Goal: Task Accomplishment & Management: Use online tool/utility

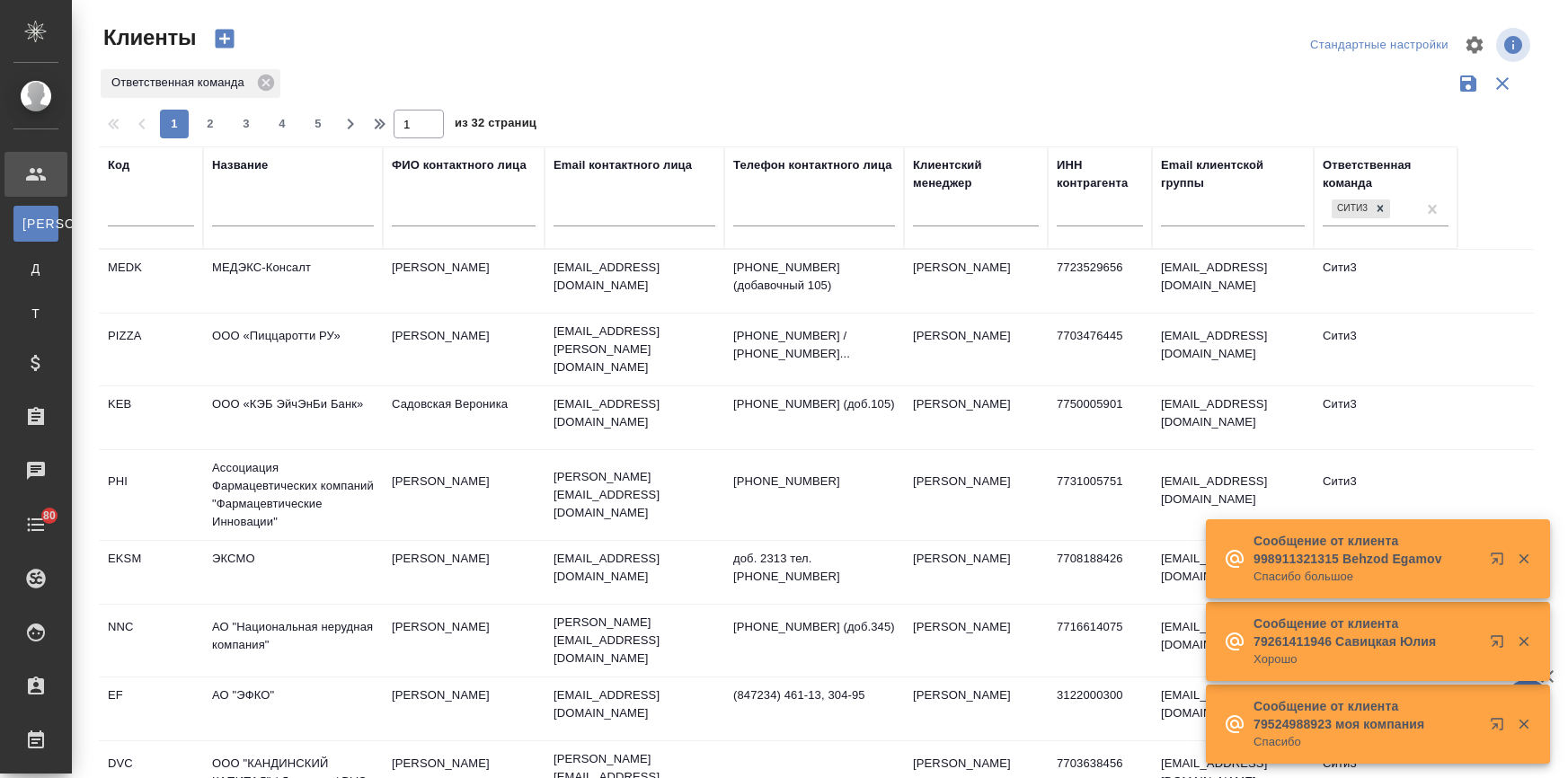
select select "RU"
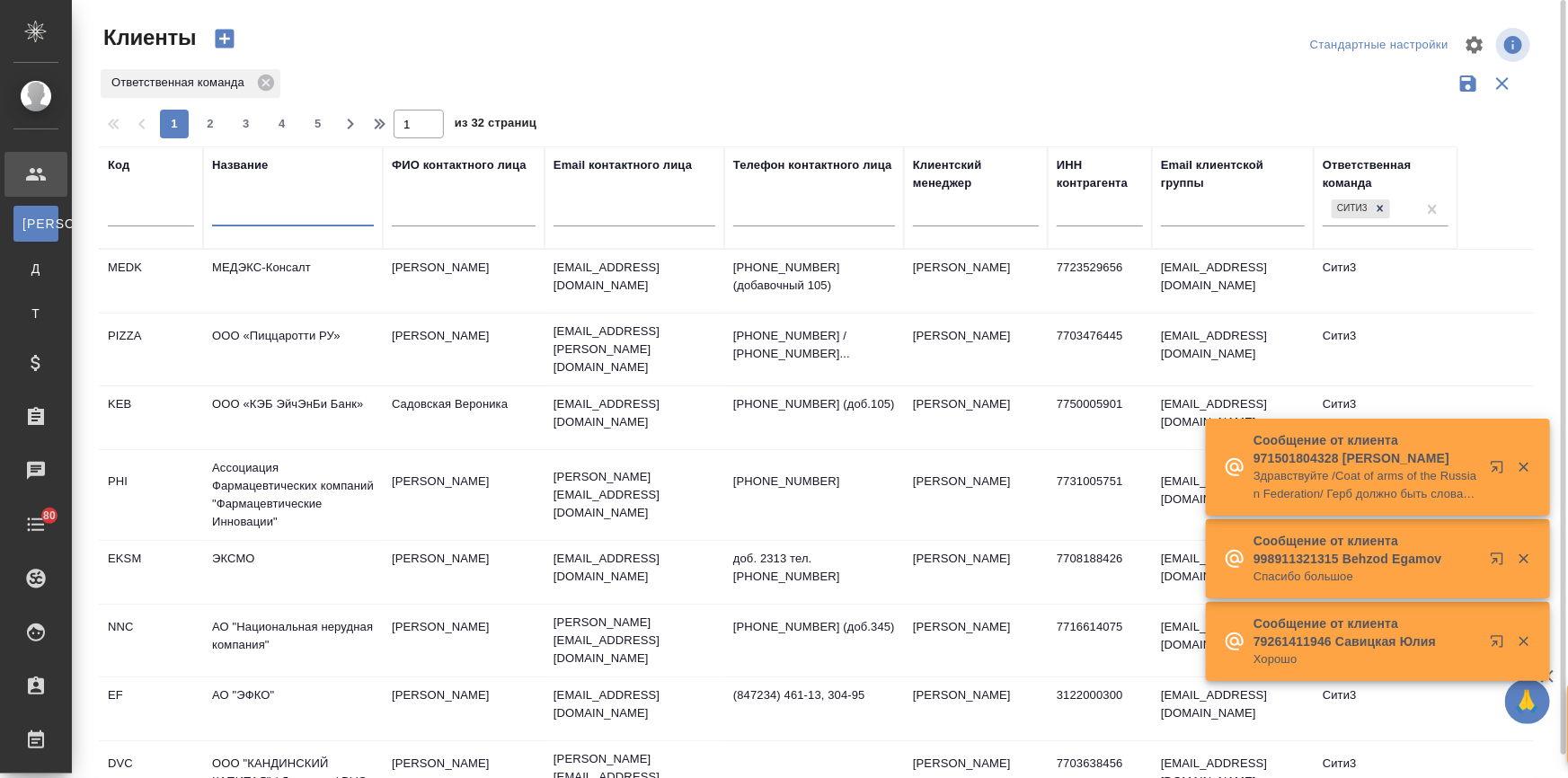
click at [258, 213] on input "text" at bounding box center [293, 215] width 162 height 23
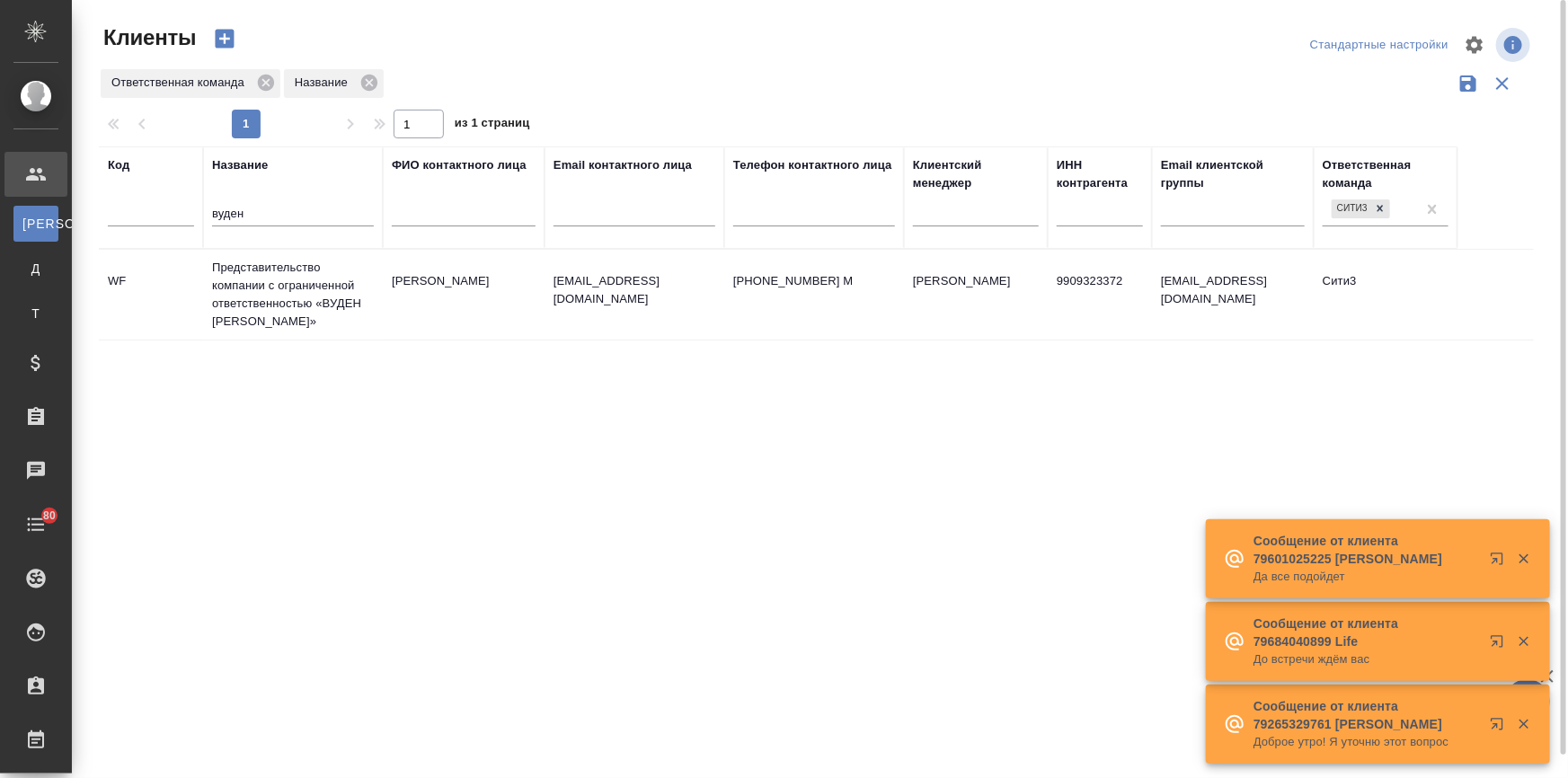
click at [268, 272] on td "Представительство компании с ограниченной ответственностью «ВУДЕН ФИШ ЭЙДЖЕНСИ …" at bounding box center [292, 294] width 180 height 90
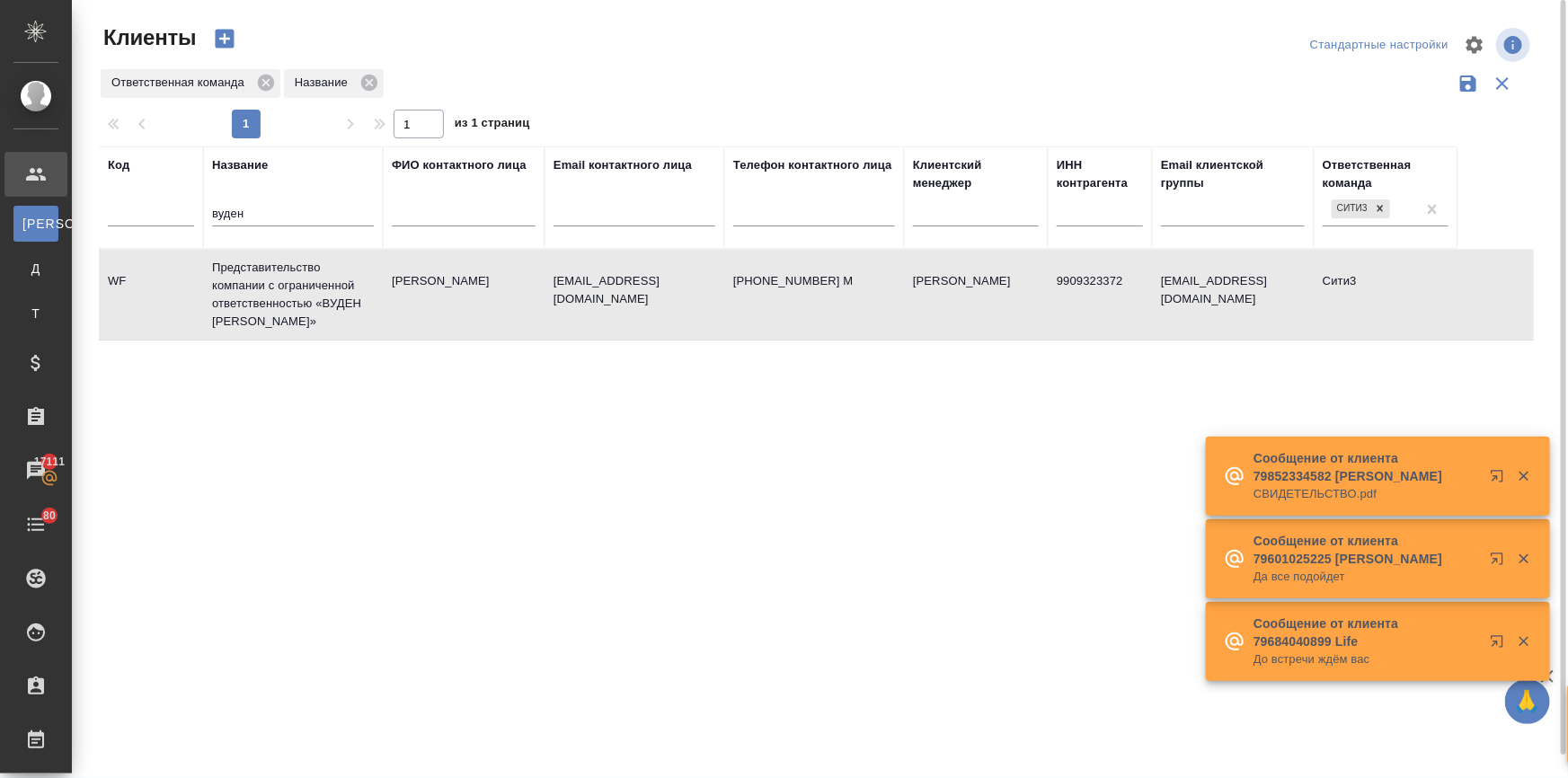
click at [268, 272] on td "Представительство компании с ограниченной ответственностью «ВУДЕН ФИШ ЭЙДЖЕНСИ …" at bounding box center [292, 294] width 180 height 90
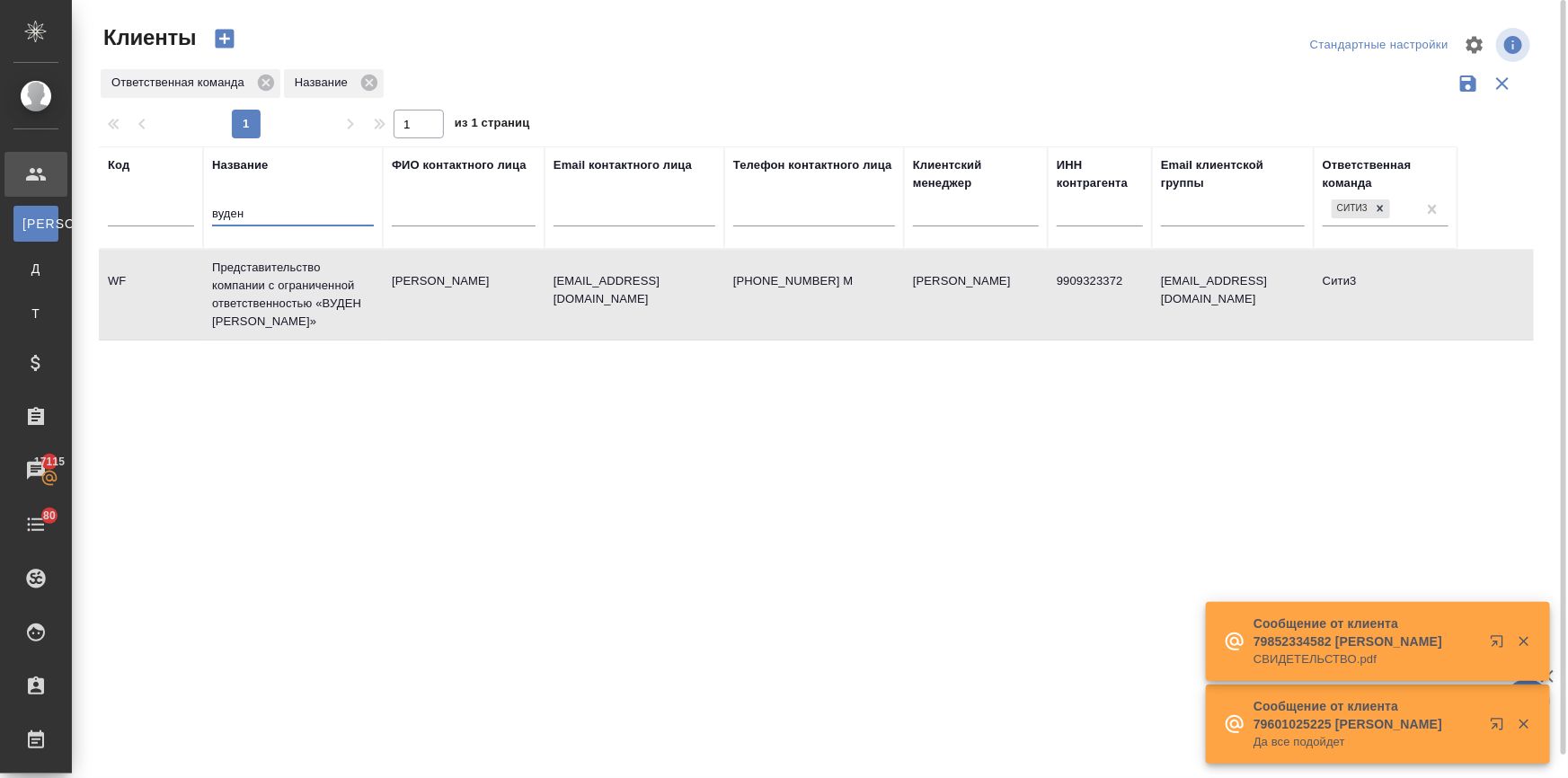
drag, startPoint x: 228, startPoint y: 214, endPoint x: 163, endPoint y: 203, distance: 65.9
click at [163, 203] on tr "Код Название вуден ФИО контактного лица Email контактного лица Телефон контактн…" at bounding box center [778, 198] width 1358 height 103
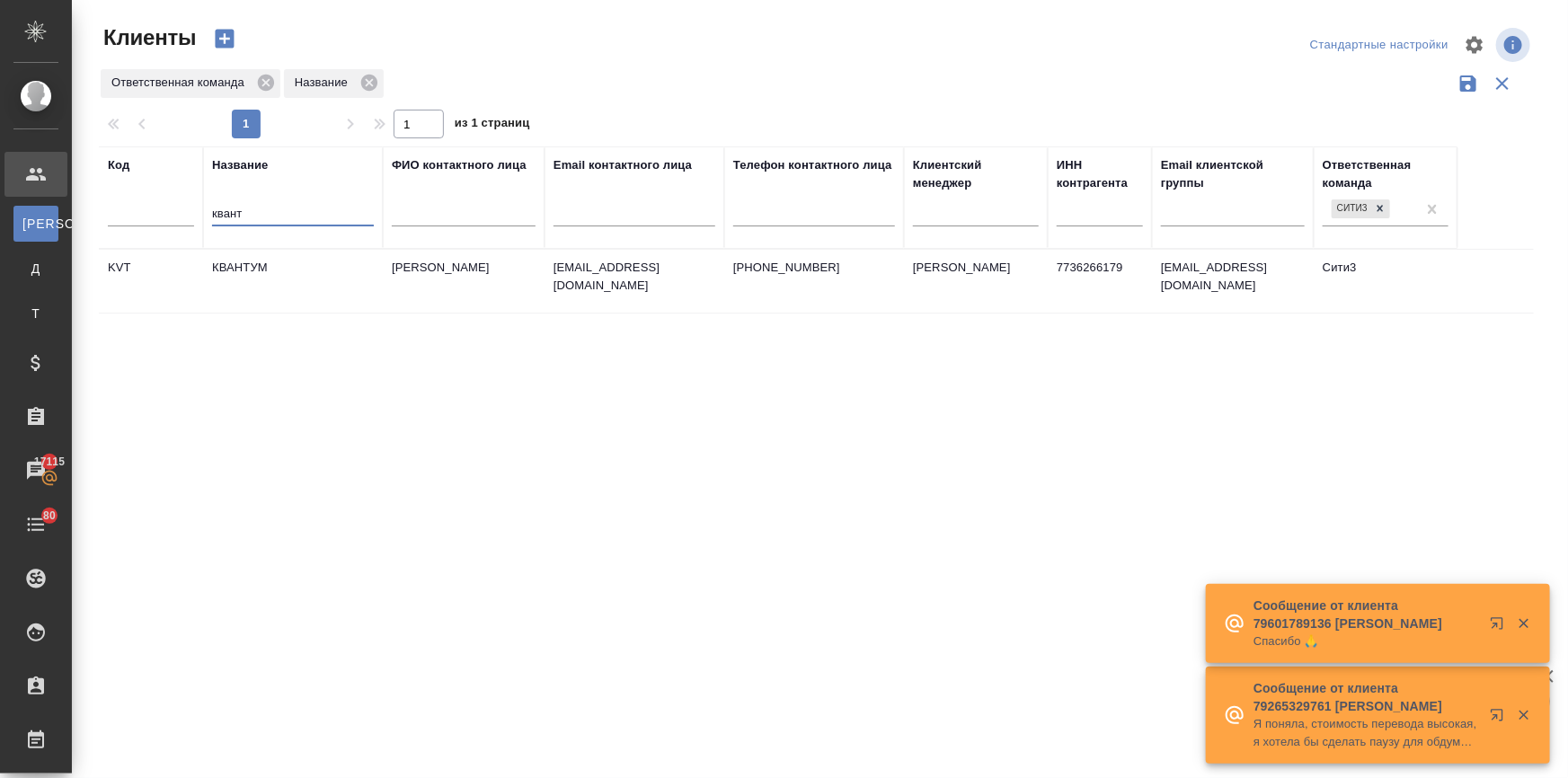
click at [236, 274] on td "КВАНТУМ" at bounding box center [292, 281] width 180 height 63
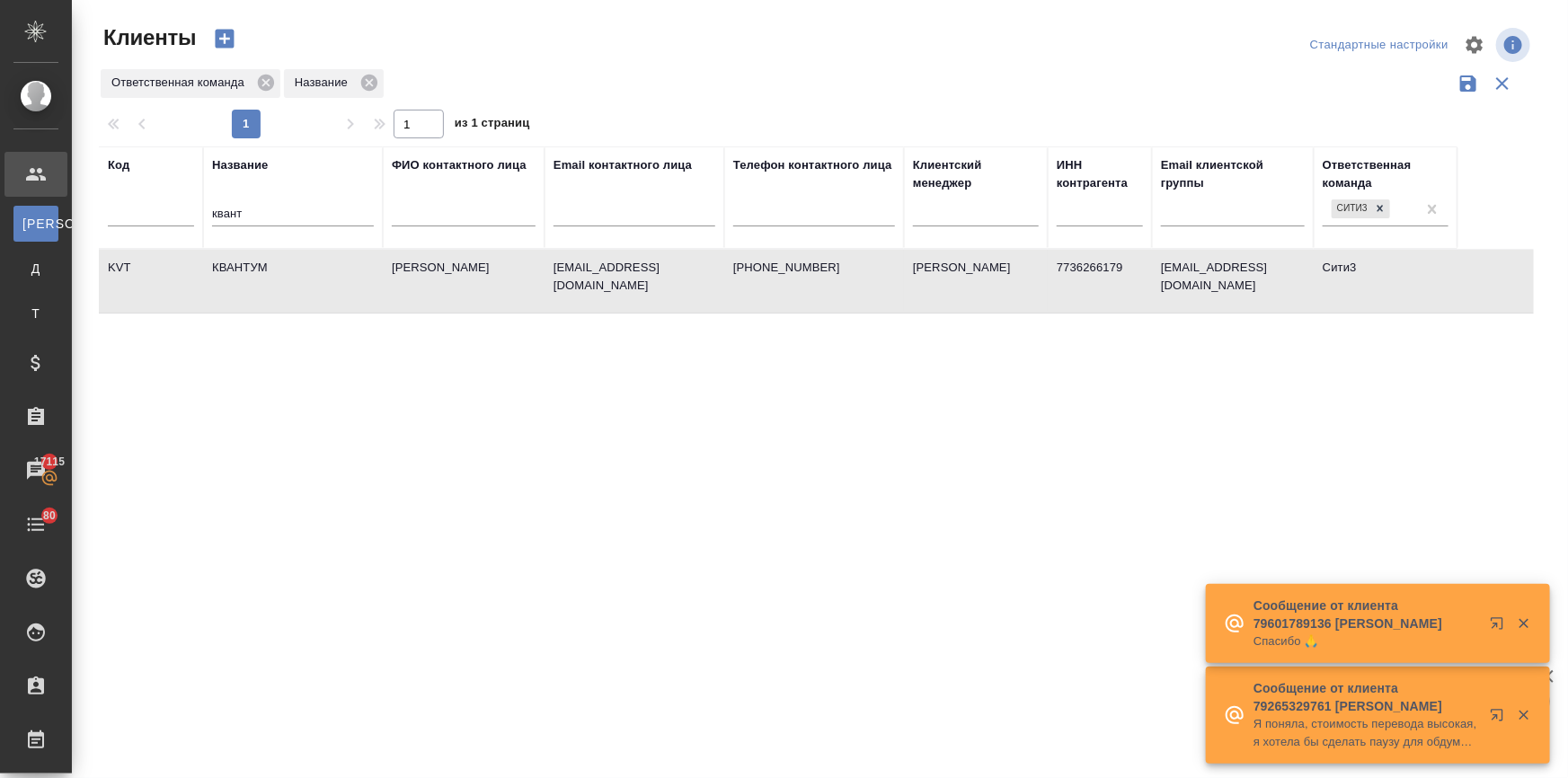
click at [236, 274] on td "КВАНТУМ" at bounding box center [292, 281] width 180 height 63
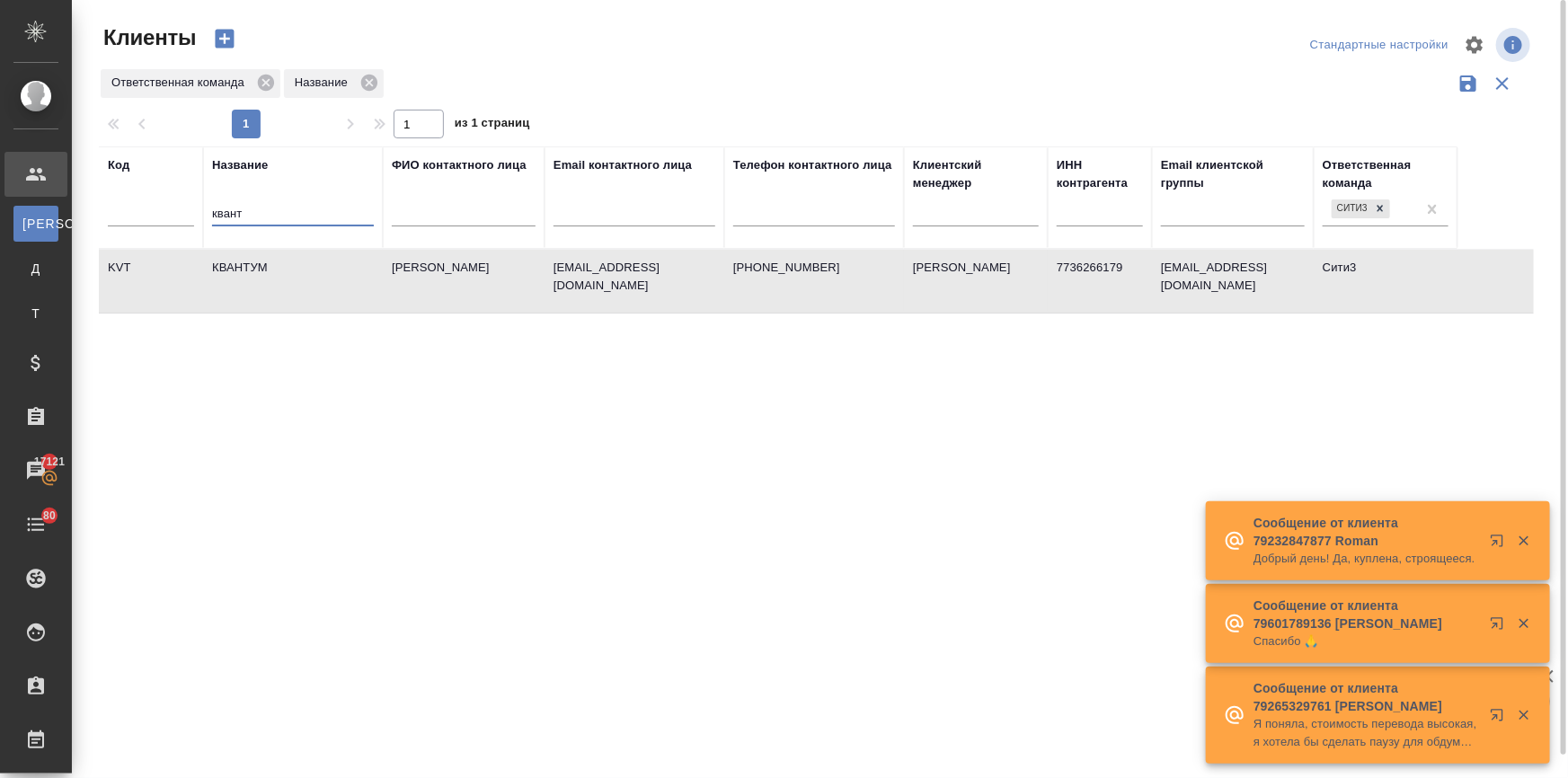
drag, startPoint x: 264, startPoint y: 213, endPoint x: 162, endPoint y: 213, distance: 102.0
click at [162, 213] on tr "Код Название квант ФИО контактного лица Email контактного лица Телефон контактн…" at bounding box center [778, 198] width 1358 height 103
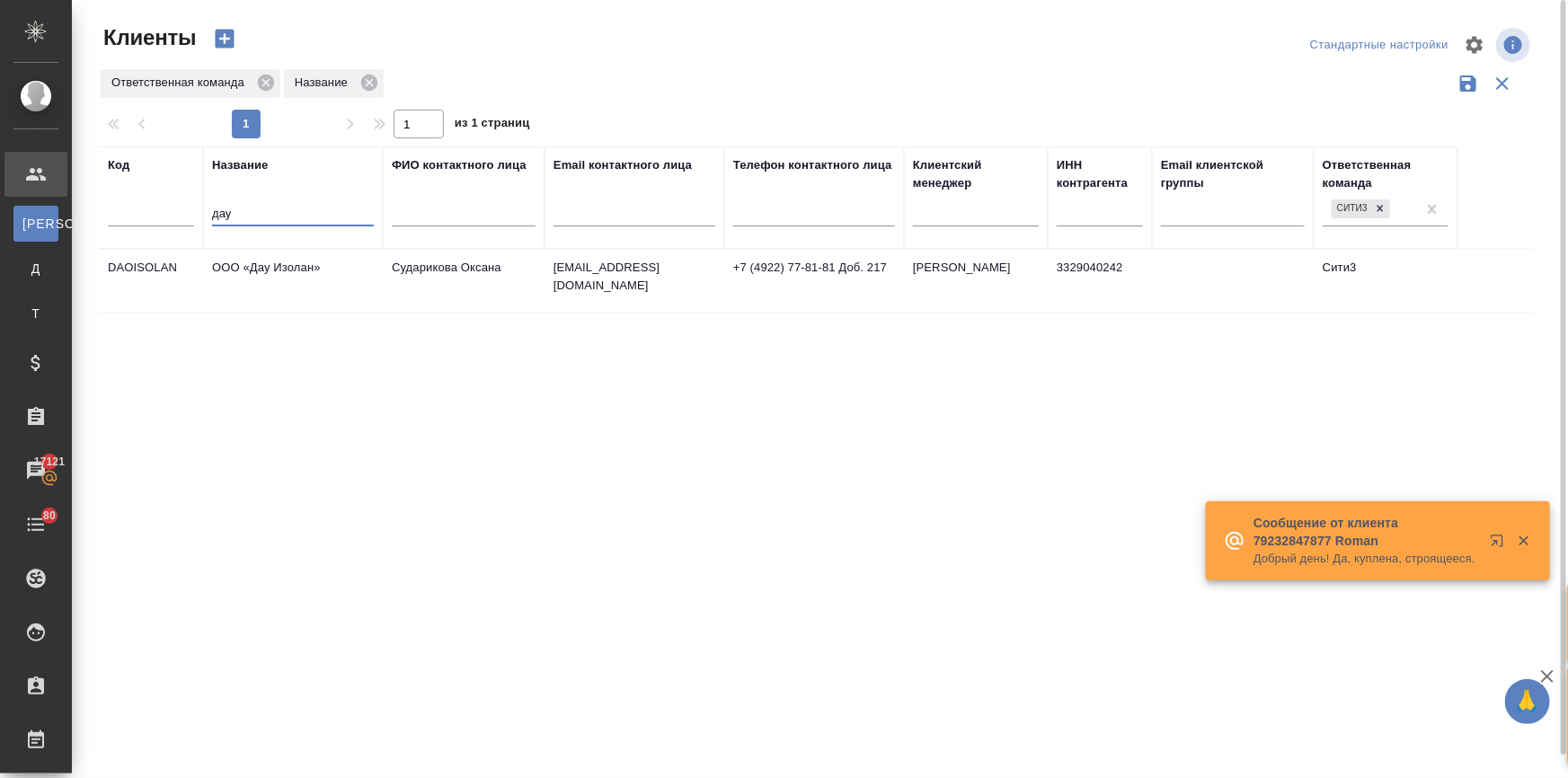
type input "дау"
click at [255, 273] on td "ООО «Дау Изолан»" at bounding box center [292, 281] width 180 height 63
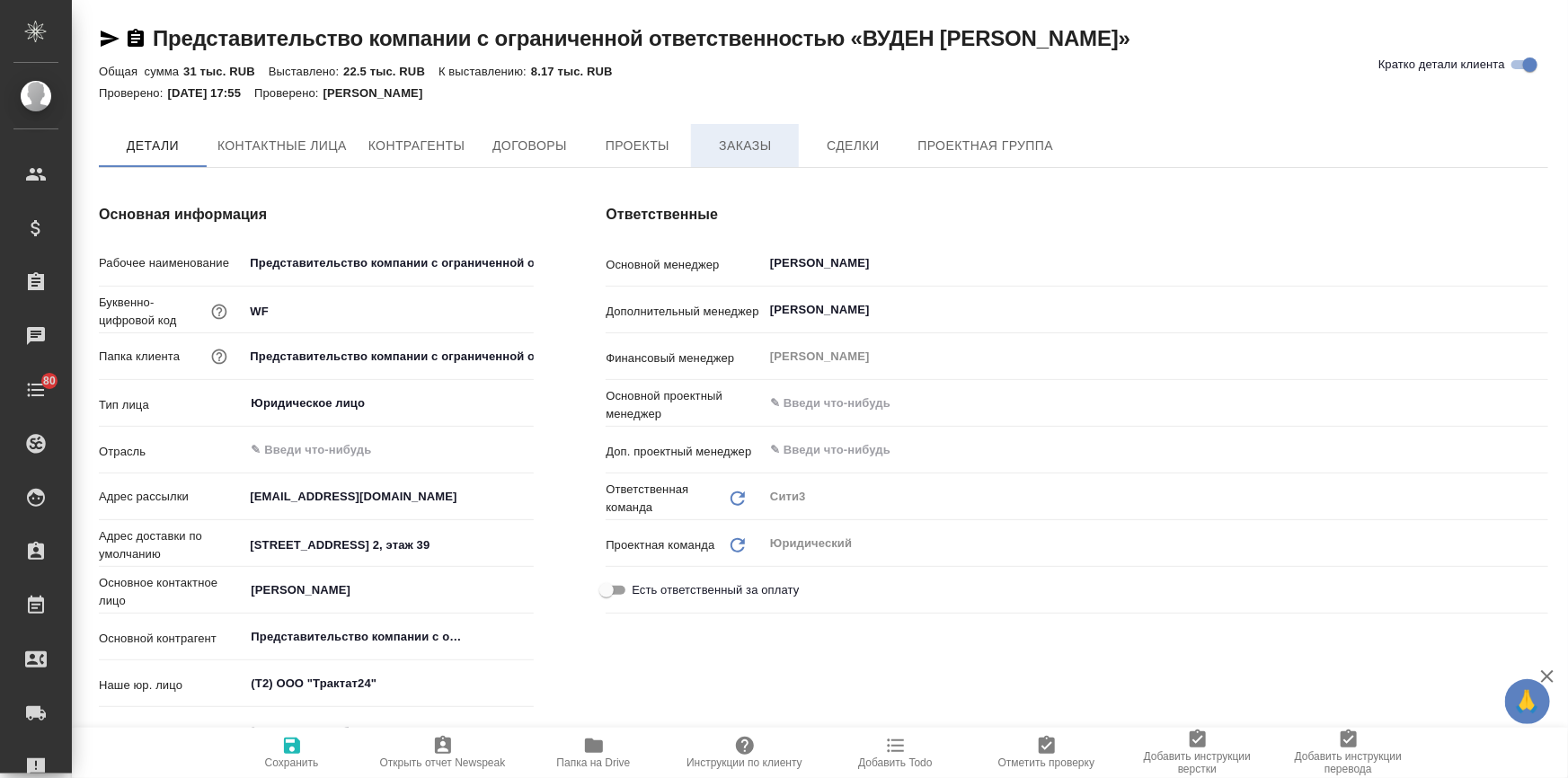
click at [738, 134] on span "Заказы" at bounding box center [745, 146] width 87 height 23
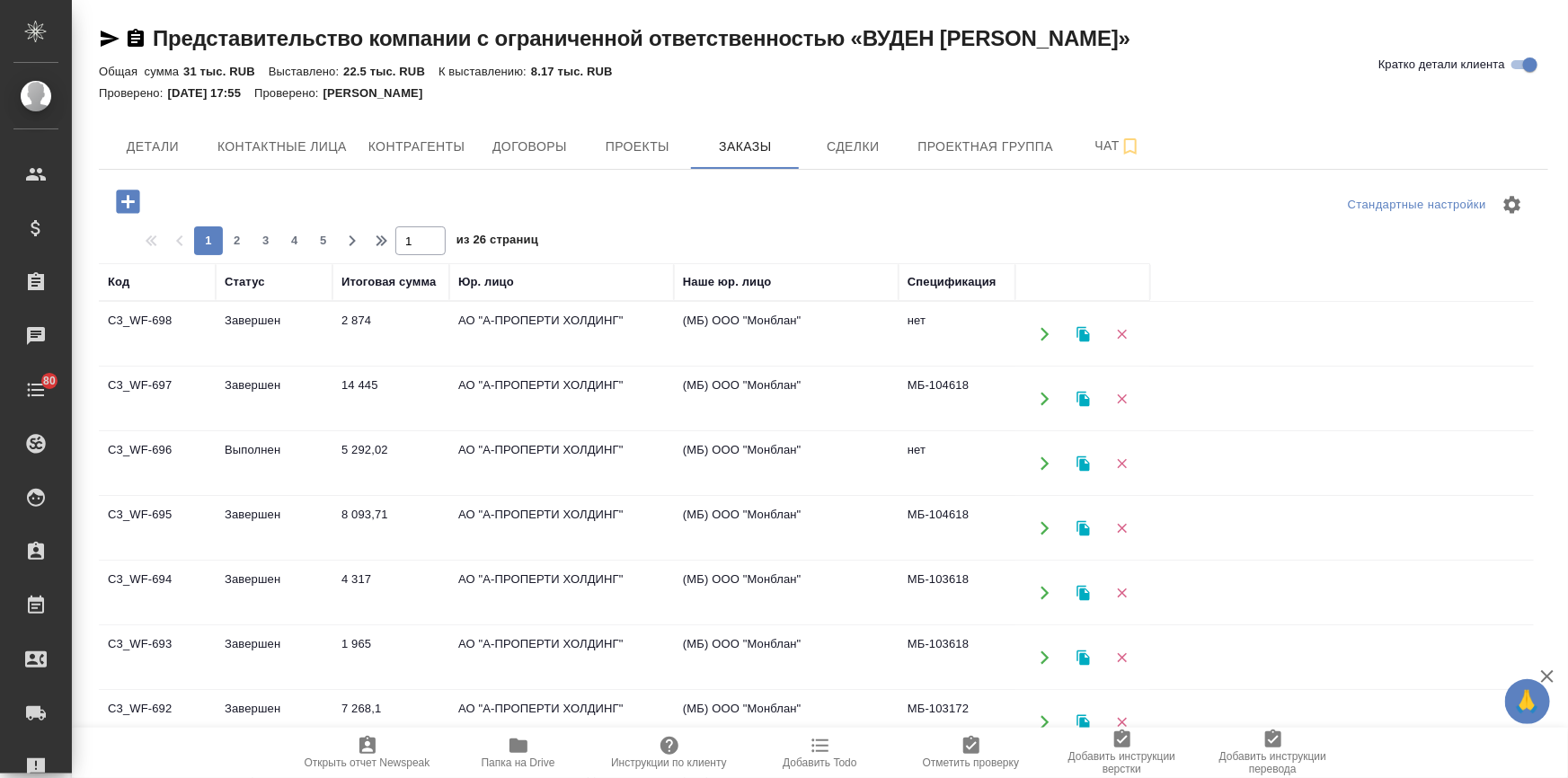
click at [230, 315] on td "Завершен" at bounding box center [273, 334] width 117 height 63
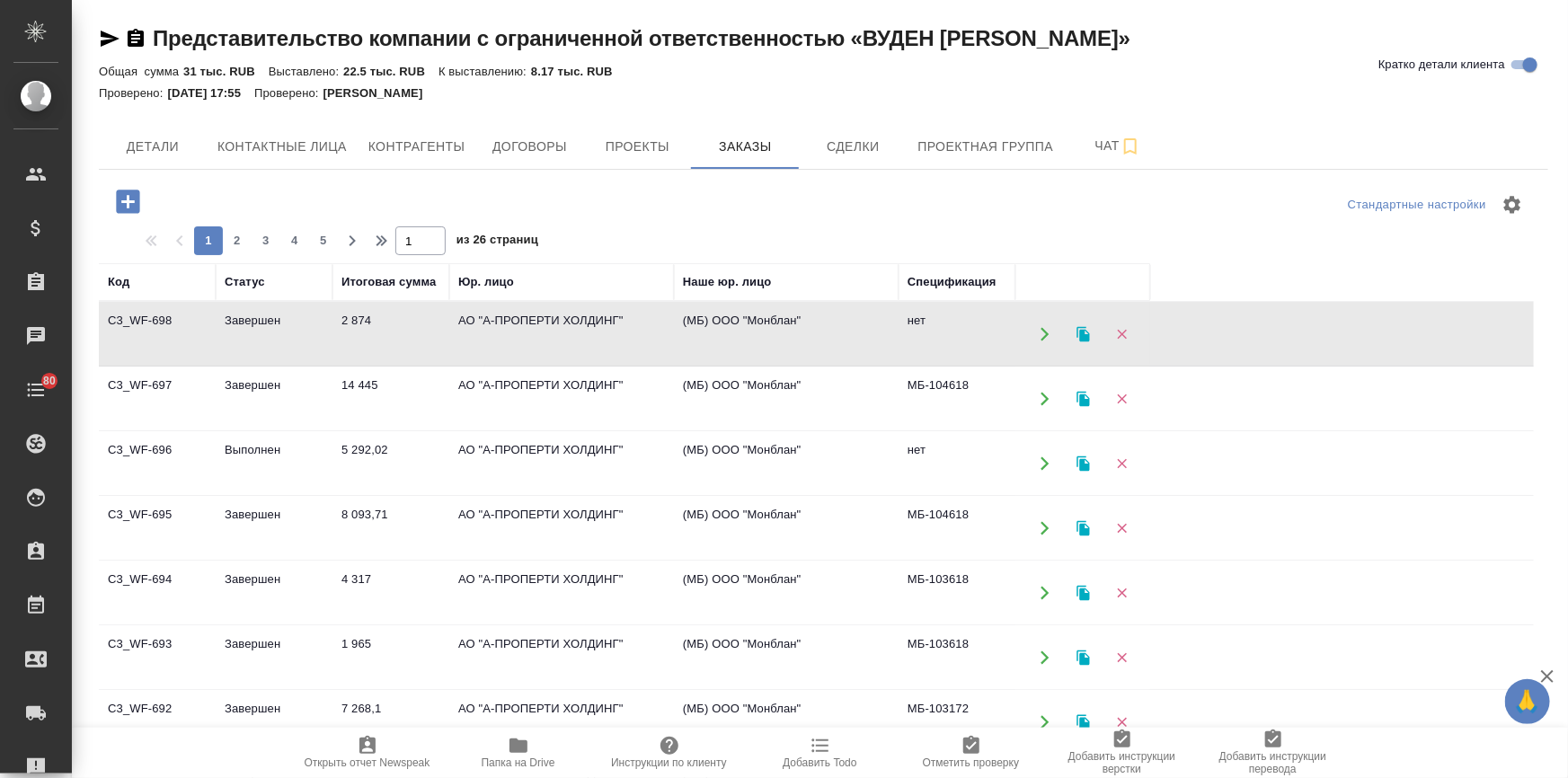
click at [230, 315] on td "Завершен" at bounding box center [273, 334] width 117 height 63
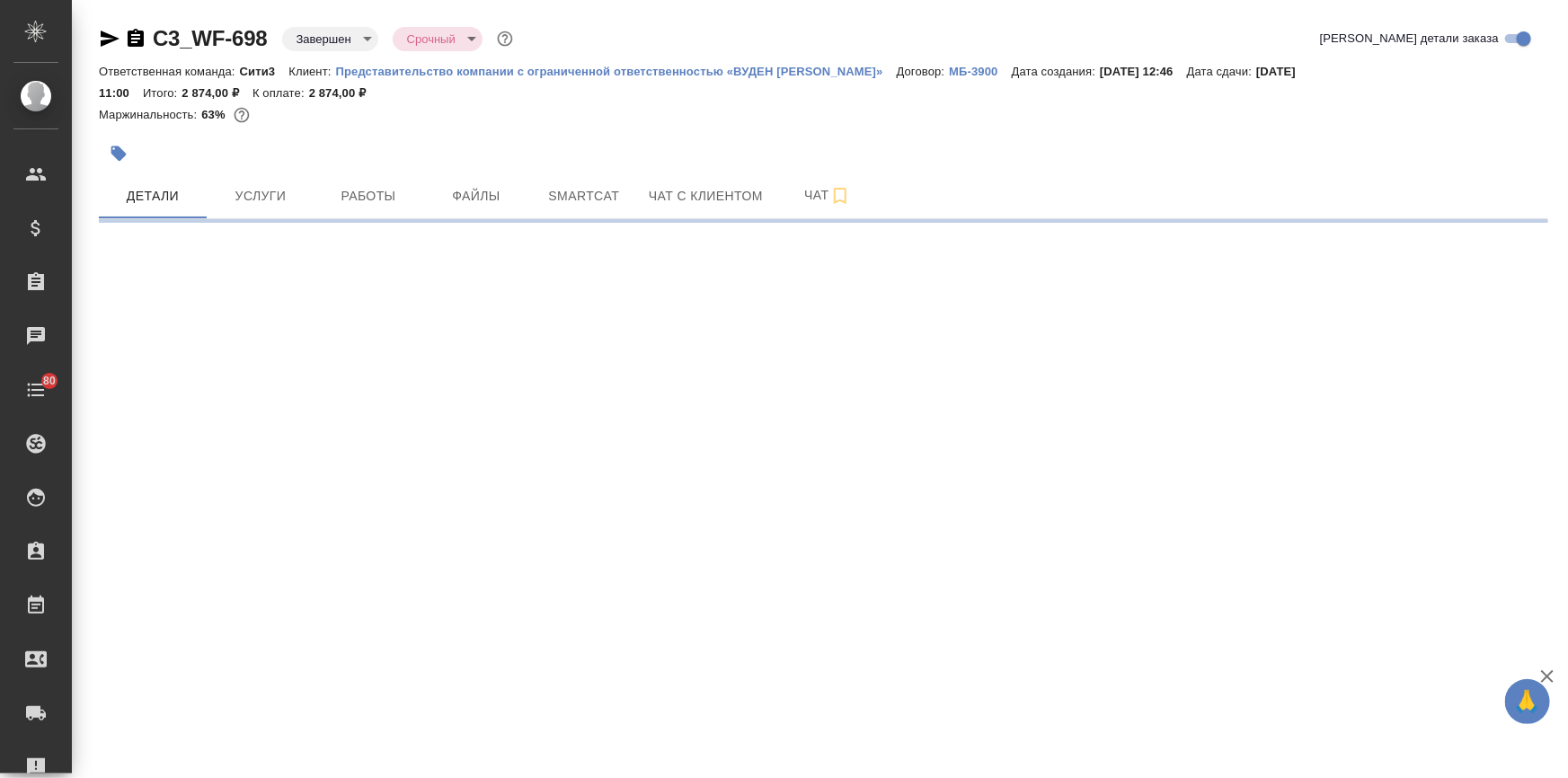
select select "RU"
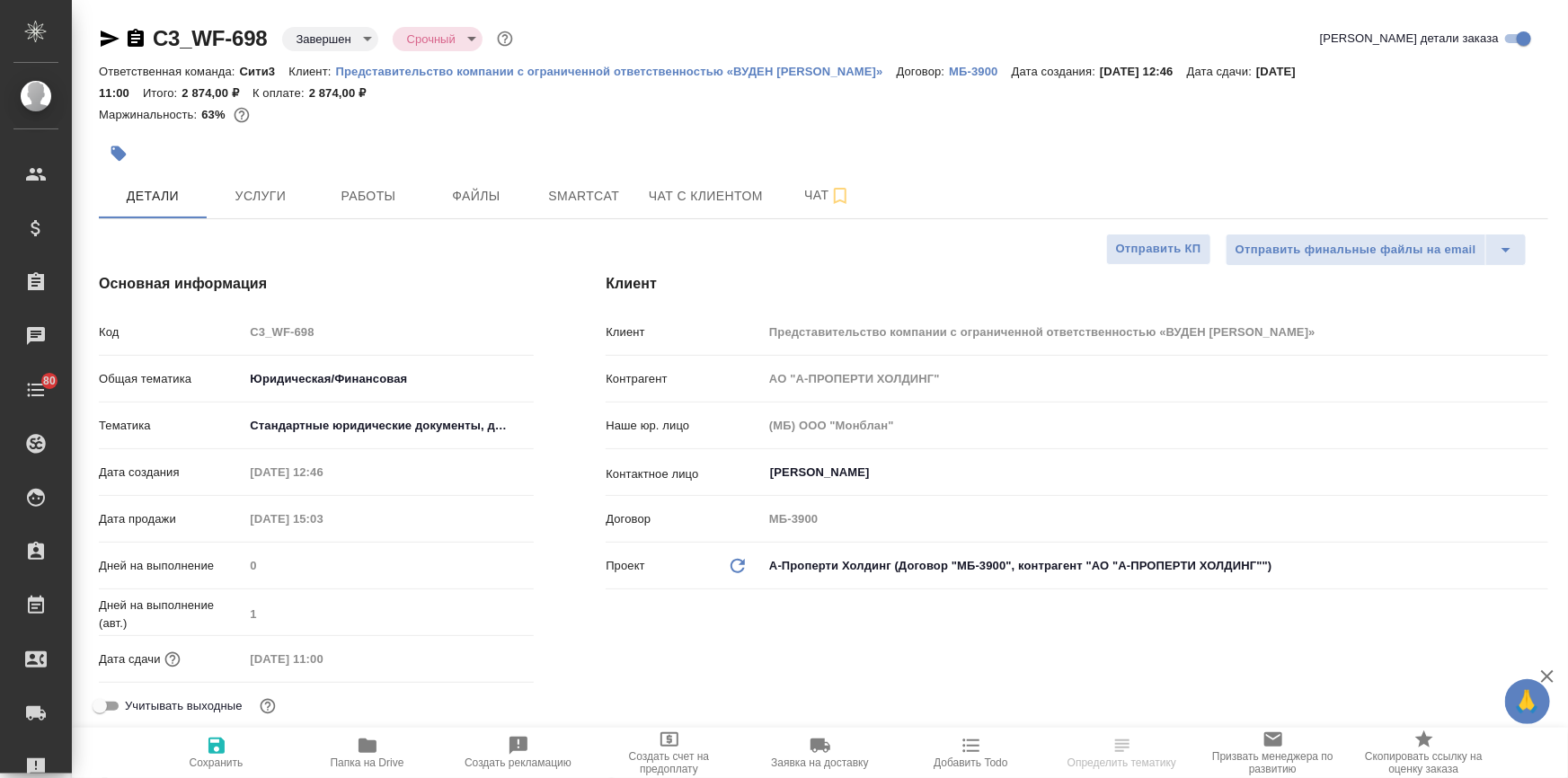
type textarea "x"
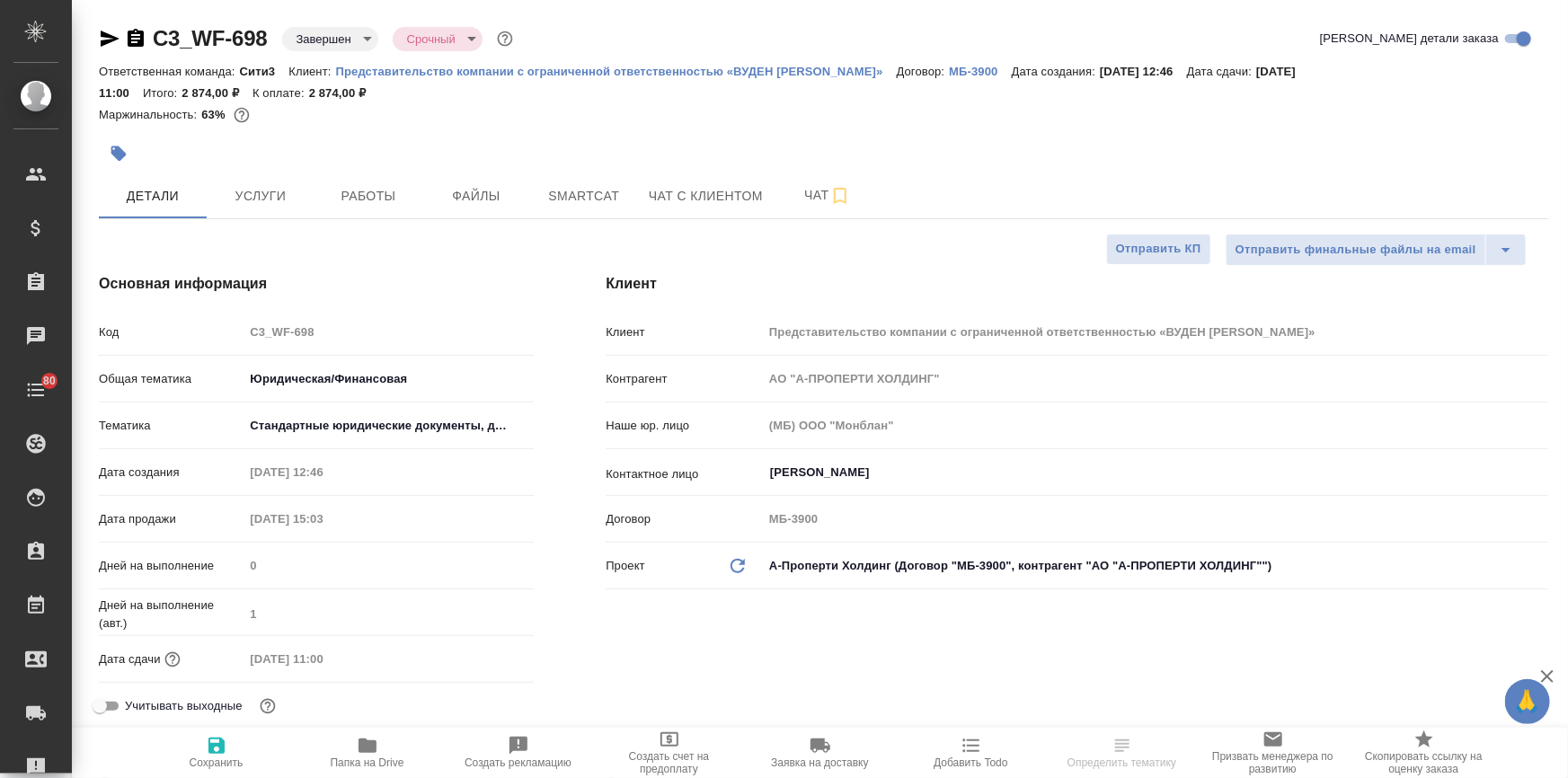
type textarea "x"
type input "Тарабановская Анастасия"
type input "[PERSON_NAME]"
type textarea "x"
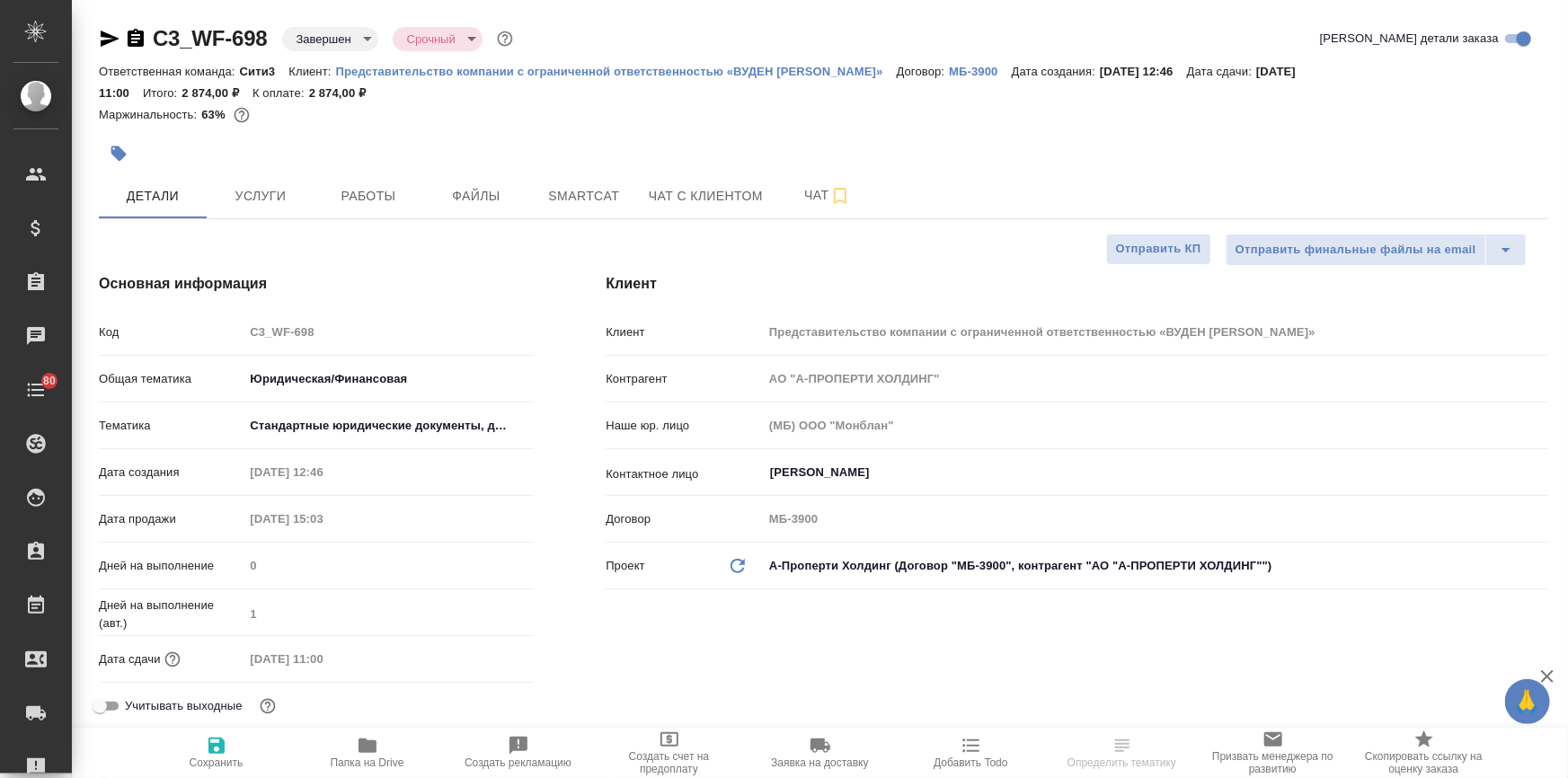
type textarea "x"
click at [816, 747] on icon "button" at bounding box center [820, 745] width 20 height 14
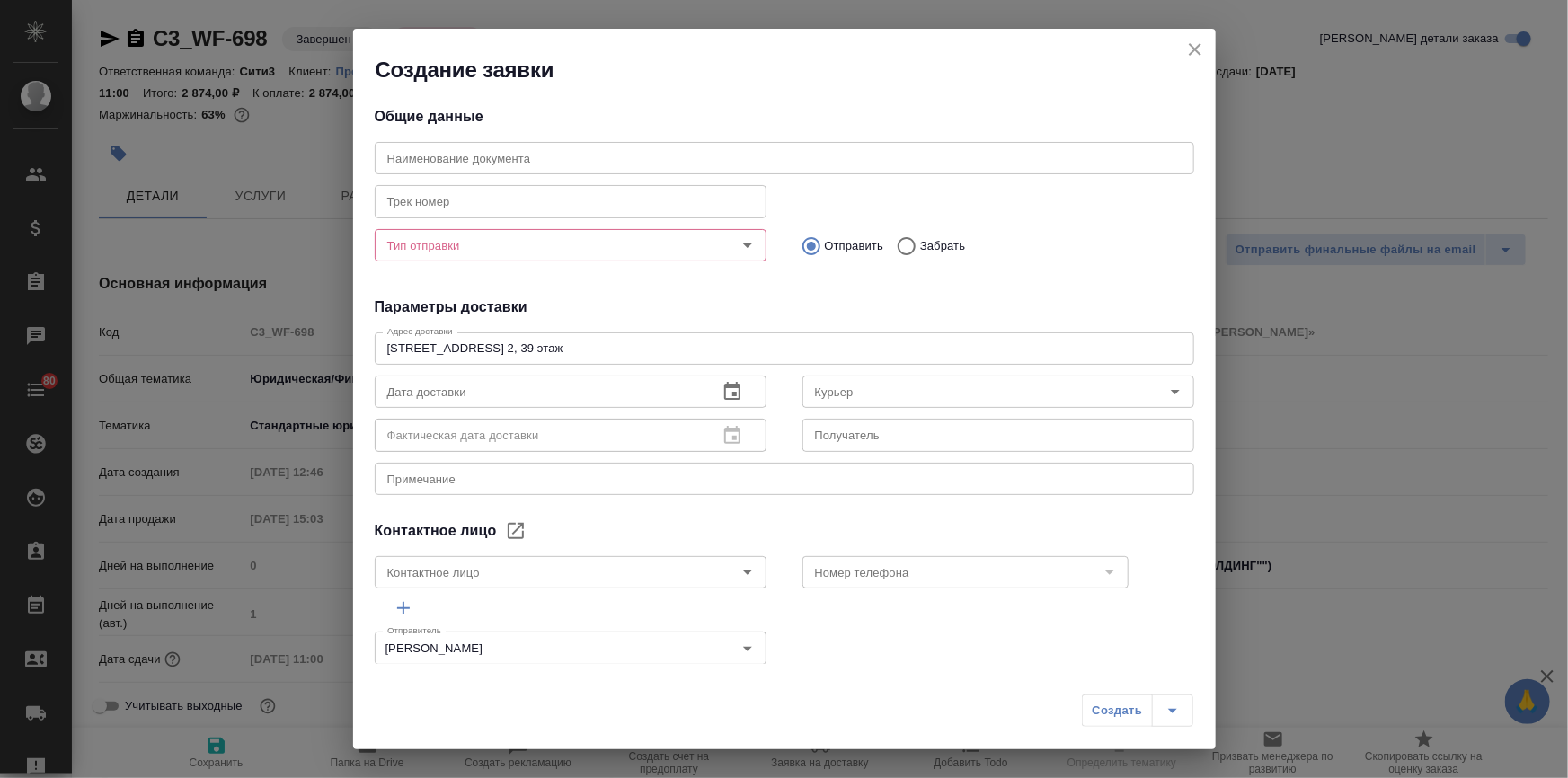
type input "Жильцова Наталья"
click at [477, 243] on input "Тип отправки" at bounding box center [540, 245] width 321 height 22
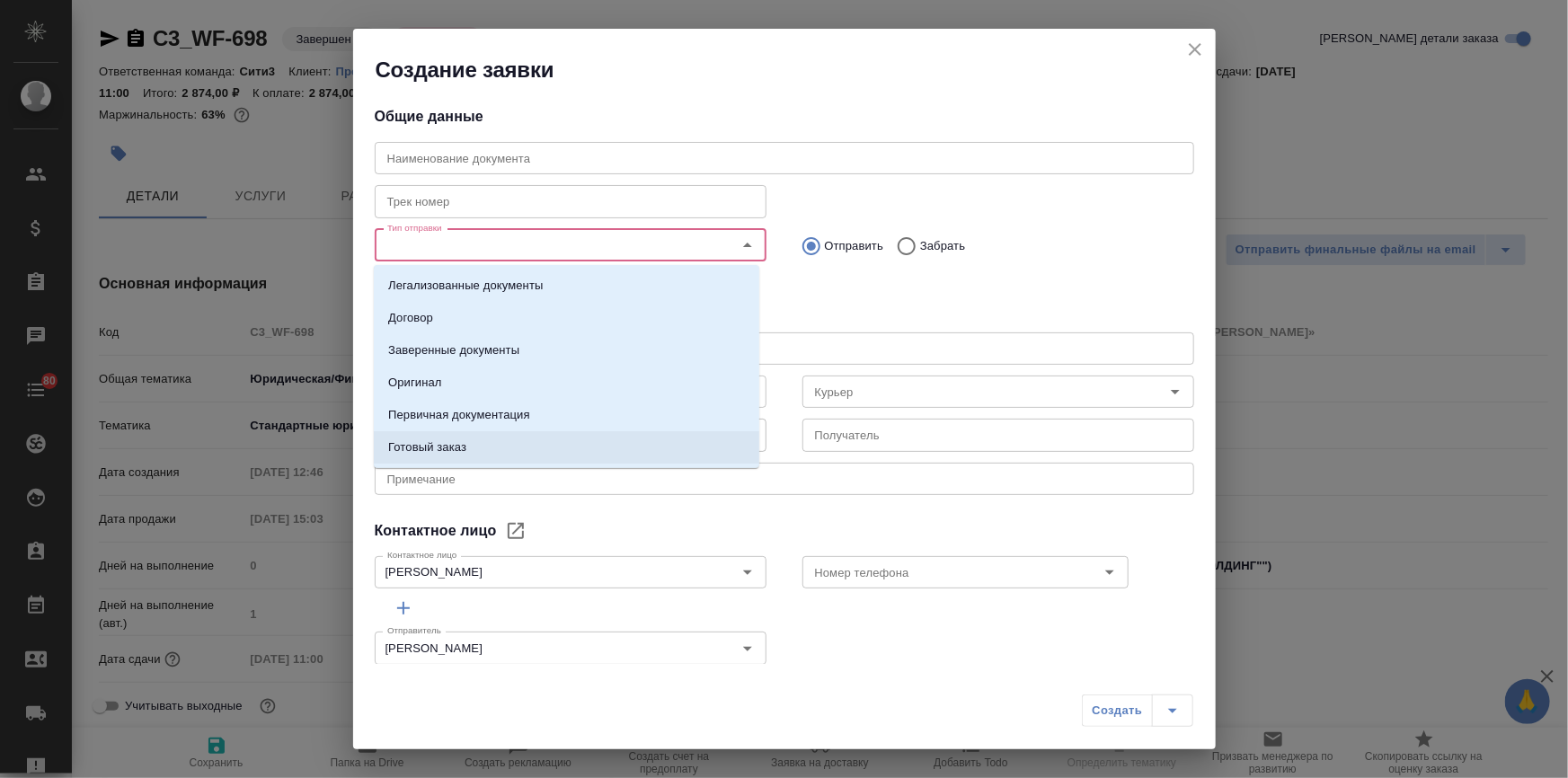
click at [425, 438] on p "Готовый заказ" at bounding box center [427, 447] width 78 height 18
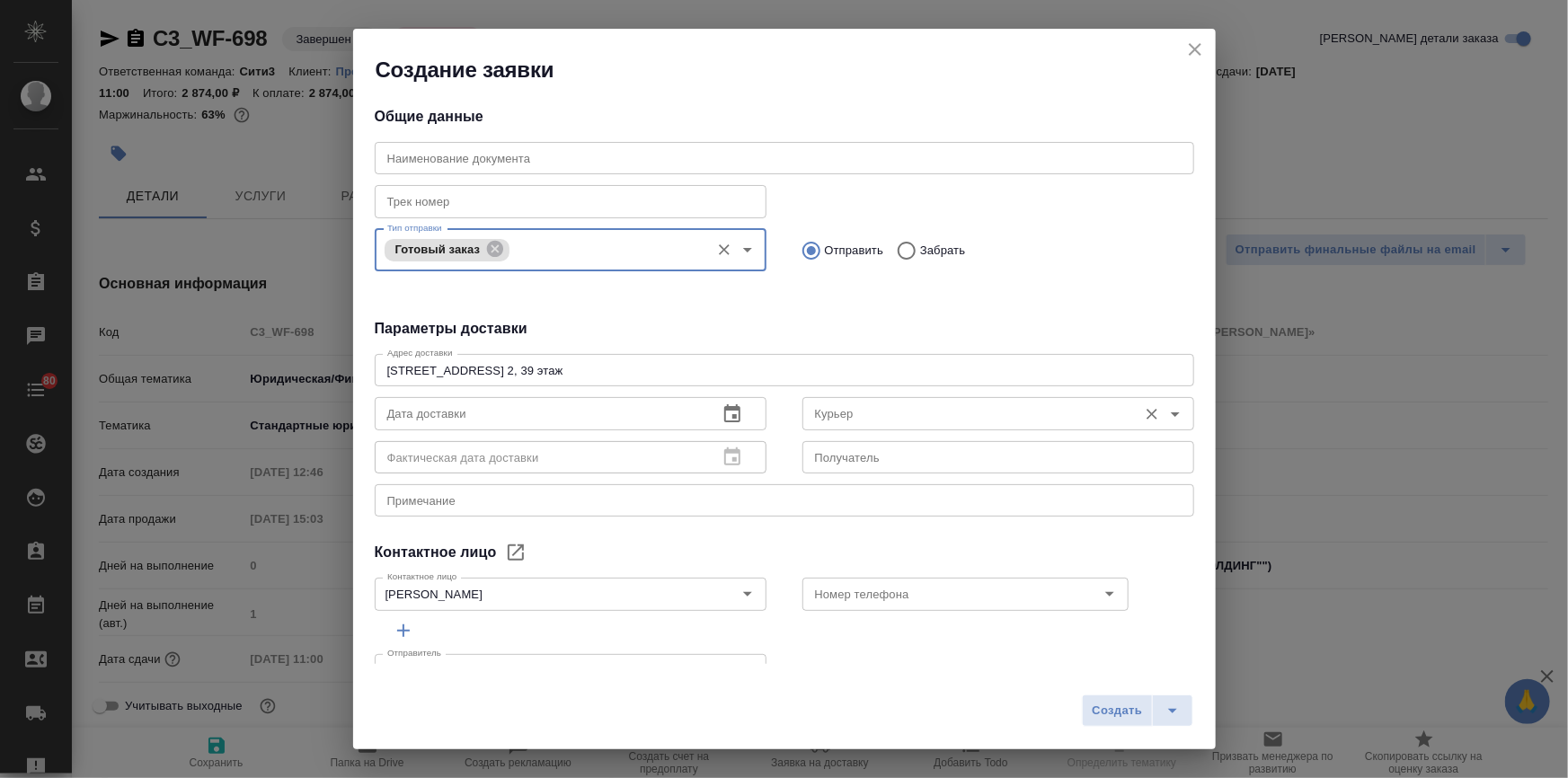
click at [830, 400] on div "Курьер" at bounding box center [997, 413] width 392 height 32
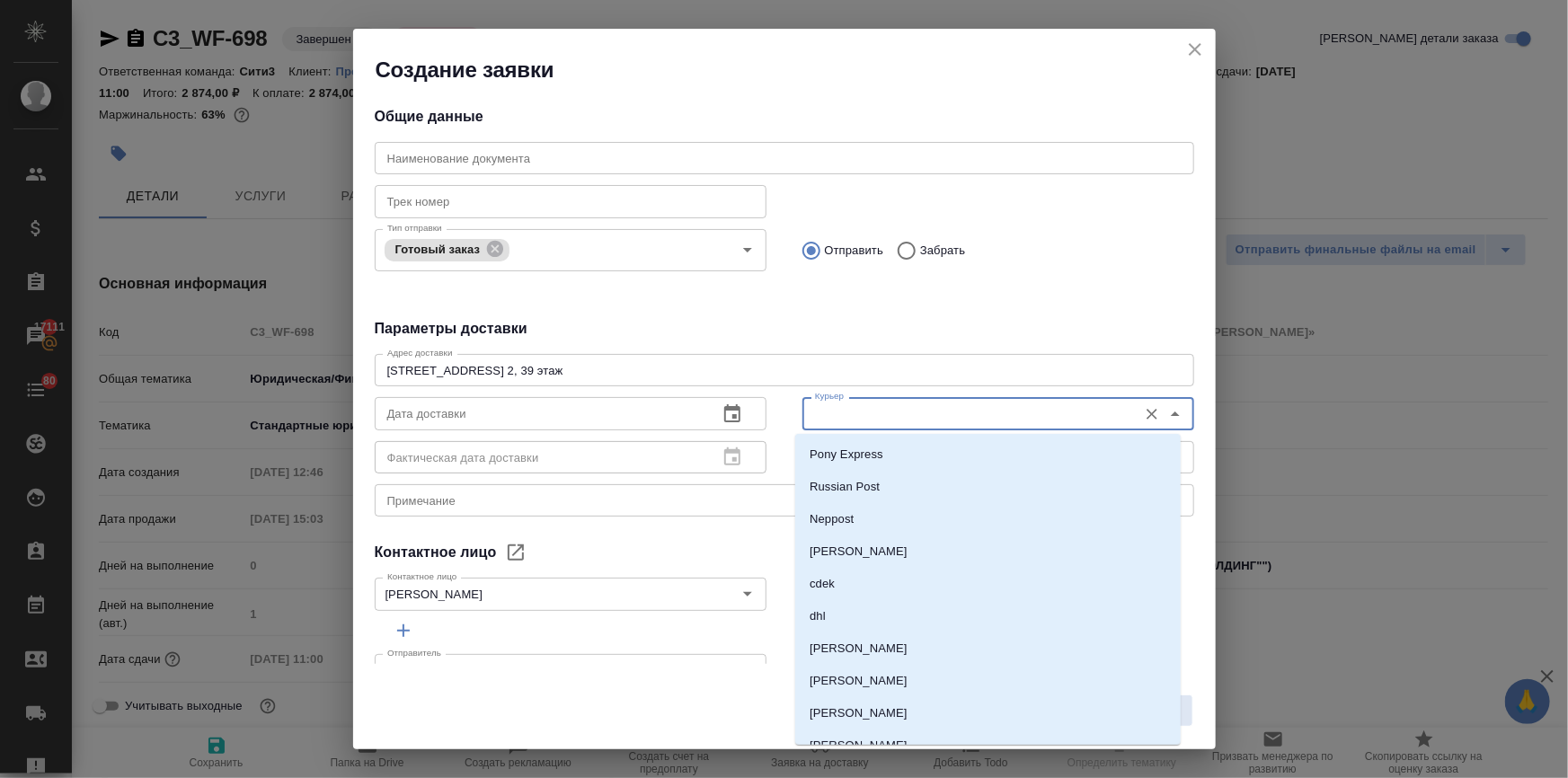
click at [867, 407] on input "Курьер" at bounding box center [968, 413] width 321 height 22
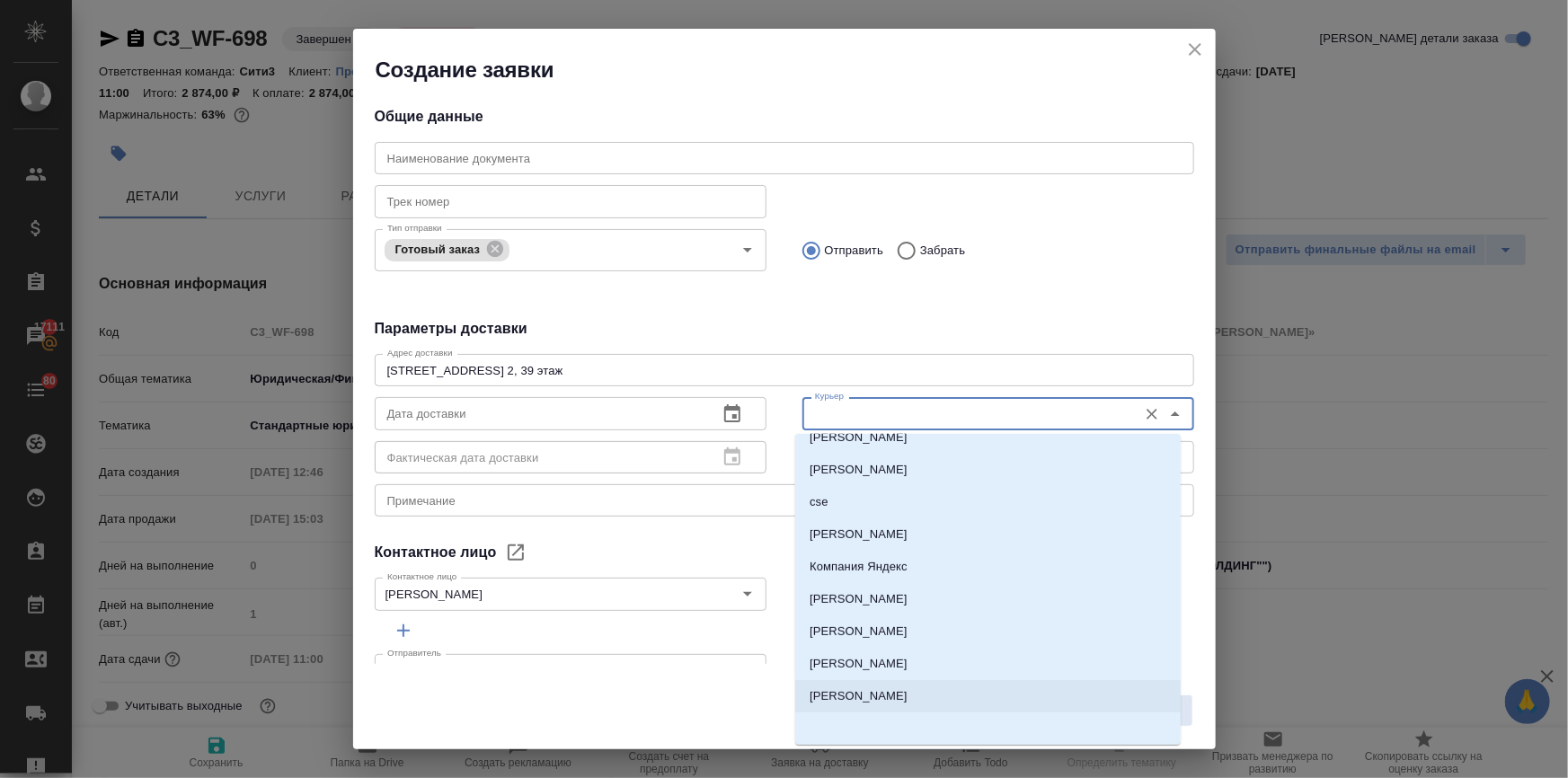
click at [875, 694] on p "Бородулин Антон" at bounding box center [858, 695] width 98 height 18
type input "Бородулин Антон"
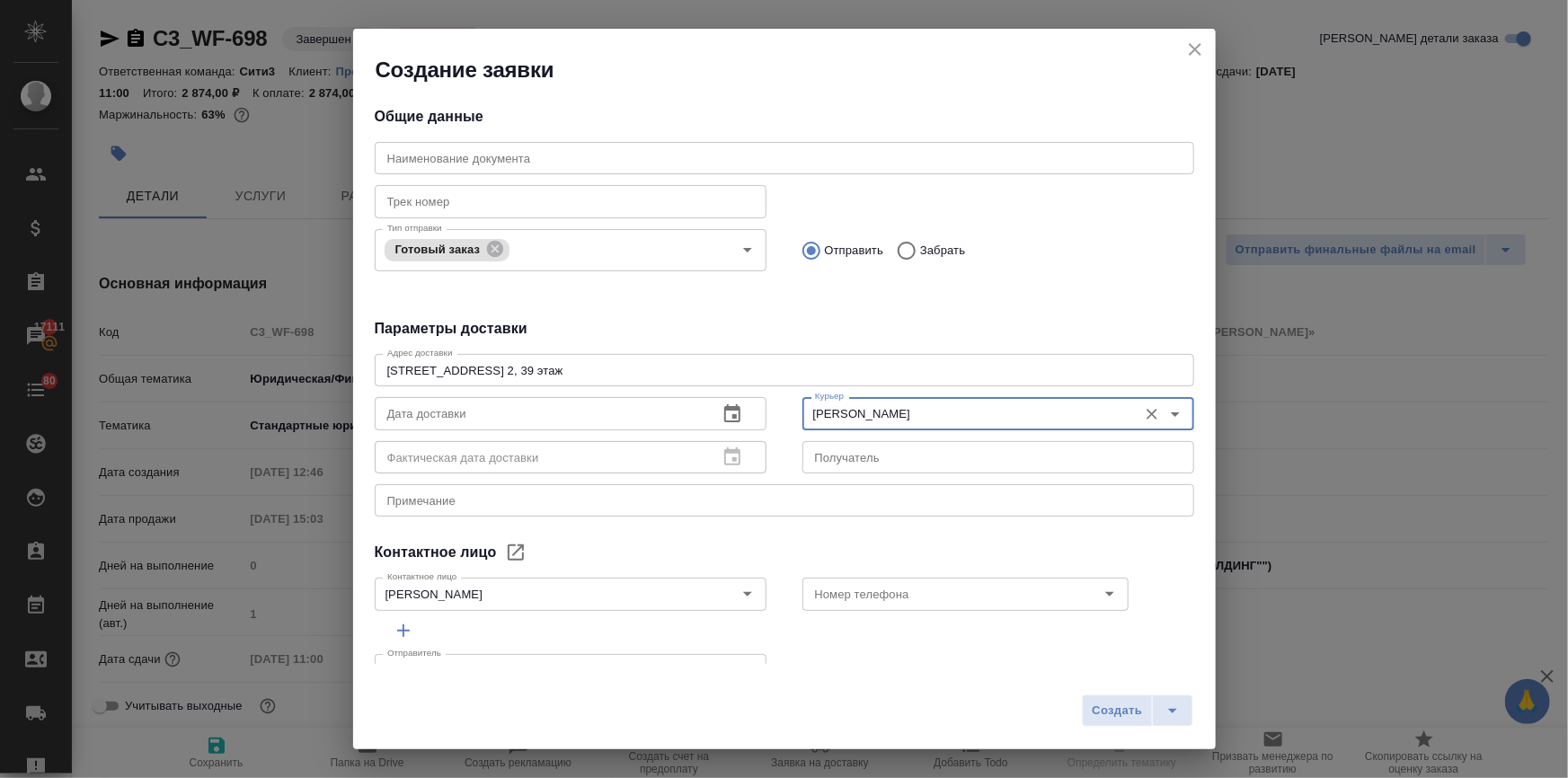
click at [724, 406] on icon "button" at bounding box center [732, 412] width 16 height 18
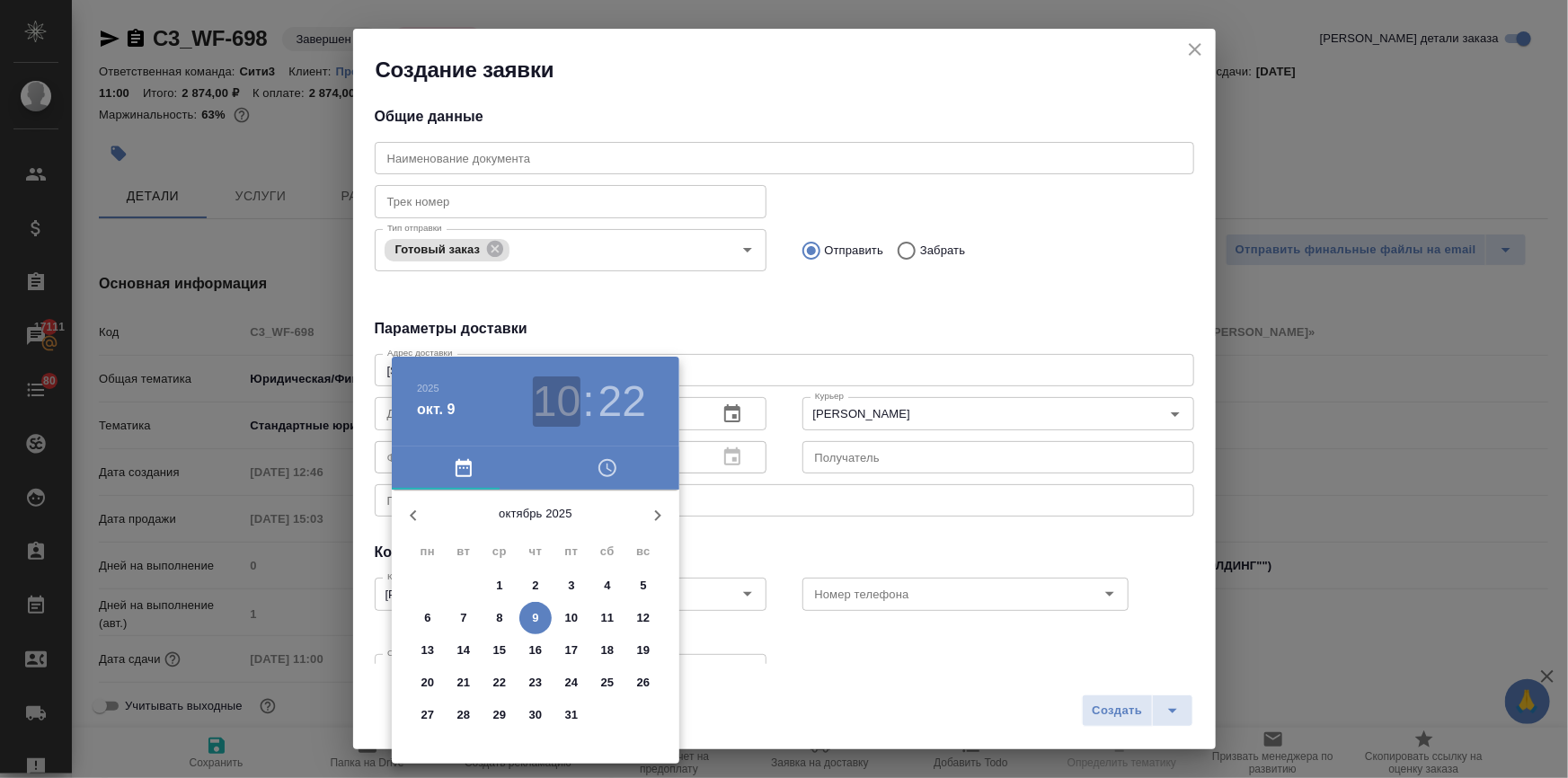
click at [561, 404] on h3 "10" at bounding box center [556, 401] width 48 height 50
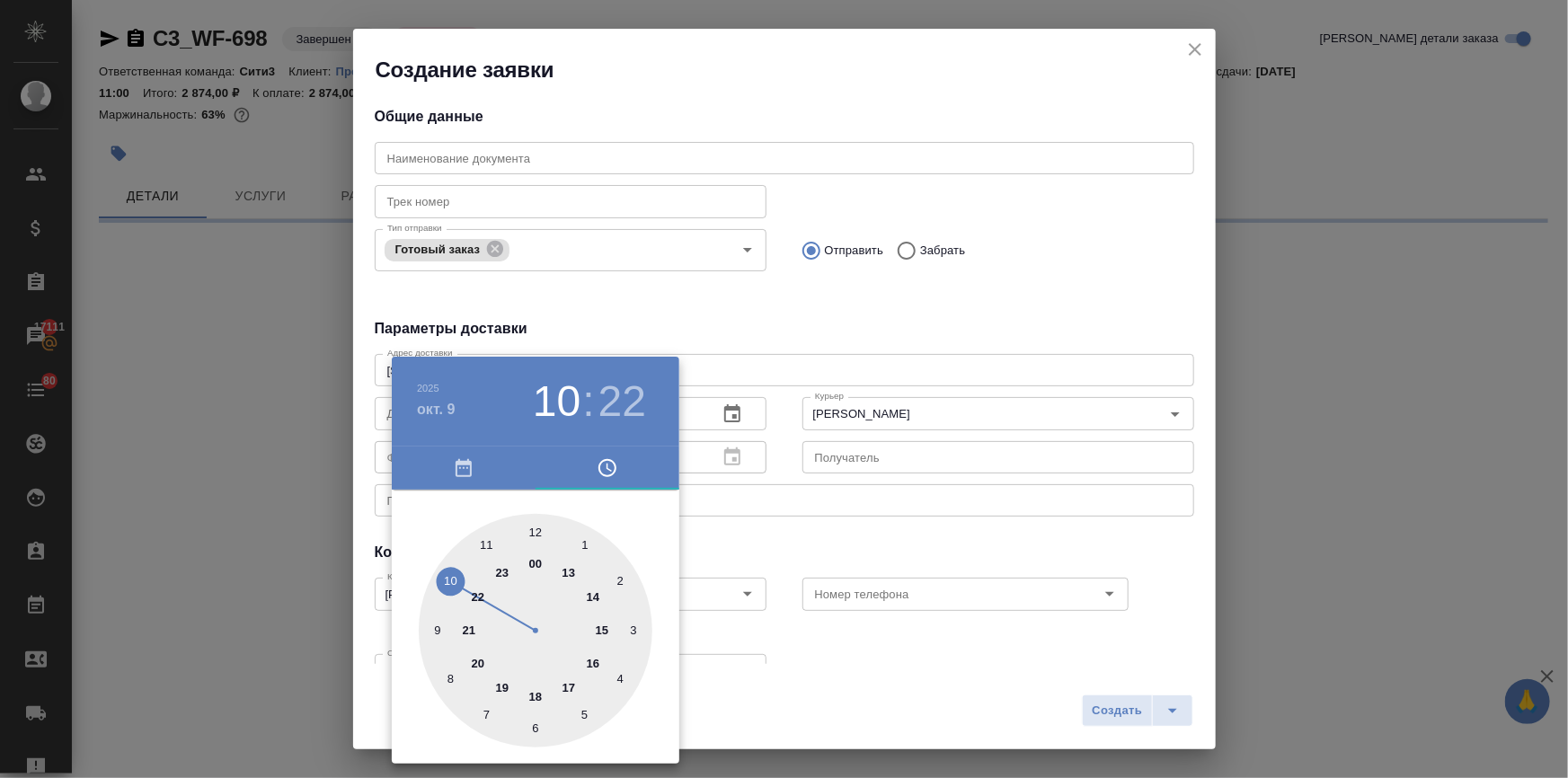
select select "RU"
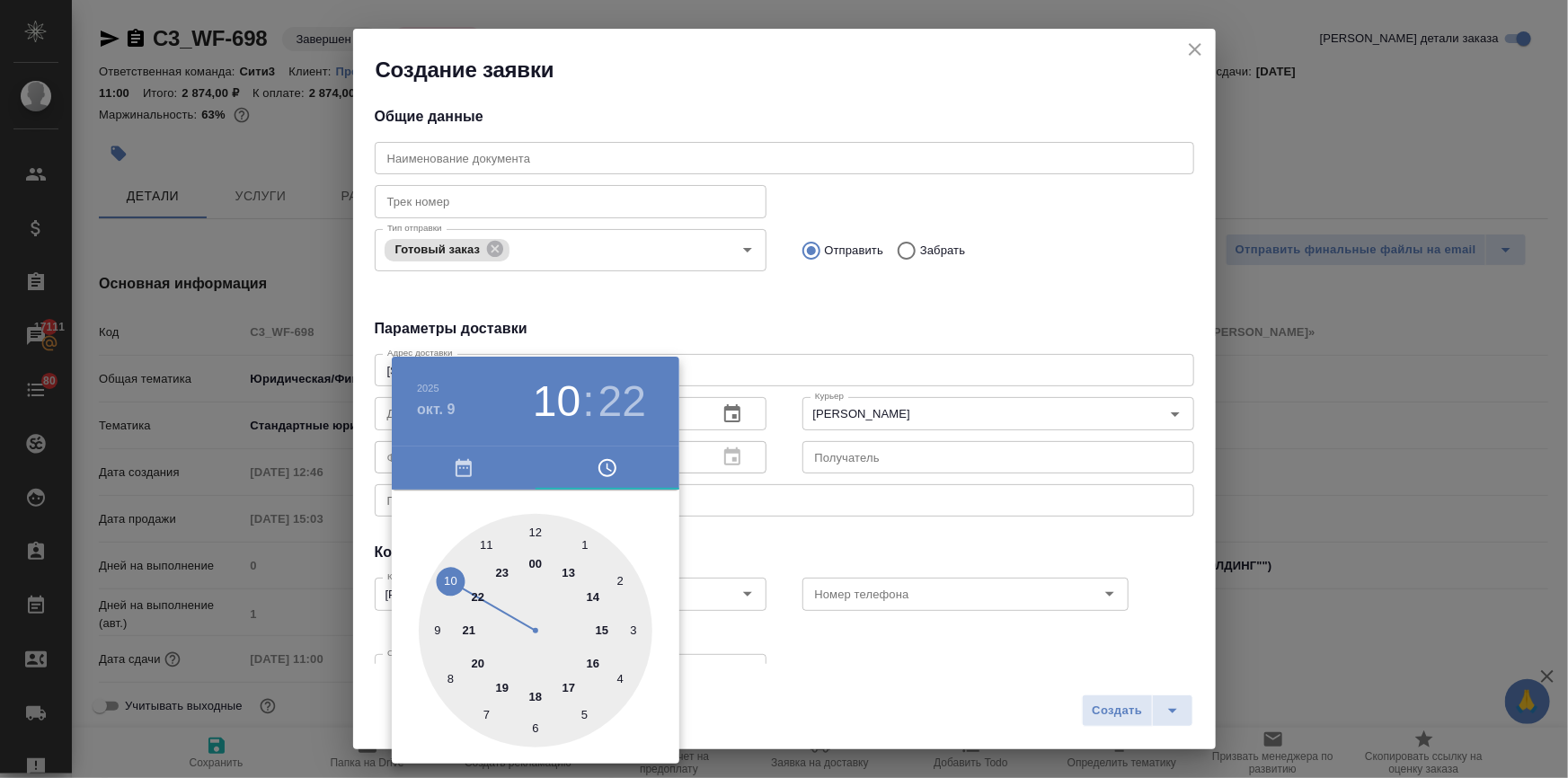
type textarea "x"
click at [539, 525] on div at bounding box center [534, 629] width 233 height 233
click at [535, 526] on div at bounding box center [534, 629] width 233 height 233
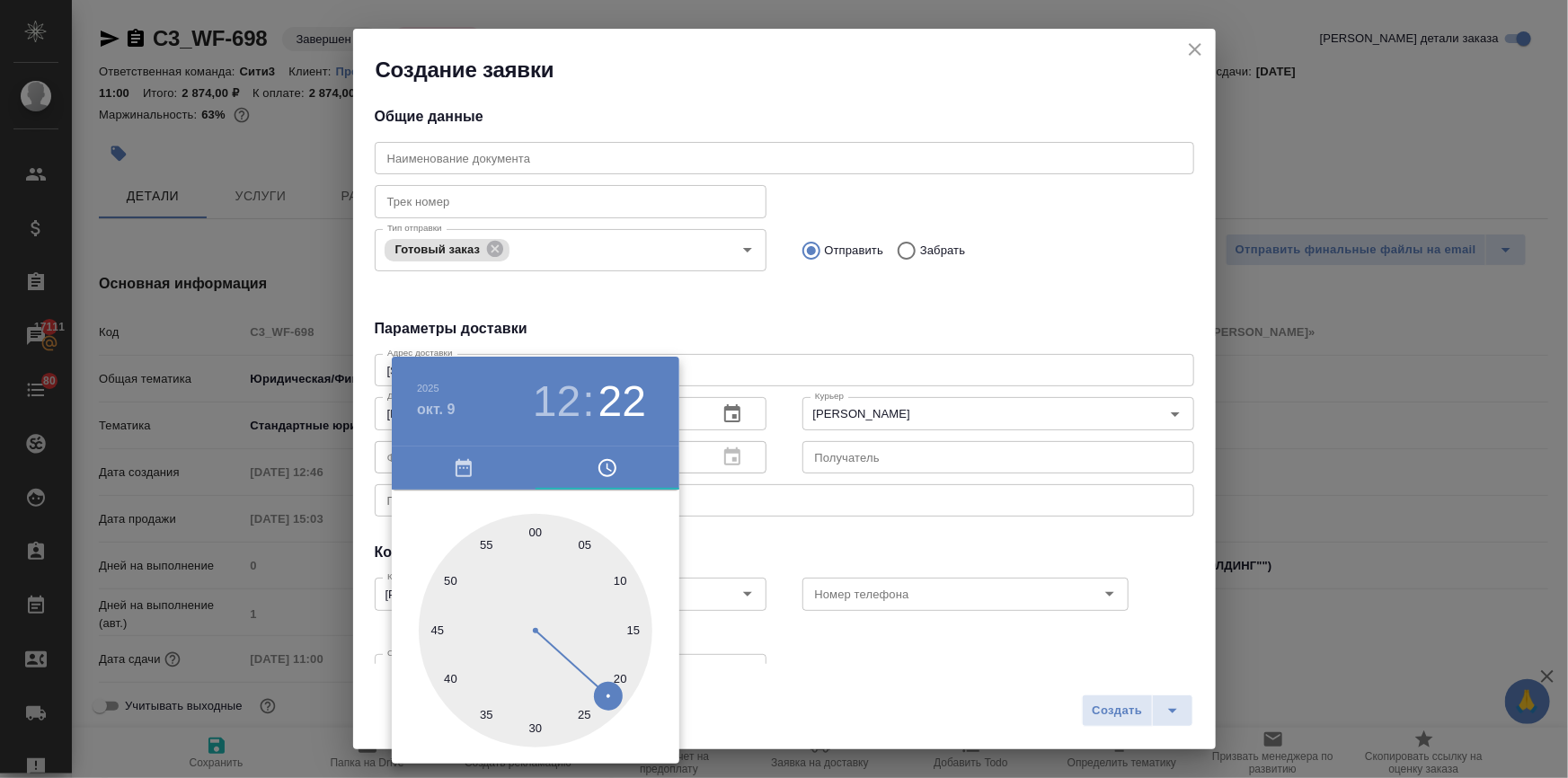
type input "09.10.2025 12:00"
click at [788, 489] on div at bounding box center [784, 389] width 1568 height 778
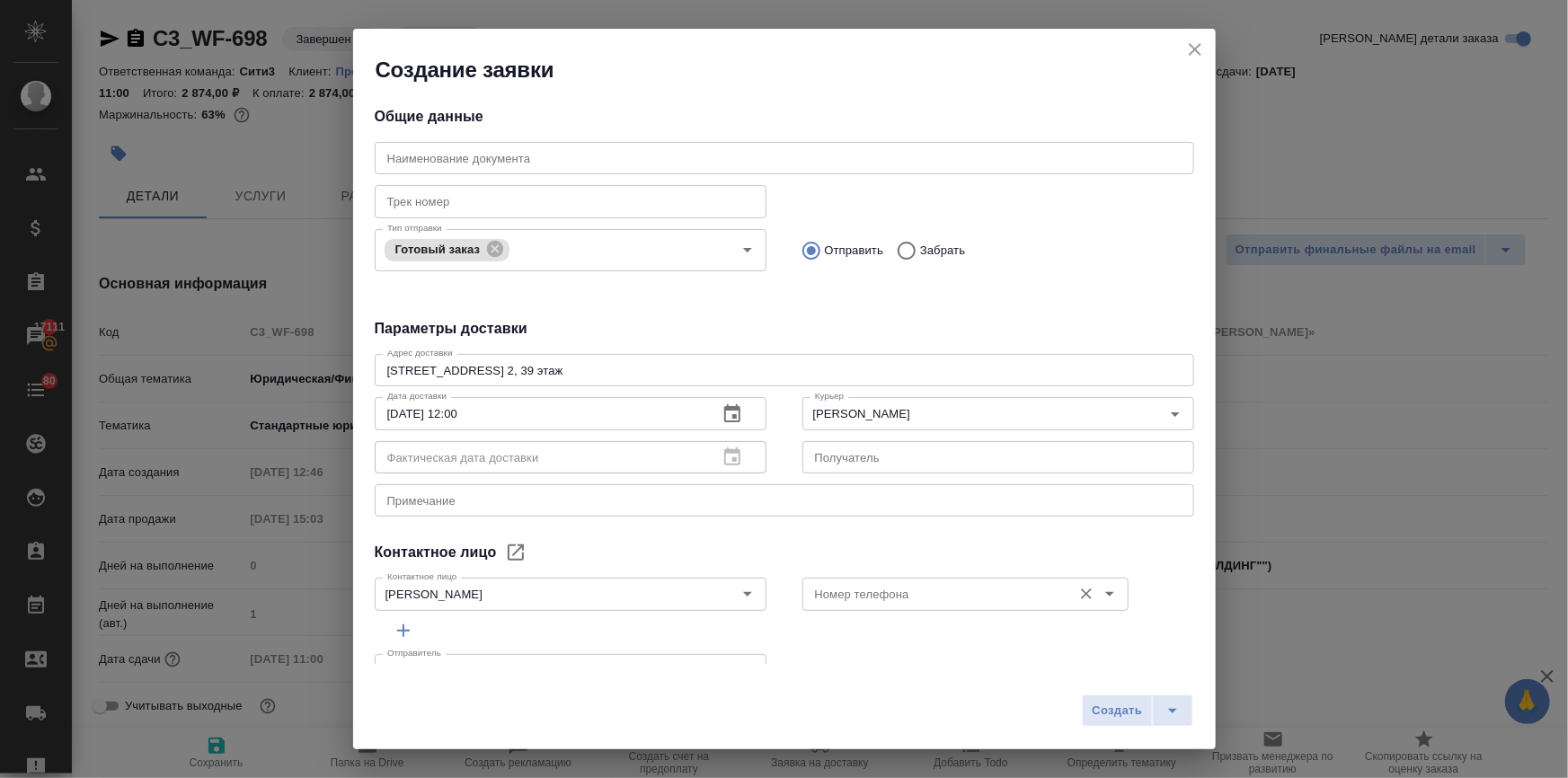
click at [849, 592] on input "Номер телефона" at bounding box center [935, 593] width 255 height 22
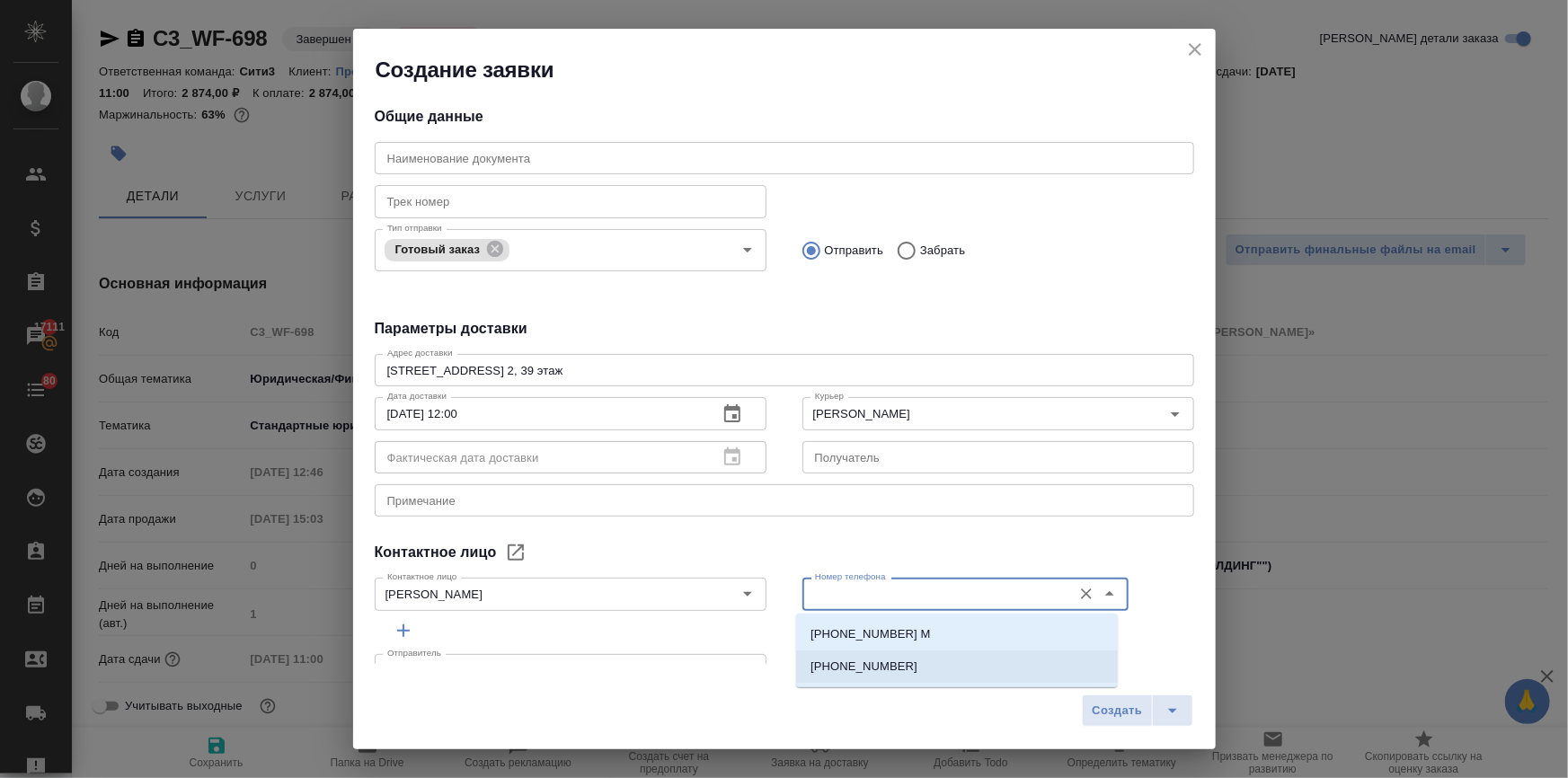
click at [848, 652] on li "+7 (926) 215 24 07" at bounding box center [957, 667] width 322 height 32
type input "+7 (926) 215 24 07"
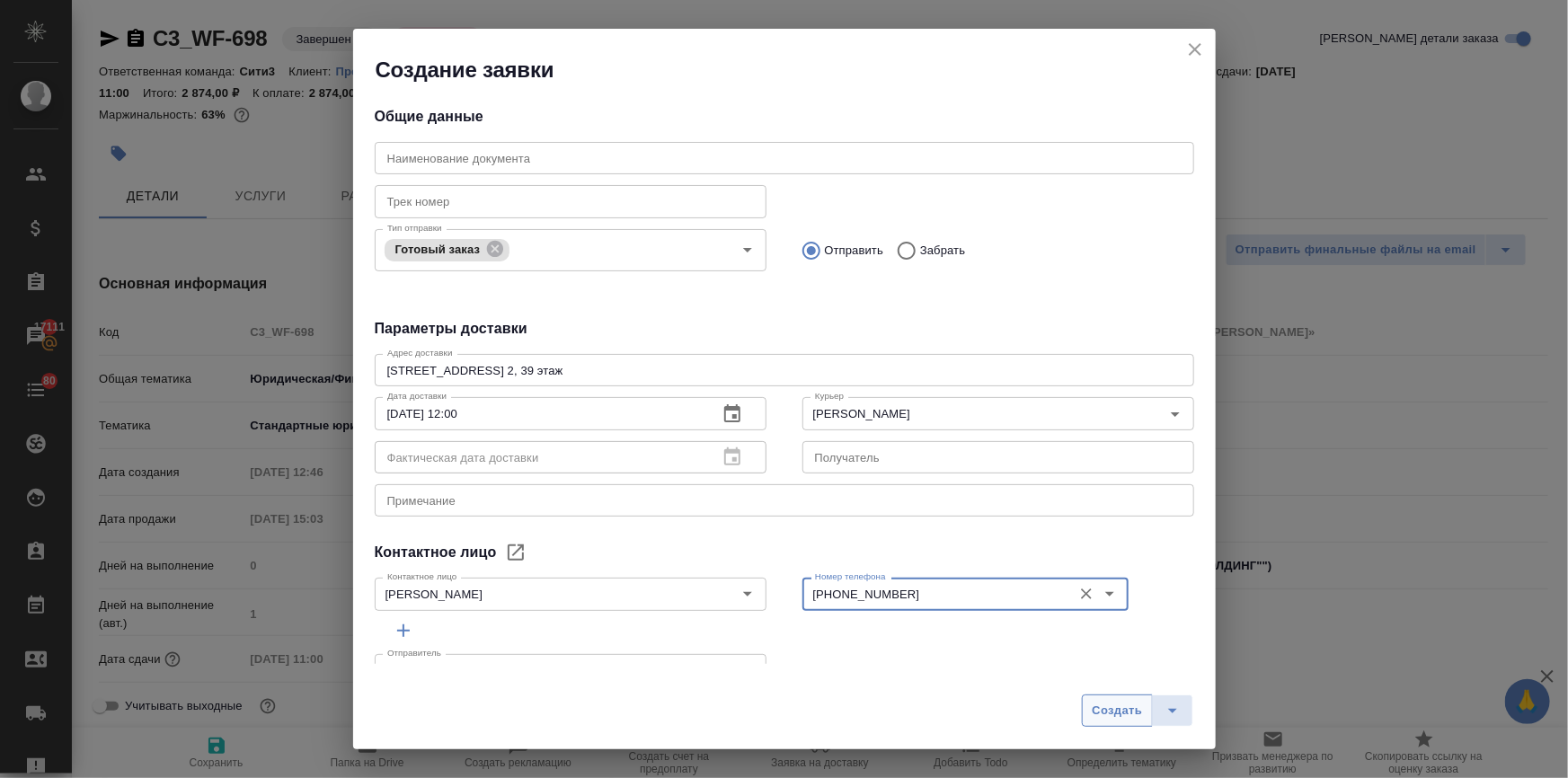
click at [1096, 696] on button "Создать" at bounding box center [1117, 710] width 70 height 32
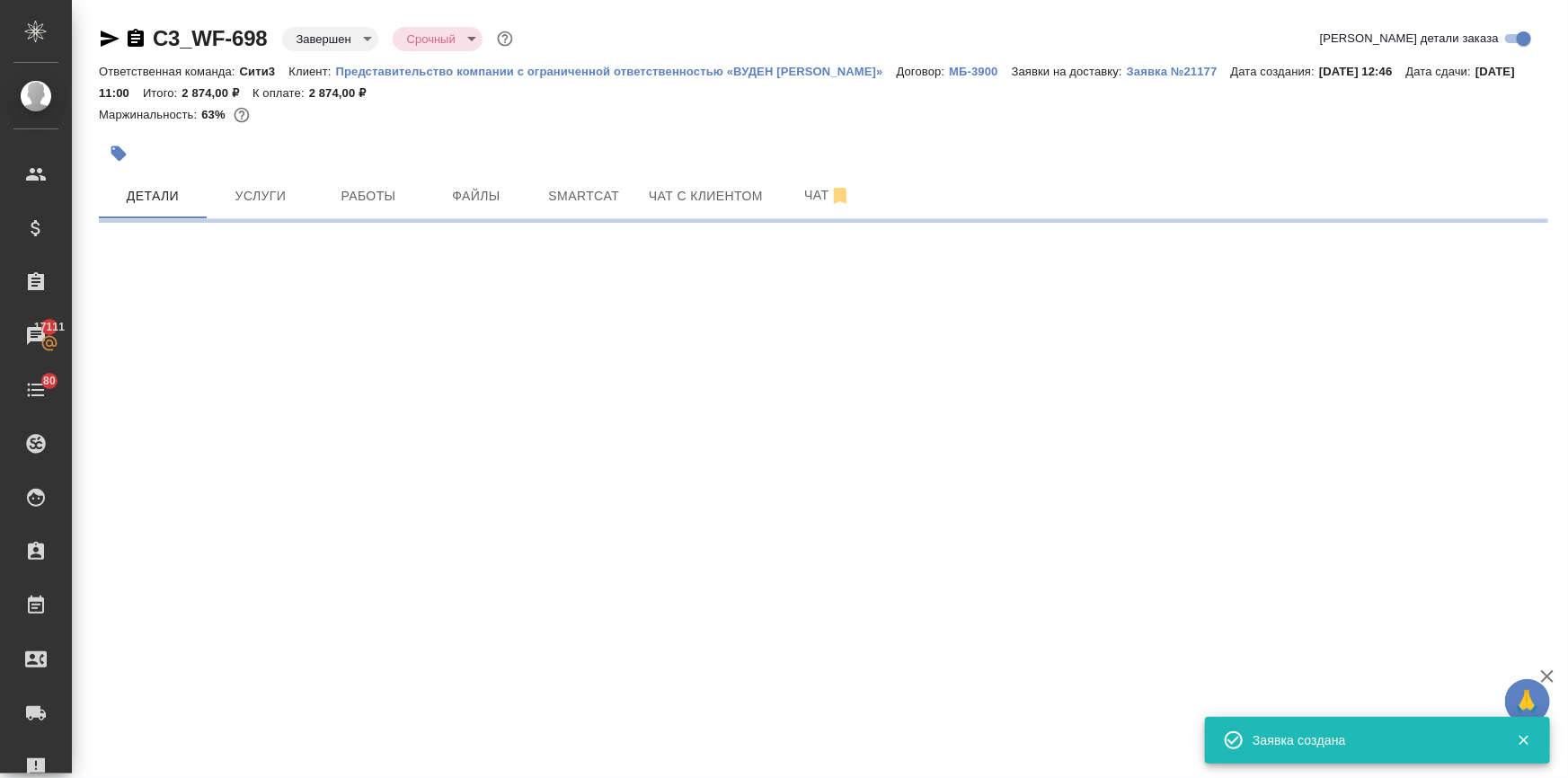
select select "RU"
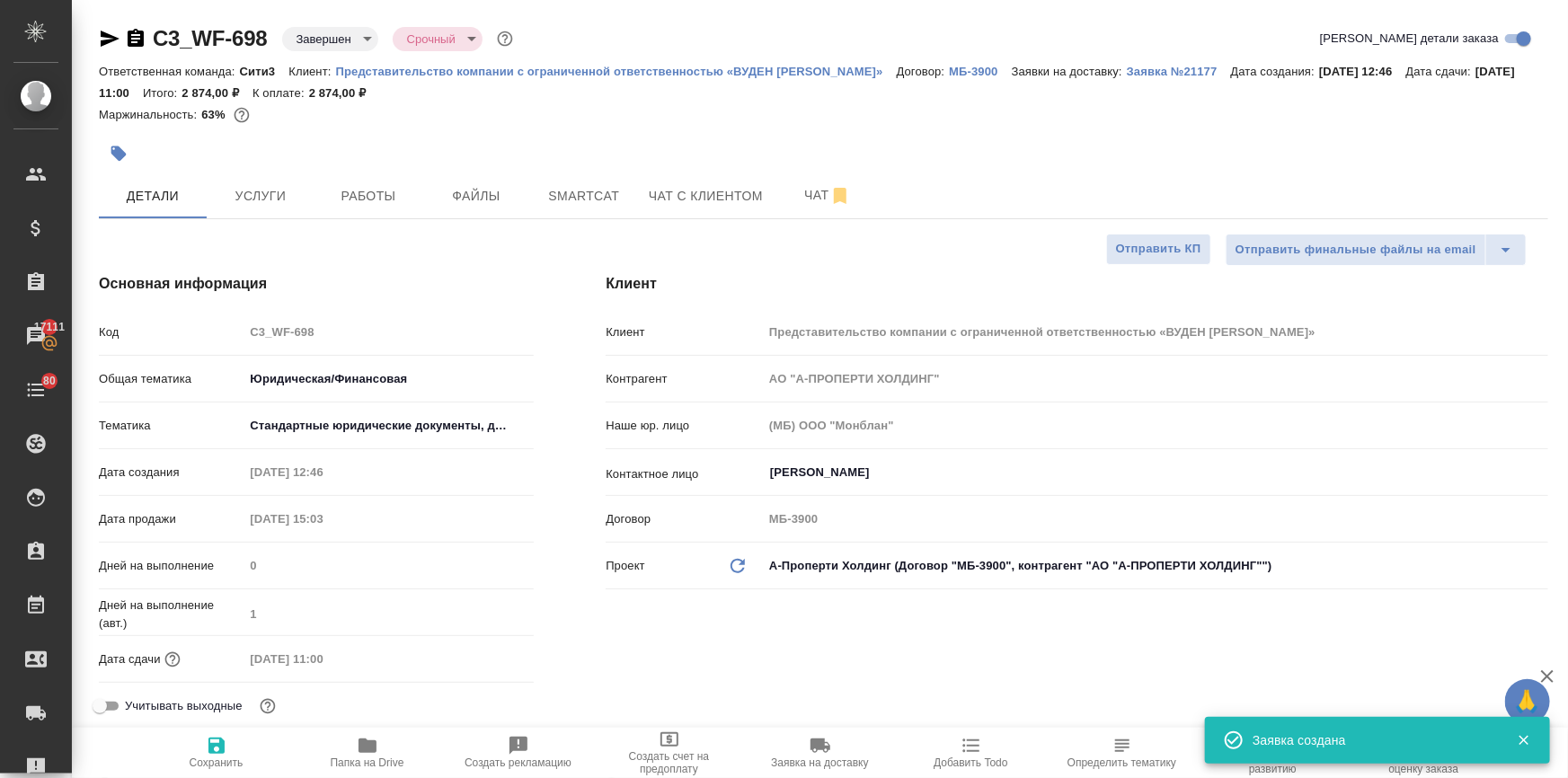
type textarea "x"
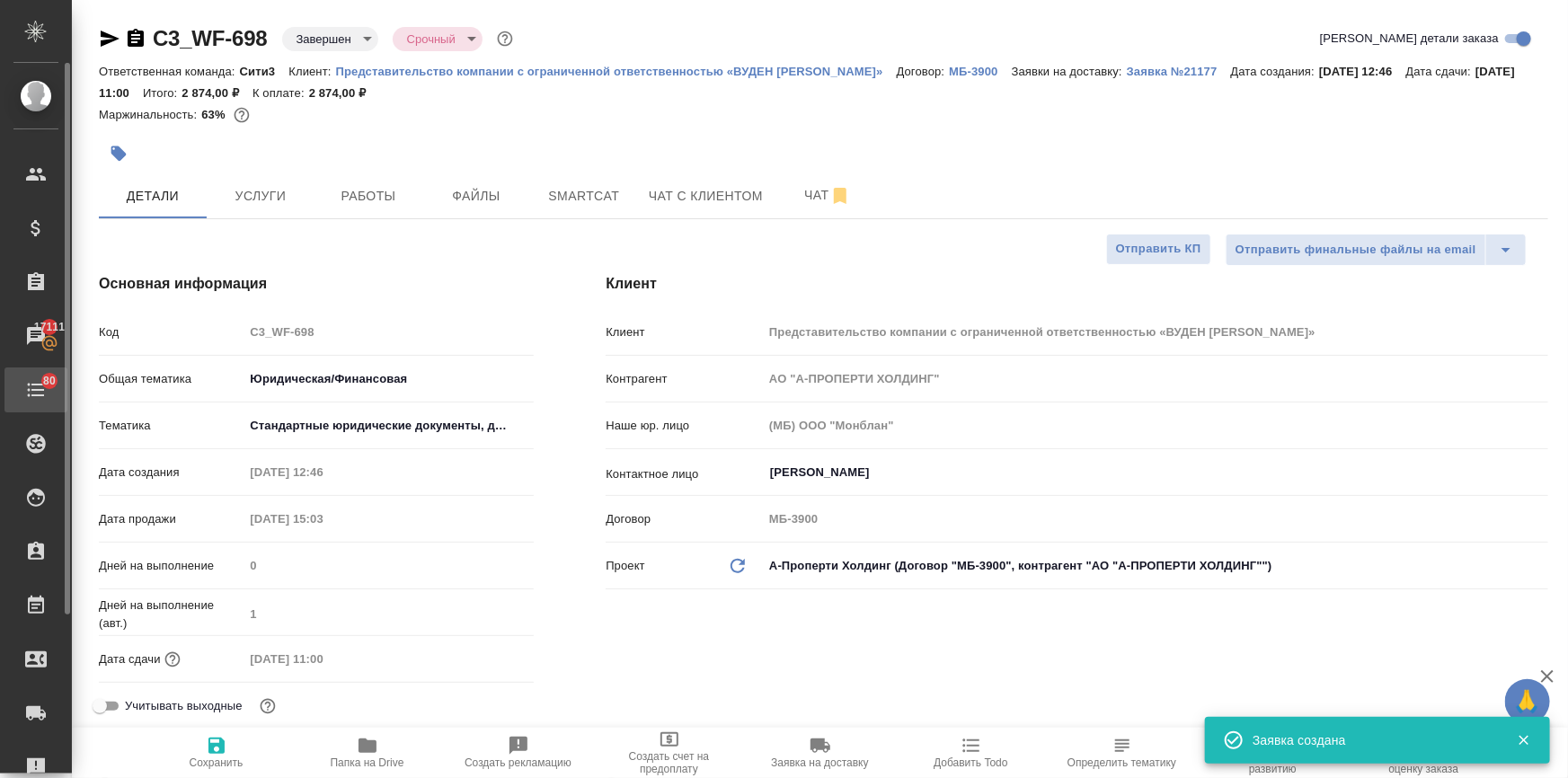
type textarea "x"
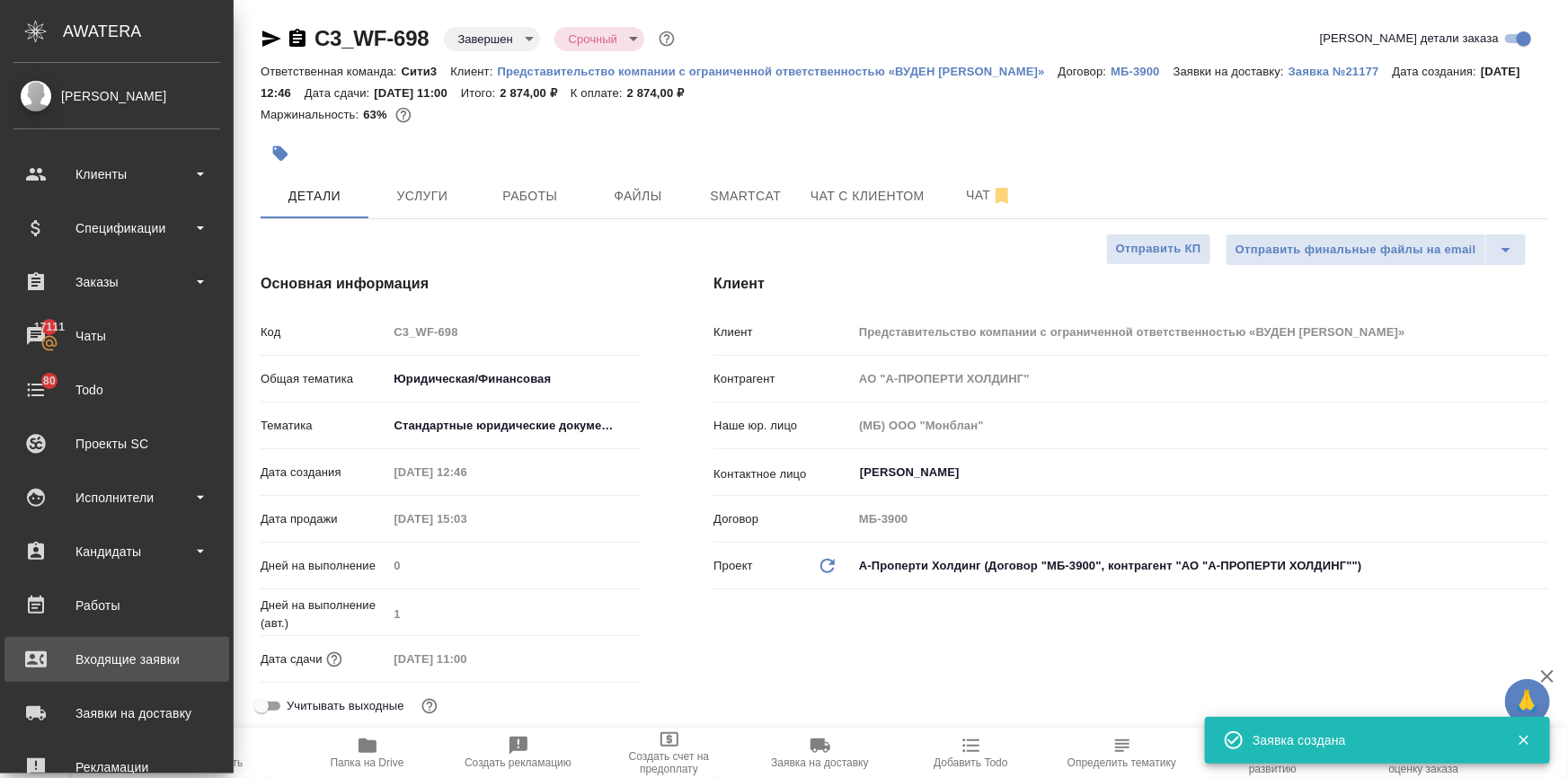
scroll to position [204, 0]
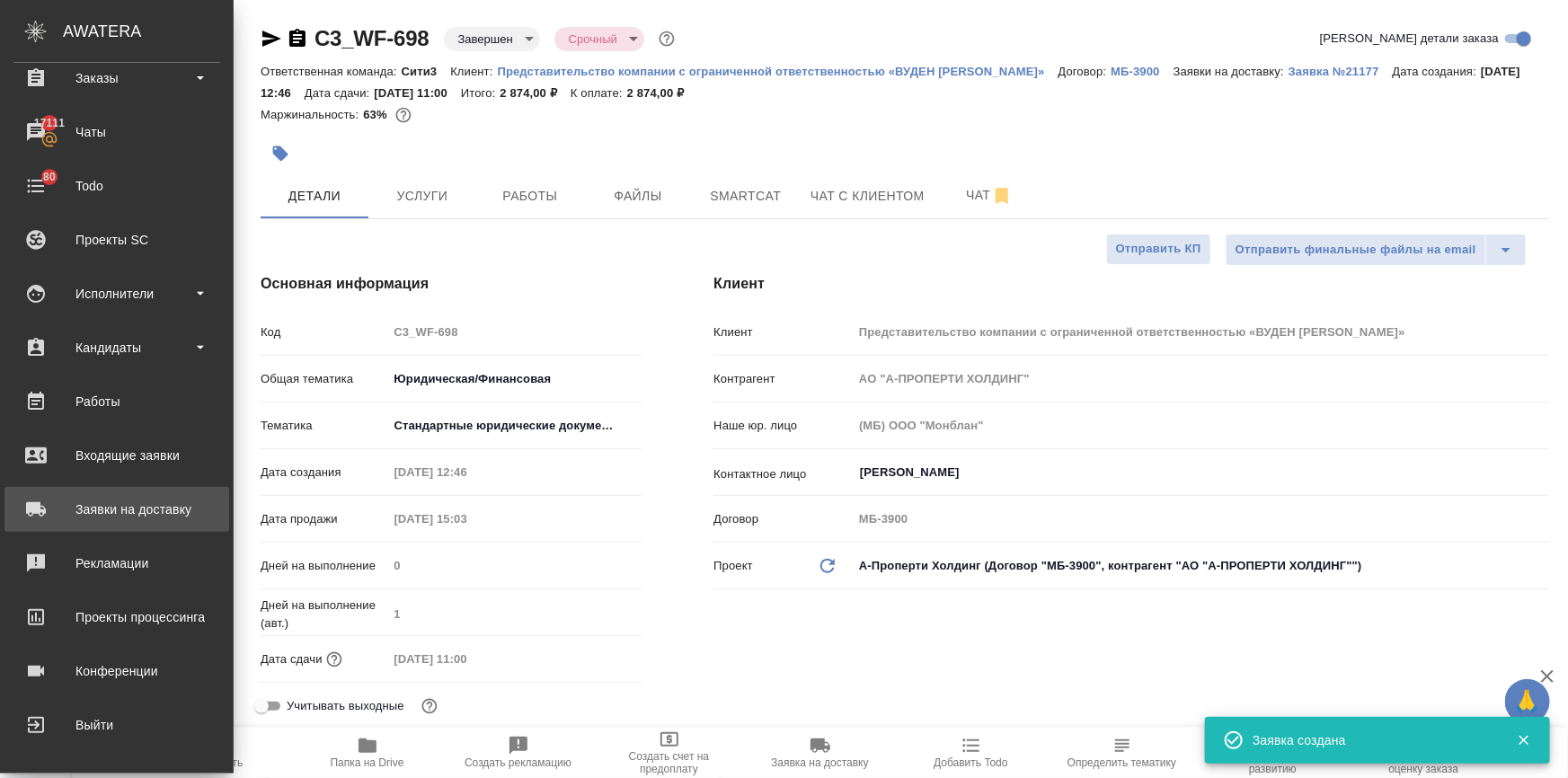
click at [131, 501] on div "Заявки на доставку" at bounding box center [116, 509] width 207 height 27
type textarea "x"
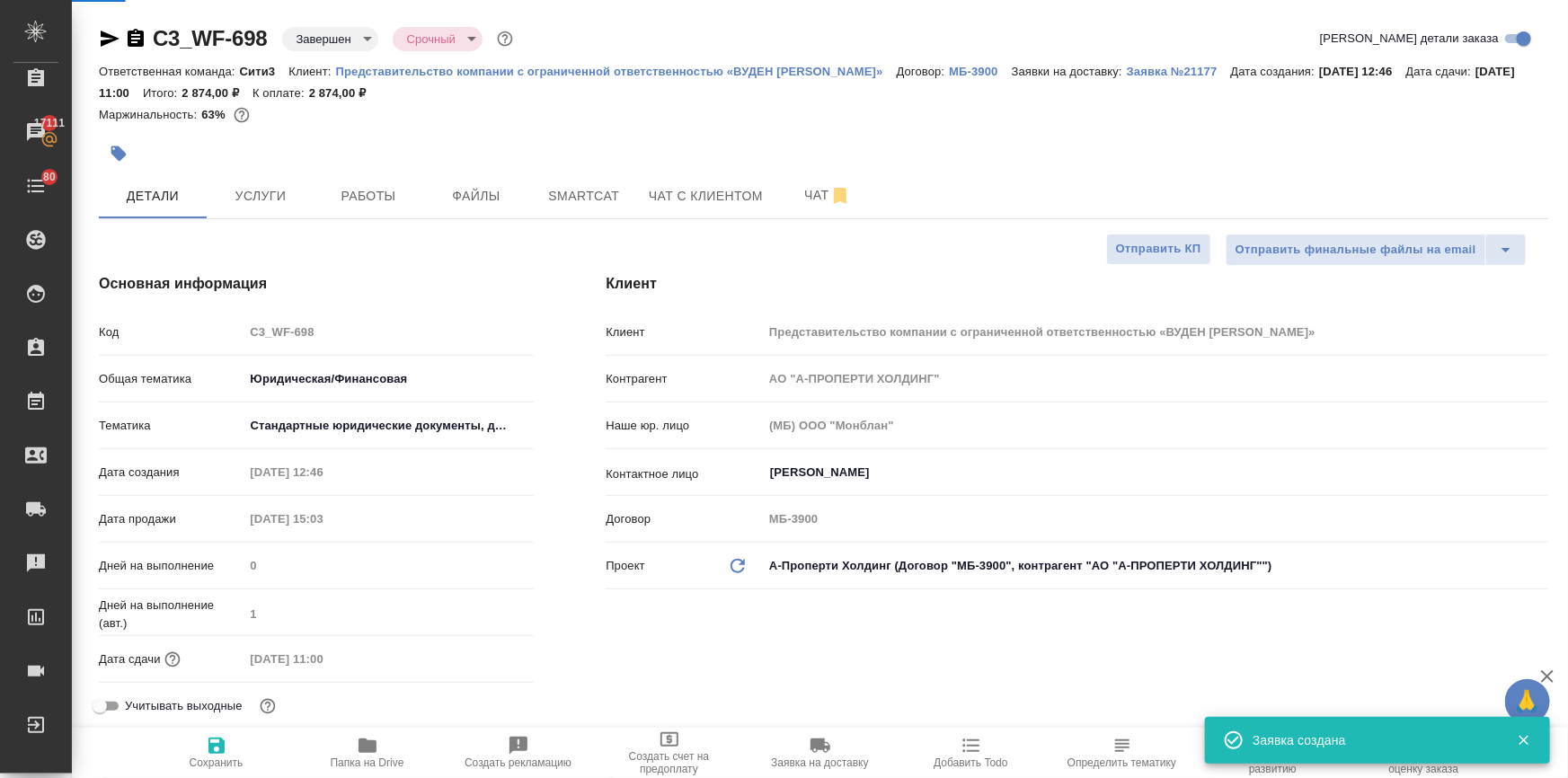
type textarea "x"
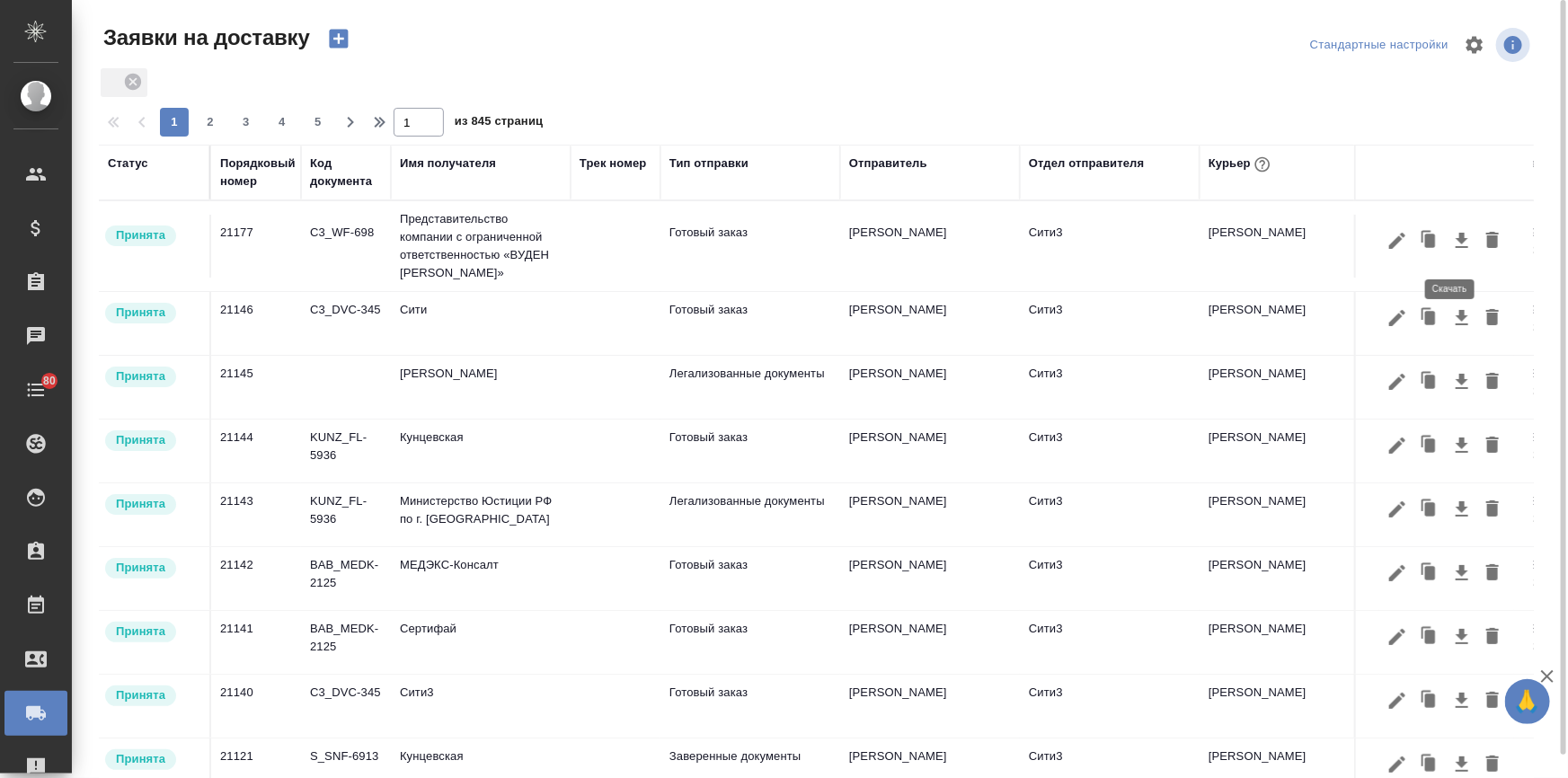
click at [1451, 244] on icon "button" at bounding box center [1461, 240] width 22 height 22
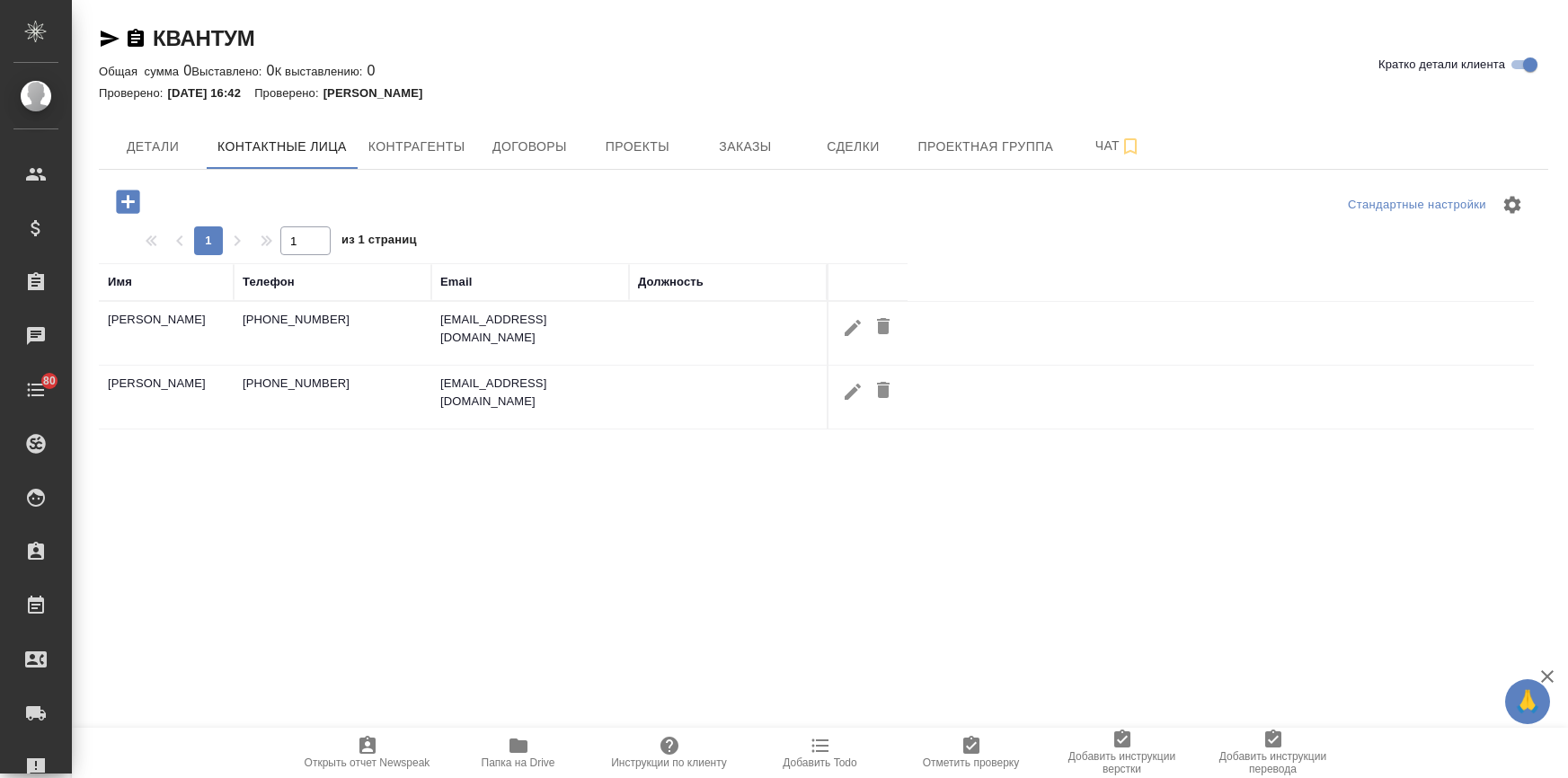
select select "RU"
click at [757, 145] on span "Заказы" at bounding box center [745, 147] width 87 height 23
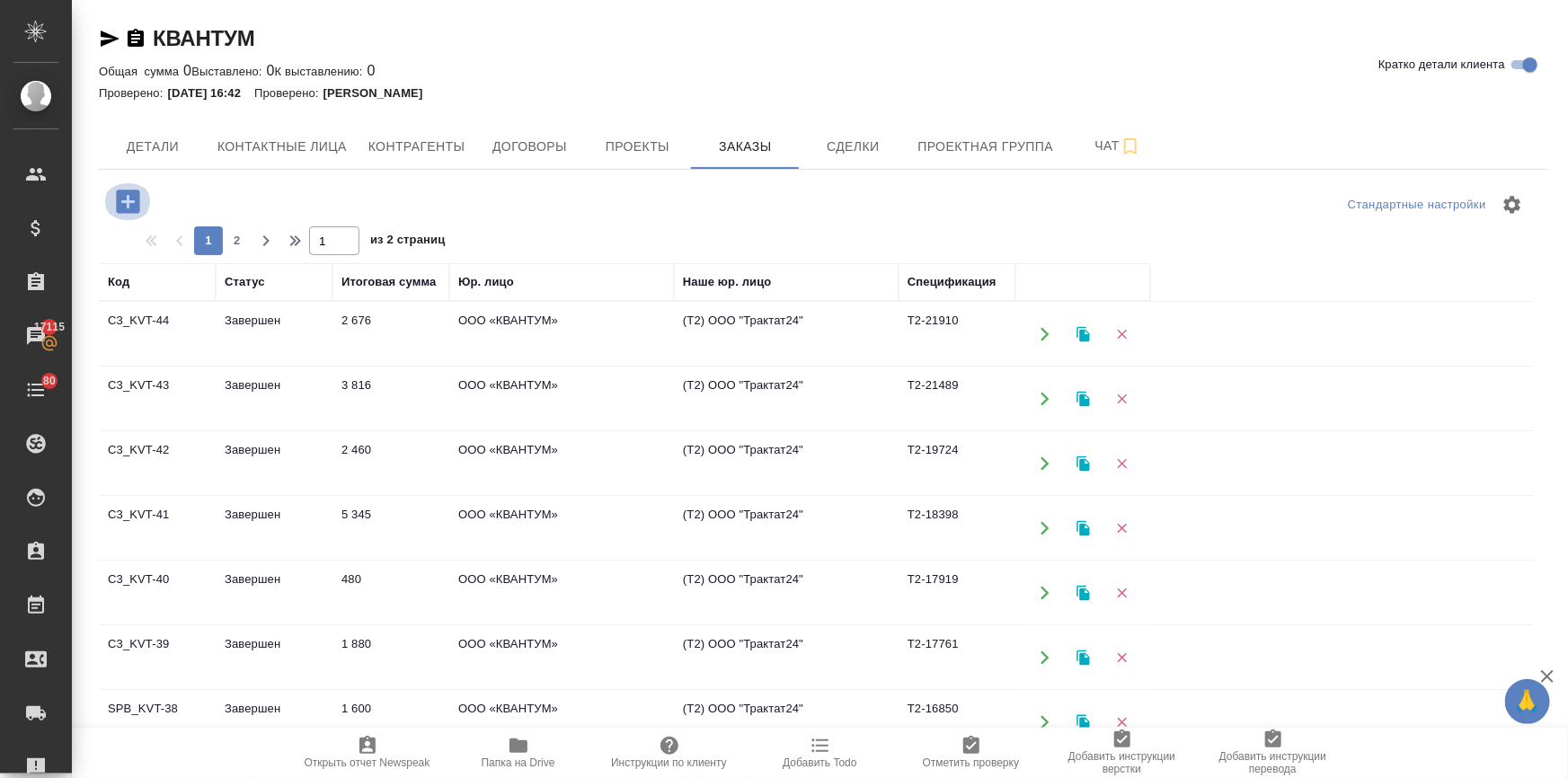
click at [131, 210] on icon "button" at bounding box center [128, 201] width 24 height 24
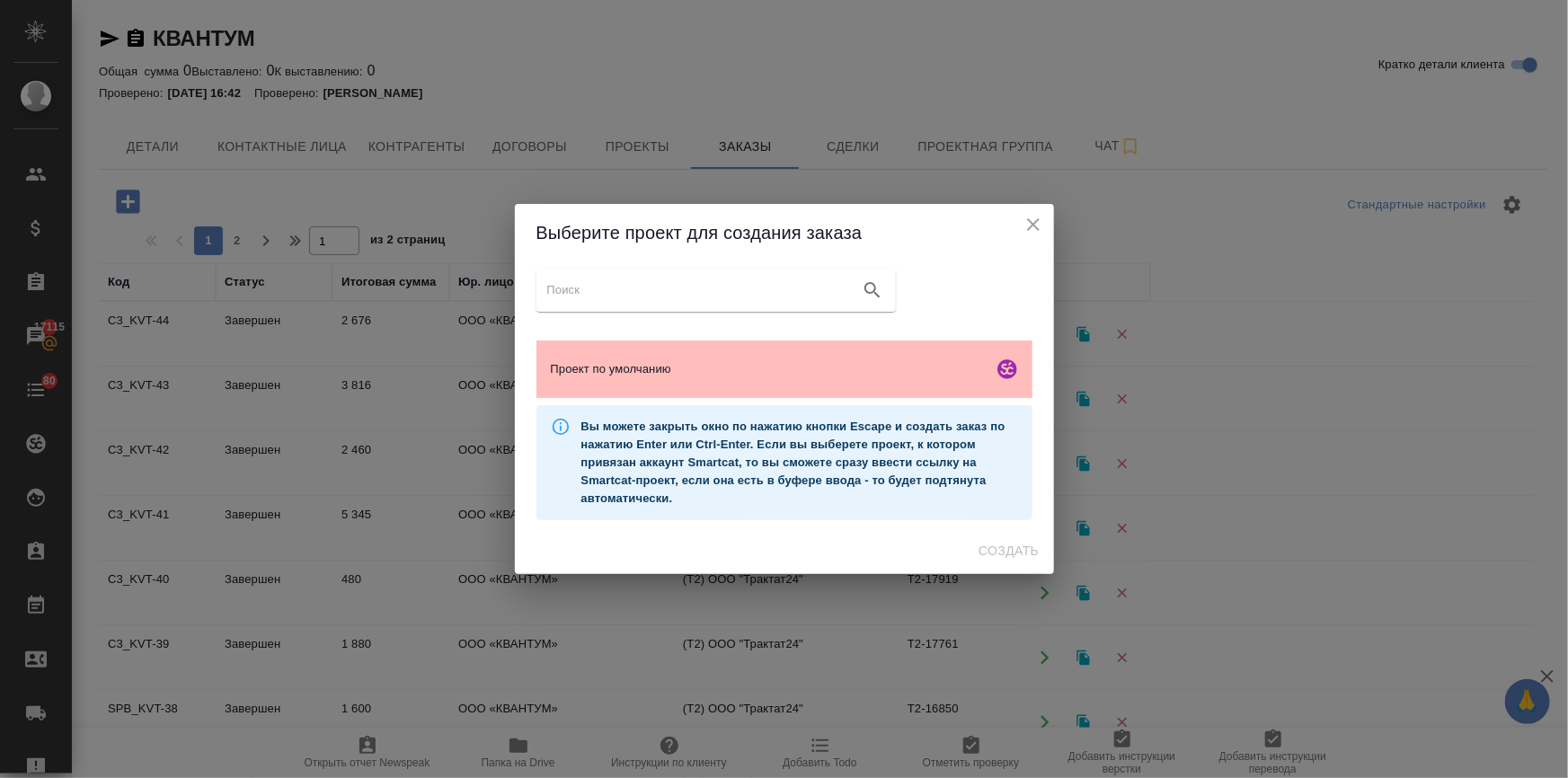
click at [673, 377] on div "Проект по умолчанию" at bounding box center [784, 369] width 496 height 57
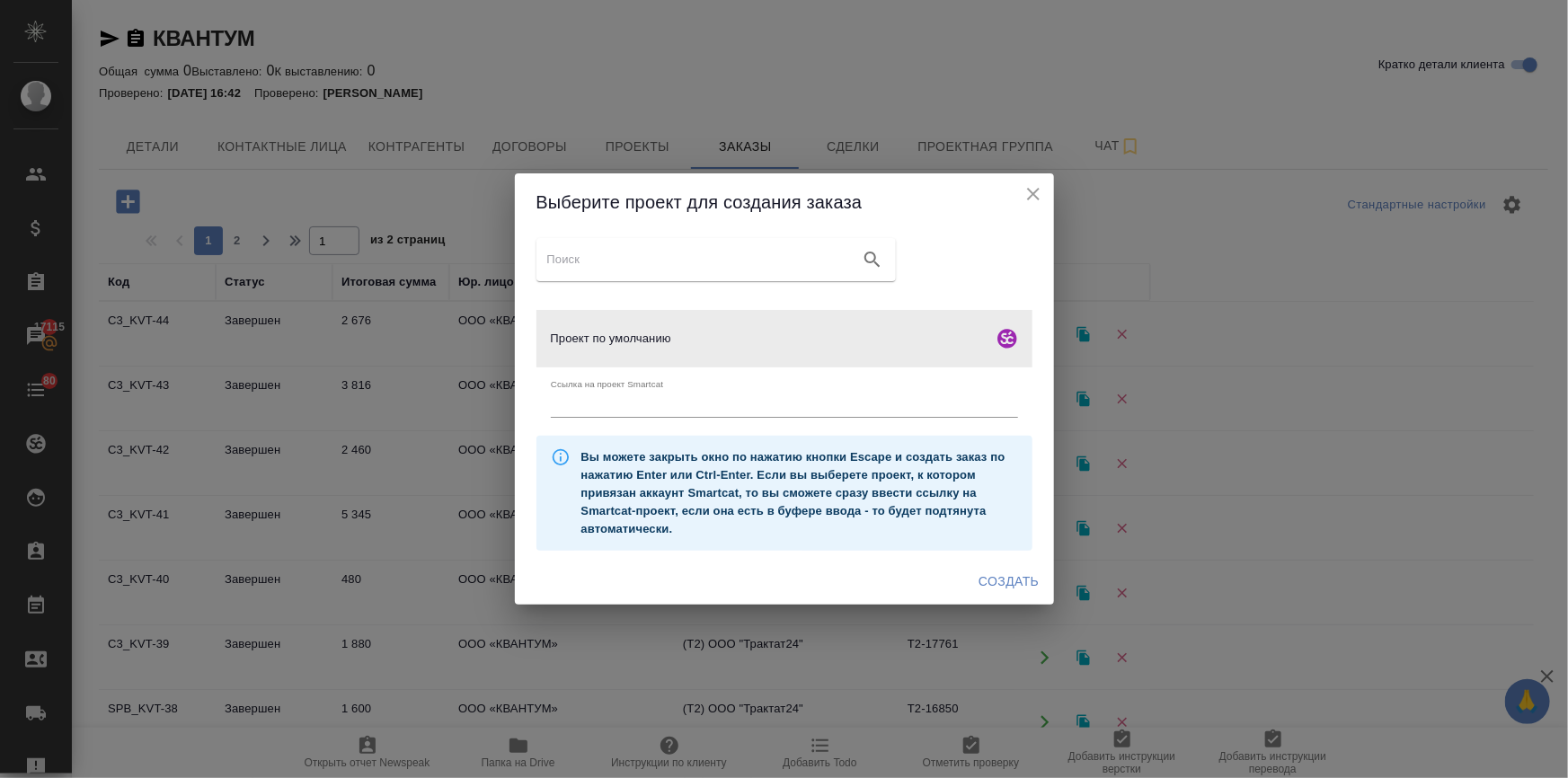
click at [1024, 575] on span "Создать" at bounding box center [1008, 582] width 60 height 23
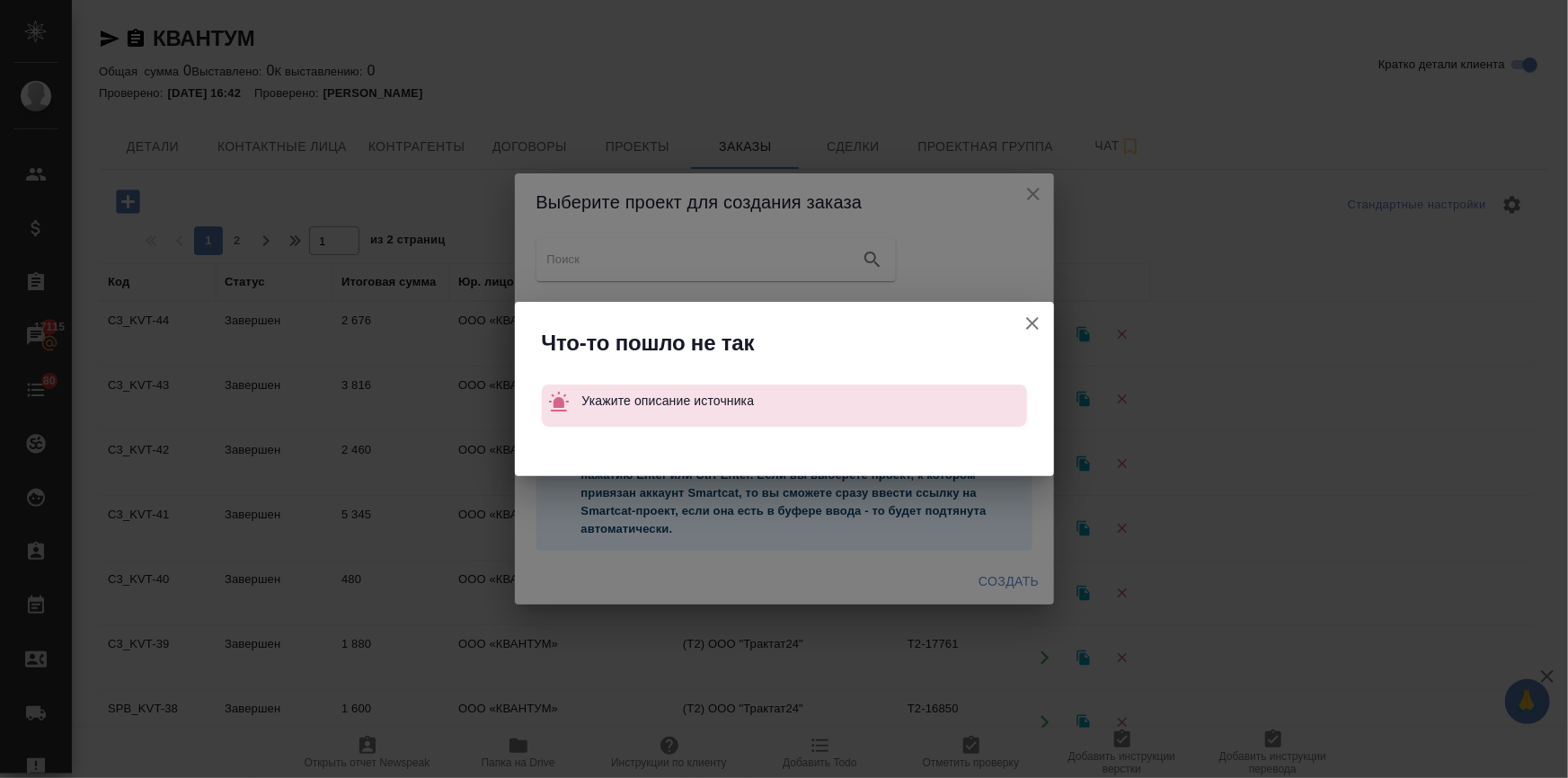
click at [1024, 323] on icon "button" at bounding box center [1032, 323] width 22 height 22
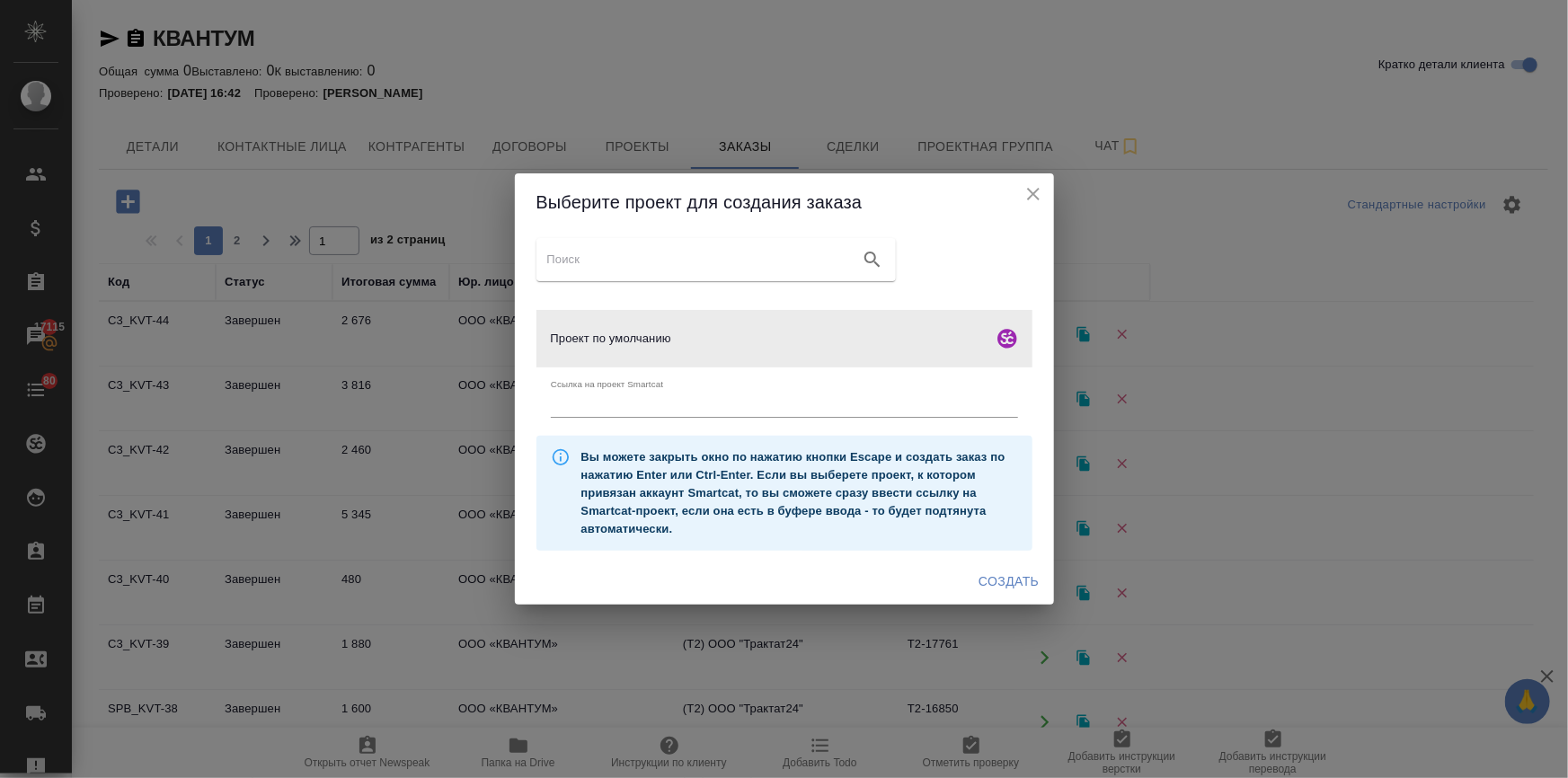
click at [1035, 191] on icon "close" at bounding box center [1033, 193] width 22 height 22
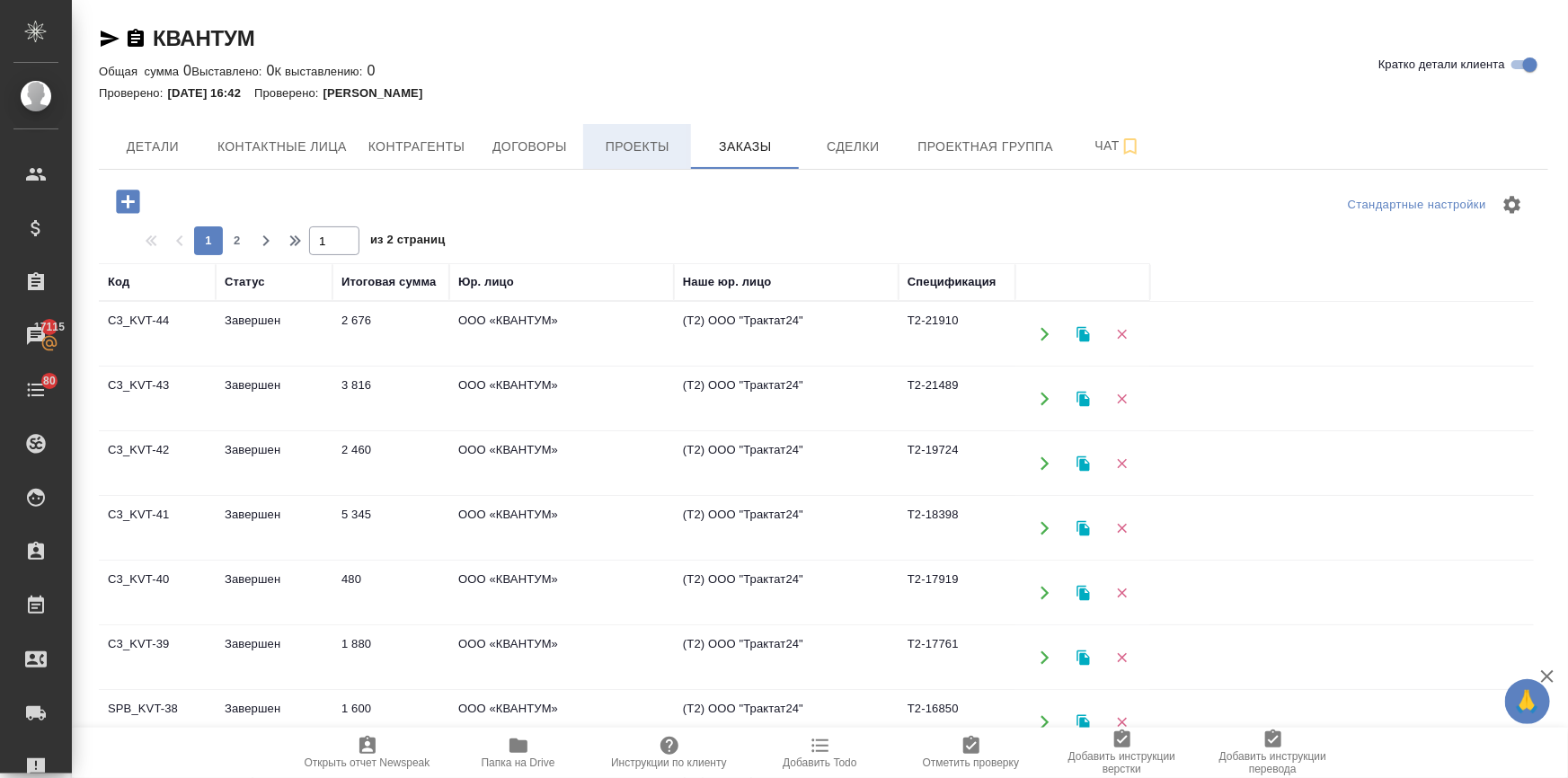
click at [629, 156] on span "Проекты" at bounding box center [636, 147] width 87 height 23
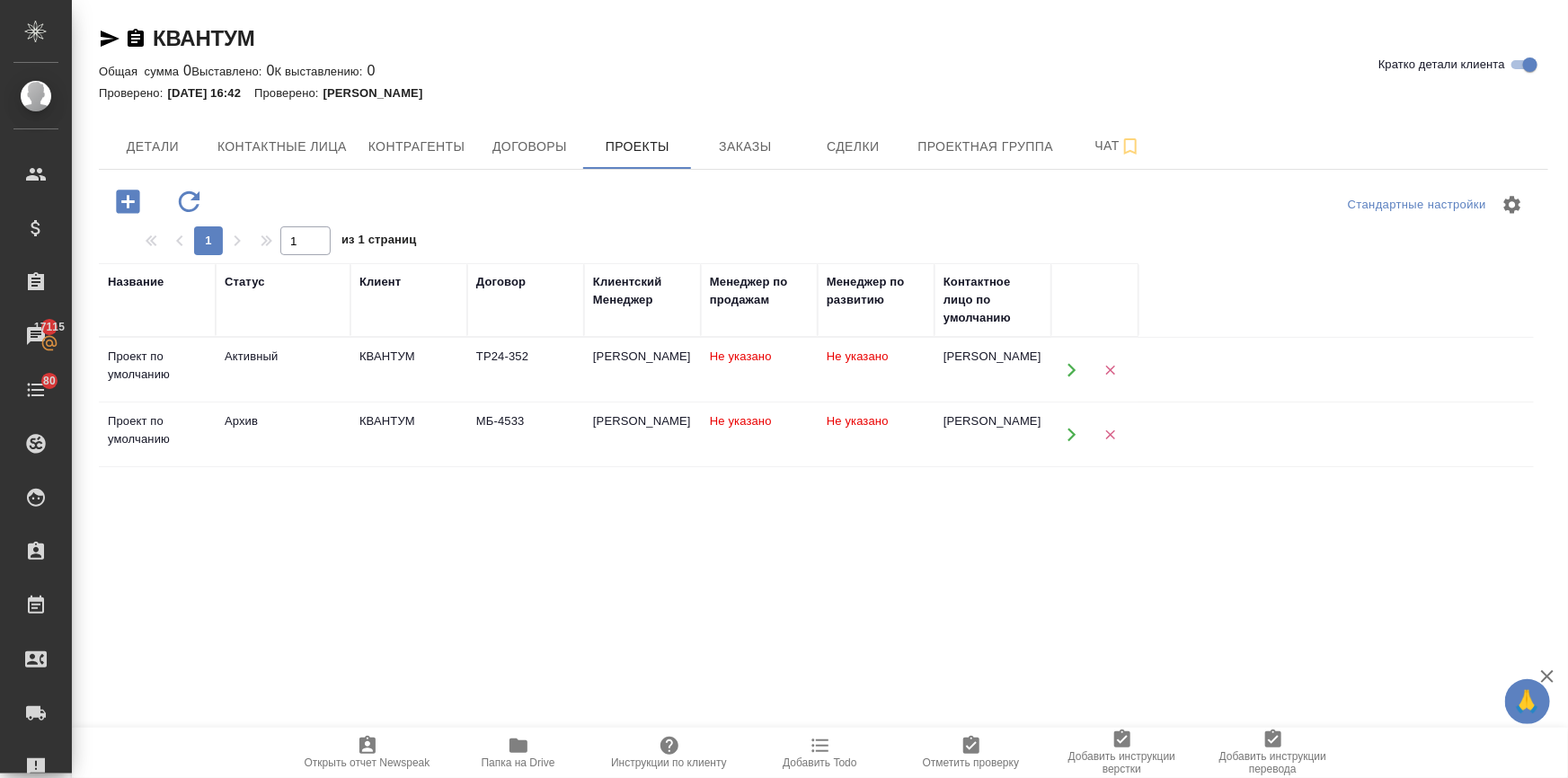
click at [482, 367] on td "ТР24-352" at bounding box center [525, 370] width 117 height 63
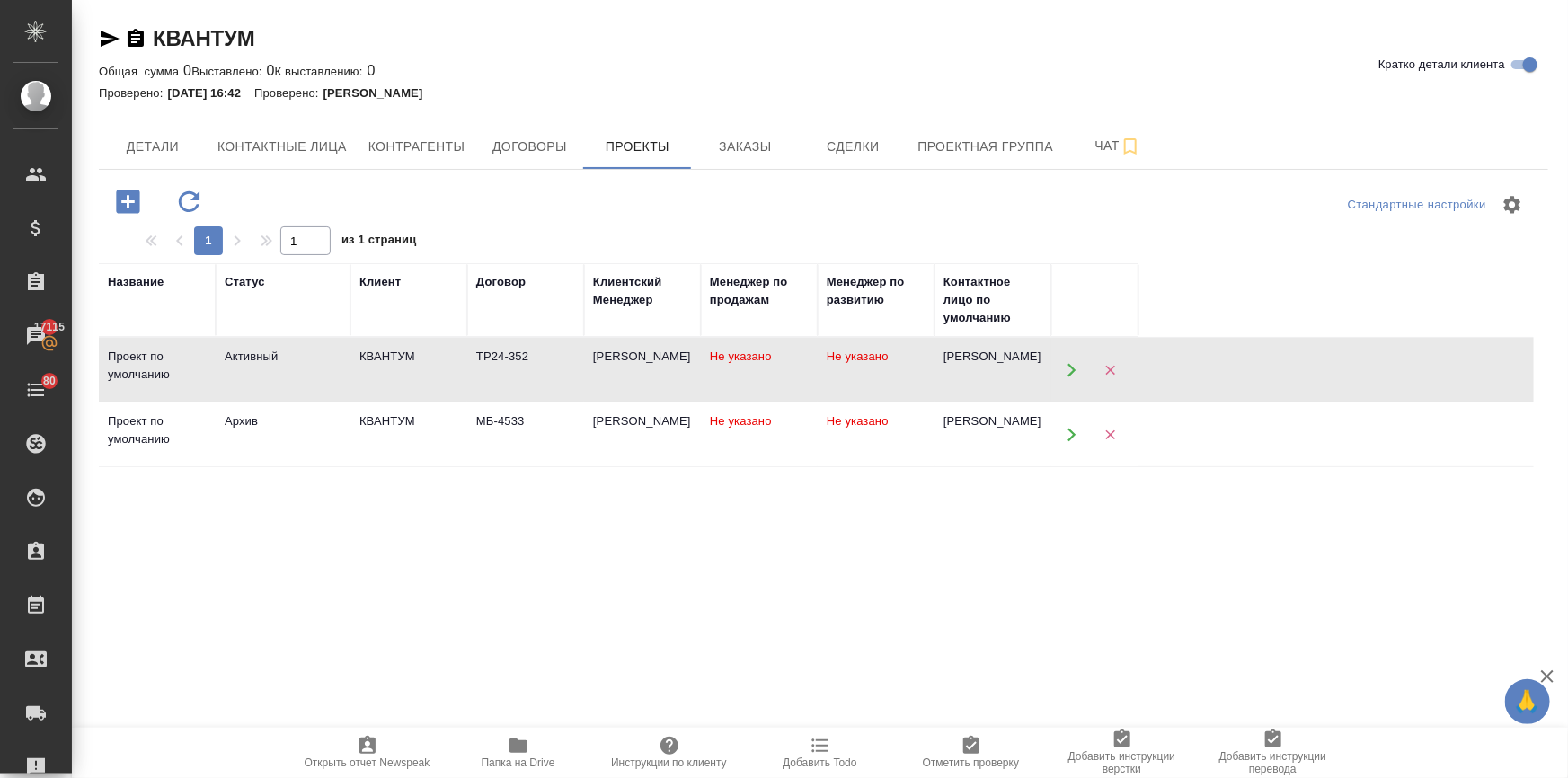
click at [482, 367] on td "ТР24-352" at bounding box center [525, 370] width 117 height 63
click at [714, 145] on span "Заказы" at bounding box center [745, 147] width 87 height 23
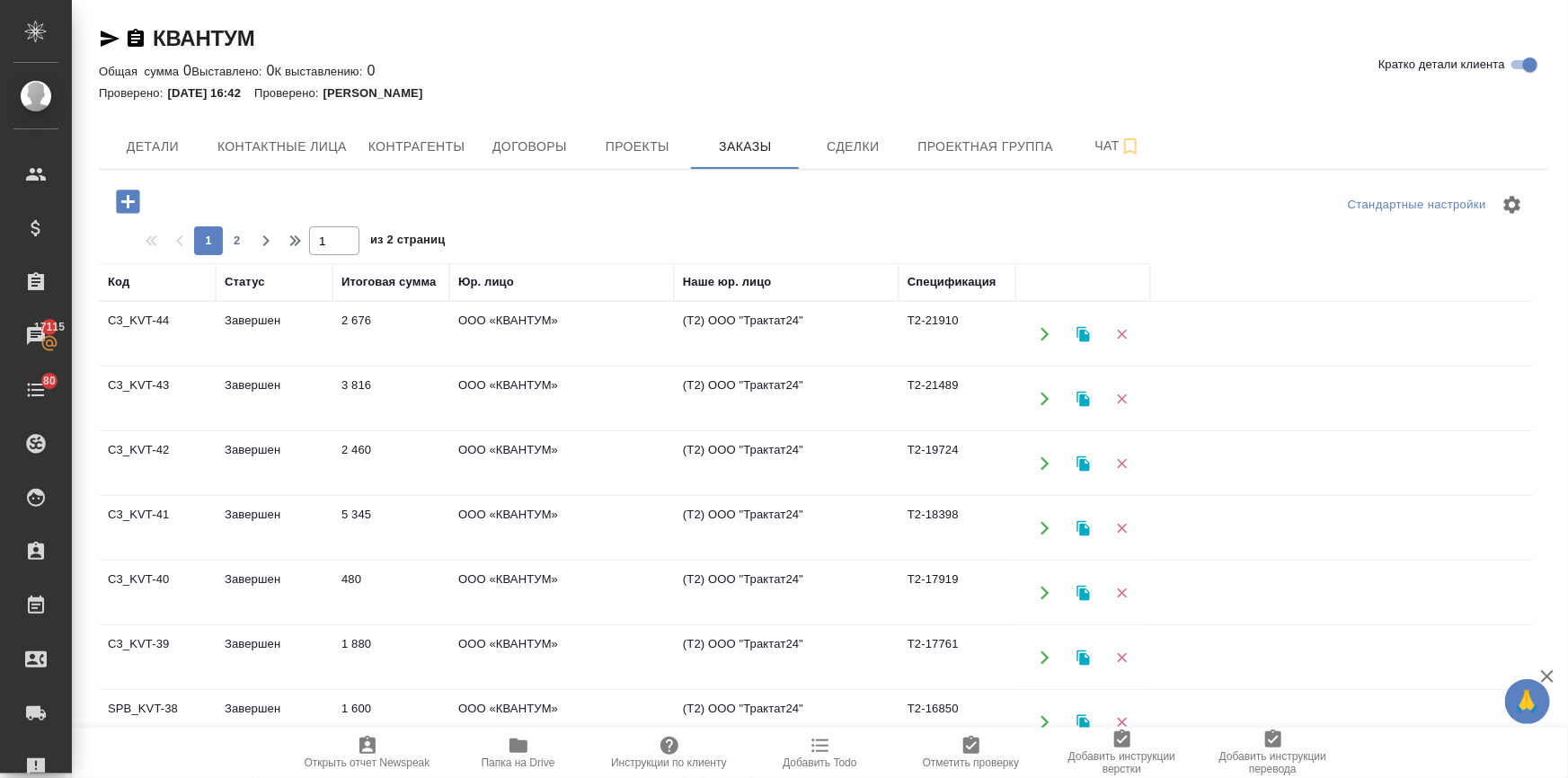
click at [130, 194] on icon "button" at bounding box center [128, 201] width 24 height 24
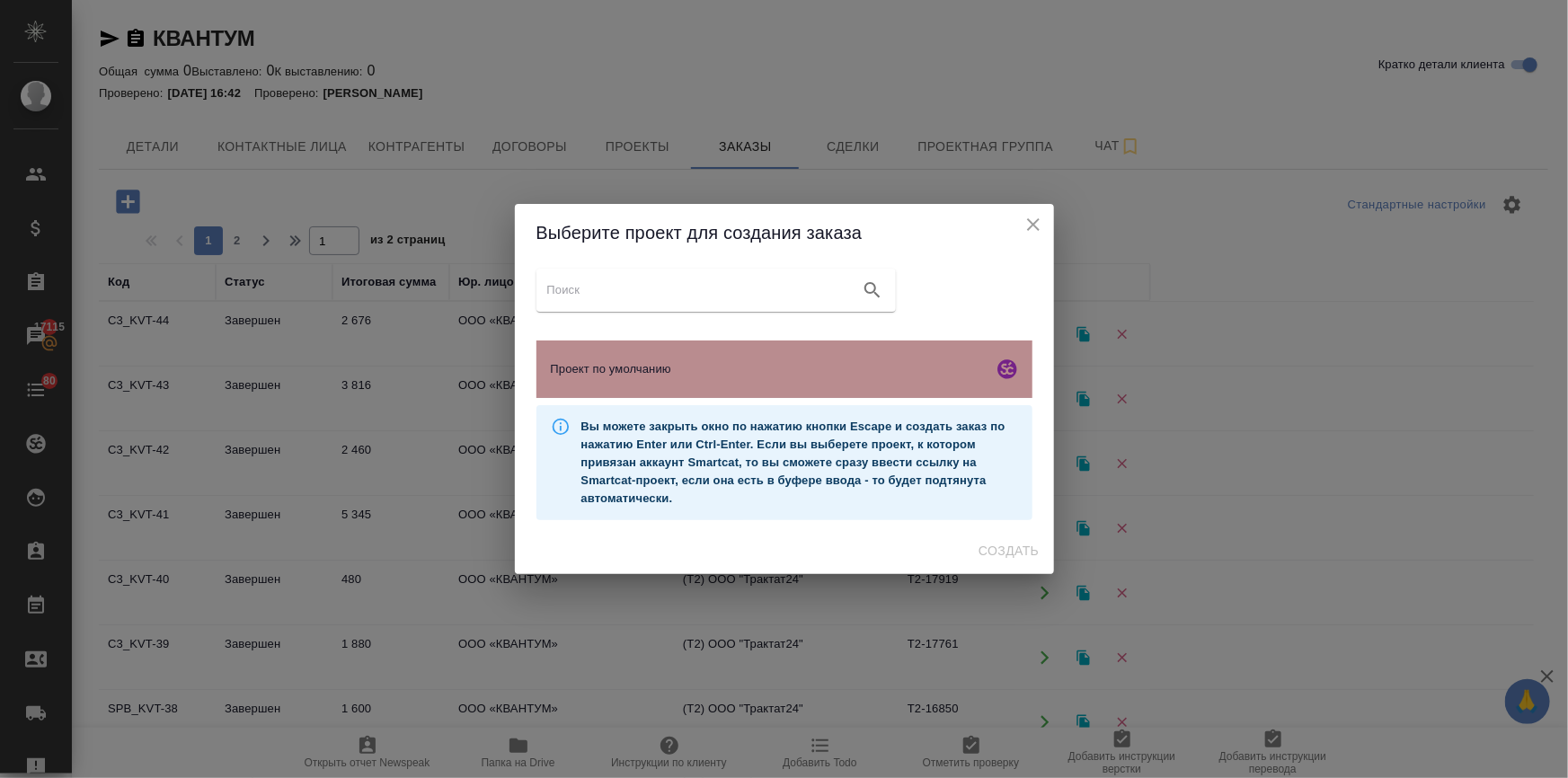
click at [770, 371] on span "Проект по умолчанию" at bounding box center [768, 369] width 434 height 18
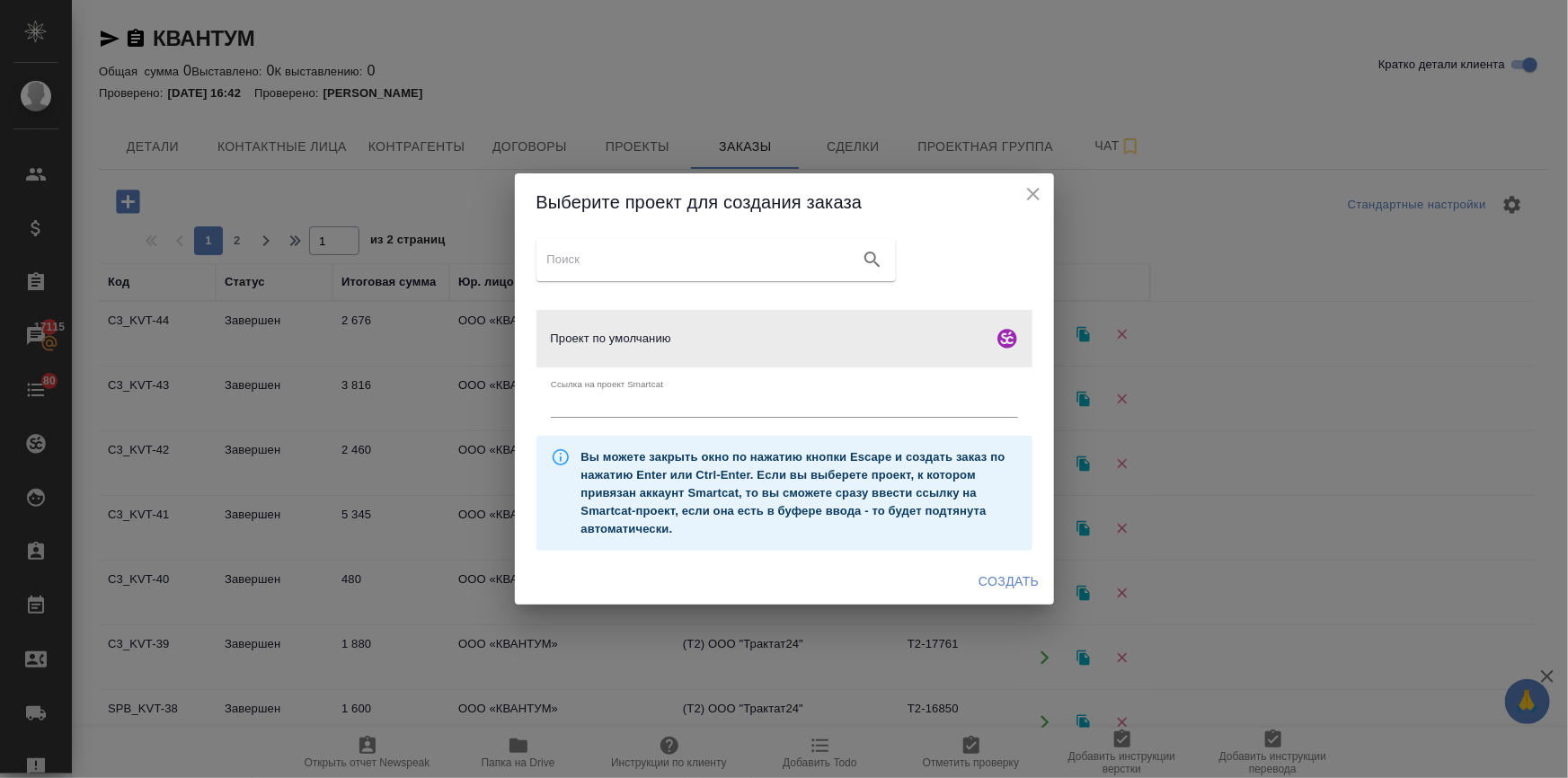
click at [986, 576] on span "Создать" at bounding box center [1008, 582] width 60 height 23
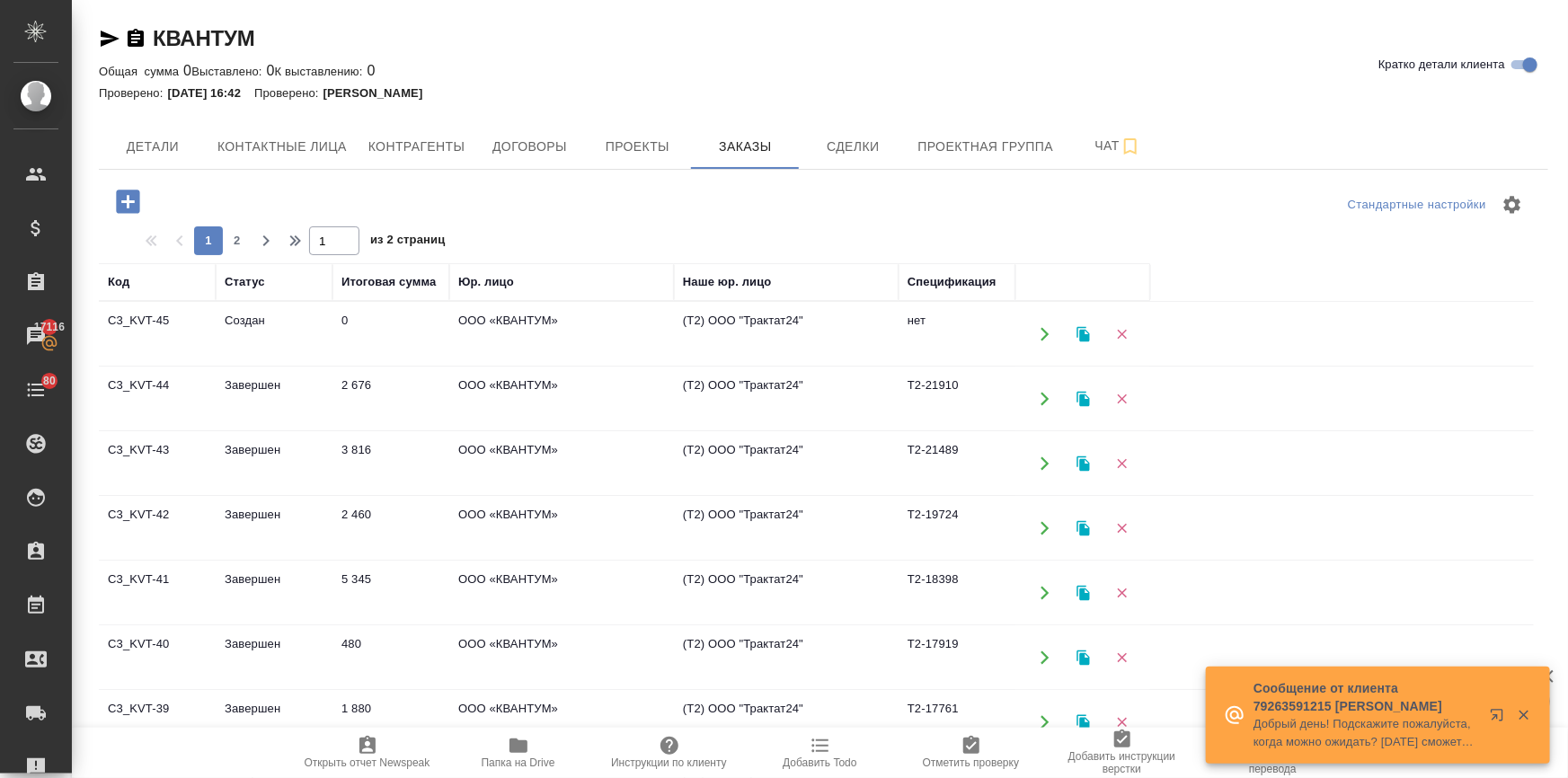
click at [347, 379] on td "2 676" at bounding box center [391, 399] width 117 height 63
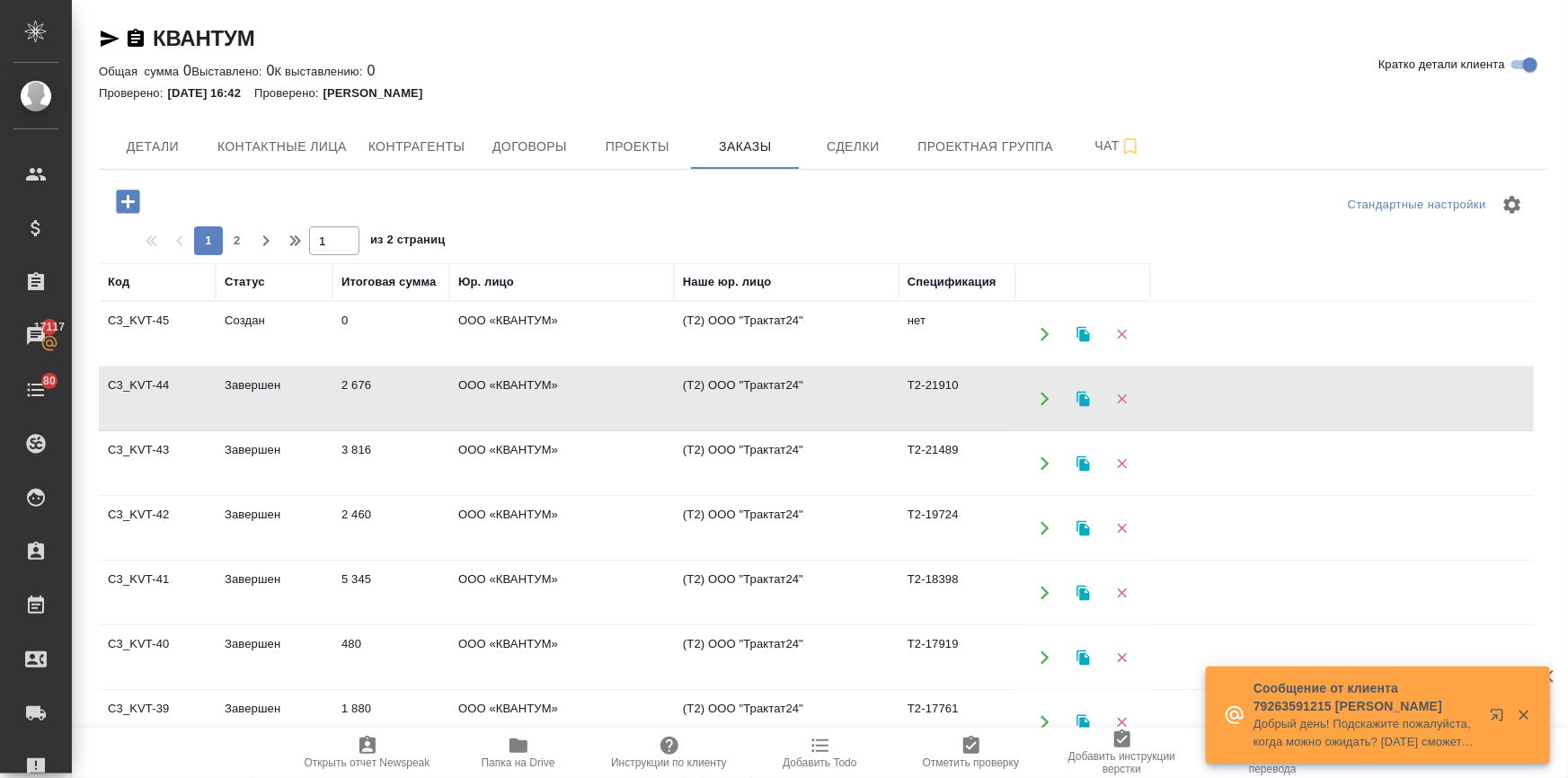
click at [262, 456] on td "Завершен" at bounding box center [273, 464] width 117 height 63
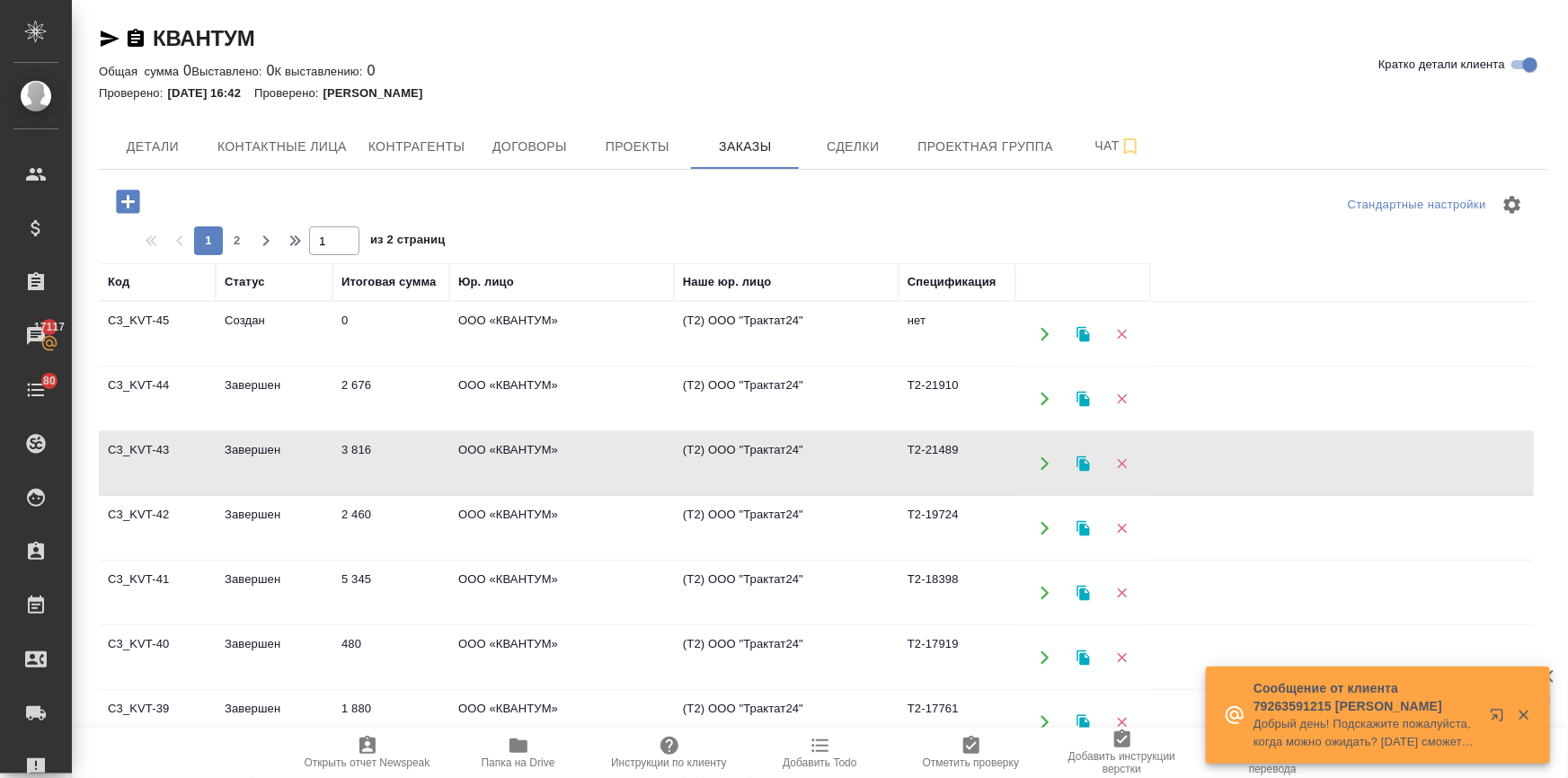
click at [357, 395] on td "2 676" at bounding box center [391, 399] width 117 height 63
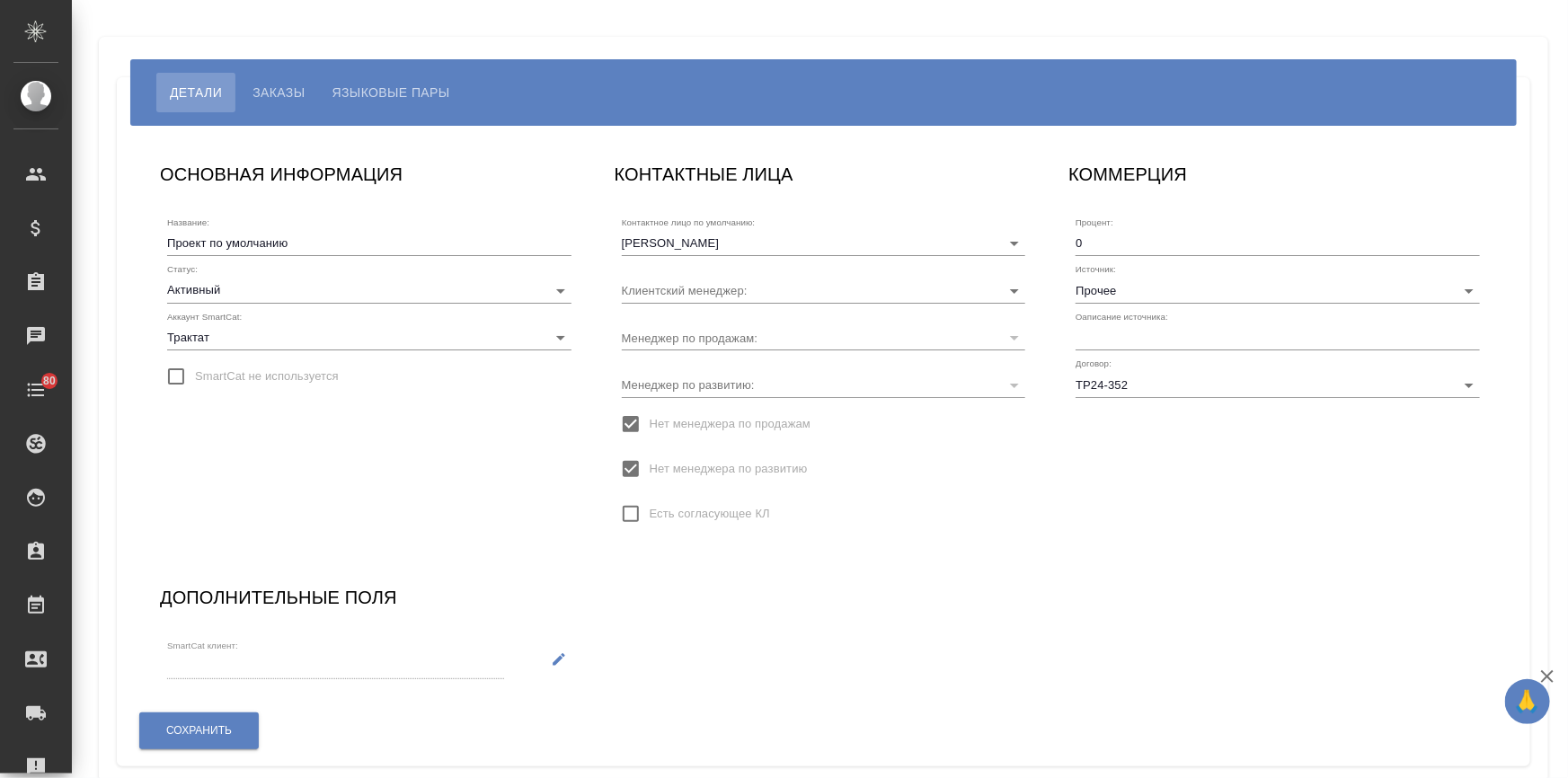
type input "[PERSON_NAME]"
click at [1100, 278] on input "Прочее" at bounding box center [1249, 289] width 347 height 24
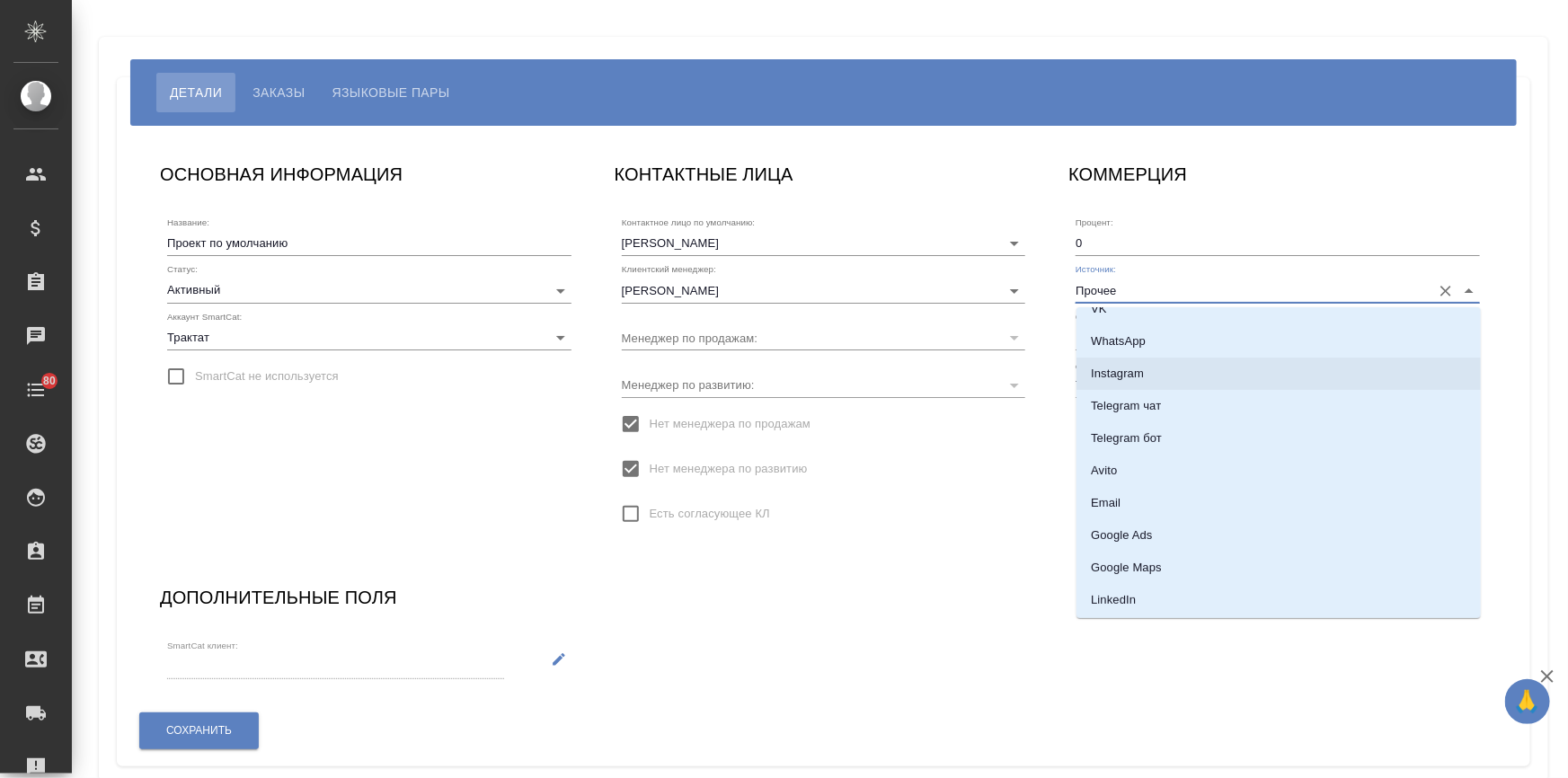
scroll to position [163, 0]
click at [1107, 480] on p "Email" at bounding box center [1105, 489] width 30 height 18
type input "Email"
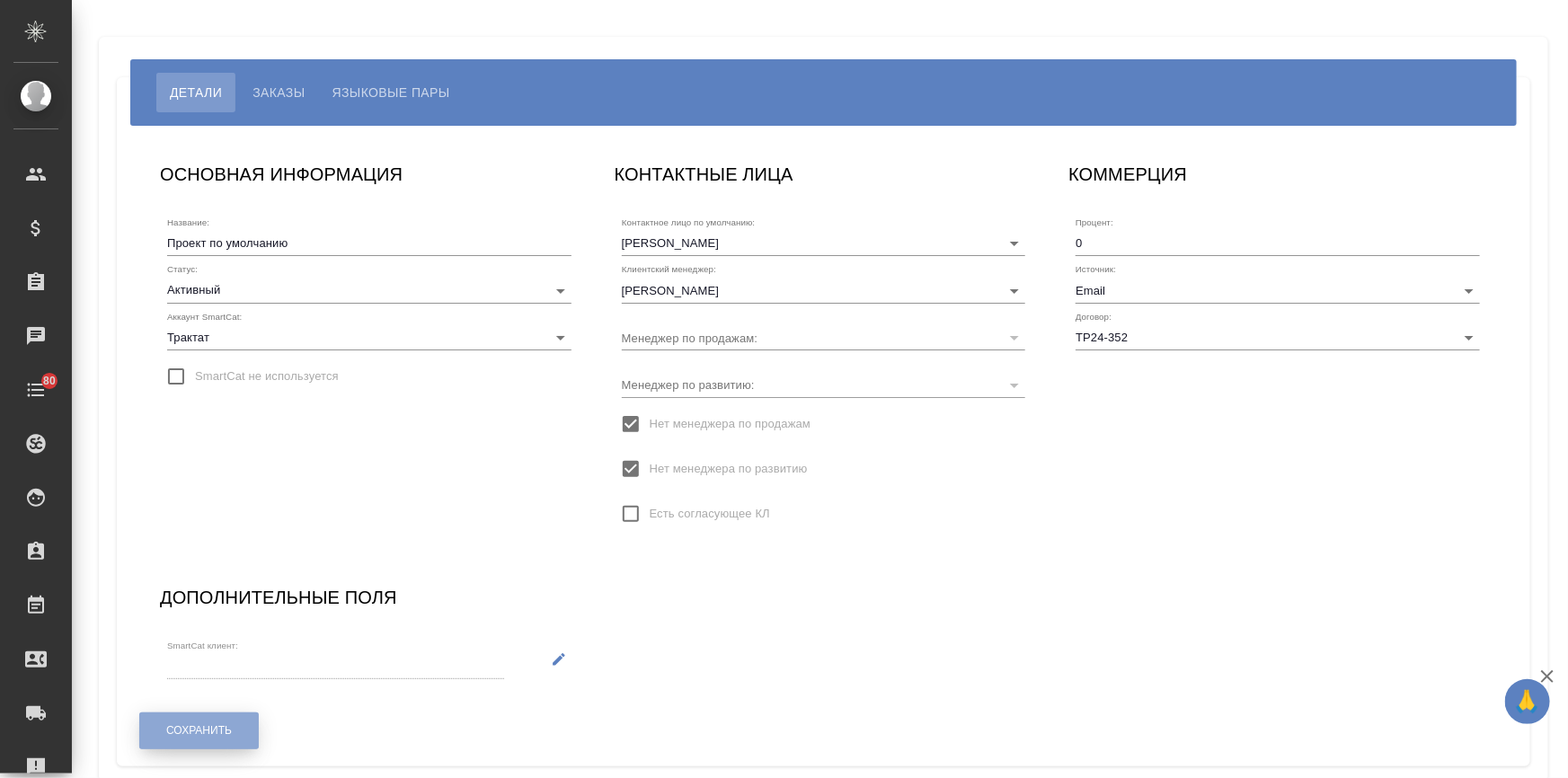
click at [159, 734] on button "Сохранить" at bounding box center [198, 730] width 119 height 37
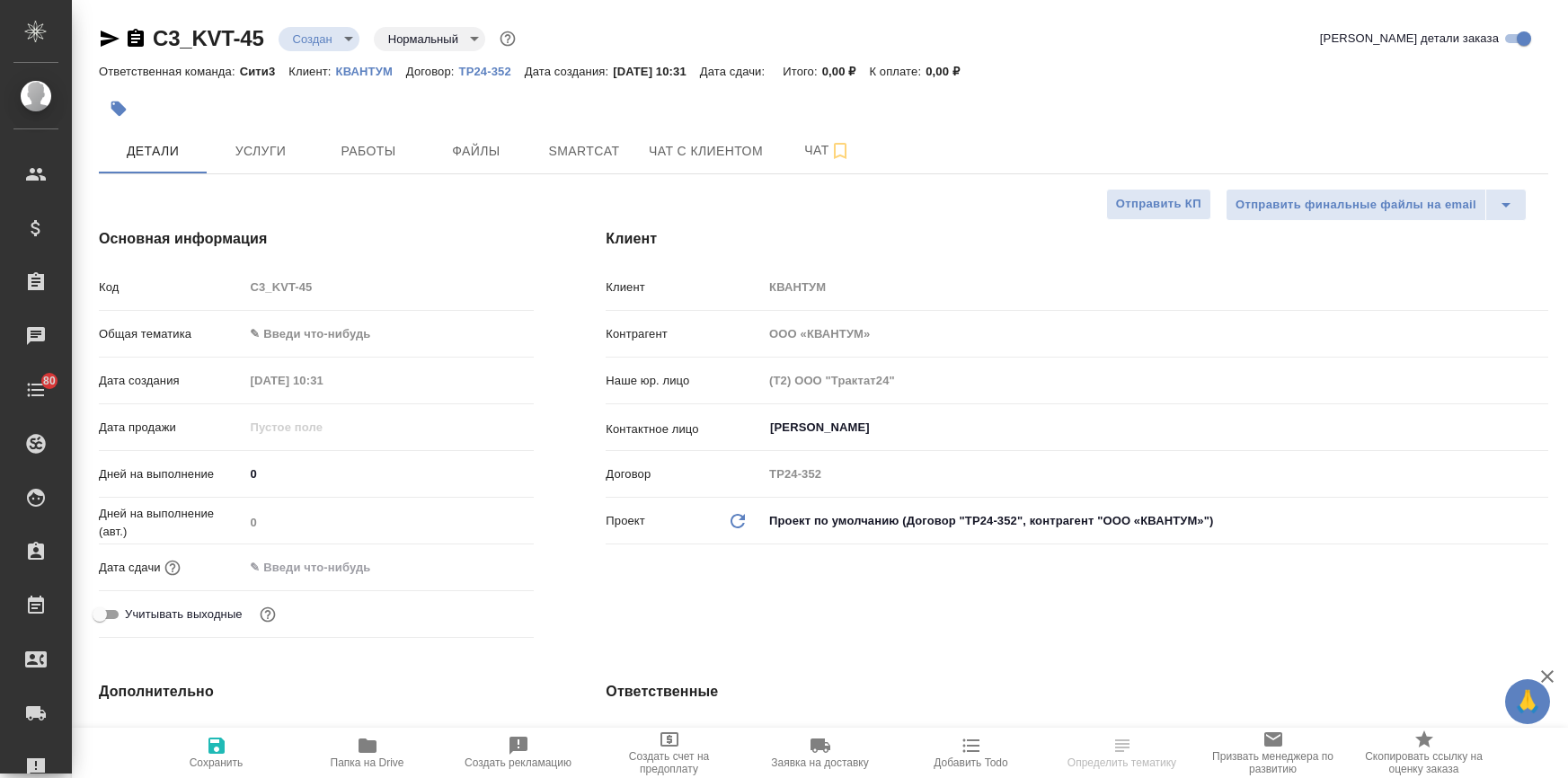
select select "RU"
click at [809, 429] on input "[PERSON_NAME]" at bounding box center [1125, 428] width 714 height 22
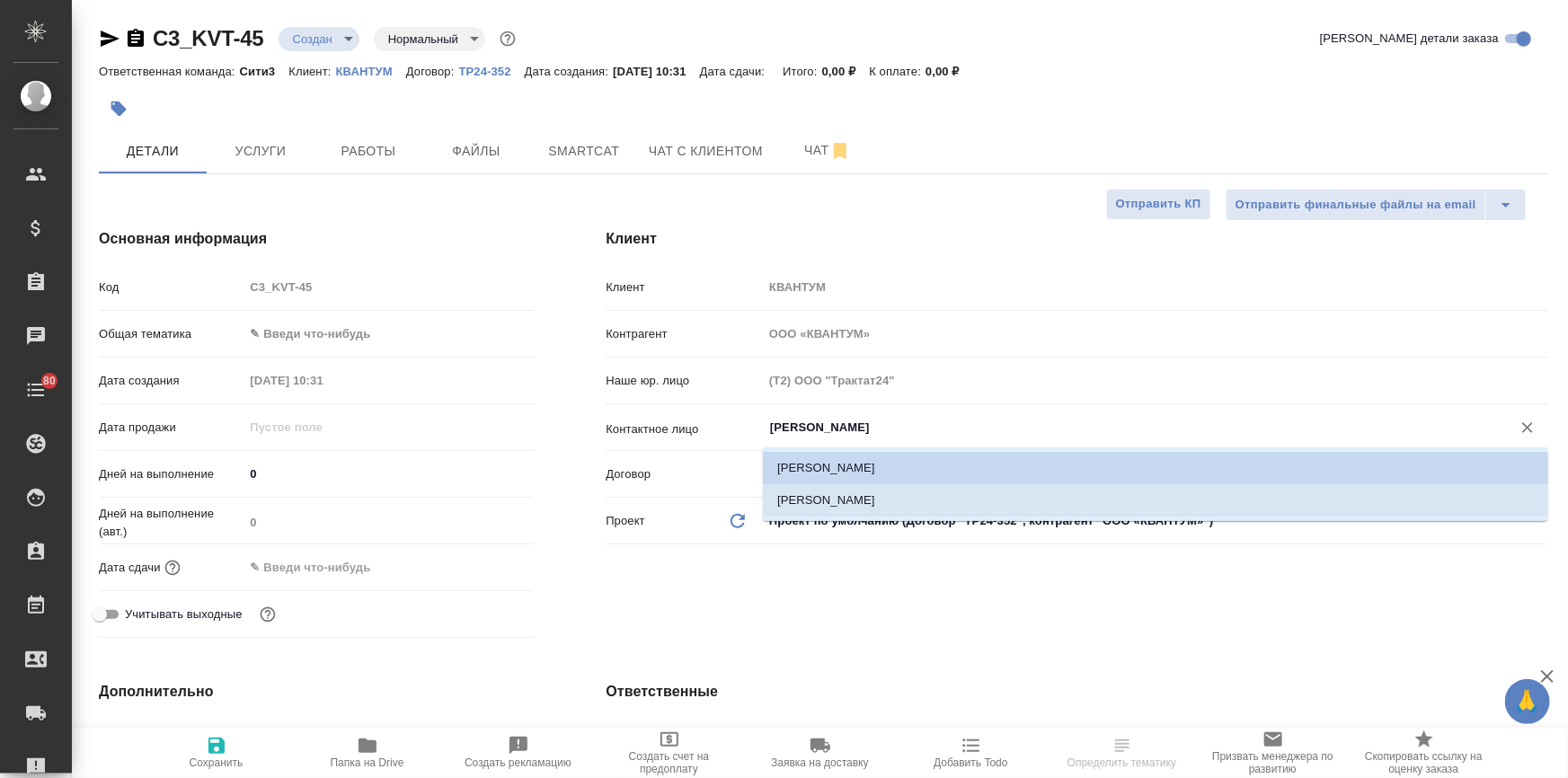
click at [827, 494] on li "[PERSON_NAME]" at bounding box center [1156, 500] width 785 height 32
type input "[PERSON_NAME]"
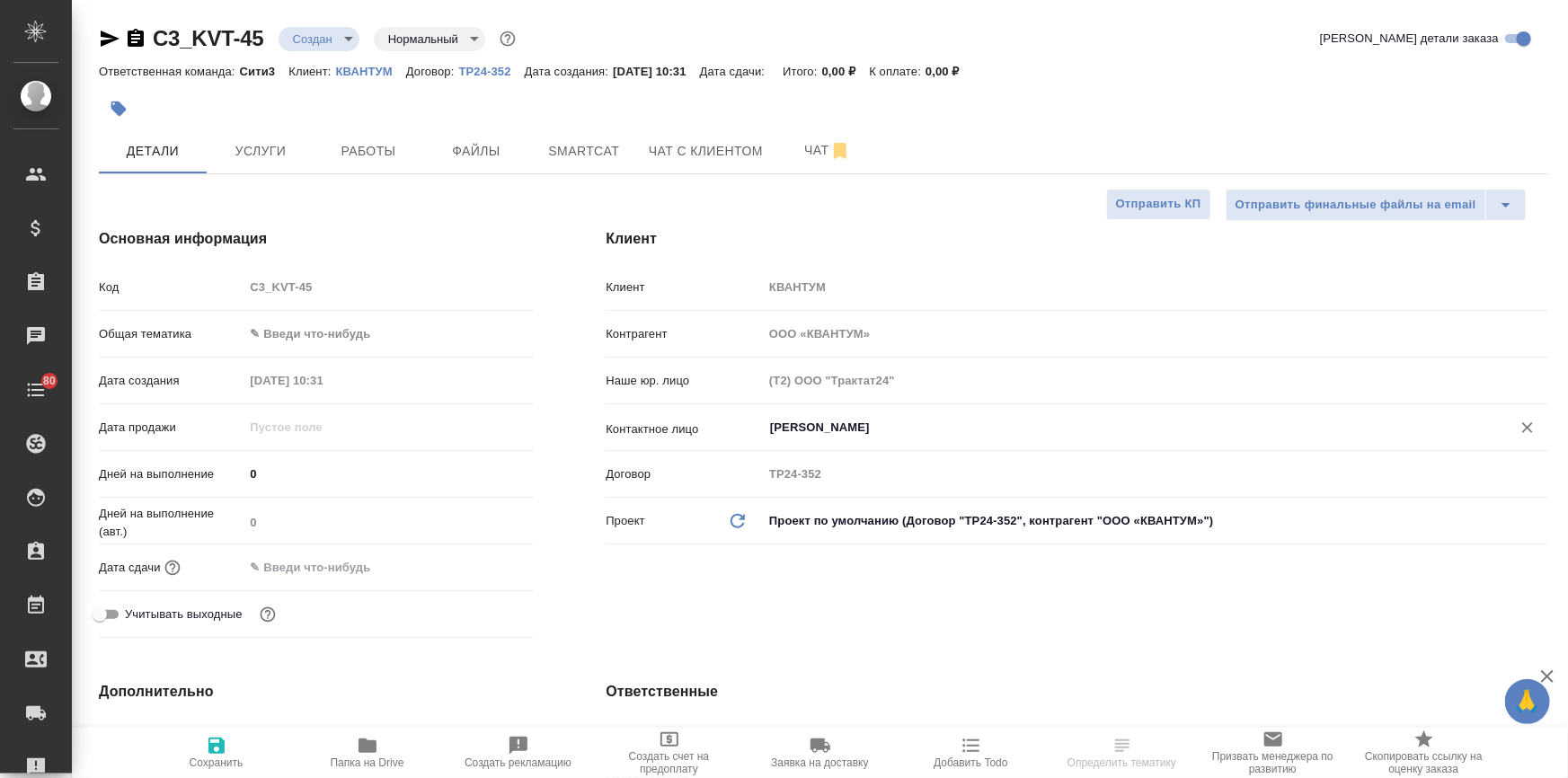
click at [352, 333] on body "🙏 .cls-1 fill:#fff; AWATERA Ilina Ekaterina Клиенты Спецификации Заказы Чаты 80…" at bounding box center [784, 461] width 1568 height 923
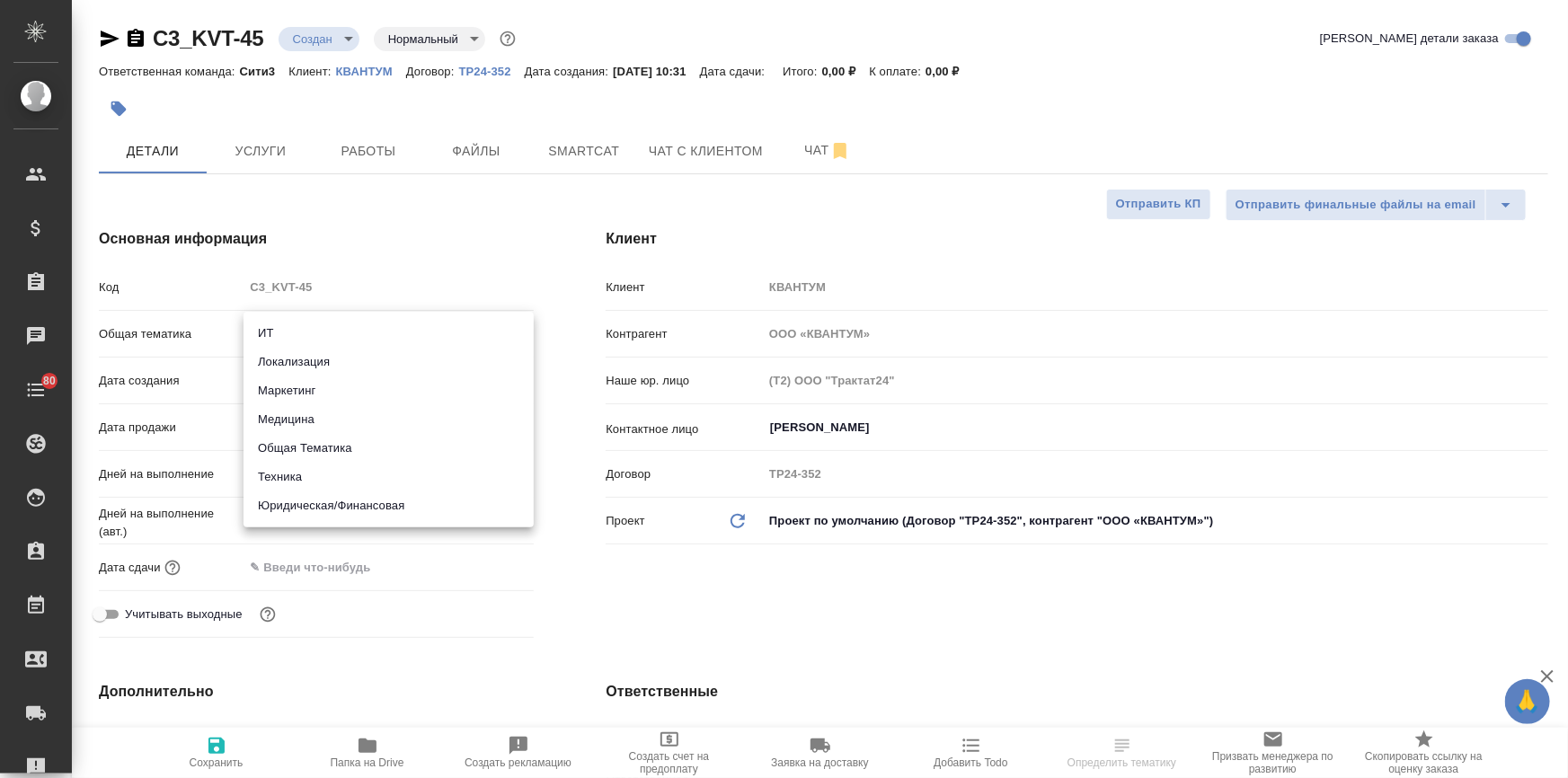
click at [341, 507] on li "Юридическая/Финансовая" at bounding box center [389, 506] width 291 height 29
type input "yr-fn"
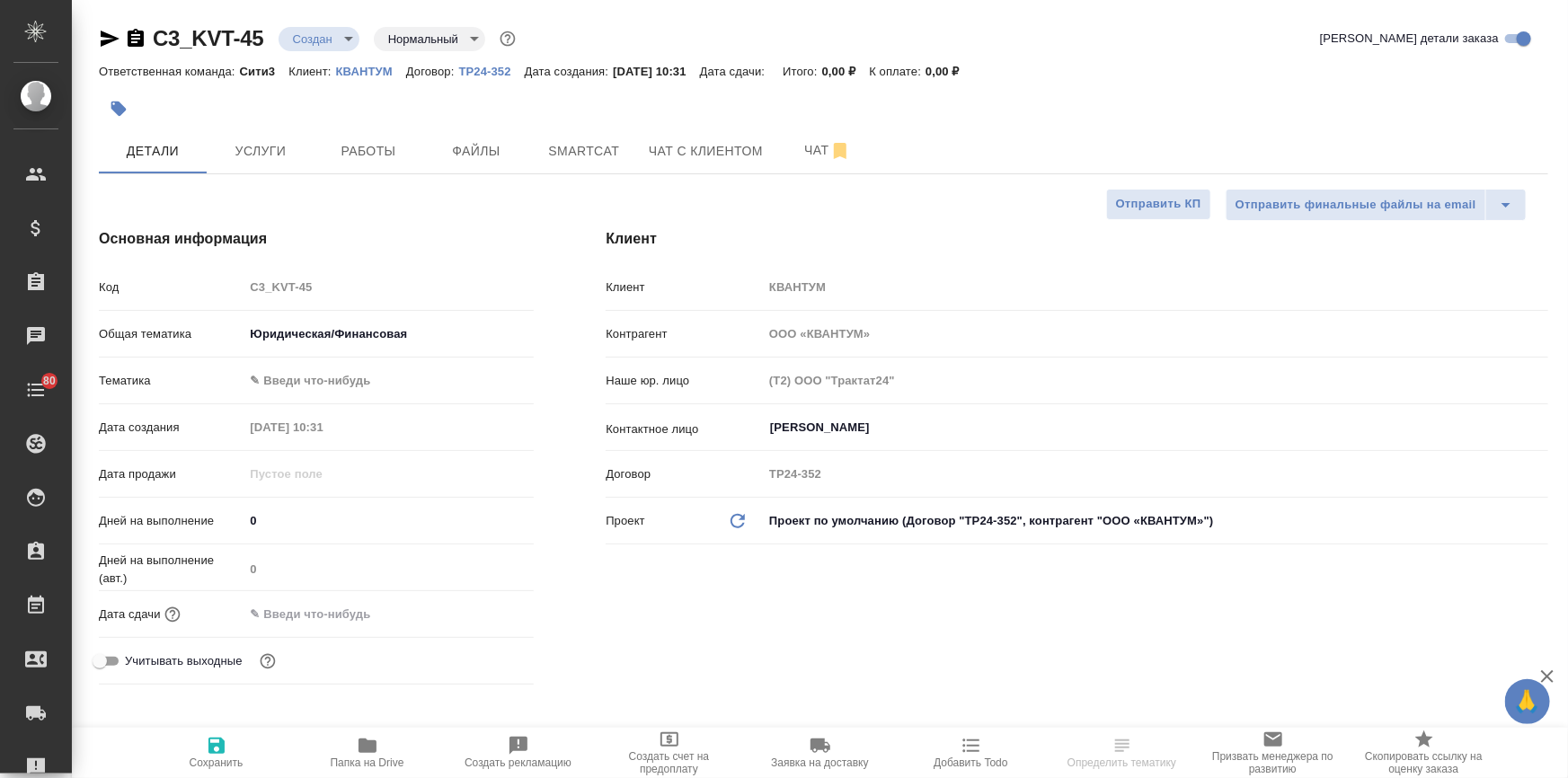
click at [325, 371] on body "🙏 .cls-1 fill:#fff; AWATERA Ilina Ekaterina Клиенты Спецификации Заказы Чаты 80…" at bounding box center [784, 461] width 1568 height 923
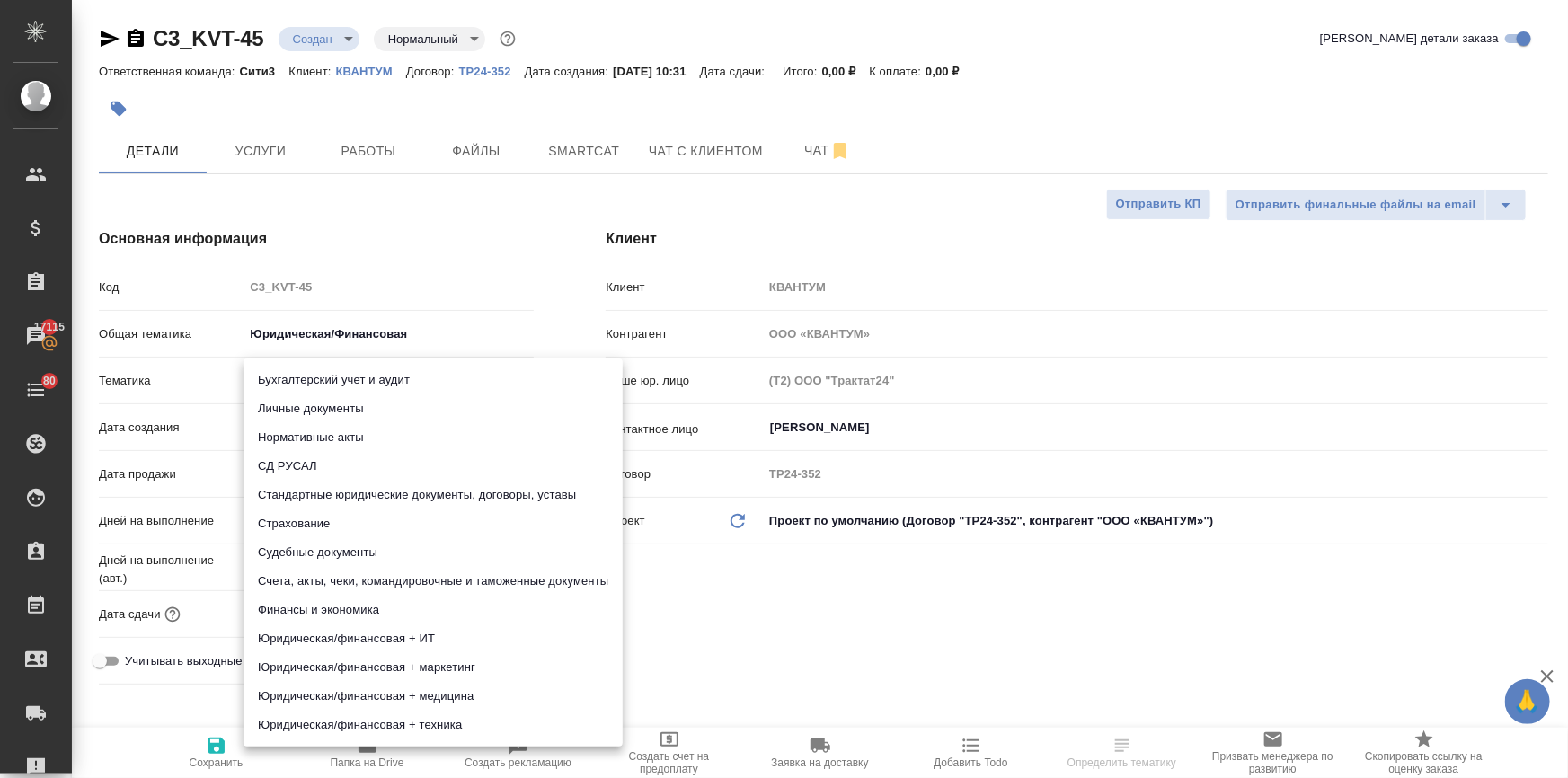
click at [311, 407] on li "Личные документы" at bounding box center [433, 409] width 379 height 29
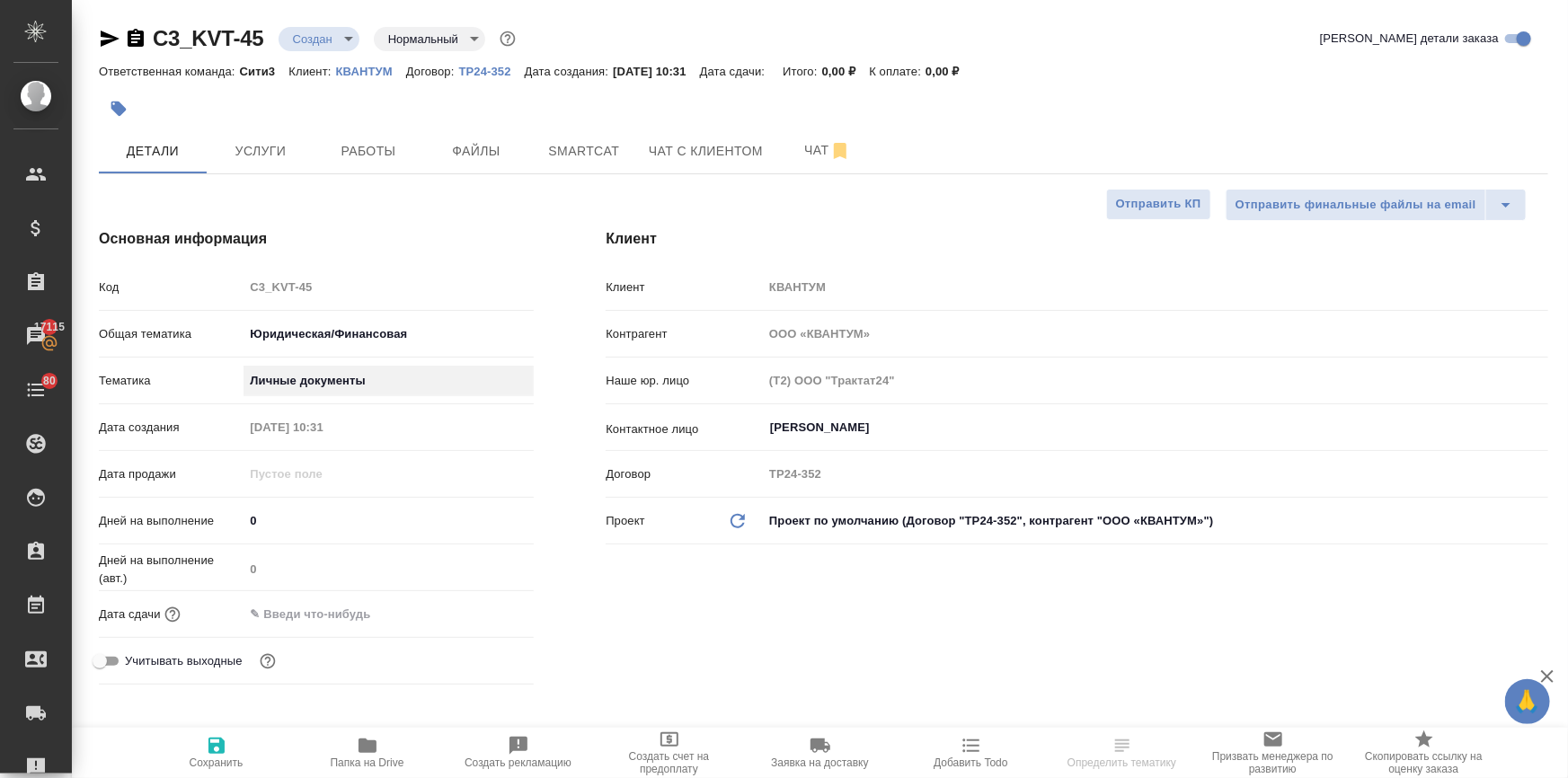
type input "5a8b8b956a9677013d343cfe"
click at [311, 612] on input "text" at bounding box center [322, 613] width 157 height 26
click at [485, 611] on icon "button" at bounding box center [481, 613] width 22 height 22
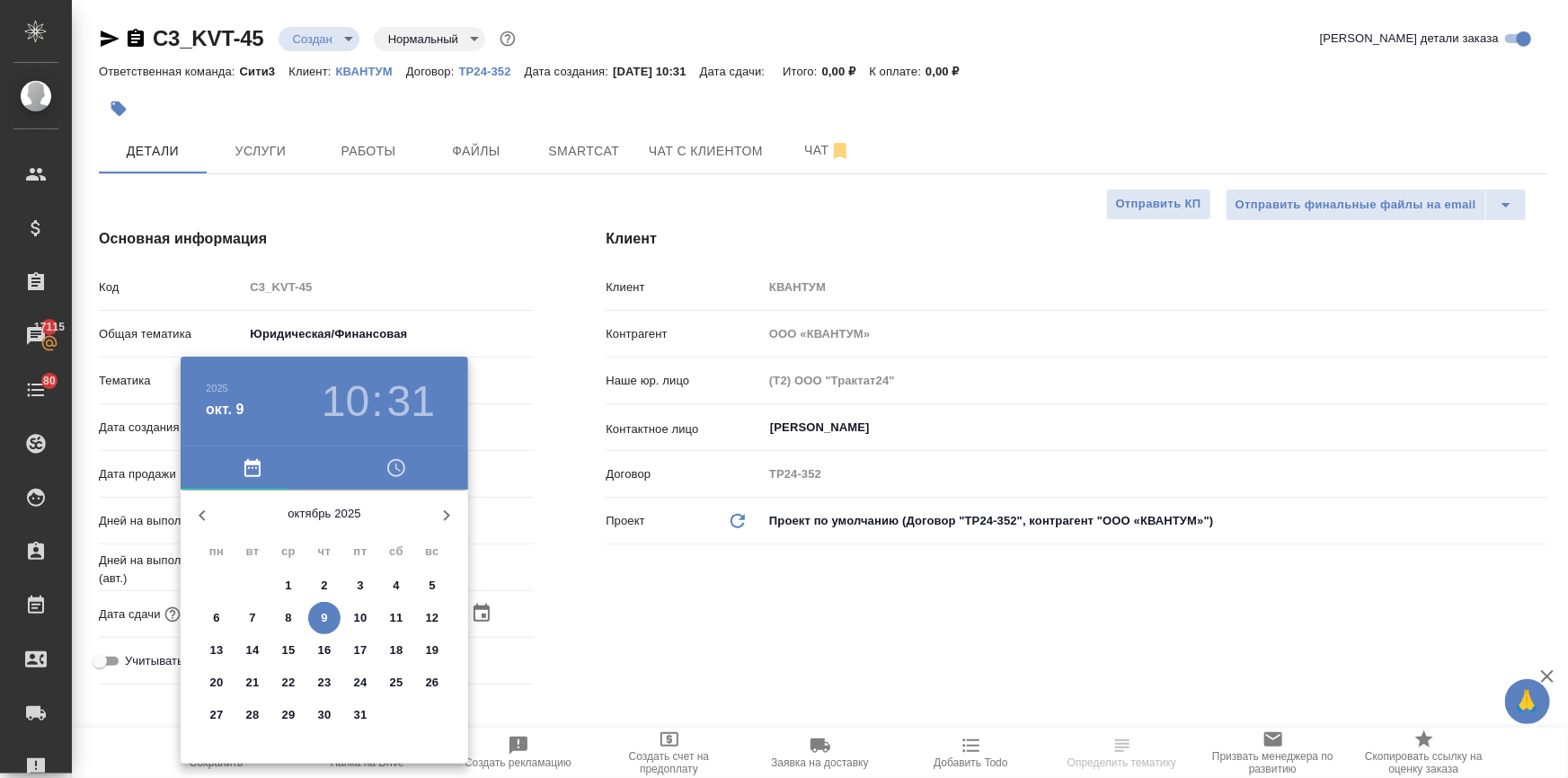
click at [363, 614] on p "10" at bounding box center [361, 617] width 13 height 18
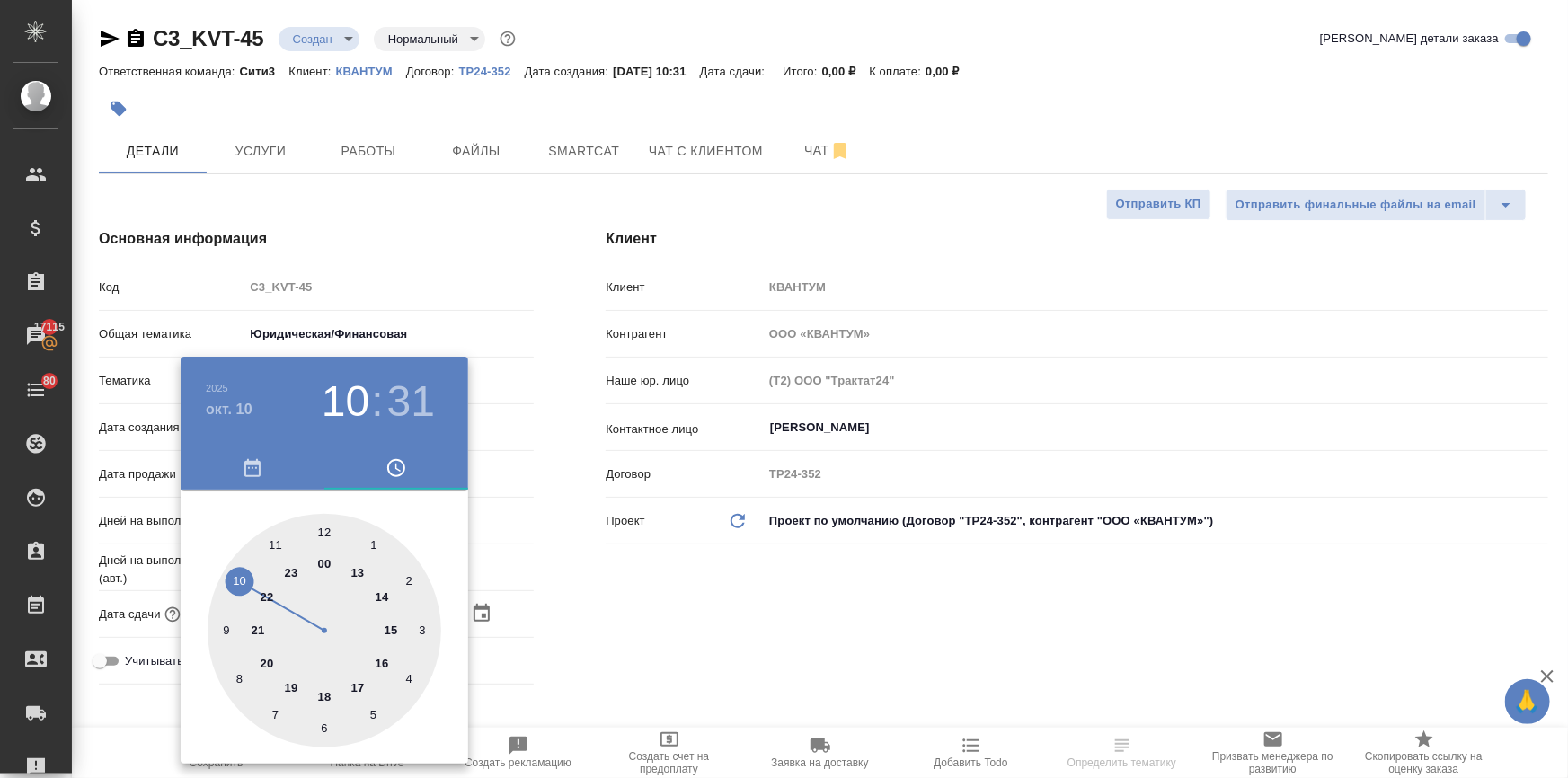
type input "10.10.2025 10:31"
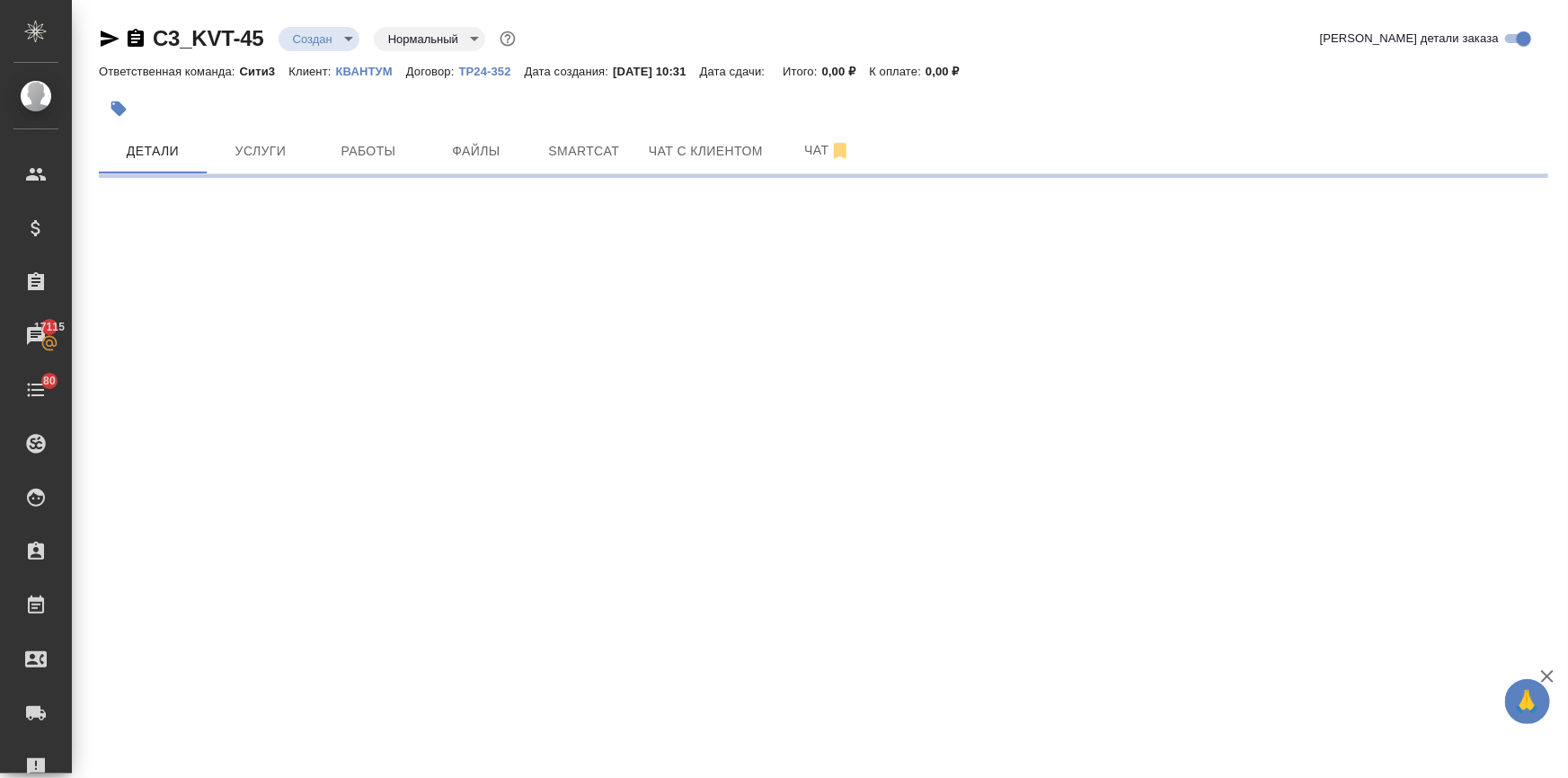
click at [396, 403] on div ".cls-1 fill:#fff; AWATERA Ilina Ekaterina Клиенты Спецификации Заказы 17115 Чат…" at bounding box center [784, 389] width 1568 height 778
select select "RU"
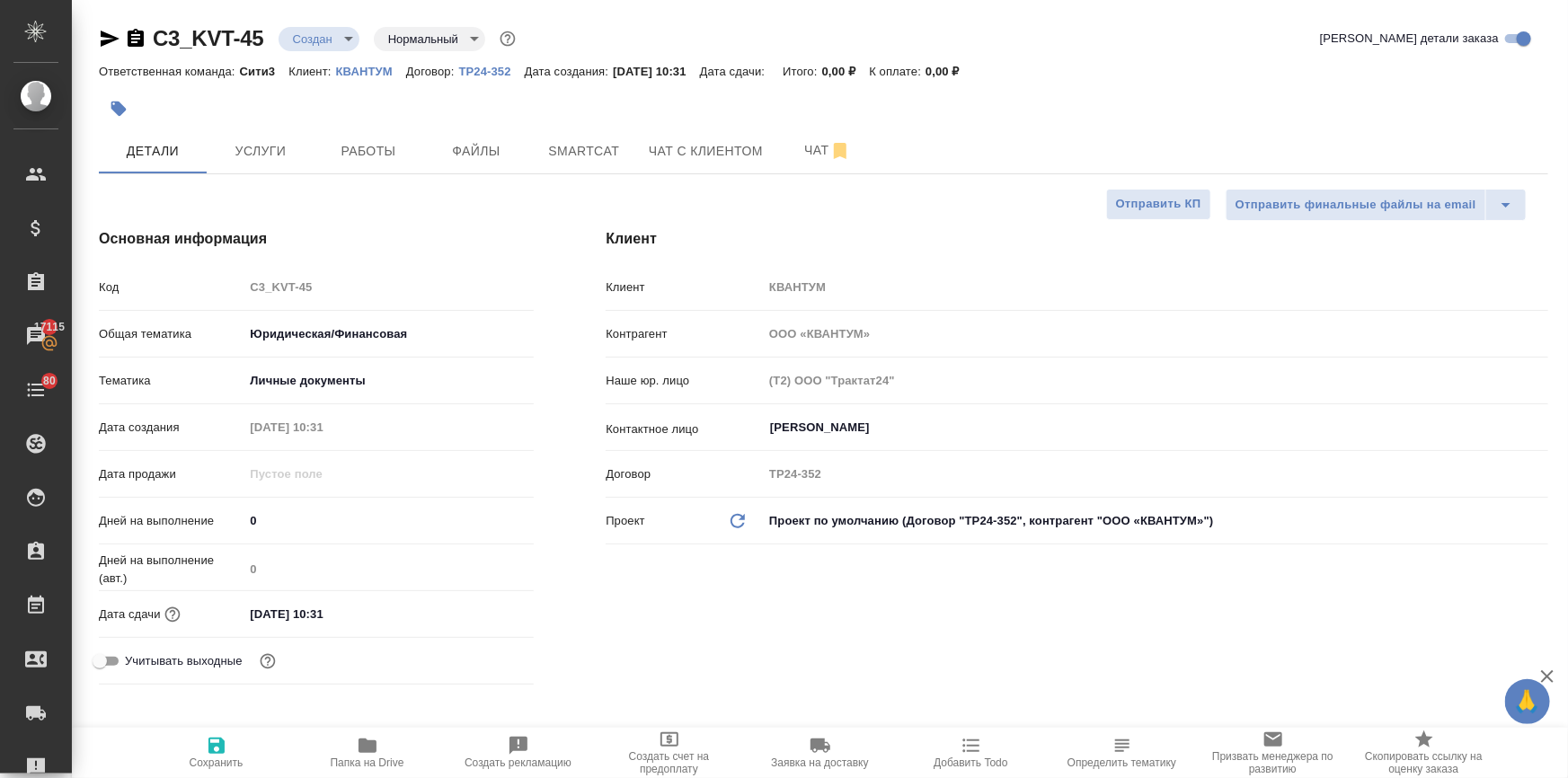
type textarea "x"
click at [357, 617] on input "10.10.2025 10:31" at bounding box center [322, 613] width 157 height 26
click at [472, 613] on icon "button" at bounding box center [481, 612] width 22 height 22
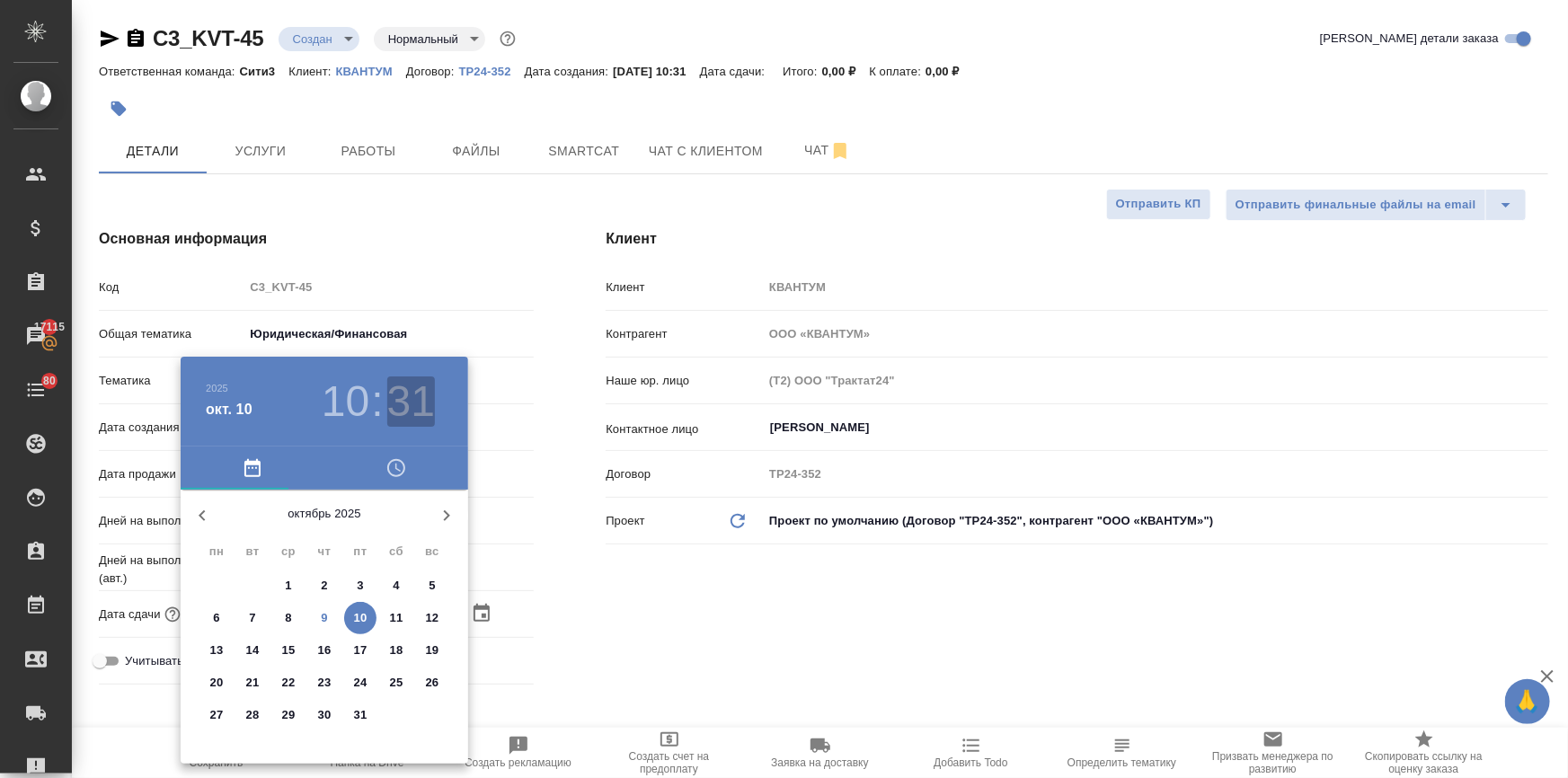
click at [416, 408] on h3 "31" at bounding box center [411, 401] width 48 height 50
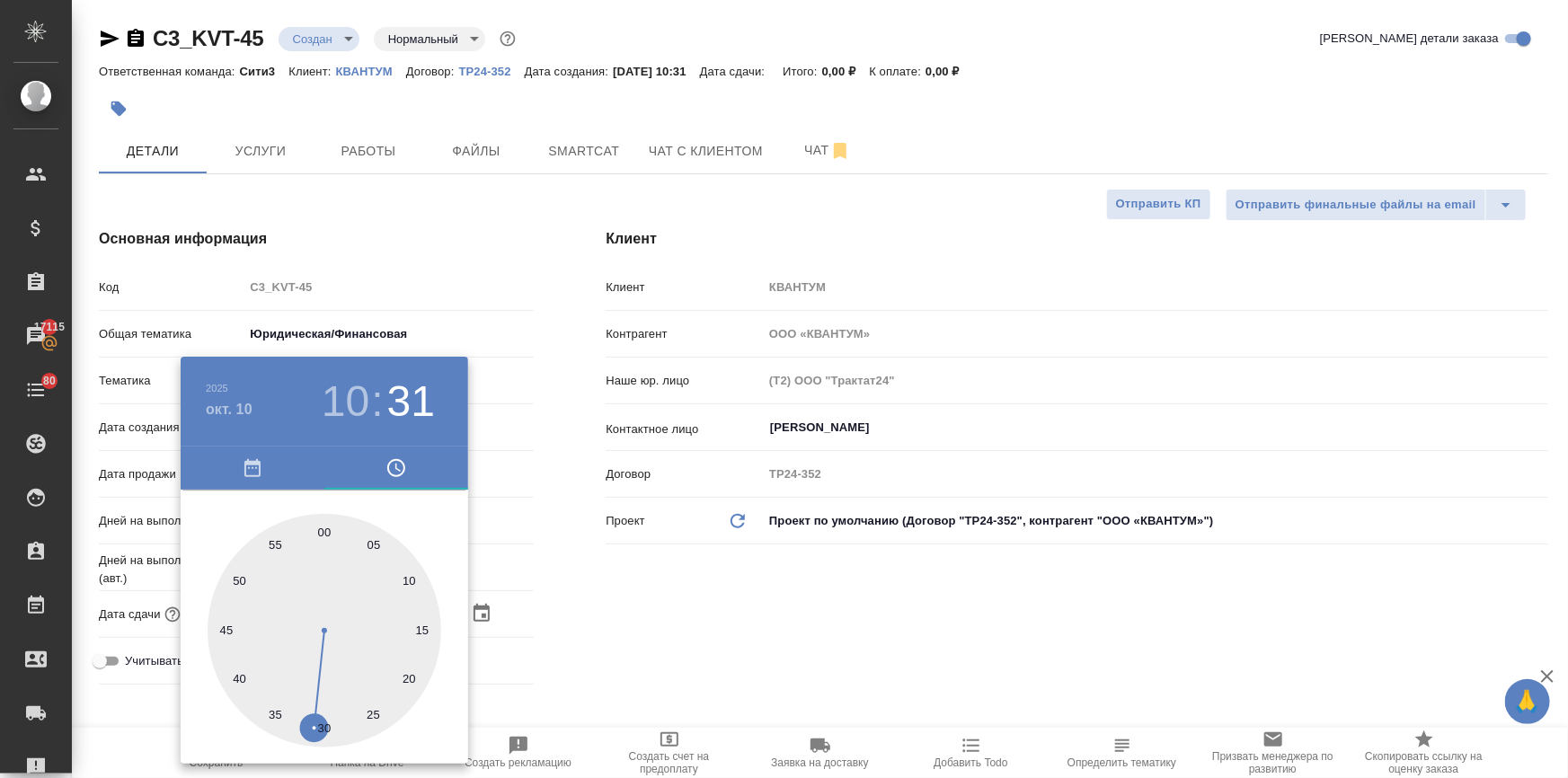
click at [324, 532] on div at bounding box center [324, 629] width 233 height 233
type input "10.10.2025 10:00"
type textarea "x"
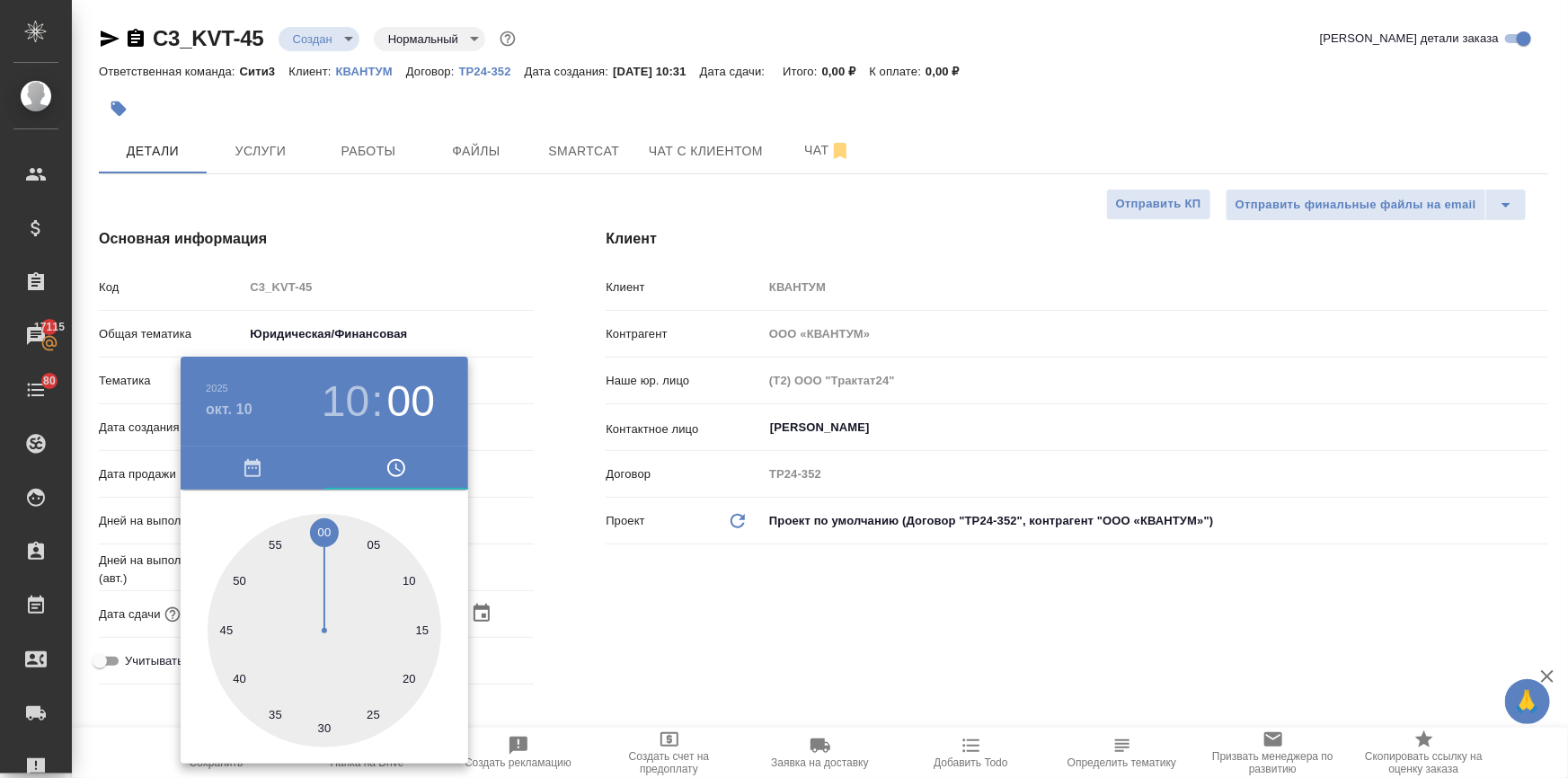
click at [566, 570] on div at bounding box center [784, 389] width 1568 height 778
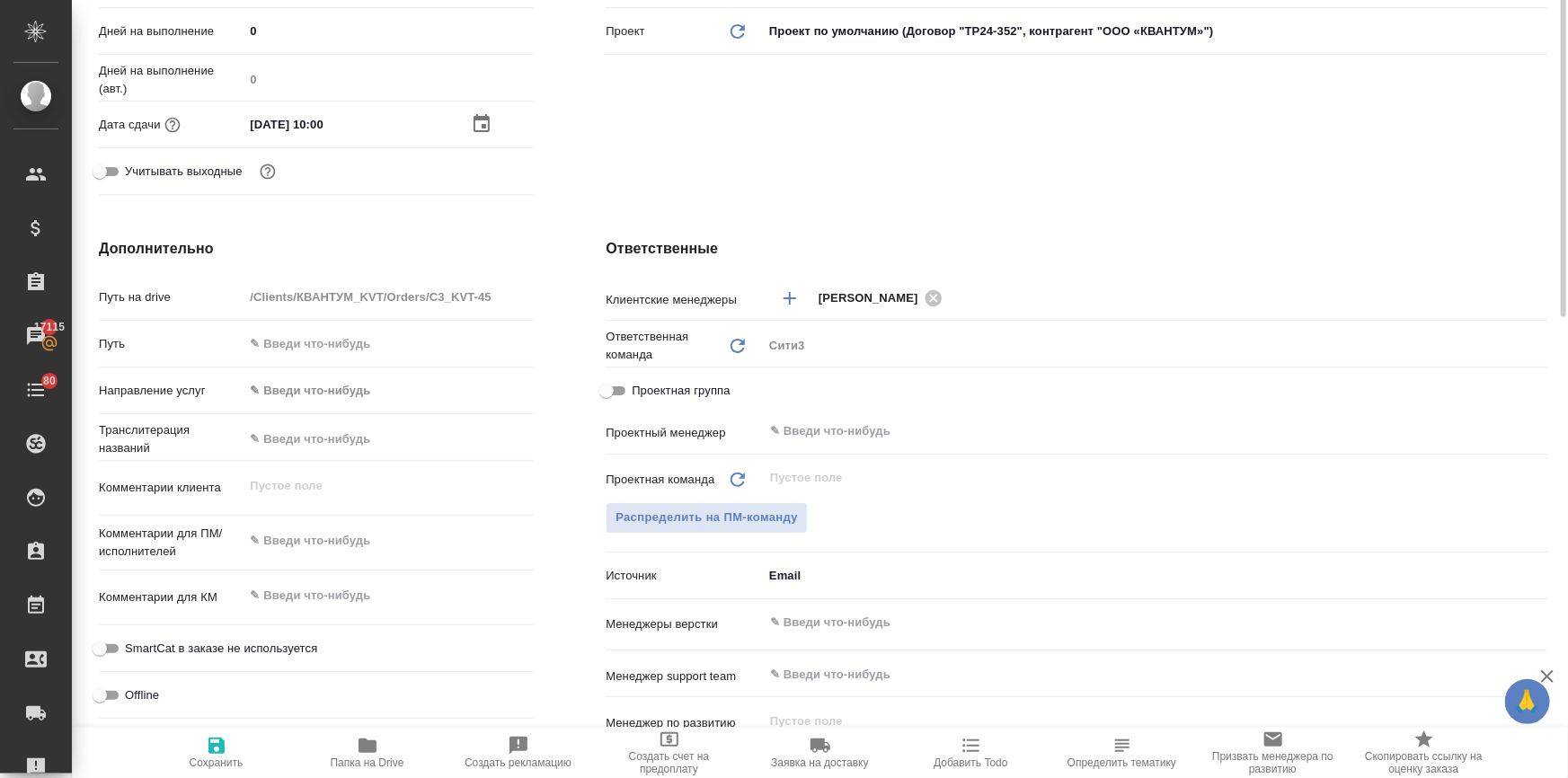
scroll to position [326, 0]
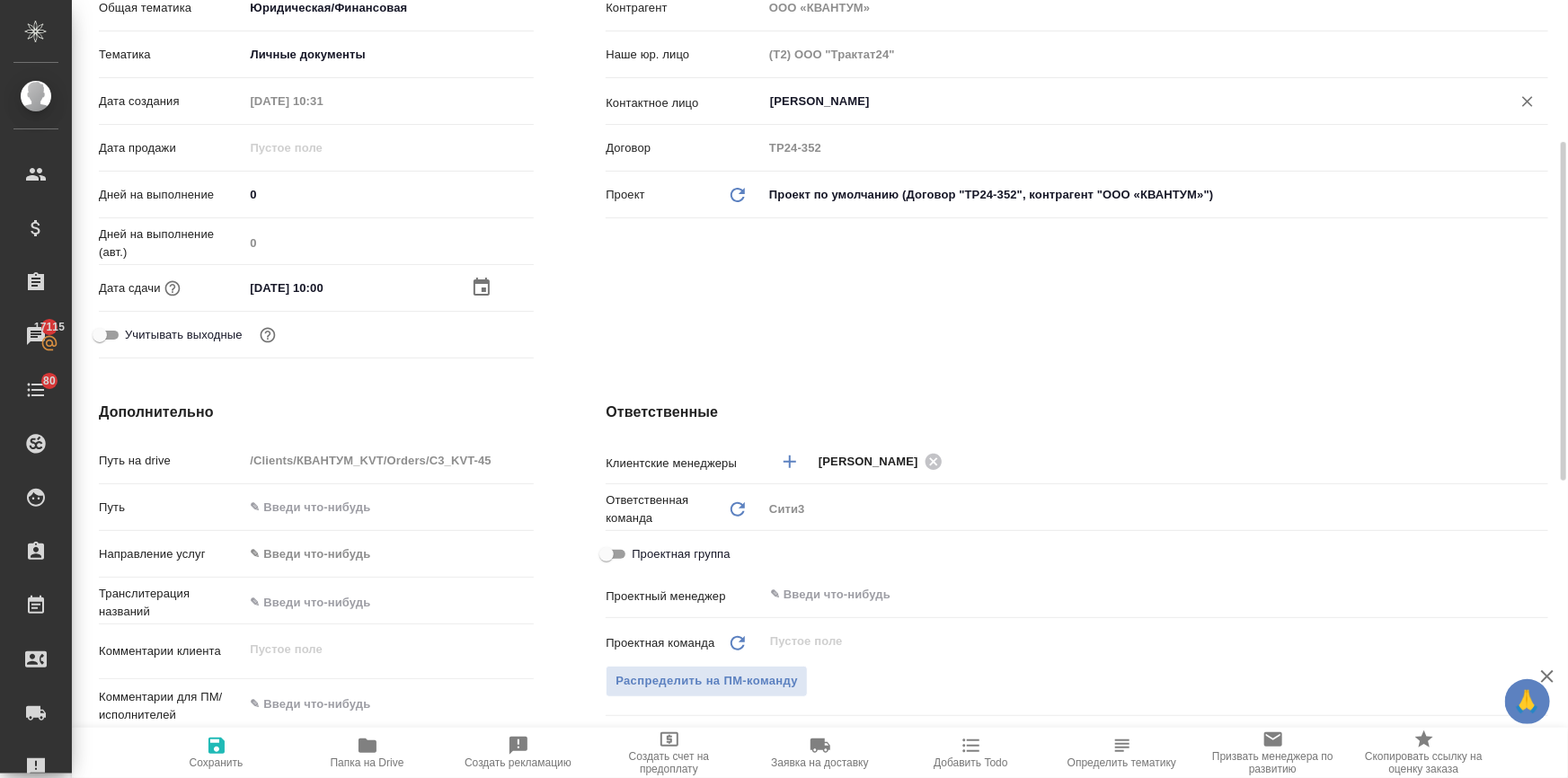
click at [815, 103] on input "Кириленко Екатерина" at bounding box center [1125, 101] width 714 height 22
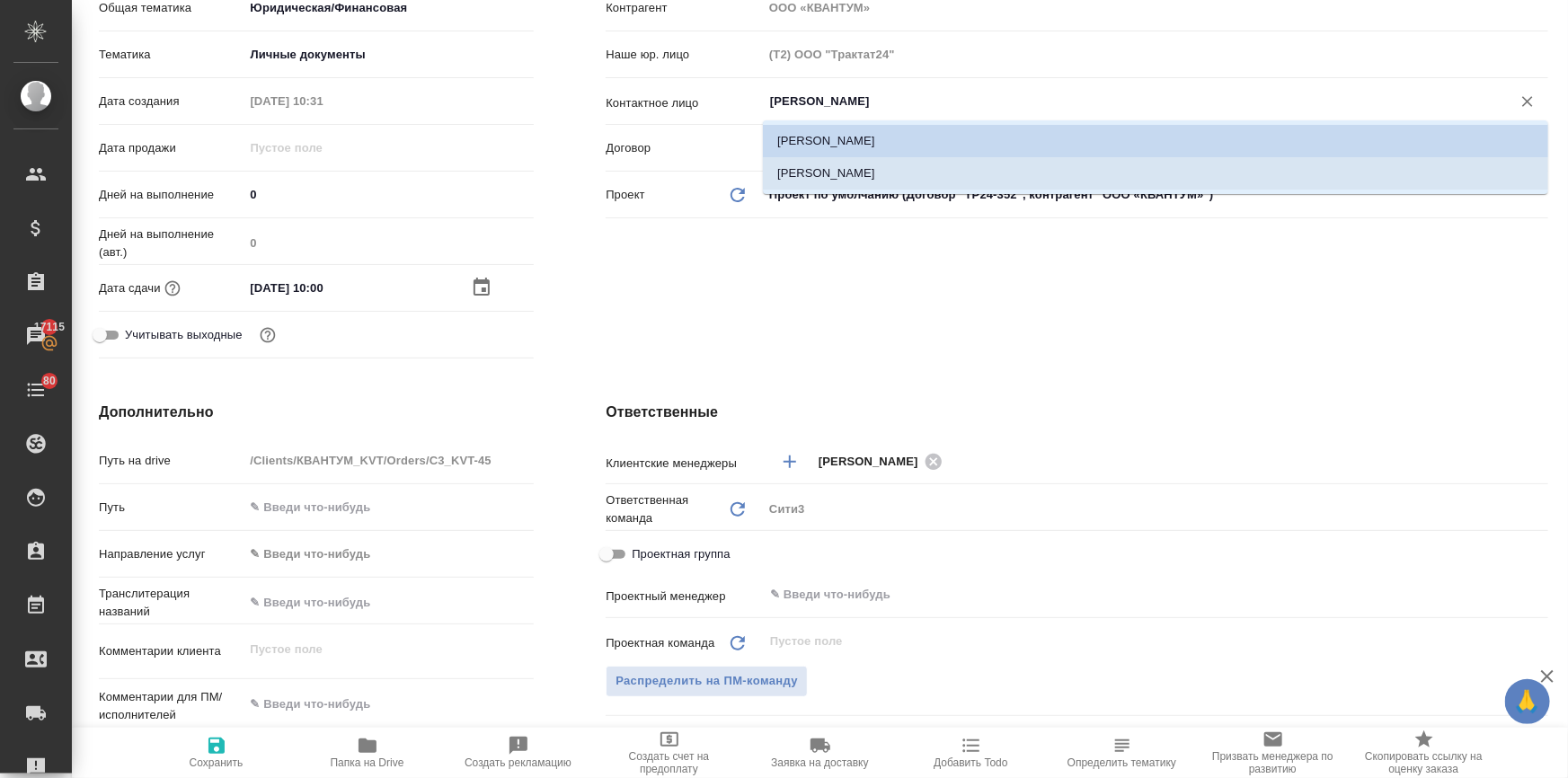
click at [807, 167] on li "[PERSON_NAME]" at bounding box center [1156, 173] width 785 height 32
type input "[PERSON_NAME]"
type textarea "x"
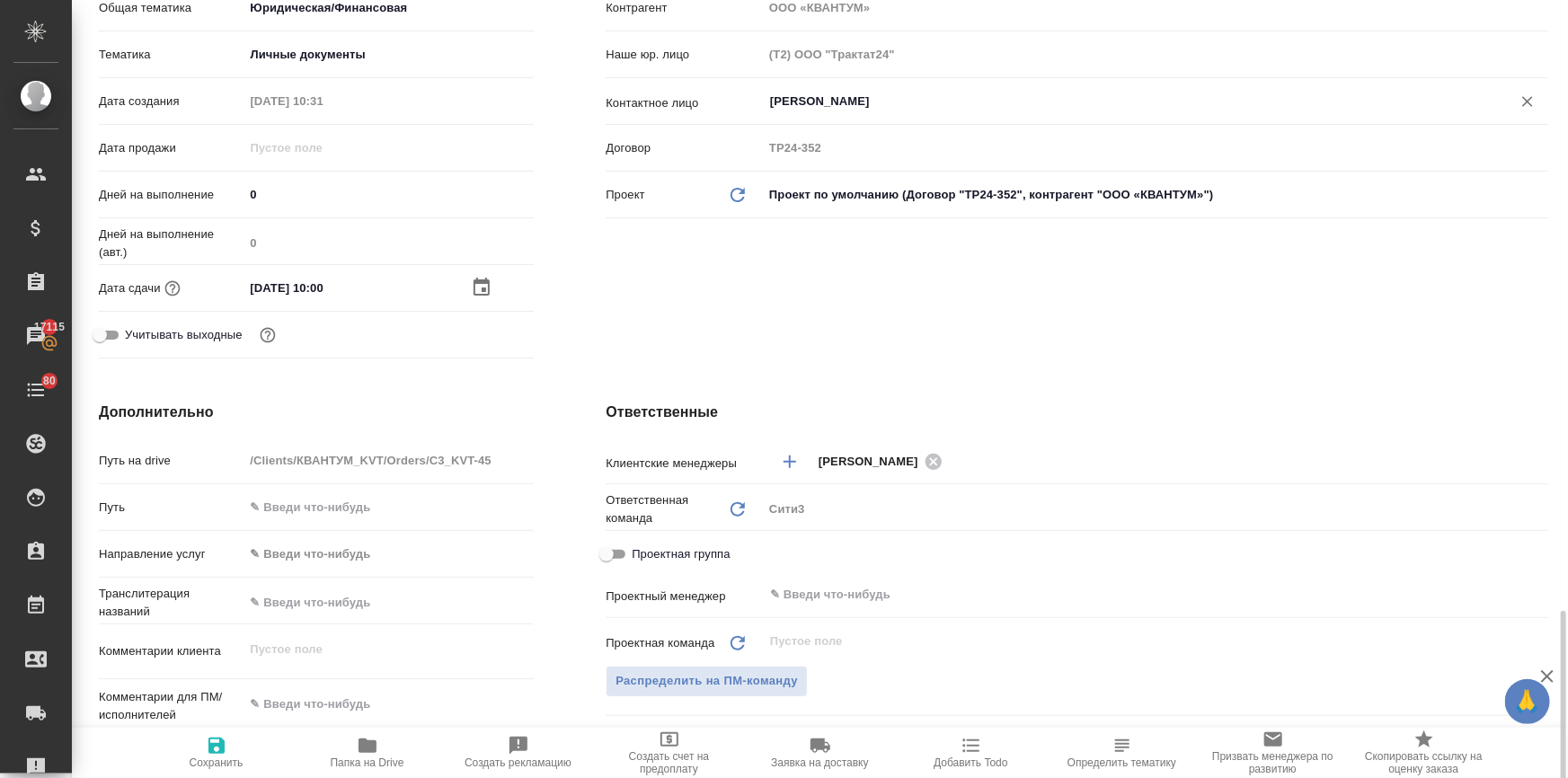
scroll to position [734, 0]
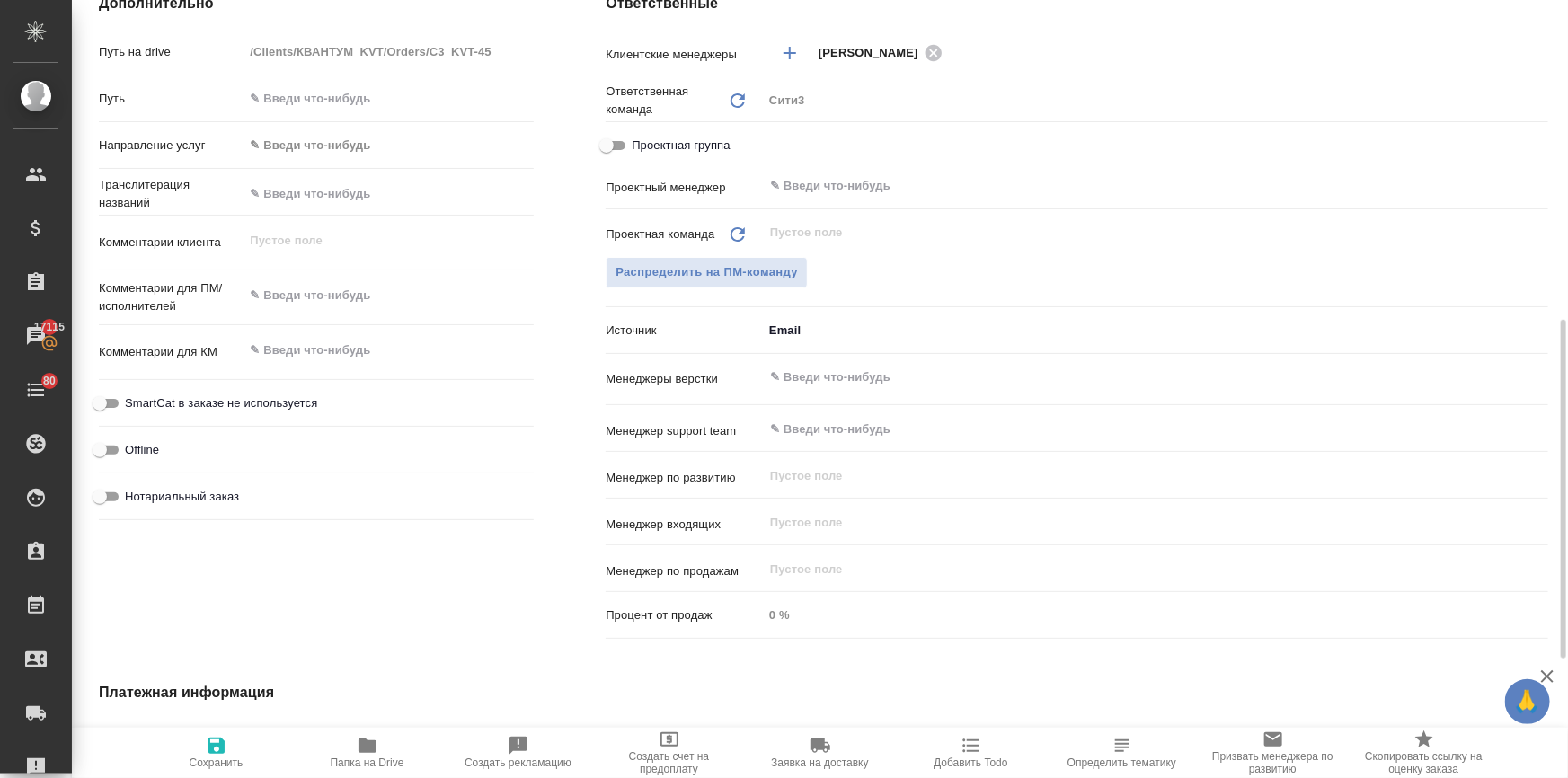
click at [104, 495] on input "Нотариальный заказ" at bounding box center [100, 496] width 65 height 22
checkbox input "true"
type textarea "x"
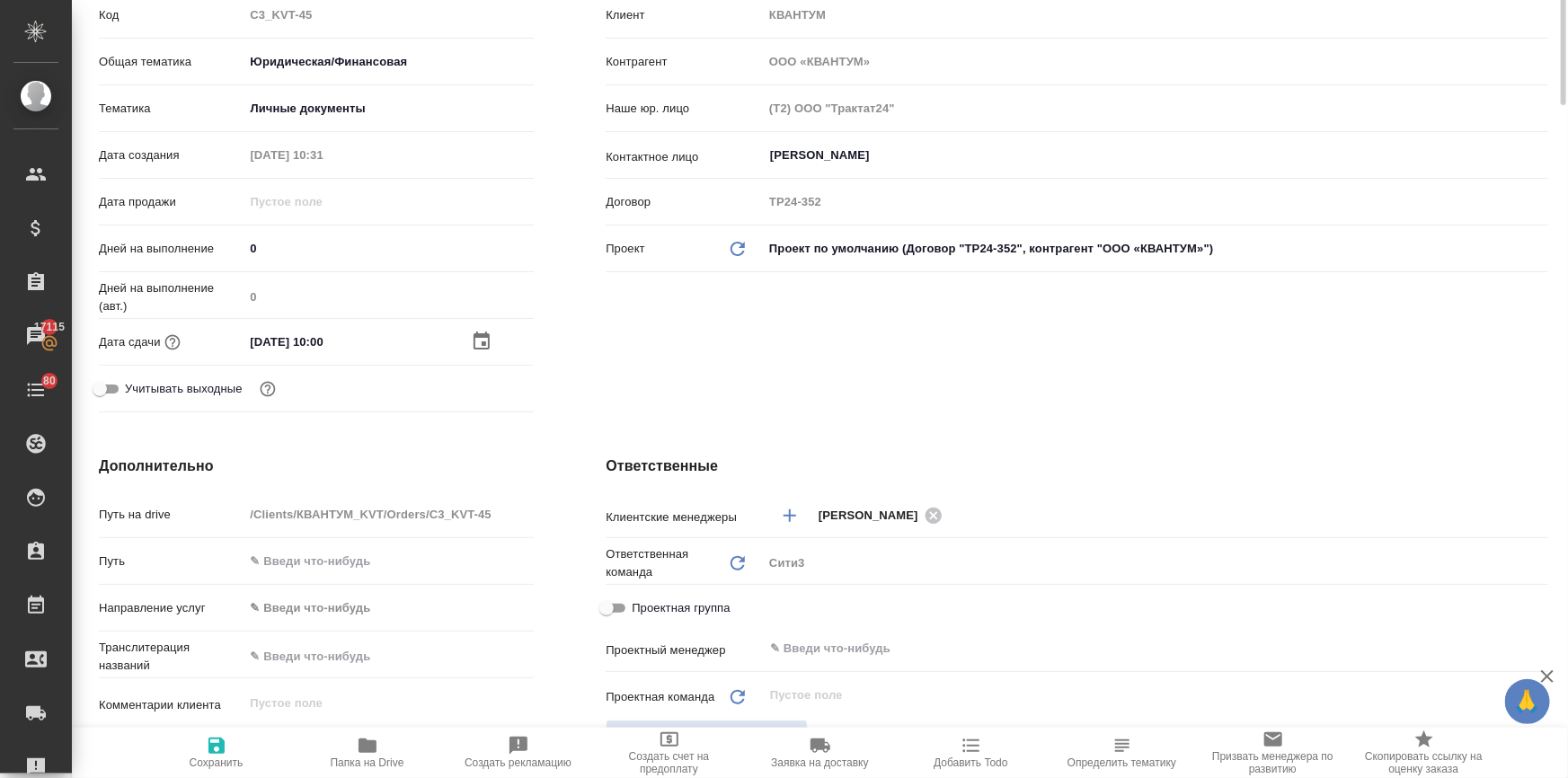
scroll to position [0, 0]
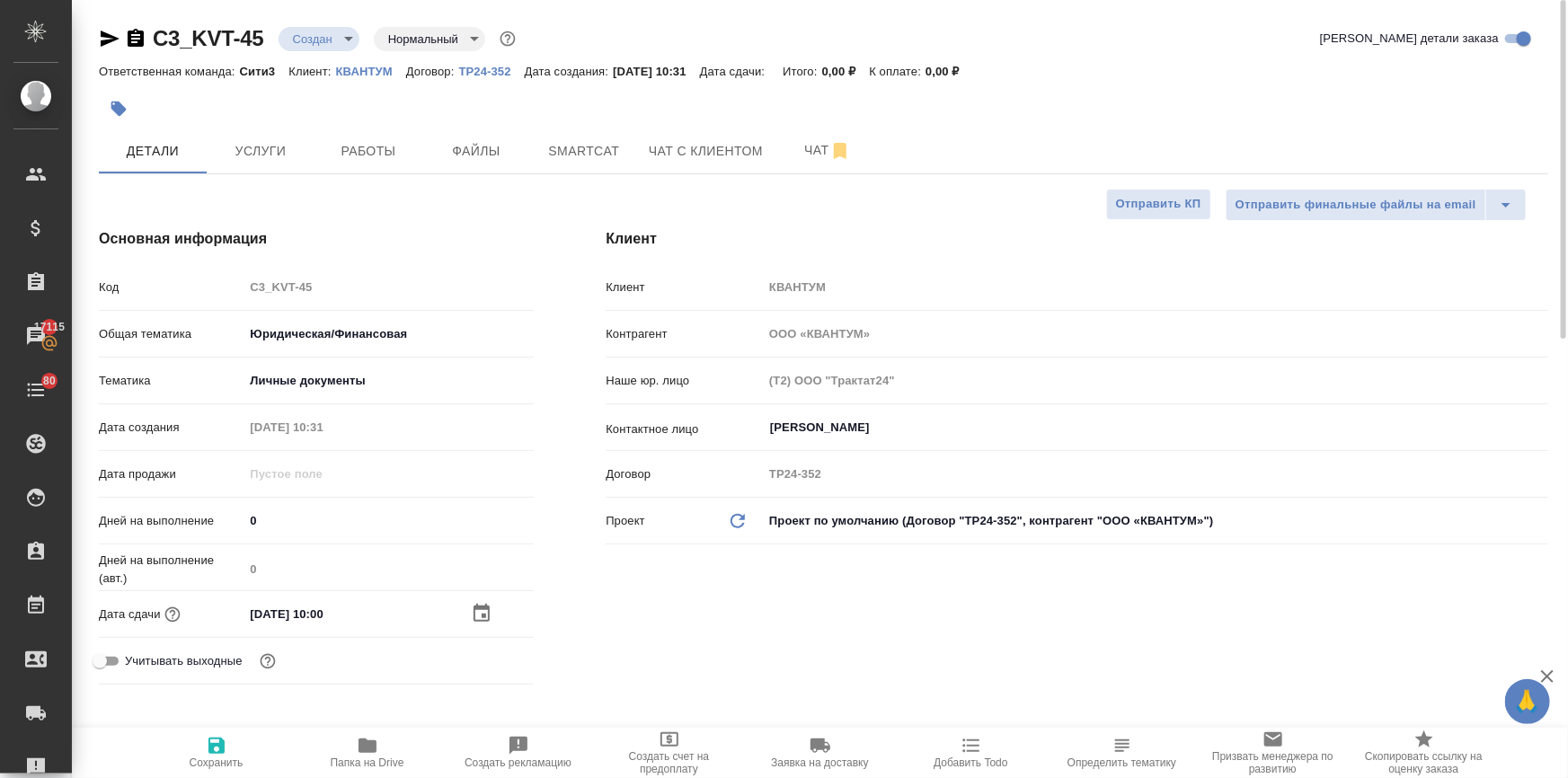
click at [221, 764] on span "Сохранить" at bounding box center [216, 762] width 54 height 12
type textarea "x"
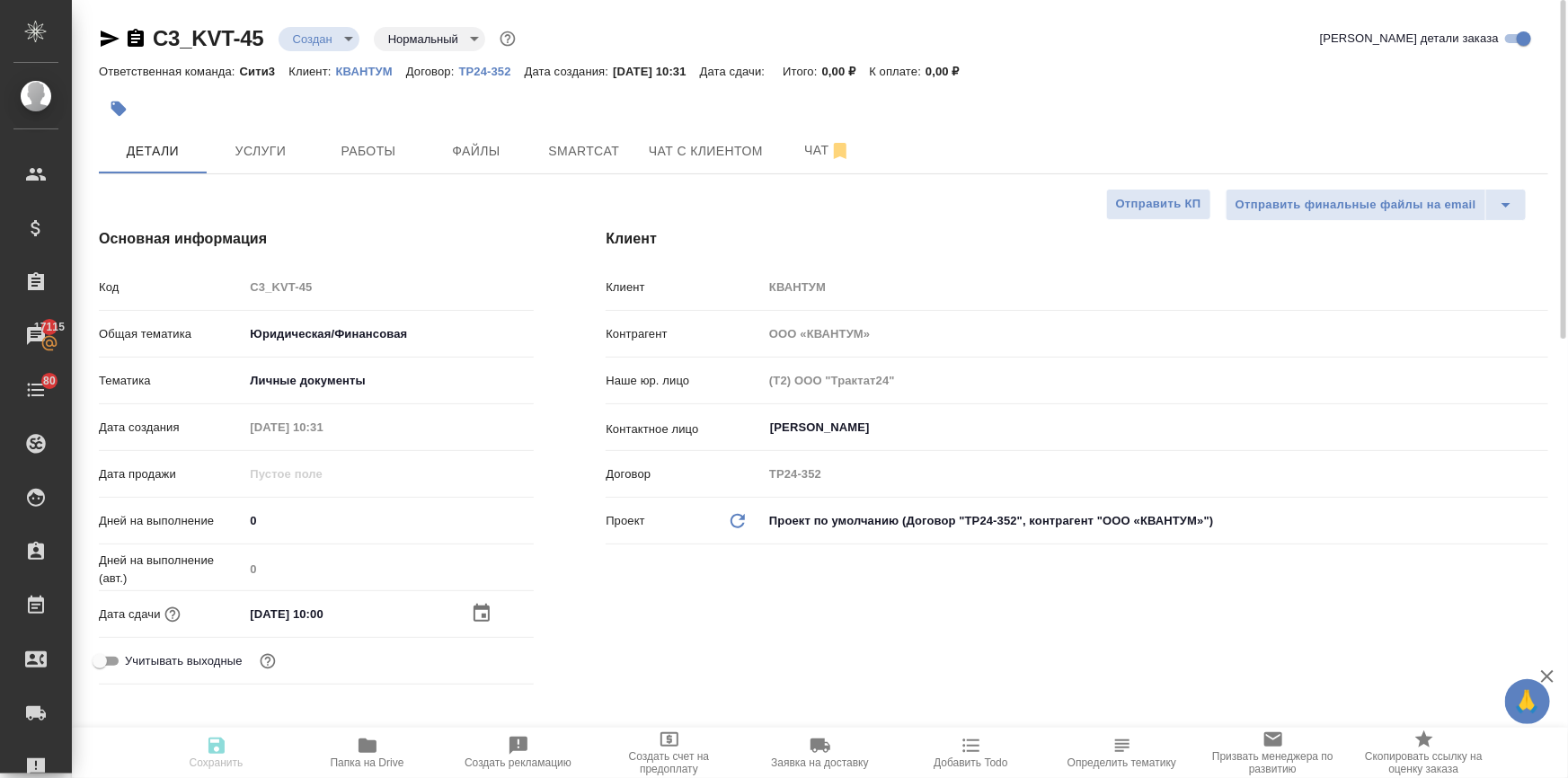
type textarea "x"
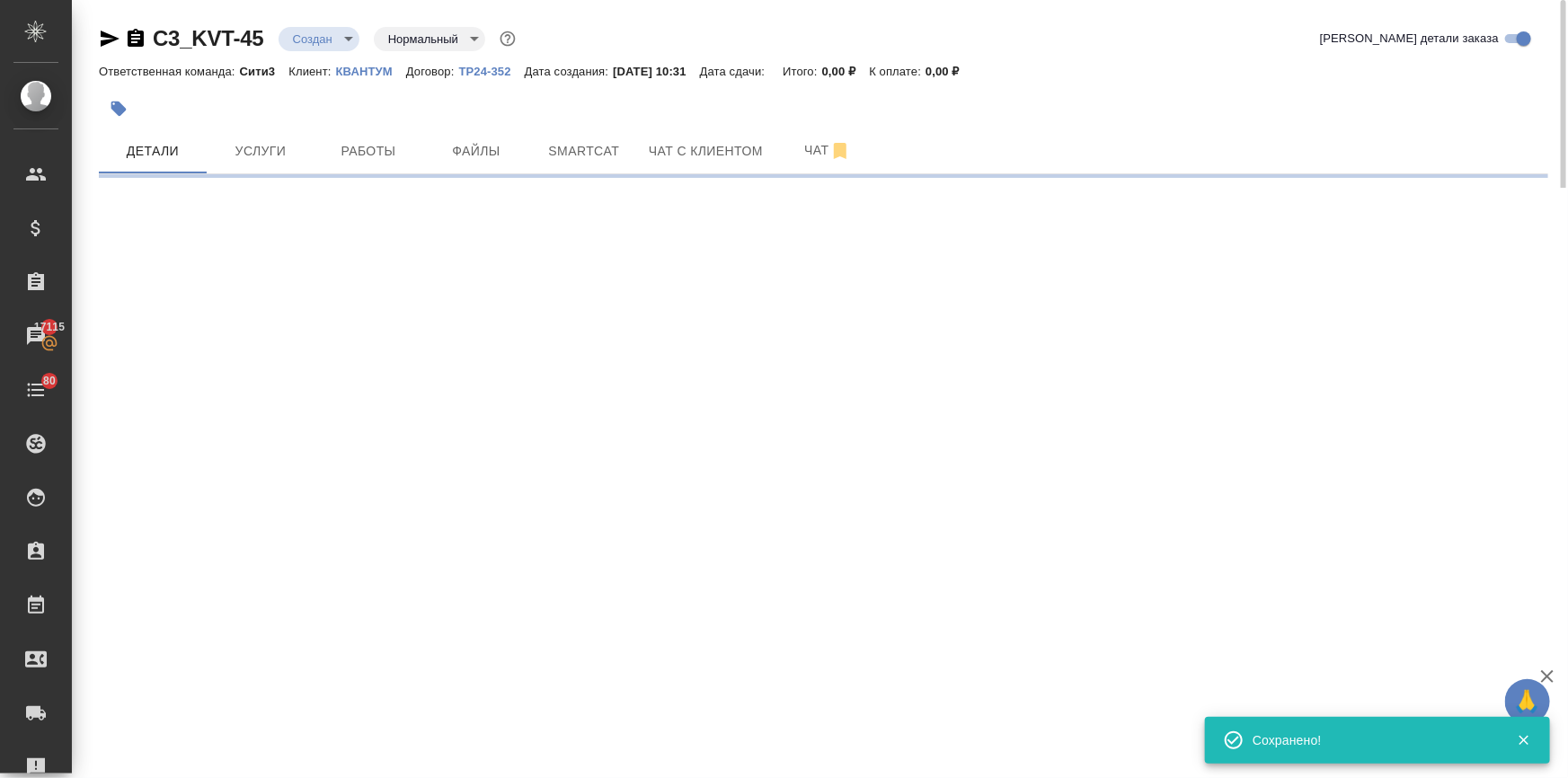
select select "RU"
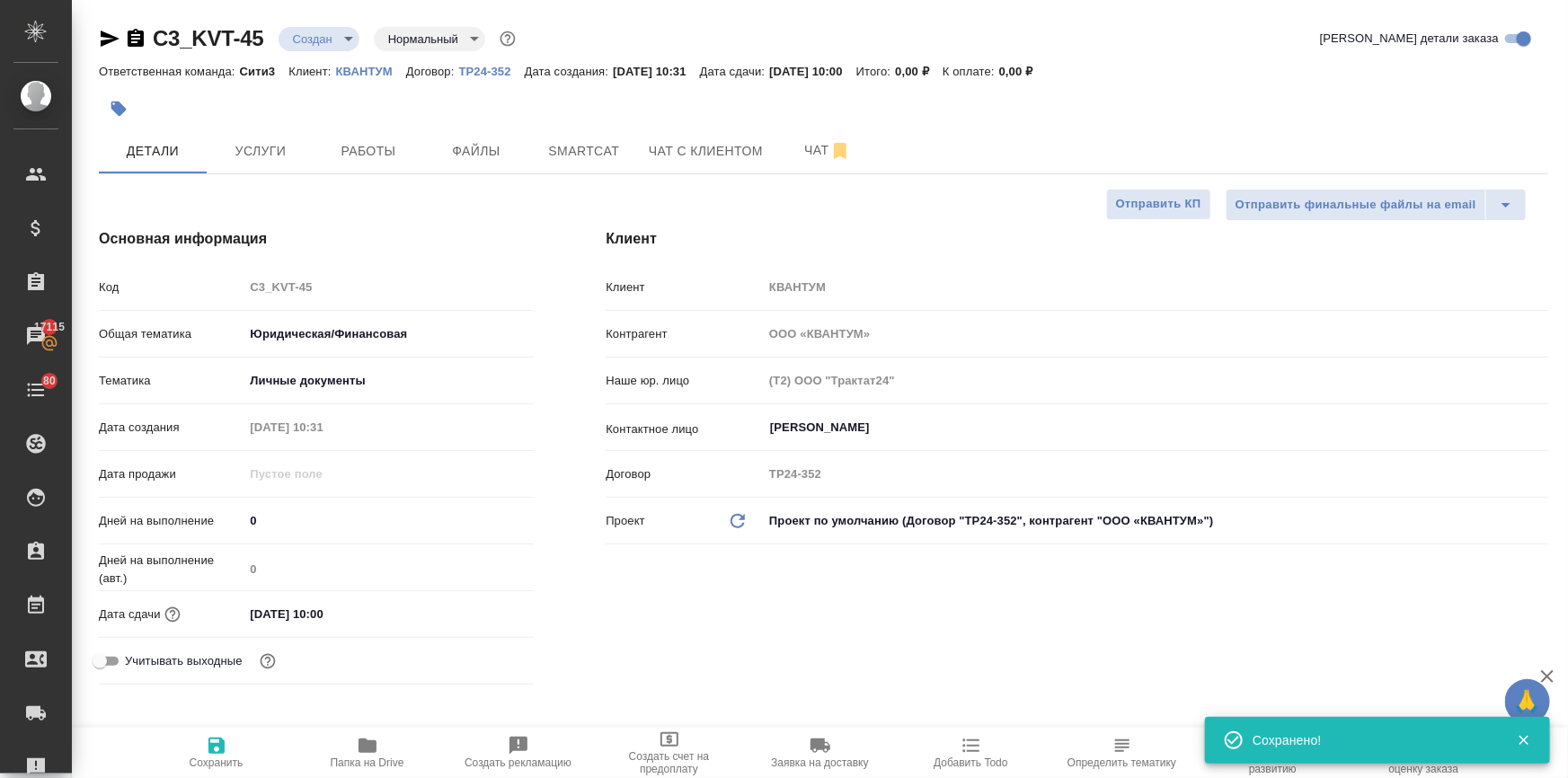
type textarea "x"
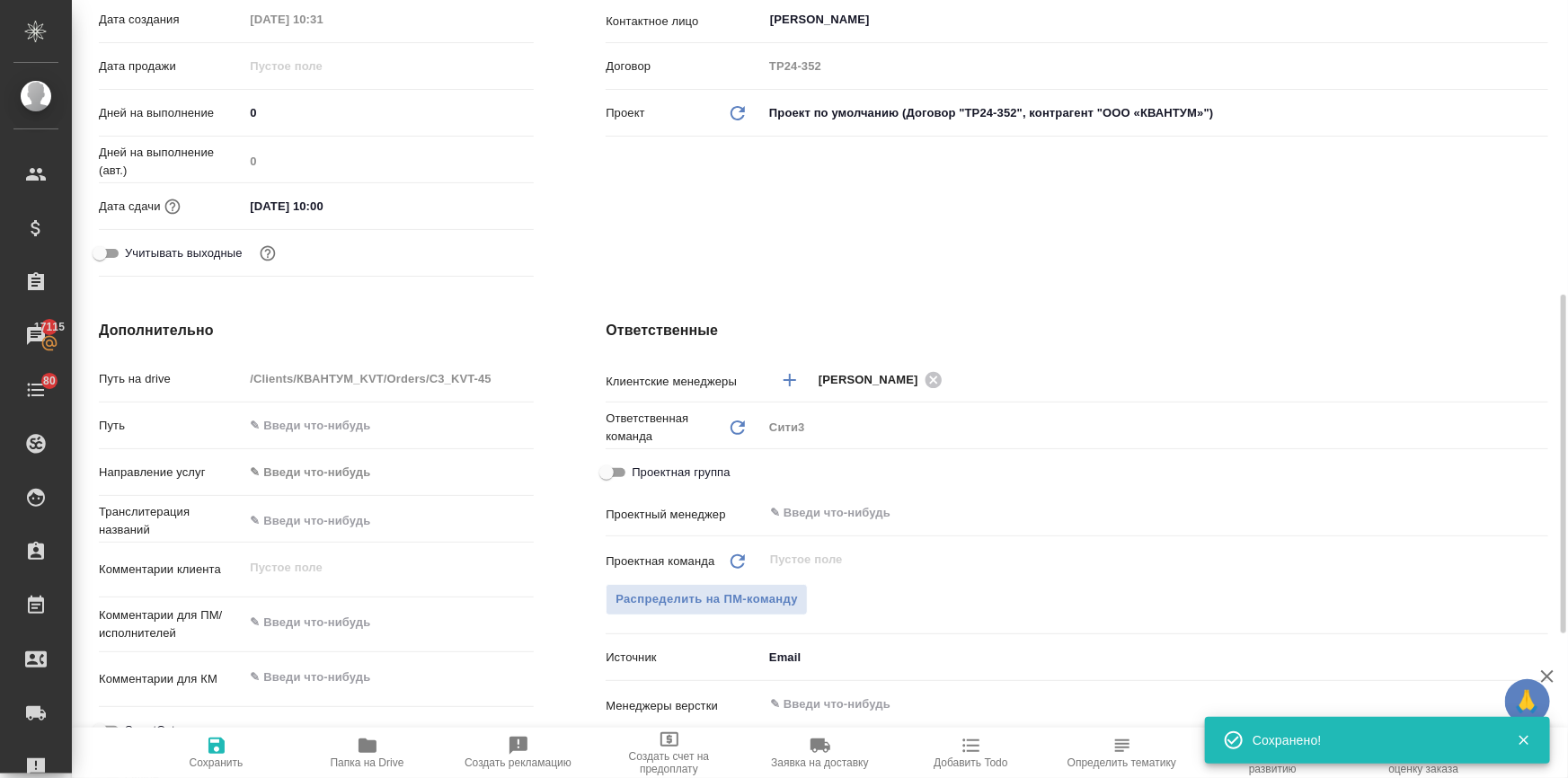
scroll to position [489, 0]
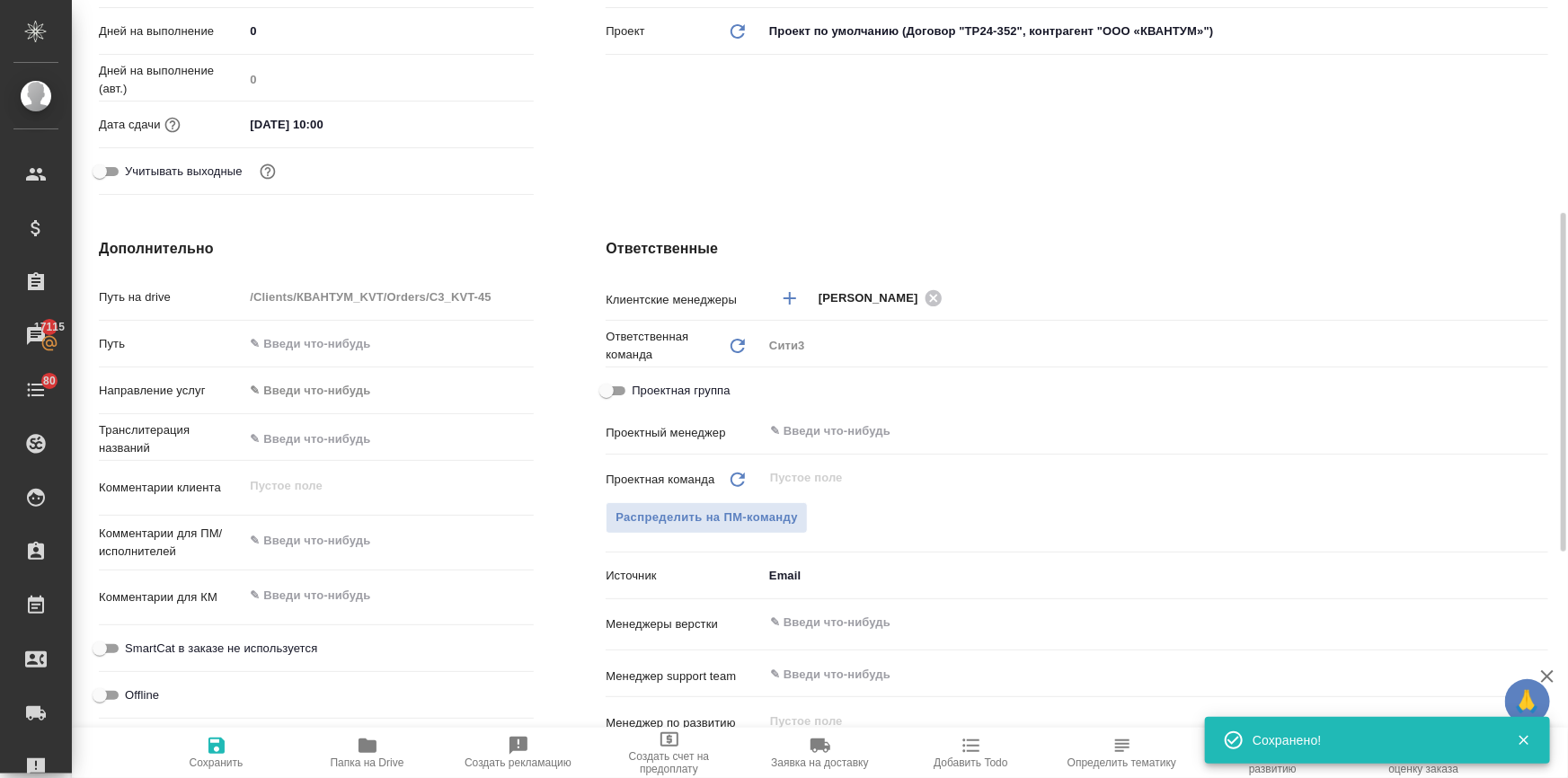
type textarea "x"
click at [277, 601] on textarea at bounding box center [389, 595] width 291 height 30
paste textarea "Нам необходимо перевести и нотариально заверить все страницы двух паспортов. Ка…"
type textarea "Нам необходимо перевести и нотариально заверить все страницы двух паспортов. Ка…"
type textarea "x"
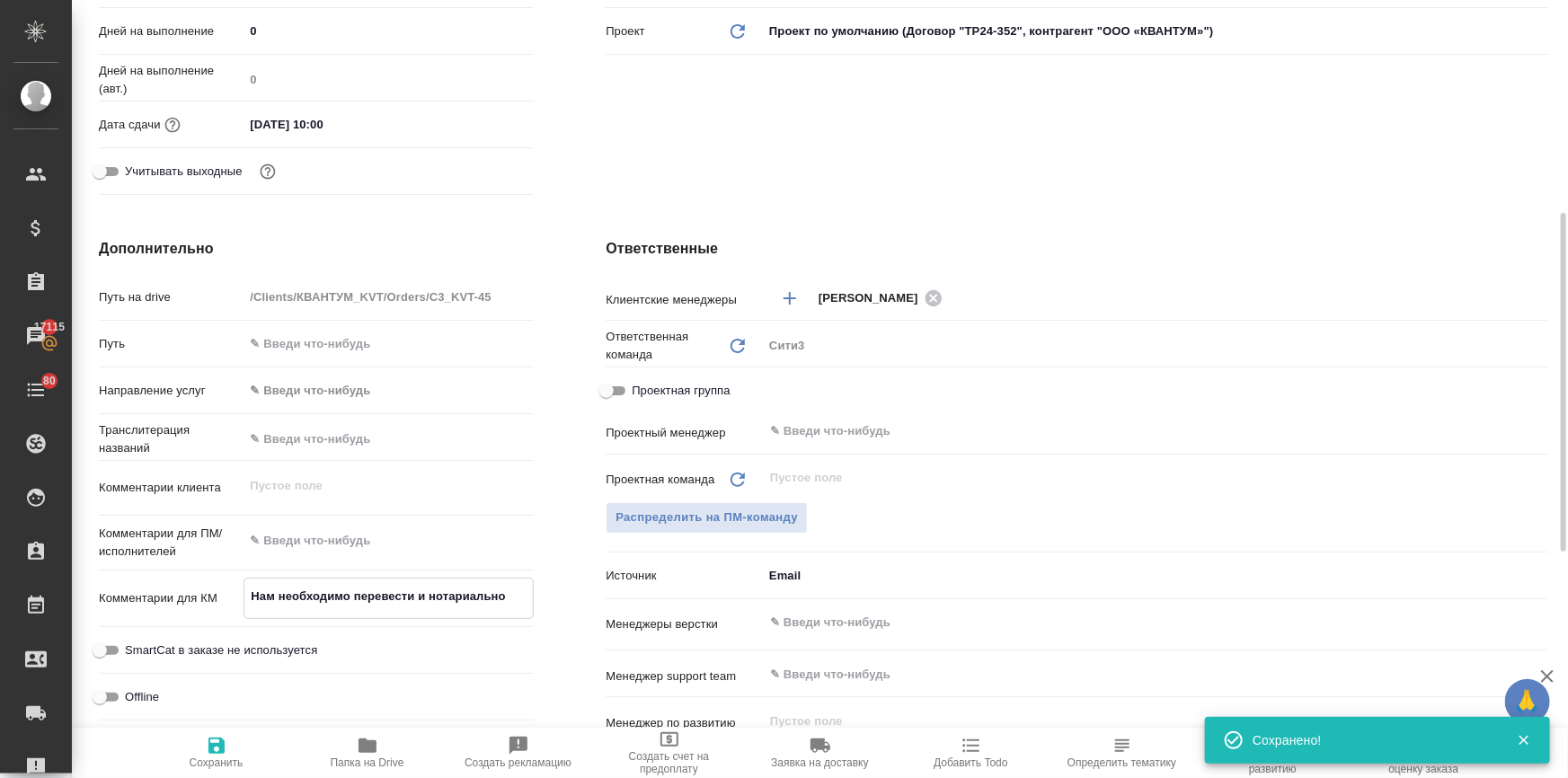
type textarea "x"
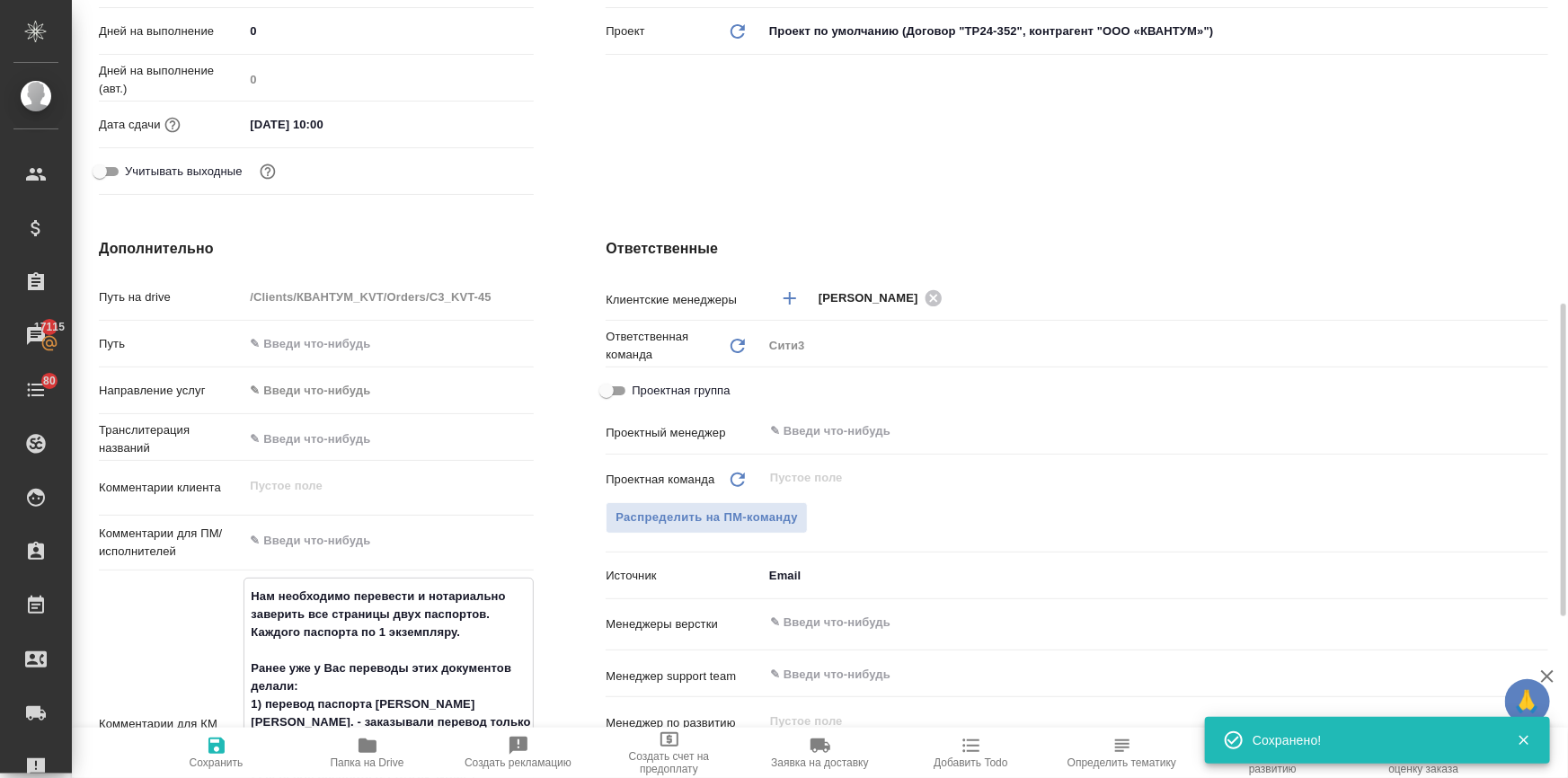
scroll to position [566, 0]
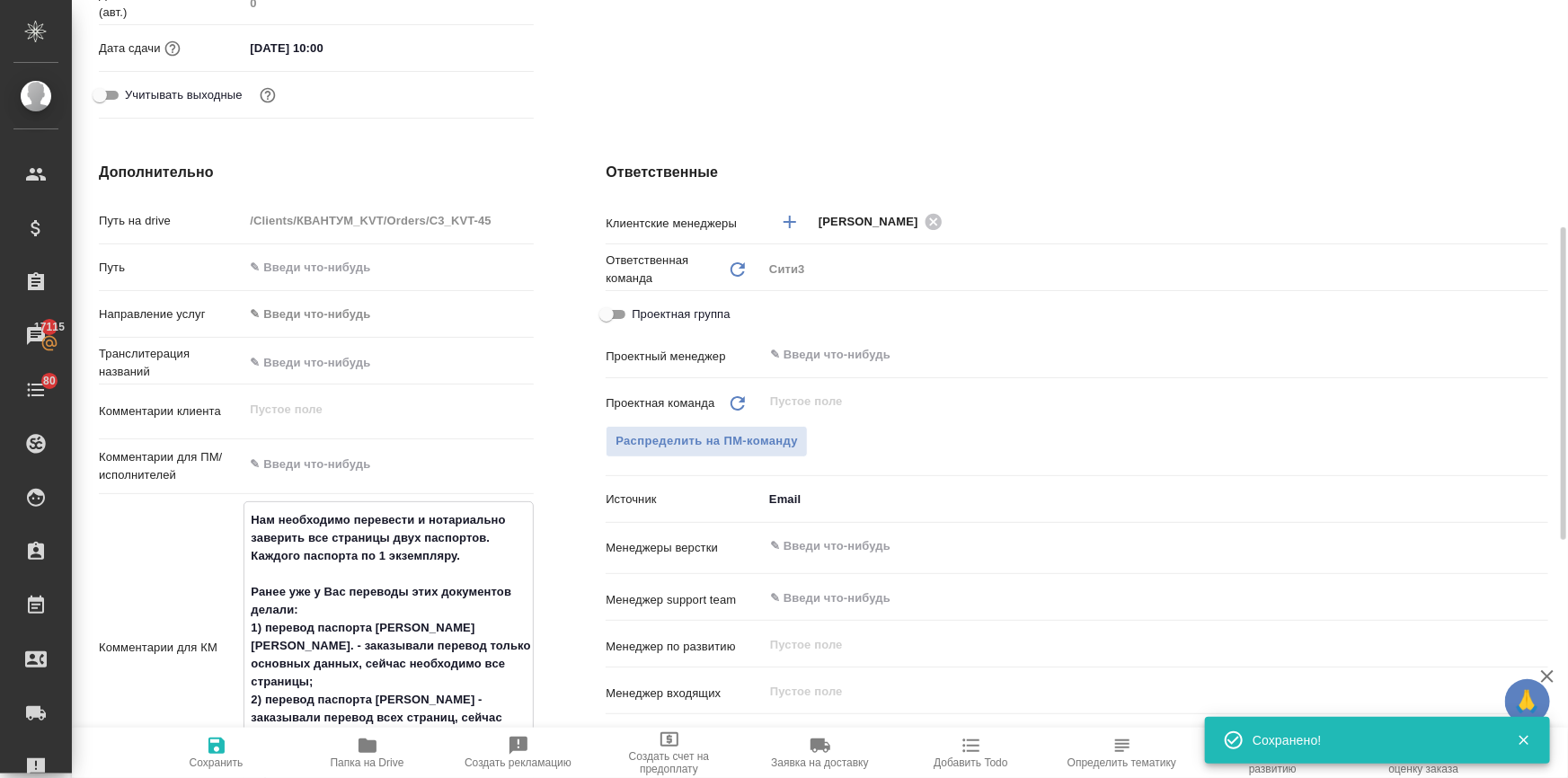
type textarea "Нам необходимо перевести и нотариально заверить все страницы двух паспортов. Ка…"
type textarea "x"
click at [213, 744] on icon "button" at bounding box center [216, 745] width 16 height 16
type textarea "x"
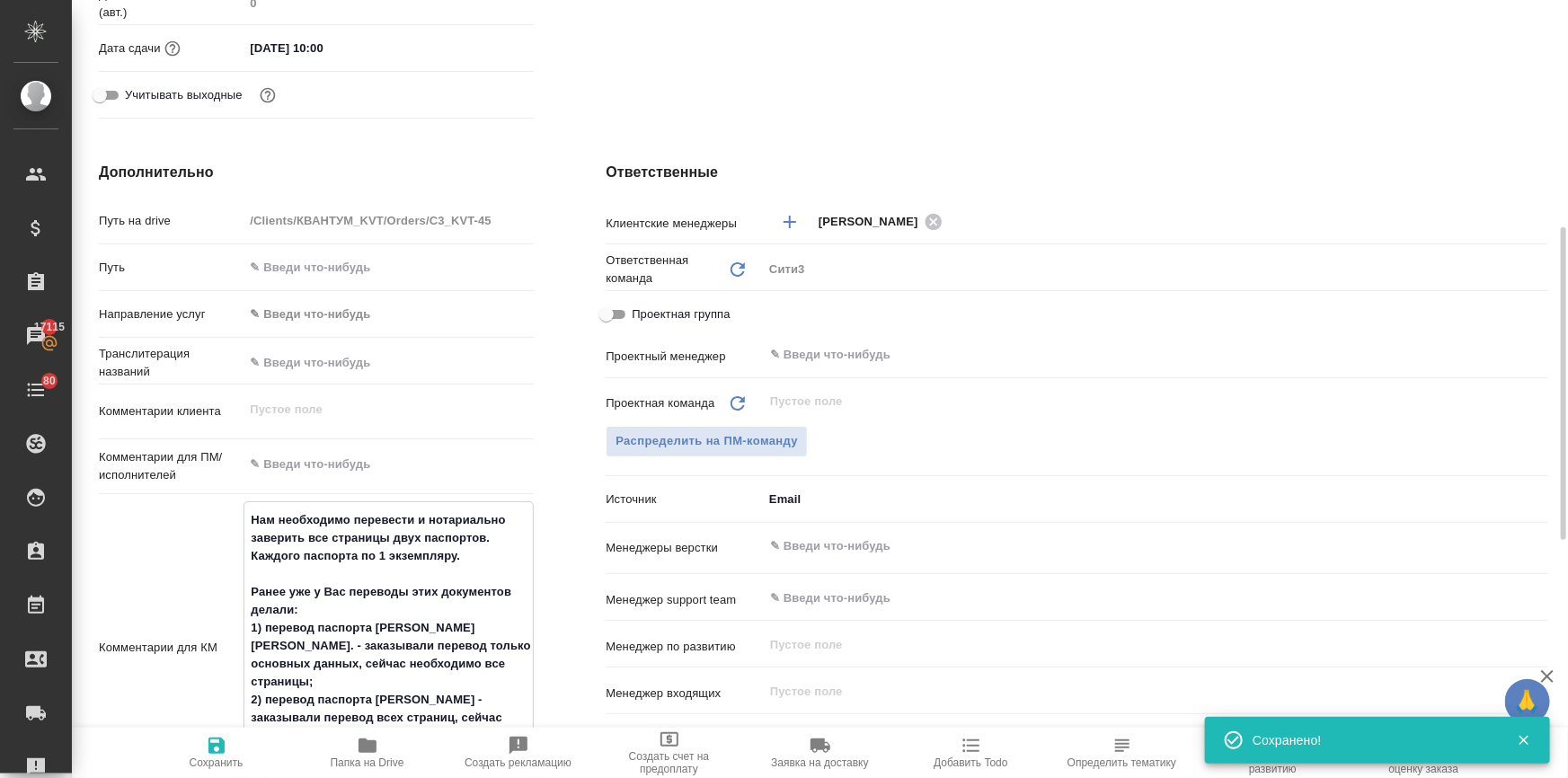
type textarea "x"
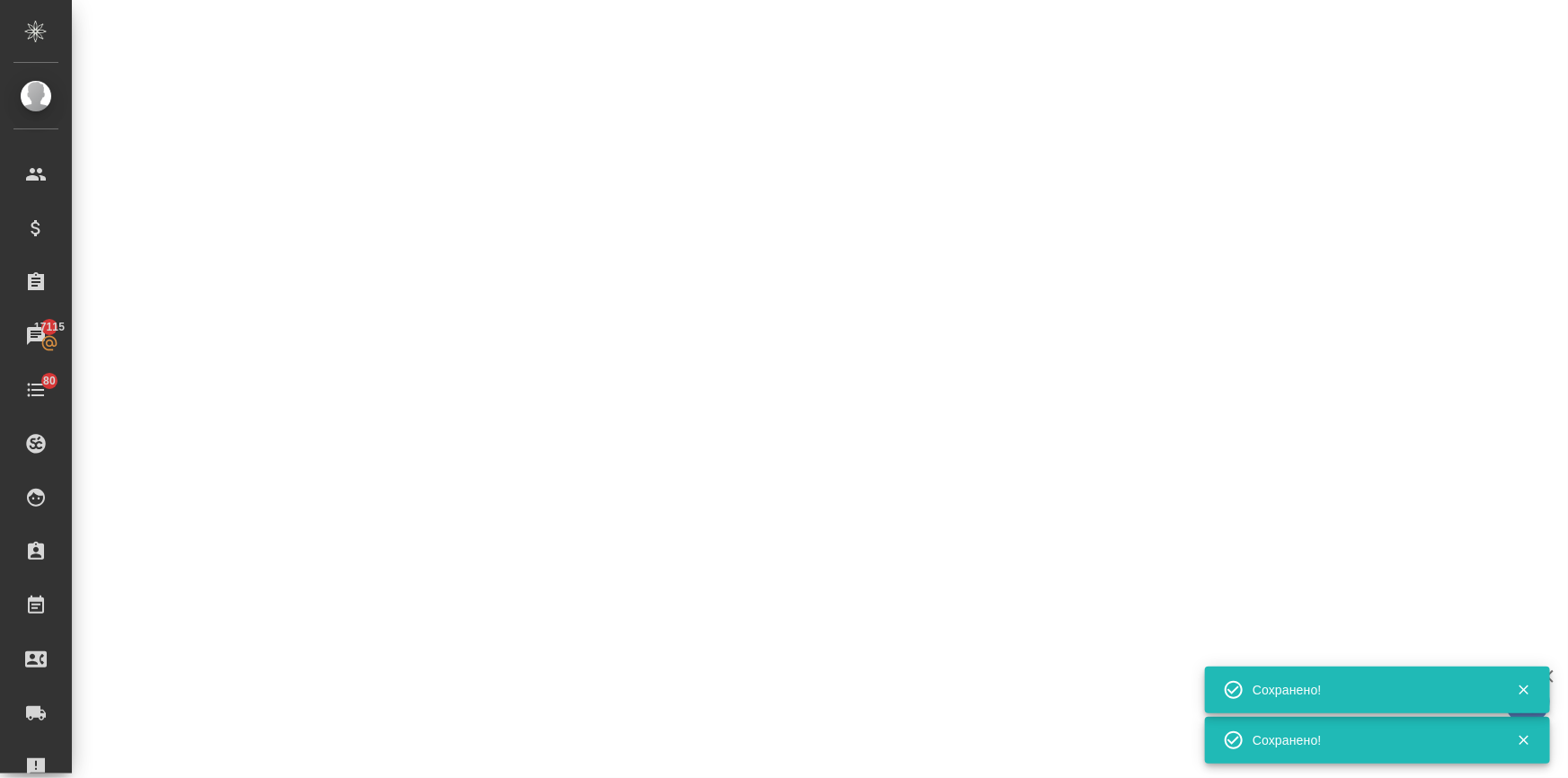
select select "RU"
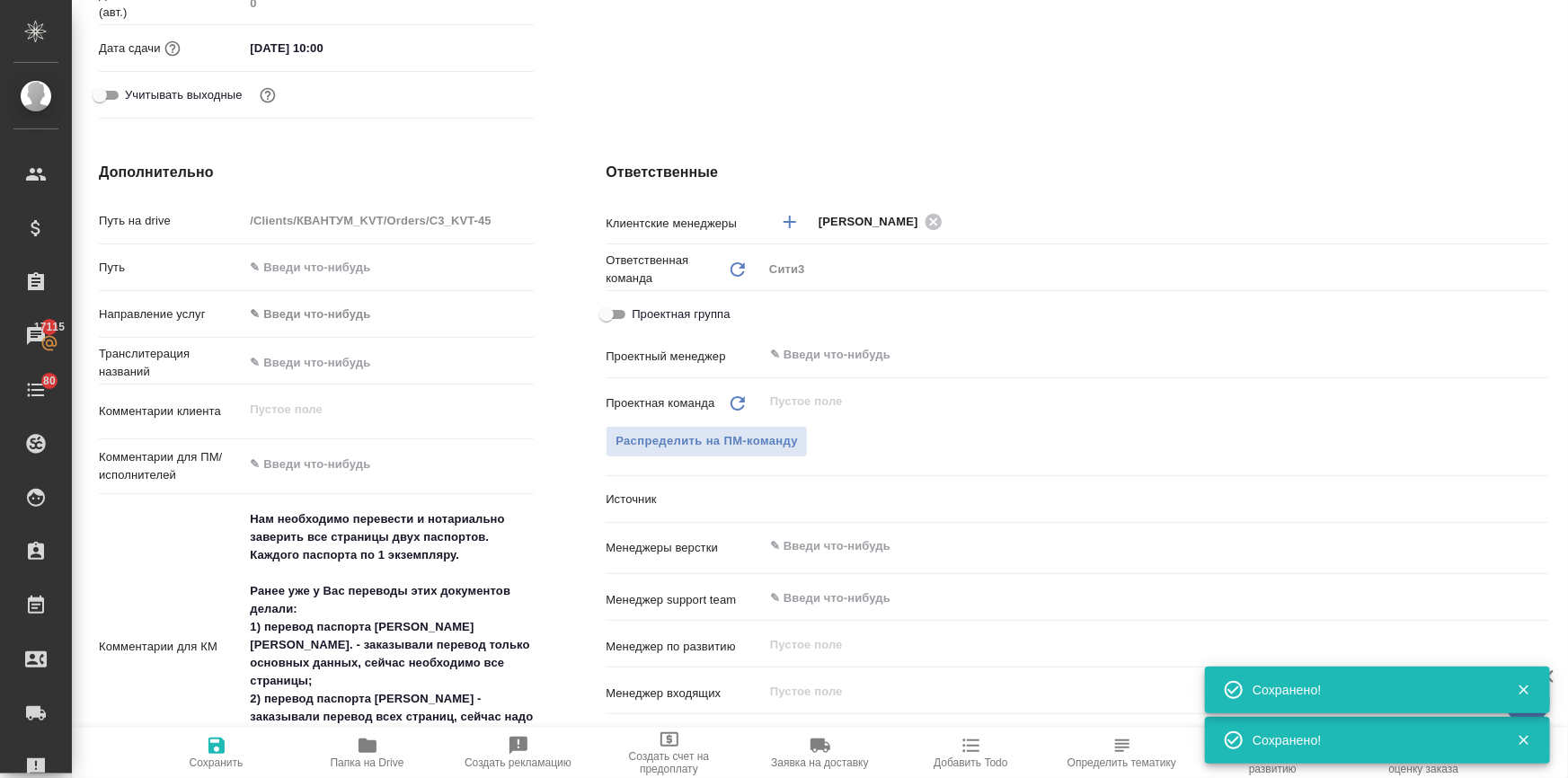
type textarea "x"
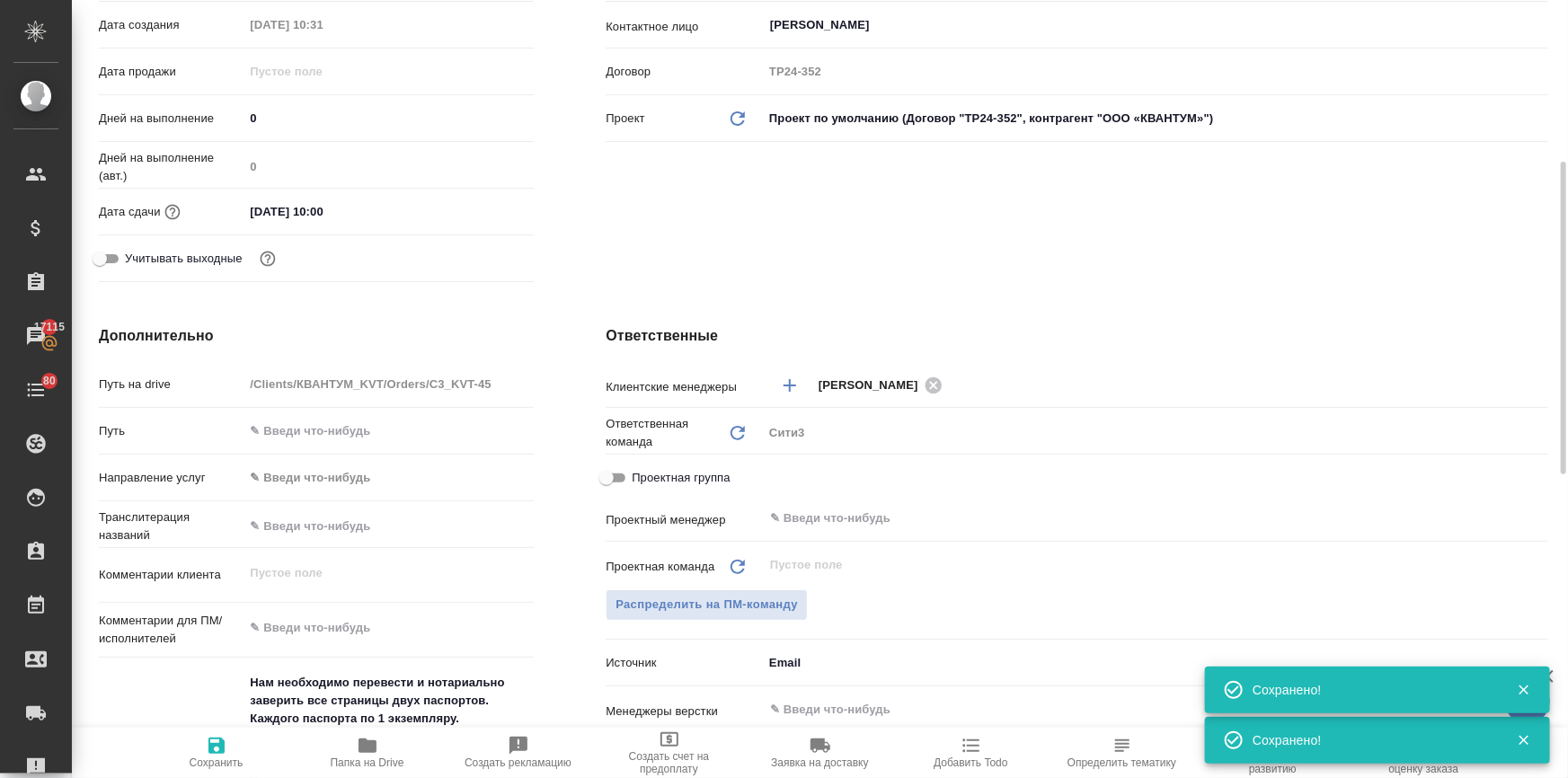
scroll to position [75, 0]
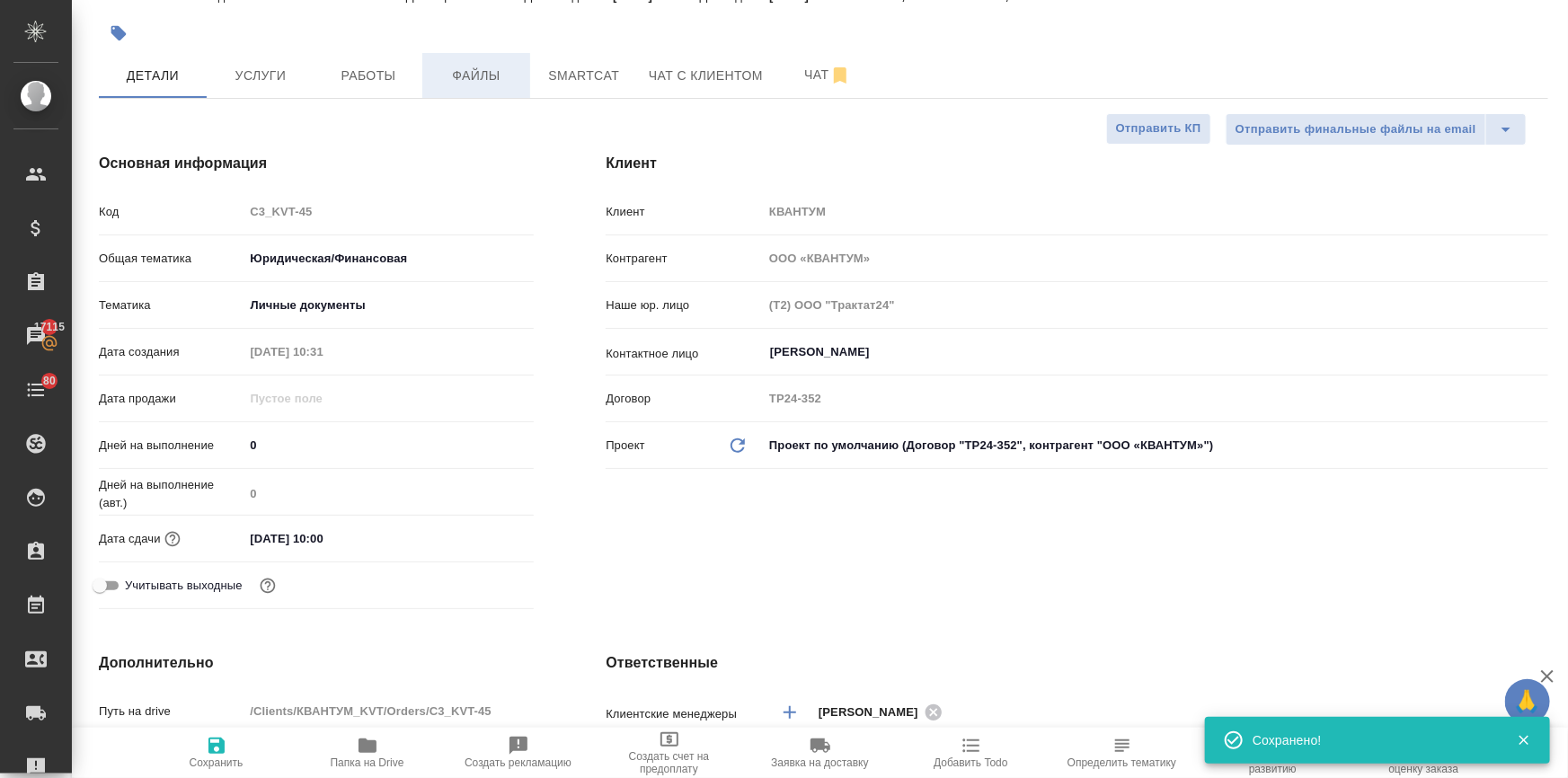
click at [482, 91] on button "Файлы" at bounding box center [475, 75] width 108 height 45
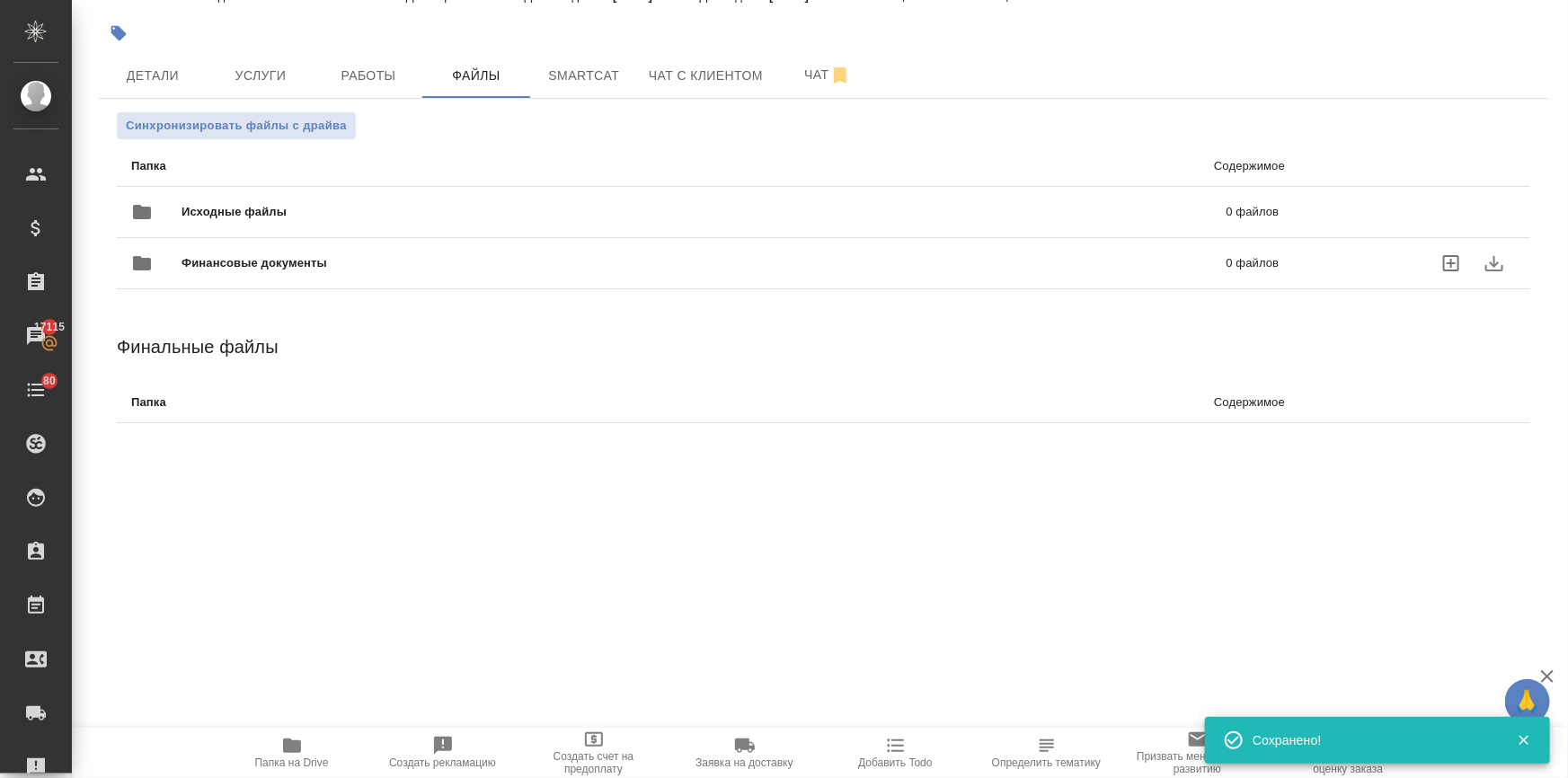
click at [261, 224] on div "Финансовые документы 0 файлов" at bounding box center [705, 263] width 1183 height 79
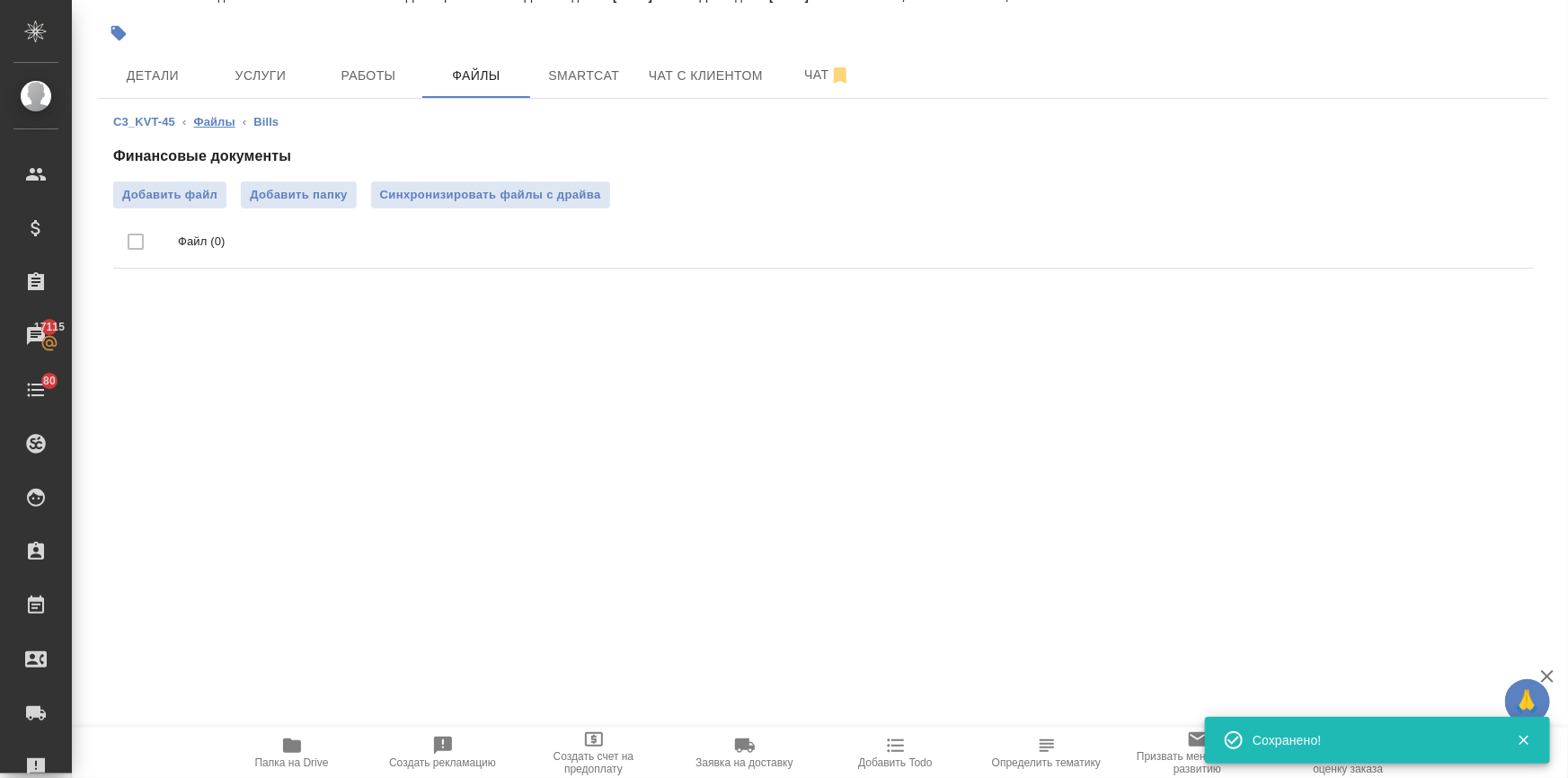
click at [221, 126] on link "Файлы" at bounding box center [213, 122] width 41 height 13
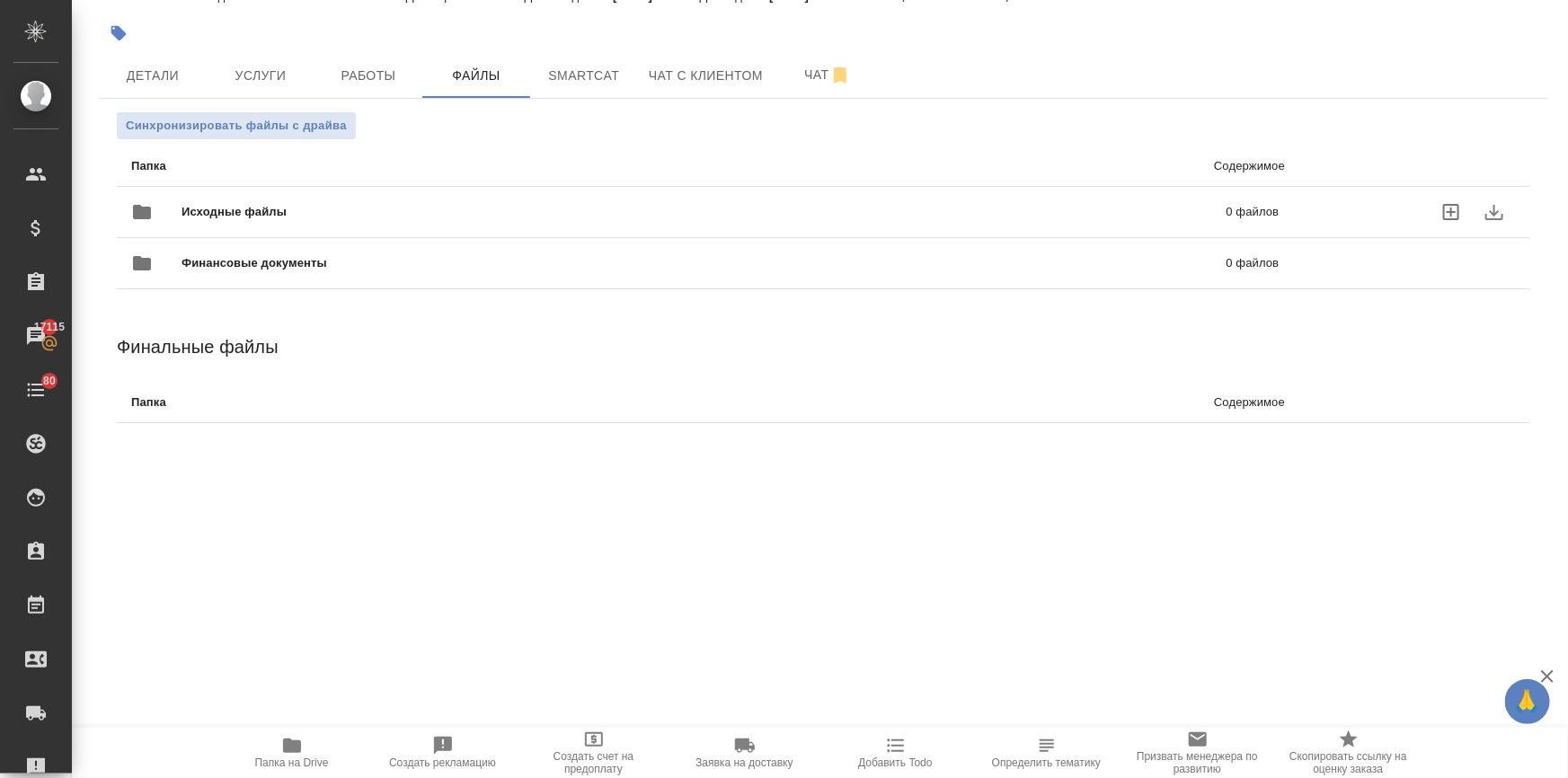
click at [229, 204] on span "Исходные файлы" at bounding box center [470, 211] width 575 height 18
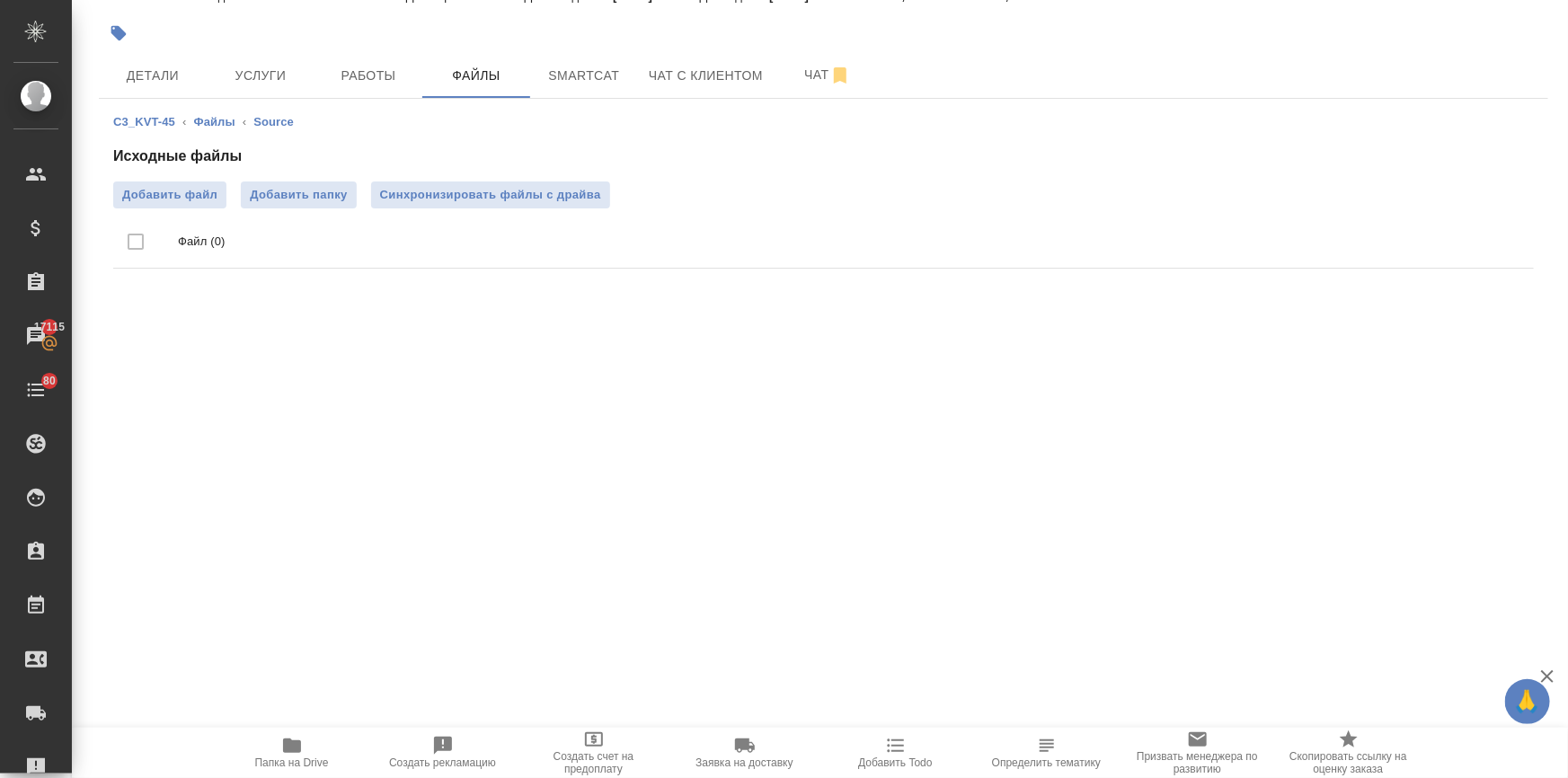
click at [203, 245] on p "Файл (0)" at bounding box center [849, 241] width 1341 height 18
click at [171, 182] on label "Добавить файл" at bounding box center [170, 195] width 113 height 27
click at [0, 0] on input "Добавить файл" at bounding box center [0, 0] width 0 height 0
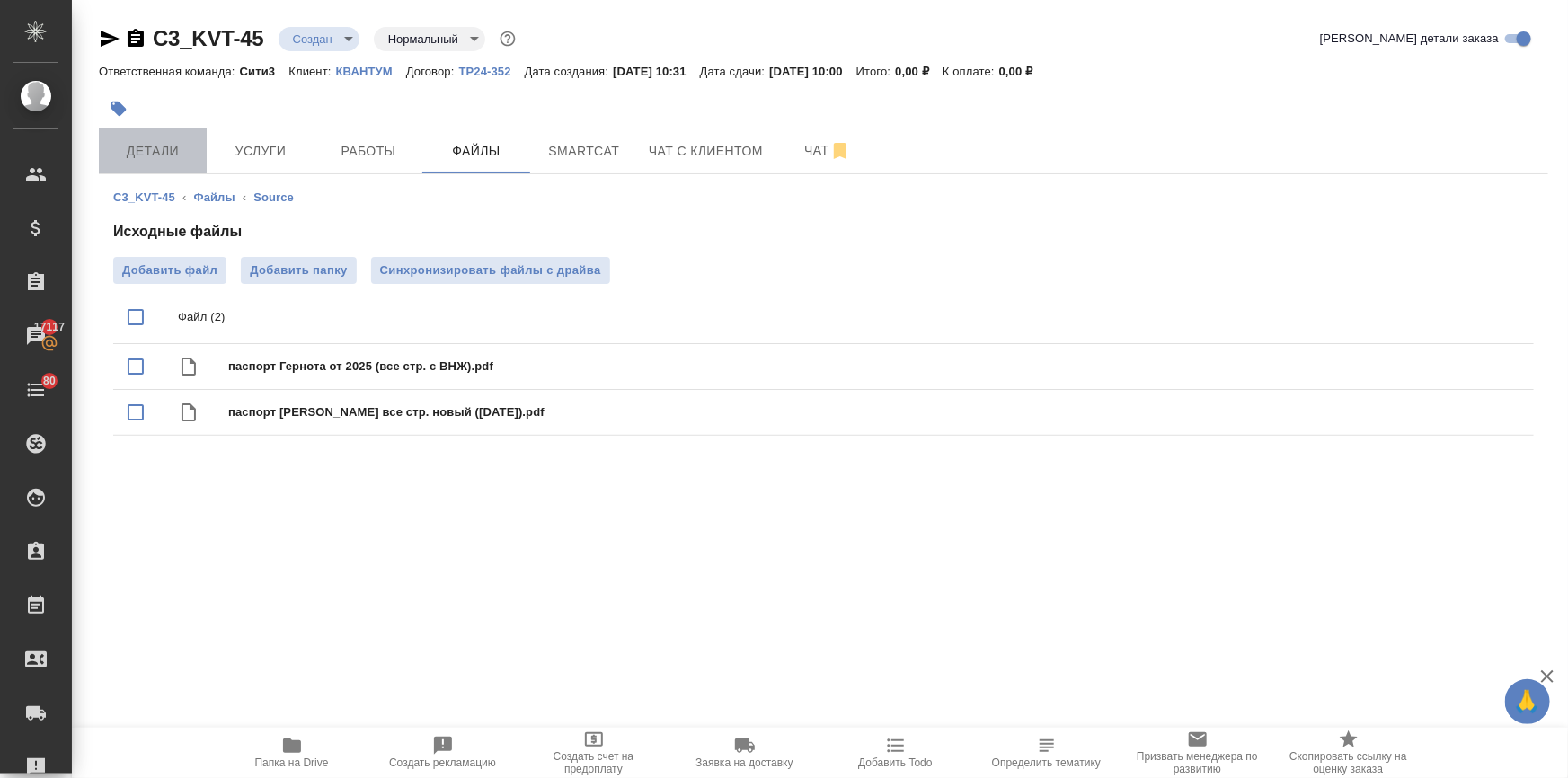
click at [171, 167] on button "Детали" at bounding box center [152, 150] width 108 height 45
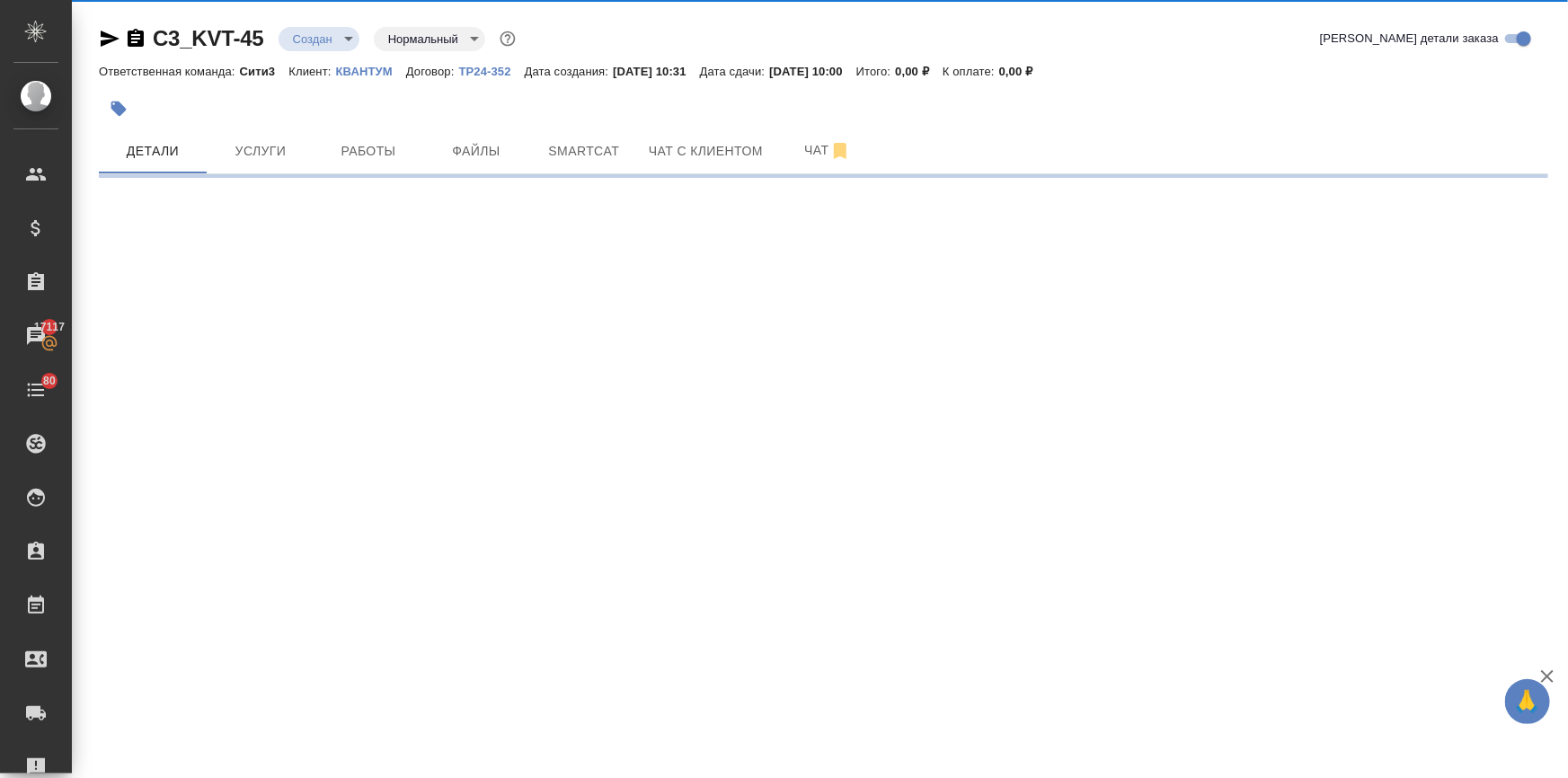
select select "RU"
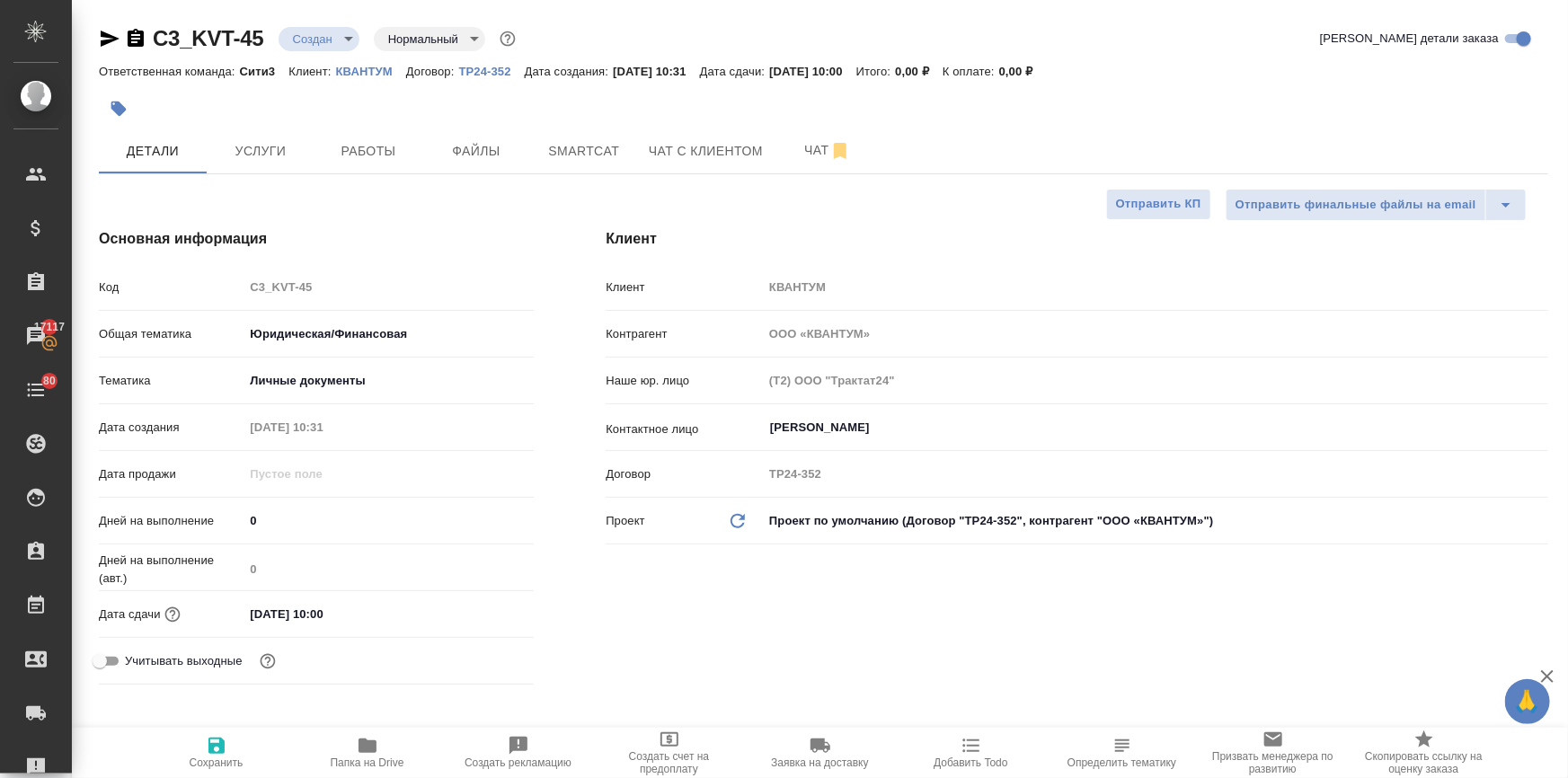
type textarea "x"
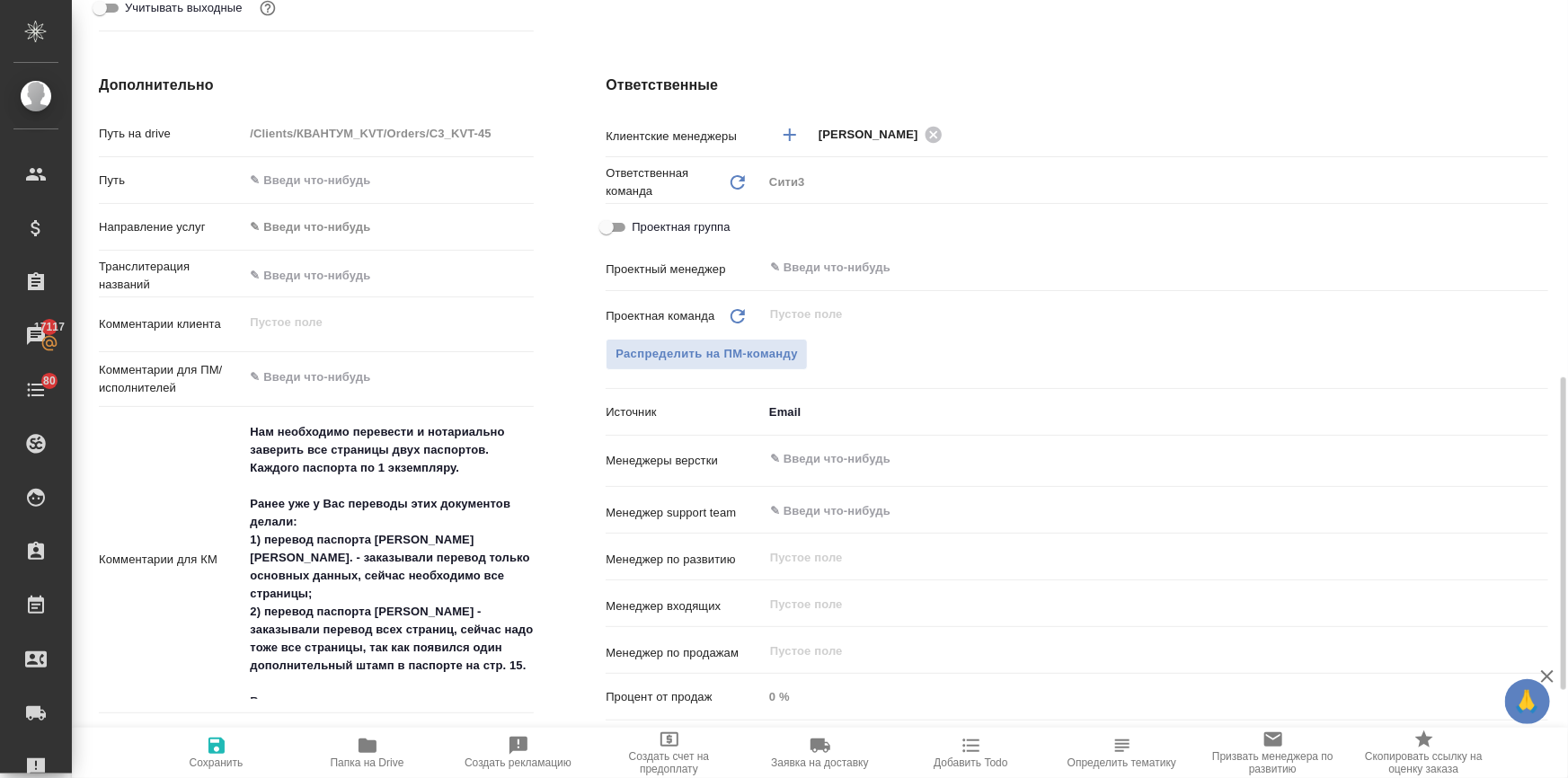
scroll to position [734, 0]
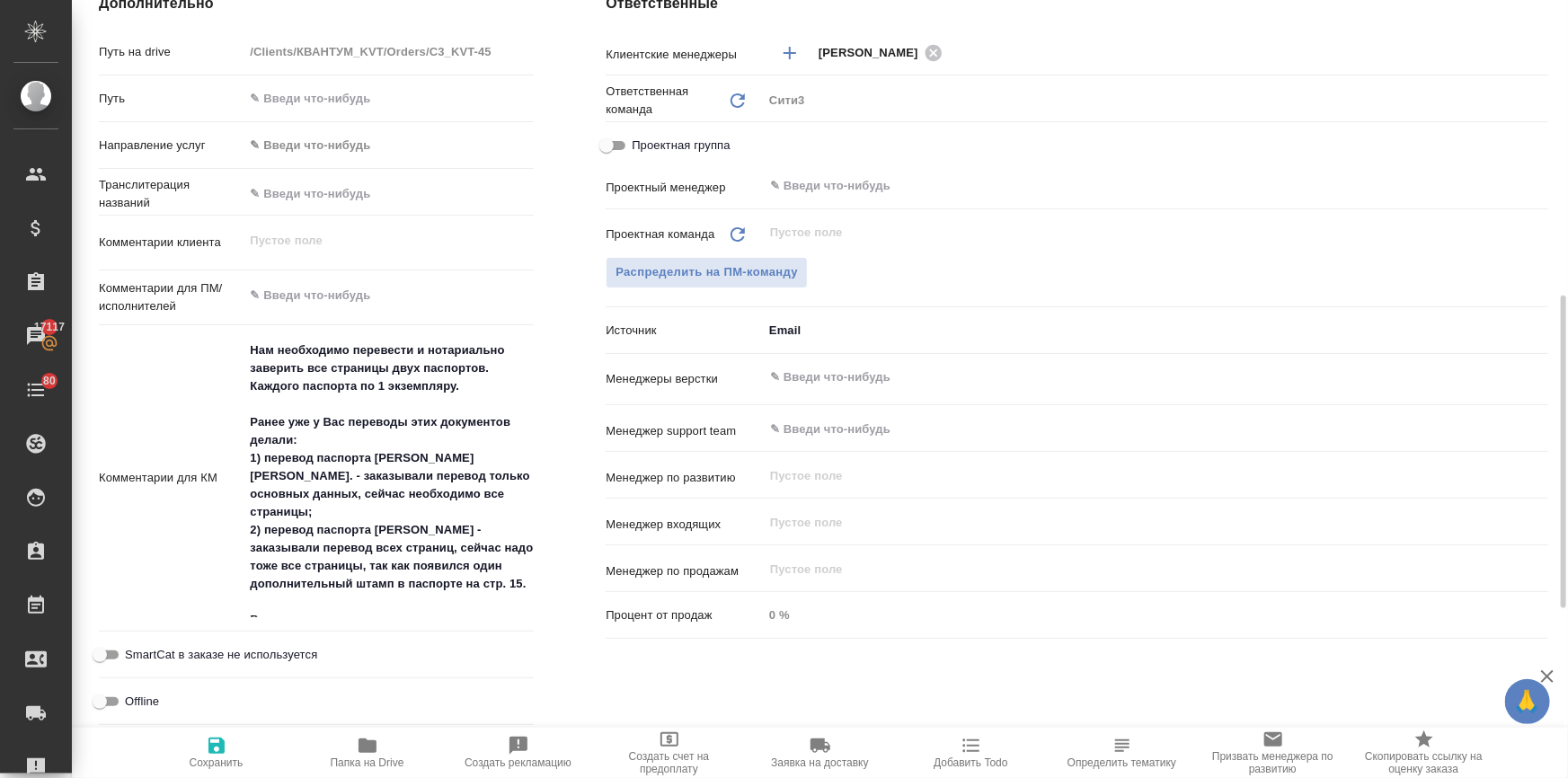
type textarea "x"
drag, startPoint x: 255, startPoint y: 461, endPoint x: 533, endPoint y: 566, distance: 297.2
click at [533, 566] on div "Нам необходимо перевести и нотариально заверить все страницы двух паспортов. Ка…" at bounding box center [389, 478] width 291 height 292
type textarea "x"
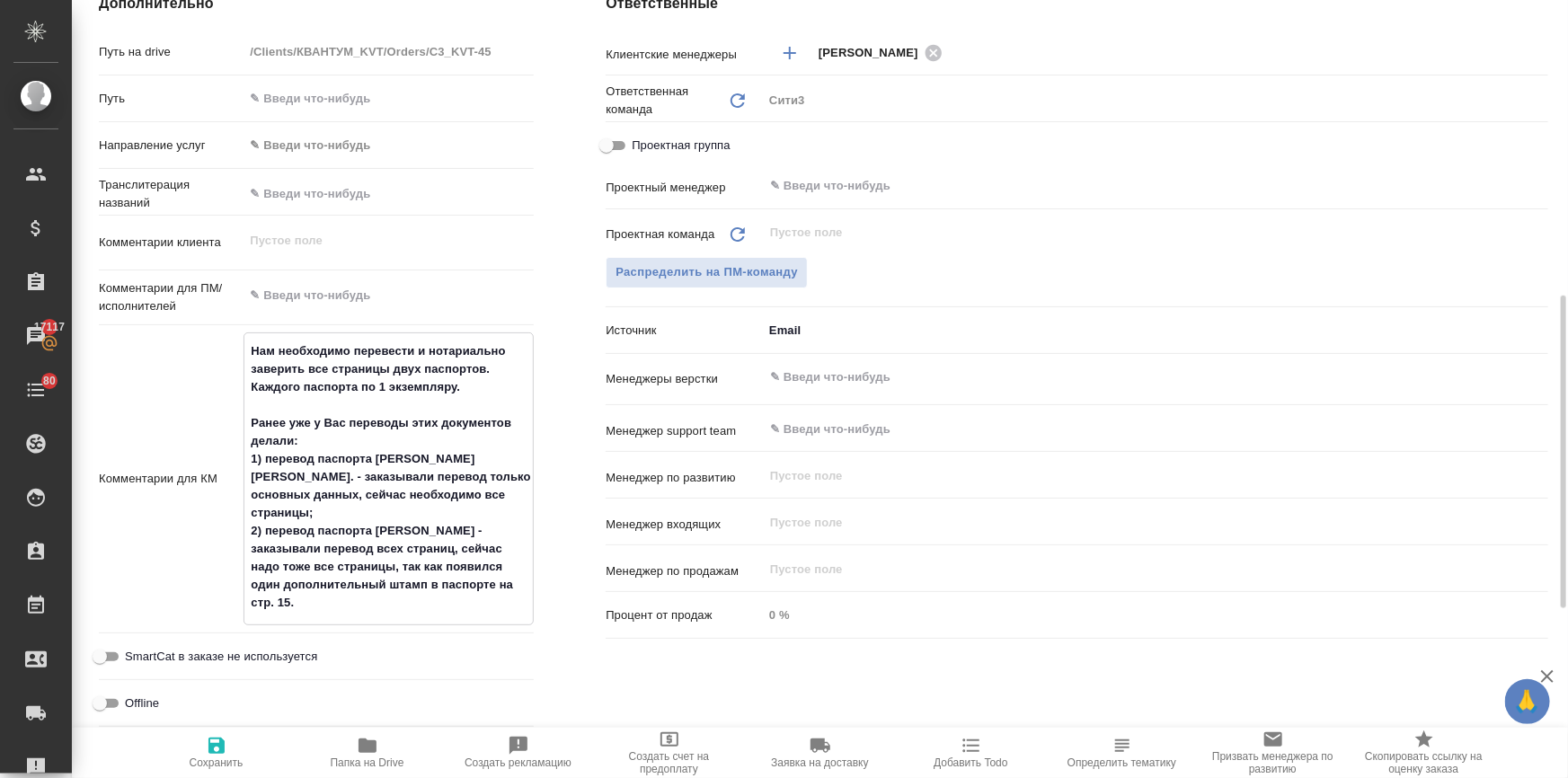
click at [329, 297] on textarea at bounding box center [389, 295] width 291 height 30
paste textarea "1) перевод паспорта Путцхаммера М. - заказывали перевод только основных данных,…"
type textarea "1) перевод паспорта Путцхаммера М. - заказывали перевод только основных данных,…"
type textarea "x"
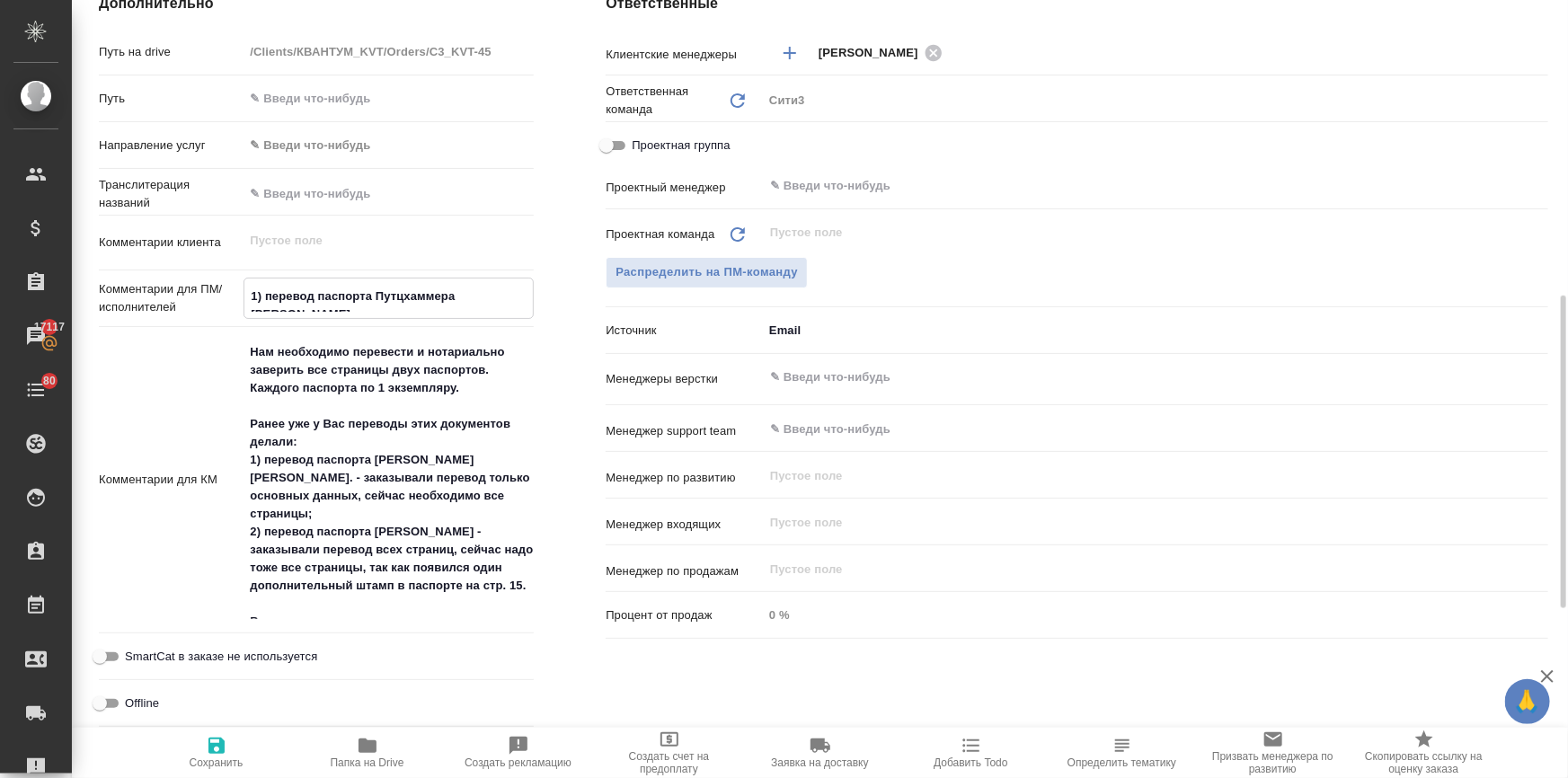
type textarea "x"
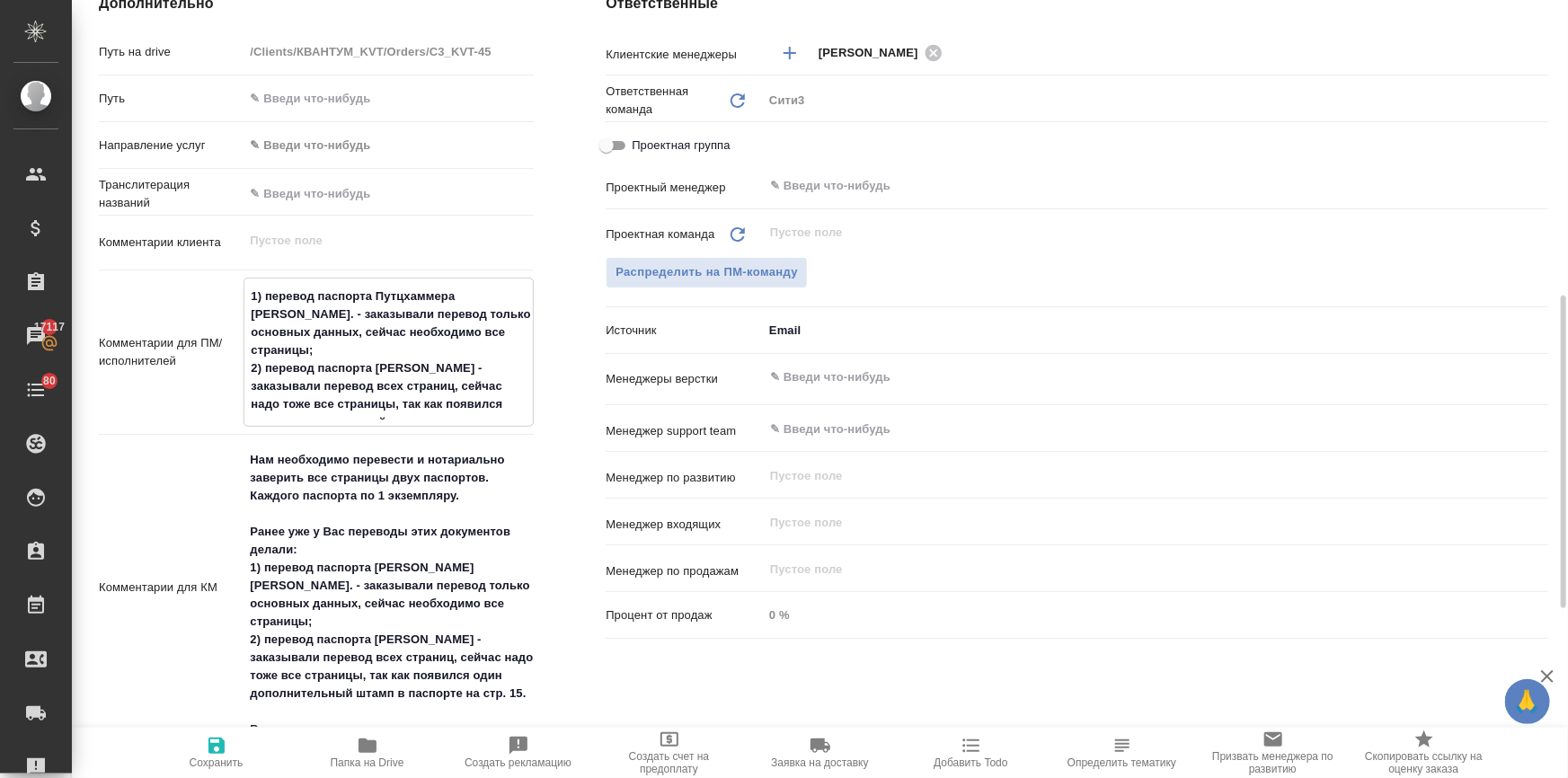
click at [330, 327] on textarea "1) перевод паспорта Путцхаммера М. - заказывали перевод только основных данных,…" at bounding box center [389, 349] width 289 height 138
drag, startPoint x: 320, startPoint y: 314, endPoint x: 251, endPoint y: 308, distance: 69.3
click at [251, 308] on textarea "1) перевод паспорта Путцхаммера М. - заказывали перевод только основных данных,…" at bounding box center [389, 349] width 289 height 138
type textarea "x"
type textarea "1) перевод паспорта Путцхаммера М. - е перевод только основных данных, сейчас н…"
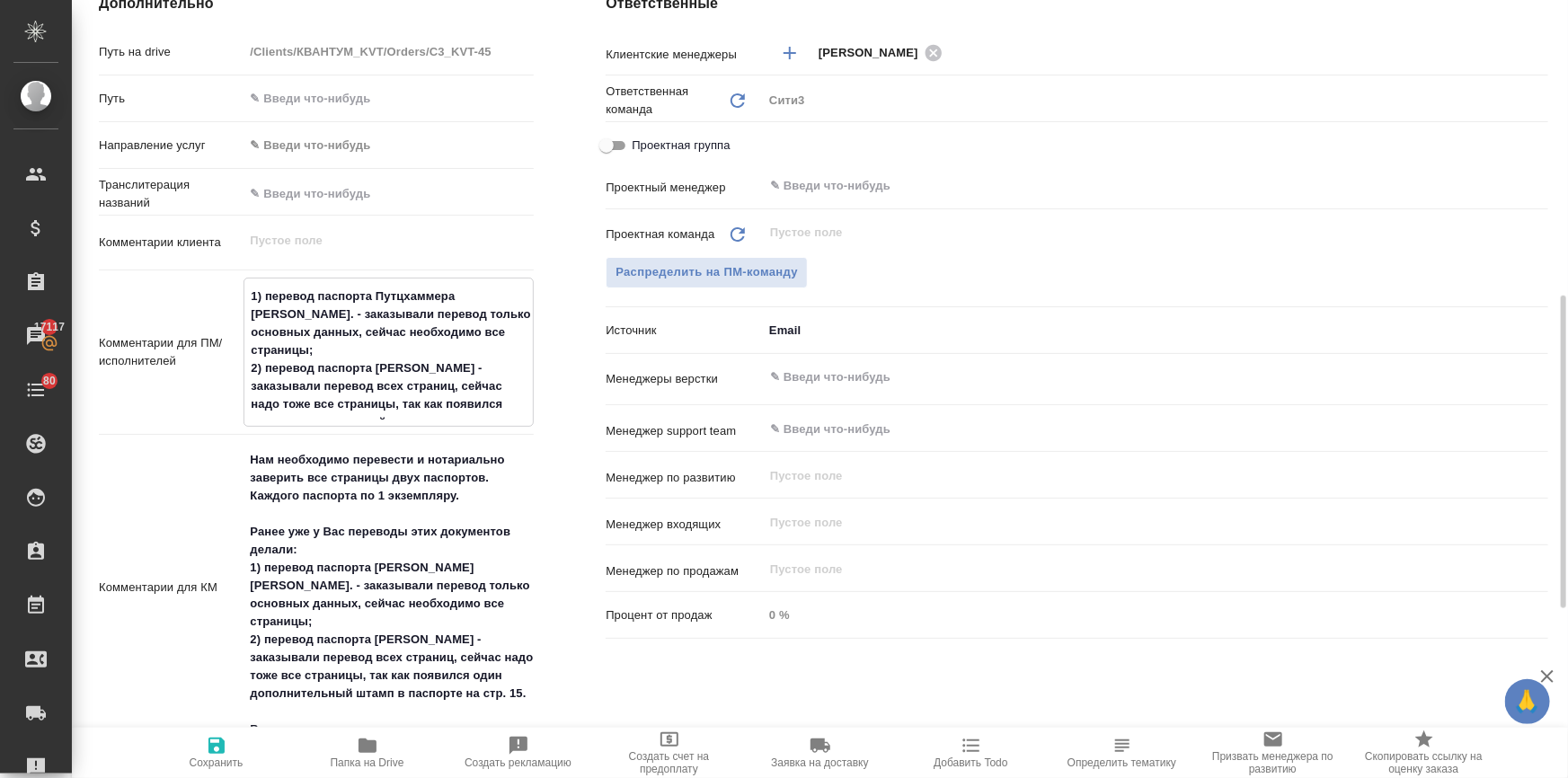
type textarea "x"
type textarea "1) перевод паспорта Путцхаммера М. - ес перевод только основных данных, сейчас …"
type textarea "x"
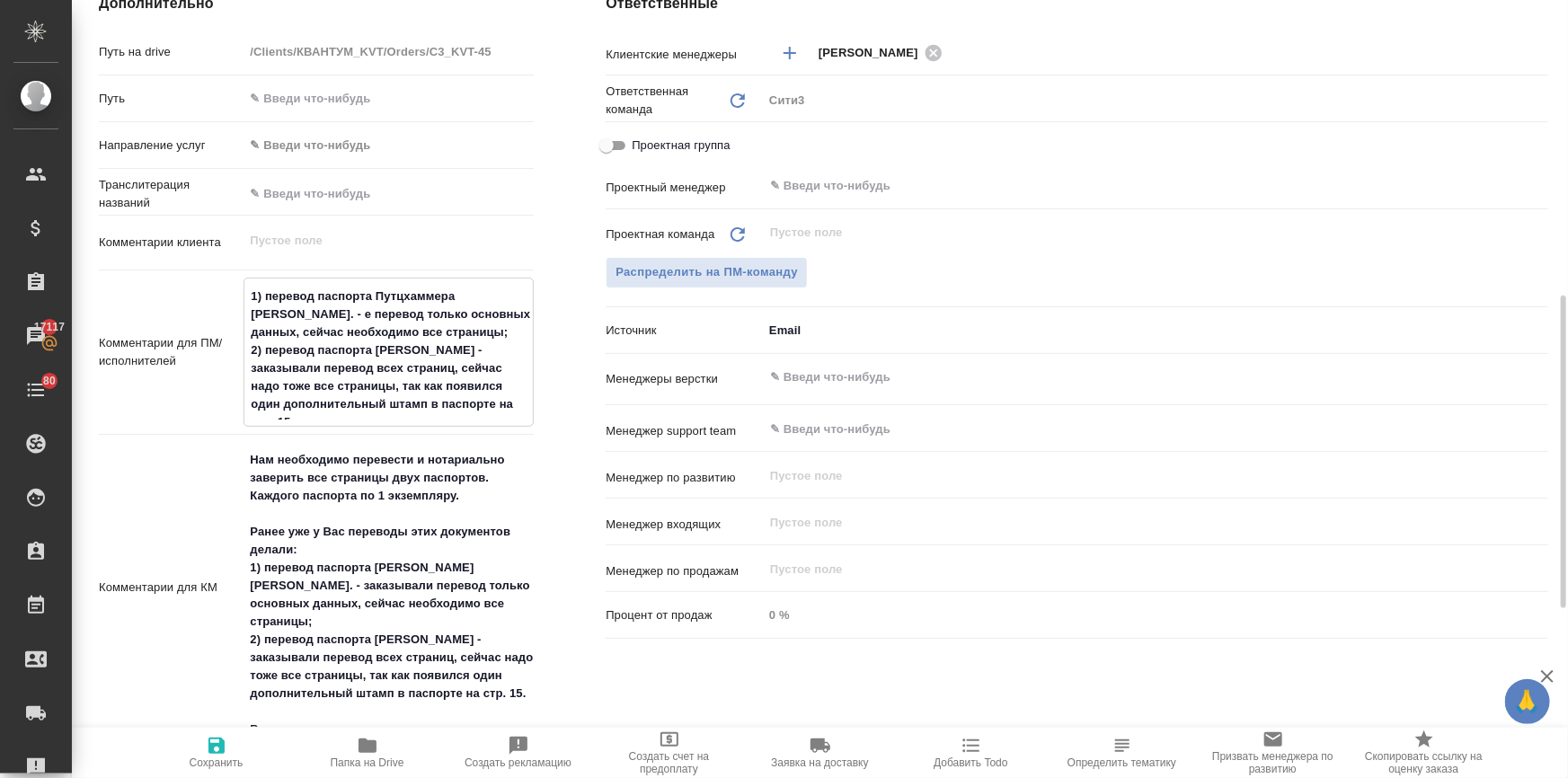
type textarea "x"
type textarea "1) перевод паспорта Путцхаммера М. - ест перевод только основных данных, сейчас…"
type textarea "x"
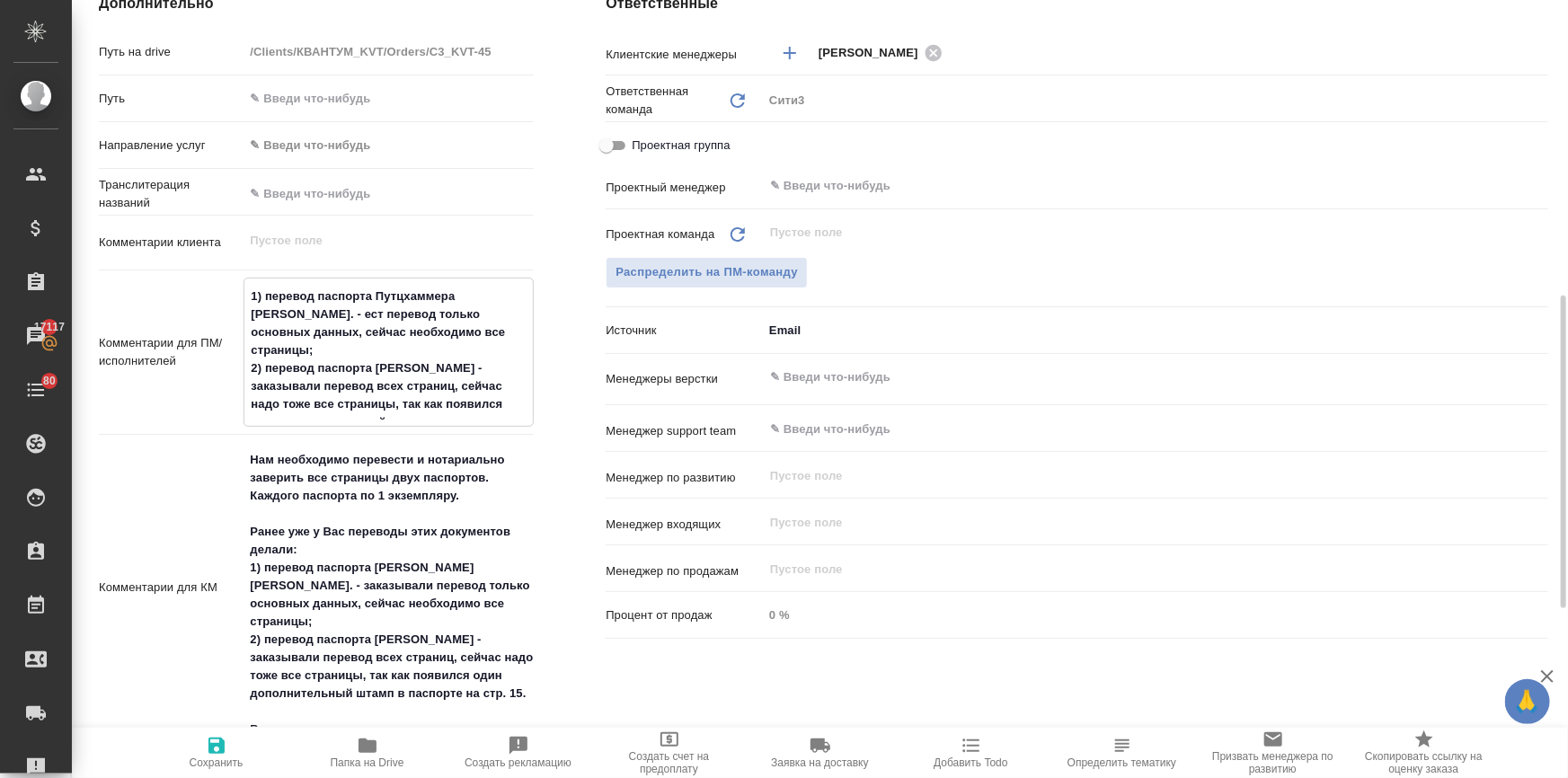
type textarea "x"
type textarea "1) перевод паспорта Путцхаммера М. - есть перевод только основных данных, сейча…"
type textarea "x"
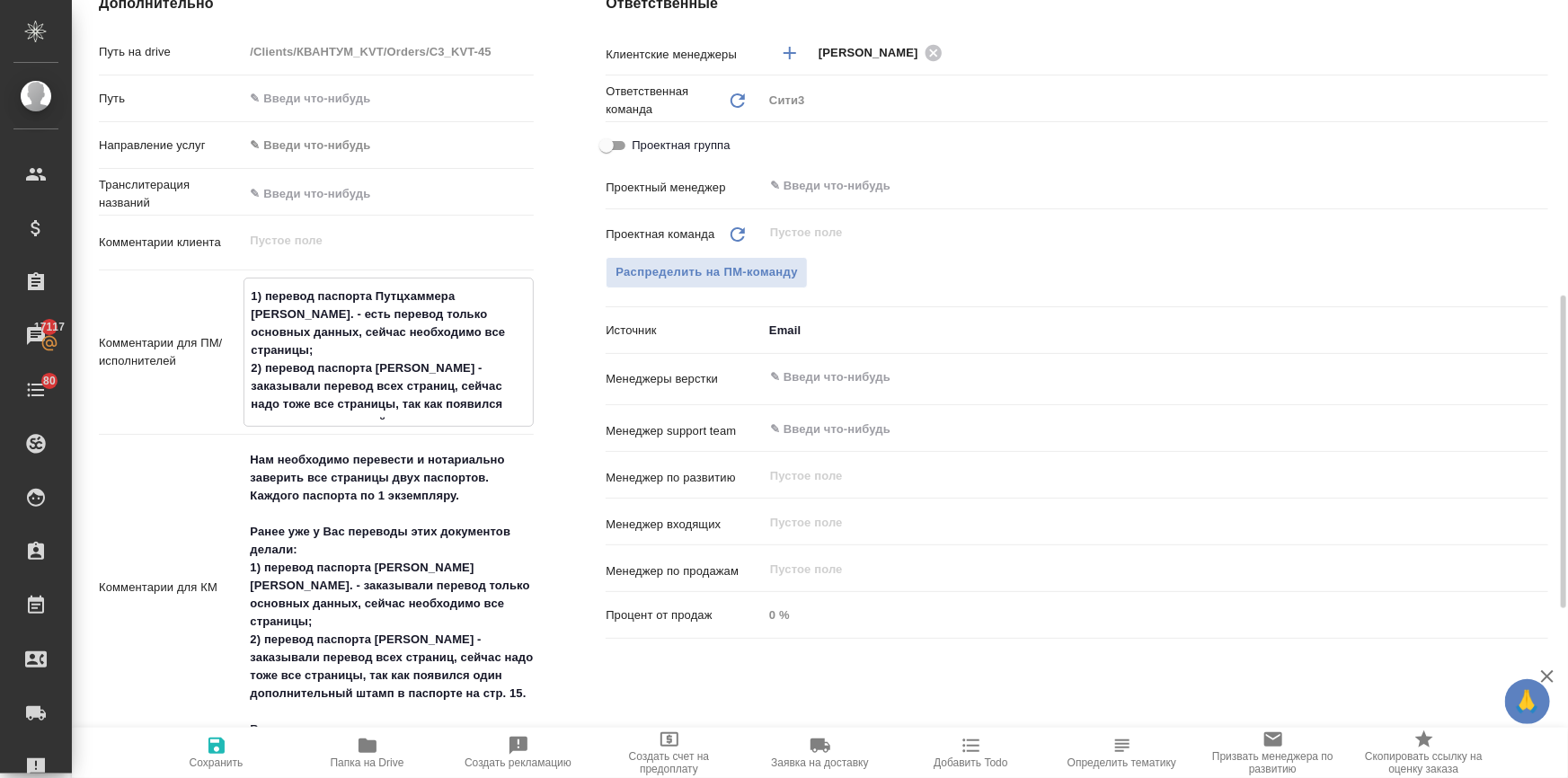
type textarea "1) перевод паспорта Путцхаммера М. - есть перевод только основных данных, сейча…"
type textarea "x"
type textarea "1) перевод паспорта Путцхаммера М. - есть с перевод только основных данных, сей…"
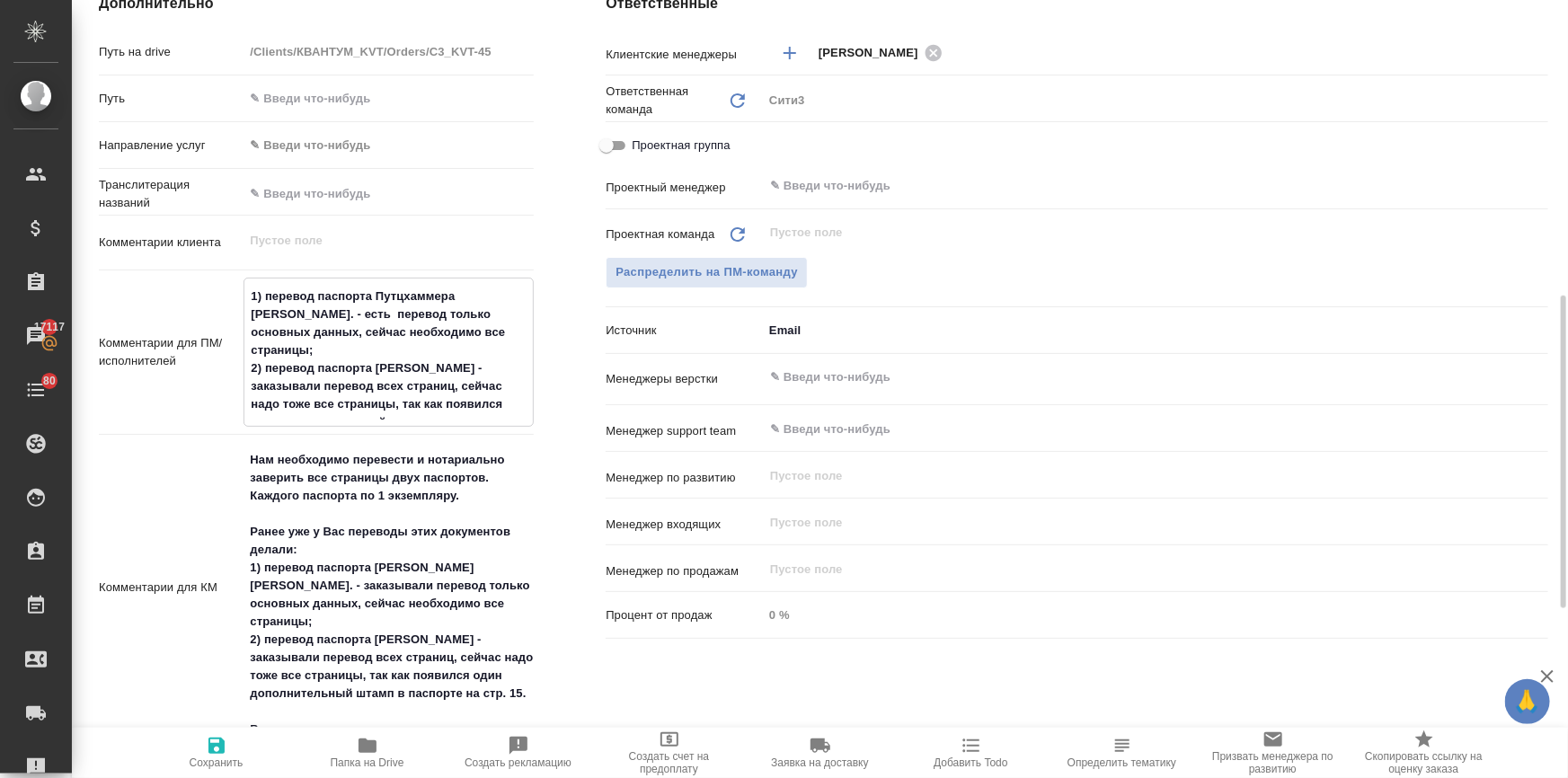
type textarea "x"
type textarea "1) перевод паспорта Путцхаммера М. - есть ст перевод только основных данных, се…"
type textarea "x"
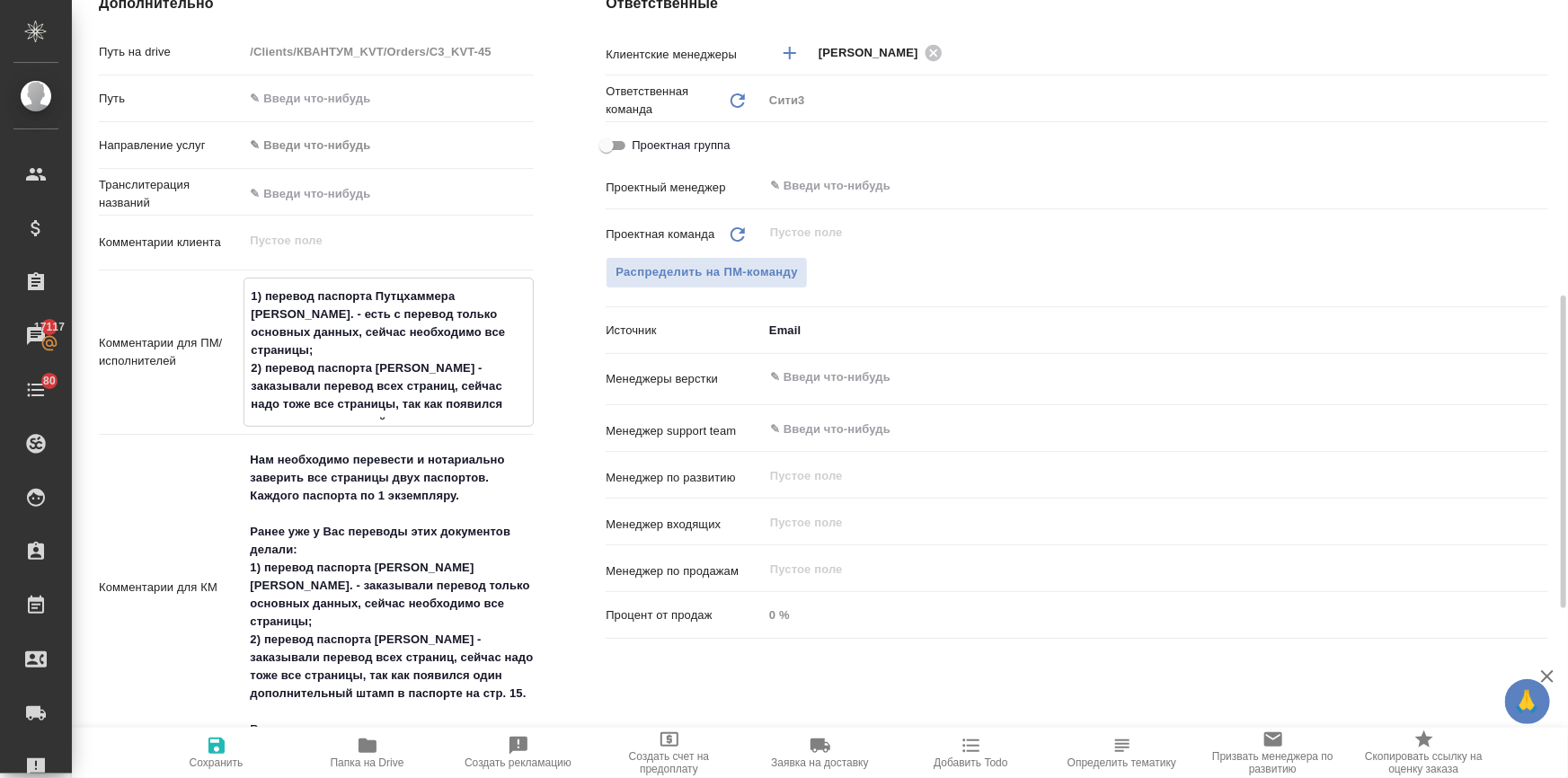
type textarea "x"
type textarea "1) перевод паспорта Путцхаммера М. - есть ста перевод только основных данных, с…"
type textarea "x"
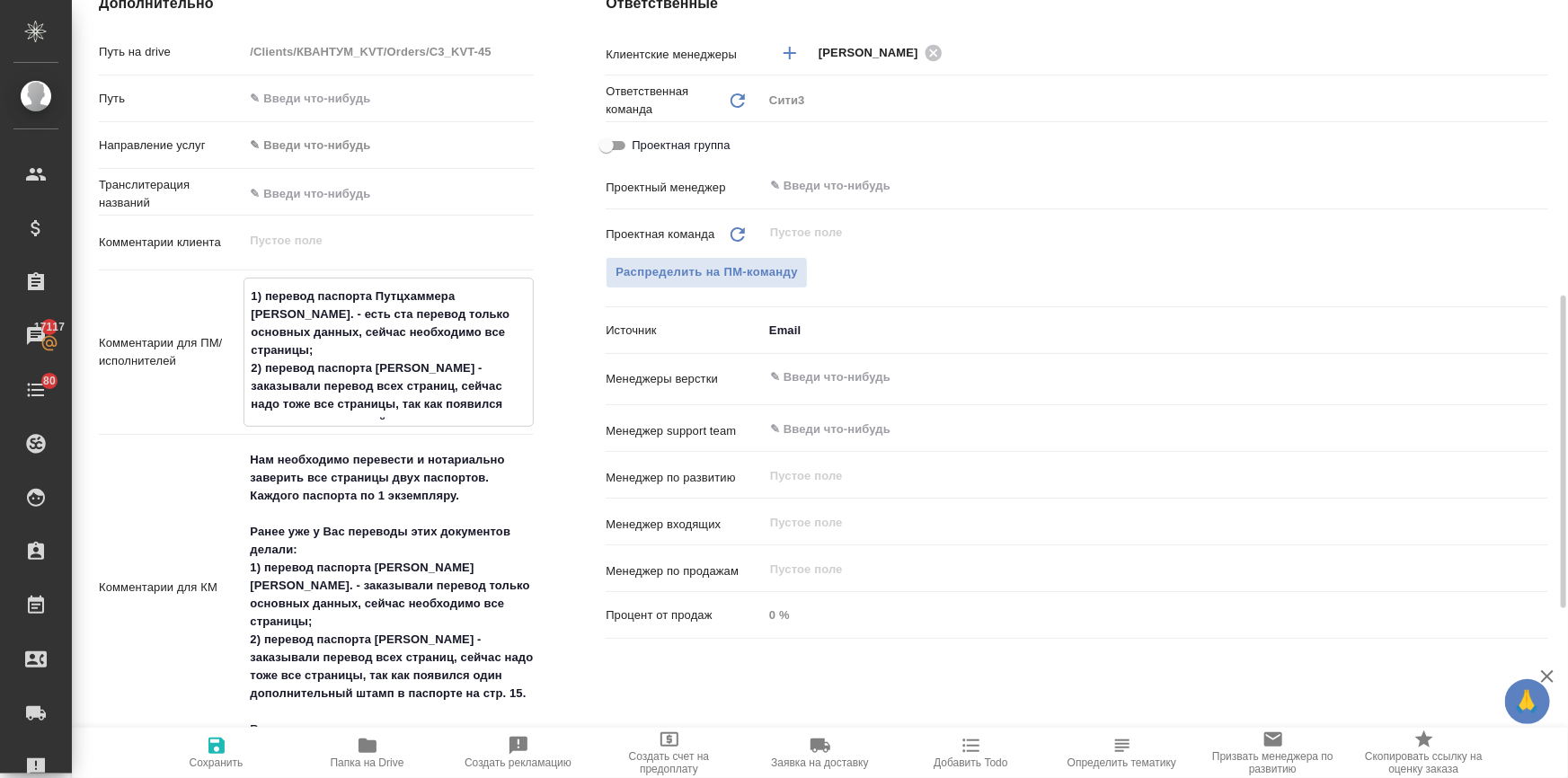
type textarea "1) перевод паспорта Путцхаммера М. - есть стар перевод только основных данных, …"
type textarea "x"
type textarea "1) перевод паспорта Путцхаммера М. - есть стары перевод только основных данных,…"
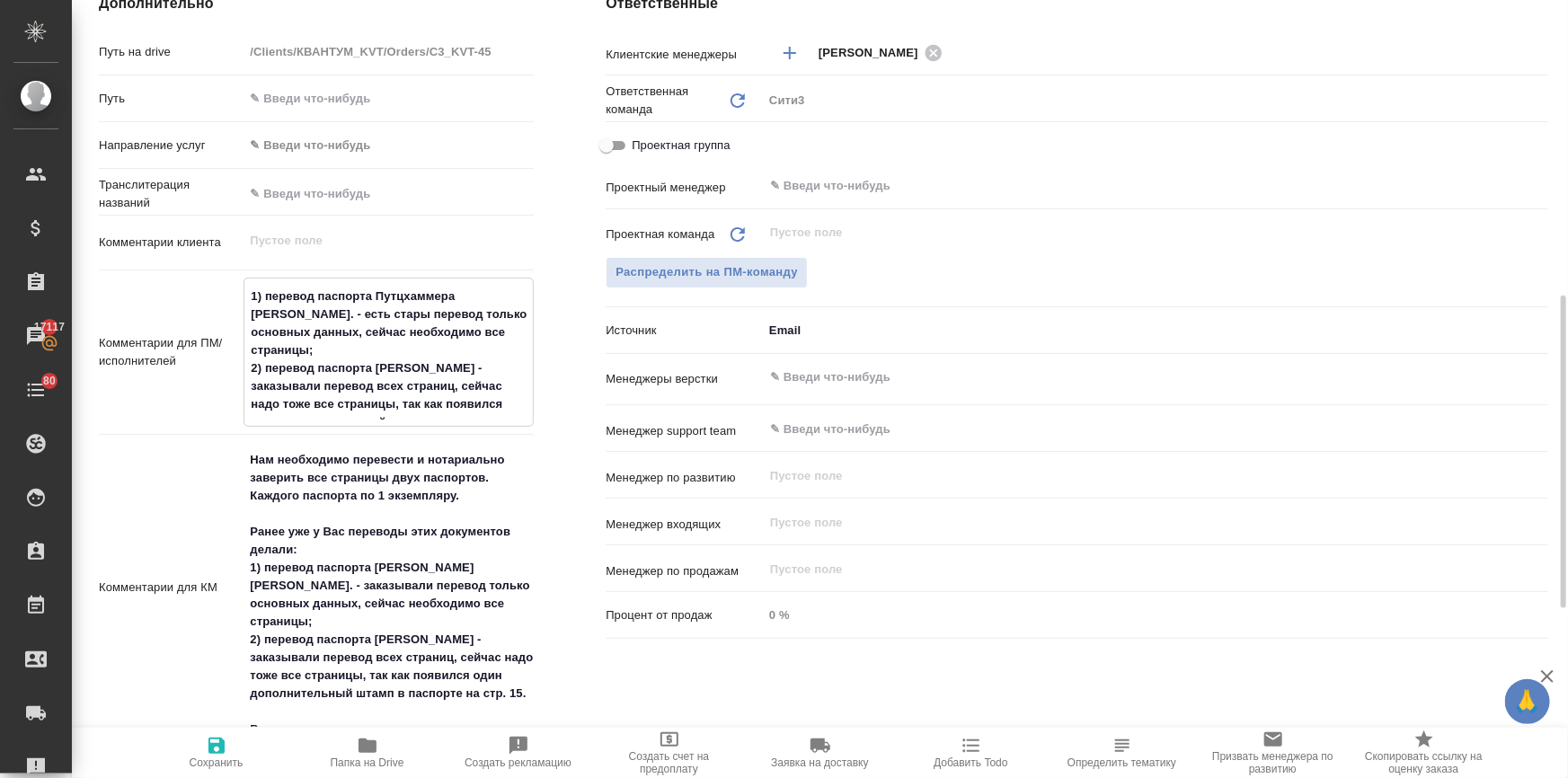
type textarea "x"
type textarea "1) перевод паспорта Путцхаммера М. - есть старый перевод только основных данных…"
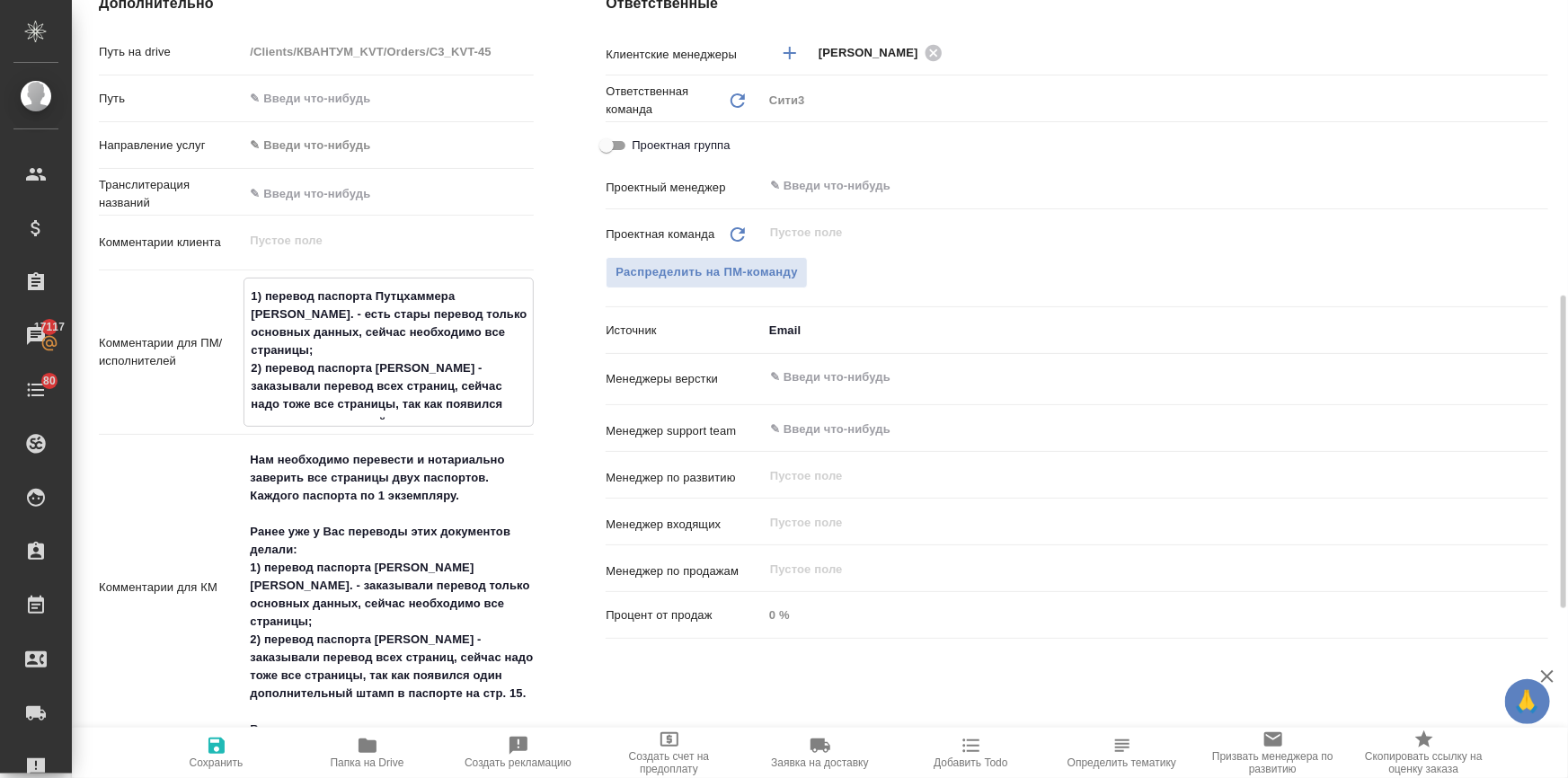
type textarea "x"
drag, startPoint x: 529, startPoint y: 349, endPoint x: 456, endPoint y: 352, distance: 73.1
click at [456, 352] on textarea "1) перевод паспорта Путцхаммера М. - есть старый перевод только основных данных…" at bounding box center [389, 349] width 289 height 138
type textarea "x"
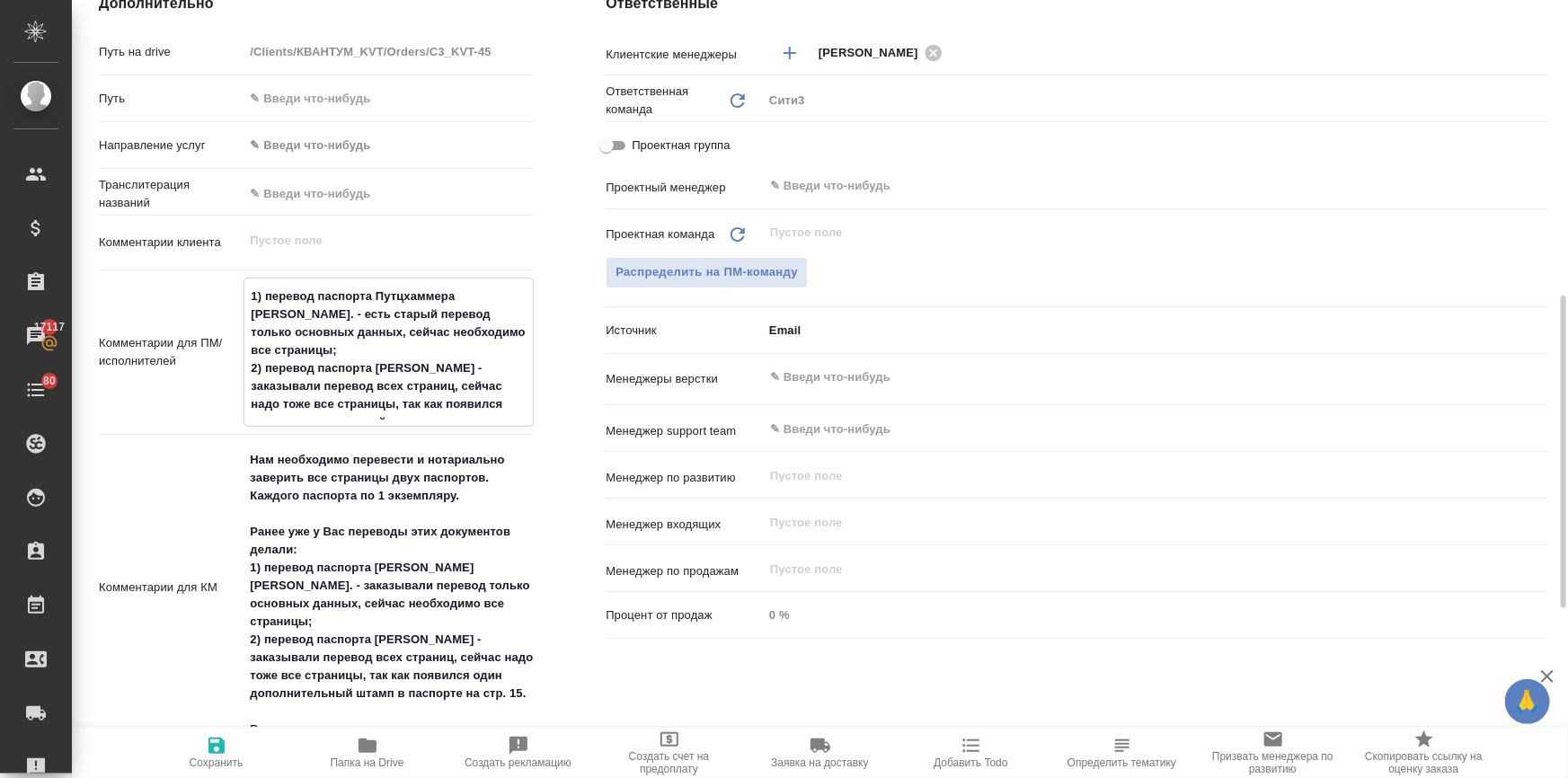
type textarea "1) перевод паспорта Путцхаммера М. - есть старый перевод только основных данных…"
type textarea "x"
type textarea "1) перевод паспорта Путцхаммера М. - есть старый перевод только основных данных…"
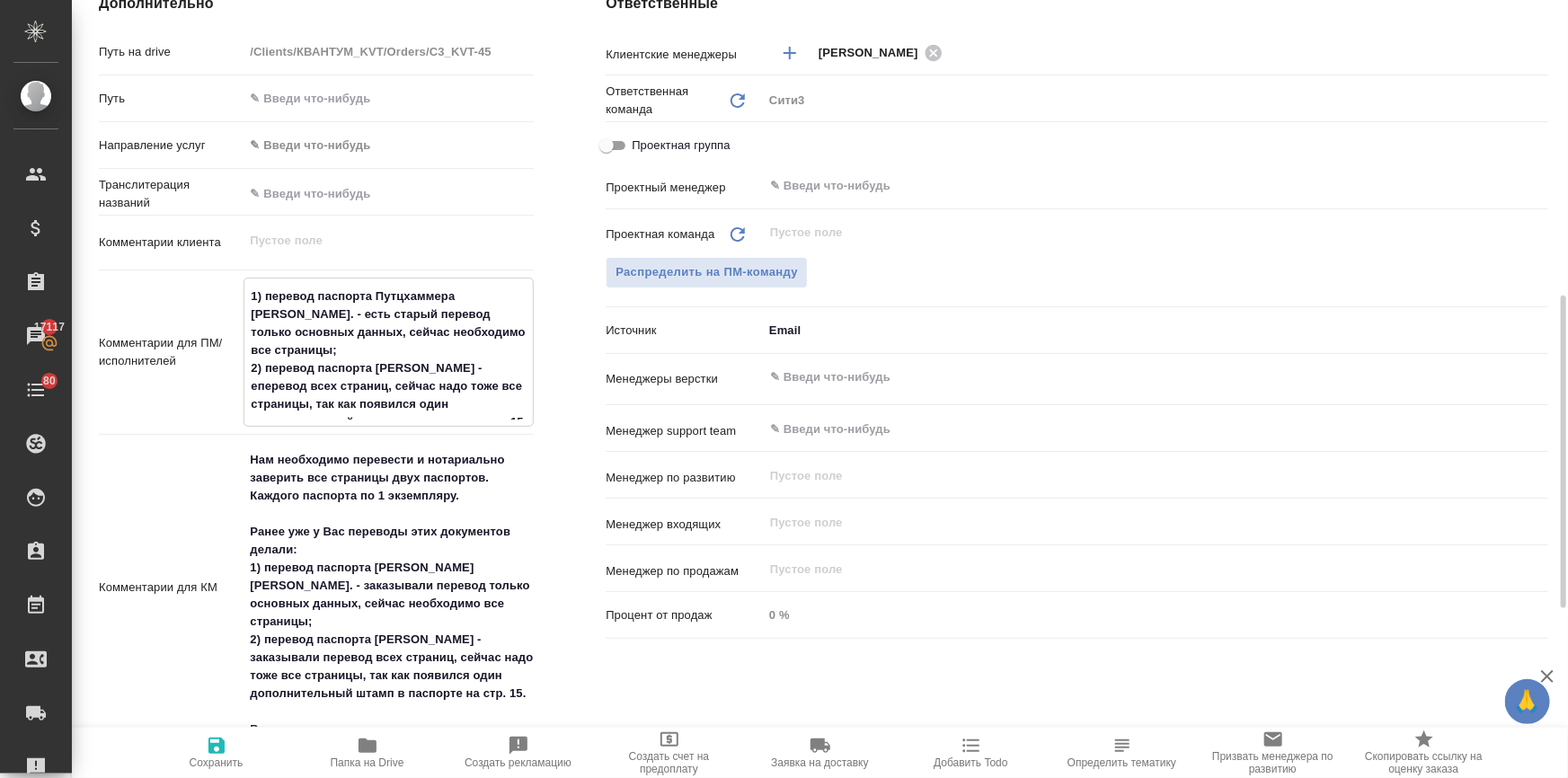
type textarea "x"
type textarea "1) перевод паспорта Путцхаммера М. - есть старый перевод только основных данных…"
type textarea "x"
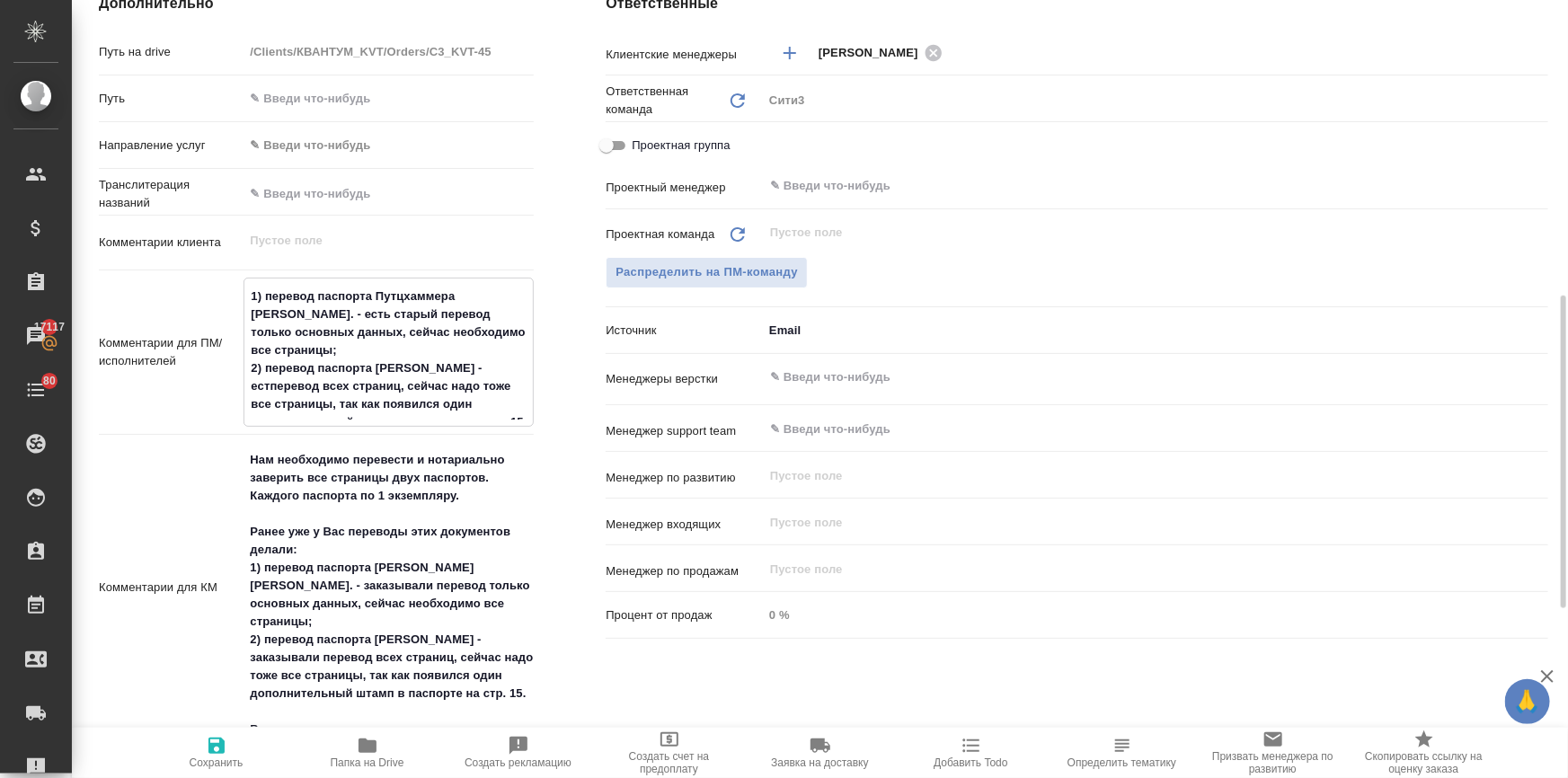
type textarea "x"
type textarea "1) перевод паспорта Путцхаммера М. - есть старый перевод только основных данных…"
type textarea "x"
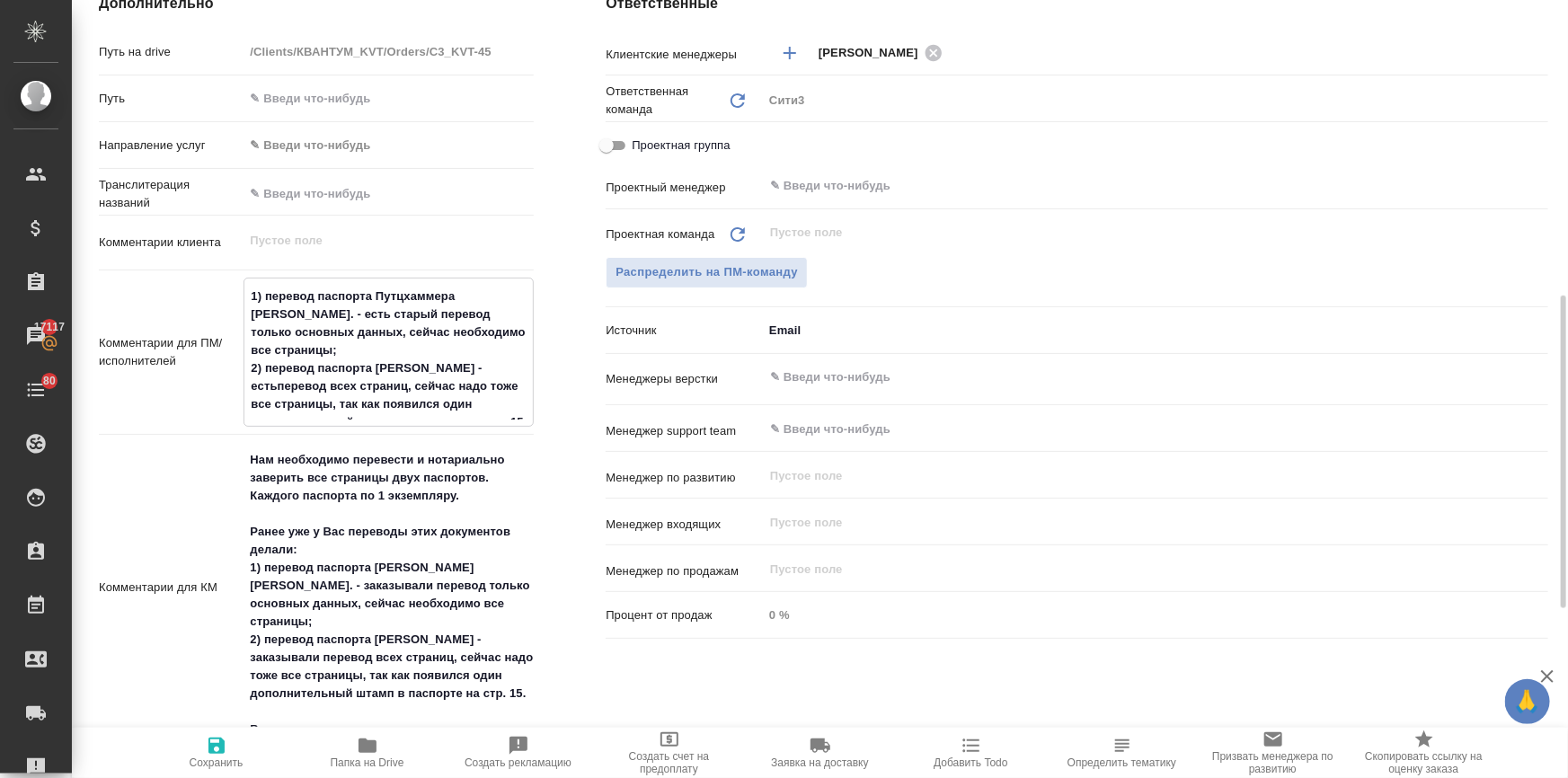
type textarea "x"
type textarea "1) перевод паспорта Путцхаммера М. - есть старый перевод только основных данных…"
type textarea "x"
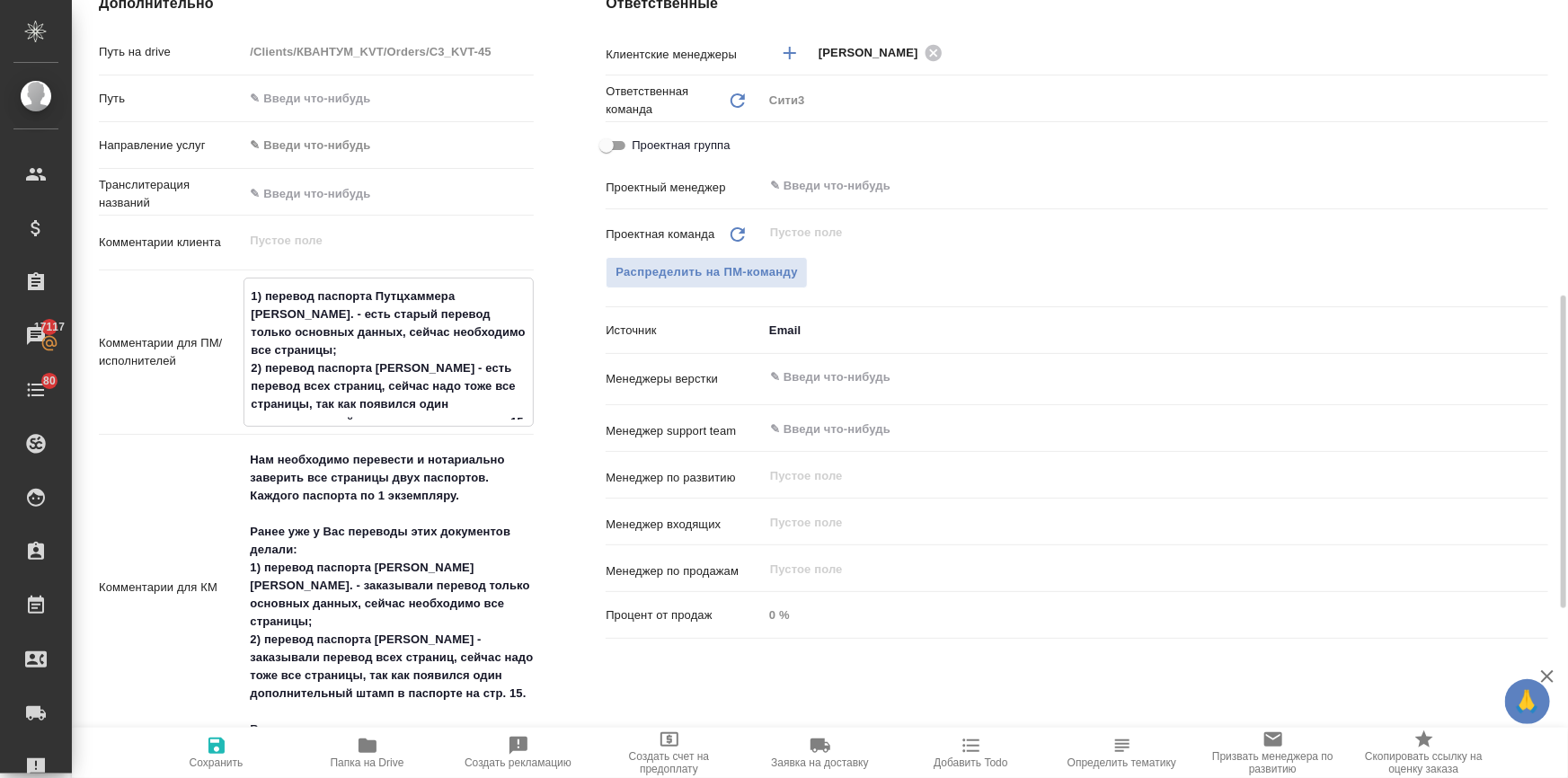
type textarea "1) перевод паспорта Путцхаммера М. - есть старый перевод только основных данных…"
type textarea "x"
type textarea "1) перевод паспорта Путцхаммера М. - есть старый перевод только основных данных…"
type textarea "x"
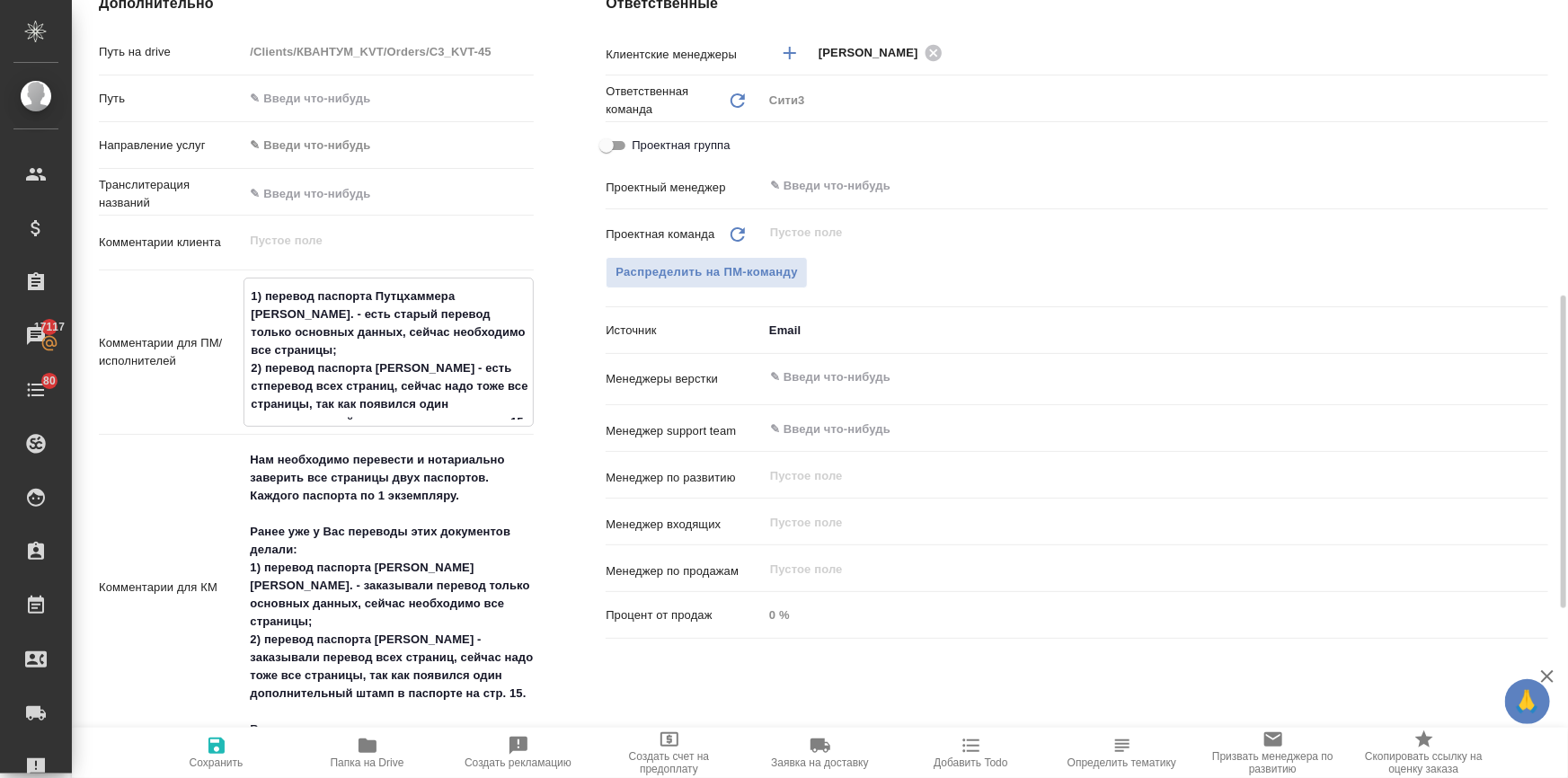
type textarea "x"
type textarea "1) перевод паспорта Путцхаммера М. - есть старый перевод только основных данных…"
type textarea "x"
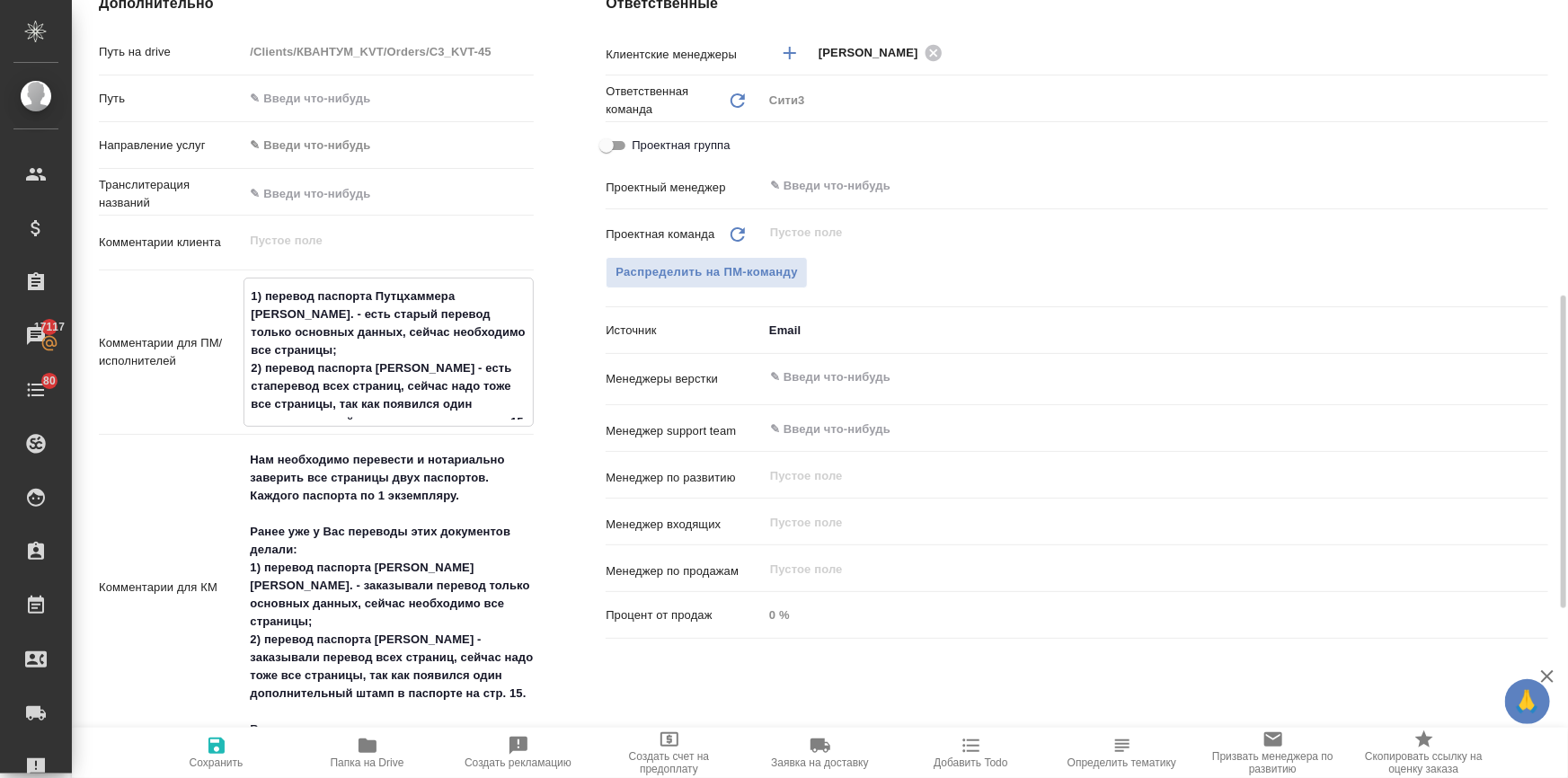
type textarea "x"
type textarea "1) перевод паспорта Путцхаммера М. - есть старый перевод только основных данных…"
type textarea "x"
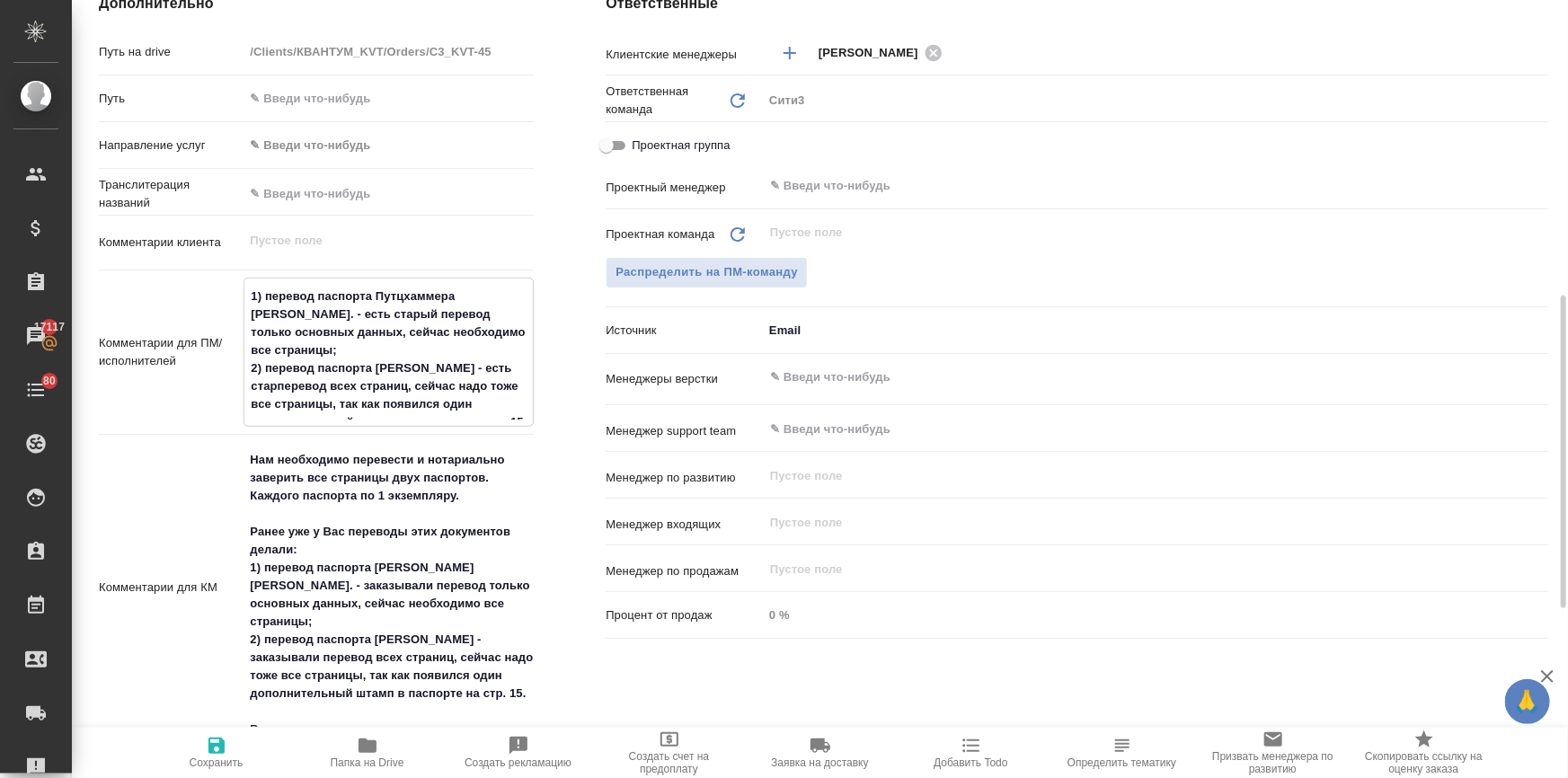
type textarea "1) перевод паспорта Путцхаммера М. - есть старый перевод только основных данных…"
type textarea "x"
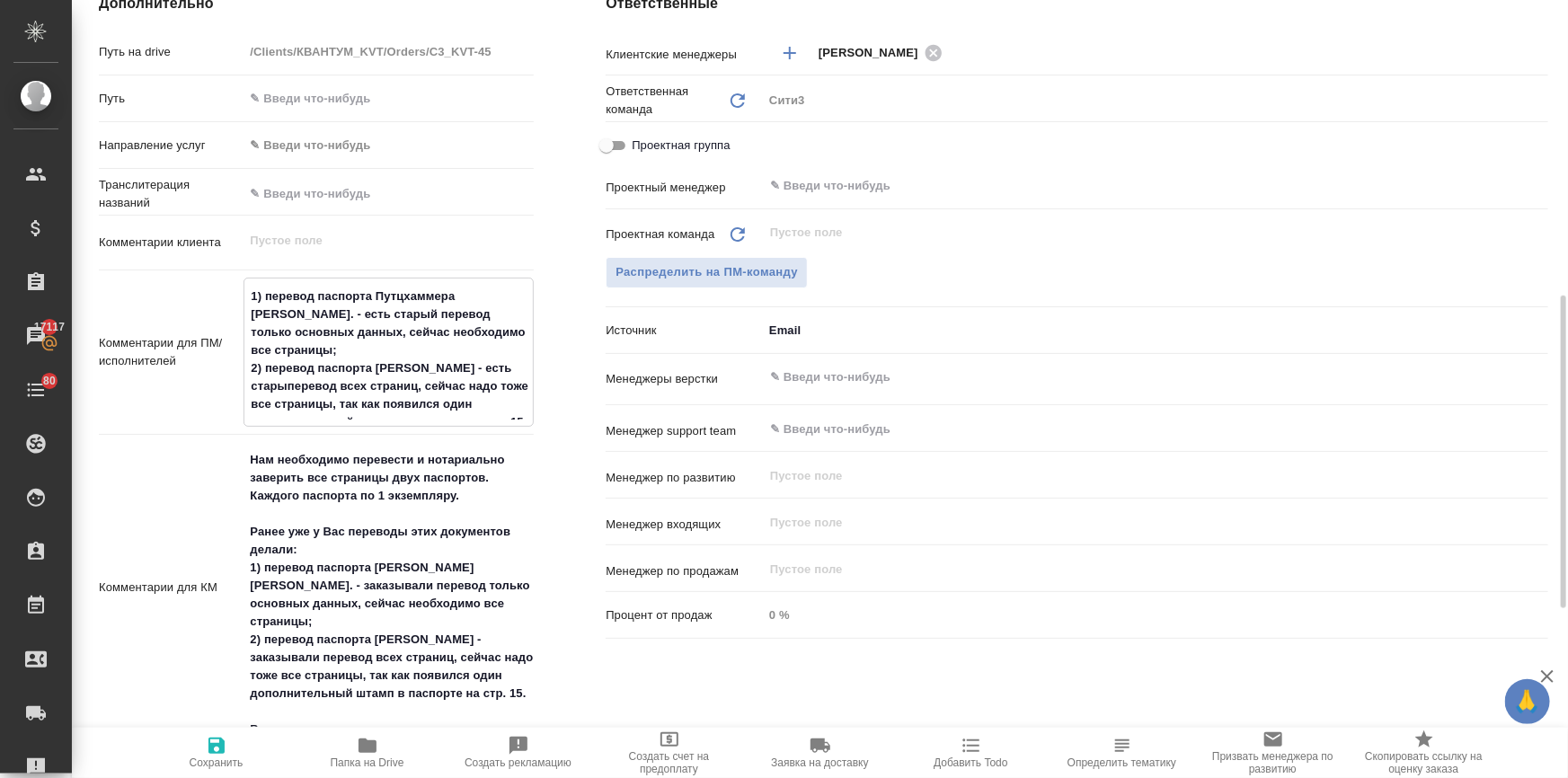
type textarea "1) перевод паспорта Путцхаммера М. - есть старый перевод только основных данных…"
type textarea "x"
type textarea "1) перевод паспорта Путцхаммера М. - есть старый перевод только основных данных…"
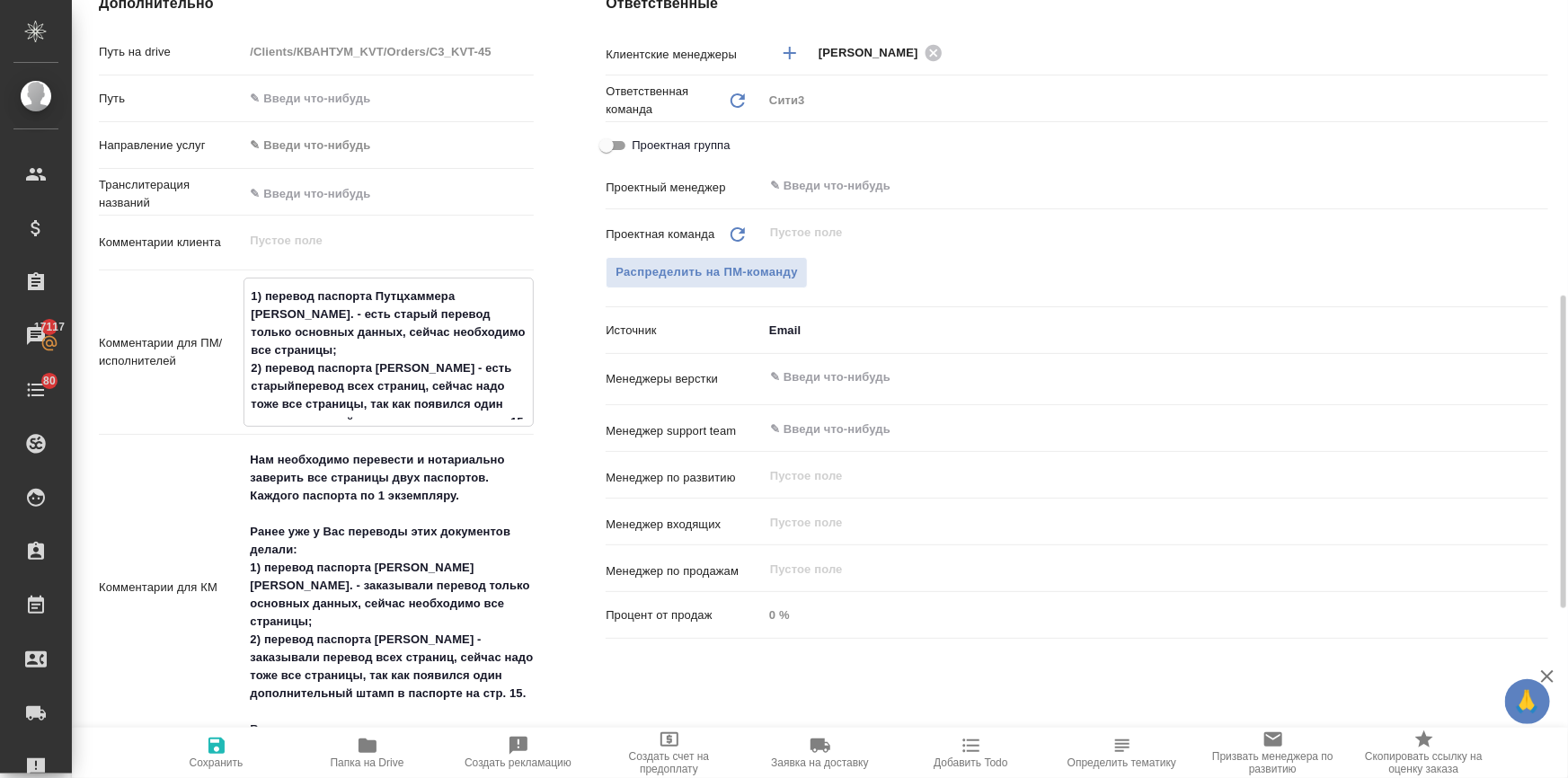
type textarea "x"
click at [427, 375] on textarea "1) перевод паспорта Путцхаммера М. - есть старый перевод только основных данных…" at bounding box center [389, 349] width 289 height 138
click at [530, 402] on textarea "1) перевод паспорта Путцхаммера М. - есть старый перевод только основных данных…" at bounding box center [389, 349] width 289 height 138
type textarea "x"
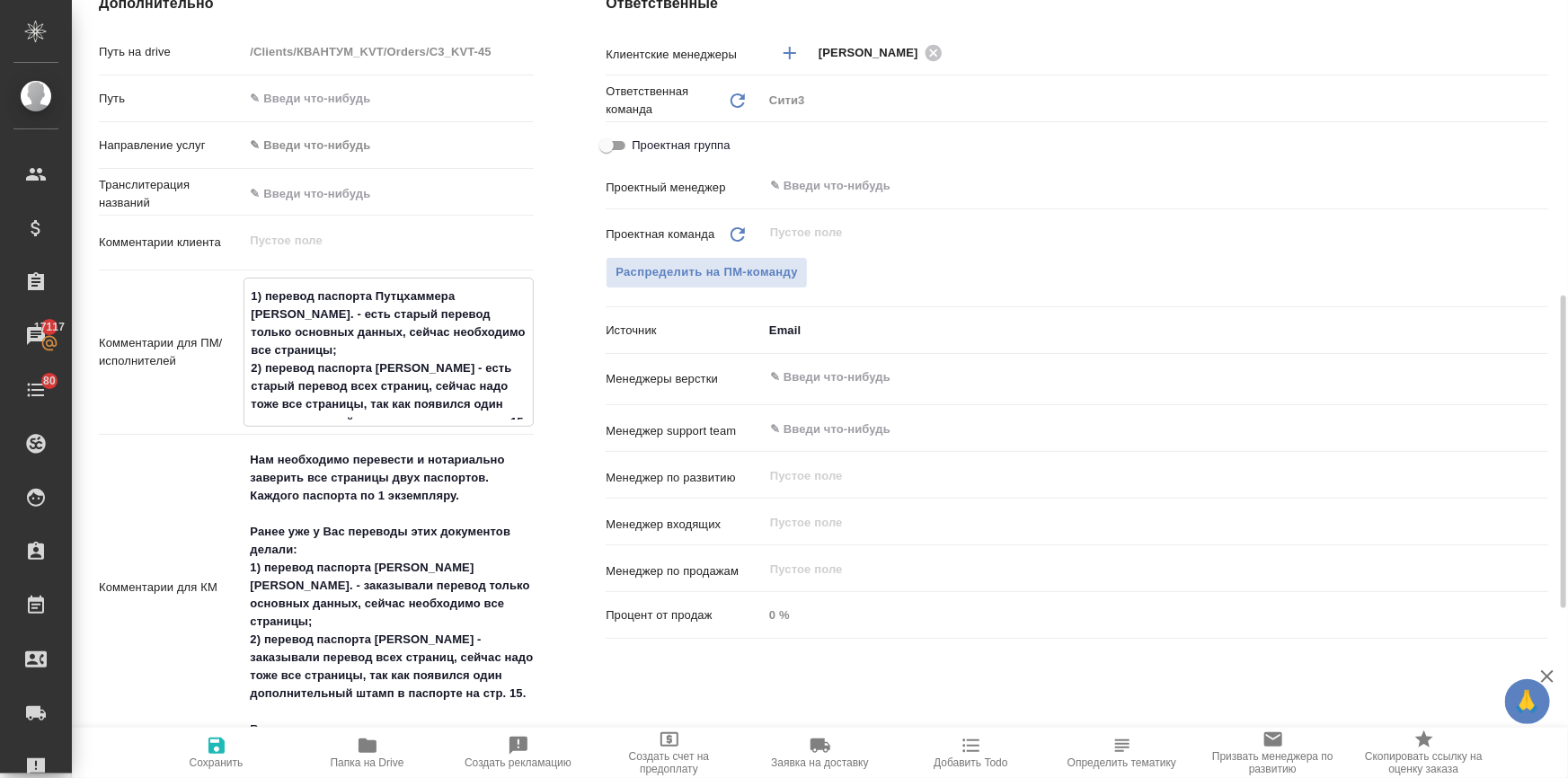
type textarea "1) перевод паспорта Путцхаммера М. - есть старый перевод только основных данных…"
type textarea "x"
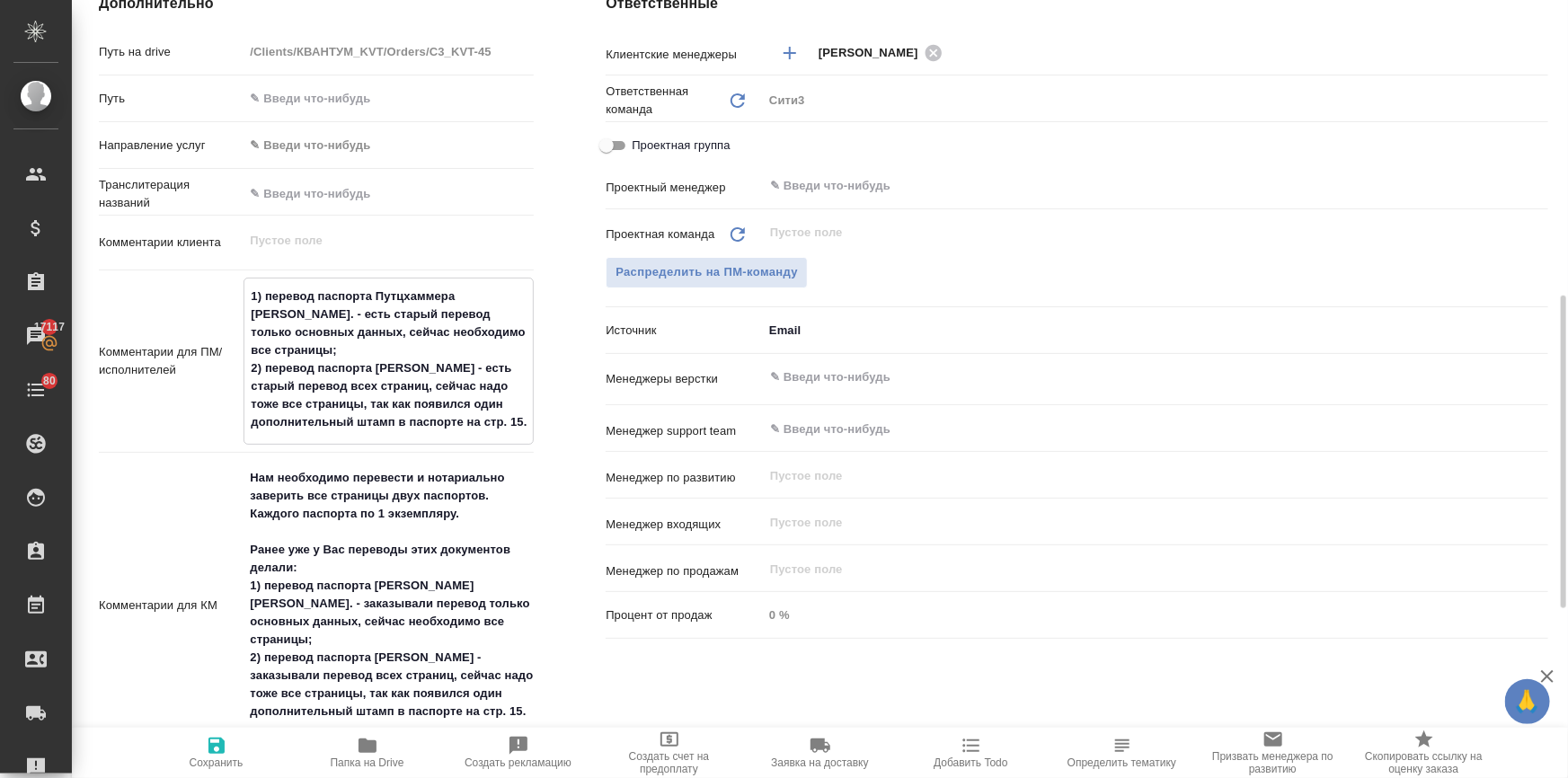
type textarea "x"
type textarea "1) перевод паспорта Путцхаммера М. - есть старый перевод только основных данных…"
type textarea "x"
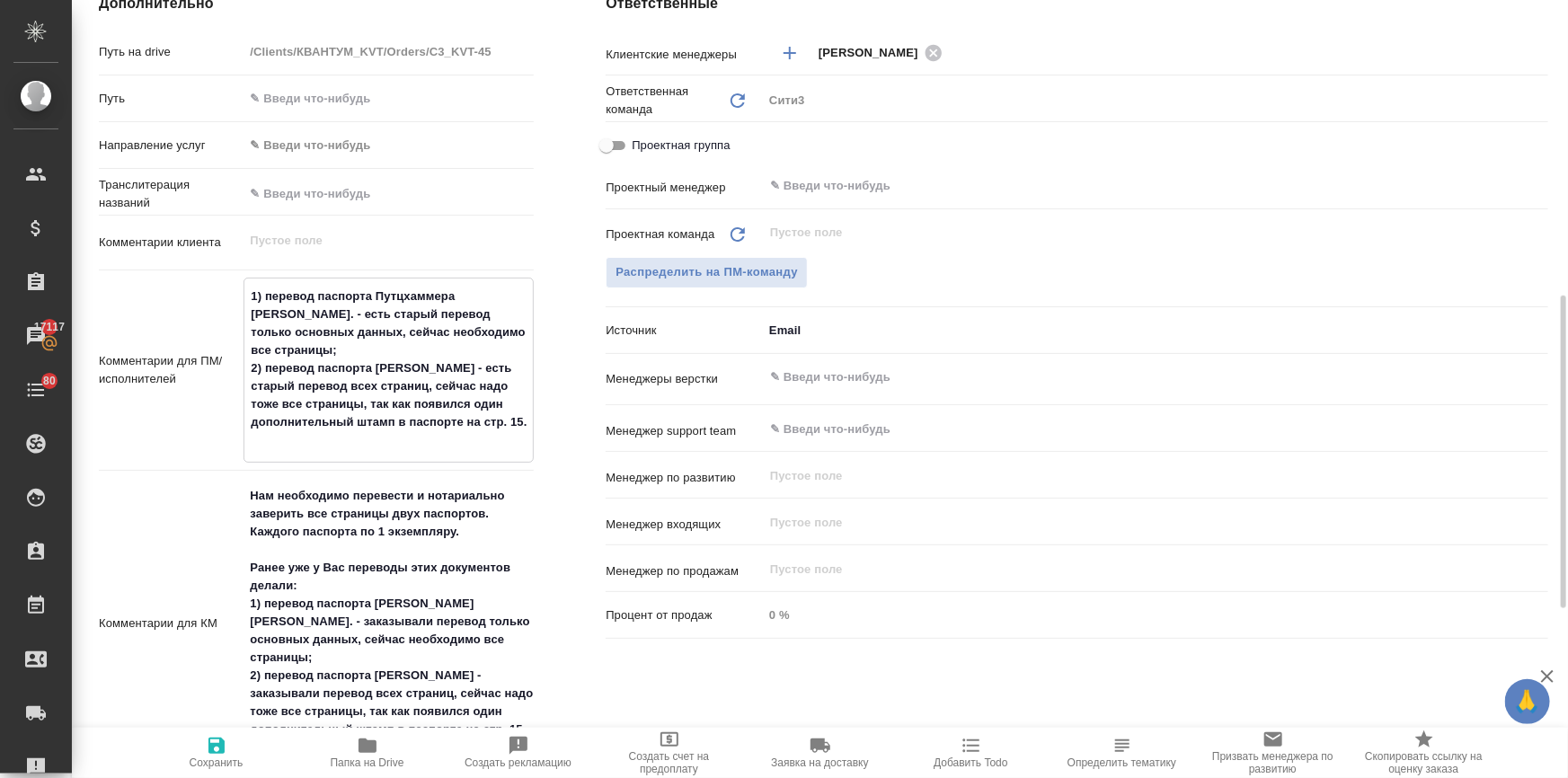
type textarea "x"
type textarea "1) перевод паспорта Путцхаммера М. - есть старый перевод только основных данных…"
type textarea "x"
type textarea "1) перевод паспорта Путцхаммера М. - есть старый перевод только основных данных…"
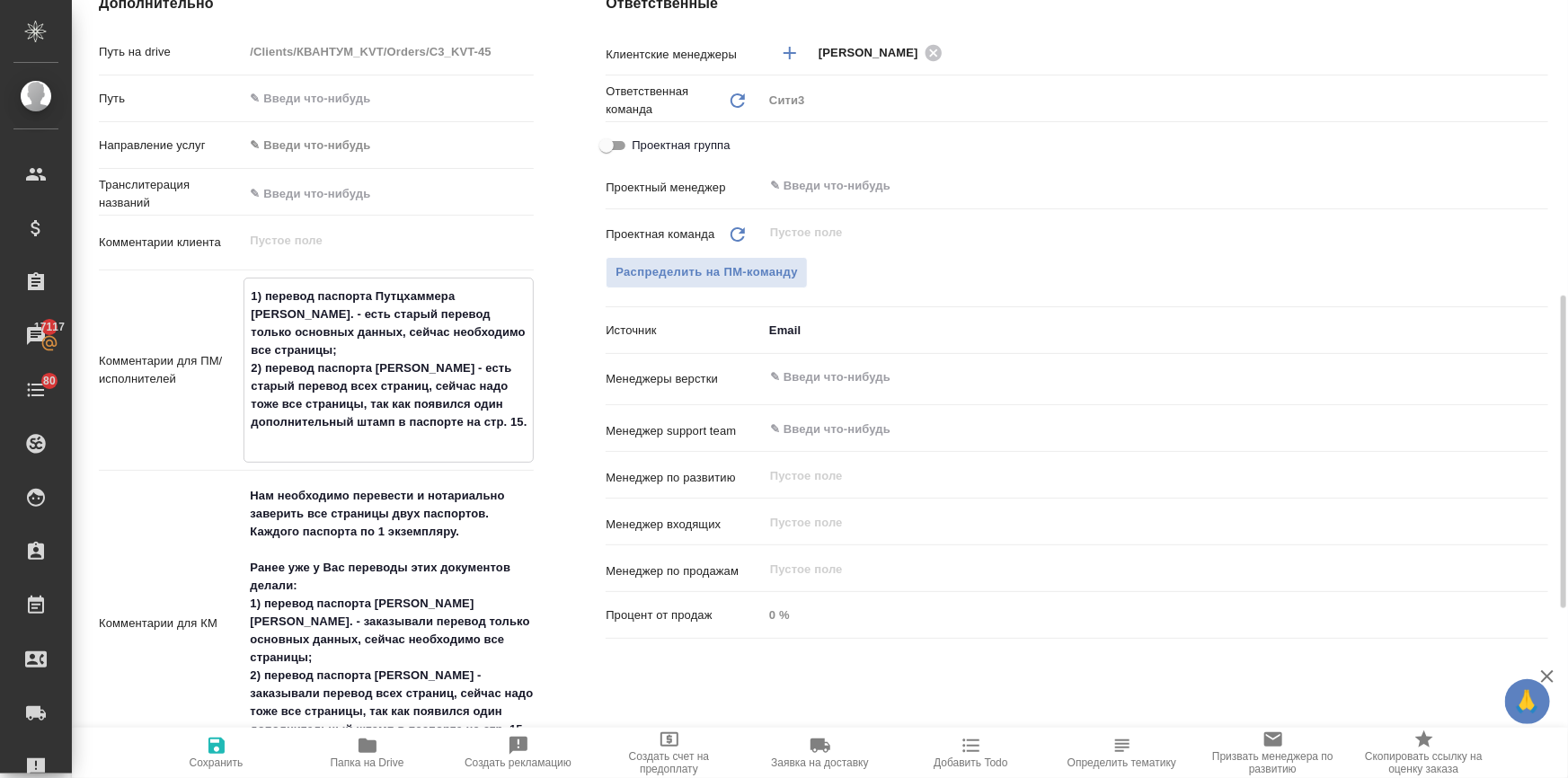
type textarea "x"
type textarea "1) перевод паспорта Путцхаммера М. - есть старый перевод только основных данных…"
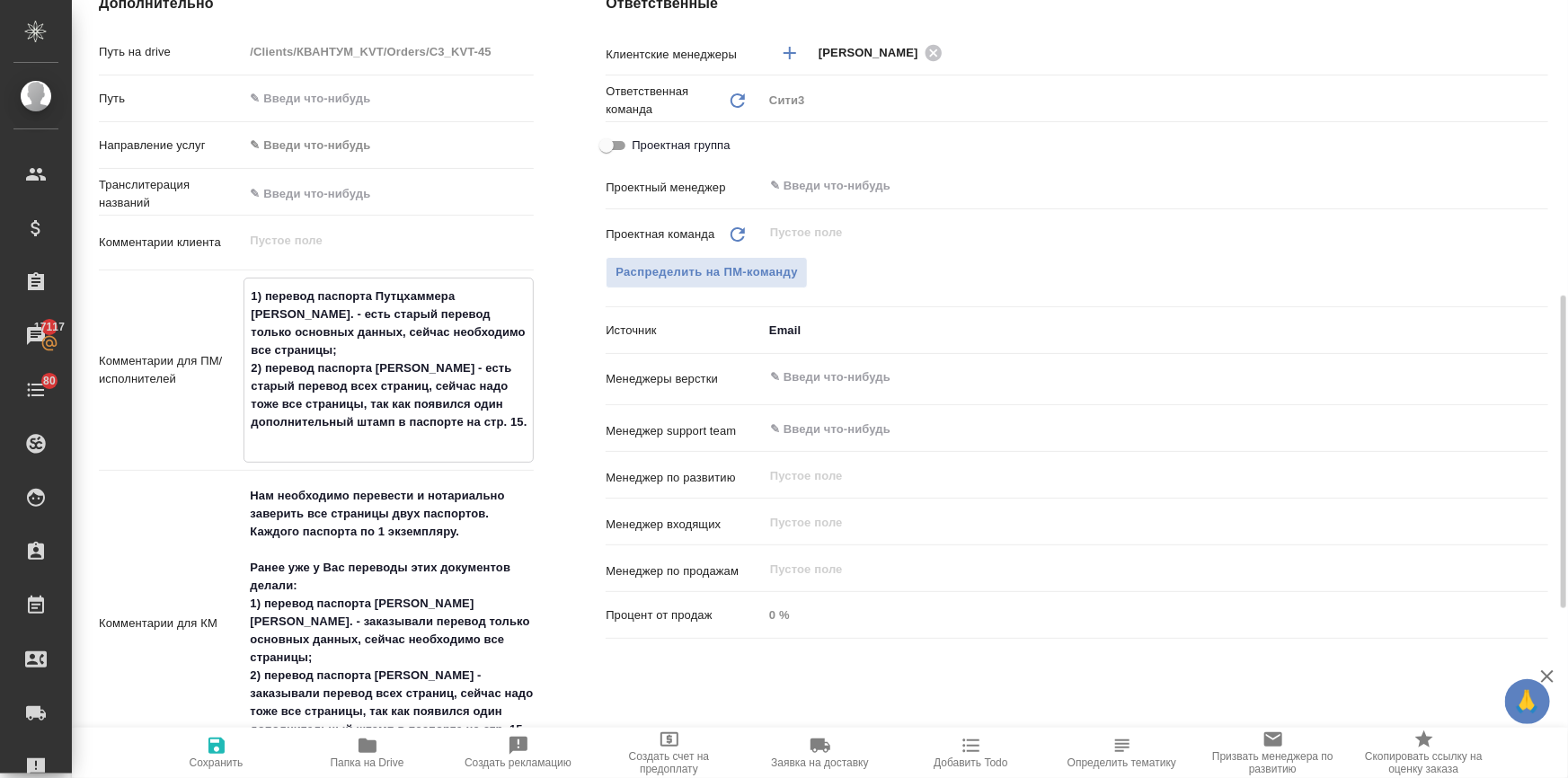
type textarea "x"
type textarea "1) перевод паспорта Путцхаммера М. - есть старый перевод только основных данных…"
type textarea "x"
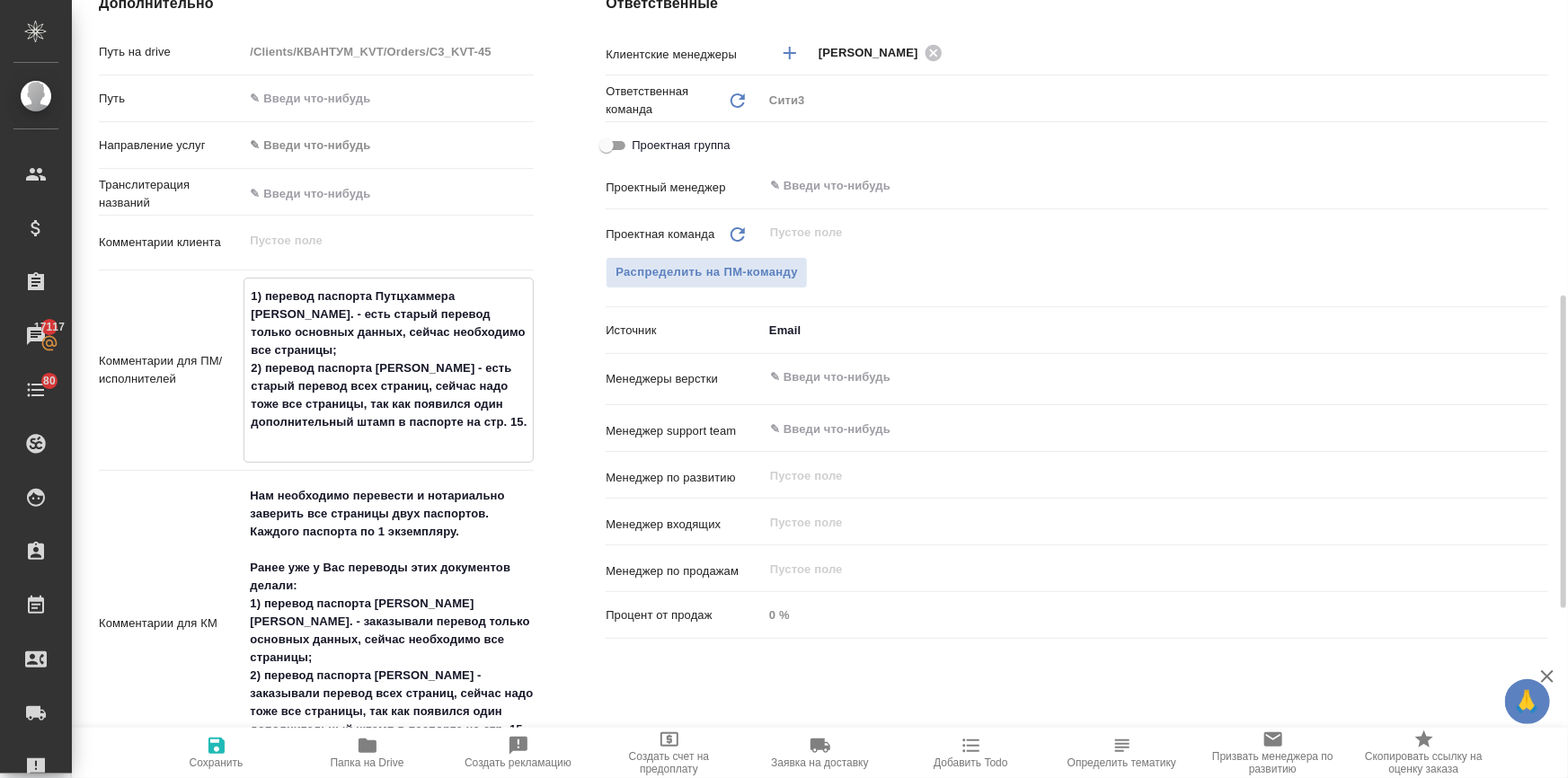
type textarea "x"
type textarea "1) перевод паспорта Путцхаммера М. - есть старый перевод только основных данных…"
type textarea "x"
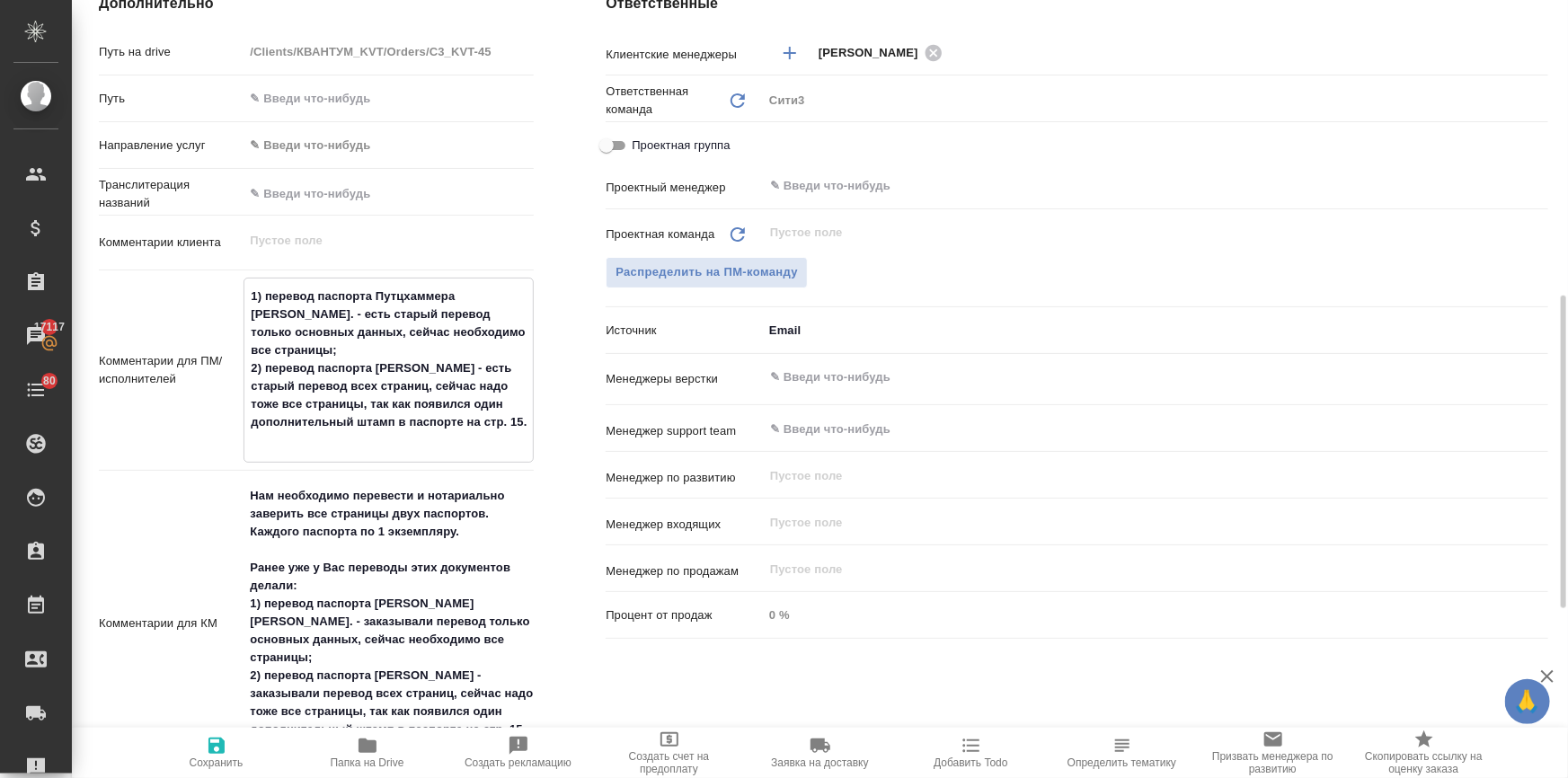
type textarea "x"
type textarea "1) перевод паспорта Путцхаммера М. - есть старый перевод только основных данных…"
type textarea "x"
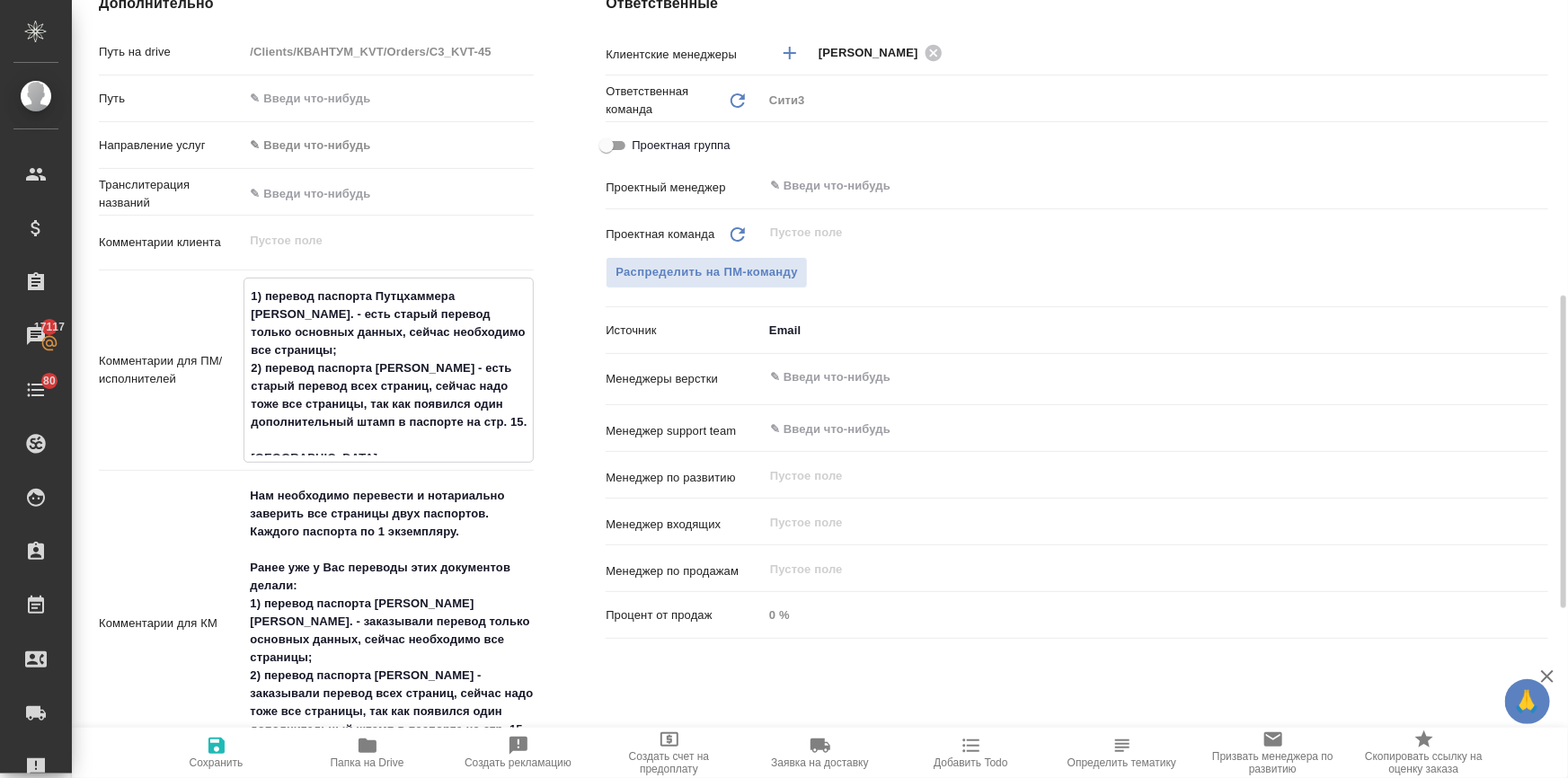
type textarea "1) перевод паспорта Путцхаммера М. - есть старый перевод только основных данных…"
type textarea "x"
type textarea "1) перевод паспорта Путцхаммера М. - есть старый перевод только основных данных…"
type textarea "x"
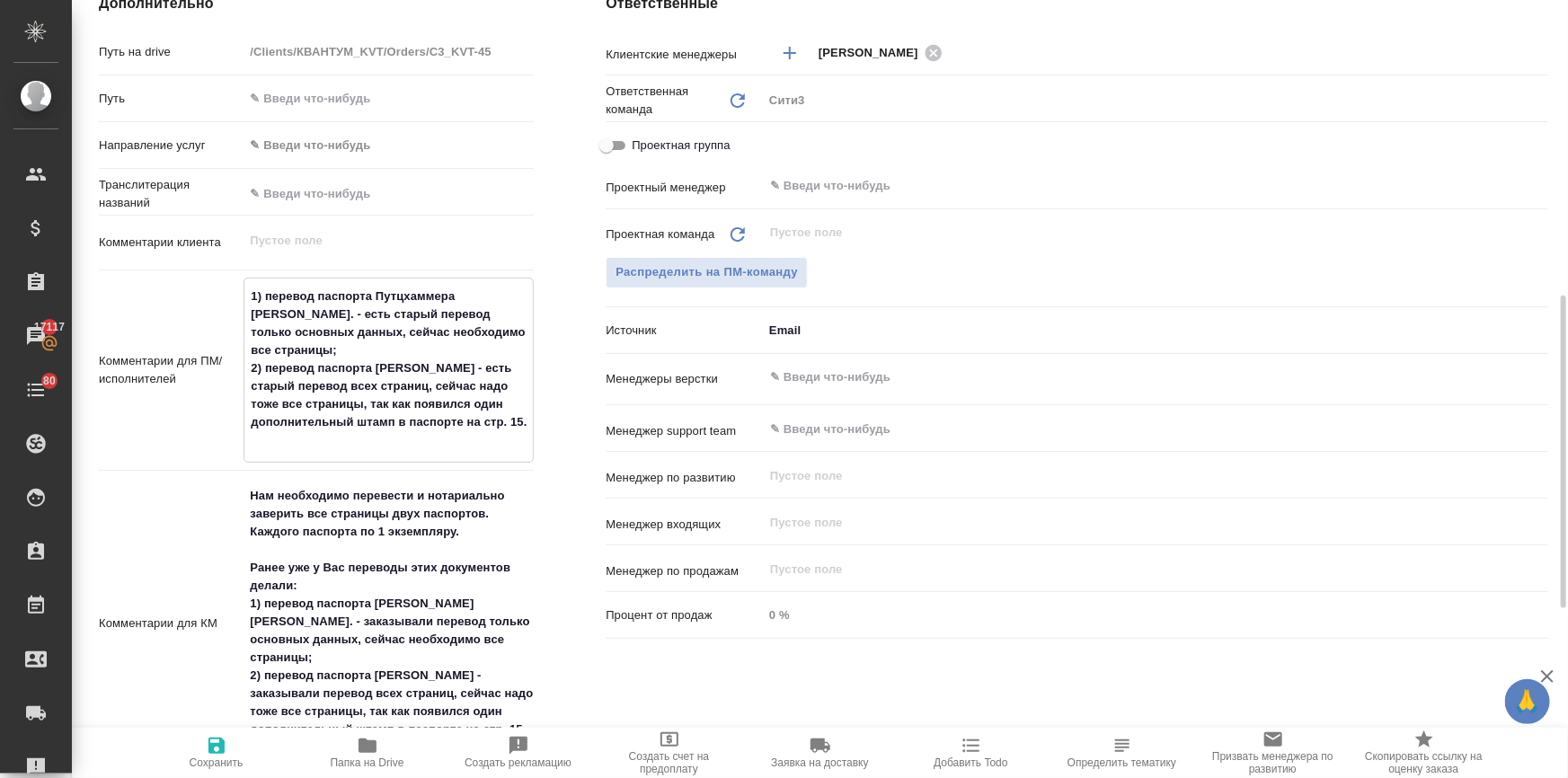
type textarea "x"
type textarea "1) перевод паспорта Путцхаммера М. - есть старый перевод только основных данных…"
type textarea "x"
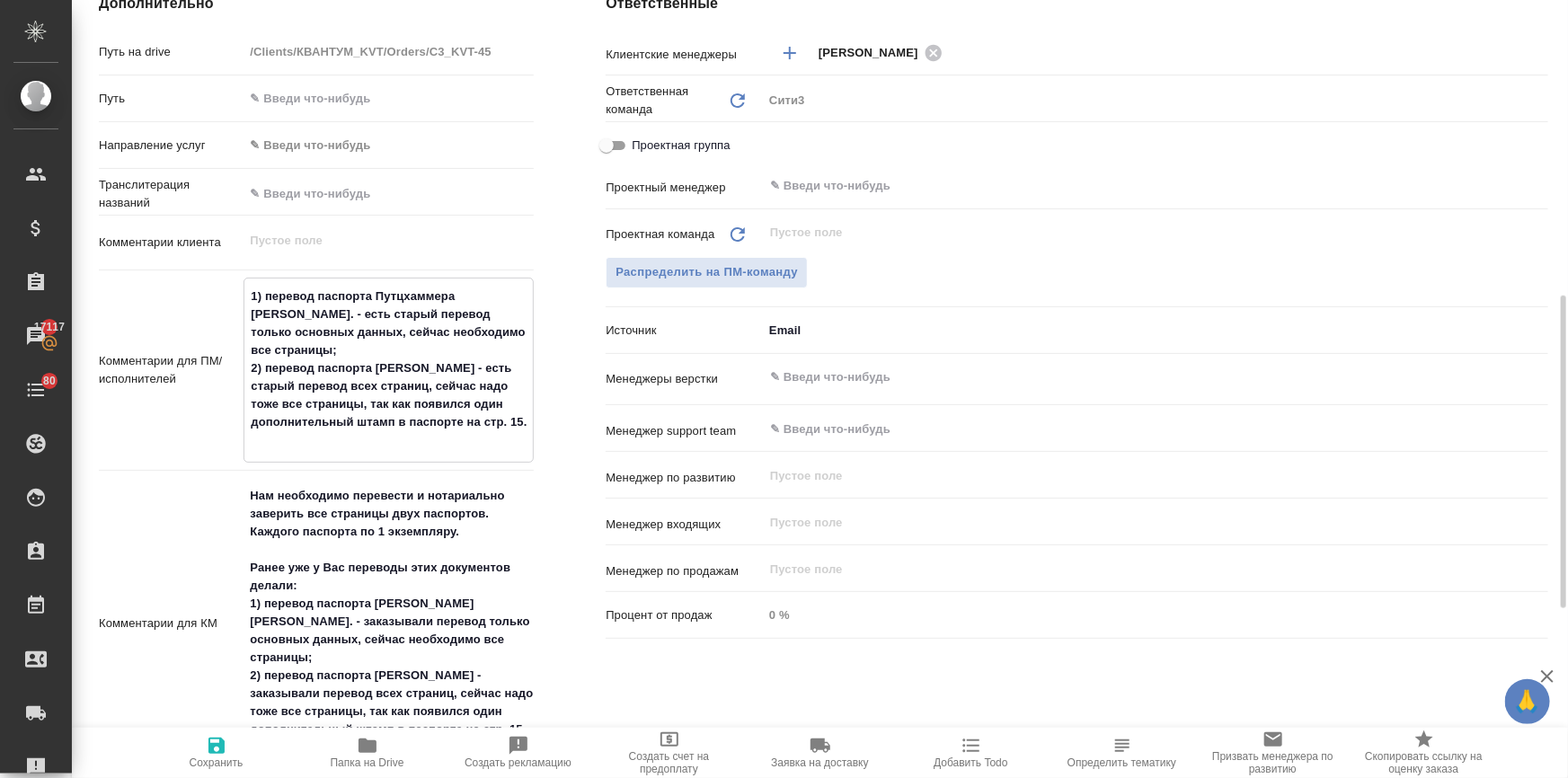
type textarea "x"
type textarea "1) перевод паспорта Путцхаммера М. - есть старый перевод только основных данных…"
type textarea "x"
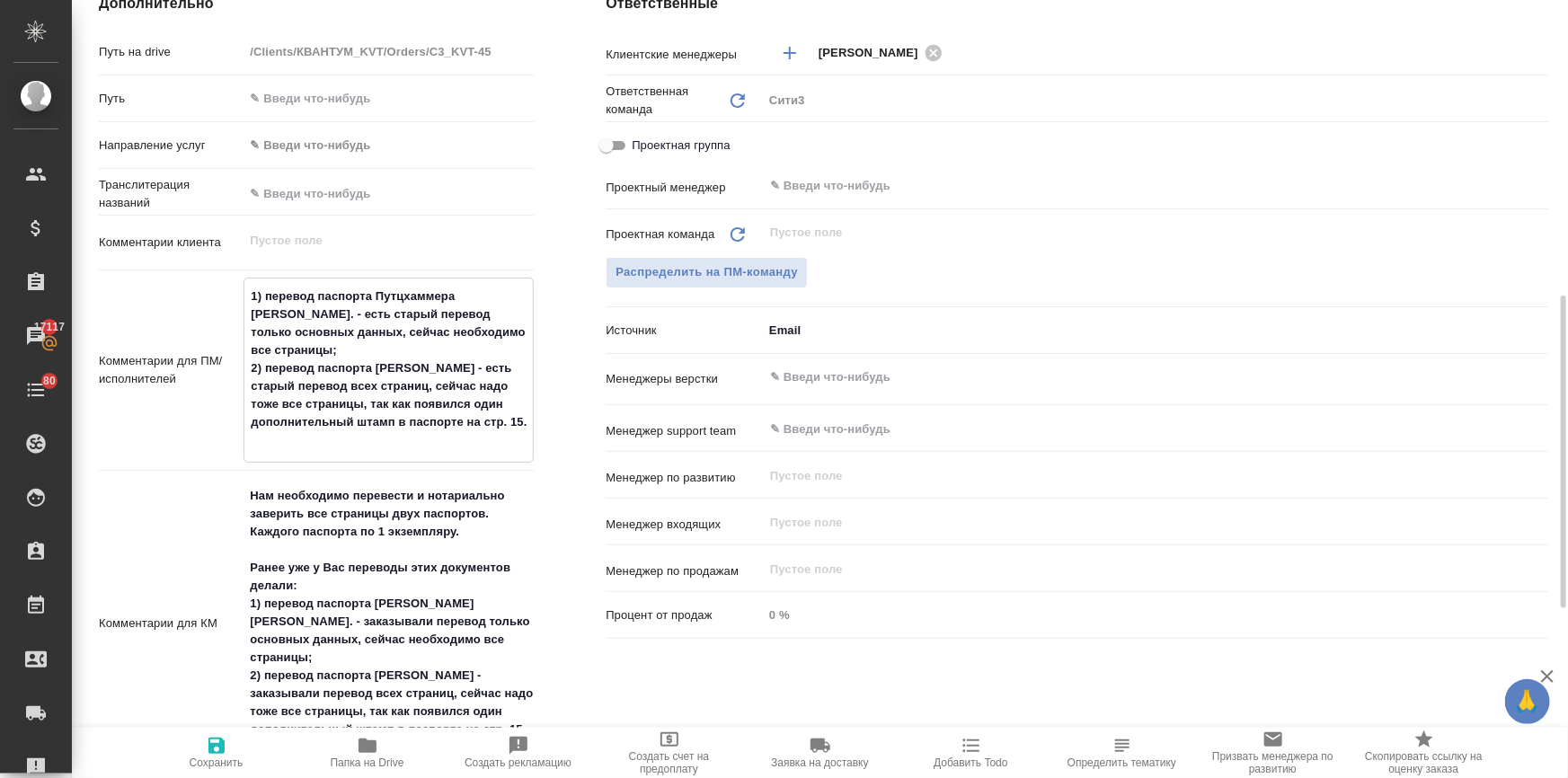
type textarea "x"
type textarea "1) перевод паспорта Путцхаммера М. - есть старый перевод только основных данных…"
type textarea "x"
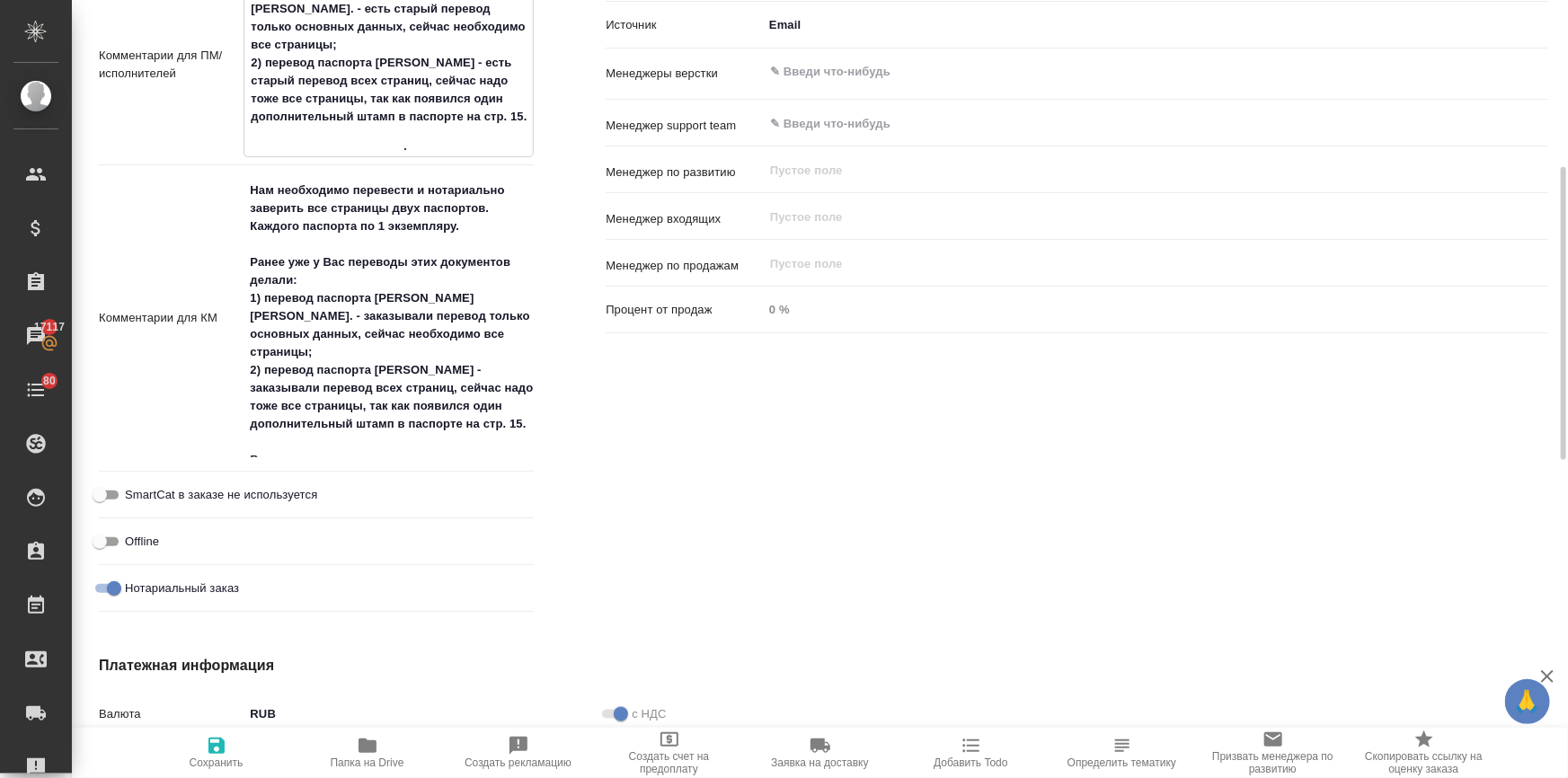
scroll to position [795, 0]
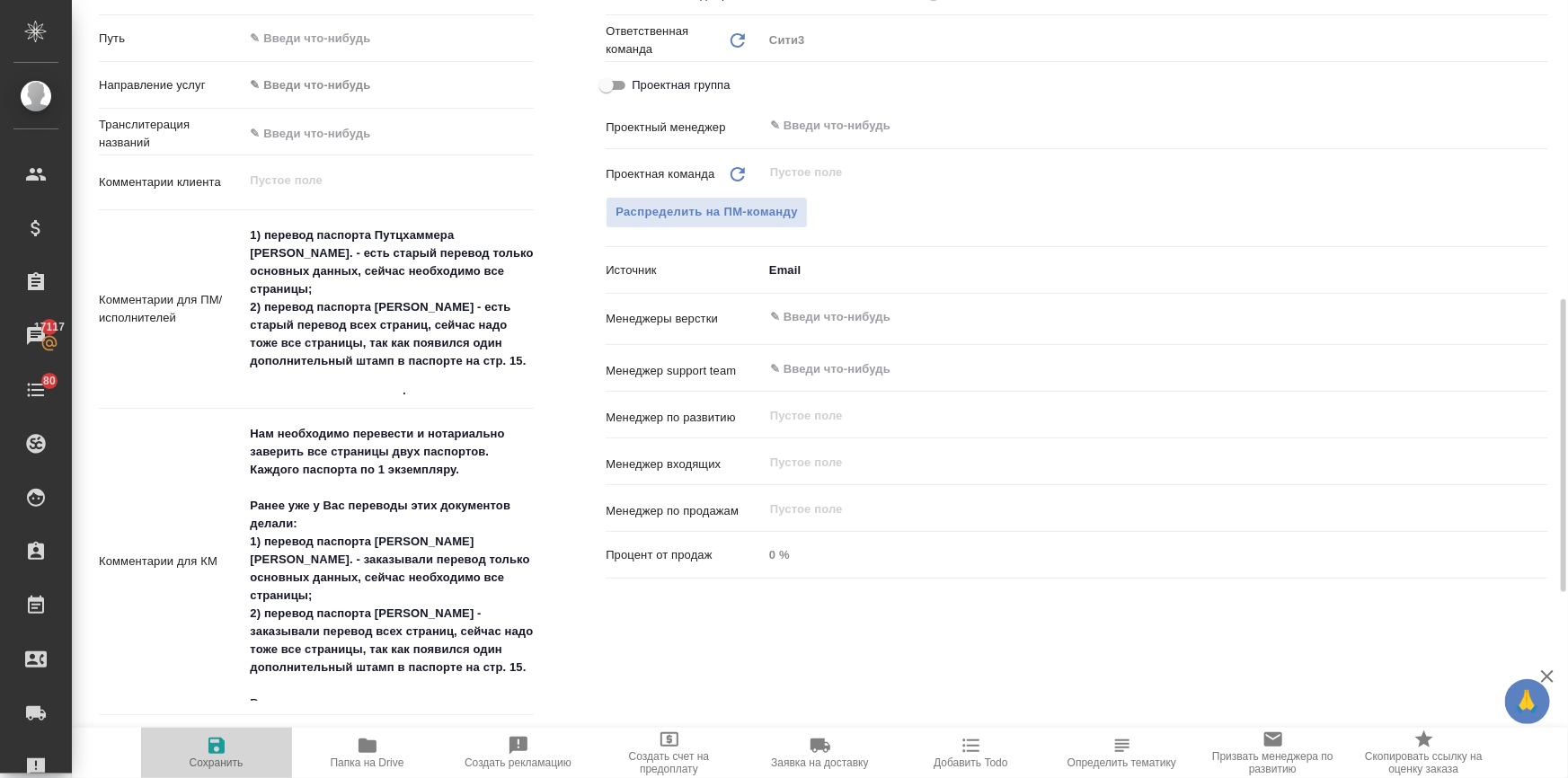
click at [231, 757] on span "Сохранить" at bounding box center [216, 762] width 54 height 12
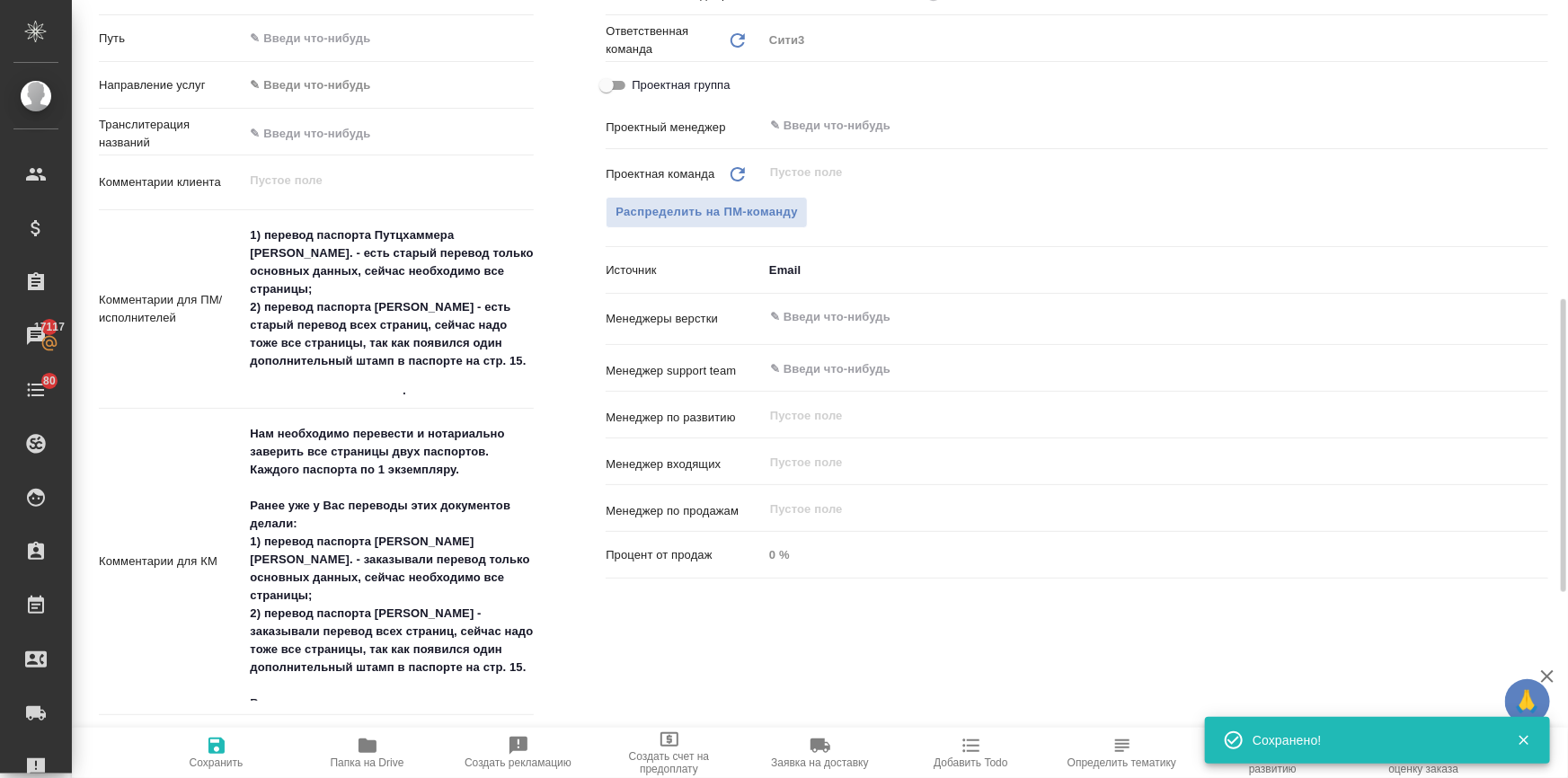
click at [372, 752] on icon "button" at bounding box center [367, 745] width 18 height 14
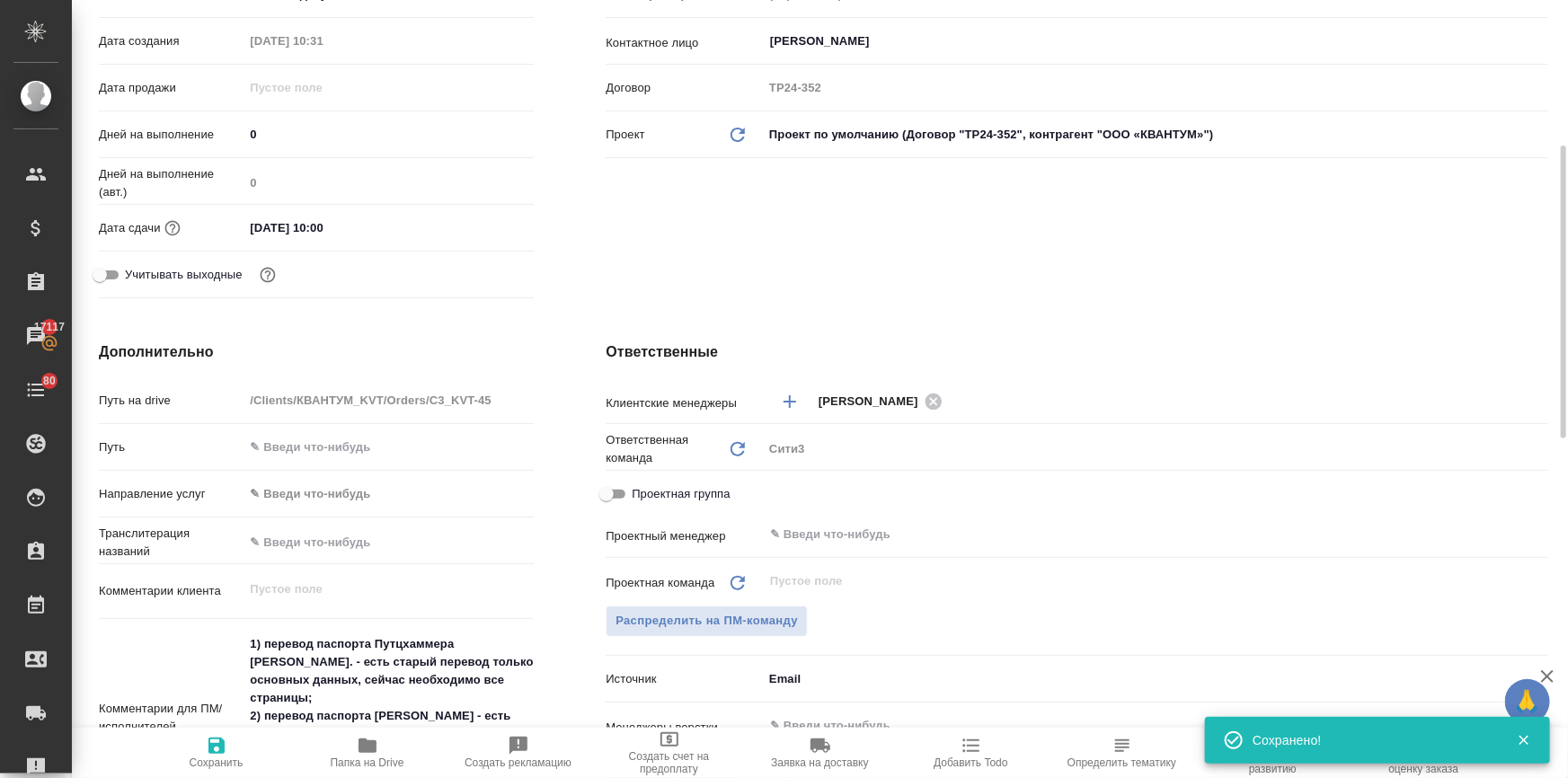
scroll to position [0, 0]
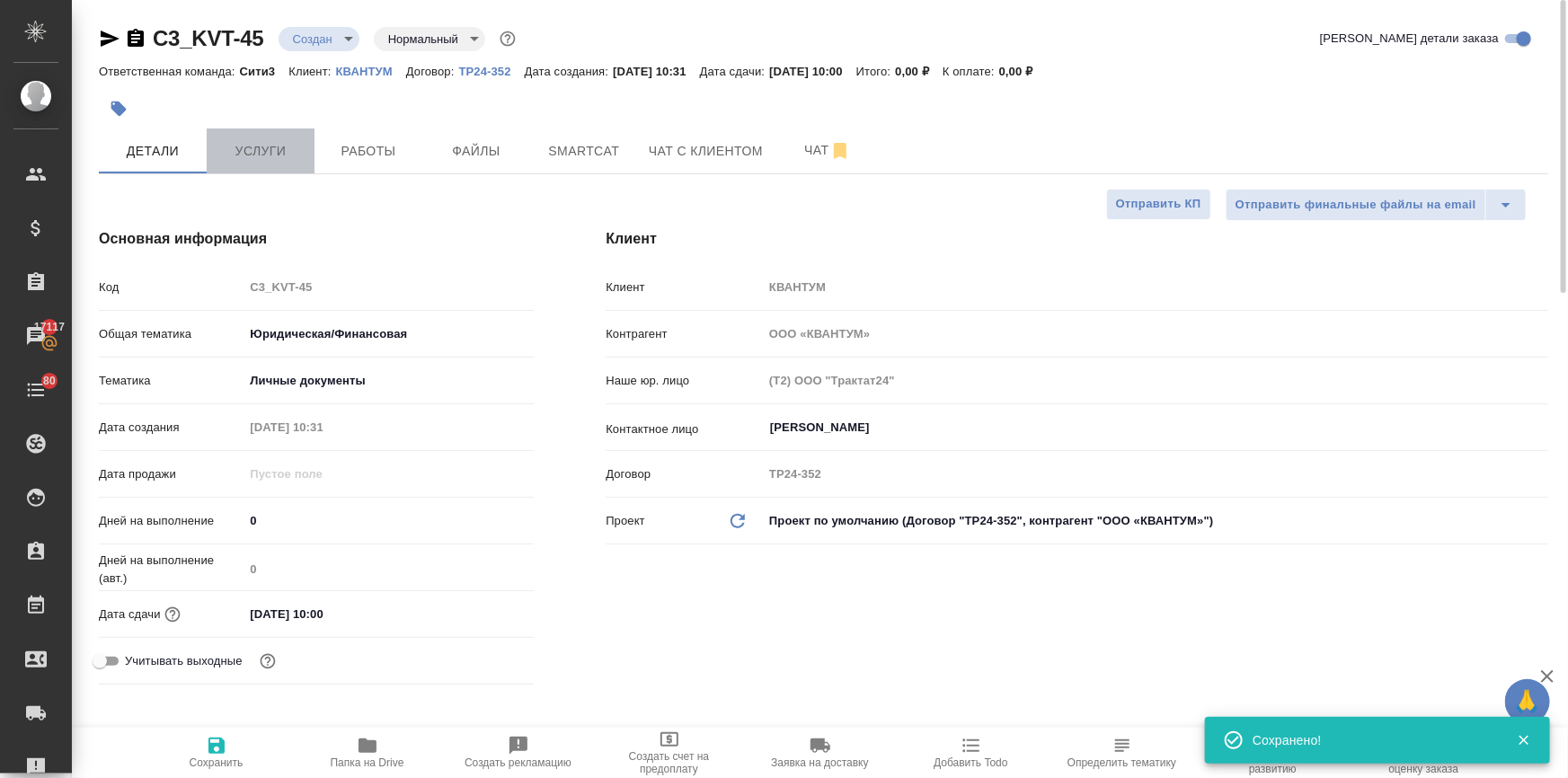
click at [268, 144] on span "Услуги" at bounding box center [260, 151] width 87 height 23
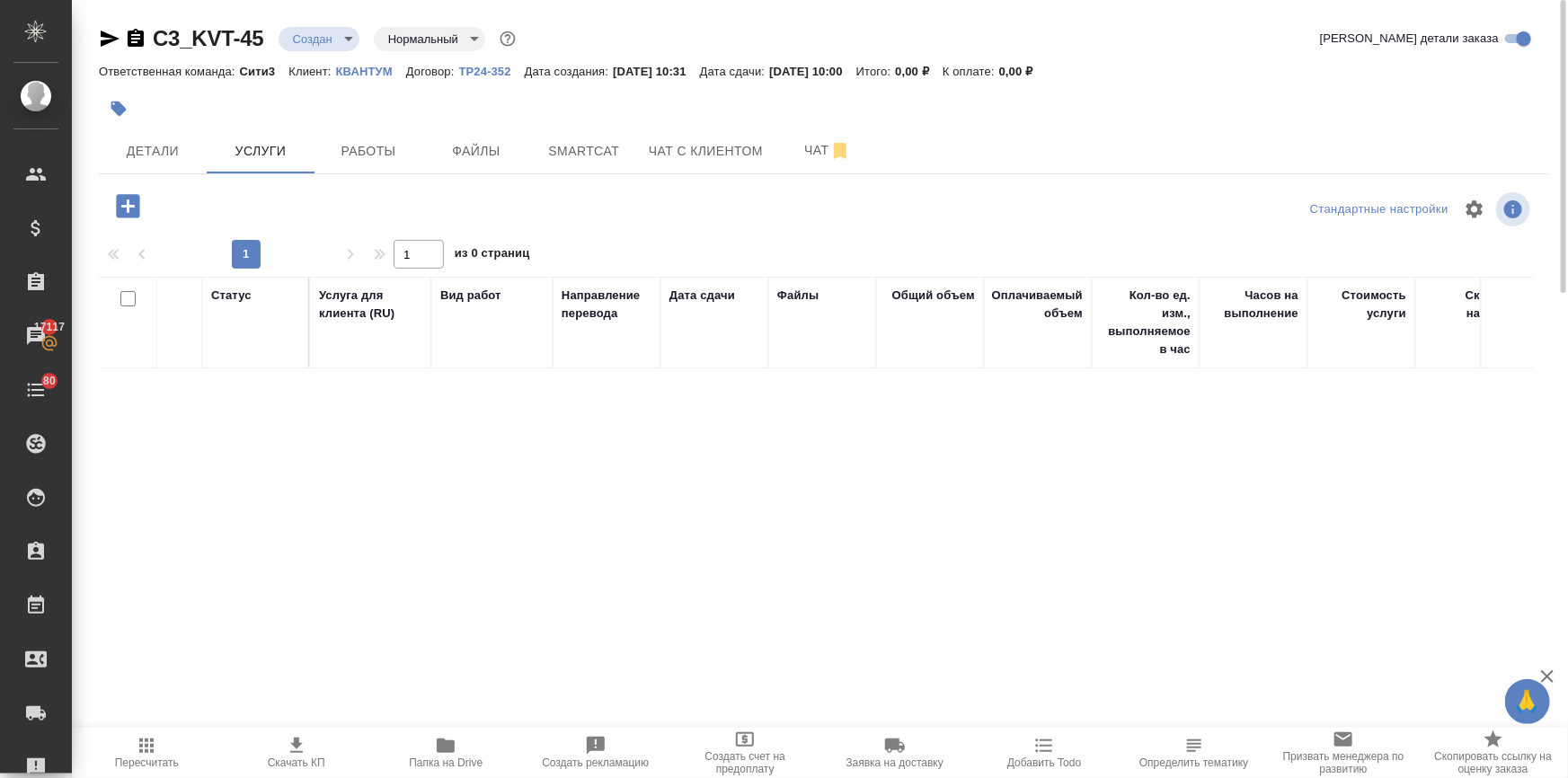
click at [127, 207] on icon "button" at bounding box center [128, 206] width 31 height 31
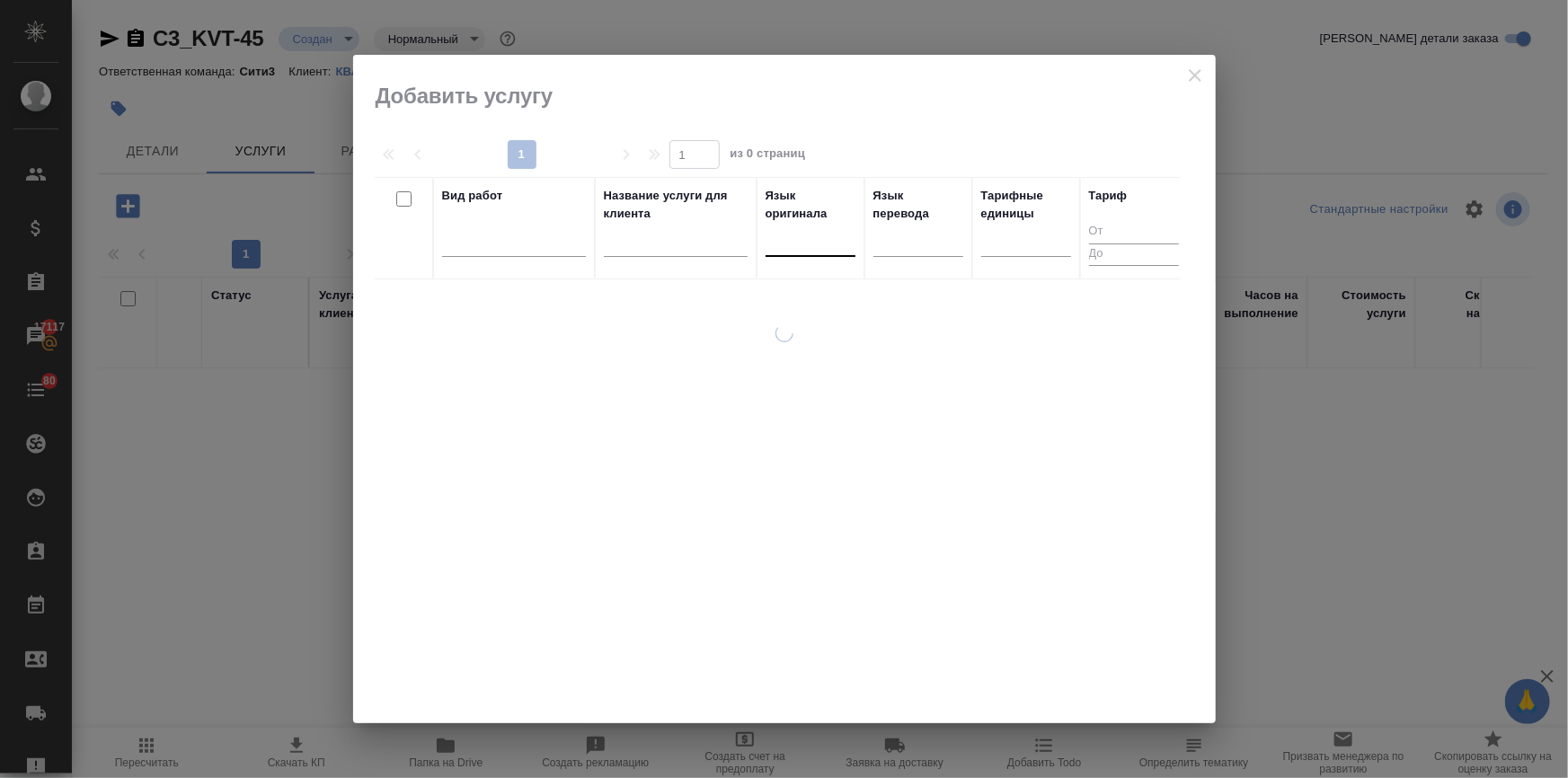
click at [838, 245] on div at bounding box center [811, 238] width 90 height 26
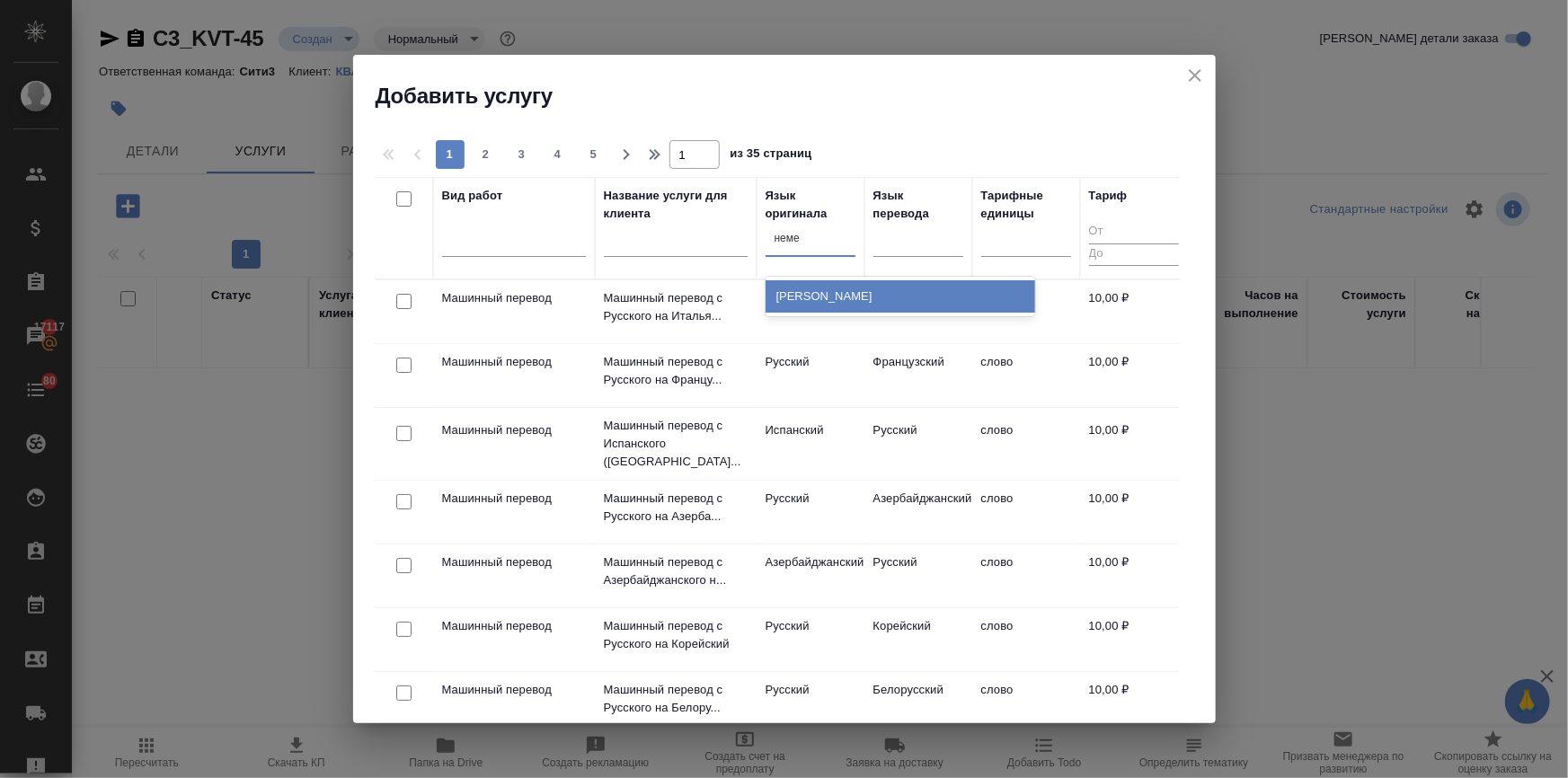
click at [785, 287] on div "Немецкий" at bounding box center [900, 296] width 270 height 32
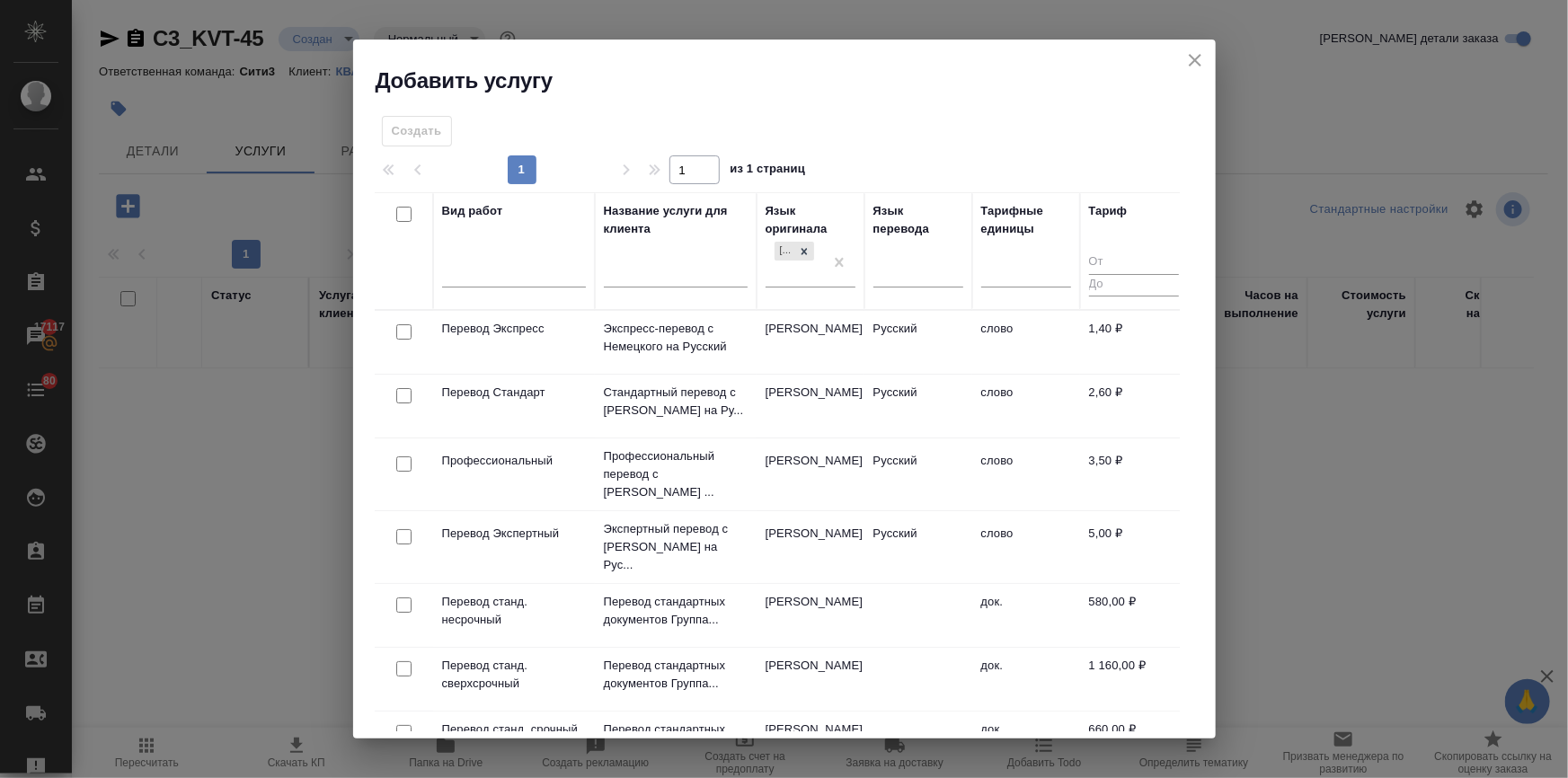
click at [401, 597] on input "checkbox" at bounding box center [404, 605] width 15 height 15
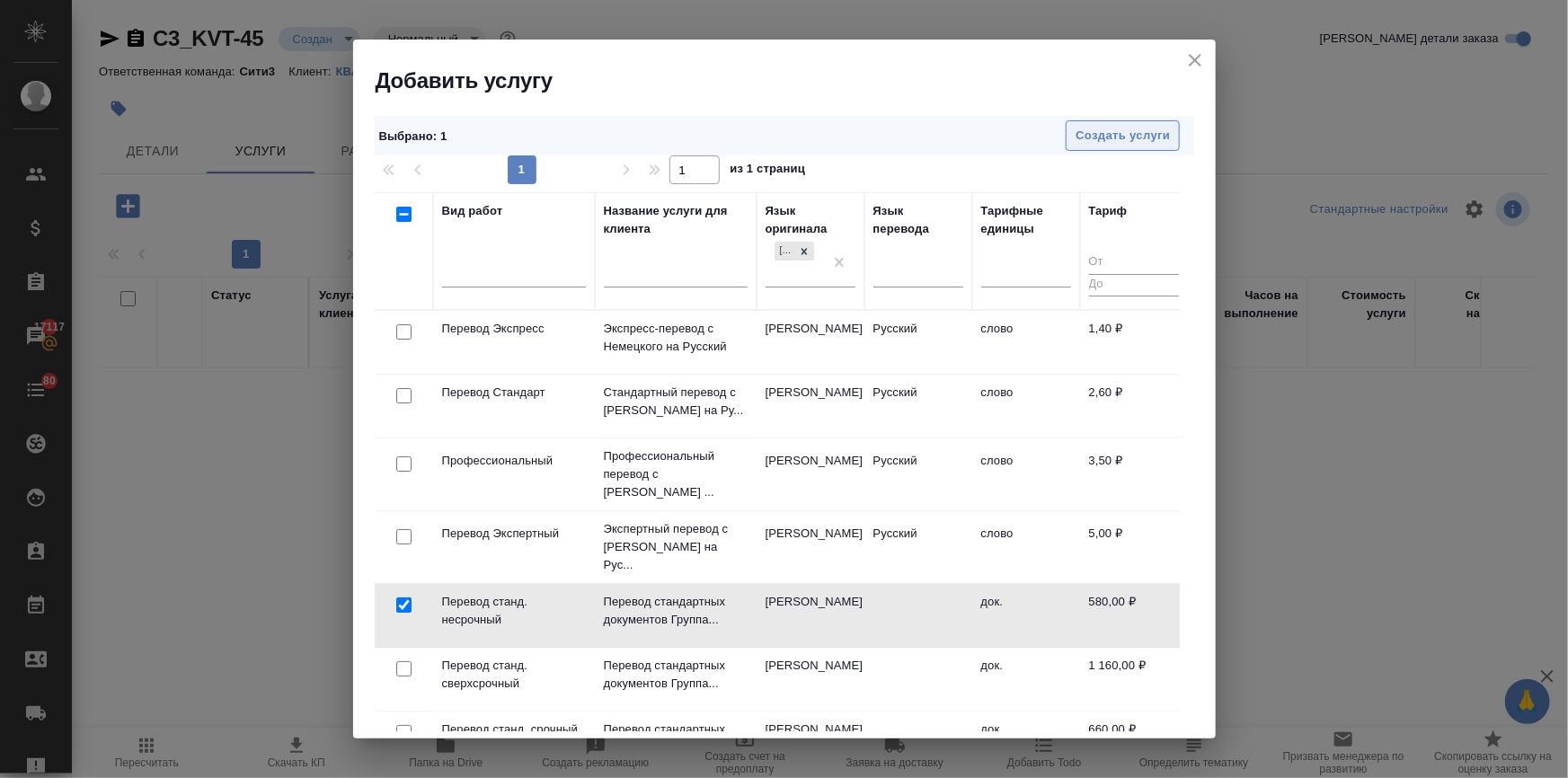
click at [1094, 126] on span "Создать услуги" at bounding box center [1122, 136] width 94 height 21
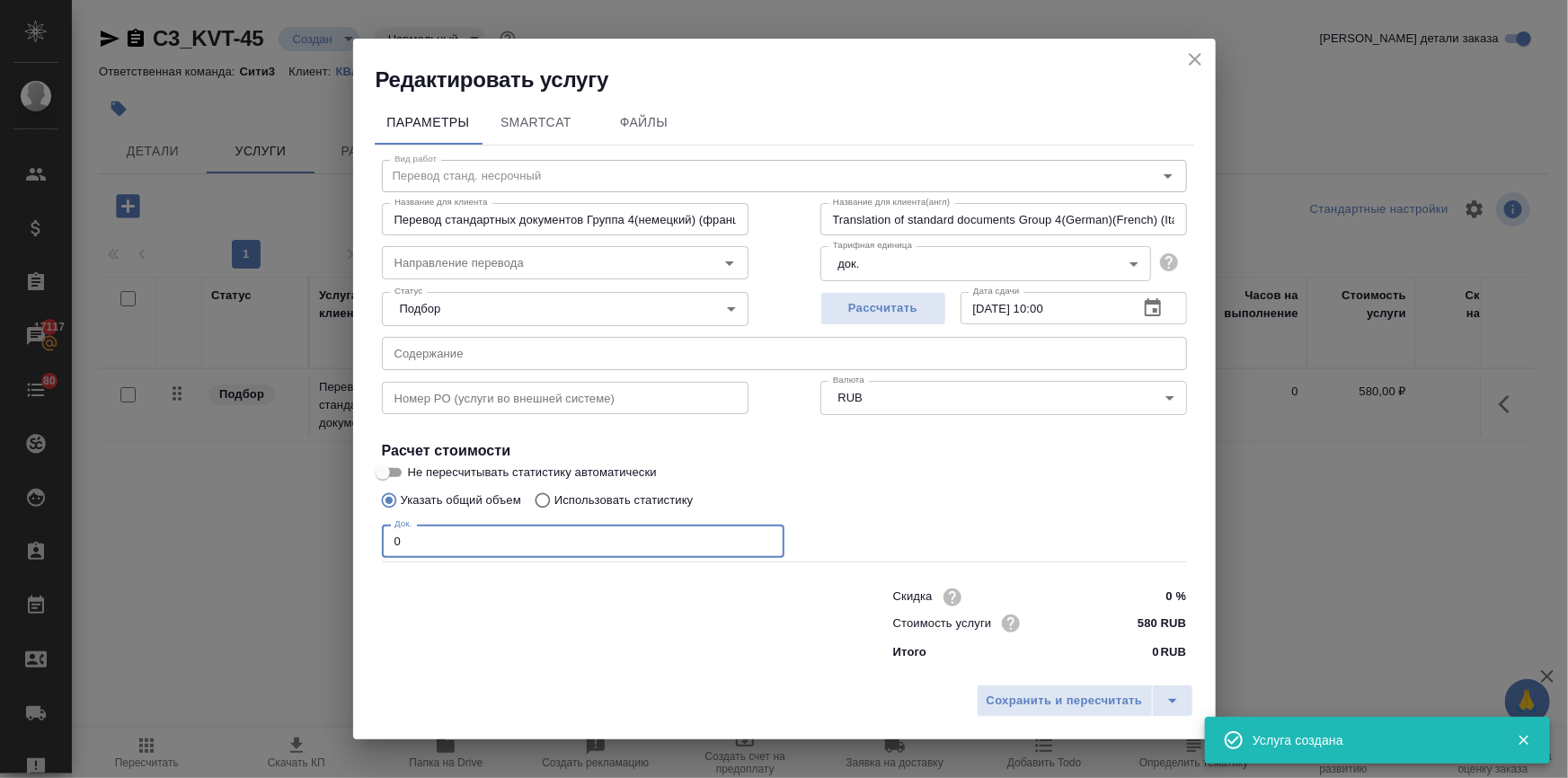
drag, startPoint x: 411, startPoint y: 549, endPoint x: 369, endPoint y: 551, distance: 42.0
click at [369, 551] on div "Параметры SmartCat Файлы Вид работ Перевод станд. несрочный Вид работ Название …" at bounding box center [784, 385] width 862 height 582
click at [424, 264] on input "Направление перевода" at bounding box center [534, 262] width 295 height 22
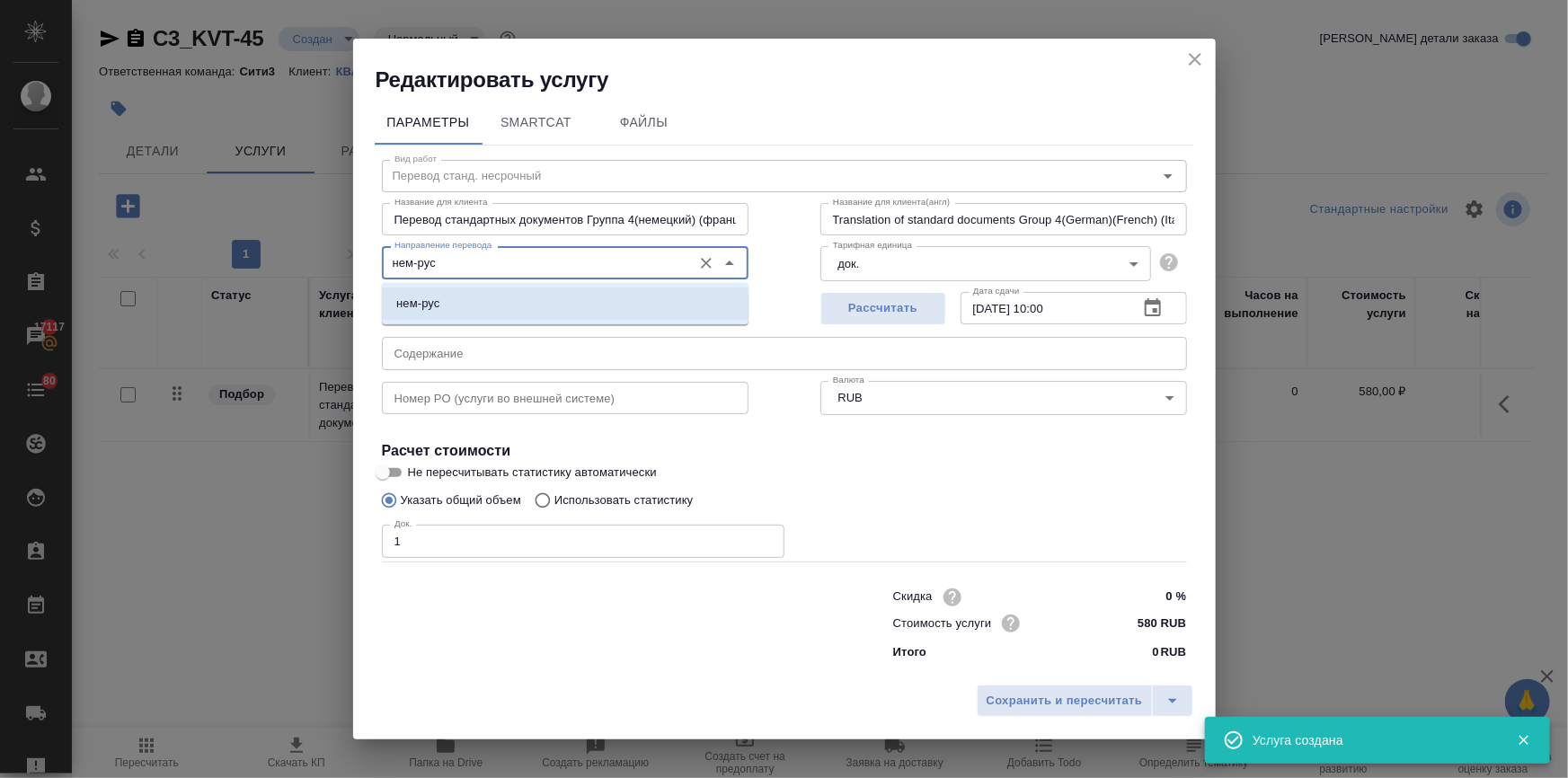
click at [429, 290] on li "нем-рус" at bounding box center [565, 304] width 367 height 32
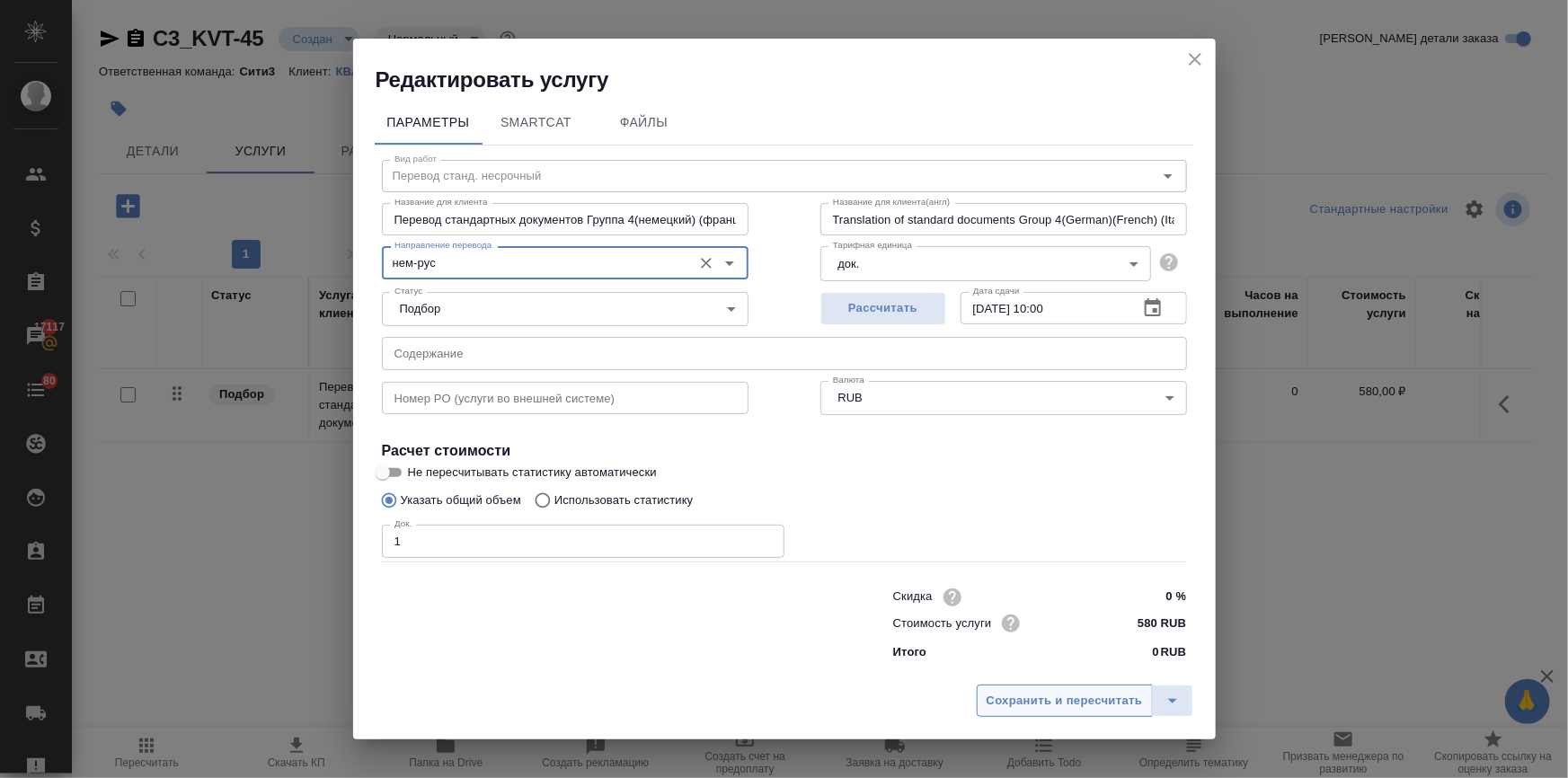
click at [1042, 700] on span "Сохранить и пересчитать" at bounding box center [1065, 701] width 156 height 21
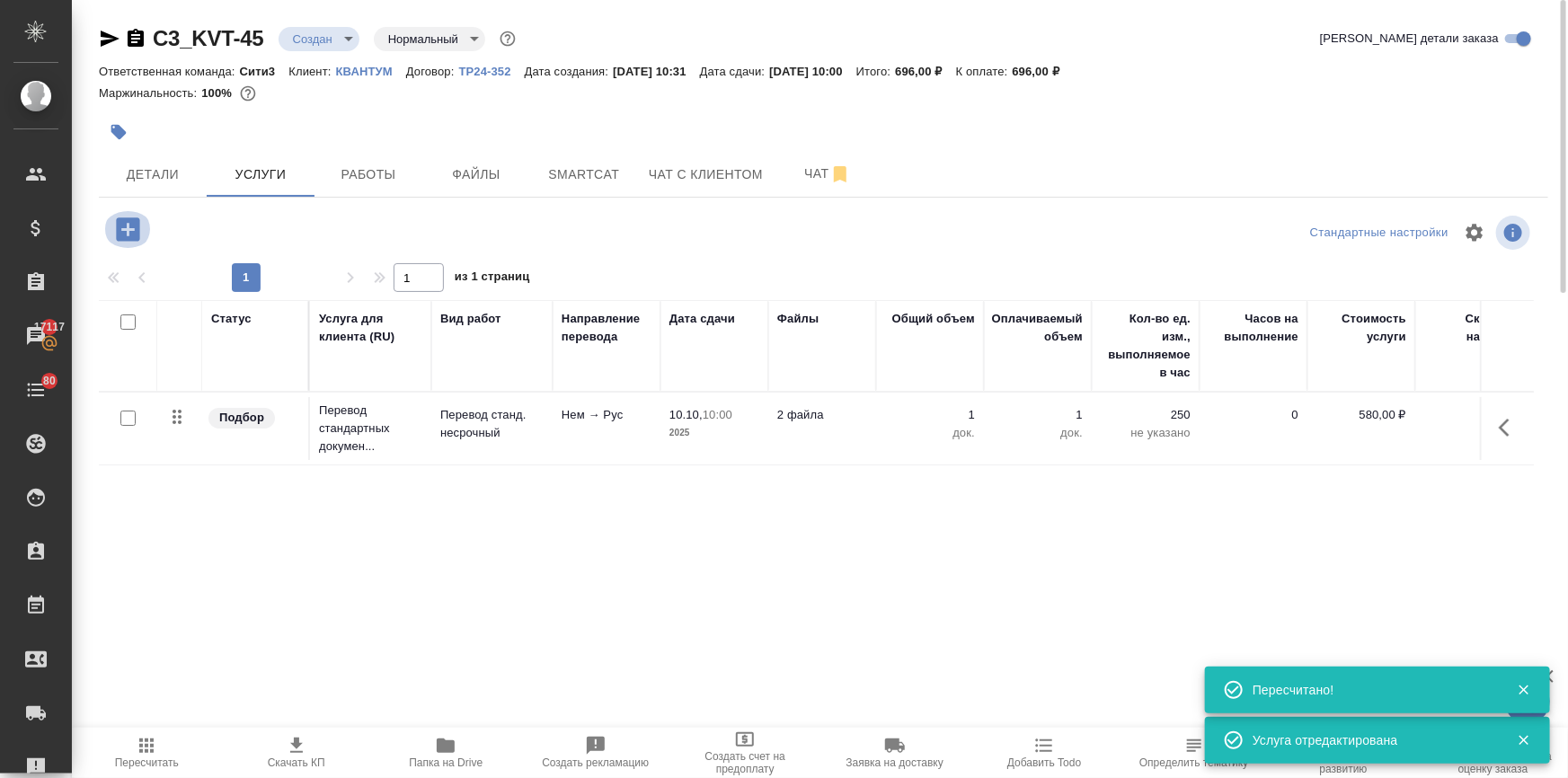
click at [126, 224] on icon "button" at bounding box center [128, 229] width 24 height 24
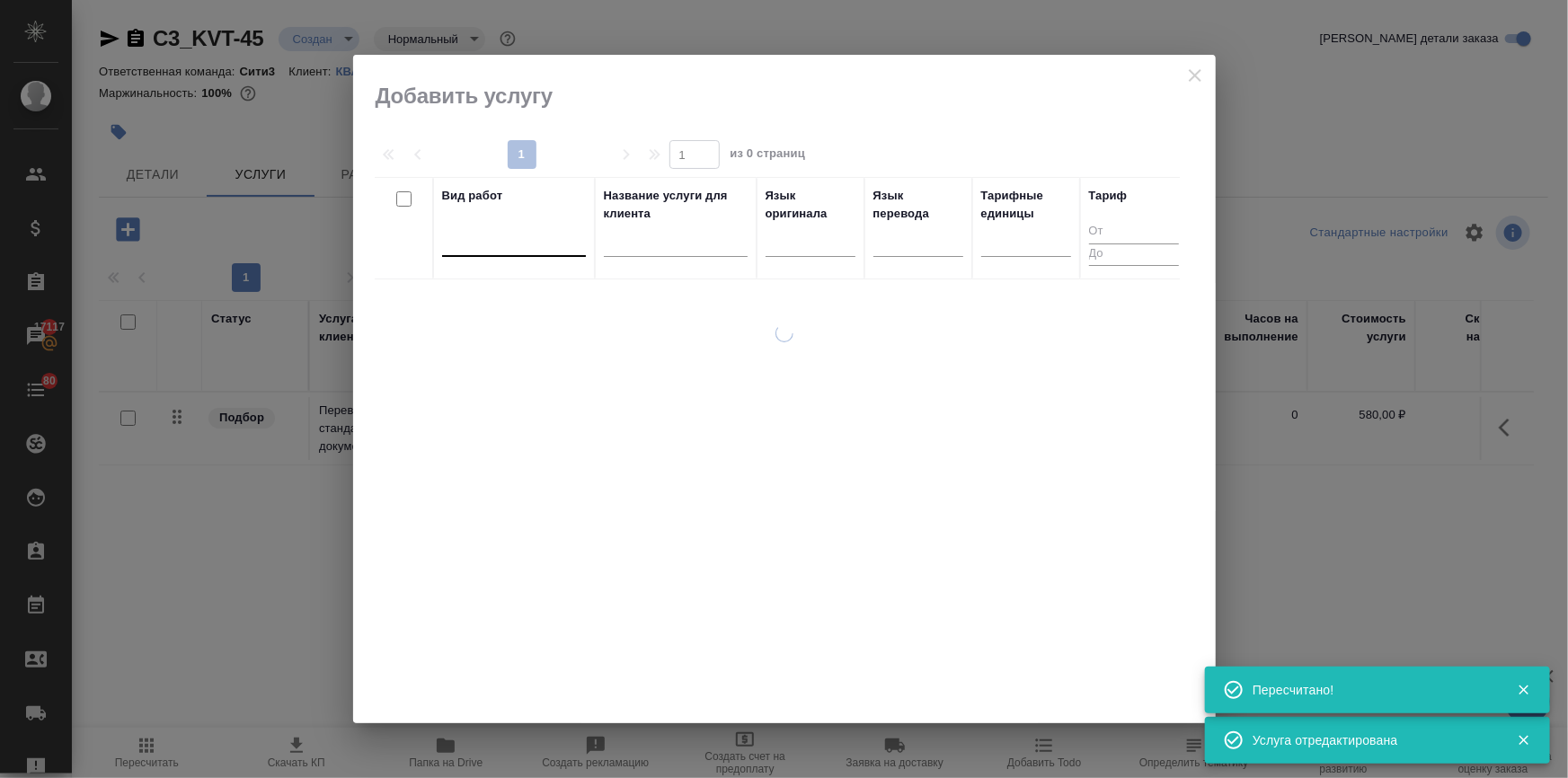
click at [486, 241] on div at bounding box center [513, 238] width 144 height 26
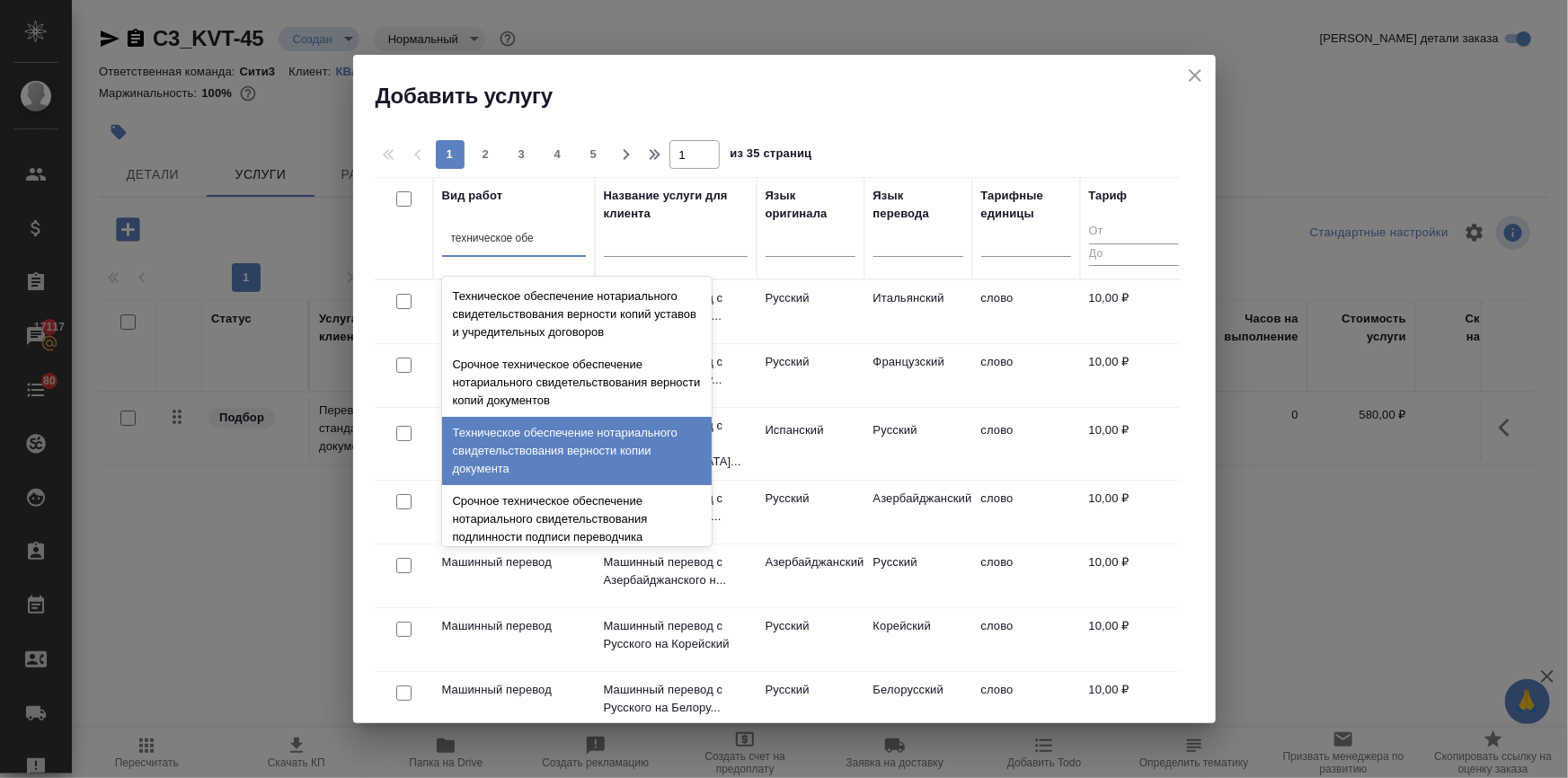
scroll to position [163, 0]
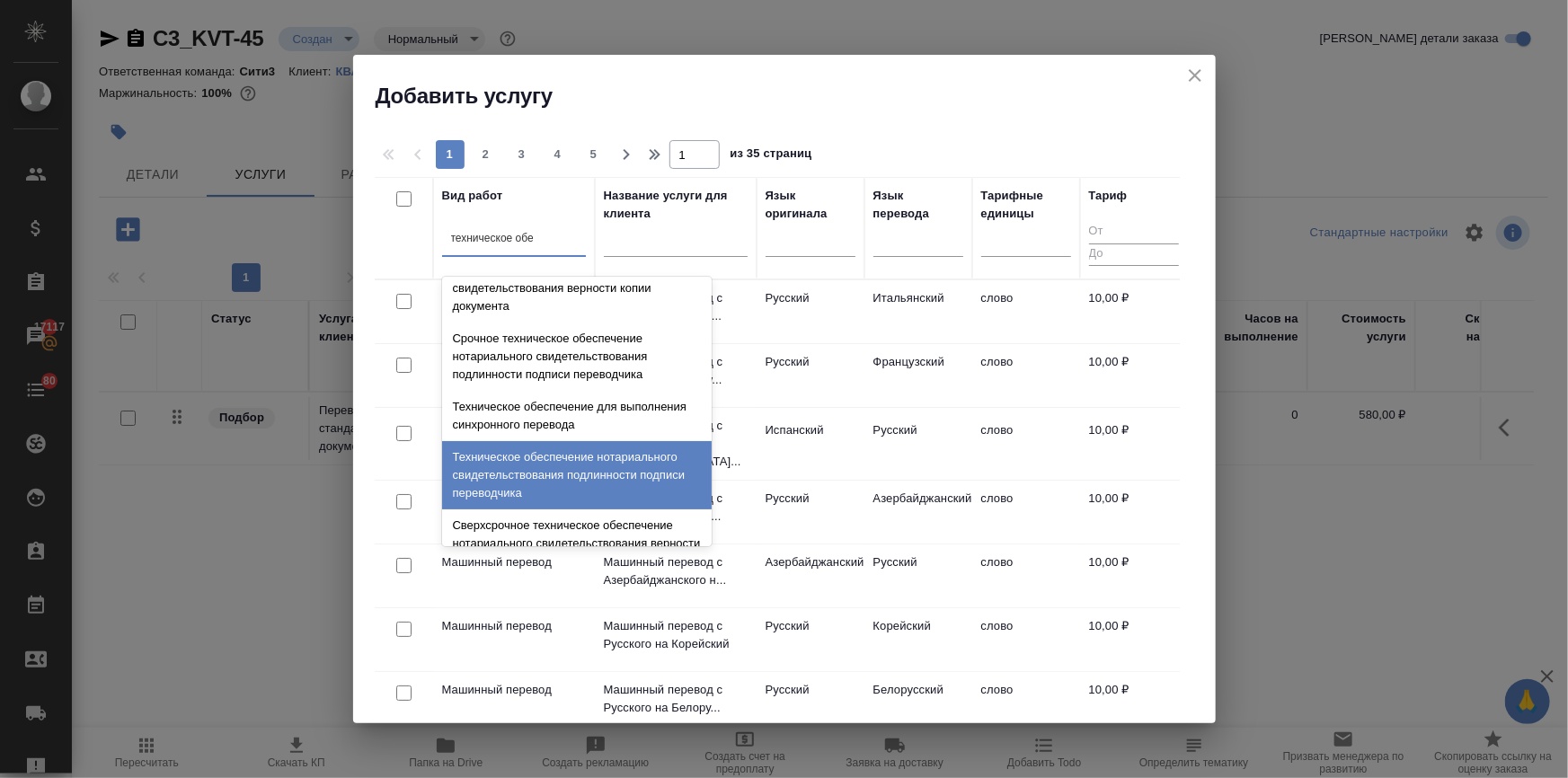
click at [546, 457] on div "Техническое обеспечение нотариального свидетельствования подлинности подписи пе…" at bounding box center [576, 475] width 270 height 69
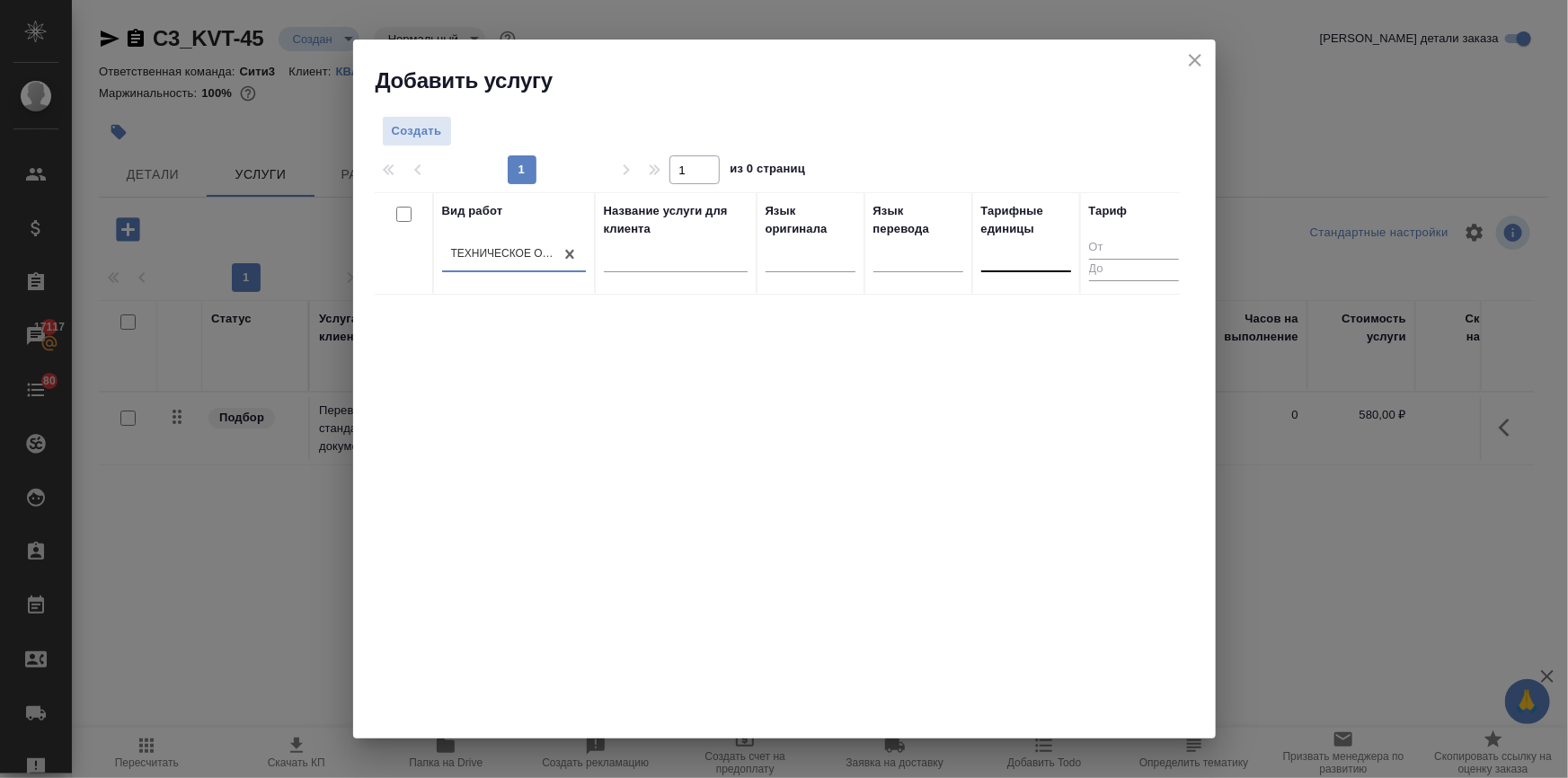
click at [1027, 254] on div at bounding box center [1026, 254] width 90 height 26
click at [1032, 308] on div "док." at bounding box center [1116, 311] width 270 height 32
click at [424, 119] on button "Создать" at bounding box center [417, 131] width 70 height 31
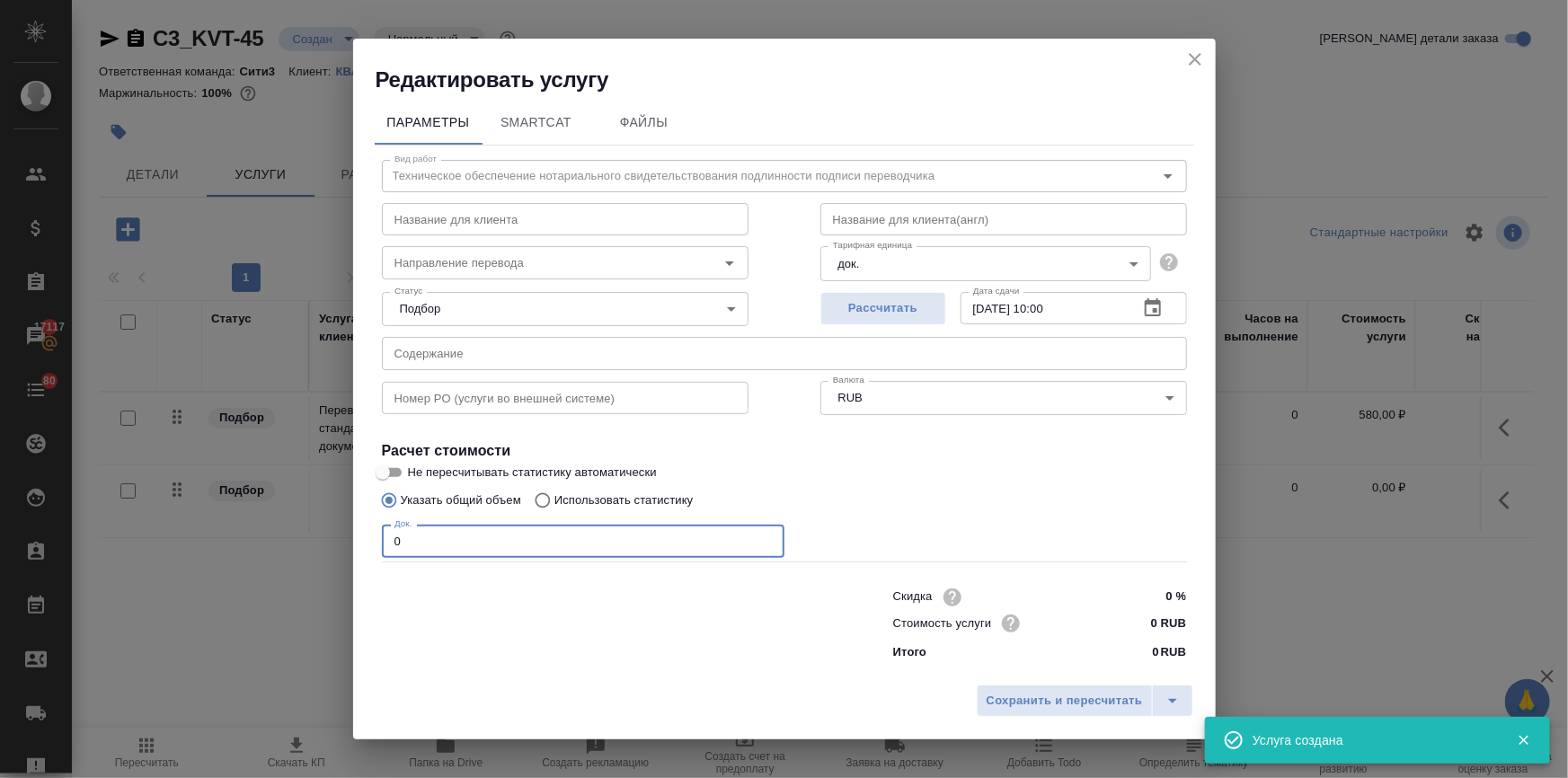
drag, startPoint x: 385, startPoint y: 539, endPoint x: 358, endPoint y: 543, distance: 27.3
click at [358, 540] on div "Параметры SmartCat Файлы Вид работ Техническое обеспечение нотариального свидет…" at bounding box center [784, 385] width 862 height 582
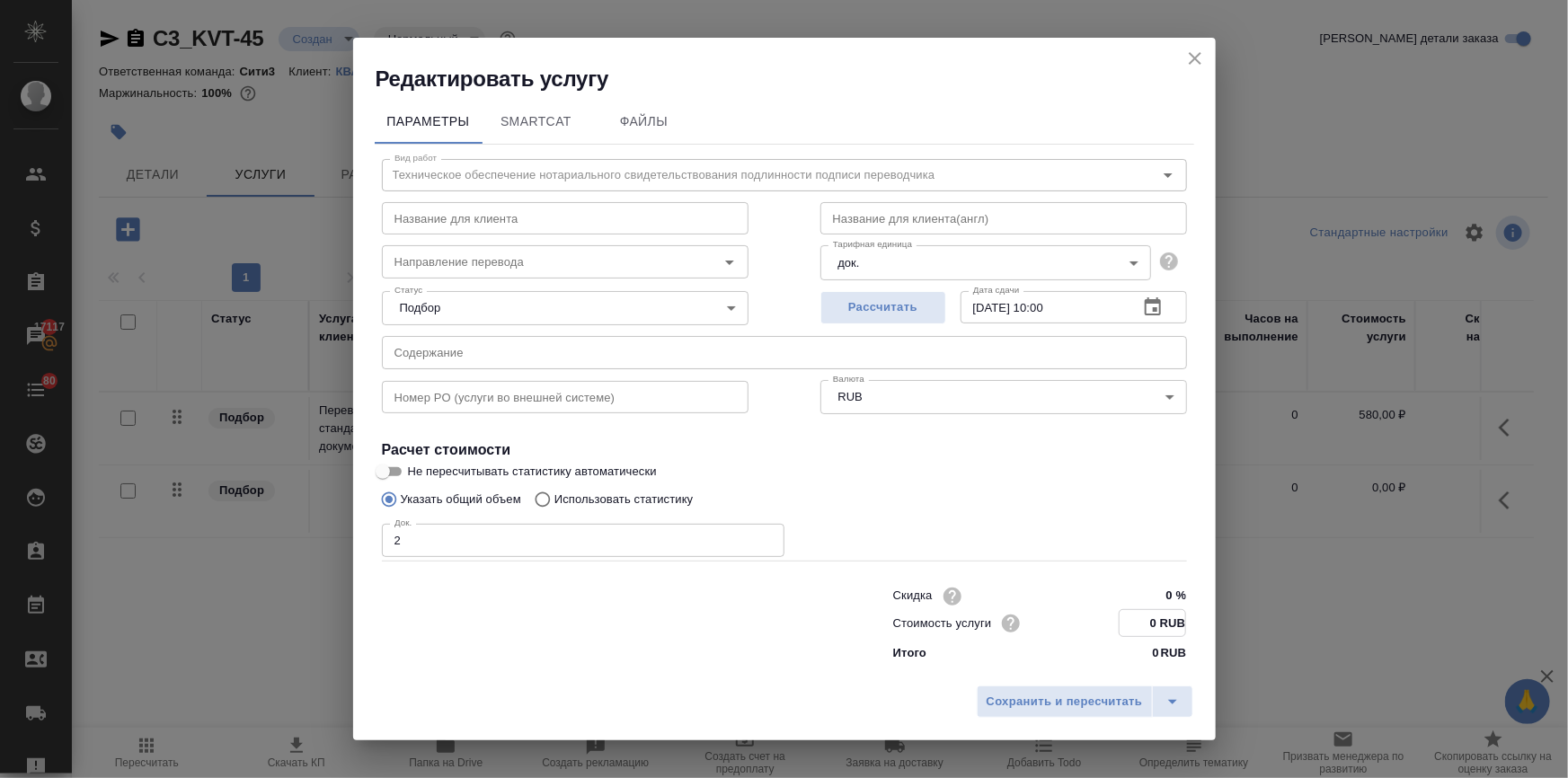
drag, startPoint x: 1158, startPoint y: 622, endPoint x: 1135, endPoint y: 623, distance: 23.0
click at [1135, 623] on input "0 RUB" at bounding box center [1152, 622] width 66 height 26
click at [1115, 701] on span "Сохранить и пересчитать" at bounding box center [1065, 701] width 156 height 21
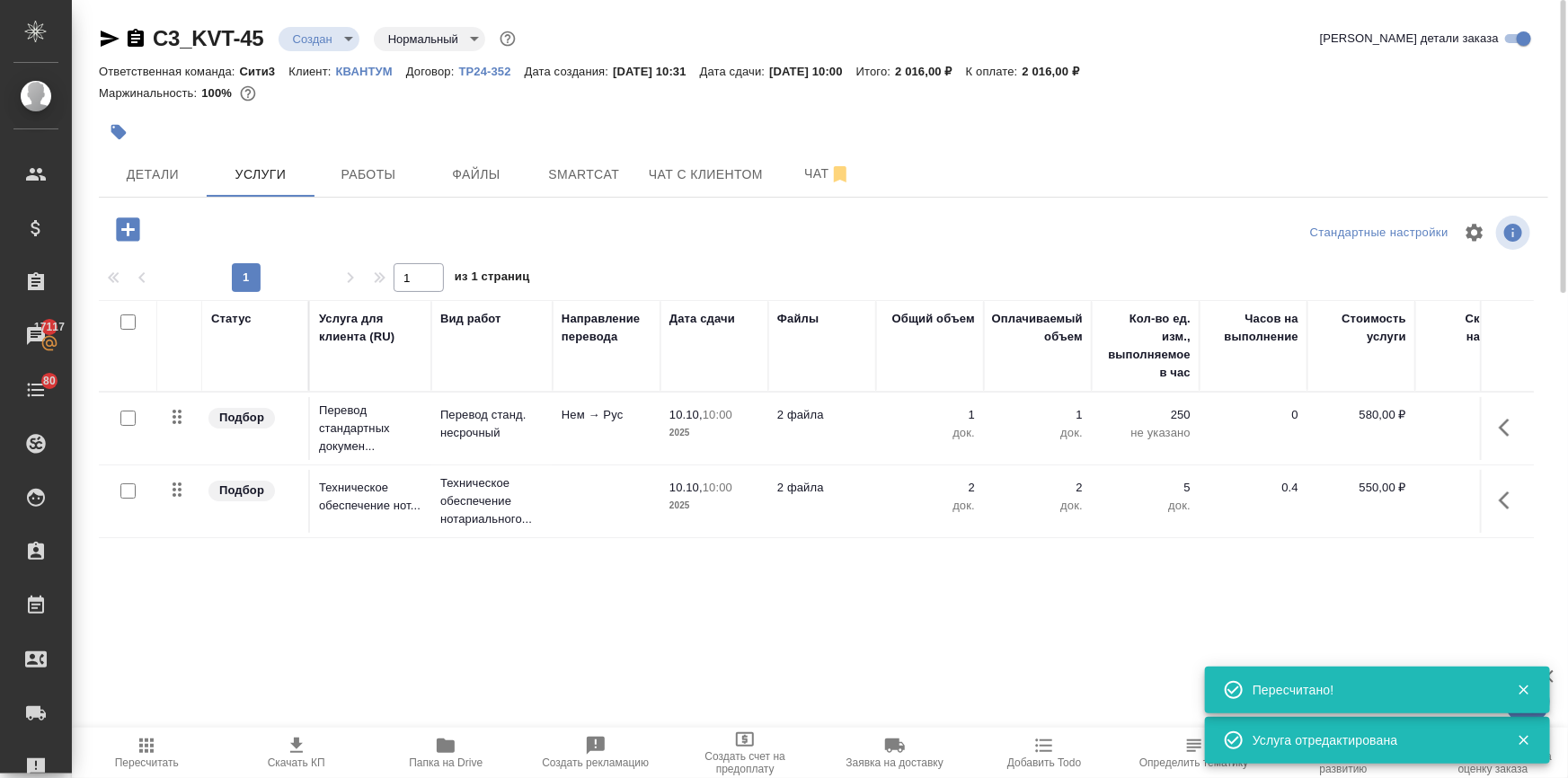
click at [295, 766] on span "Скачать КП" at bounding box center [296, 762] width 57 height 12
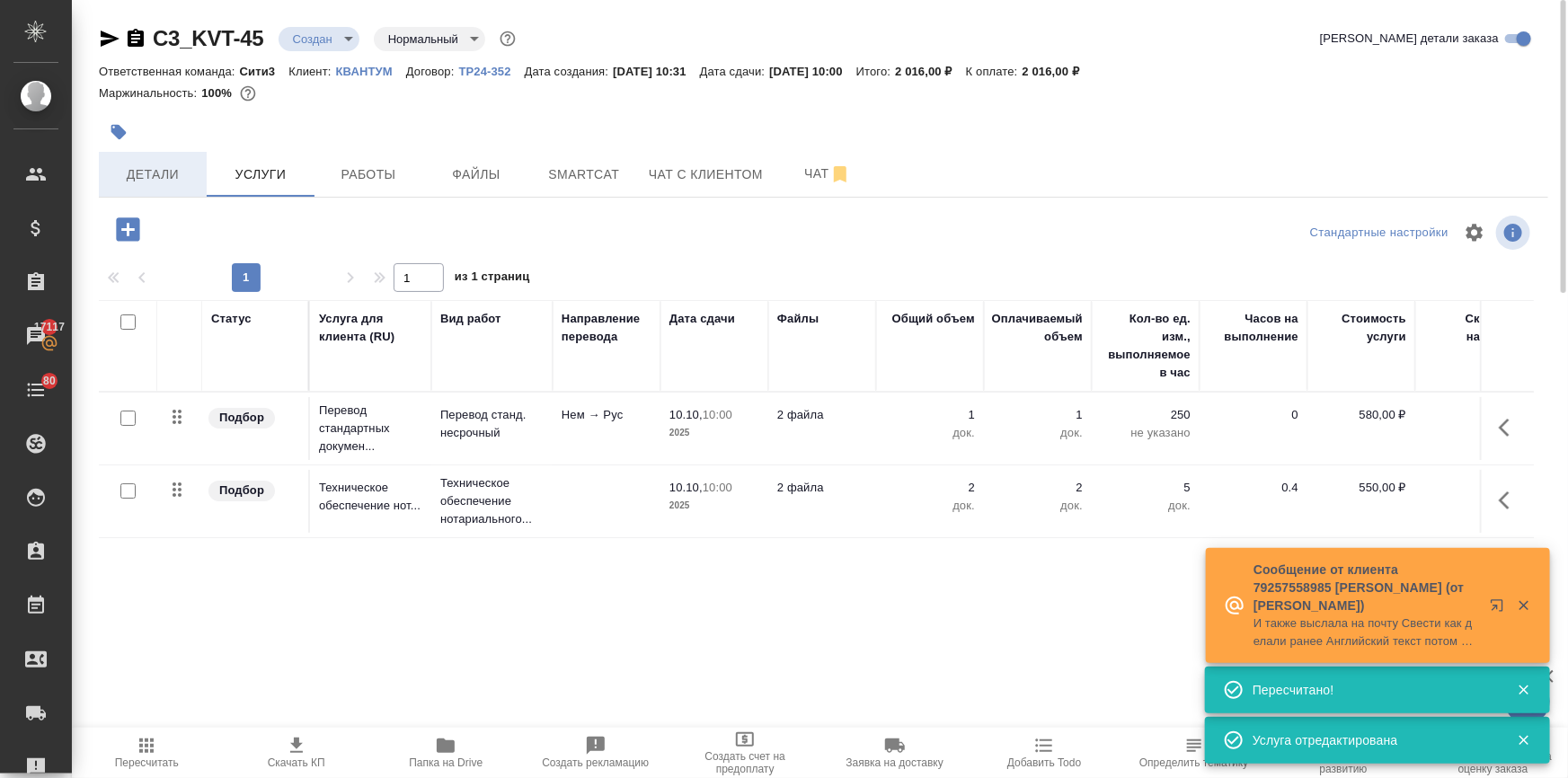
click at [184, 176] on span "Детали" at bounding box center [152, 175] width 87 height 23
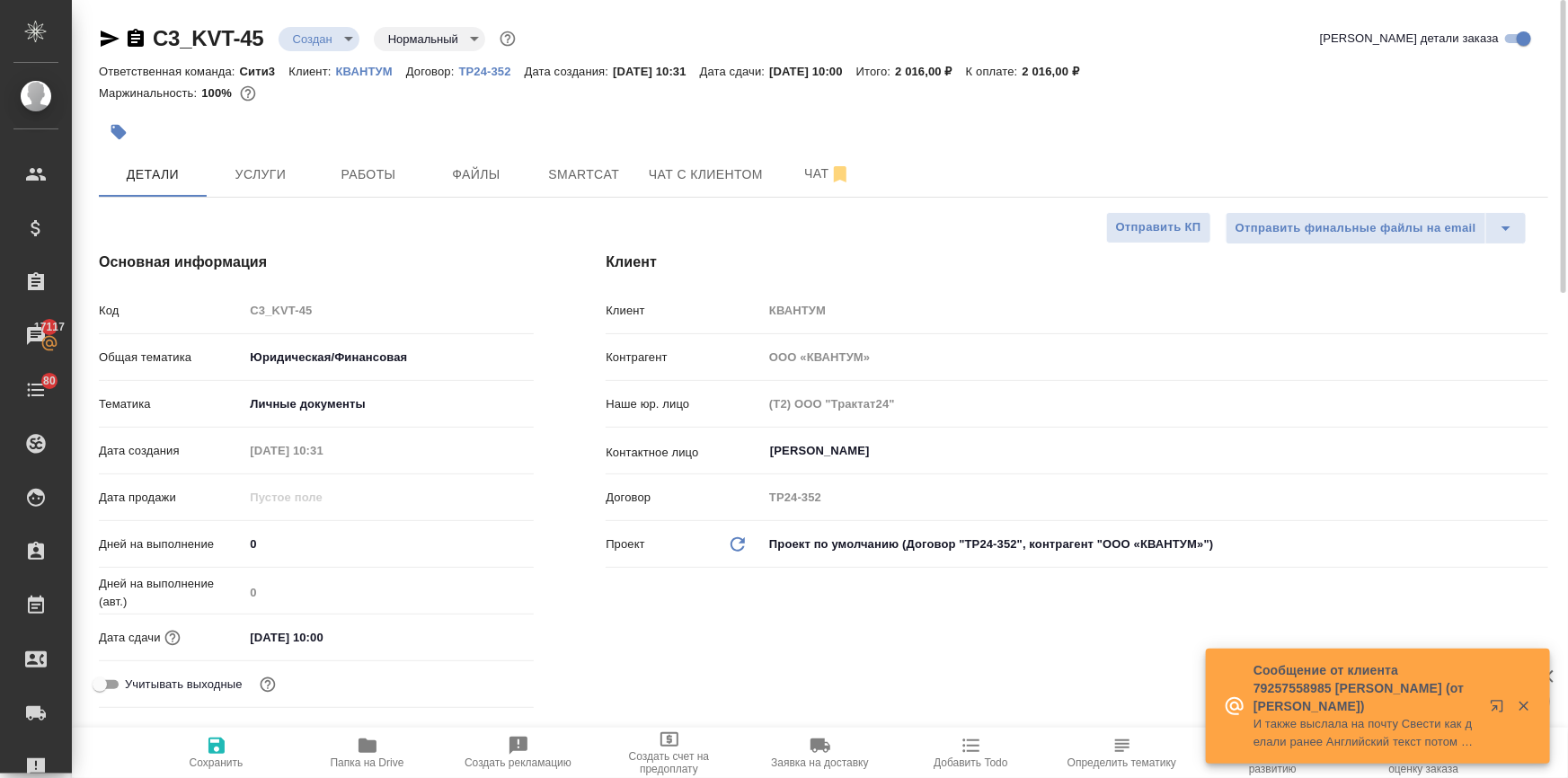
click at [352, 628] on input "10.10.2025 10:00" at bounding box center [322, 636] width 157 height 26
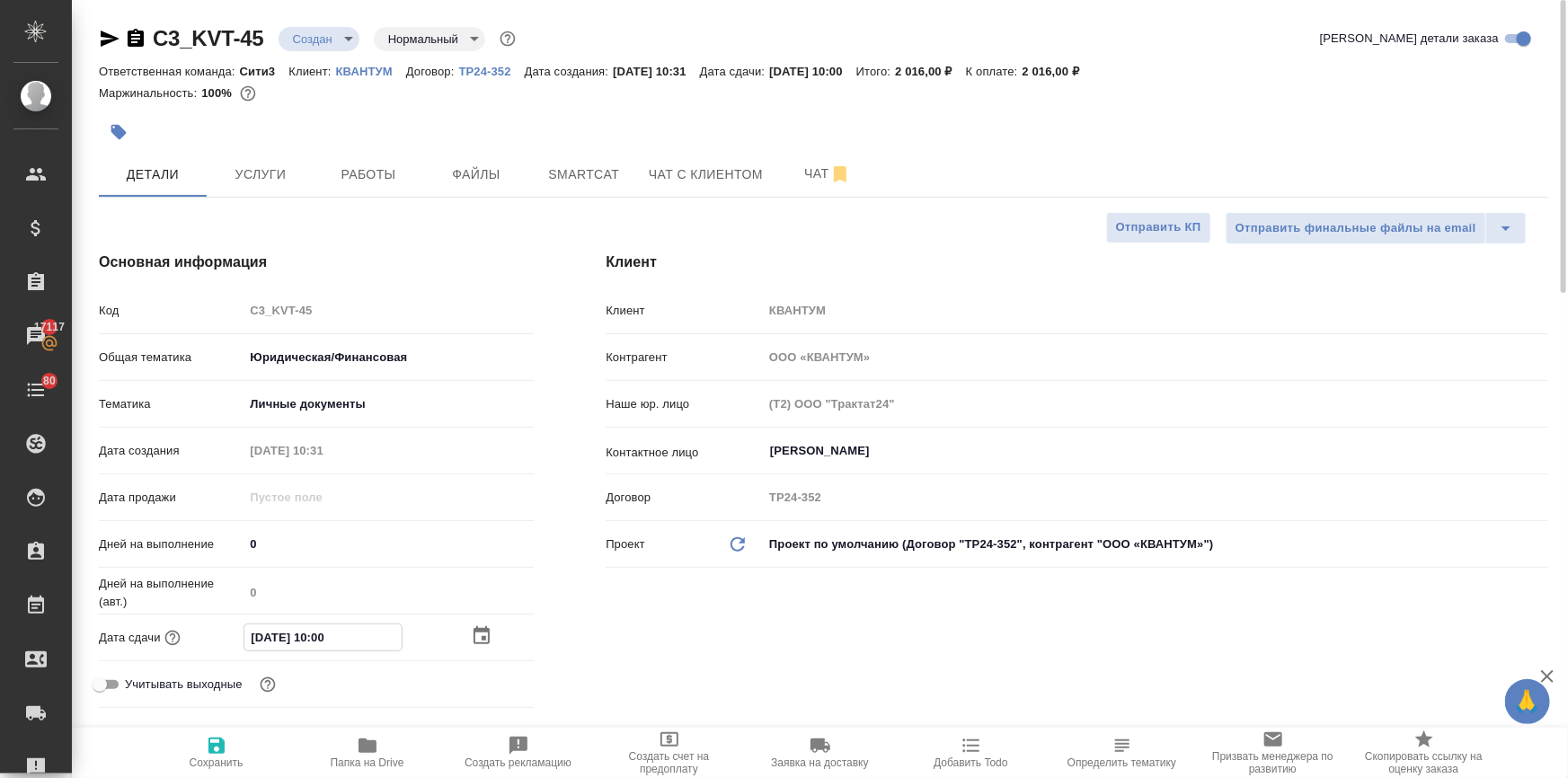
click at [497, 511] on div "Дата продажи" at bounding box center [316, 497] width 434 height 31
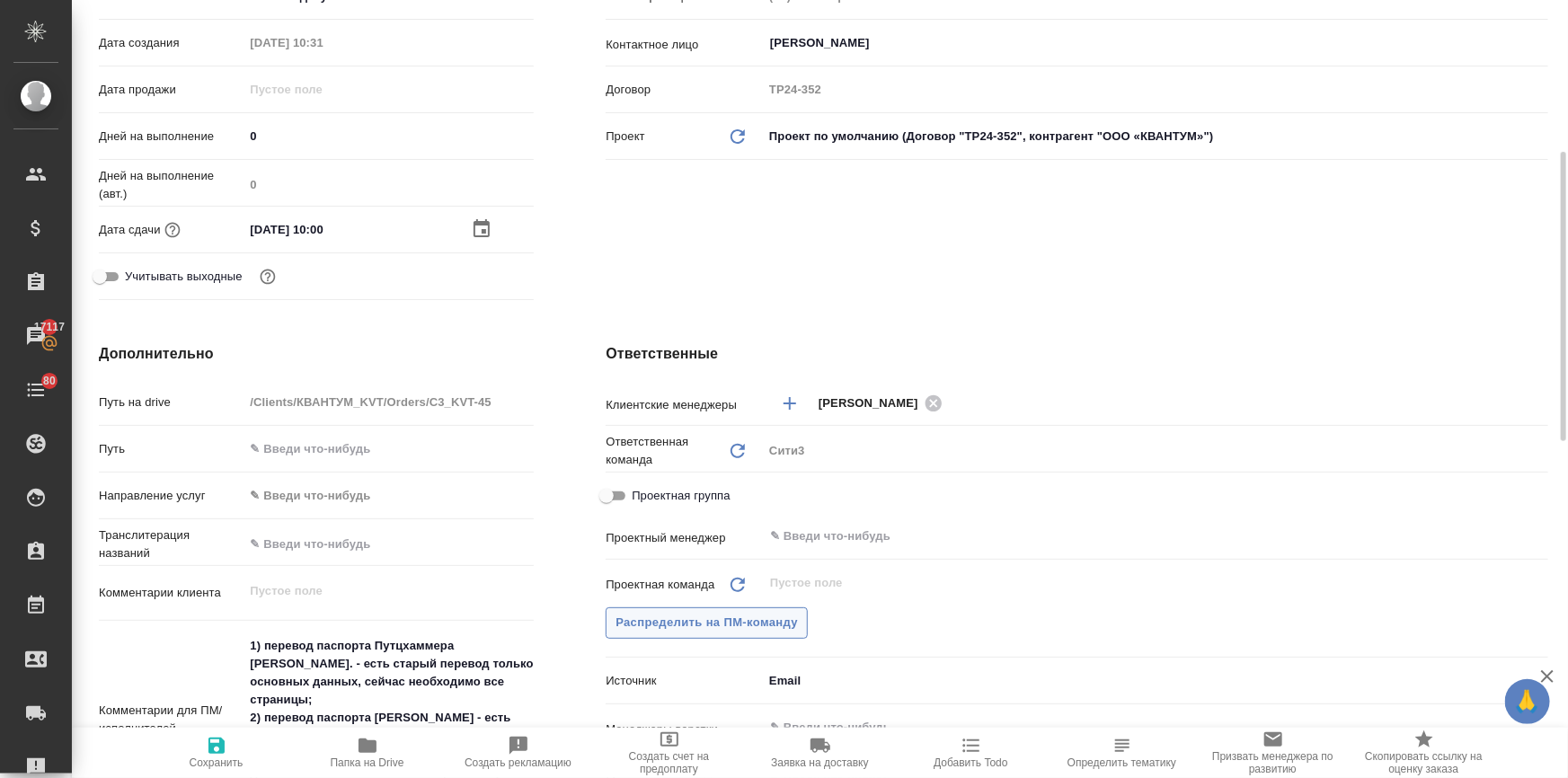
click at [701, 625] on span "Распределить на ПМ-команду" at bounding box center [706, 623] width 182 height 21
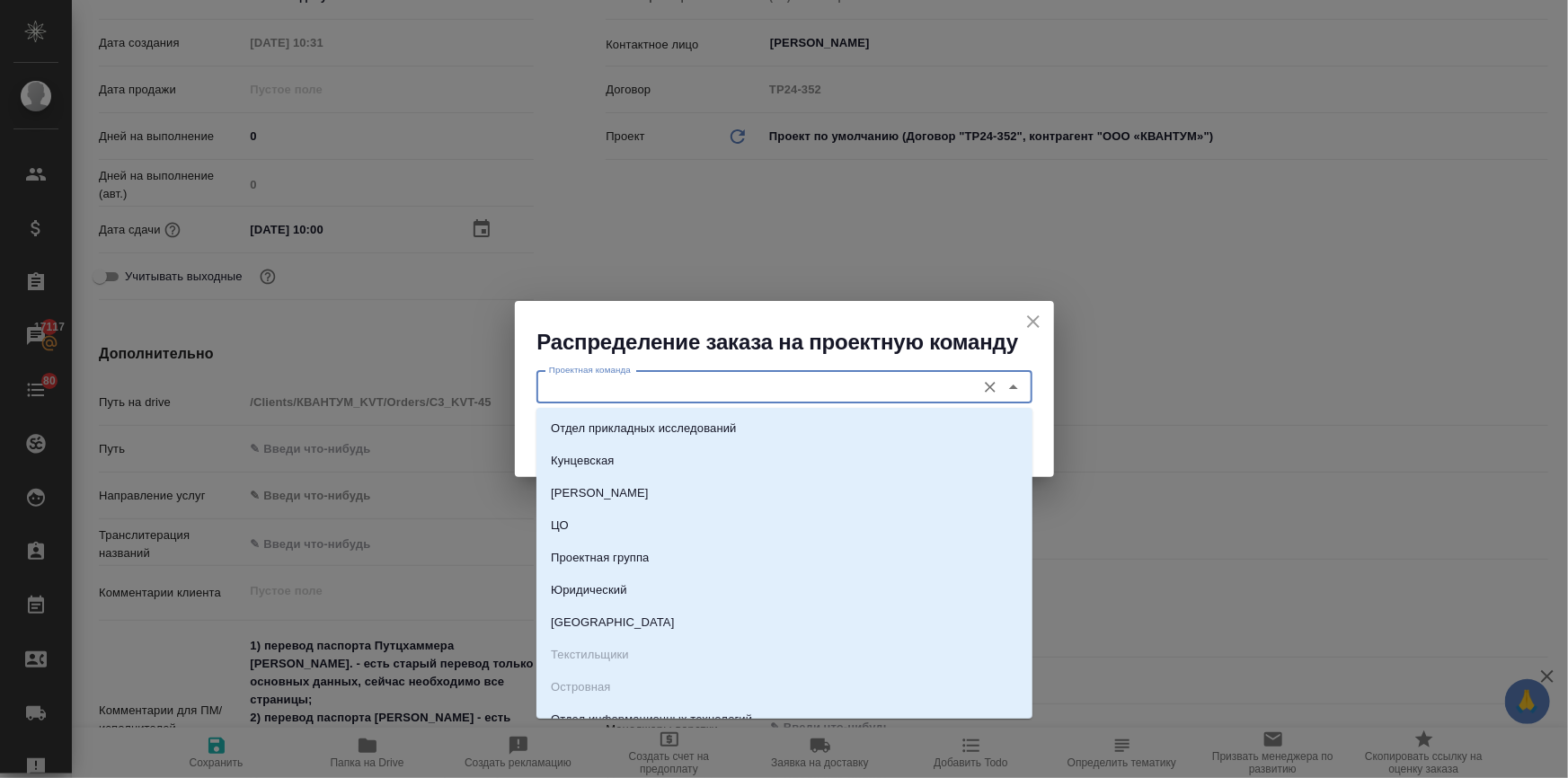
click at [637, 393] on input "Проектная команда" at bounding box center [754, 387] width 425 height 22
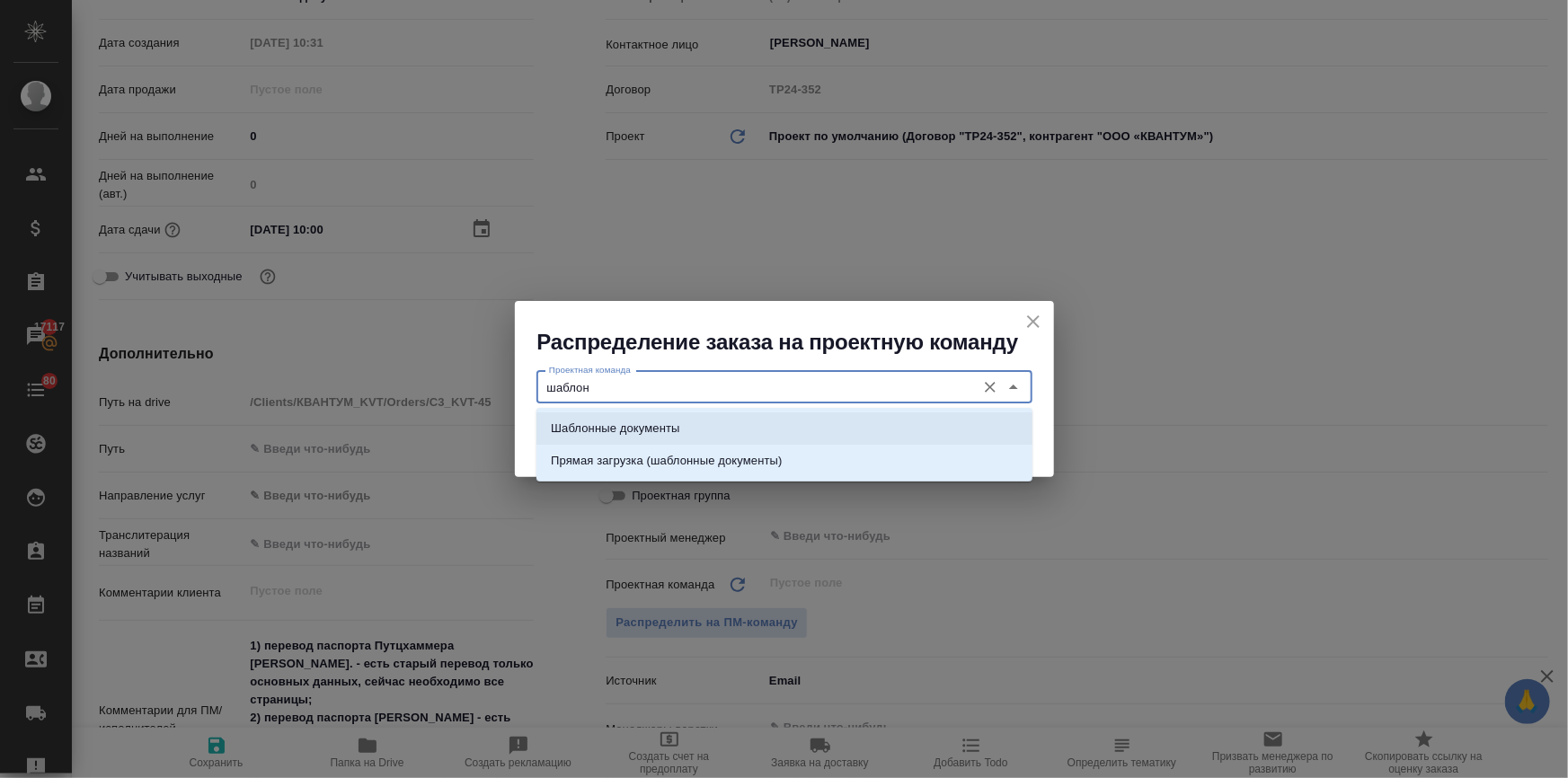
click at [657, 412] on li "Шаблонные документы" at bounding box center [784, 429] width 496 height 32
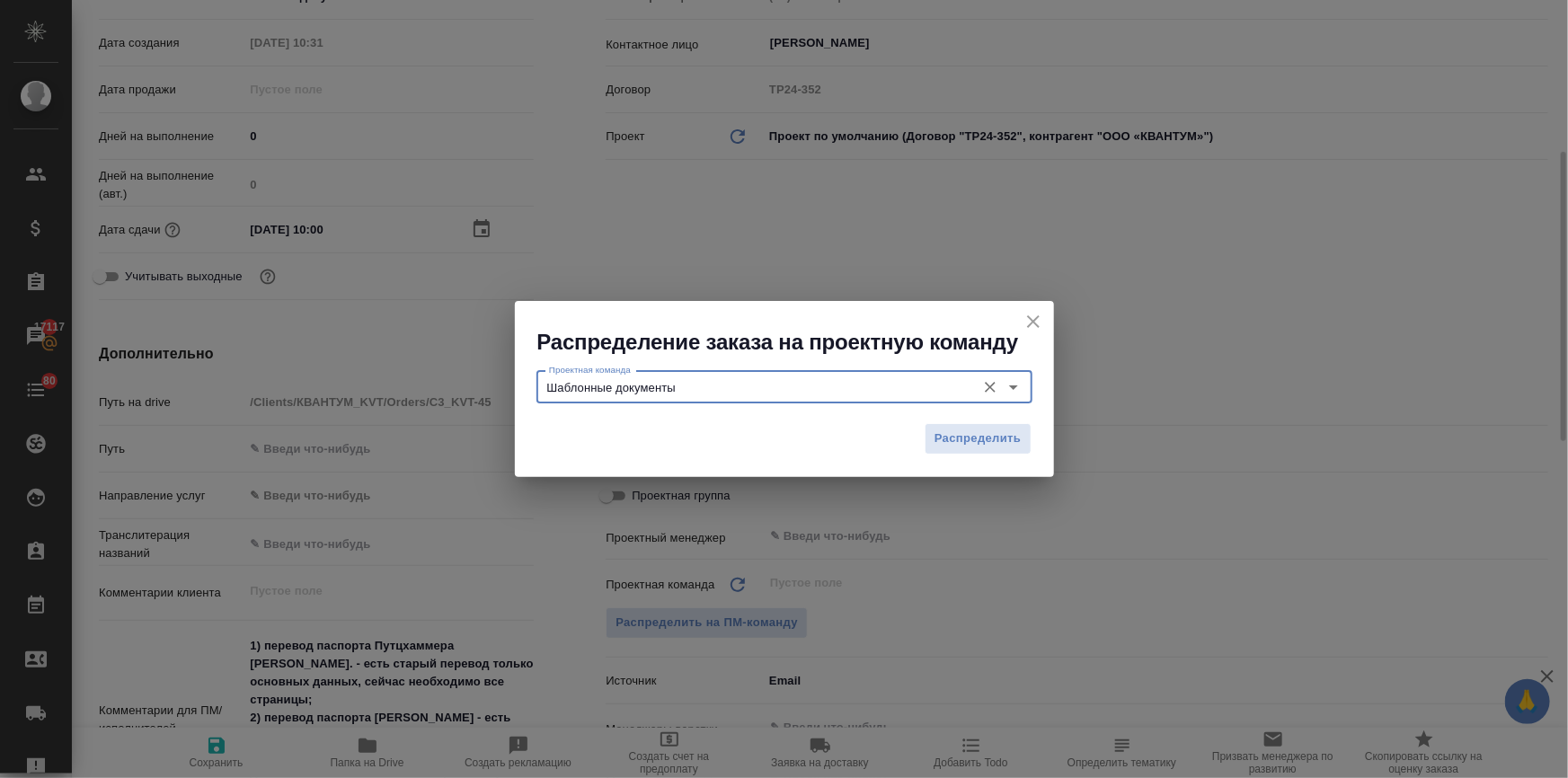
drag, startPoint x: 955, startPoint y: 429, endPoint x: 275, endPoint y: 381, distance: 681.7
click at [955, 429] on span "Распределить" at bounding box center [977, 439] width 87 height 21
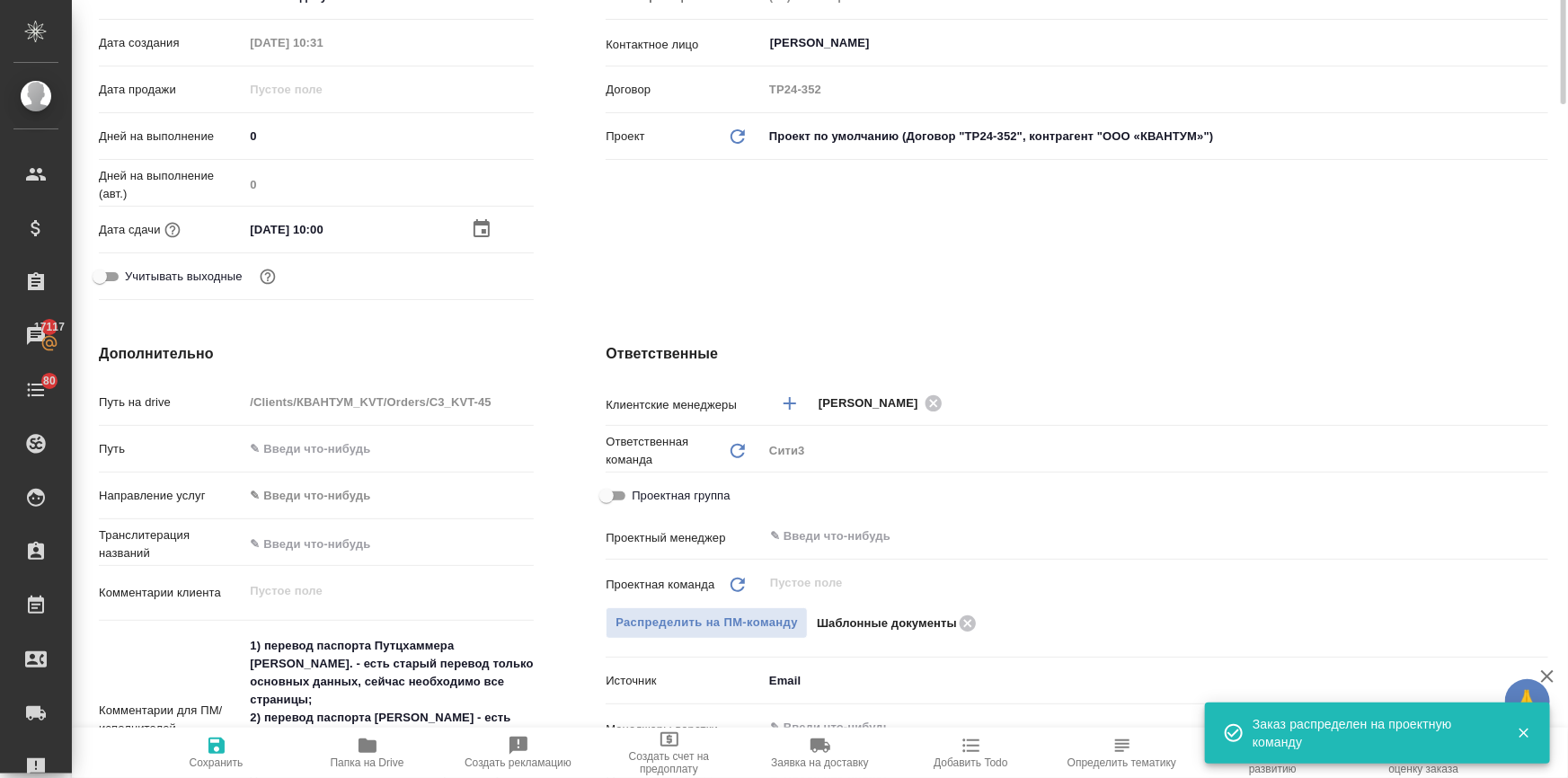
scroll to position [163, 0]
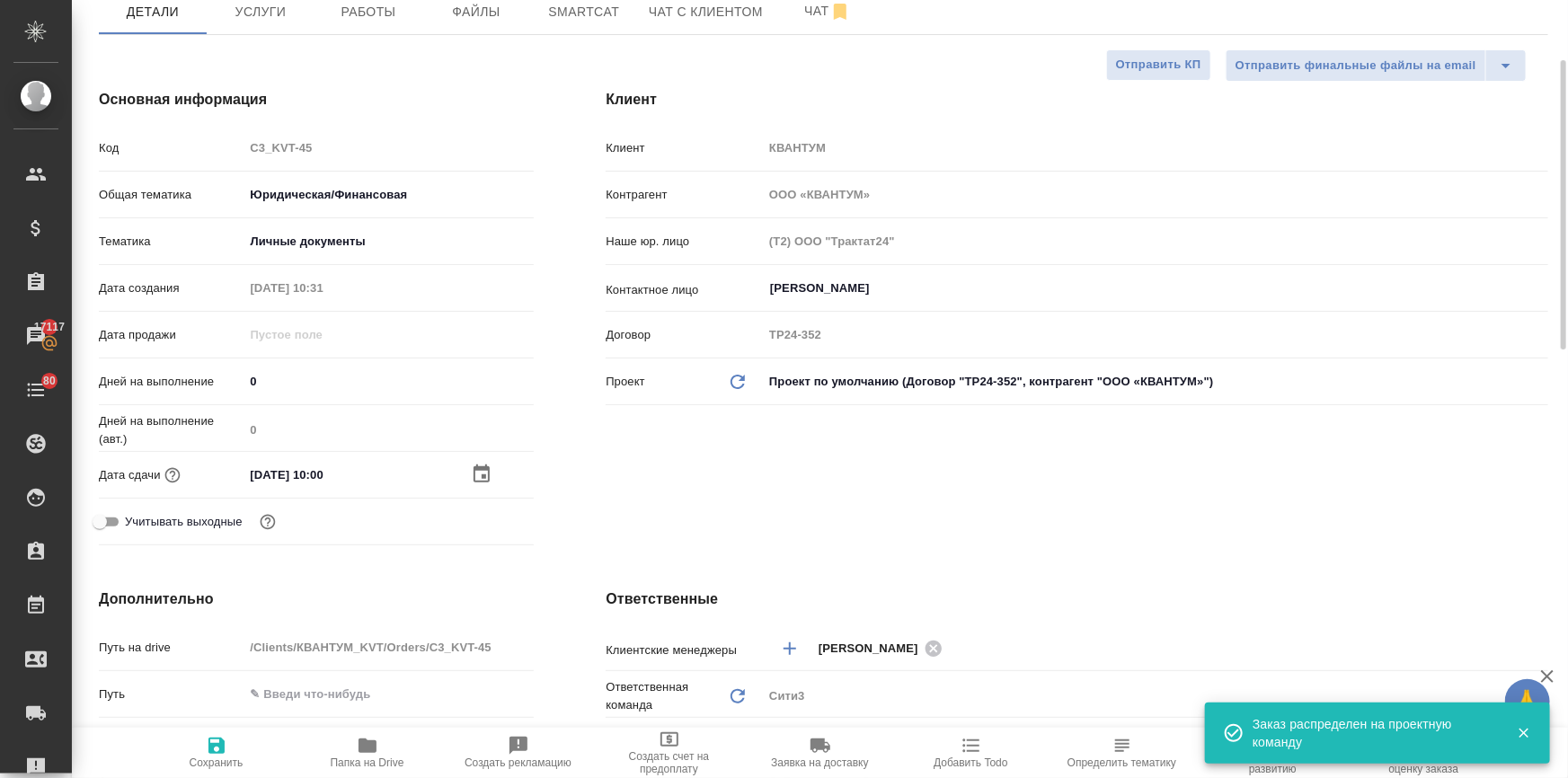
click at [480, 470] on icon "button" at bounding box center [481, 474] width 22 height 22
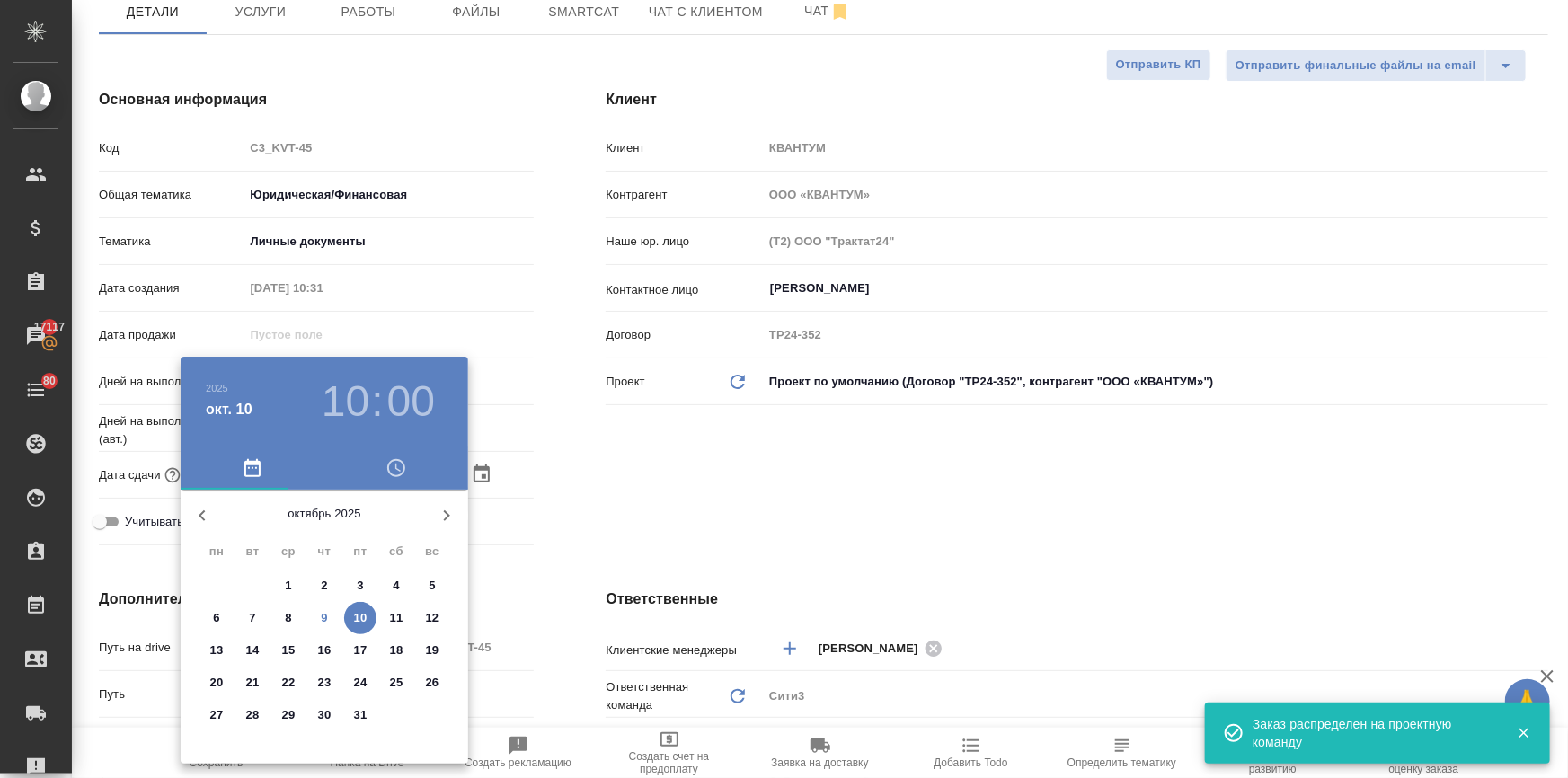
click at [321, 612] on p "9" at bounding box center [324, 617] width 7 height 18
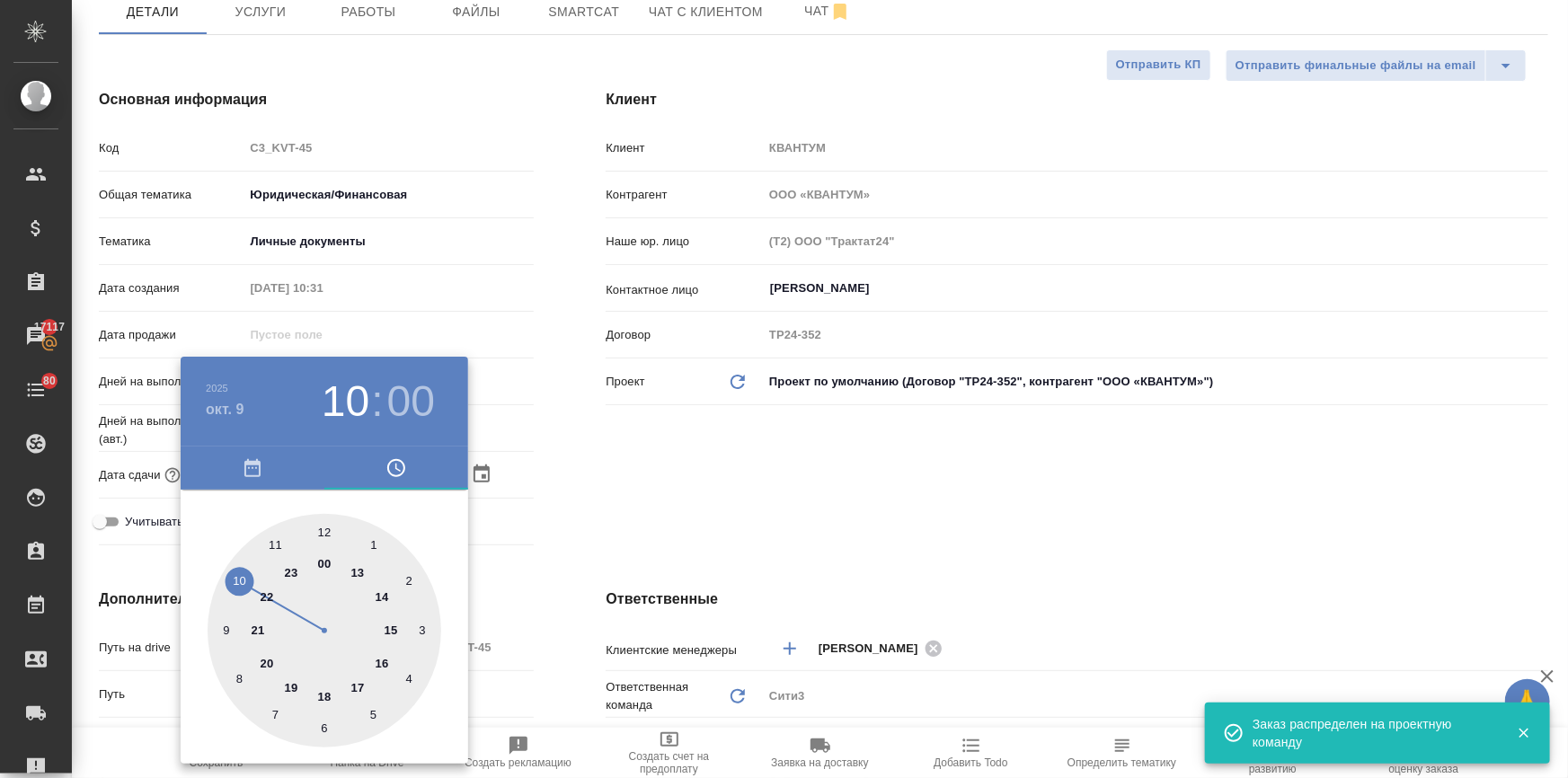
click at [382, 627] on div at bounding box center [324, 629] width 233 height 233
click at [583, 541] on div at bounding box center [784, 389] width 1568 height 778
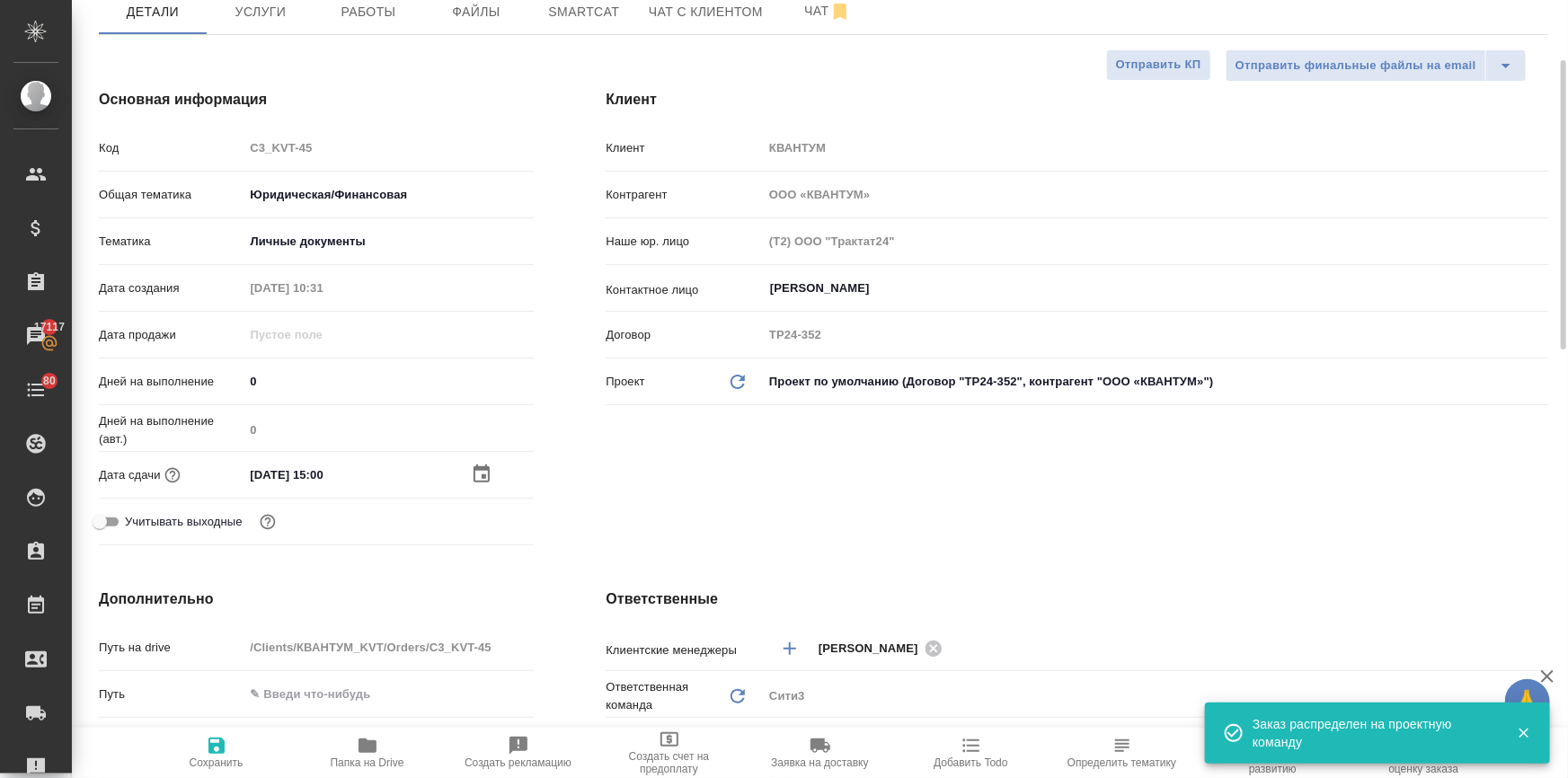
click at [197, 760] on span "Сохранить" at bounding box center [216, 762] width 54 height 12
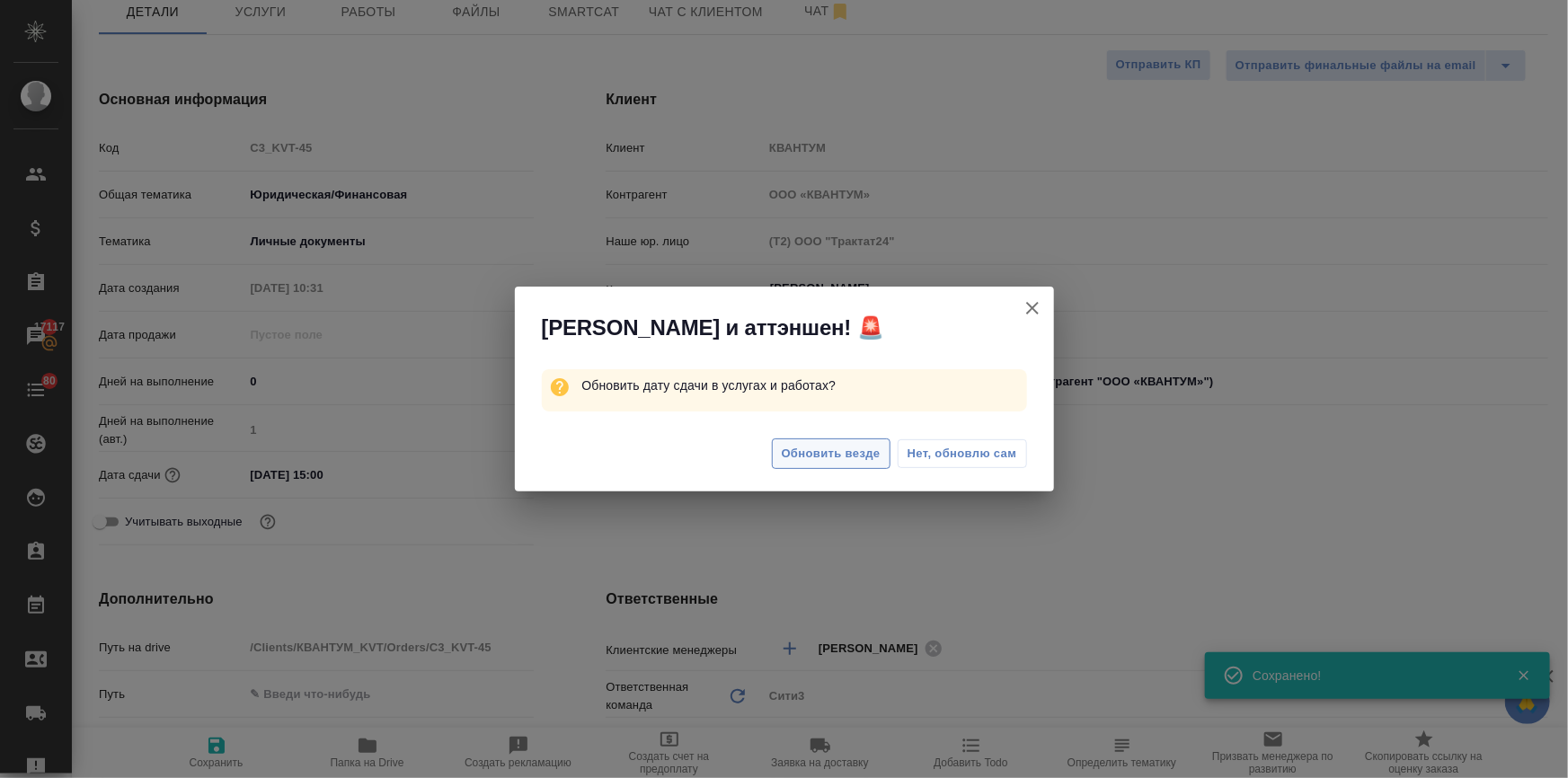
click at [811, 462] on span "Обновить везде" at bounding box center [832, 454] width 99 height 21
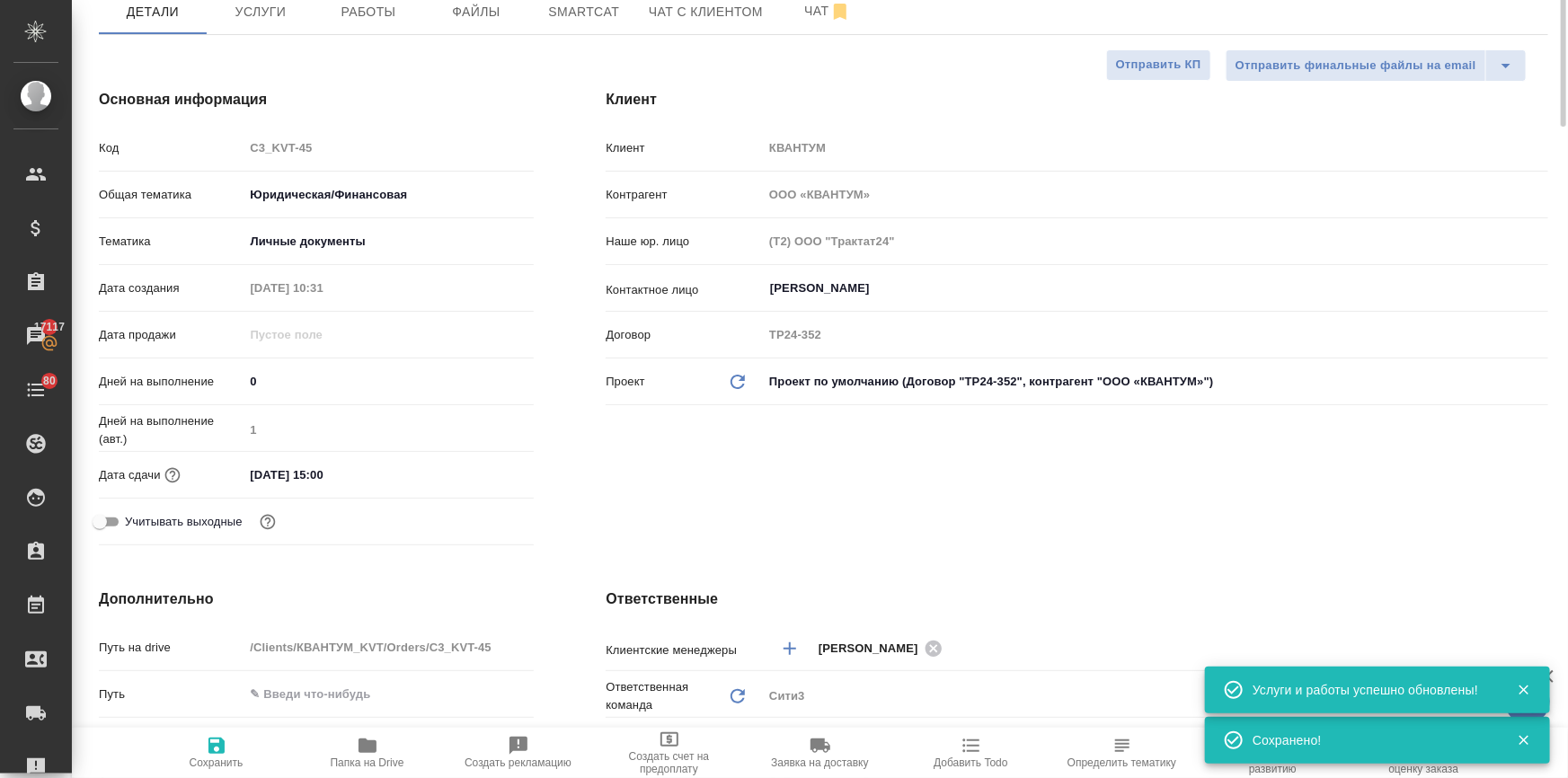
scroll to position [0, 0]
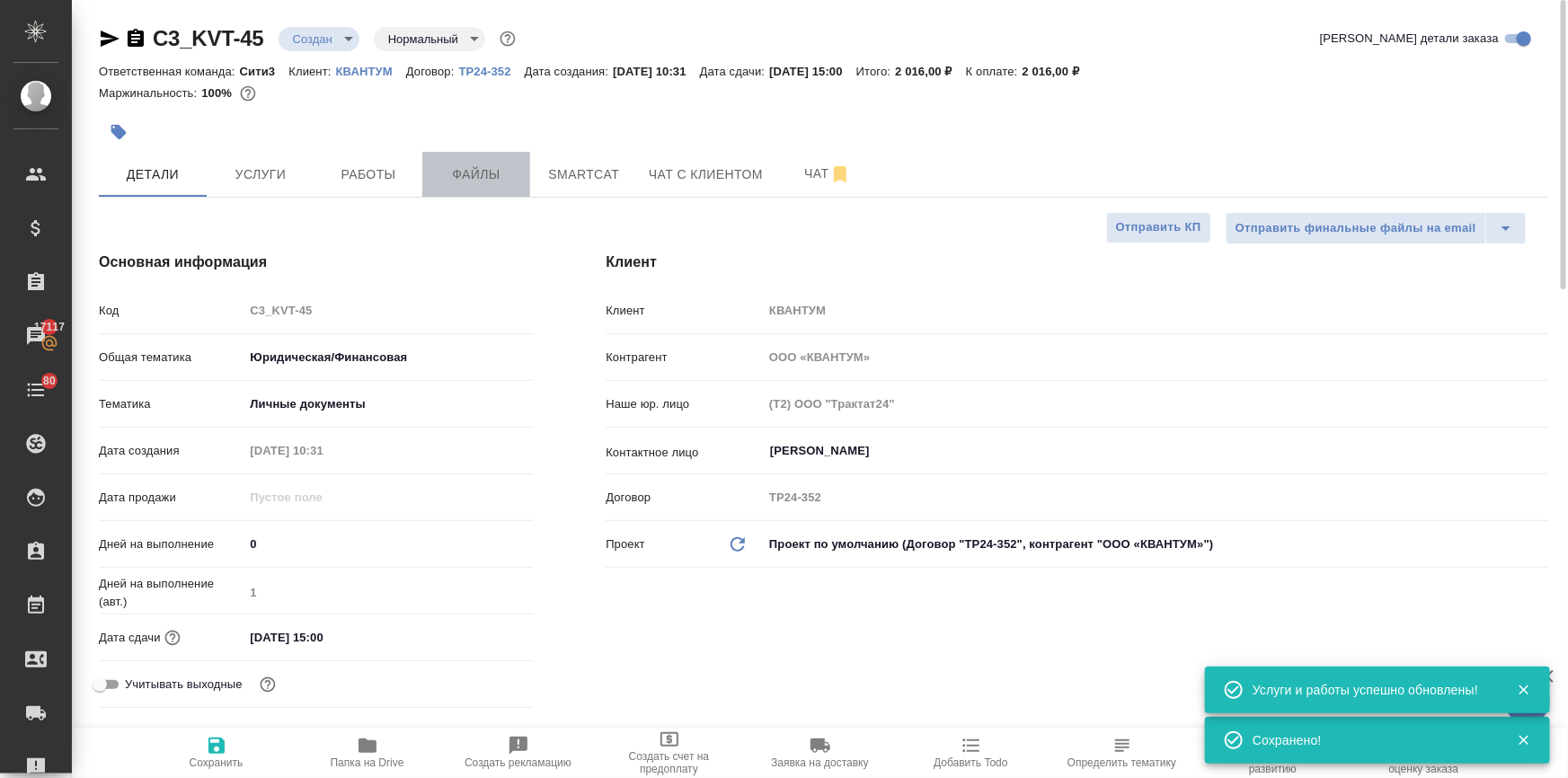
click at [485, 185] on button "Файлы" at bounding box center [475, 173] width 108 height 45
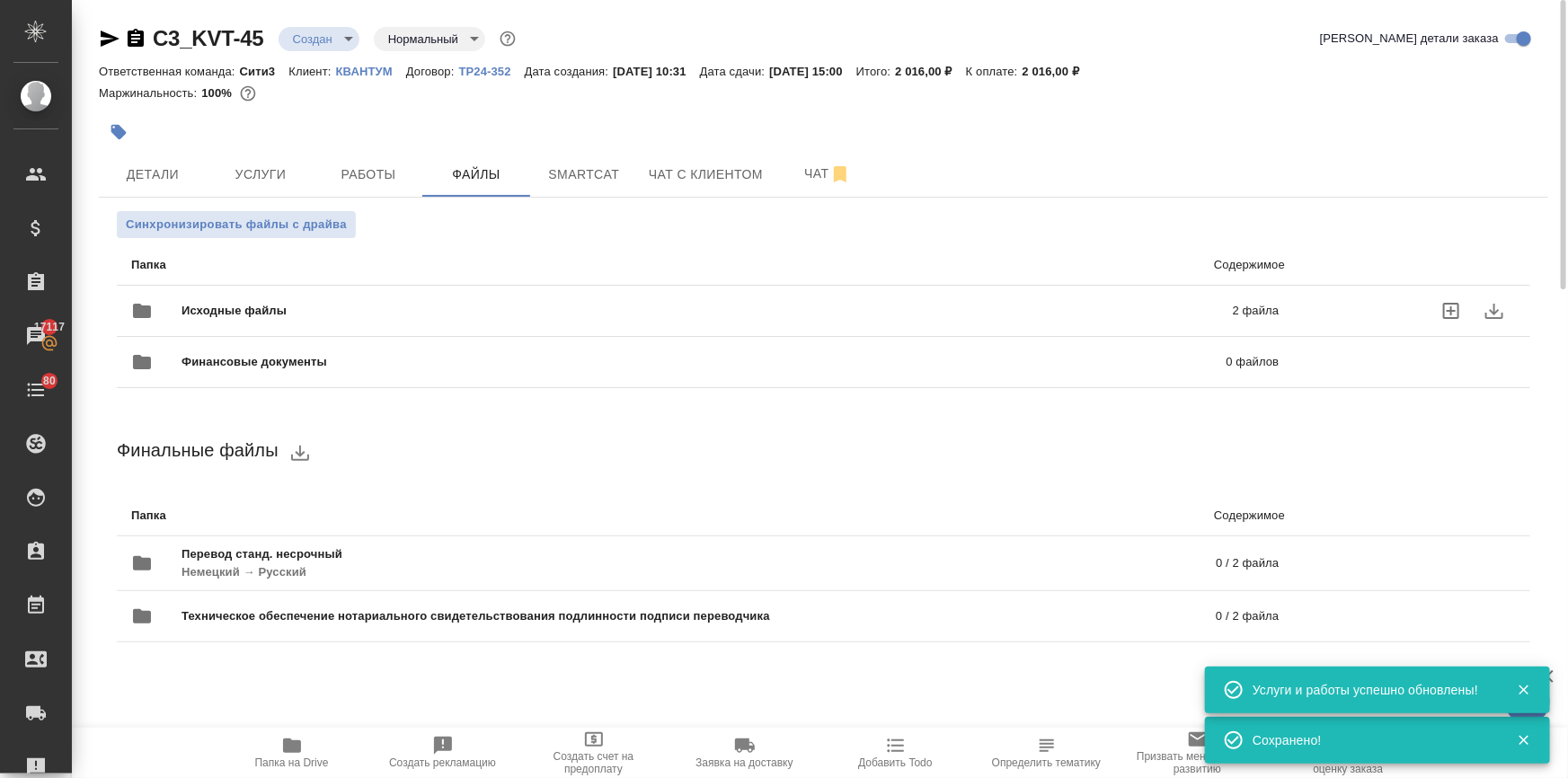
click at [271, 303] on span "Исходные файлы" at bounding box center [471, 310] width 577 height 18
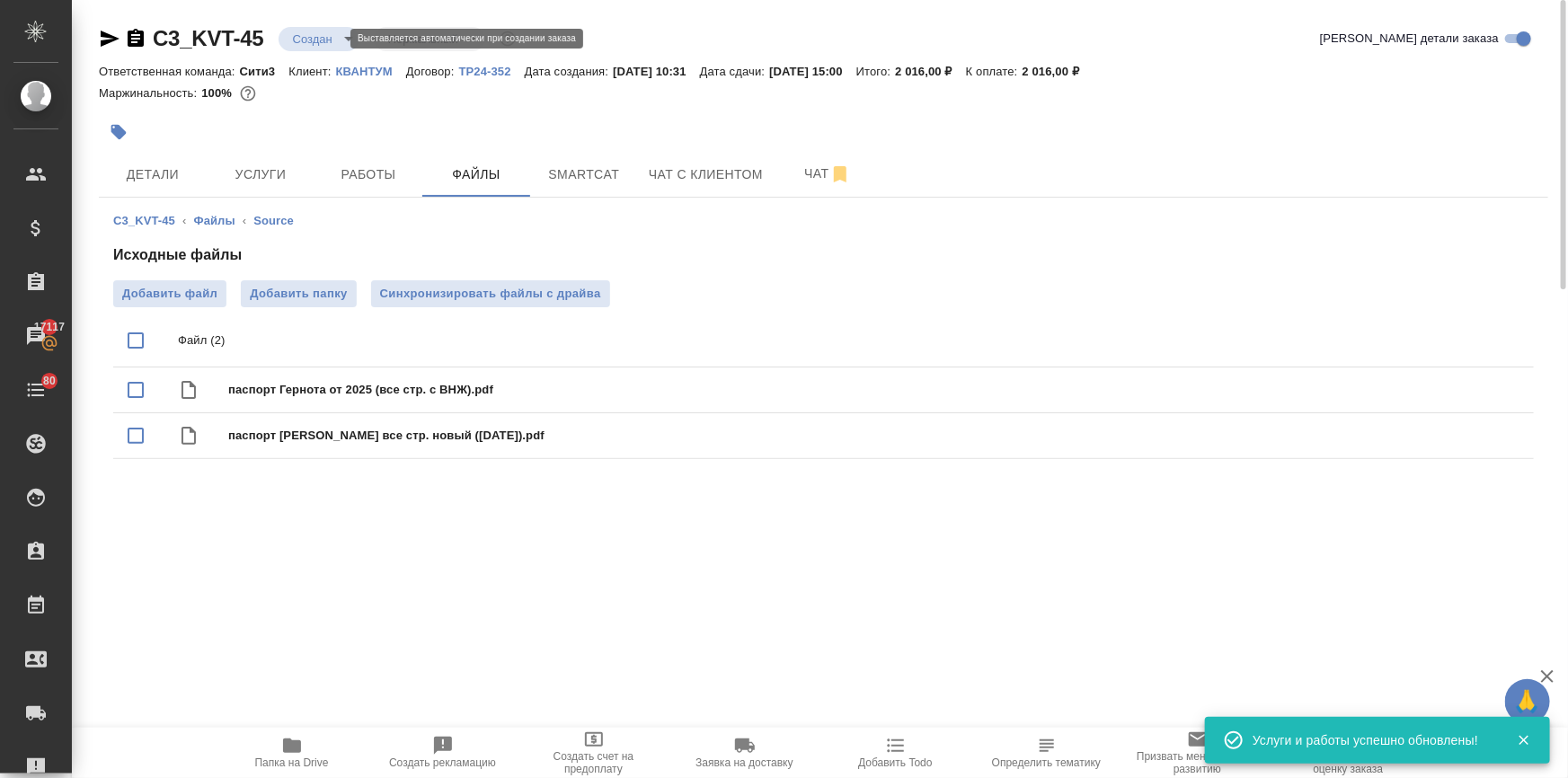
click at [312, 36] on body "🙏 .cls-1 fill:#fff; AWATERA Ilina Ekaterina Клиенты Спецификации Заказы 17117 Ч…" at bounding box center [784, 461] width 1568 height 923
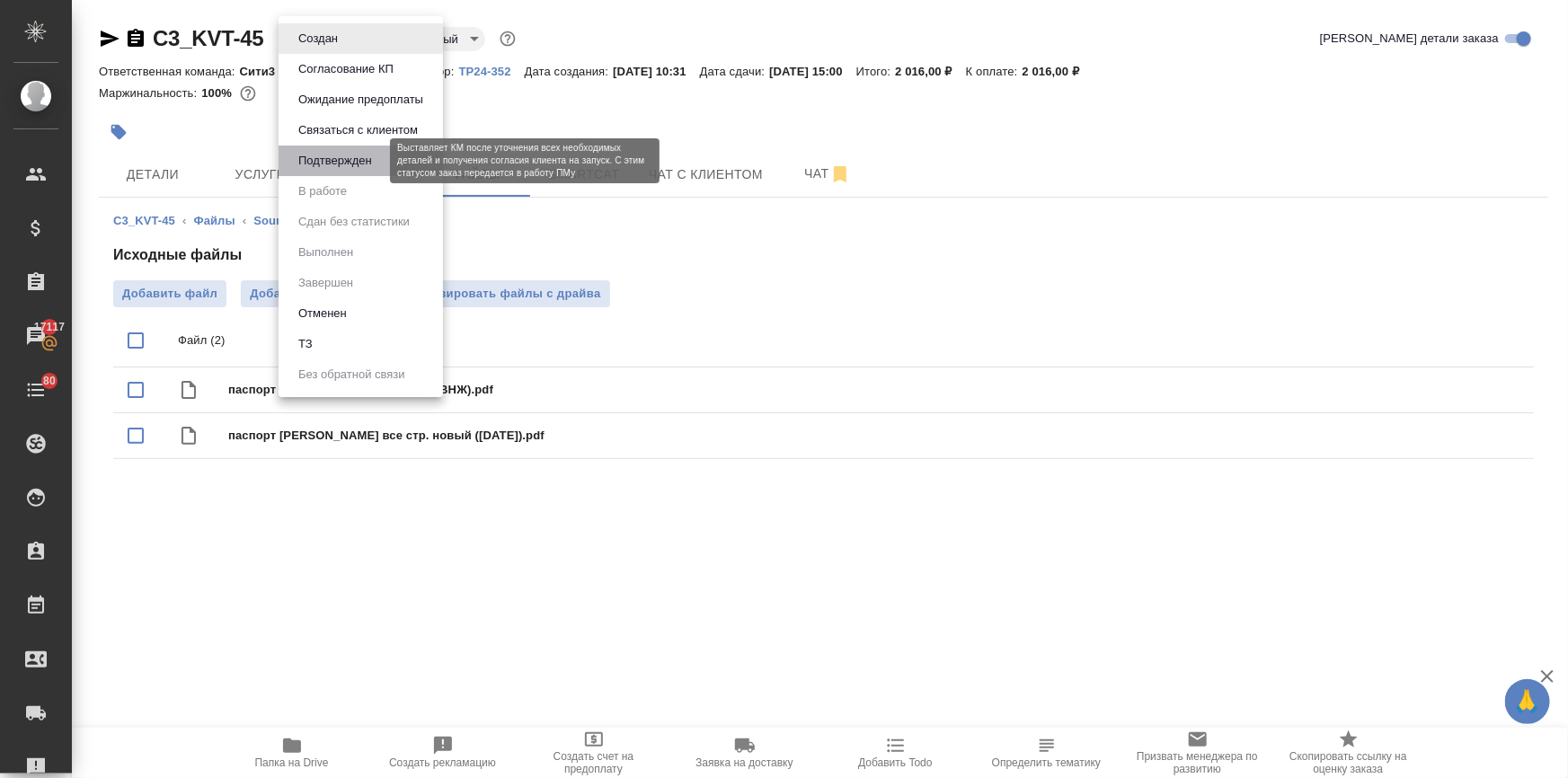
click at [312, 161] on button "Подтвержден" at bounding box center [334, 160] width 85 height 20
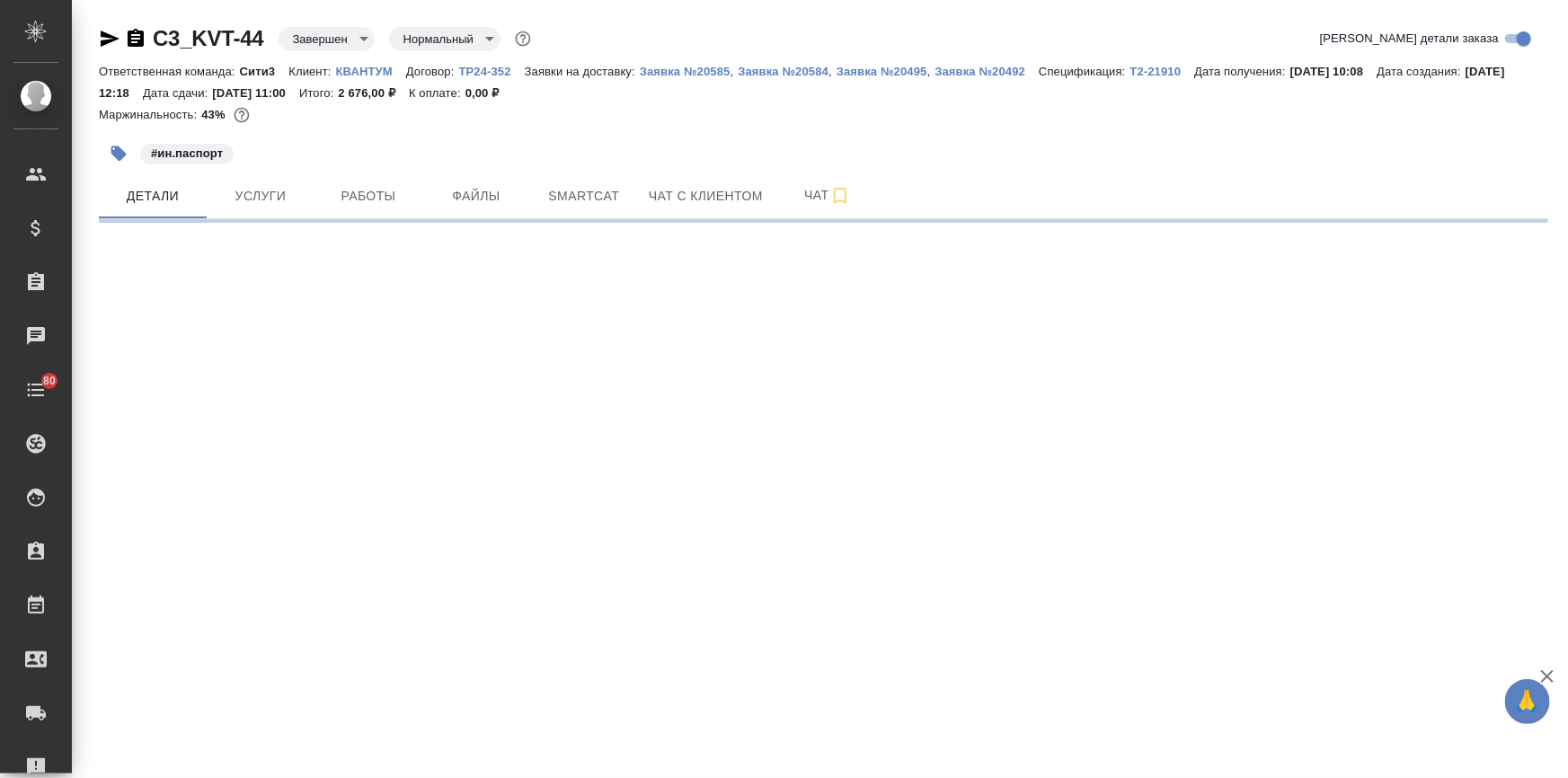
select select "RU"
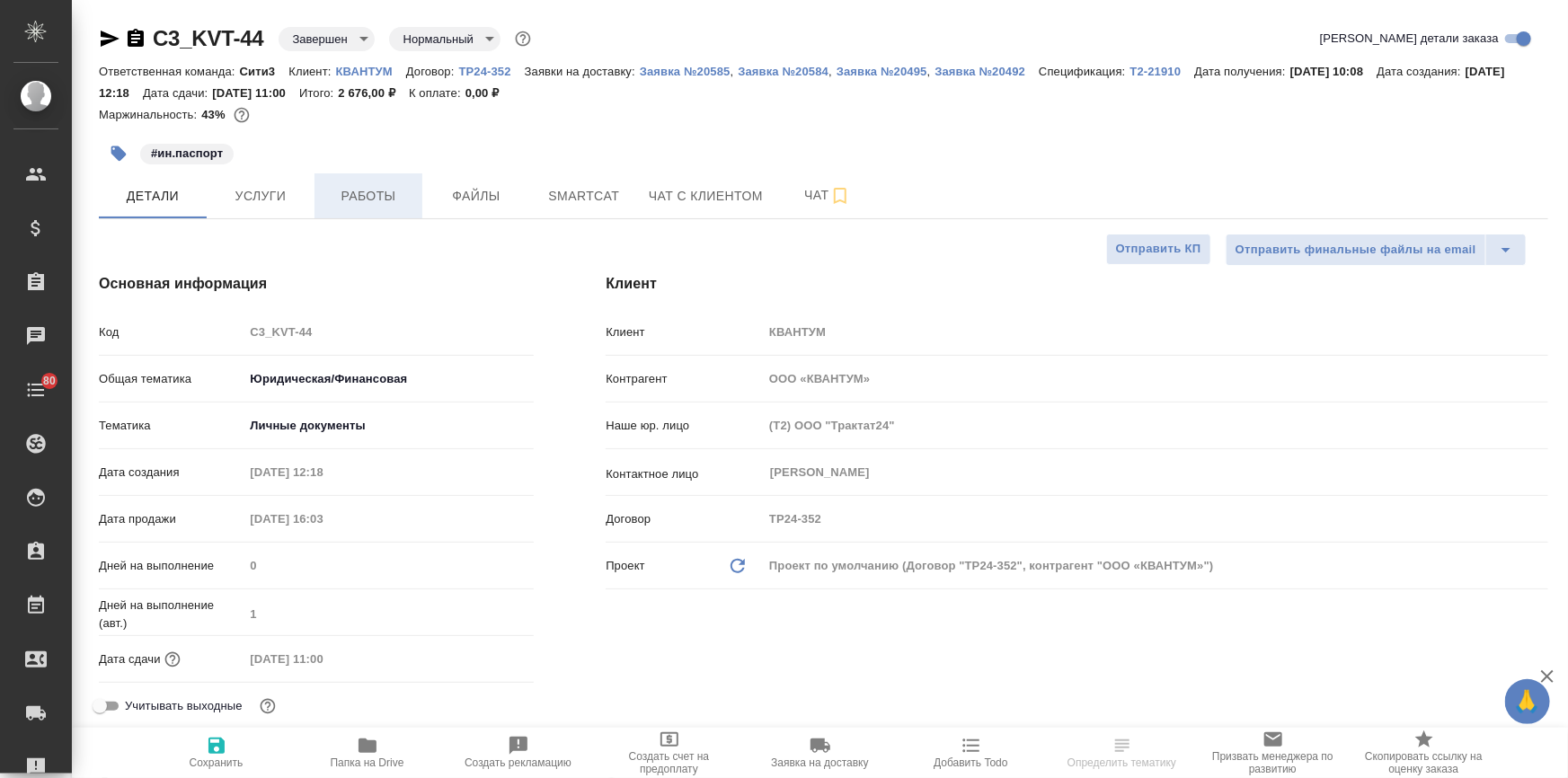
click at [346, 196] on span "Работы" at bounding box center [368, 196] width 87 height 23
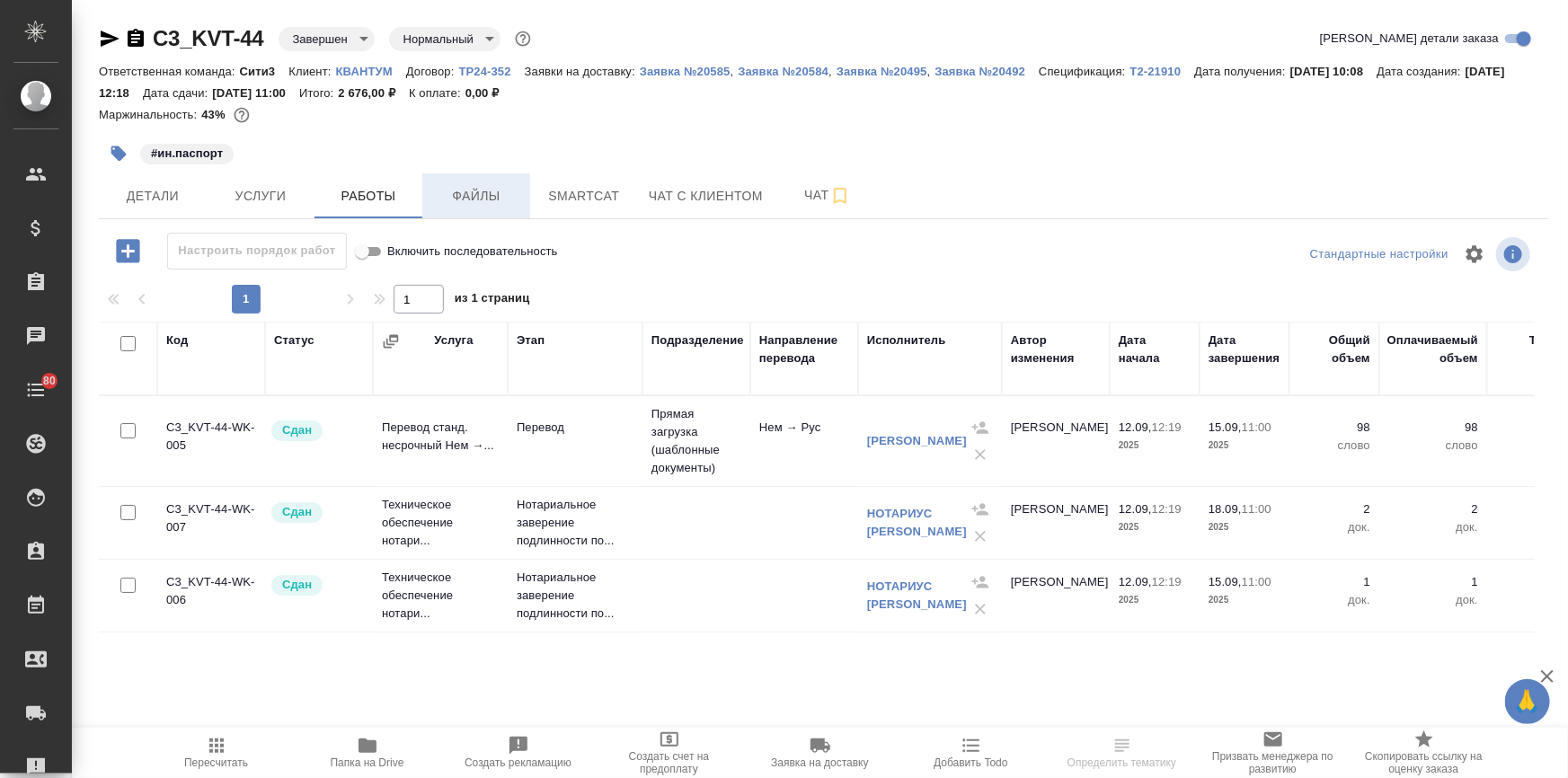
click at [453, 182] on button "Файлы" at bounding box center [475, 195] width 108 height 45
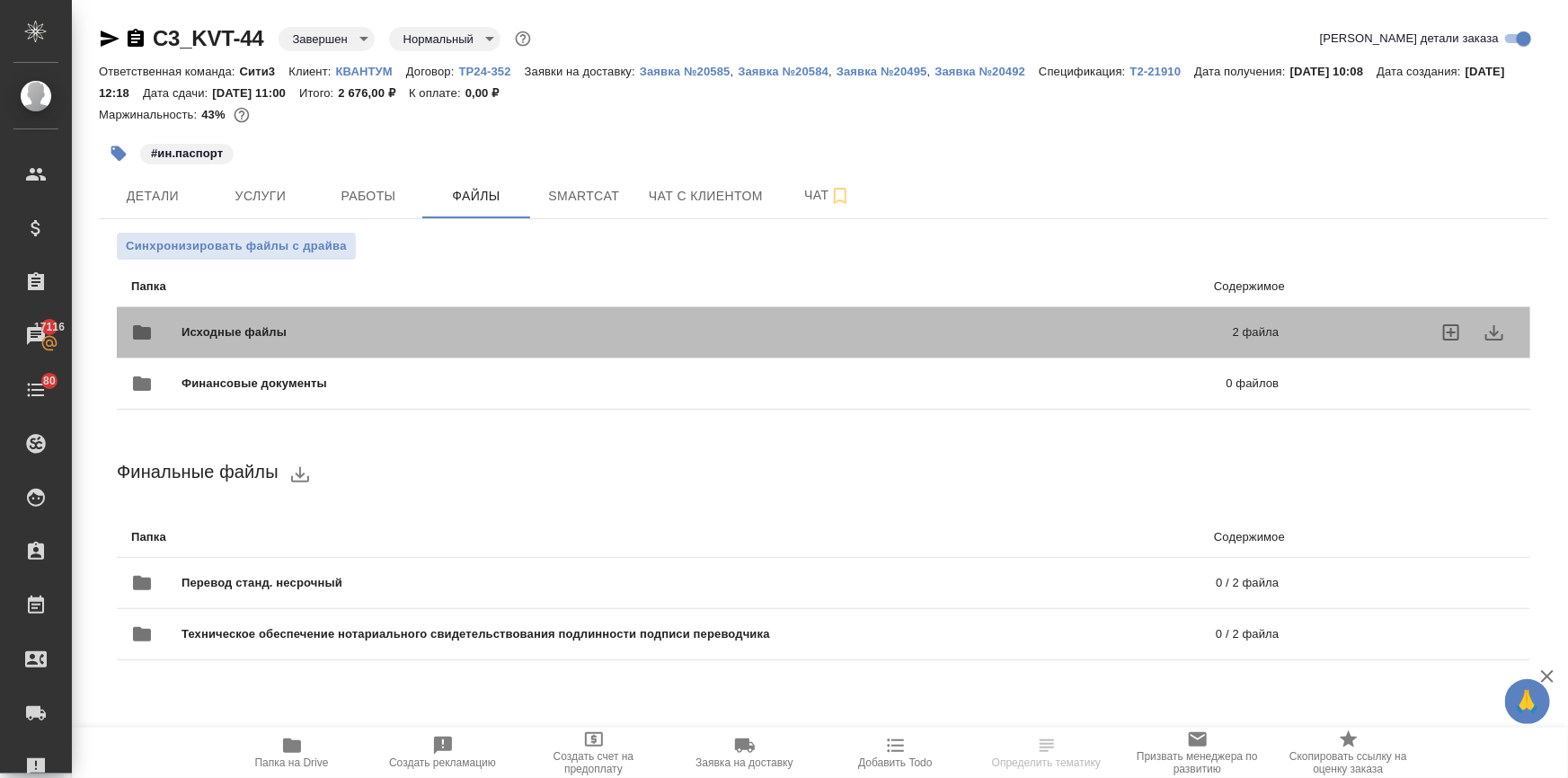
click at [296, 324] on span "Исходные файлы" at bounding box center [471, 332] width 577 height 18
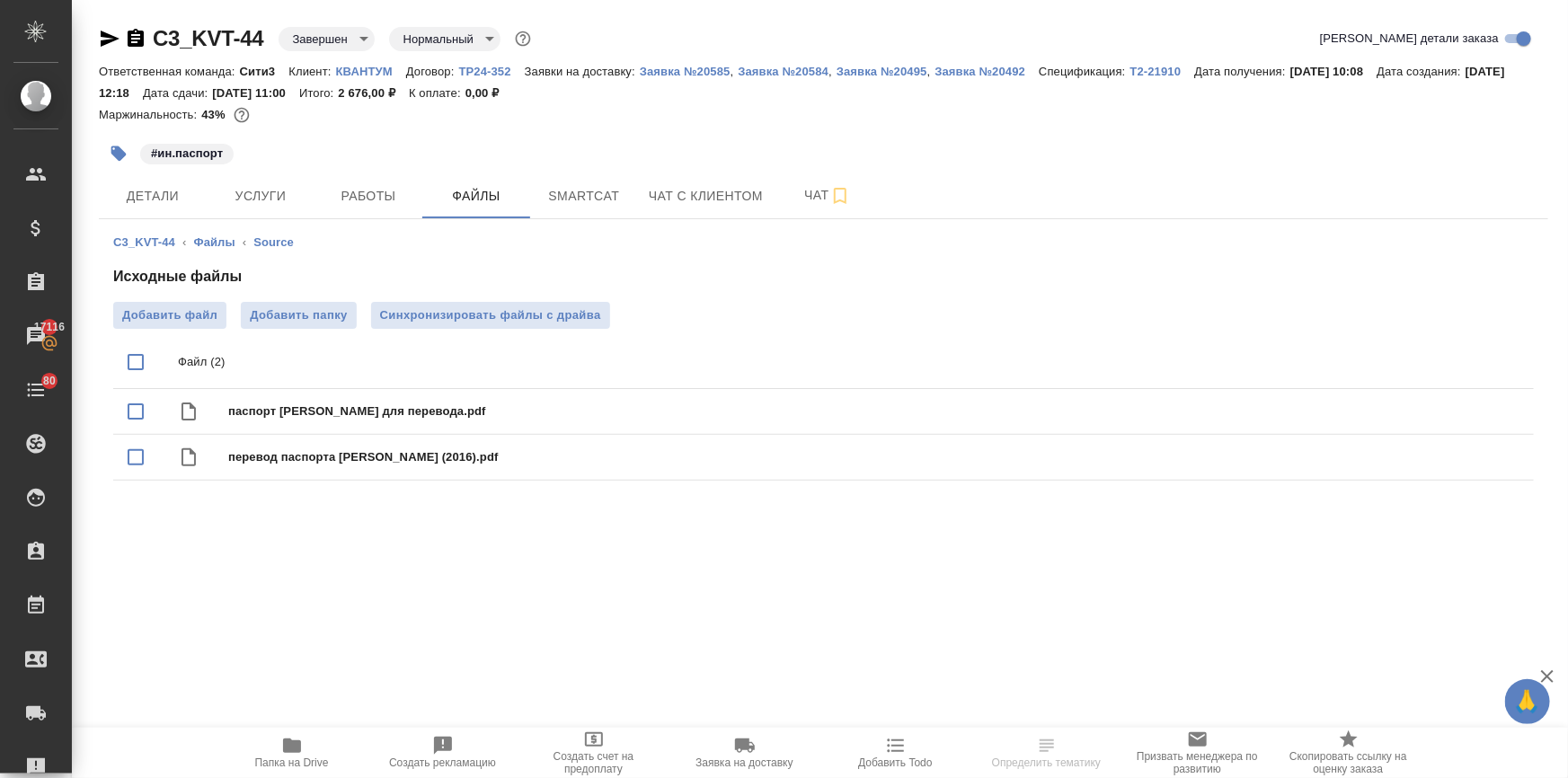
click at [293, 748] on icon "button" at bounding box center [291, 745] width 18 height 14
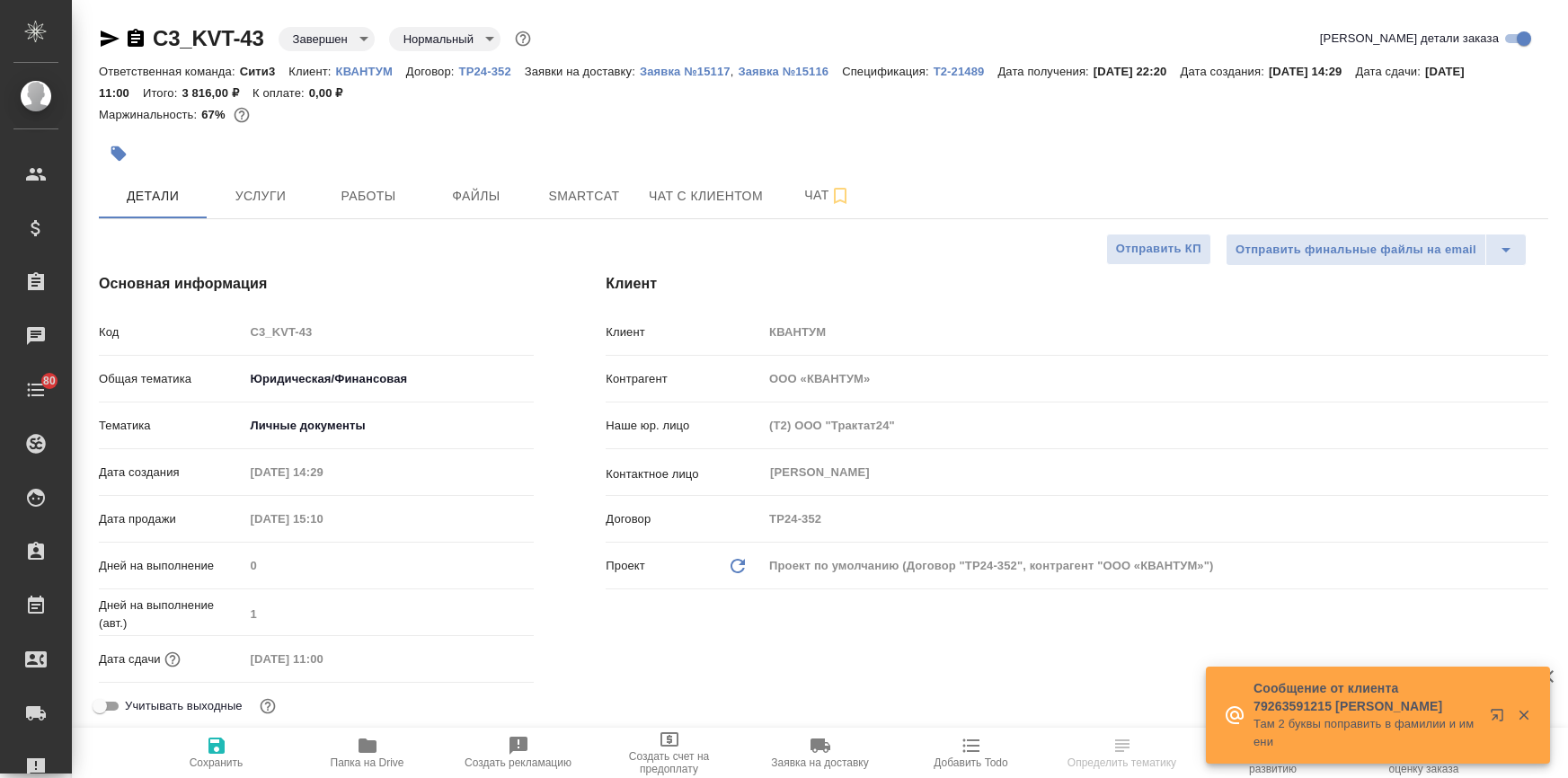
select select "RU"
click at [368, 754] on icon "button" at bounding box center [367, 745] width 22 height 22
select select "RU"
type textarea "x"
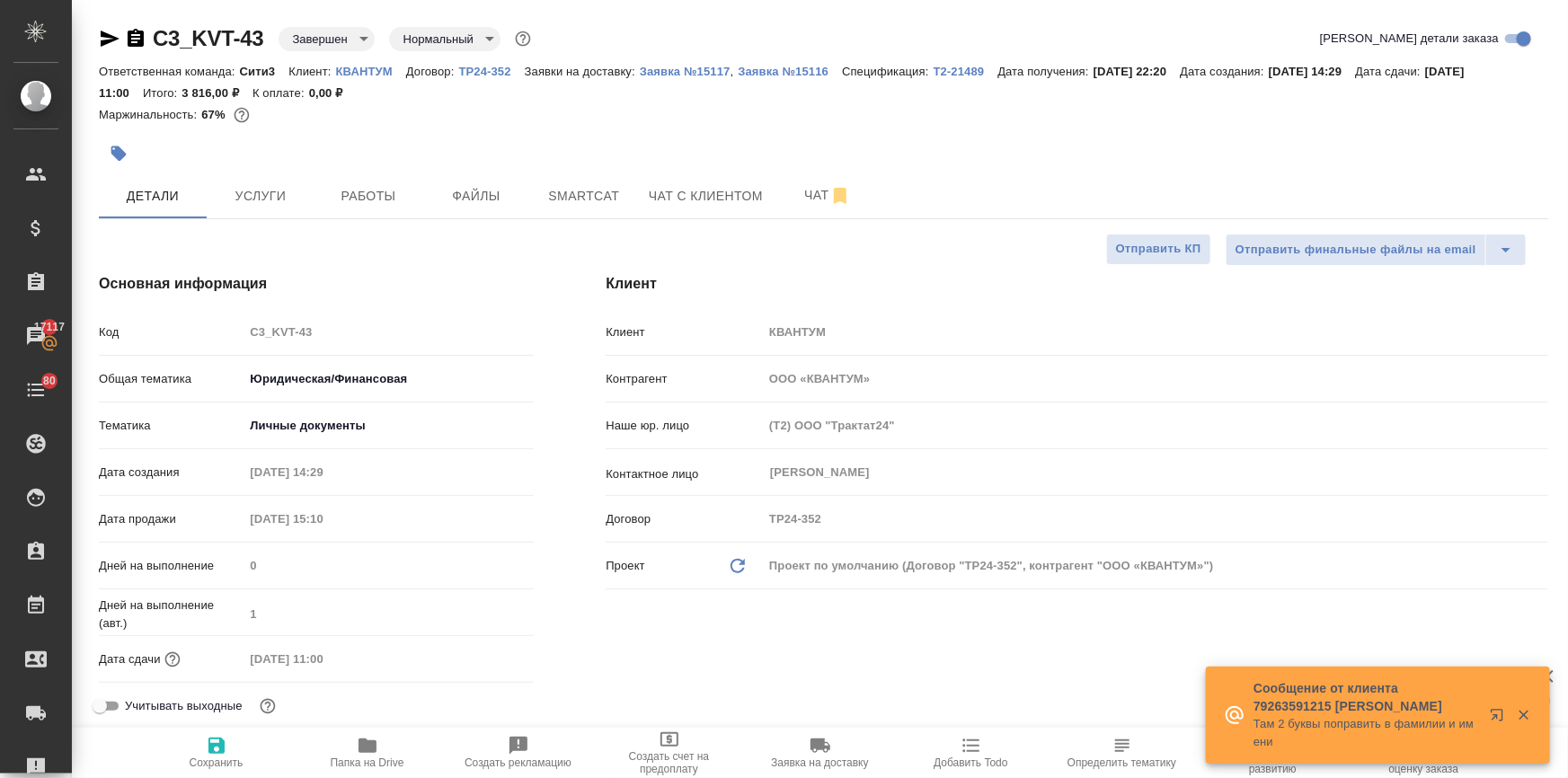
type textarea "x"
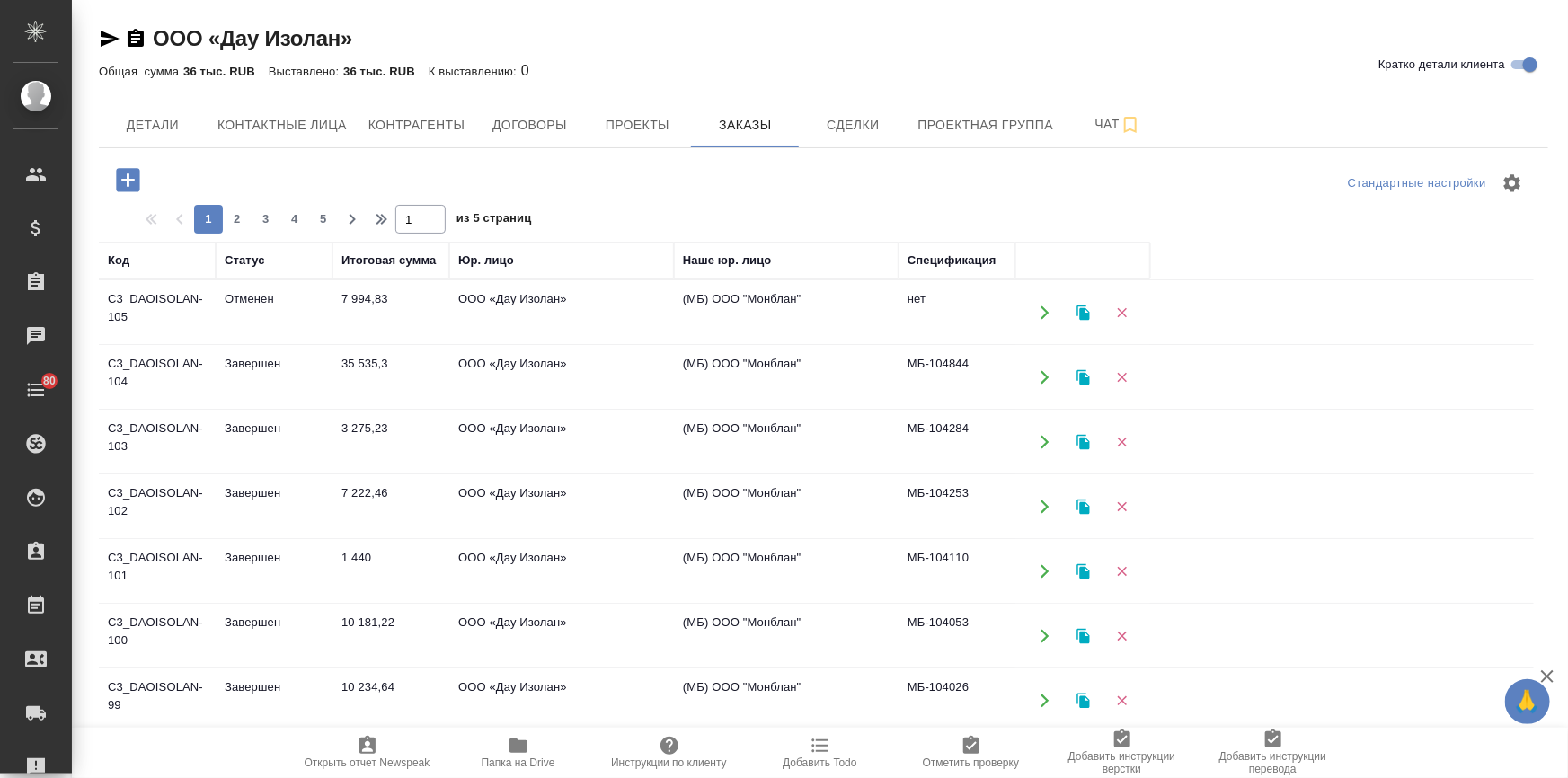
click at [134, 173] on icon "button" at bounding box center [128, 179] width 24 height 24
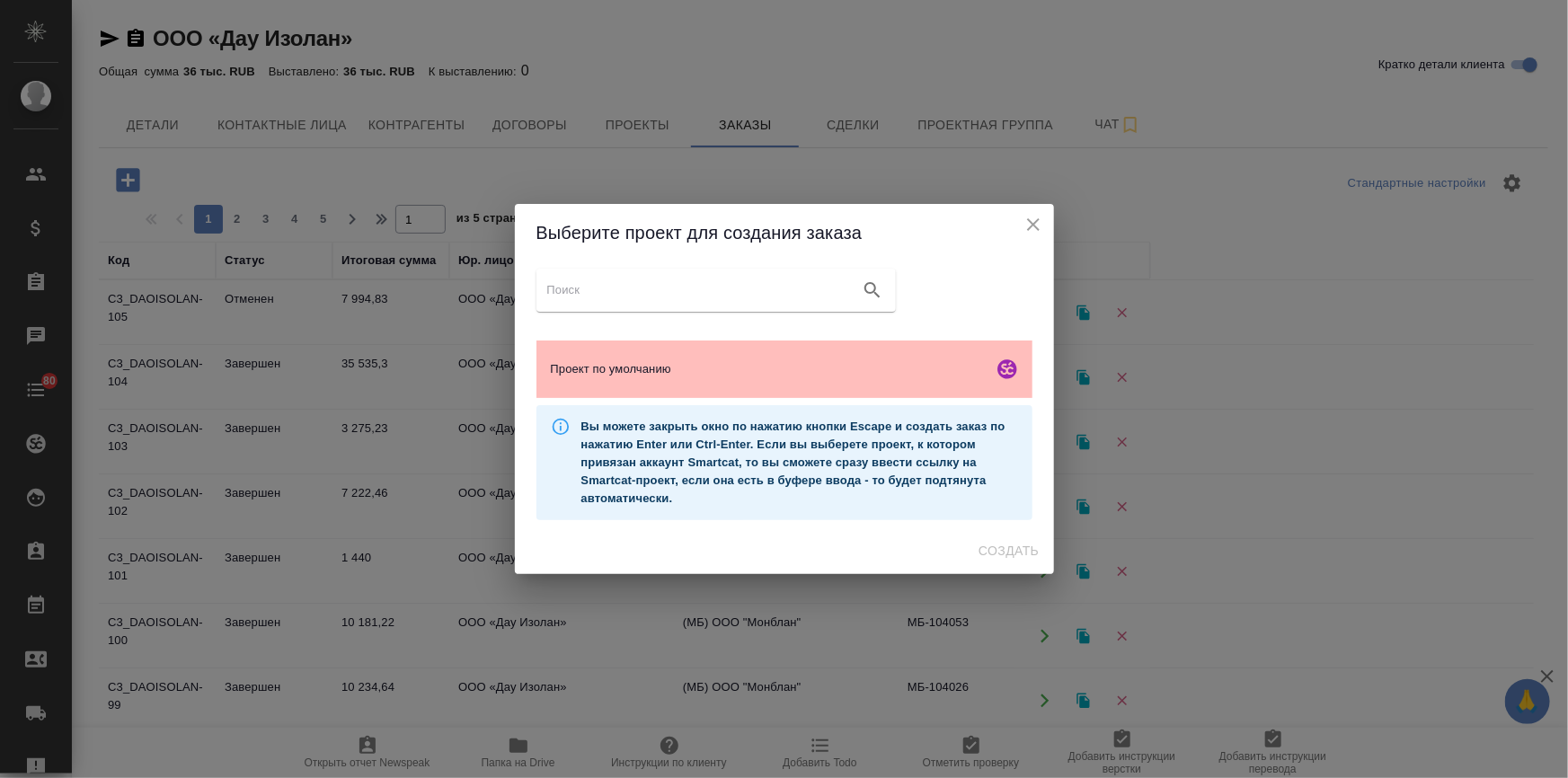
click at [673, 361] on span "Проект по умолчанию" at bounding box center [768, 369] width 434 height 18
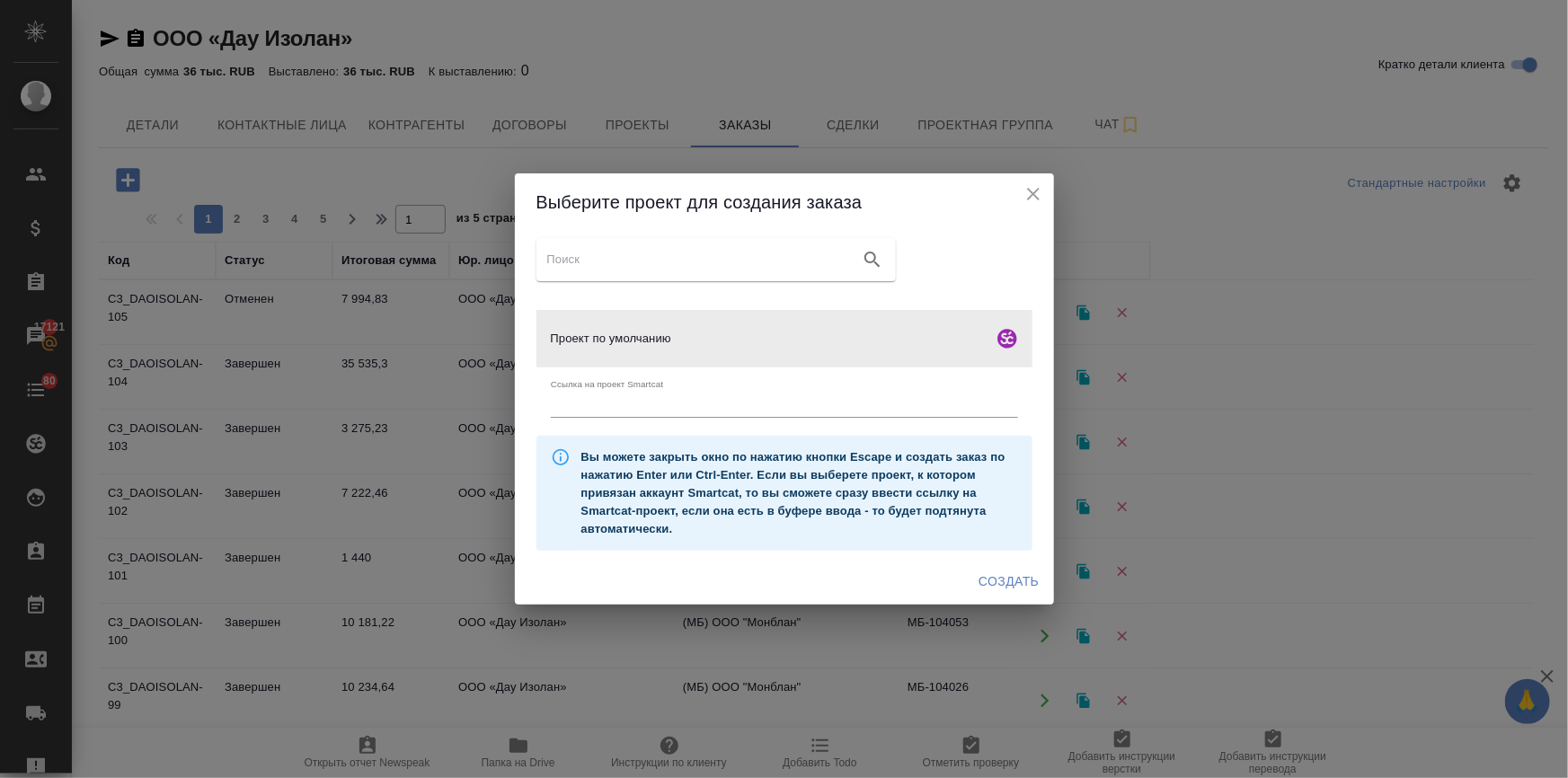
click at [1024, 584] on span "Создать" at bounding box center [1008, 582] width 60 height 23
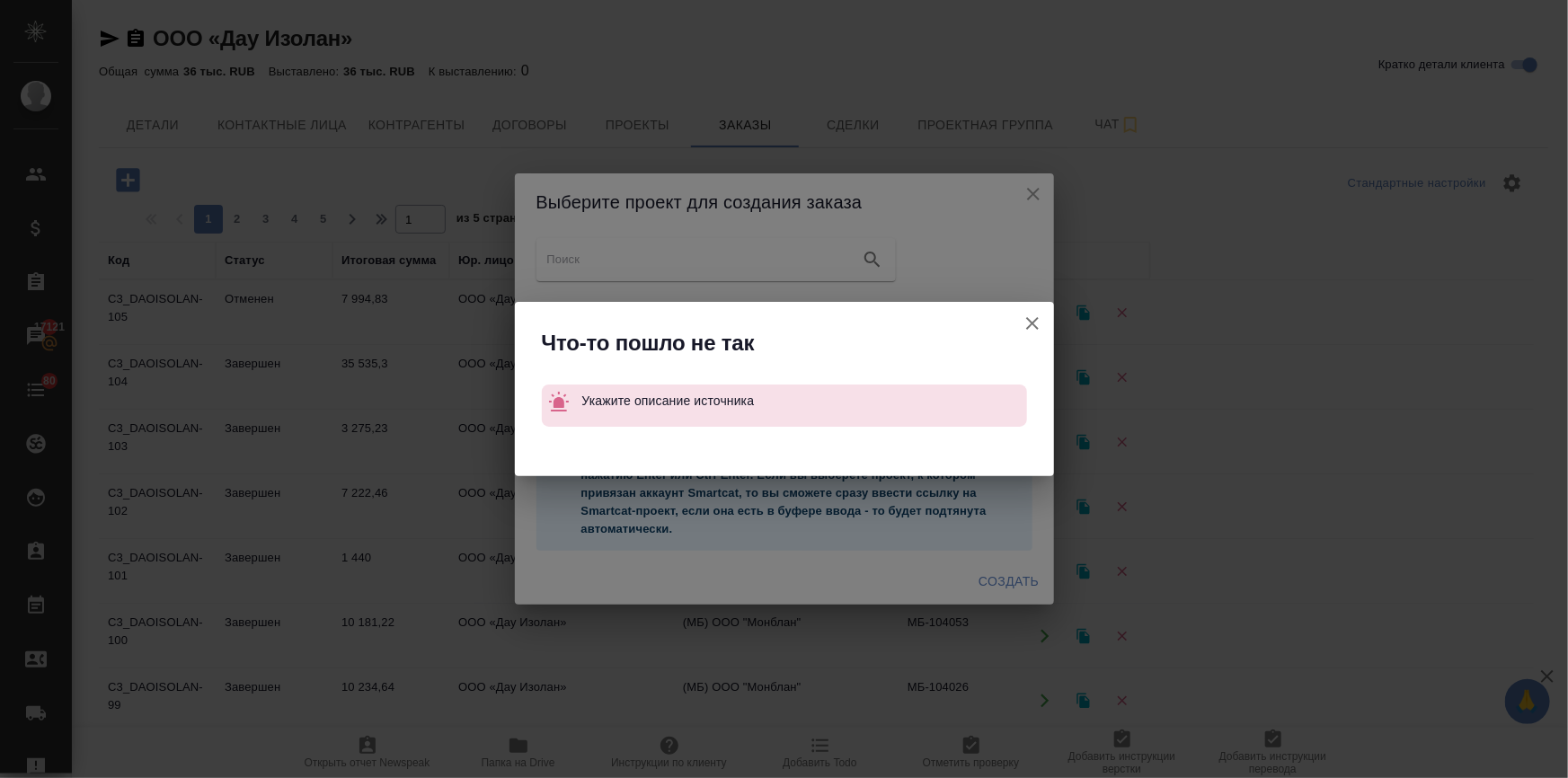
click at [1025, 314] on icon "button" at bounding box center [1032, 323] width 22 height 22
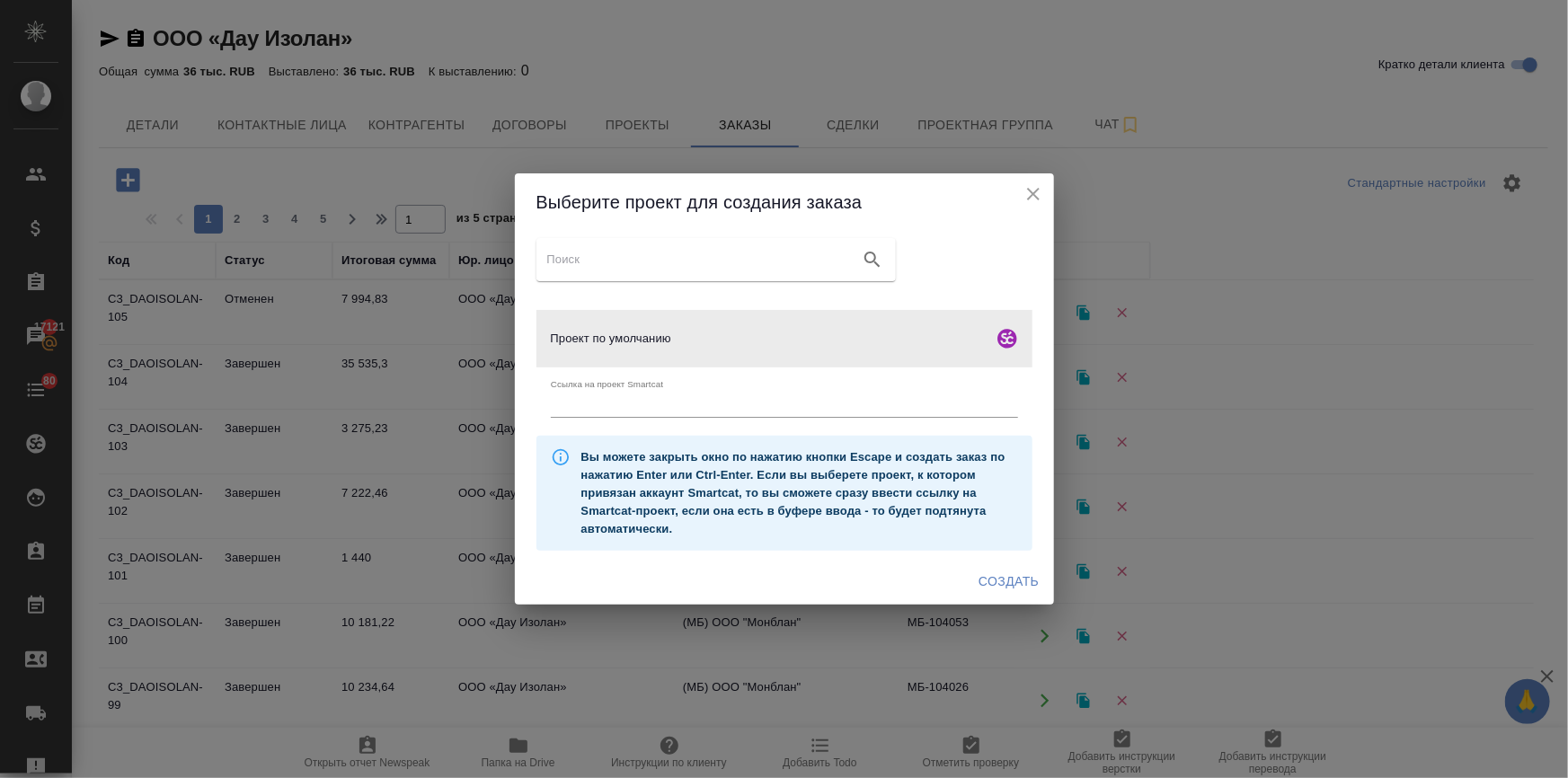
click at [1034, 194] on icon "close" at bounding box center [1033, 193] width 12 height 12
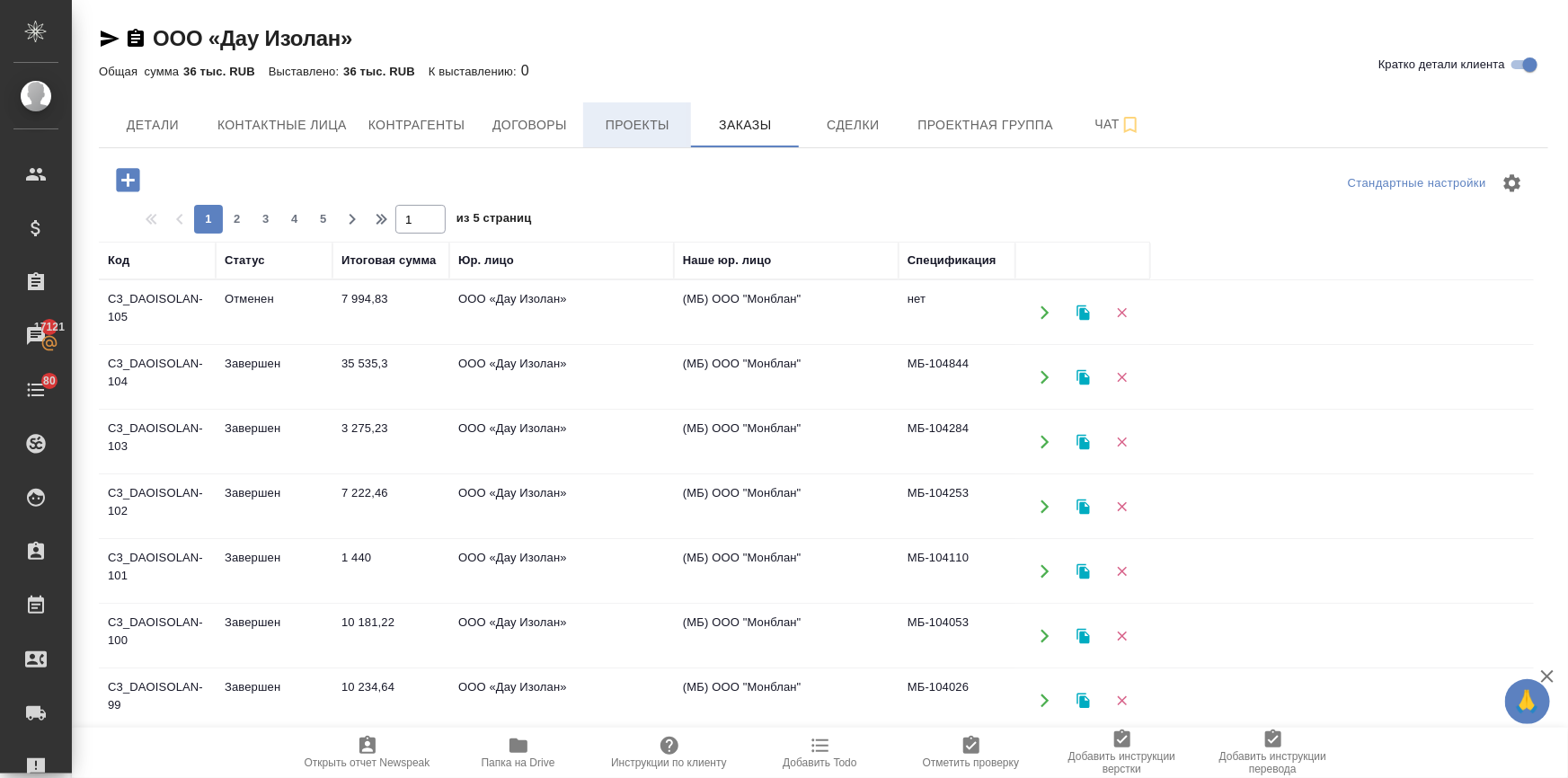
click at [613, 126] on span "Проекты" at bounding box center [636, 126] width 87 height 23
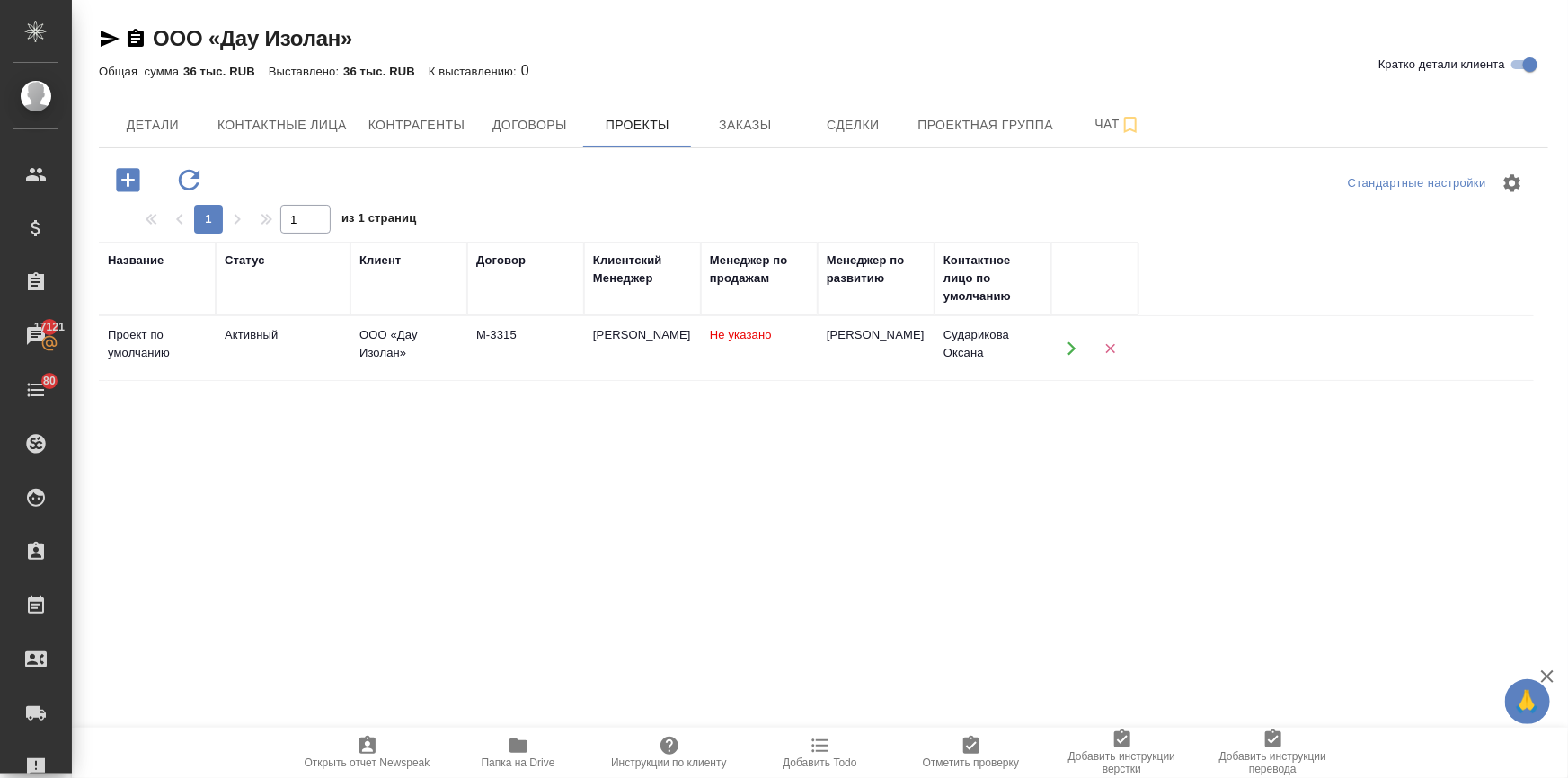
click at [372, 343] on div "ООО «Дау Изолан»" at bounding box center [409, 344] width 99 height 36
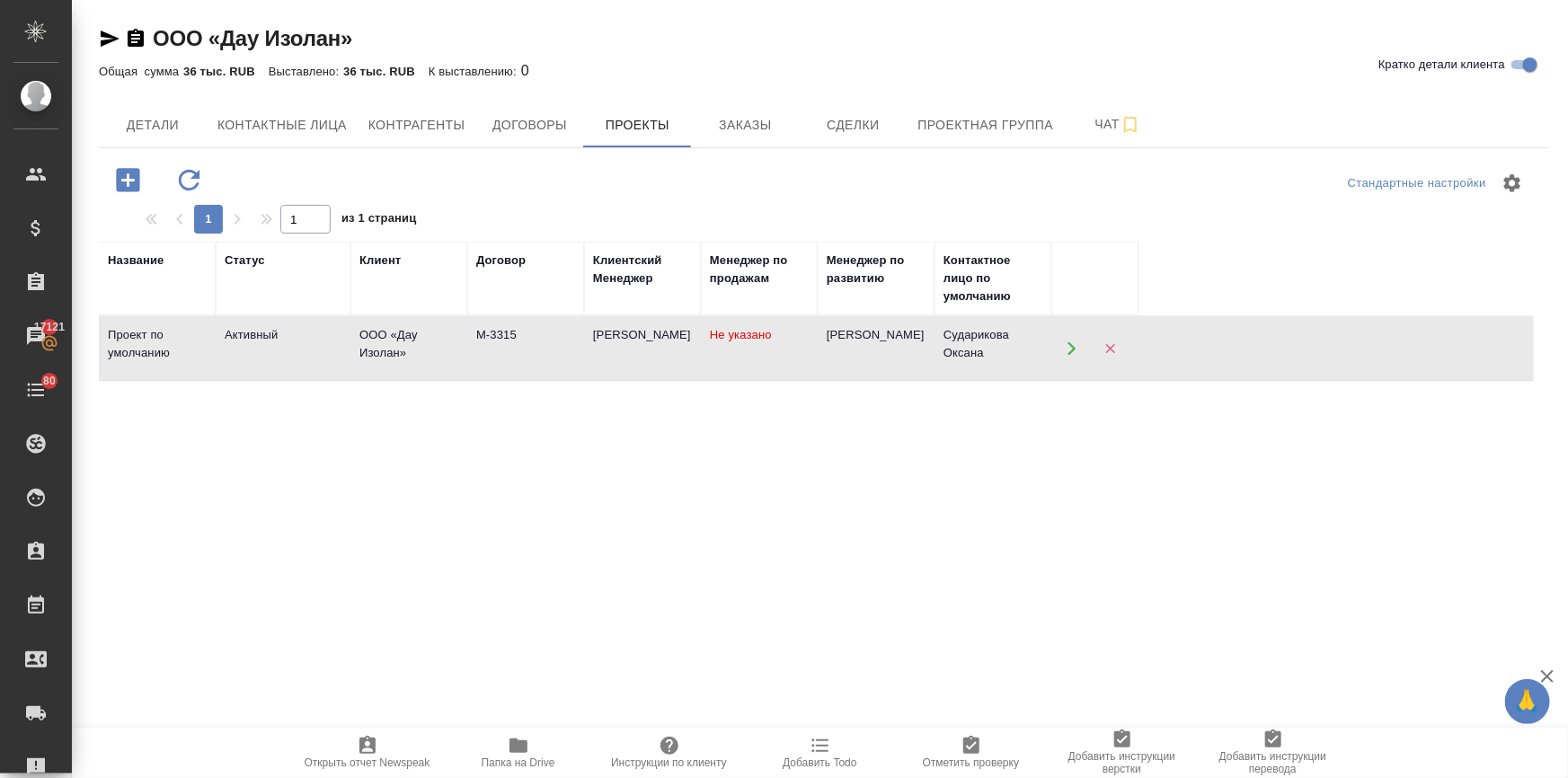
click at [372, 343] on div "ООО «Дау Изолан»" at bounding box center [409, 344] width 99 height 36
click at [751, 127] on span "Заказы" at bounding box center [745, 126] width 87 height 23
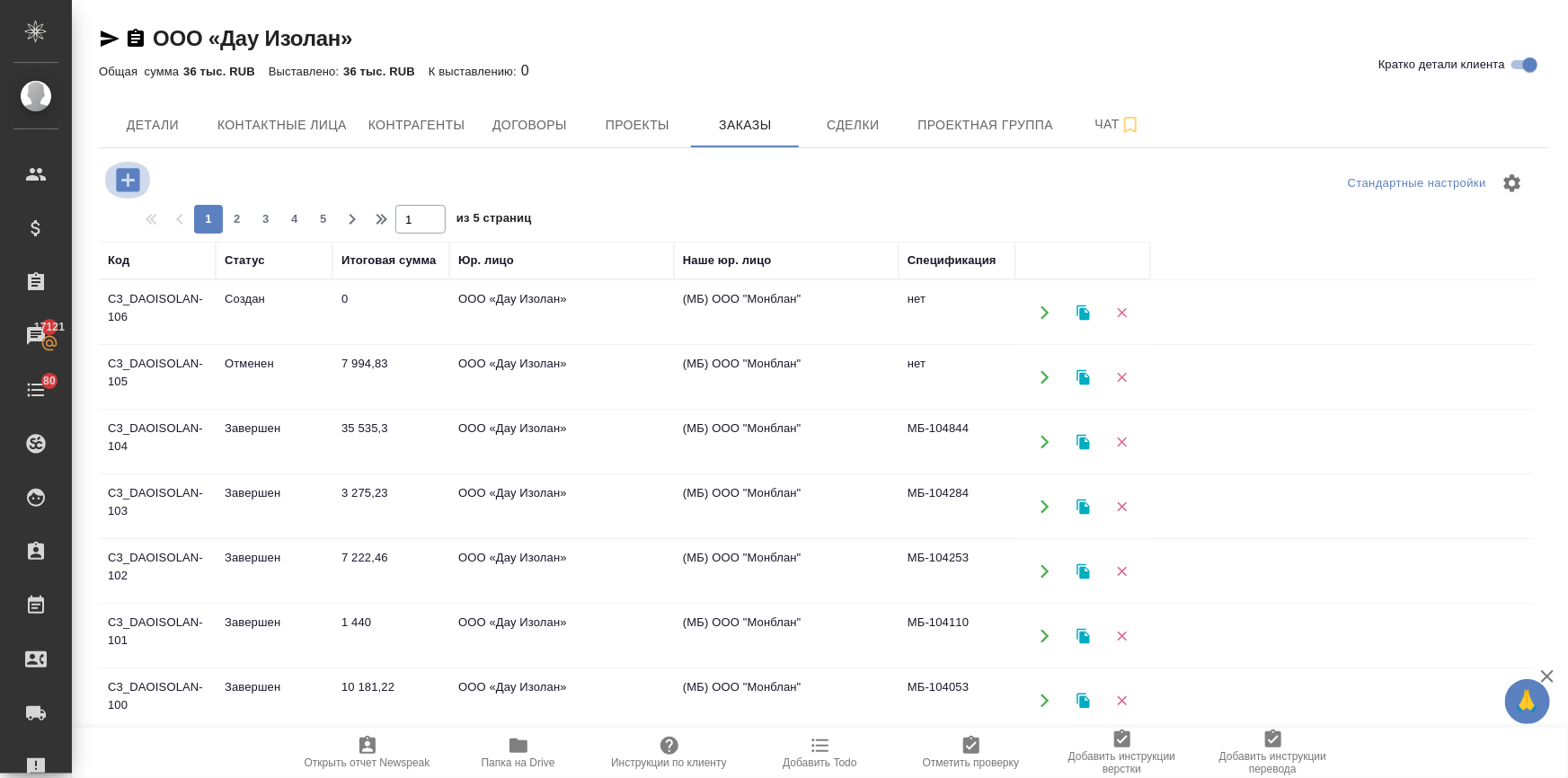
click at [131, 177] on icon "button" at bounding box center [128, 179] width 24 height 24
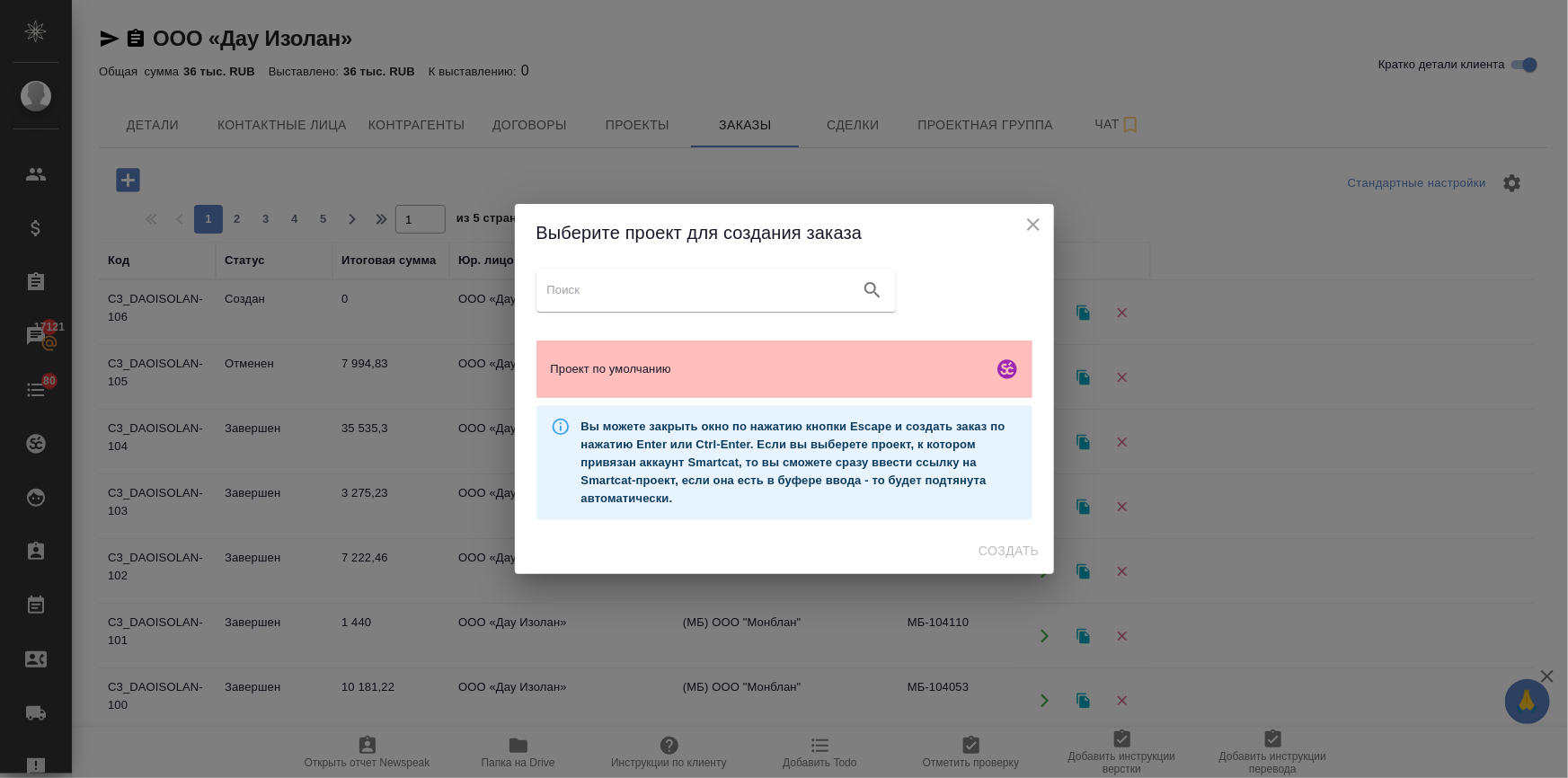
click at [561, 369] on span "Проект по умолчанию" at bounding box center [768, 369] width 434 height 18
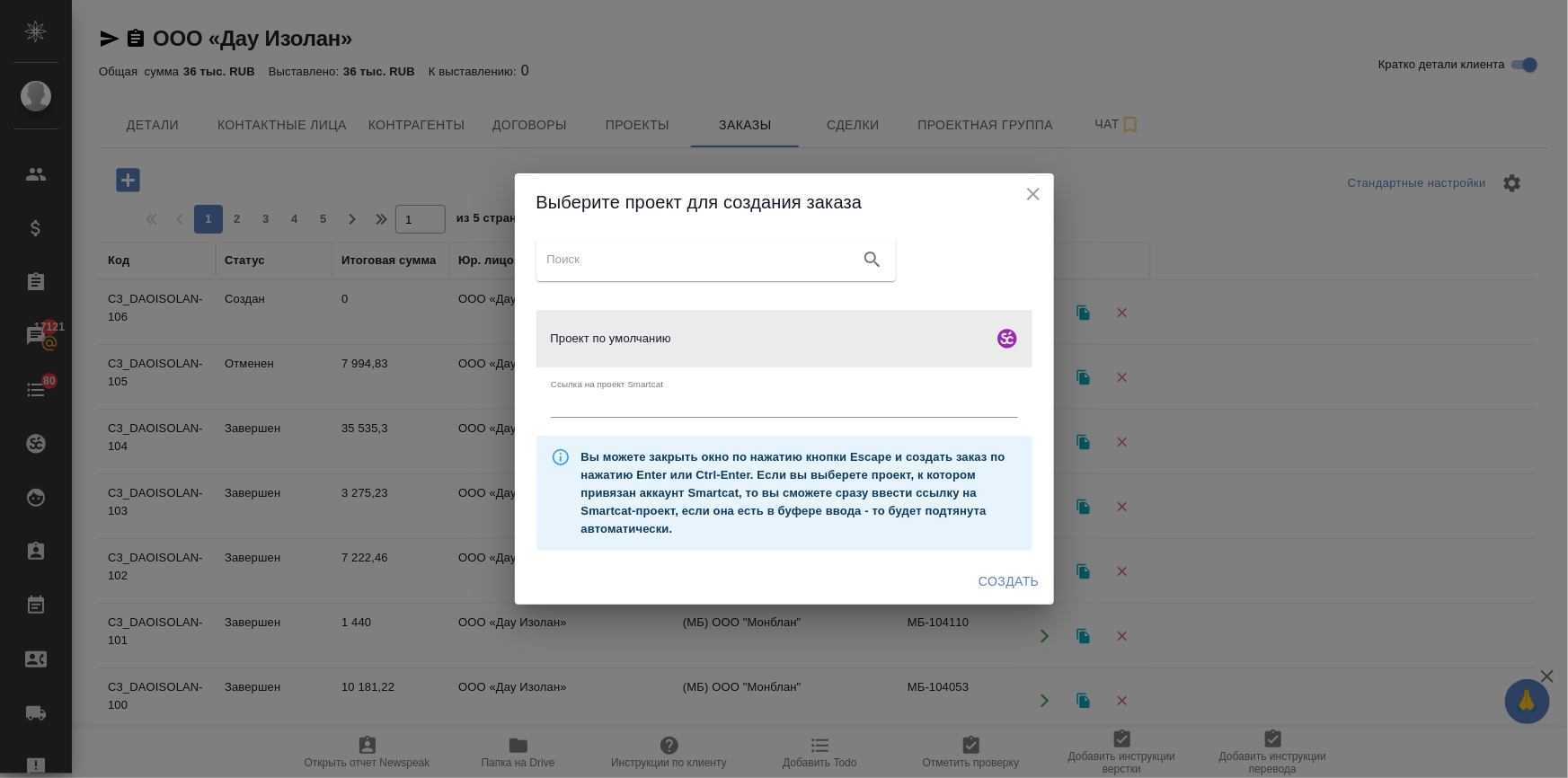
click at [1035, 188] on icon "close" at bounding box center [1033, 193] width 22 height 22
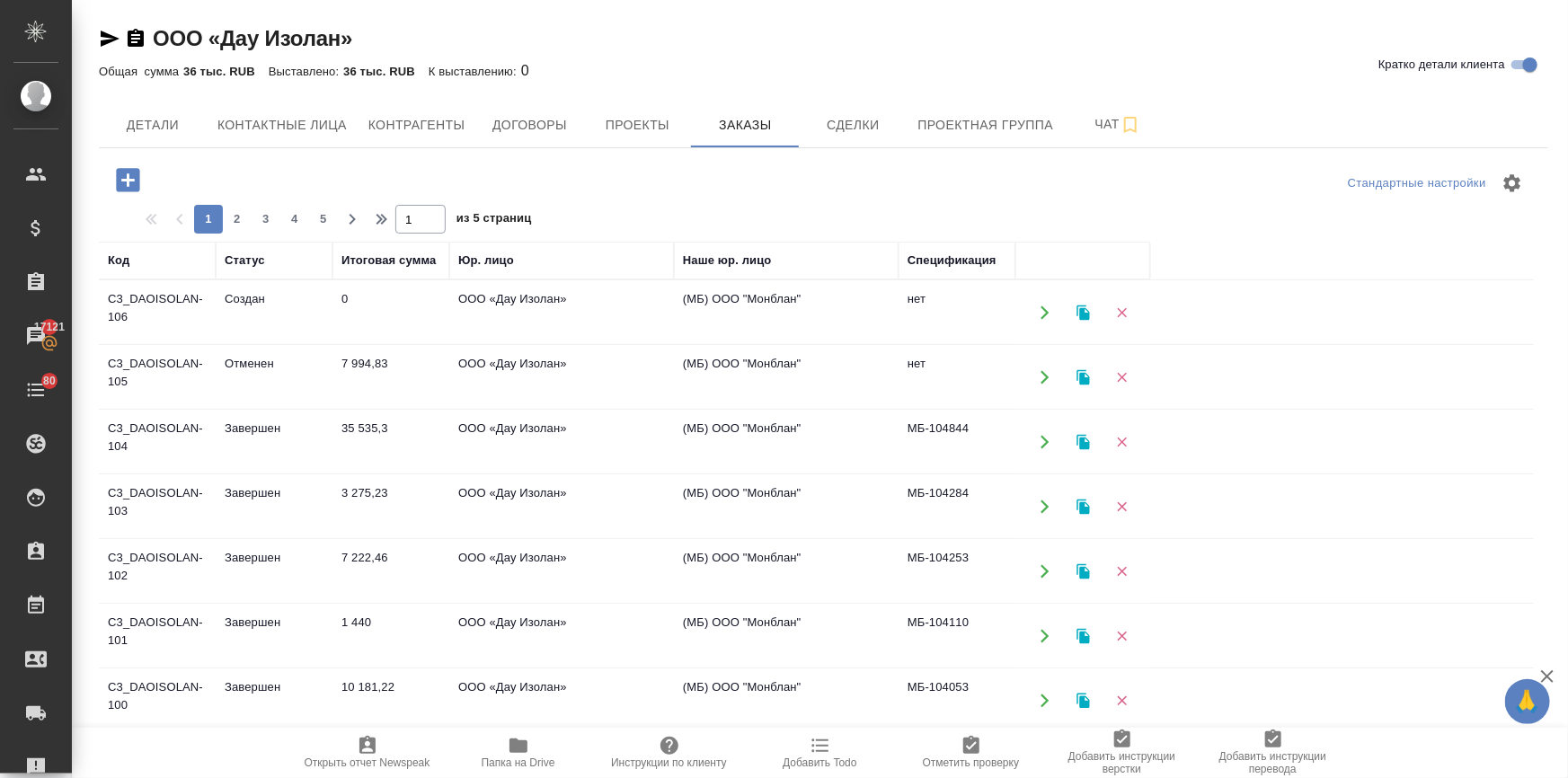
click at [314, 294] on td "Создан" at bounding box center [273, 312] width 117 height 63
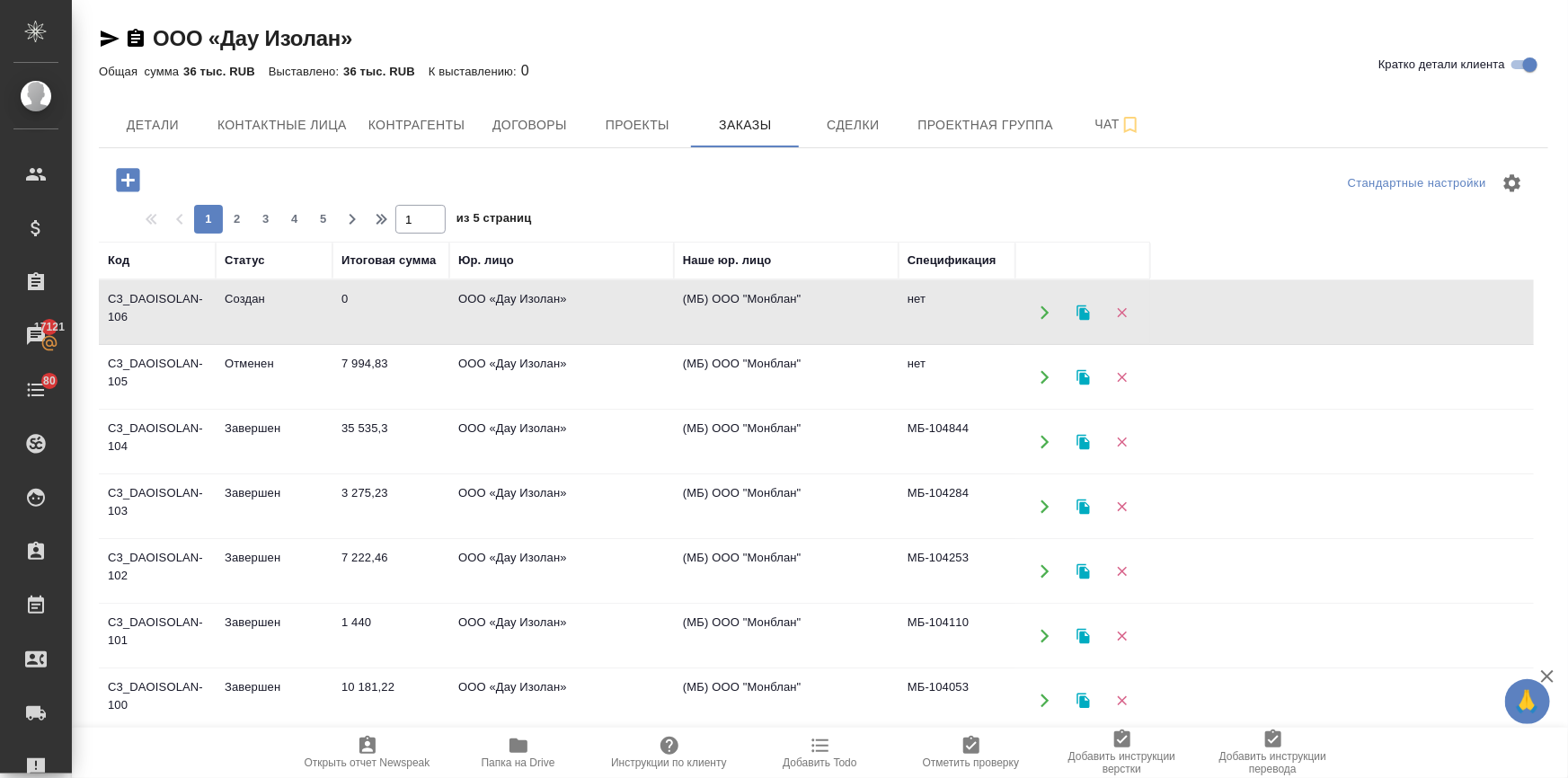
click at [314, 294] on td "Создан" at bounding box center [273, 312] width 117 height 63
click at [120, 176] on icon "button" at bounding box center [128, 179] width 24 height 24
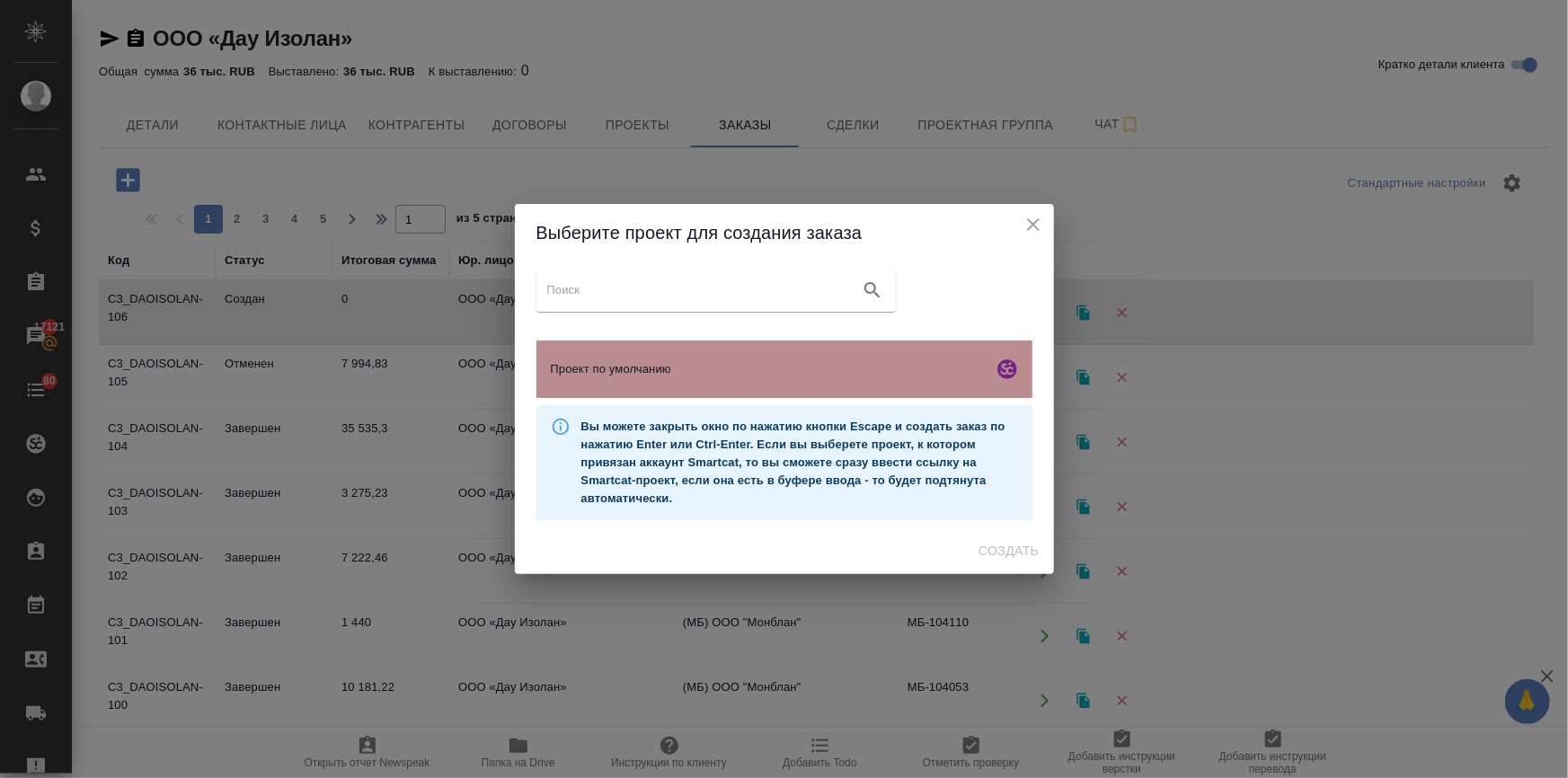
click at [730, 362] on span "Проект по умолчанию" at bounding box center [768, 369] width 434 height 18
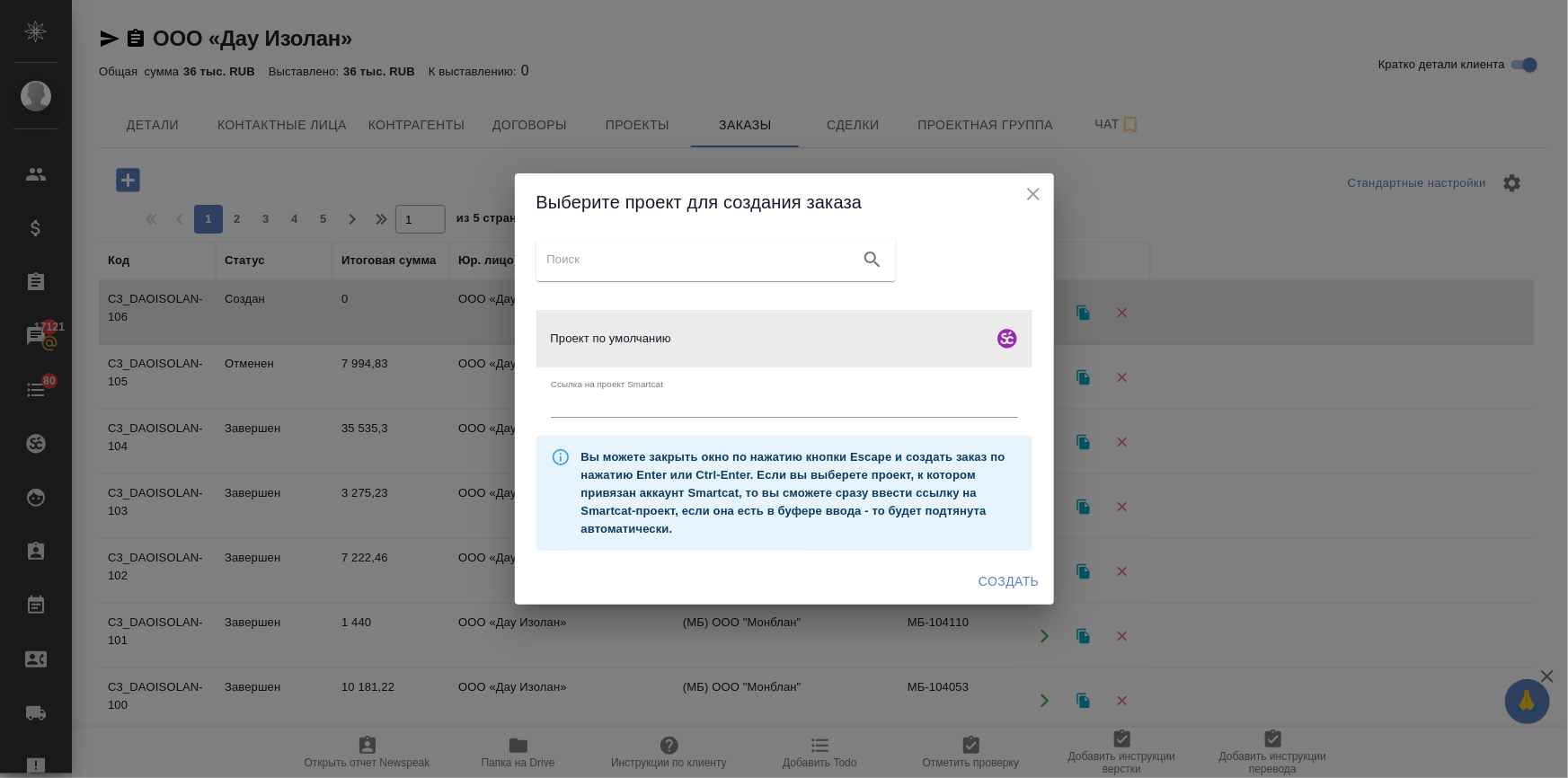
click at [995, 589] on span "Создать" at bounding box center [1008, 582] width 60 height 23
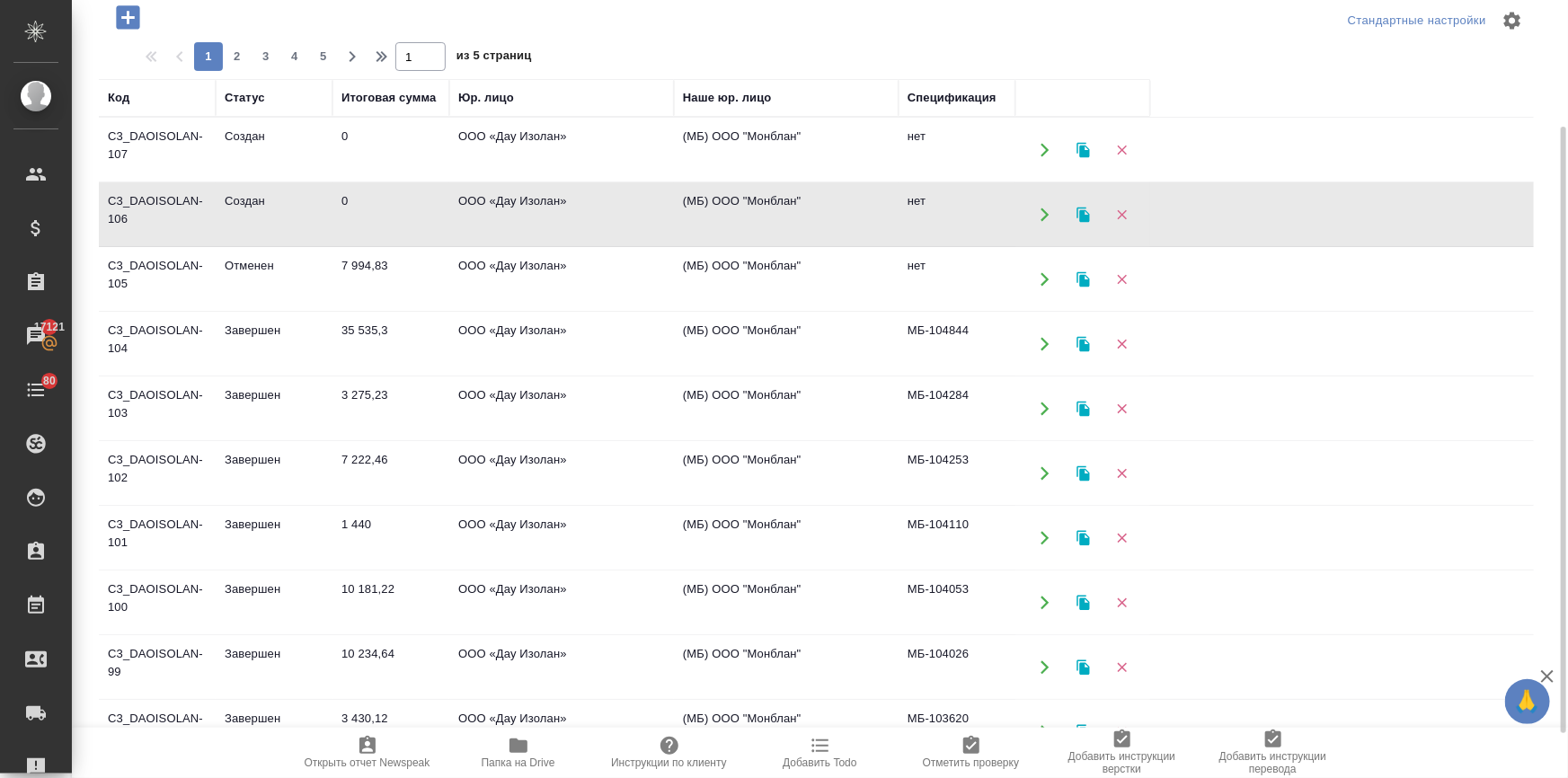
scroll to position [218, 0]
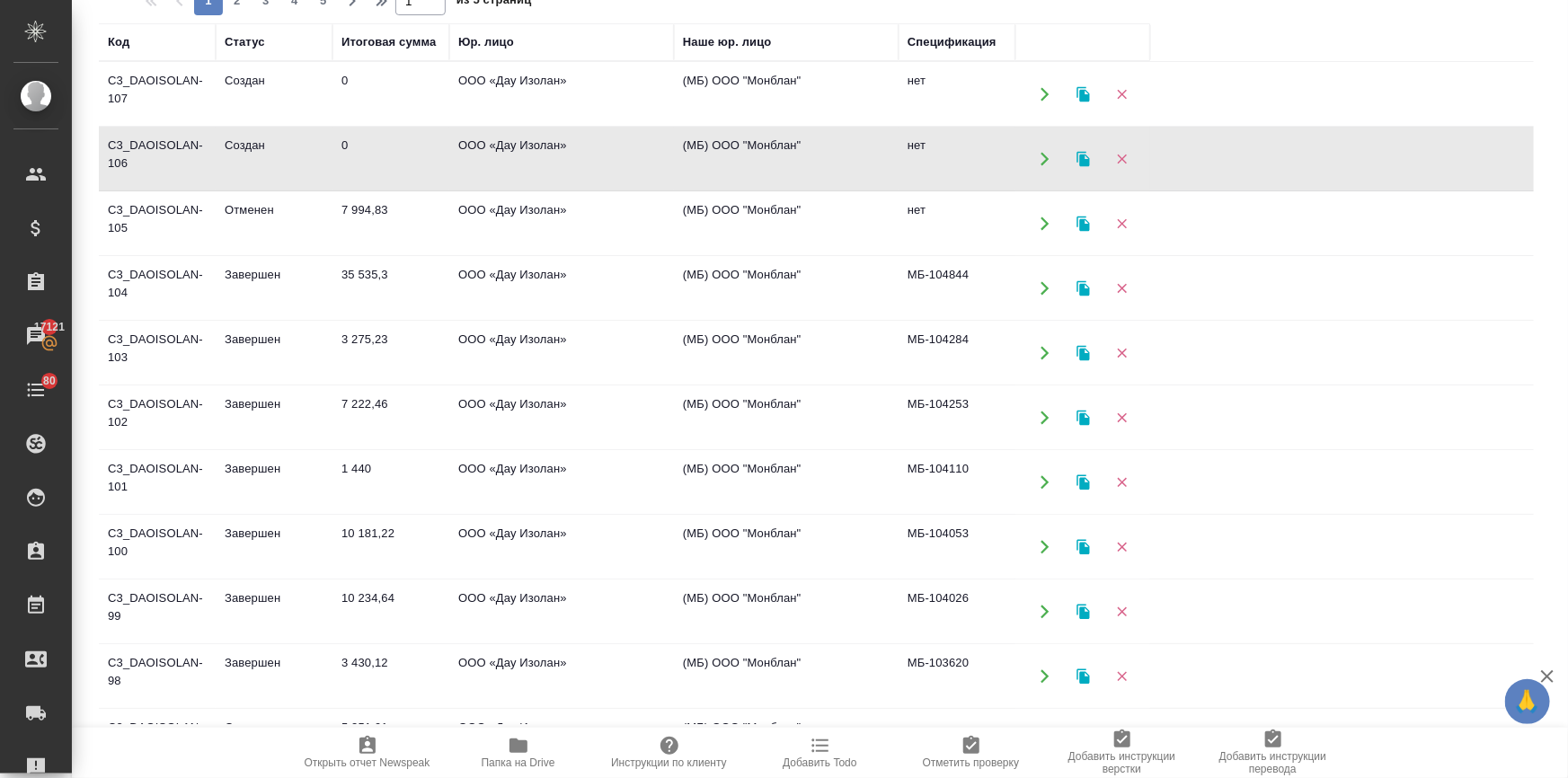
click at [267, 663] on td "Завершен" at bounding box center [273, 676] width 117 height 63
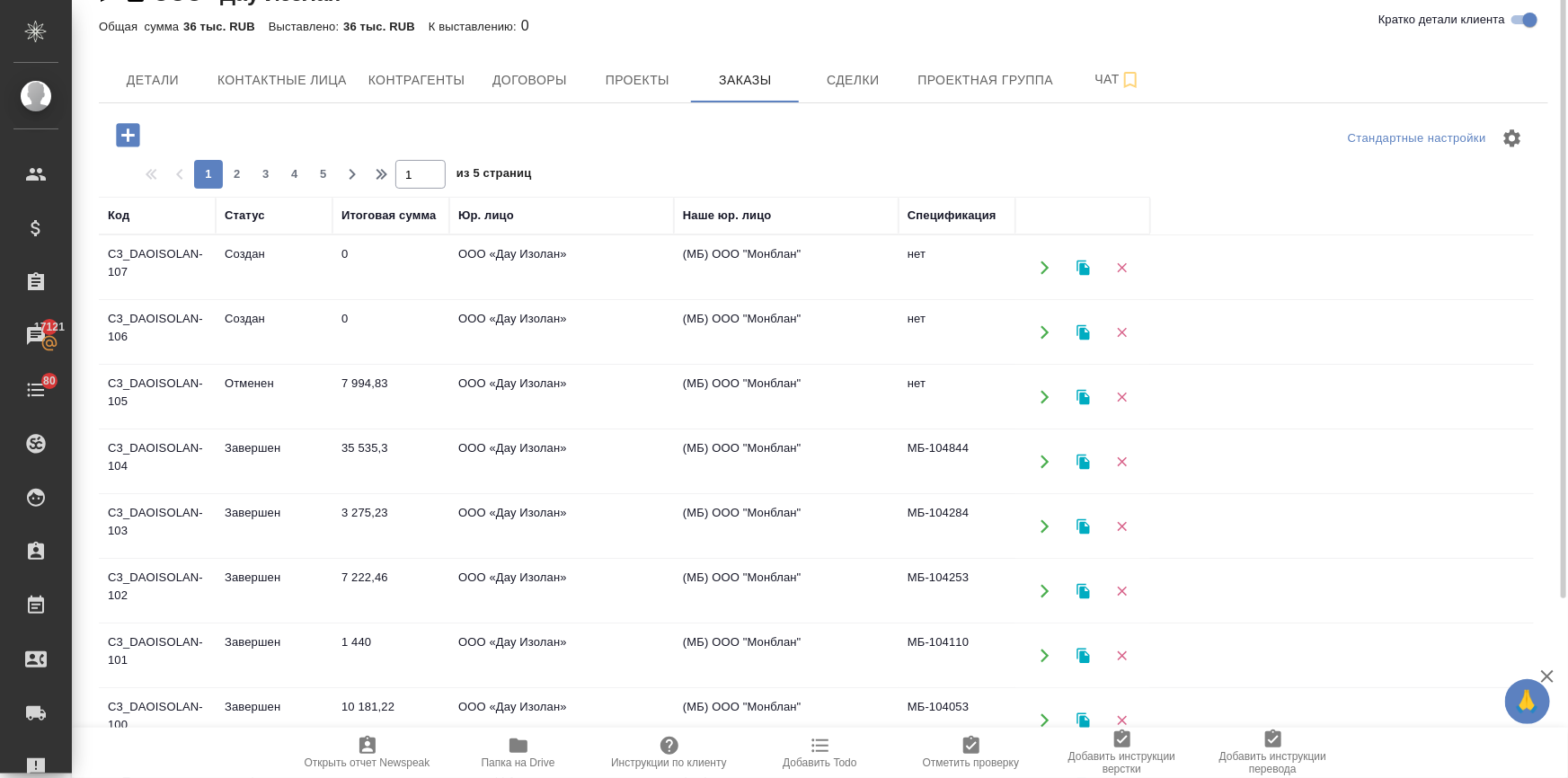
scroll to position [0, 0]
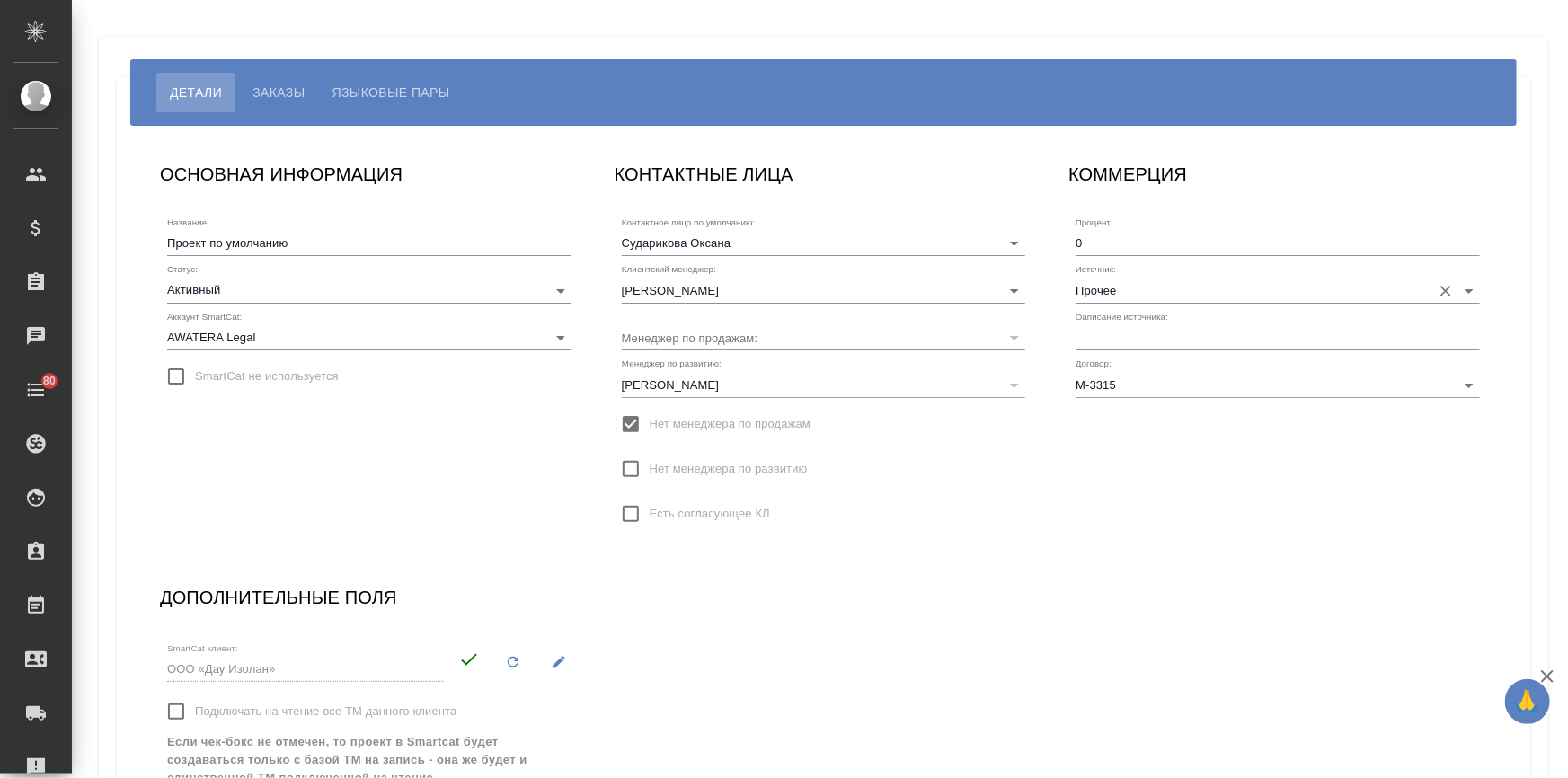
click at [1105, 282] on input "Прочее" at bounding box center [1249, 289] width 347 height 24
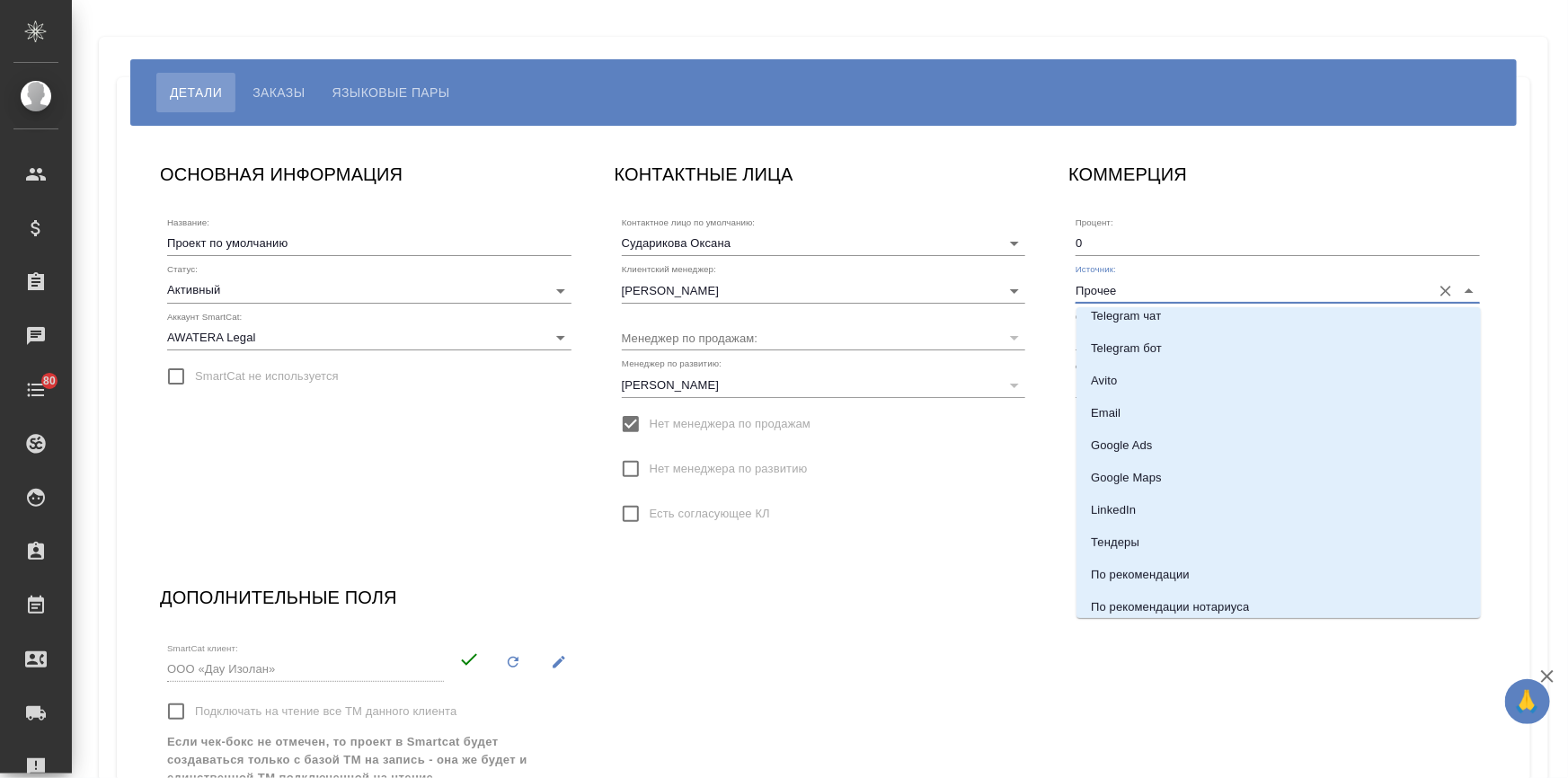
scroll to position [245, 0]
click at [1105, 402] on p "Email" at bounding box center [1105, 407] width 30 height 18
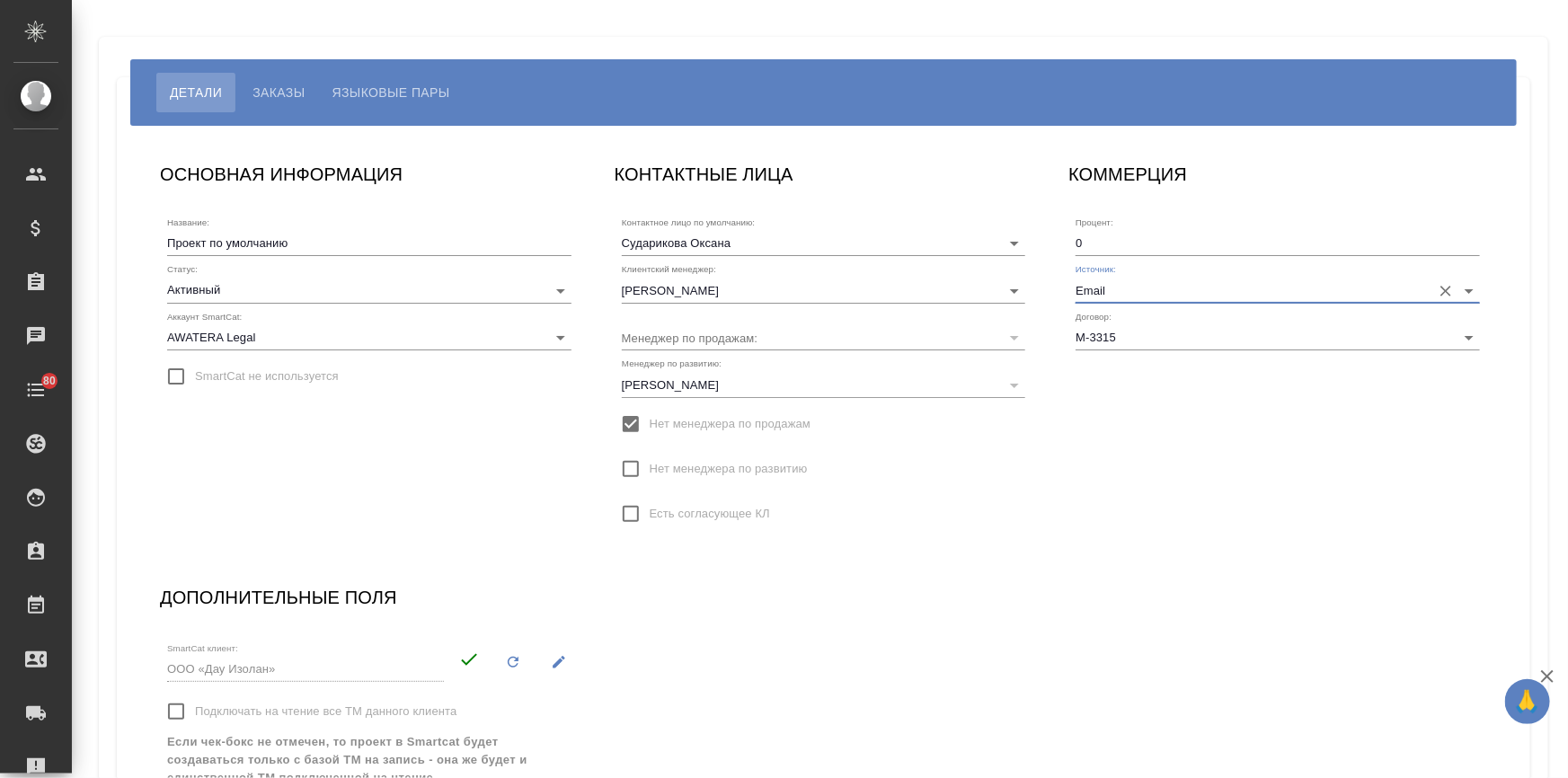
type input "Email"
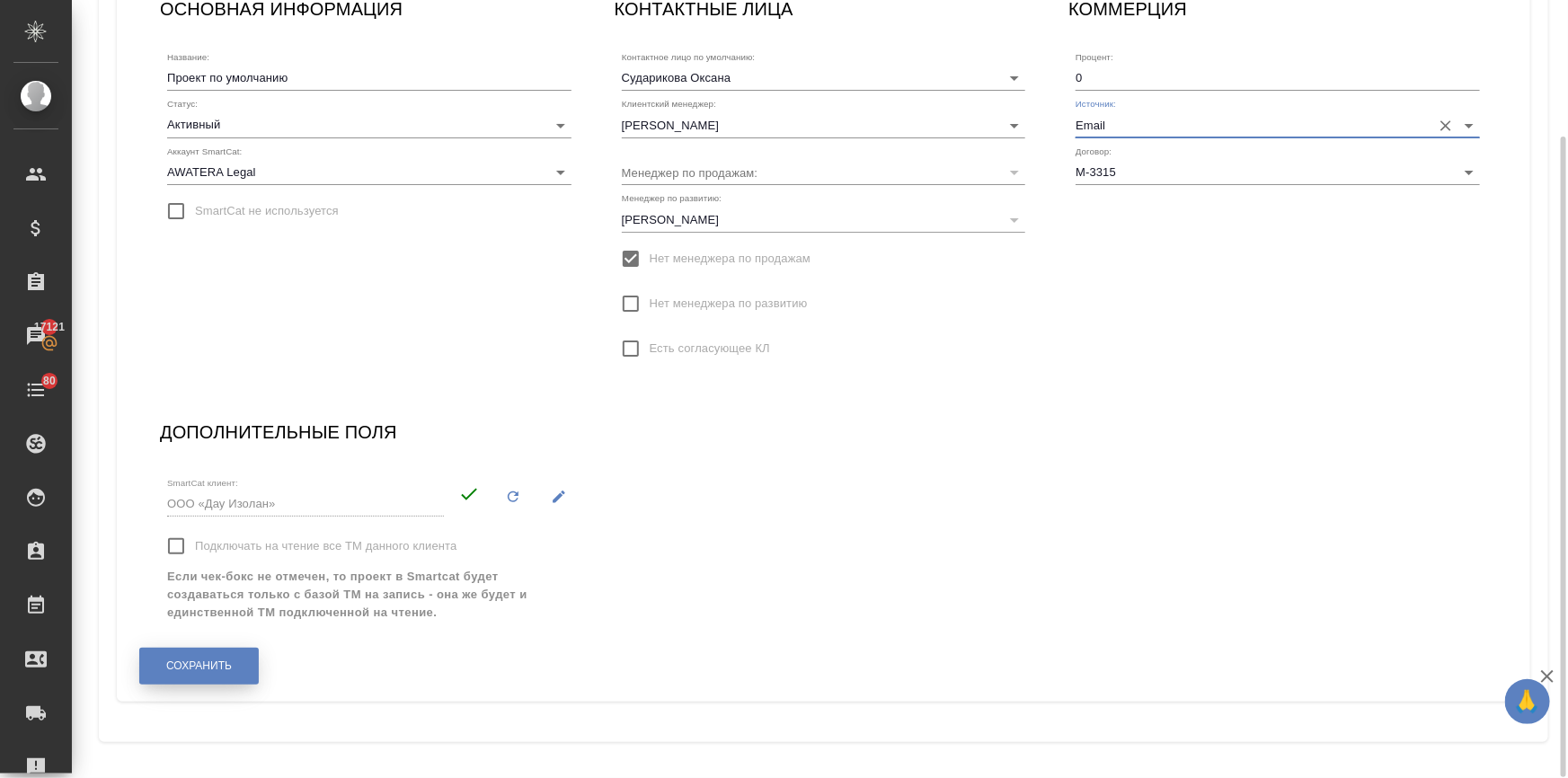
click at [211, 654] on button "Сохранить" at bounding box center [198, 666] width 119 height 37
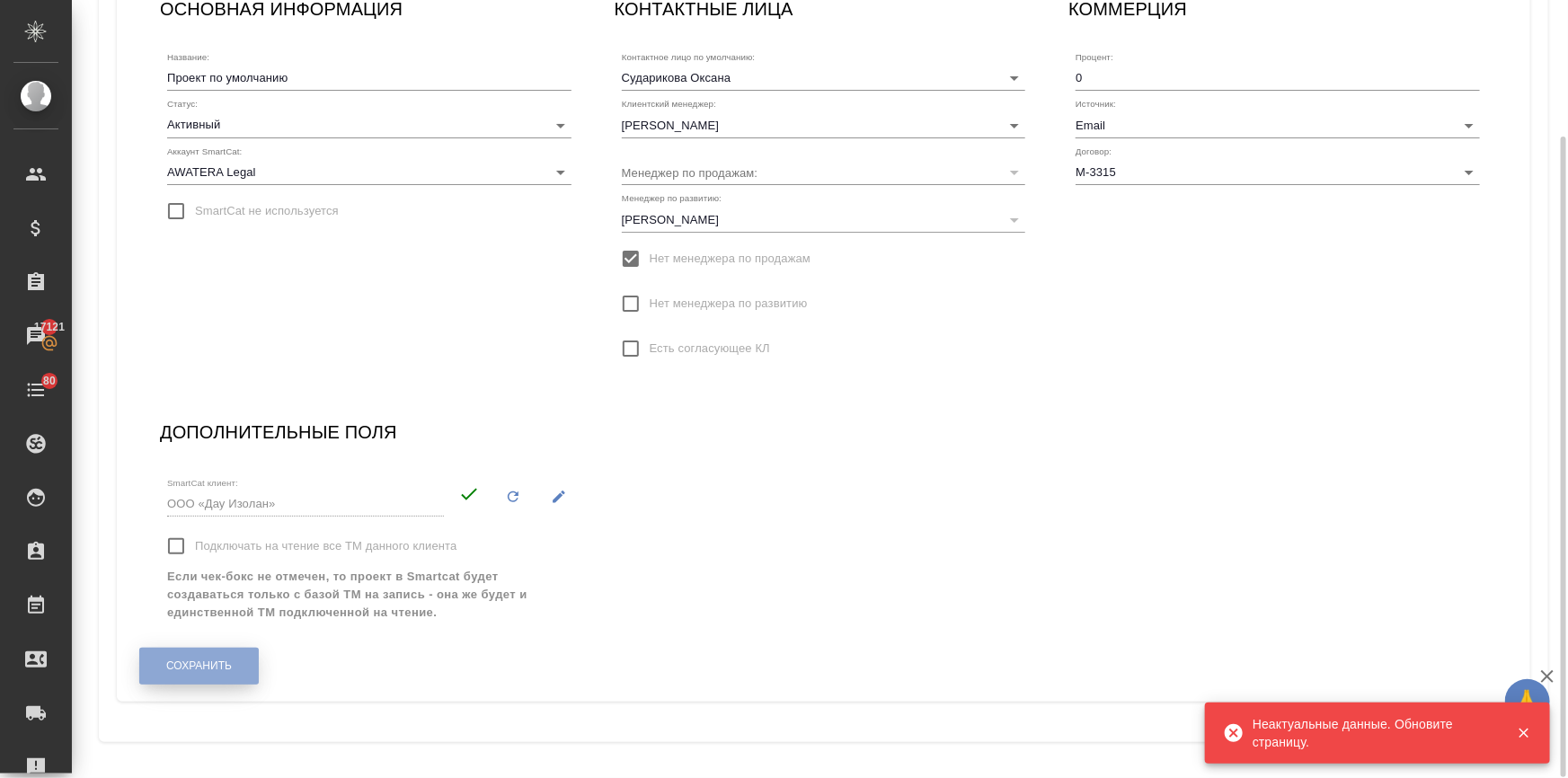
click at [249, 652] on button "Сохранить" at bounding box center [198, 666] width 119 height 37
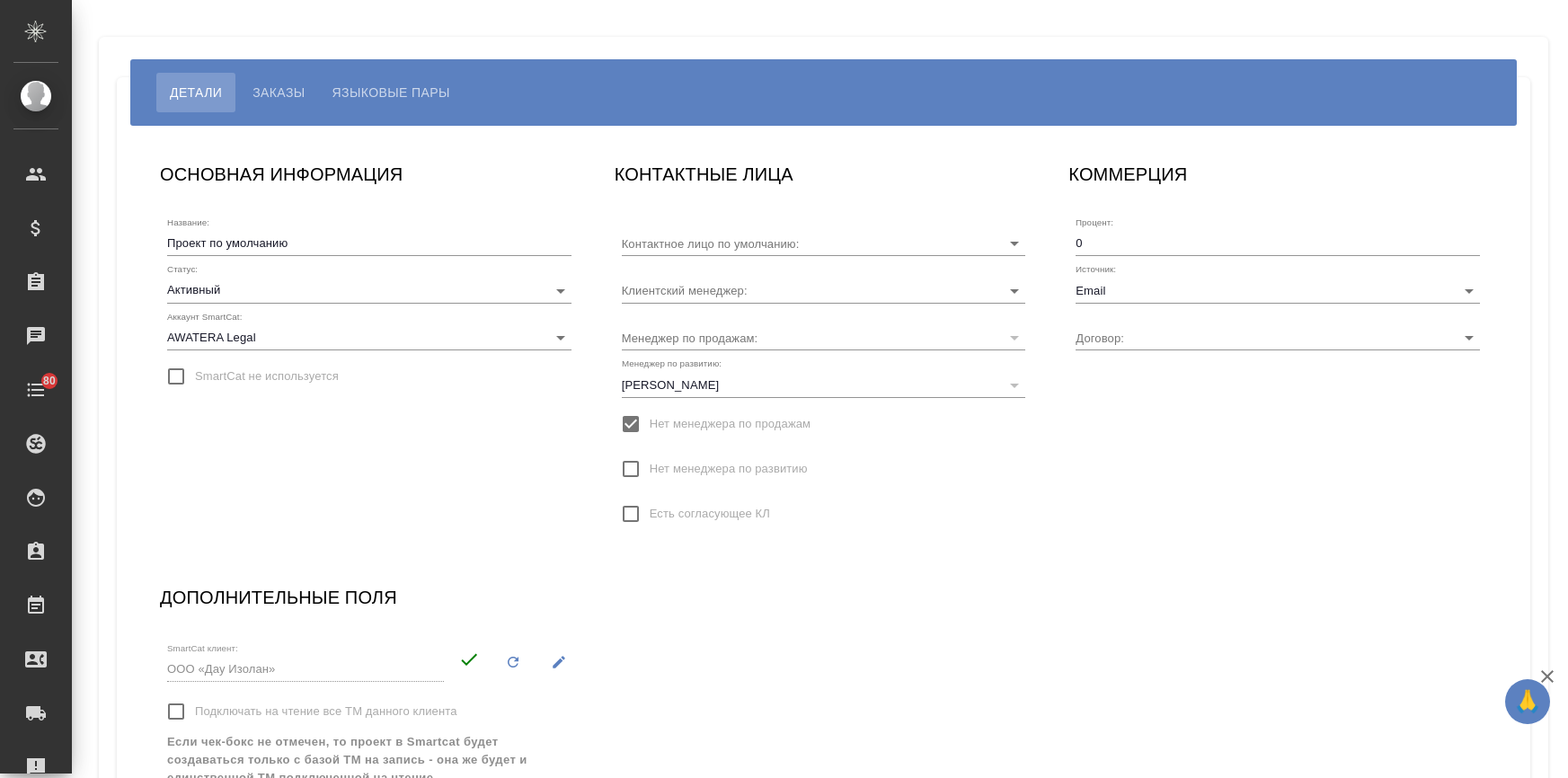
type input "Сударикова Оксана"
type input "[PERSON_NAME]"
type input "М-3315"
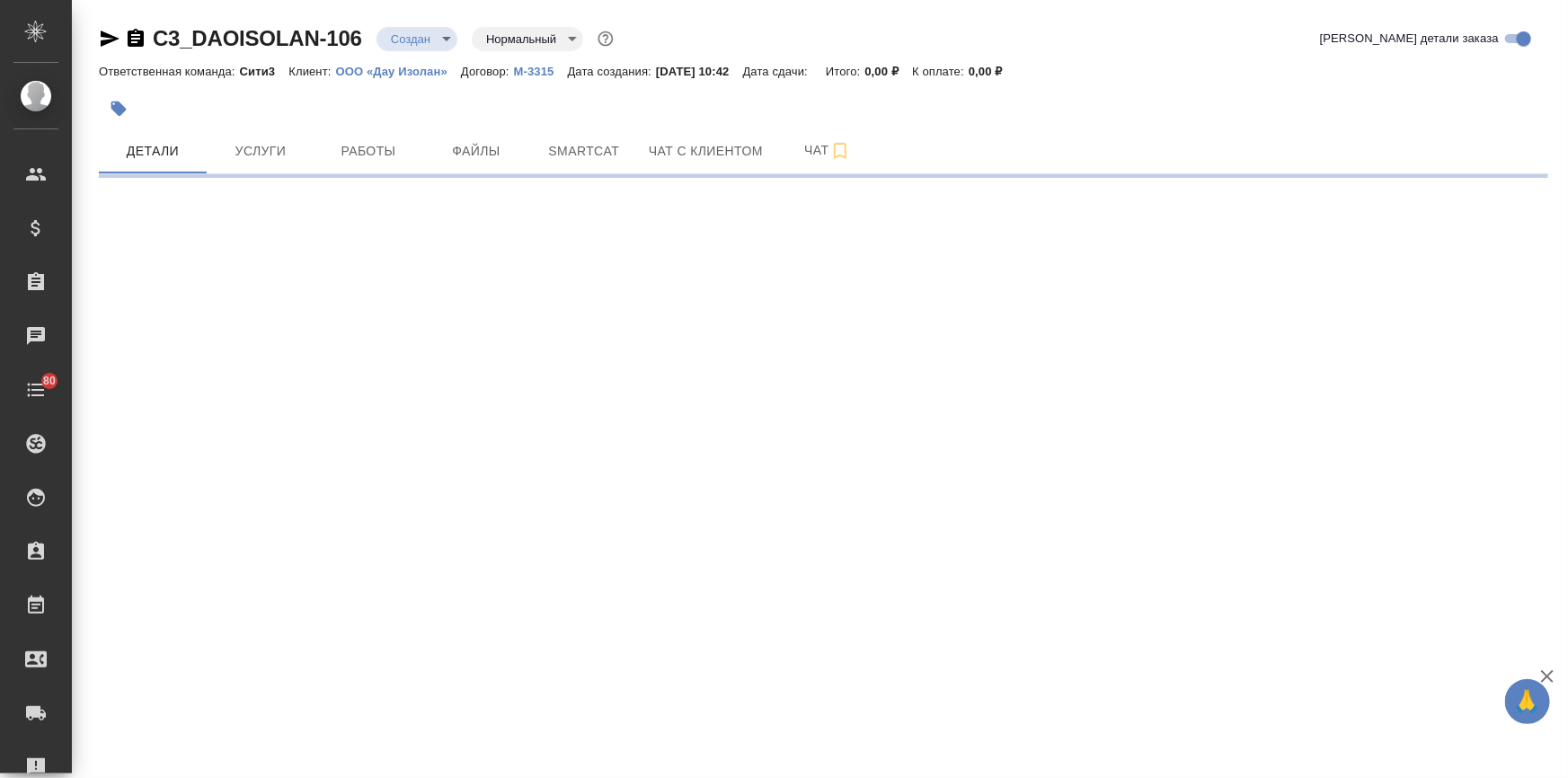
select select "RU"
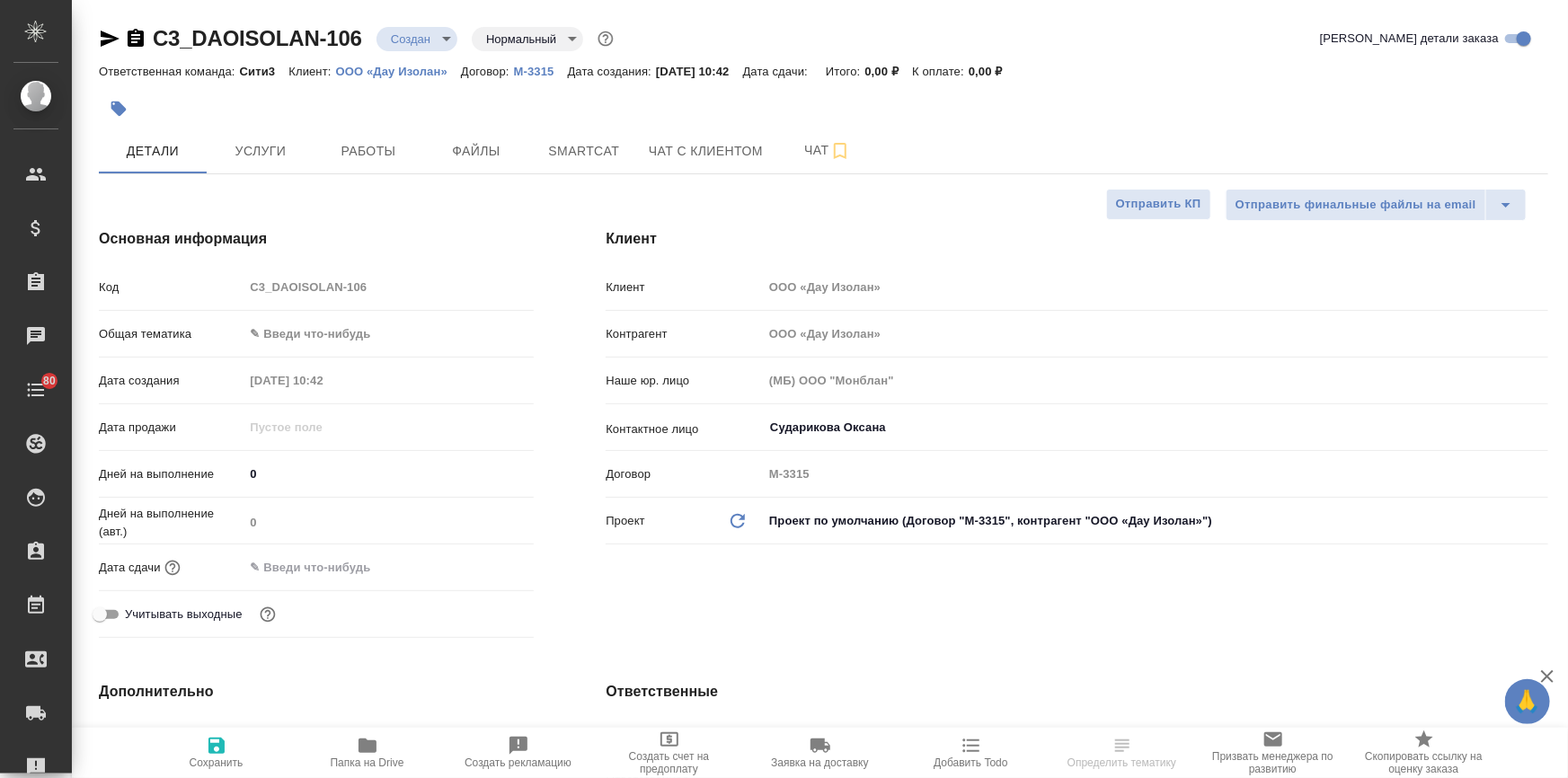
type textarea "x"
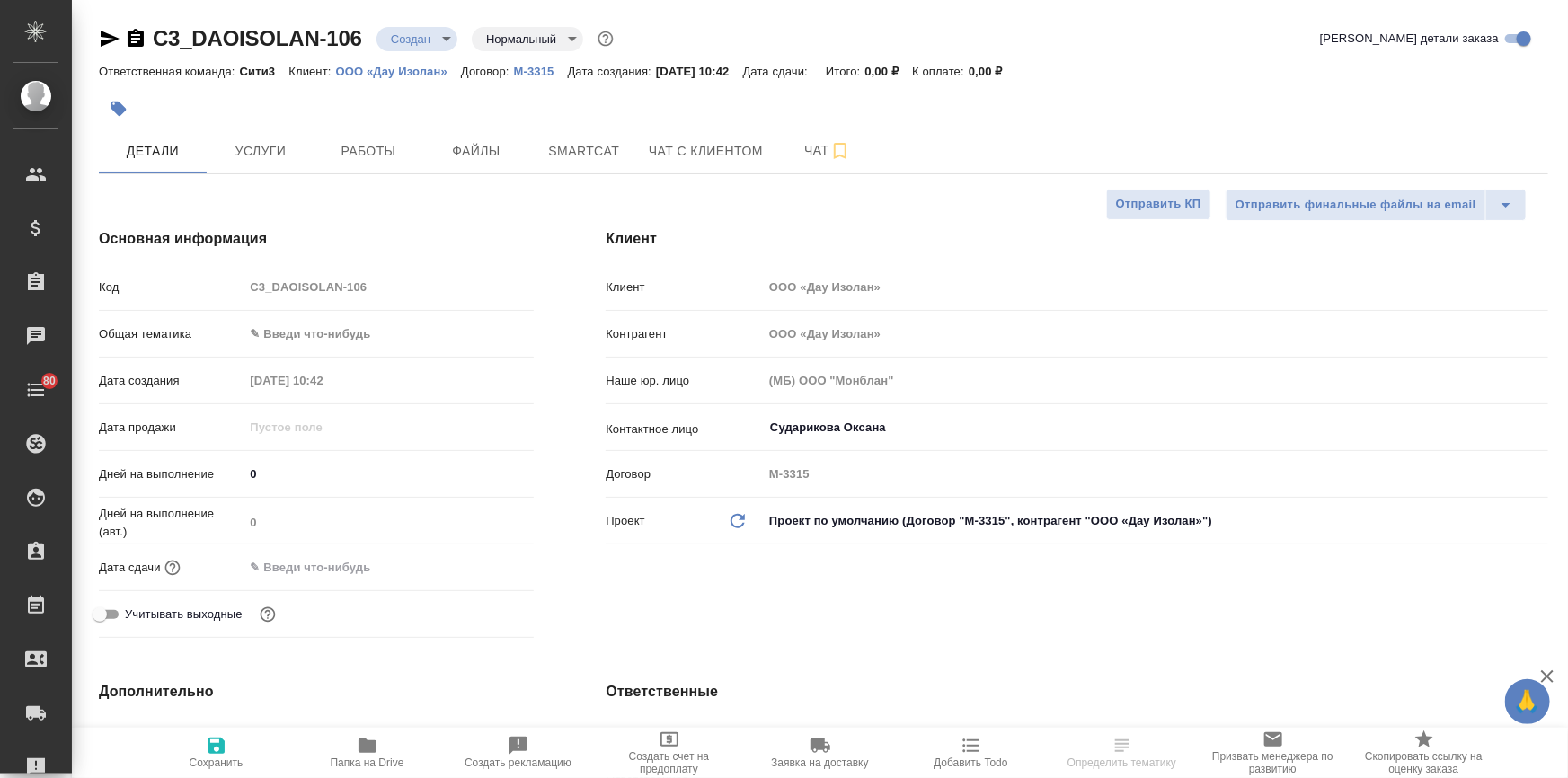
type textarea "x"
select select "RU"
type textarea "x"
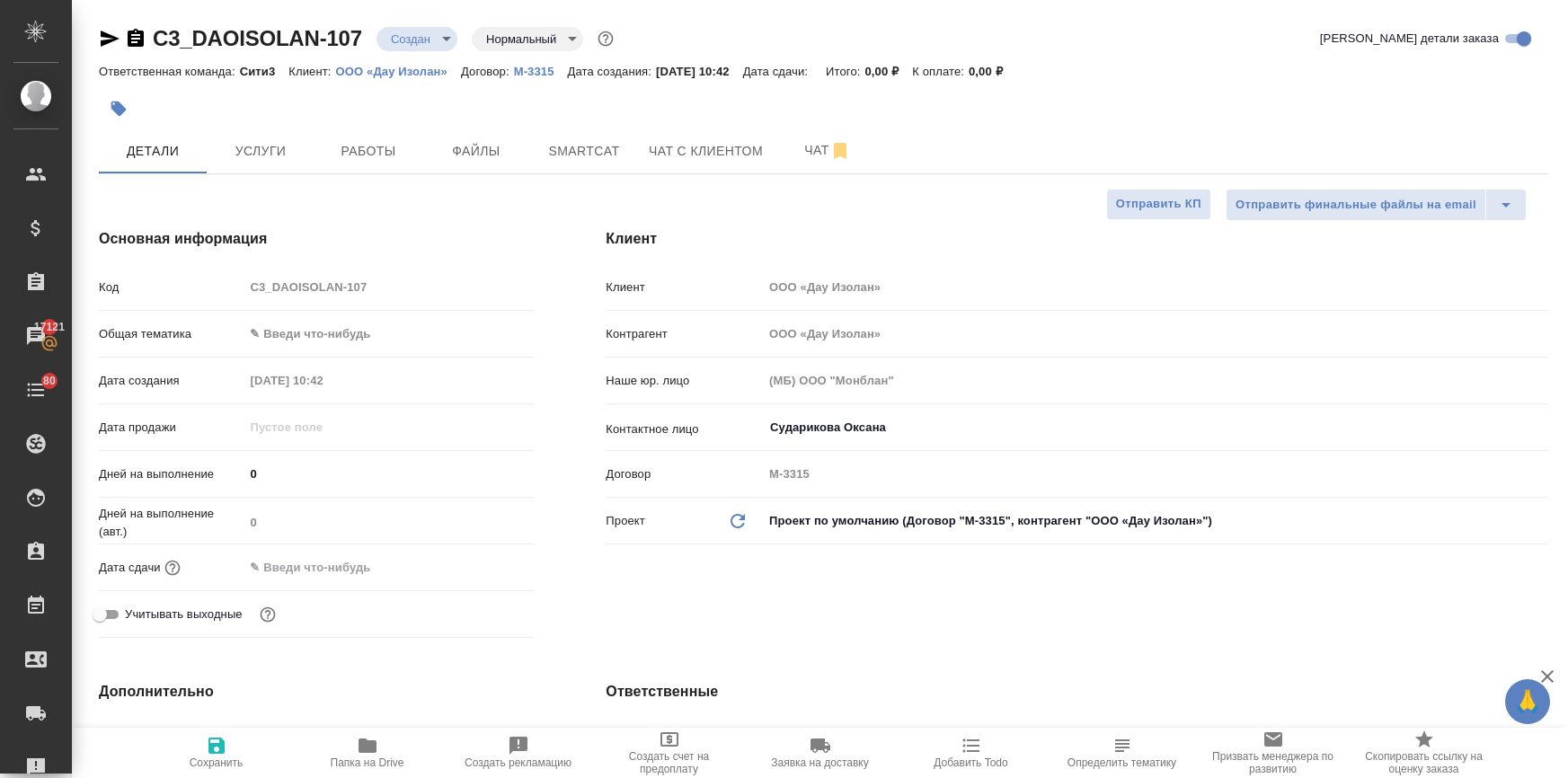
type textarea "x"
click at [279, 333] on body "🙏 .cls-1 fill:#fff; AWATERA Ilina Ekaterina Клиенты Спецификации Заказы 17121 Ч…" at bounding box center [784, 461] width 1568 height 923
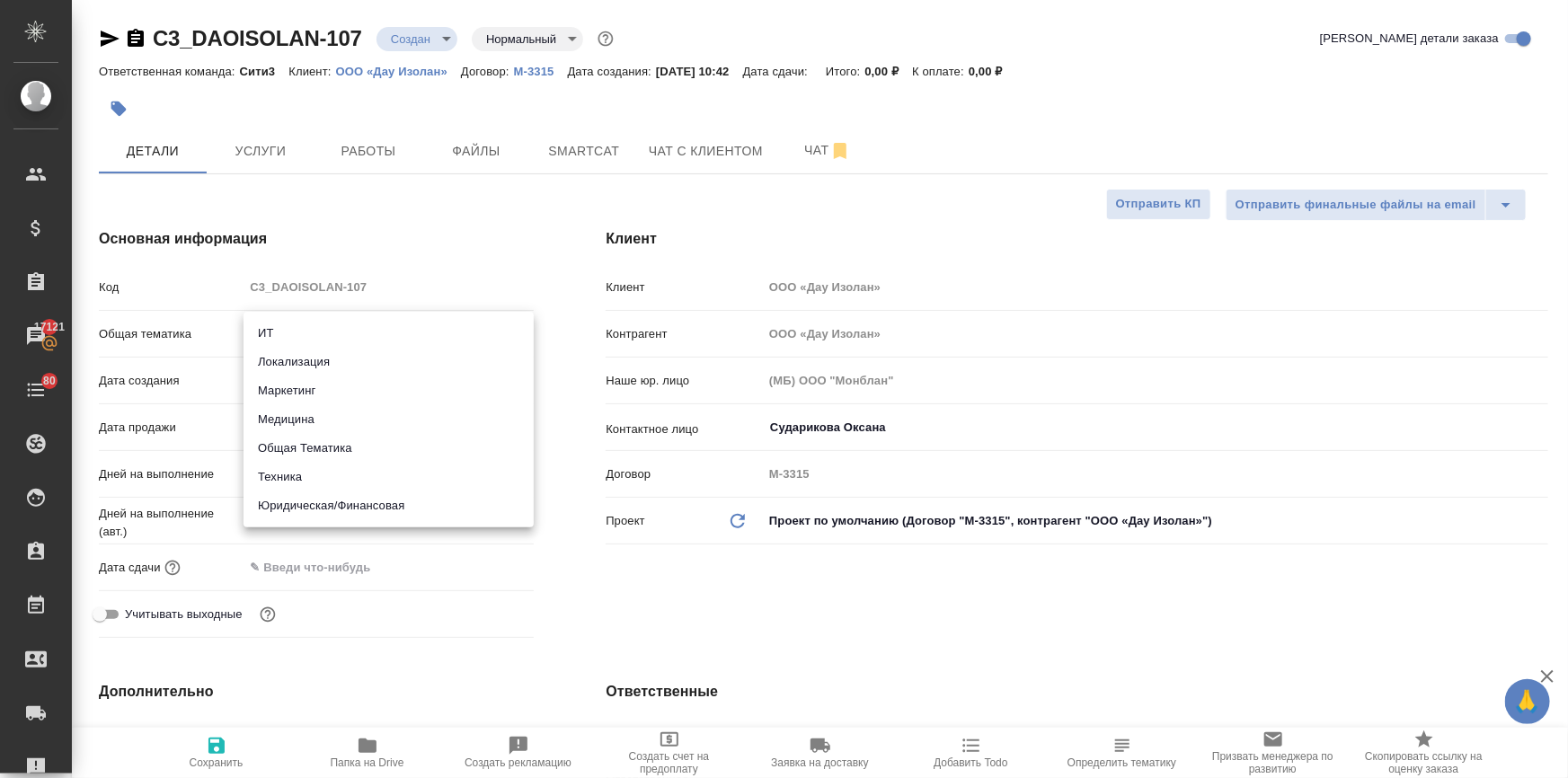
click at [517, 176] on div at bounding box center [784, 389] width 1568 height 778
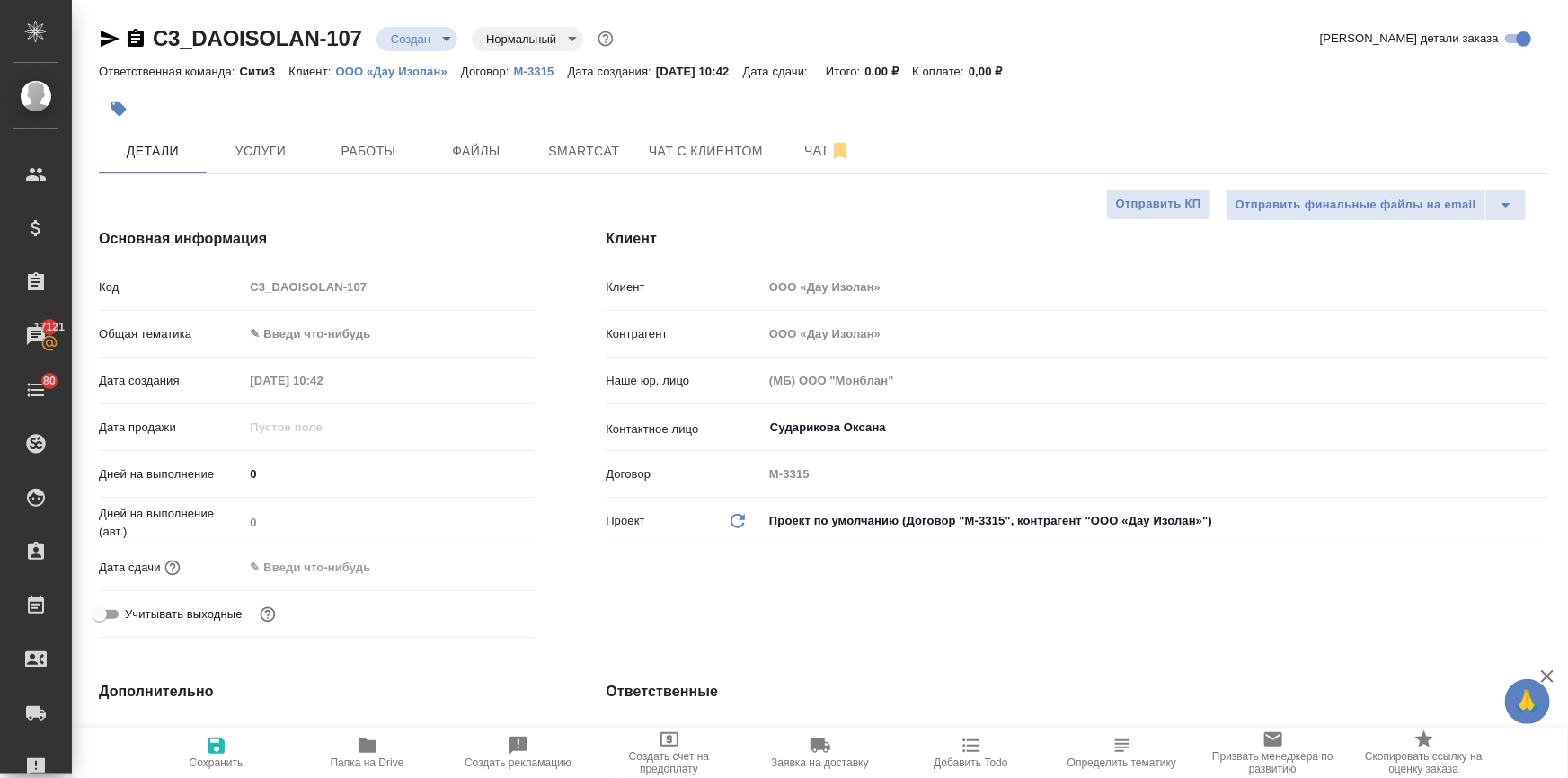
click at [486, 152] on span "Файлы" at bounding box center [476, 151] width 87 height 23
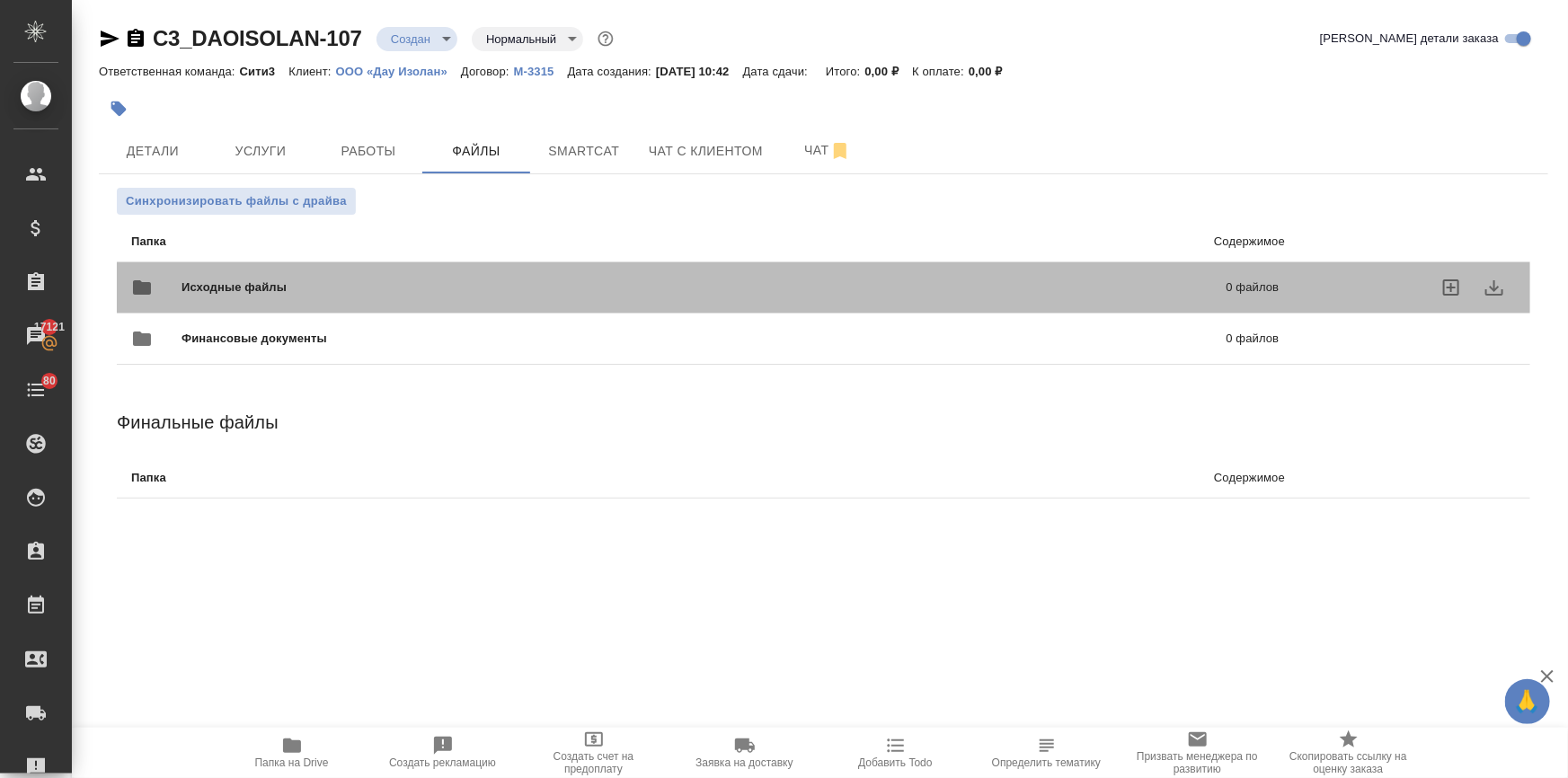
click at [270, 278] on span "Исходные файлы" at bounding box center [470, 287] width 575 height 18
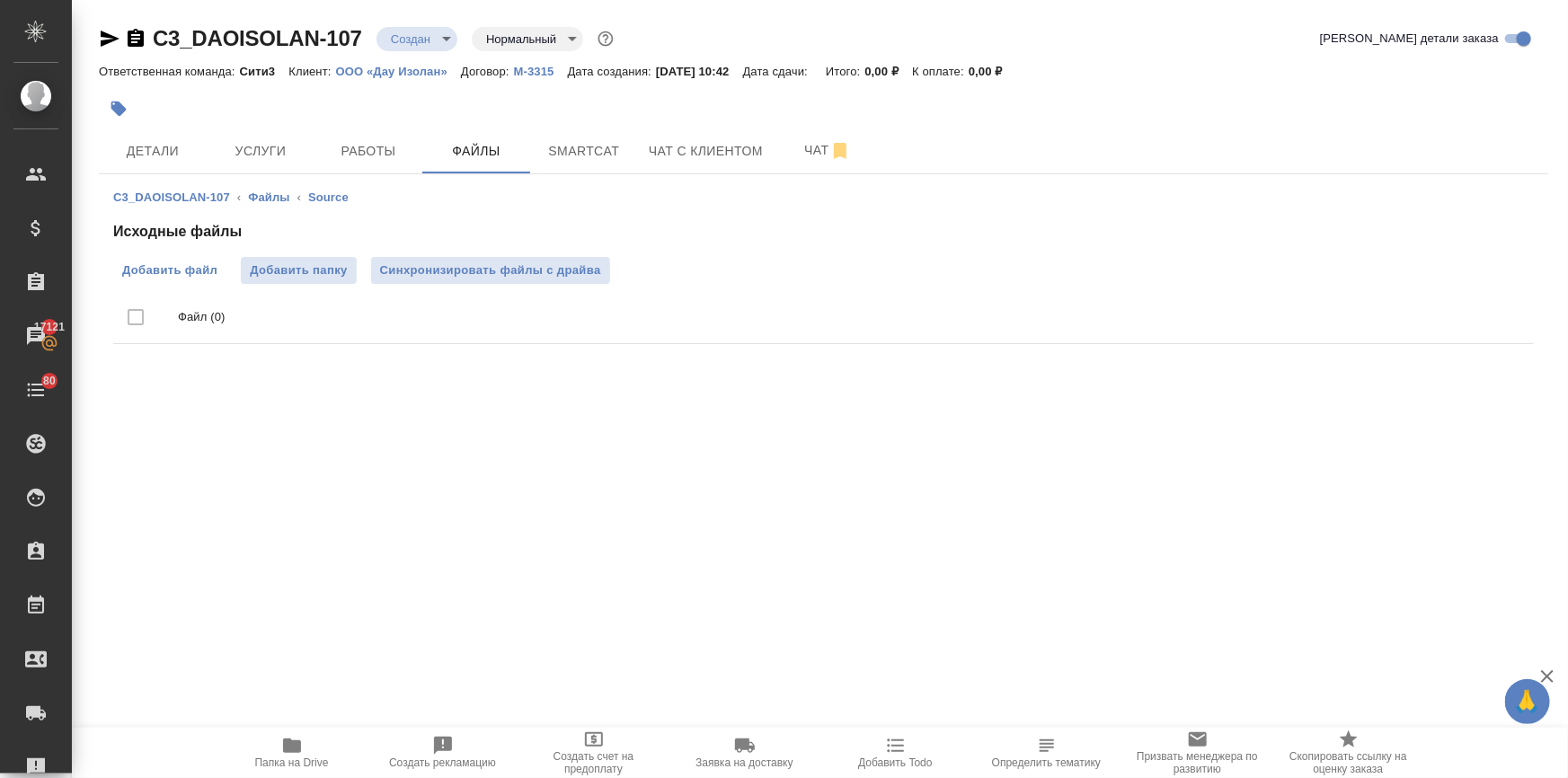
click at [176, 264] on span "Добавить файл" at bounding box center [170, 269] width 95 height 18
click at [0, 0] on input "Добавить файл" at bounding box center [0, 0] width 0 height 0
click at [152, 152] on span "Детали" at bounding box center [152, 151] width 87 height 23
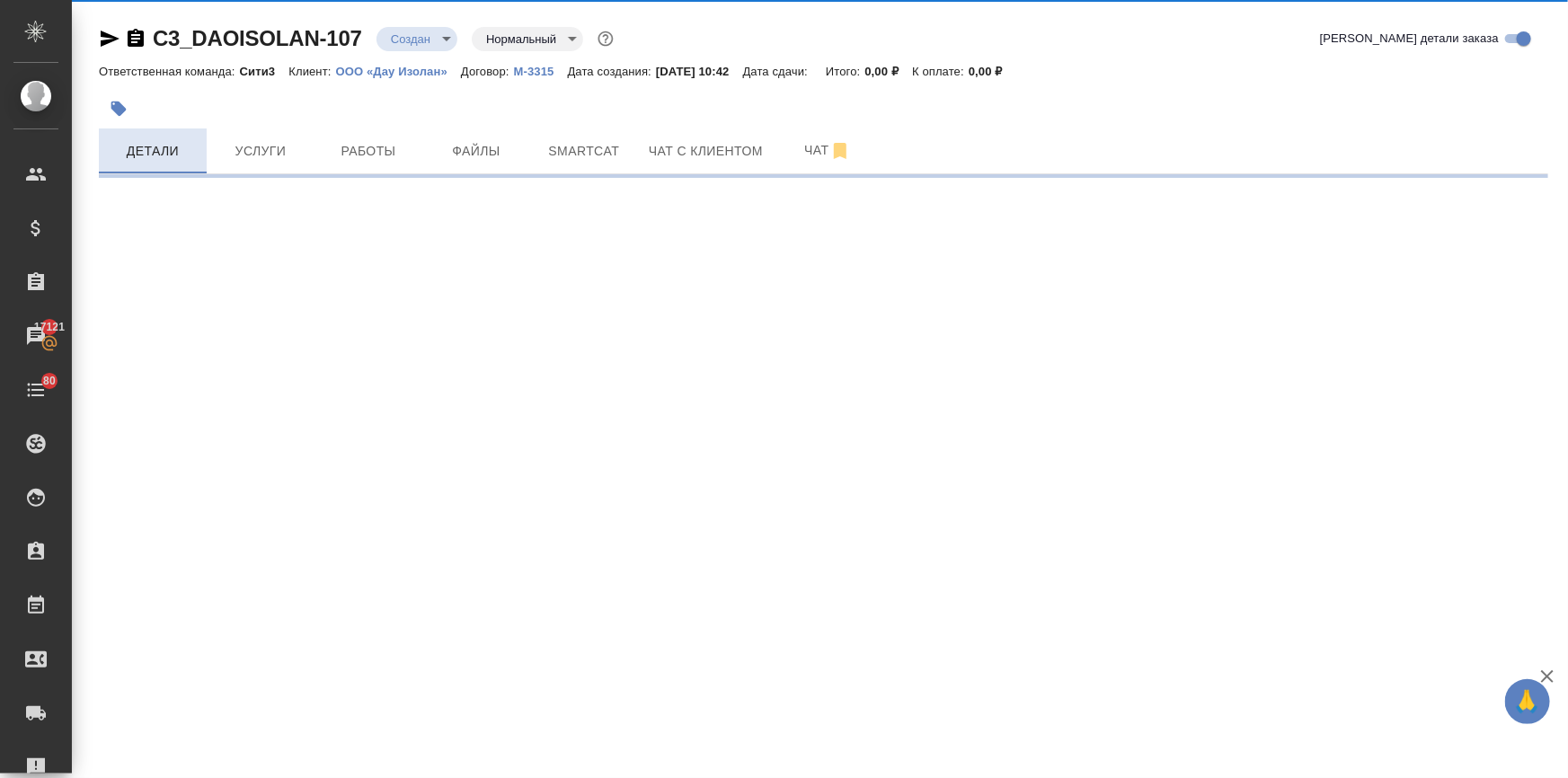
select select "RU"
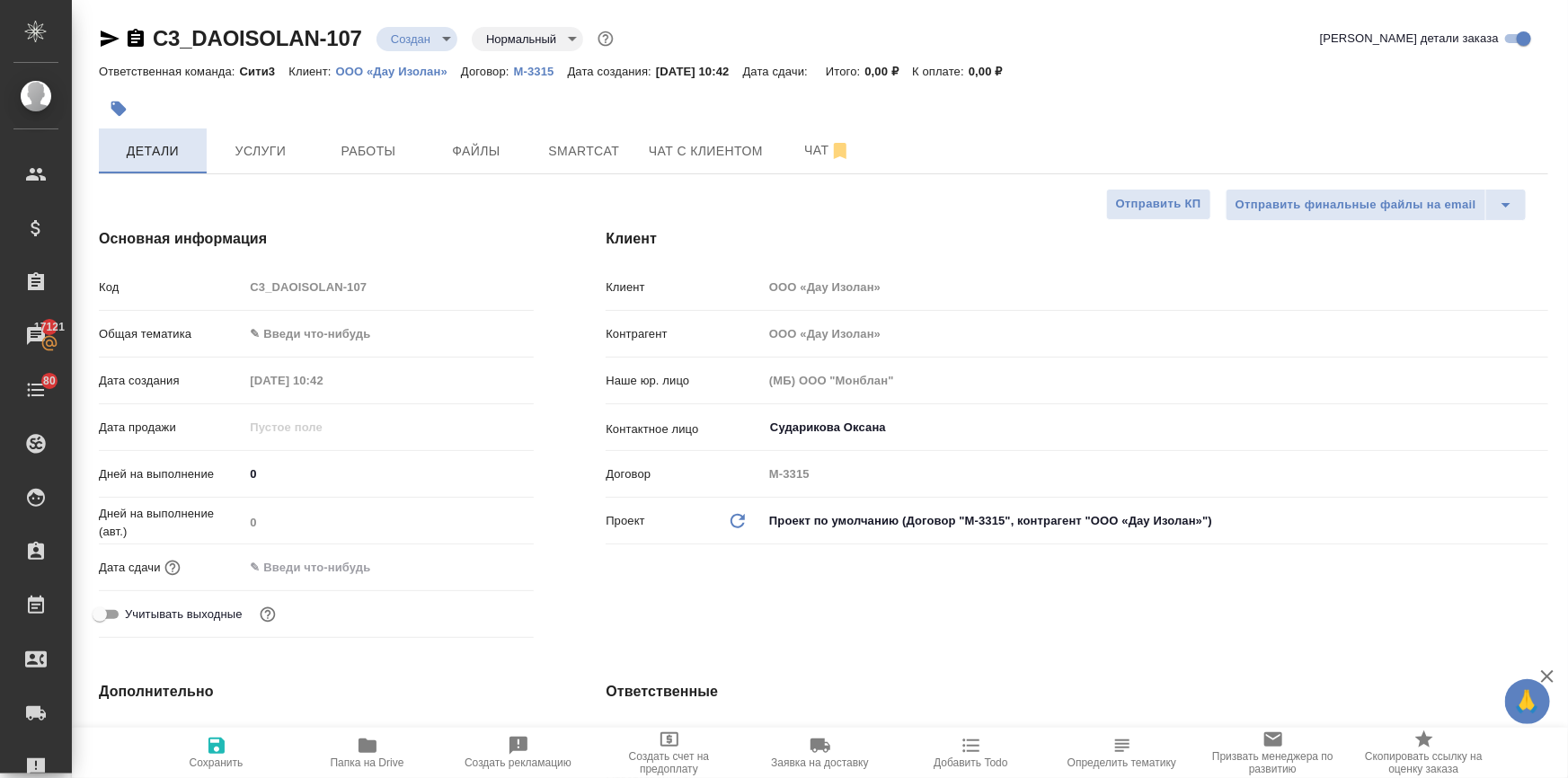
type textarea "x"
click at [339, 334] on body "🙏 .cls-1 fill:#fff; AWATERA Ilina Ekaterina Клиенты Спецификации Заказы 17121 Ч…" at bounding box center [784, 461] width 1568 height 923
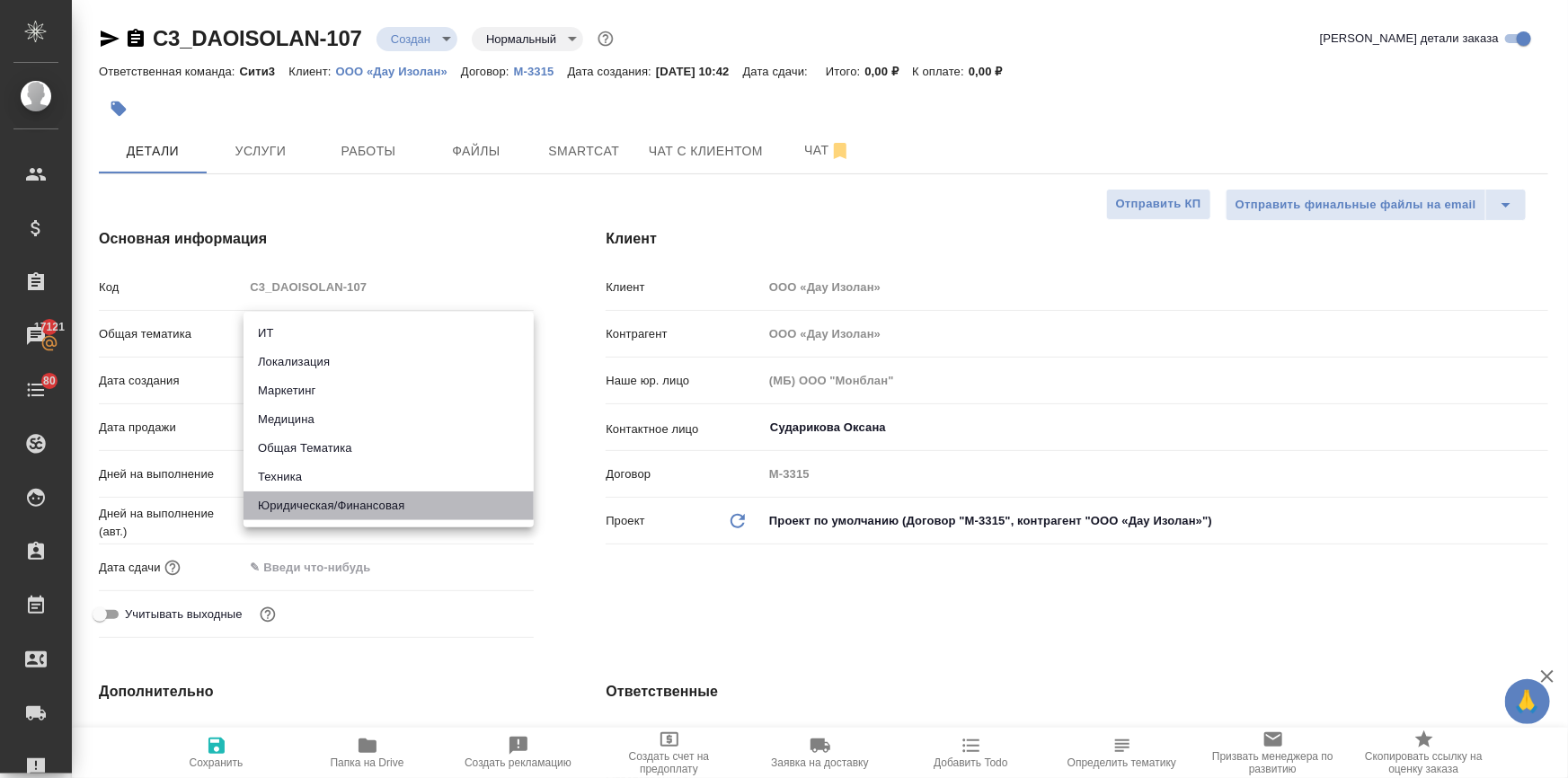
click at [333, 504] on li "Юридическая/Финансовая" at bounding box center [389, 506] width 291 height 29
type input "yr-fn"
type textarea "x"
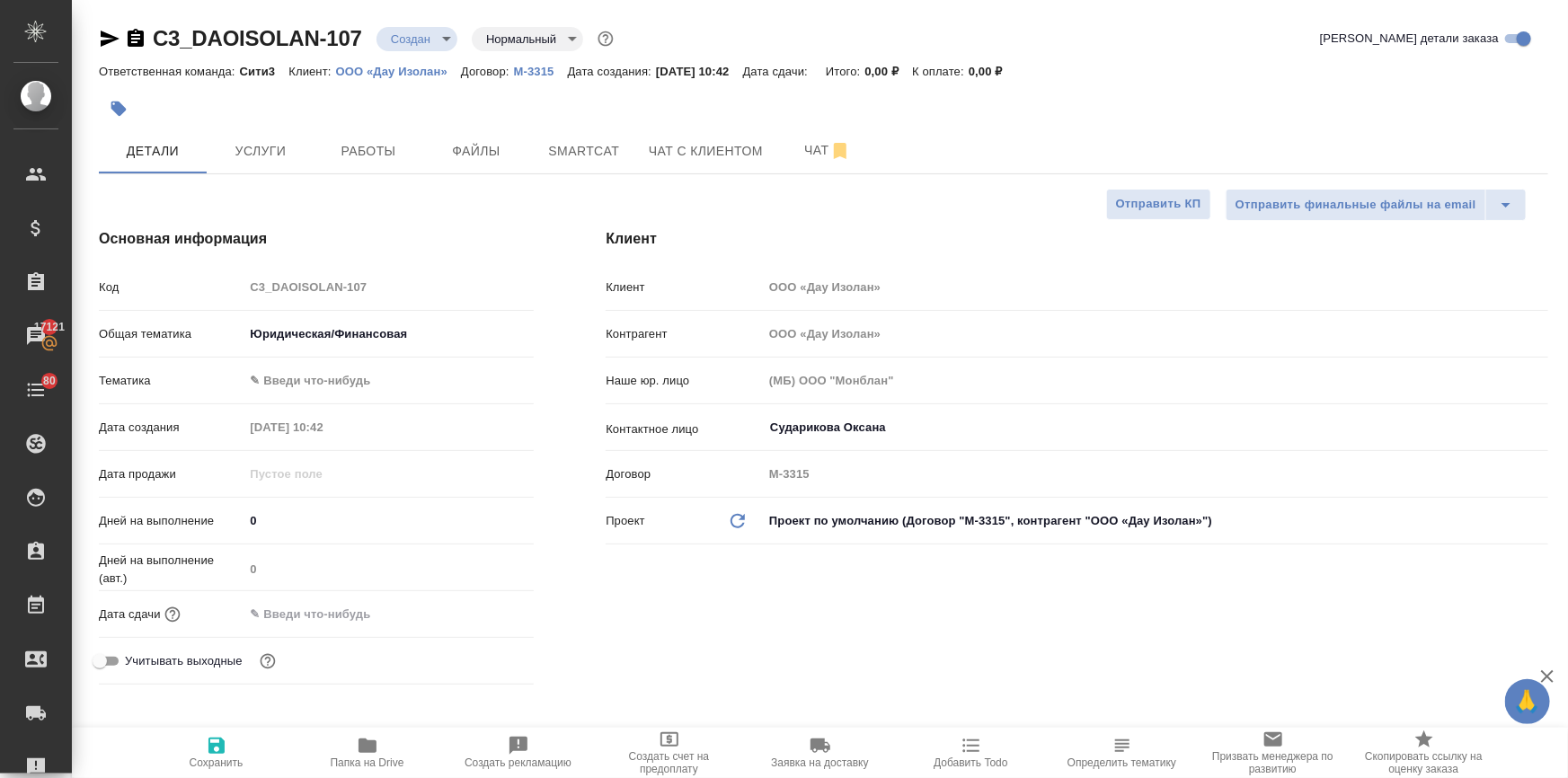
click at [310, 380] on body "🙏 .cls-1 fill:#fff; AWATERA Ilina Ekaterina Клиенты Спецификации Заказы 17121 Ч…" at bounding box center [784, 461] width 1568 height 923
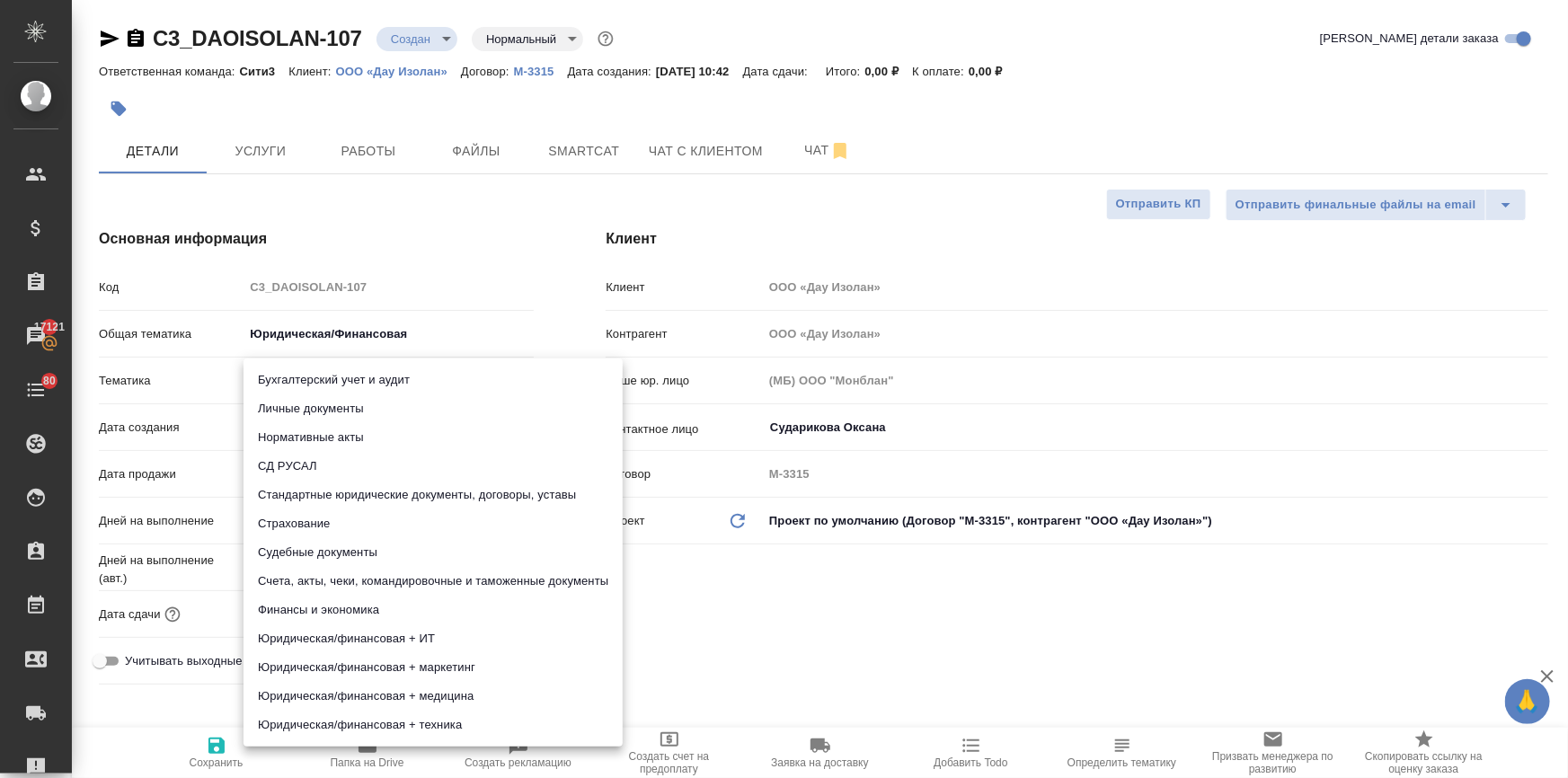
click at [341, 496] on li "Стандартные юридические документы, договоры, уставы" at bounding box center [433, 495] width 379 height 29
type textarea "x"
type input "5f647205b73bc97568ca66bf"
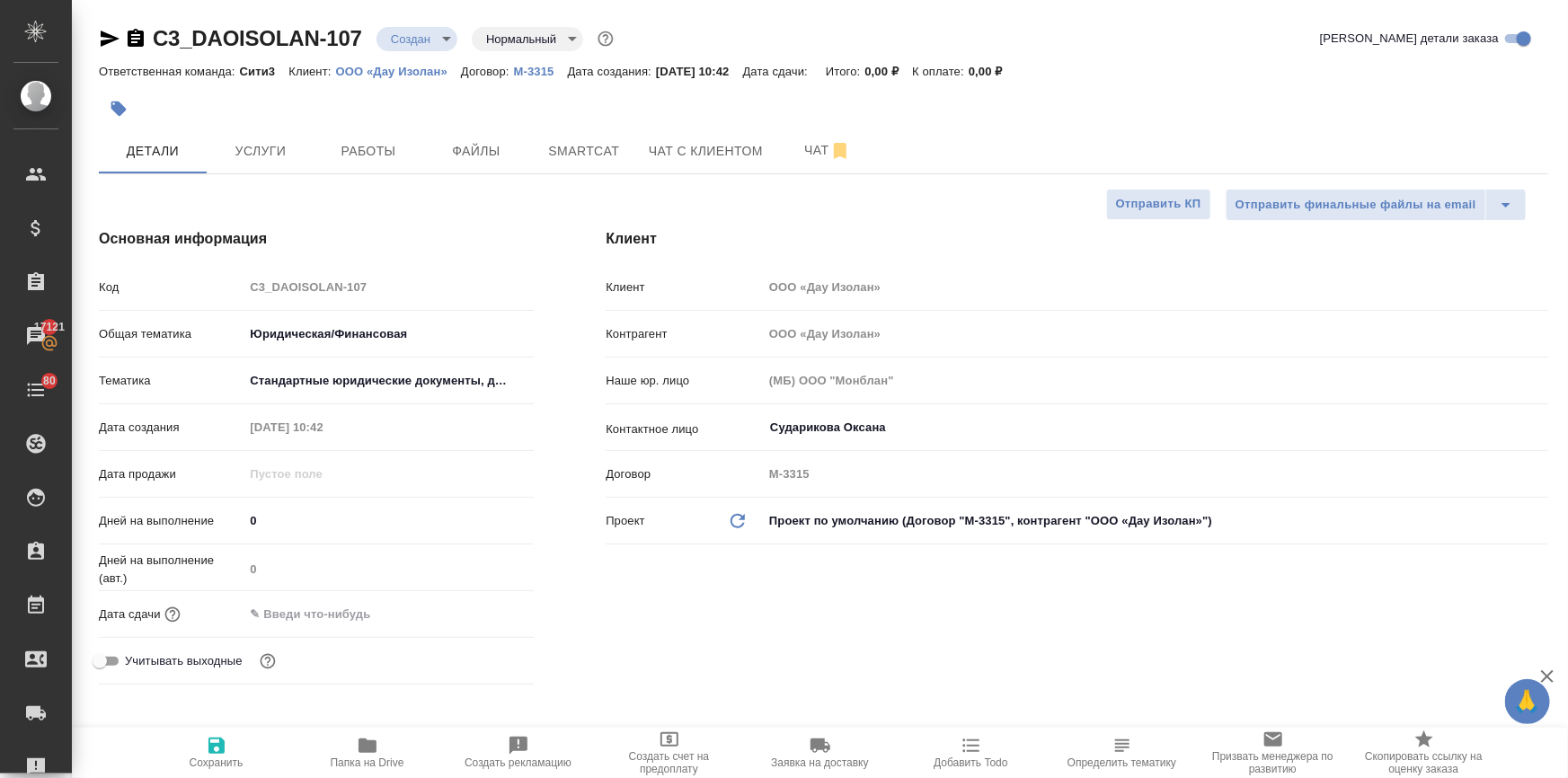
click at [313, 617] on input "text" at bounding box center [322, 613] width 157 height 26
click at [477, 608] on icon "button" at bounding box center [481, 612] width 22 height 22
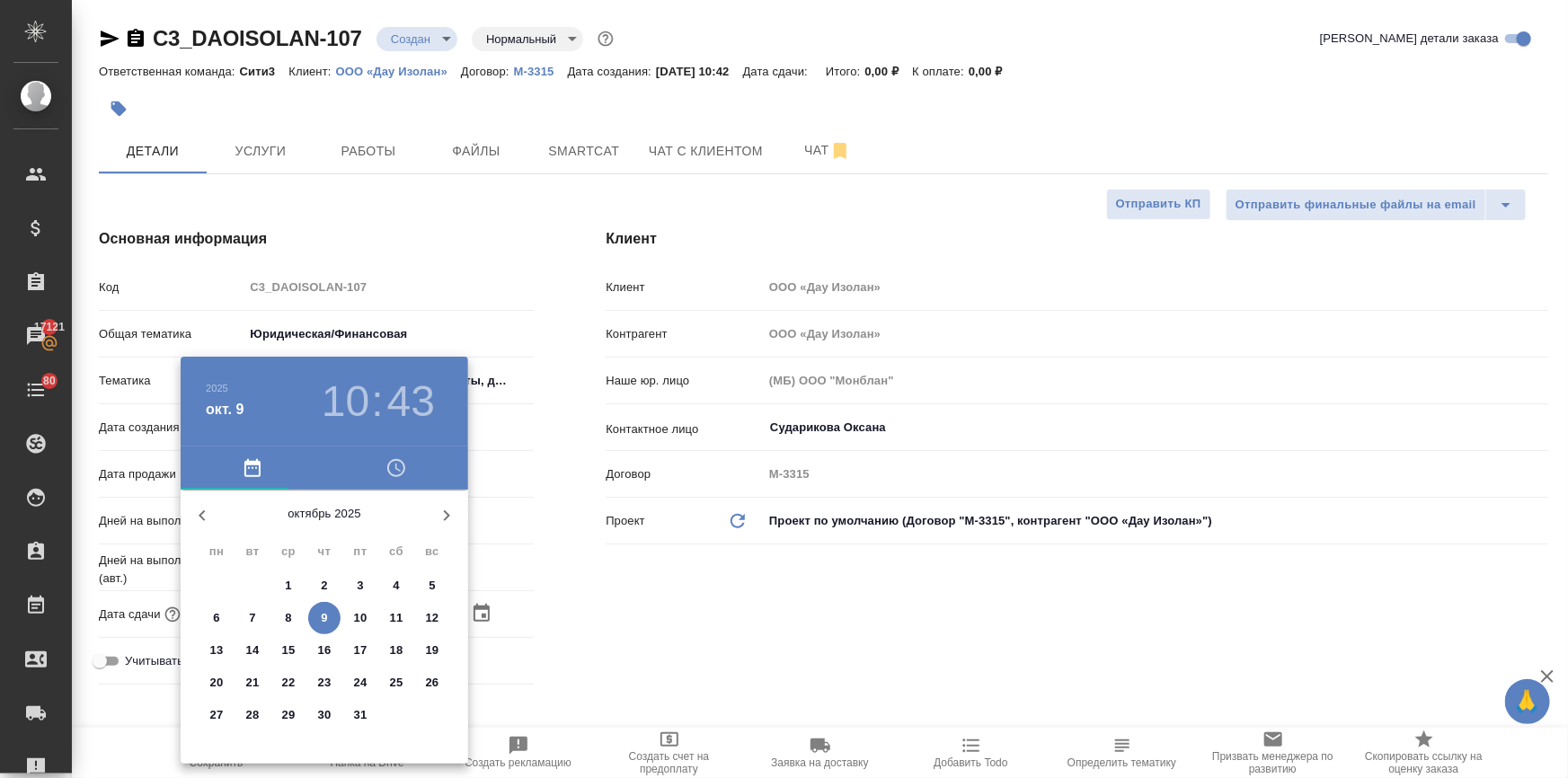
click at [397, 400] on h3 "43" at bounding box center [411, 401] width 48 height 50
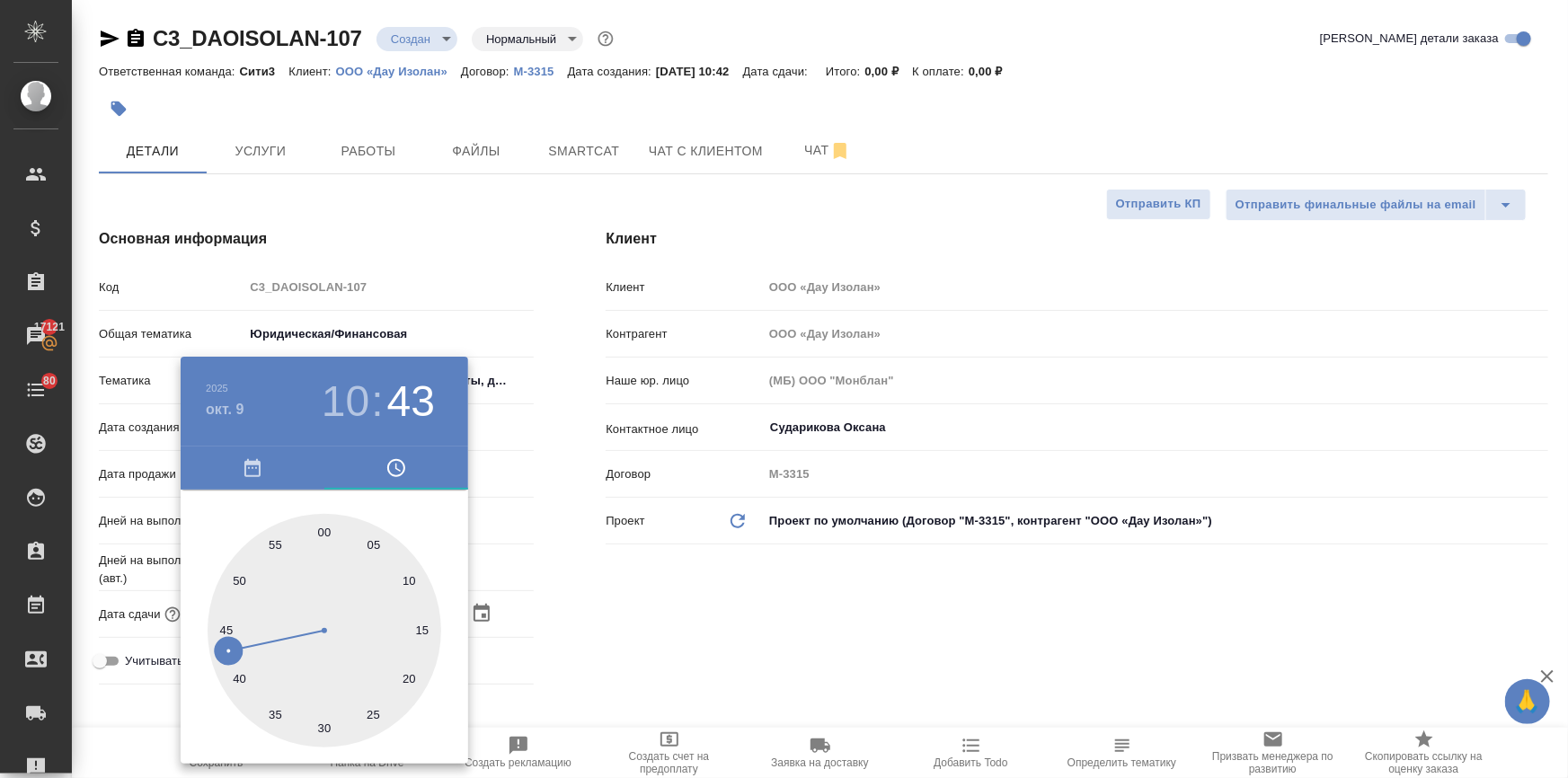
click at [271, 547] on div at bounding box center [324, 629] width 233 height 233
type input "09.10.2025 10:55"
type textarea "x"
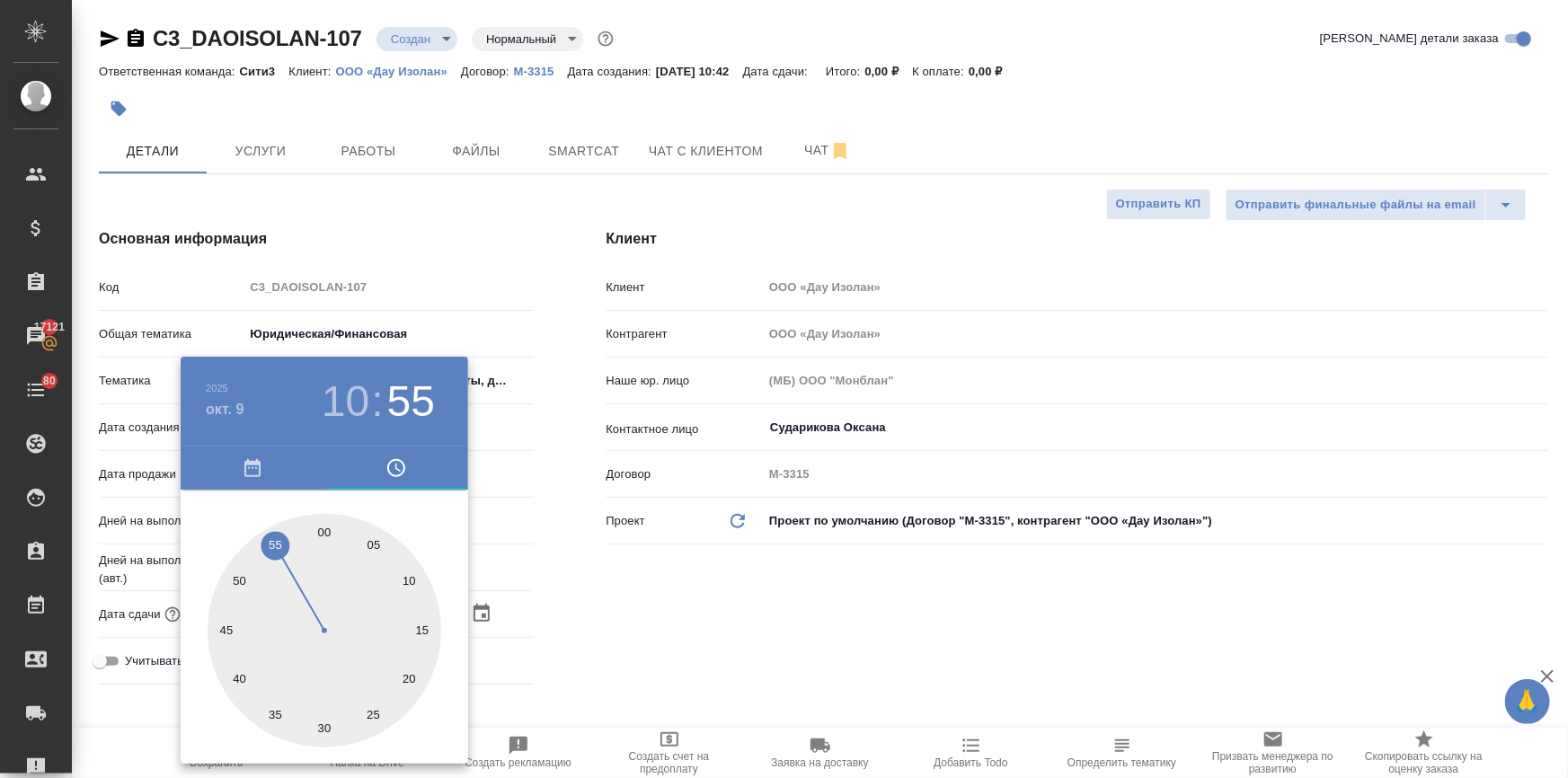
click at [871, 655] on div at bounding box center [784, 389] width 1568 height 778
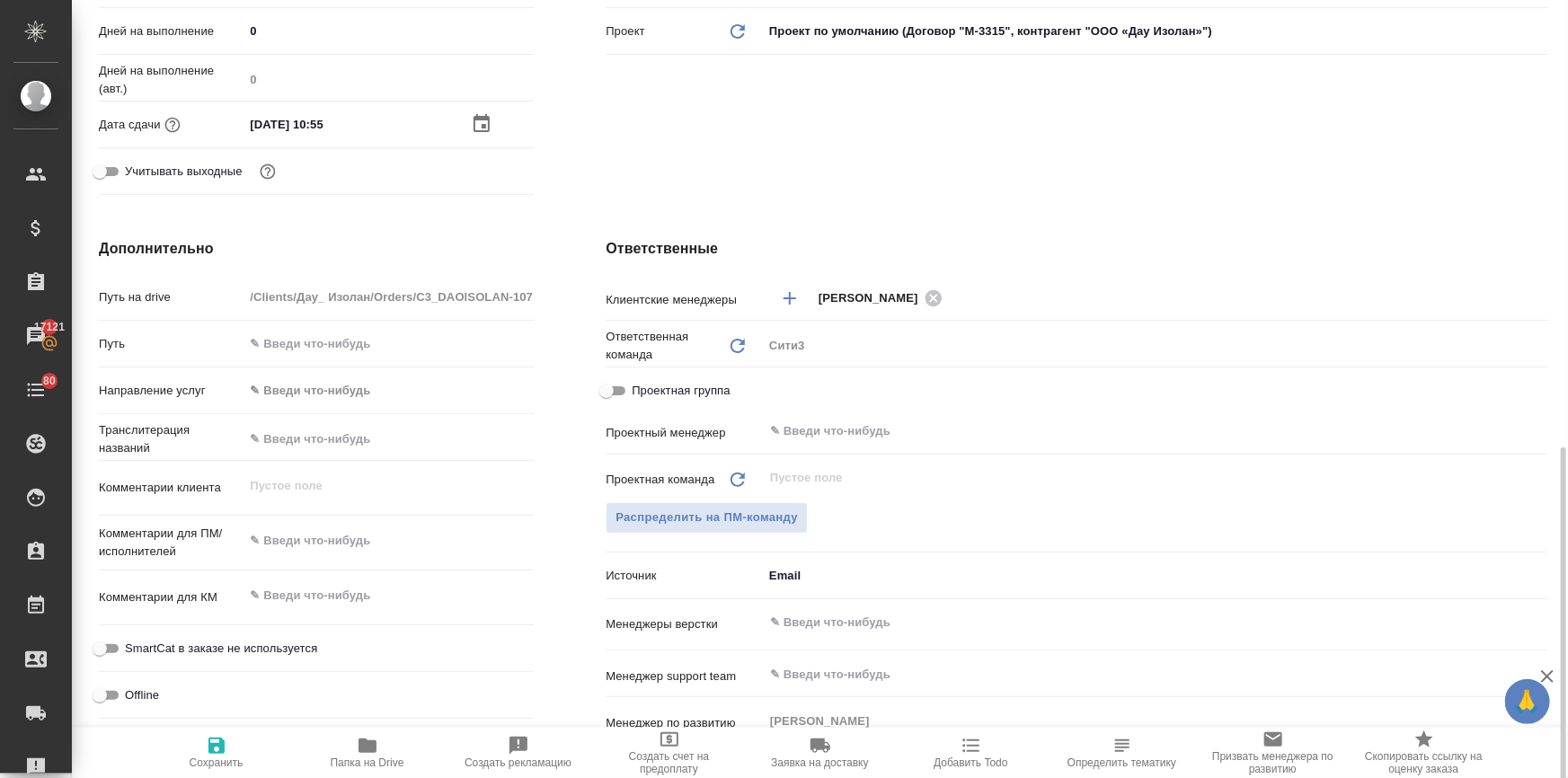
scroll to position [734, 0]
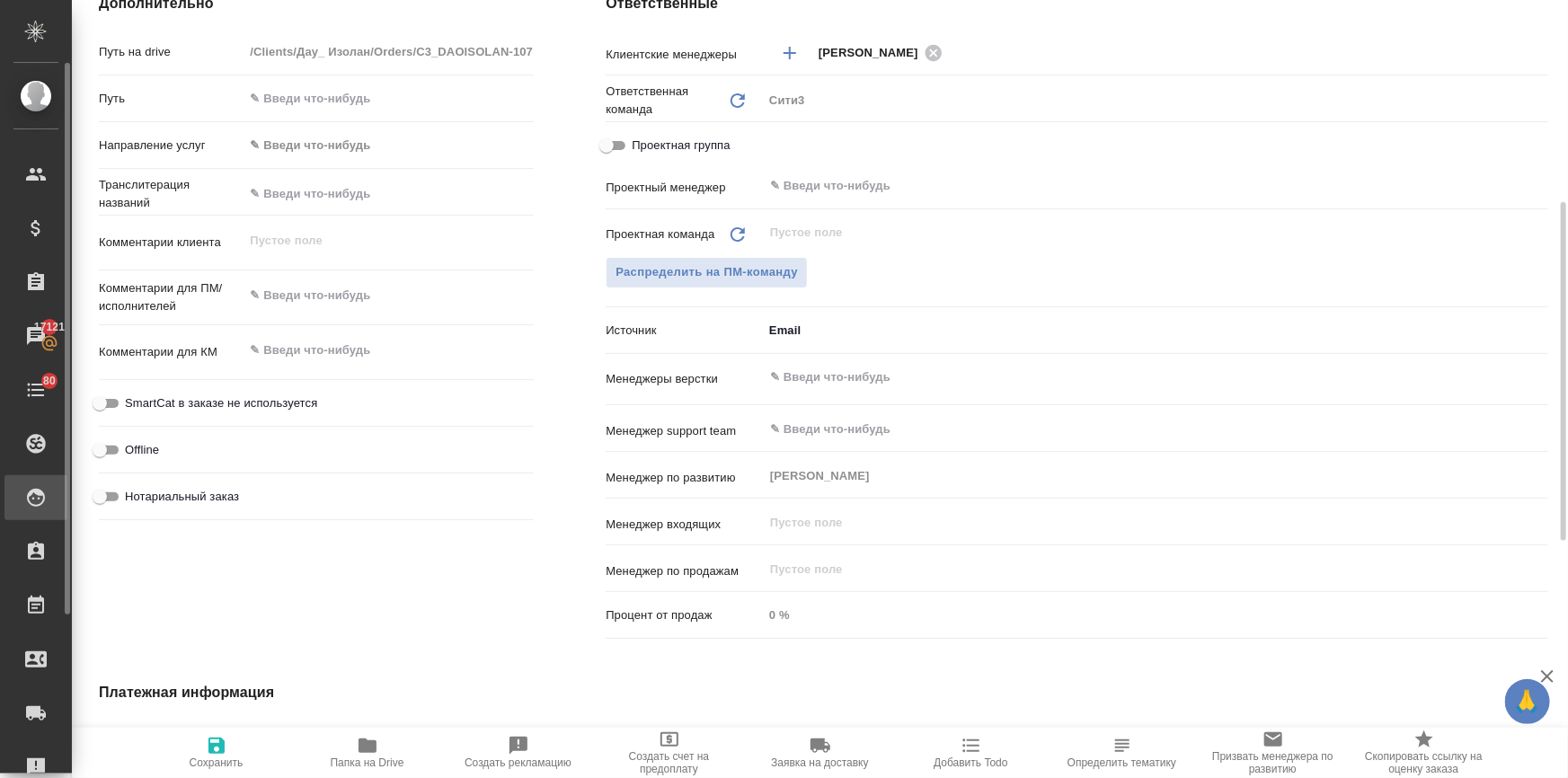
type textarea "x"
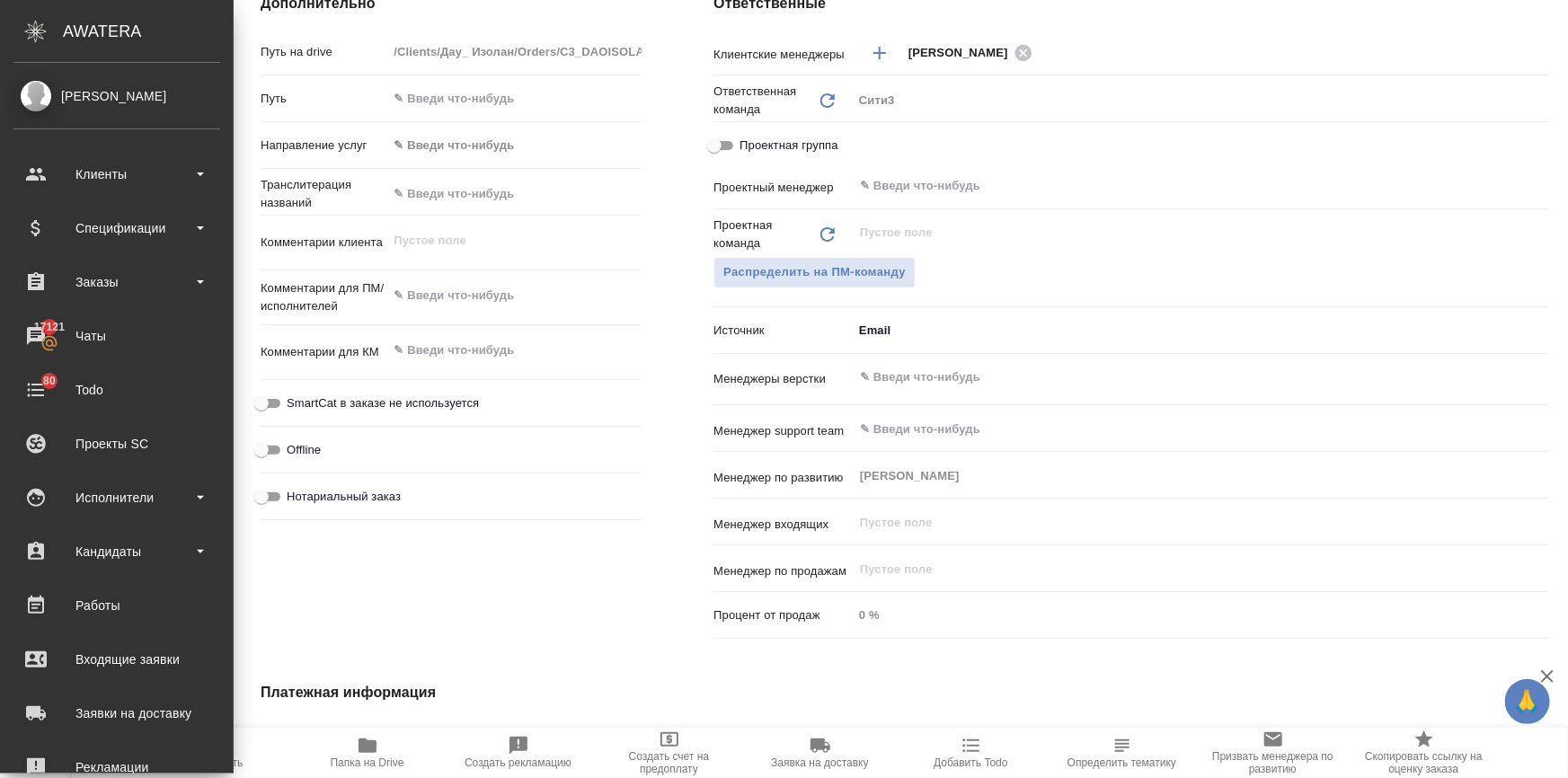
type textarea "x"
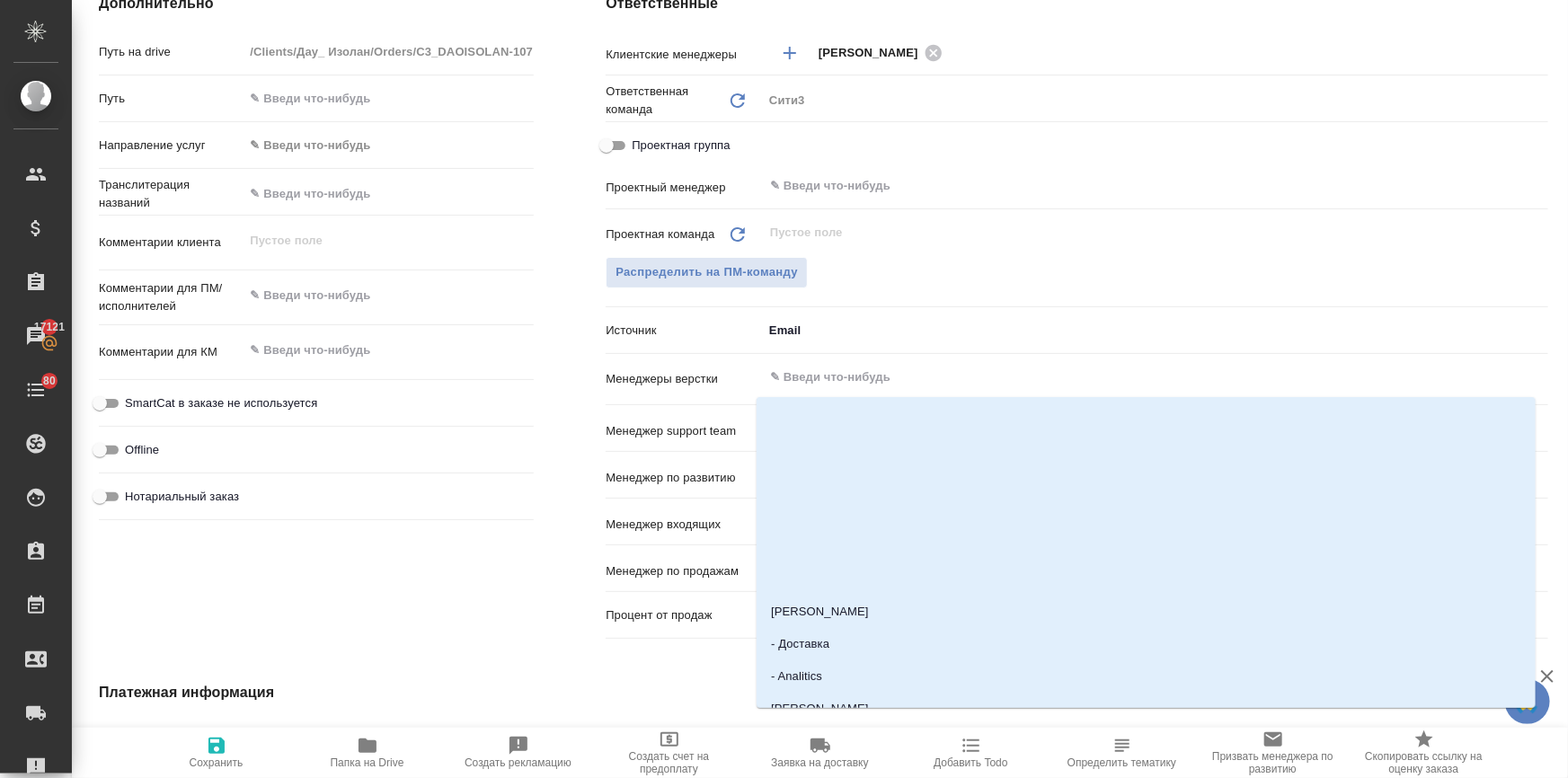
click at [797, 372] on input "text" at bounding box center [1125, 377] width 714 height 22
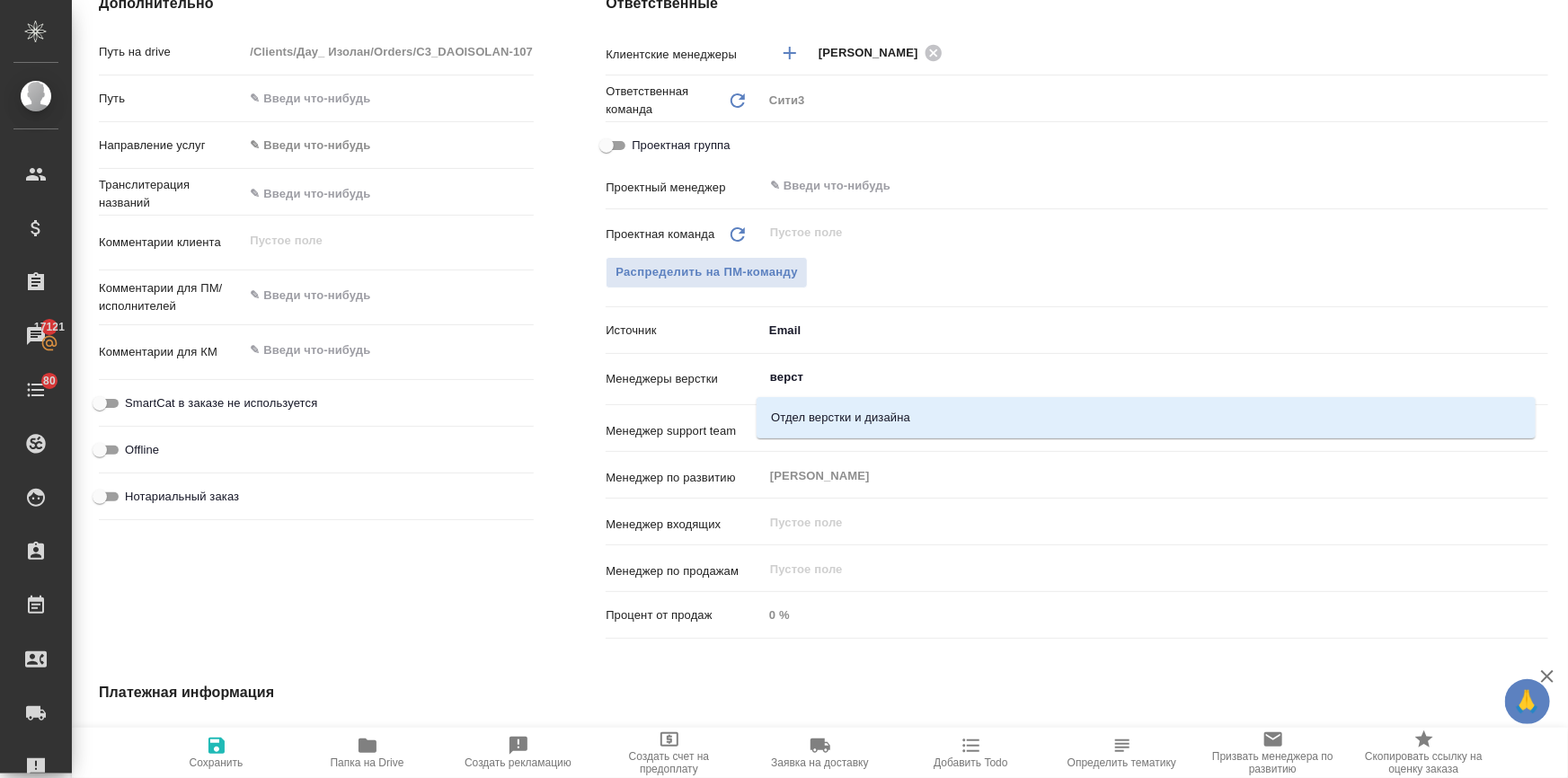
type input "верстк"
click at [801, 430] on li "Отдел верстки и дизайна" at bounding box center [1146, 418] width 779 height 32
type textarea "x"
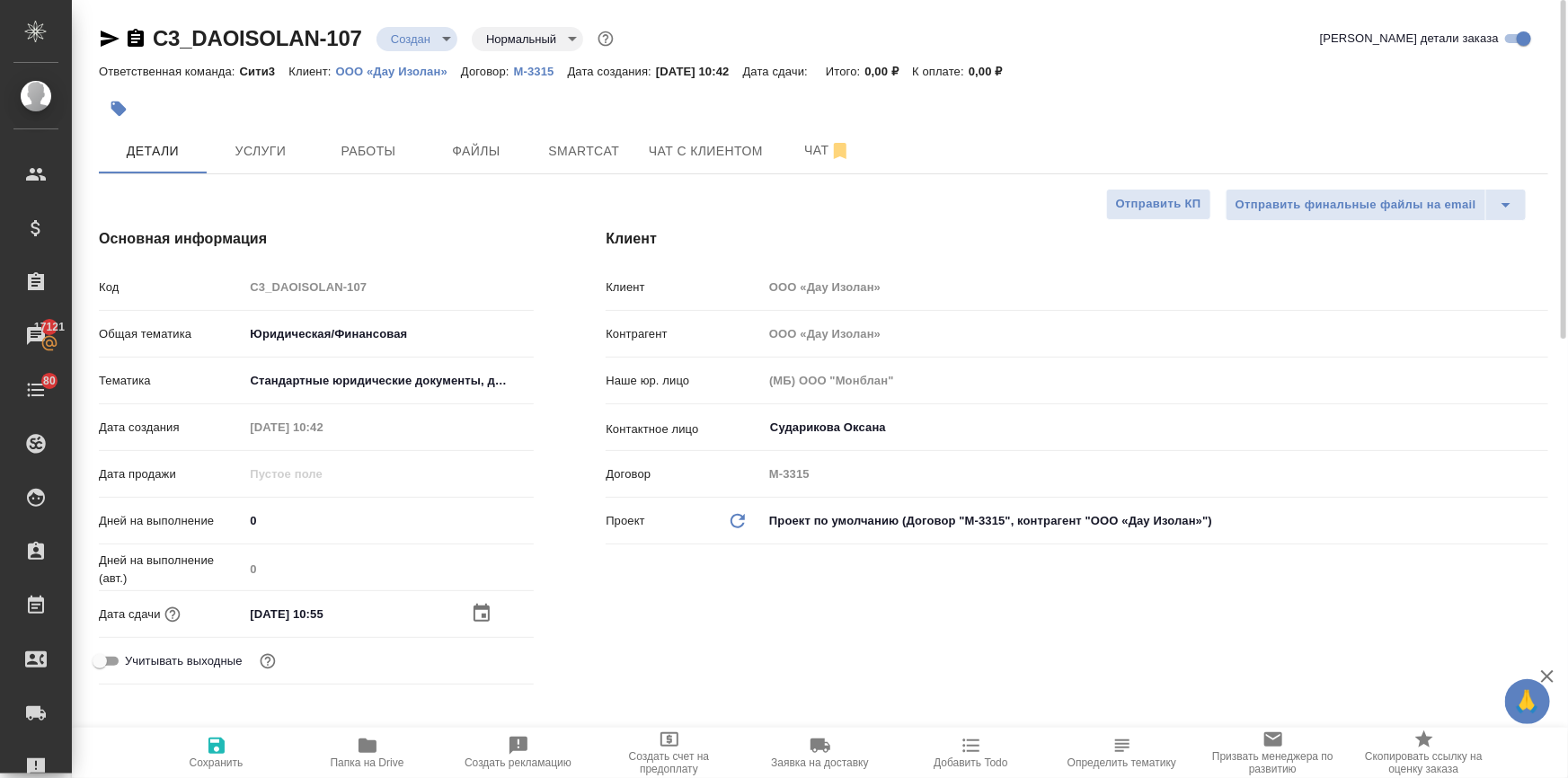
scroll to position [0, 0]
click at [209, 760] on span "Сохранить" at bounding box center [216, 762] width 54 height 12
type textarea "x"
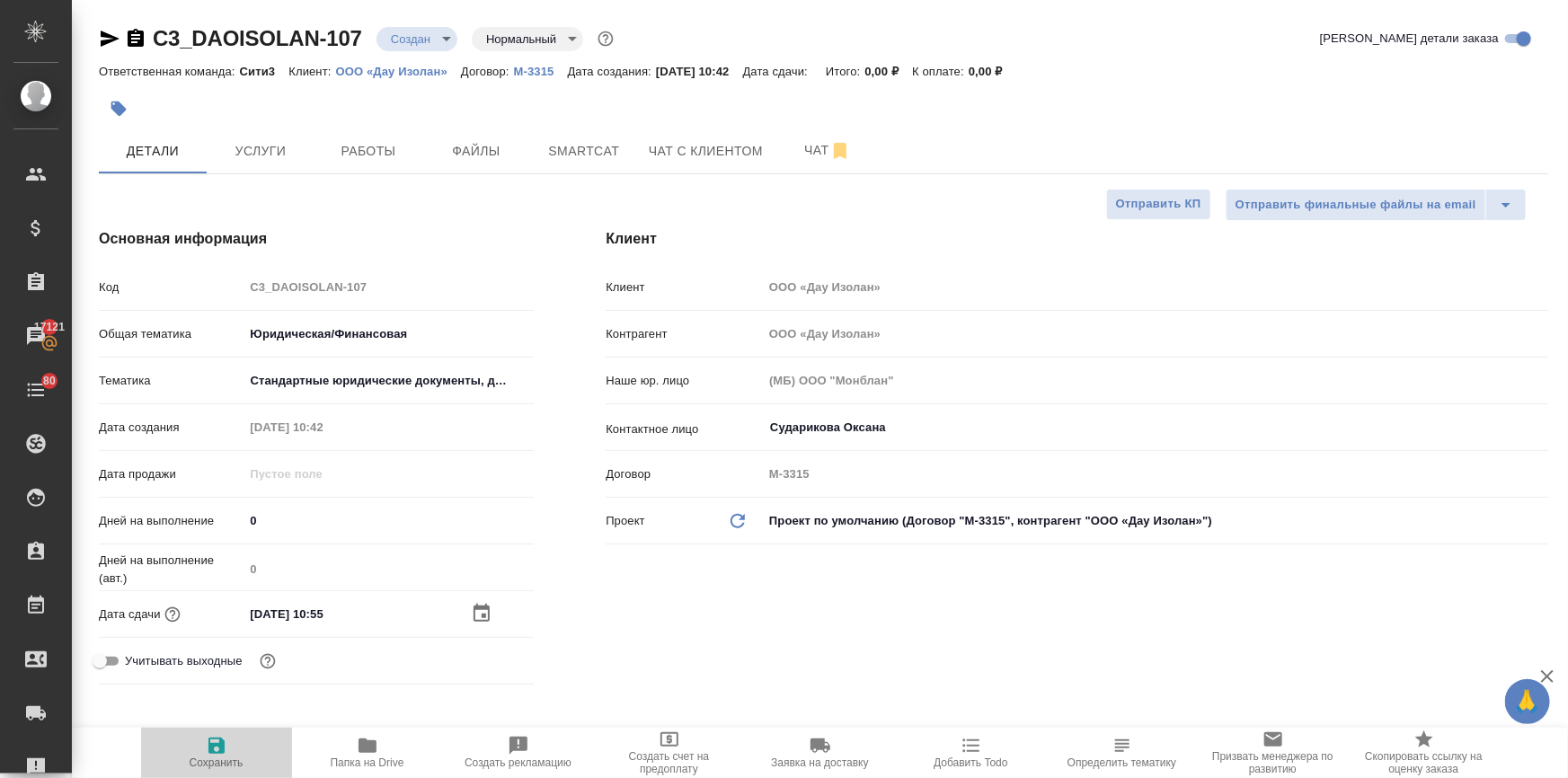
type textarea "x"
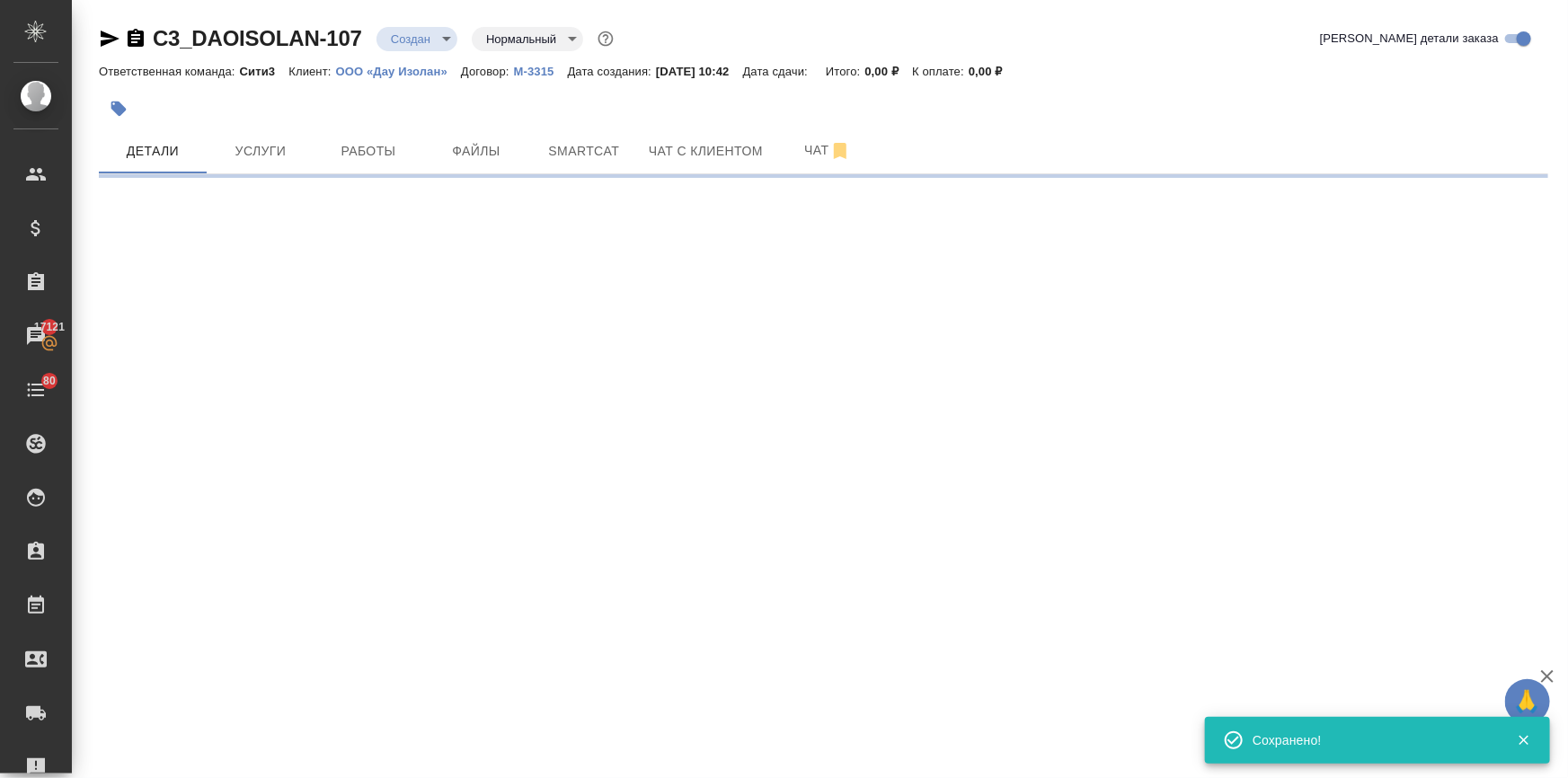
select select "RU"
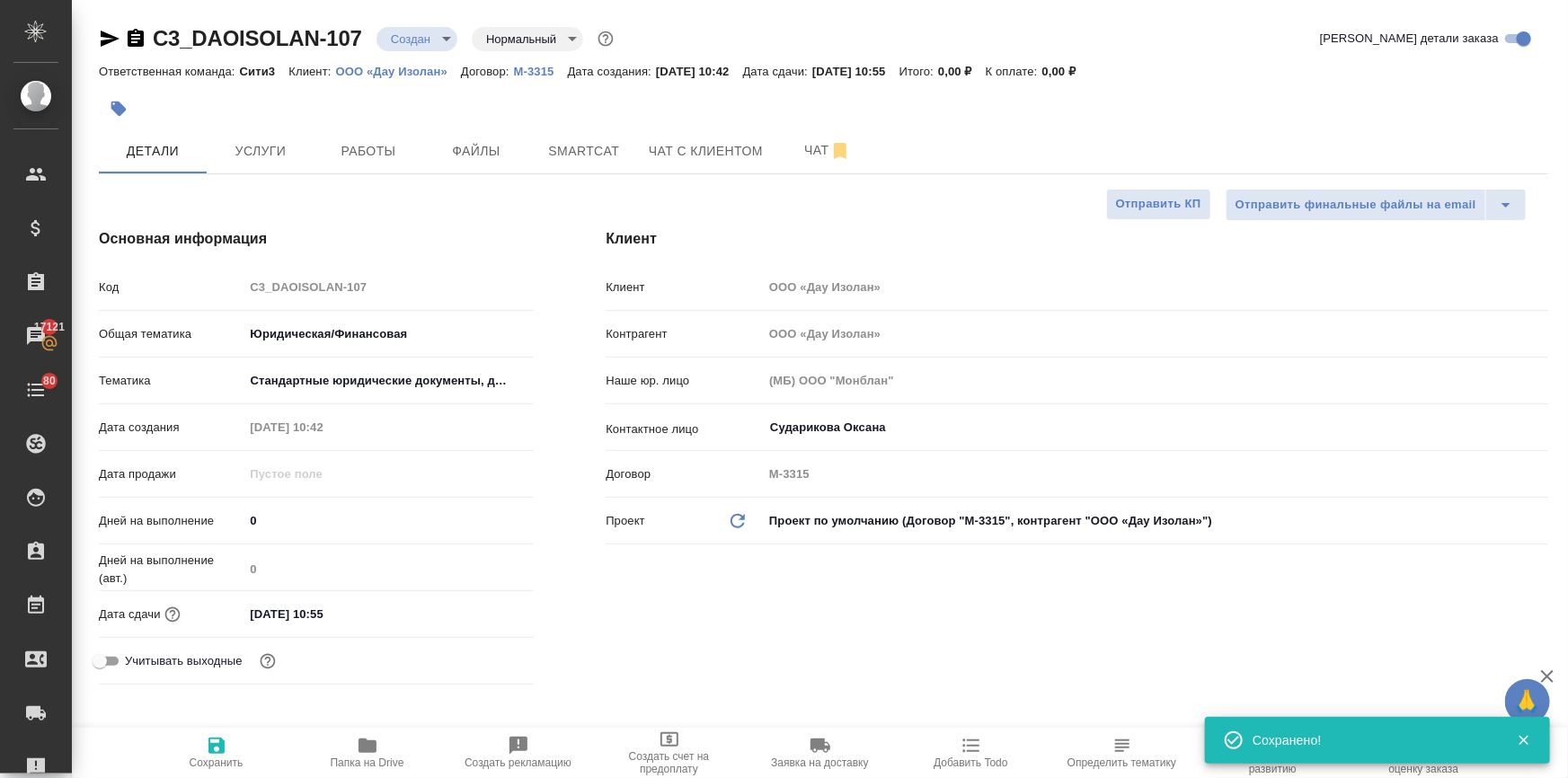
type textarea "x"
click at [388, 41] on body "🙏 .cls-1 fill:#fff; AWATERA Ilina Ekaterina Клиенты Спецификации Заказы 17121 Ч…" at bounding box center [784, 461] width 1568 height 923
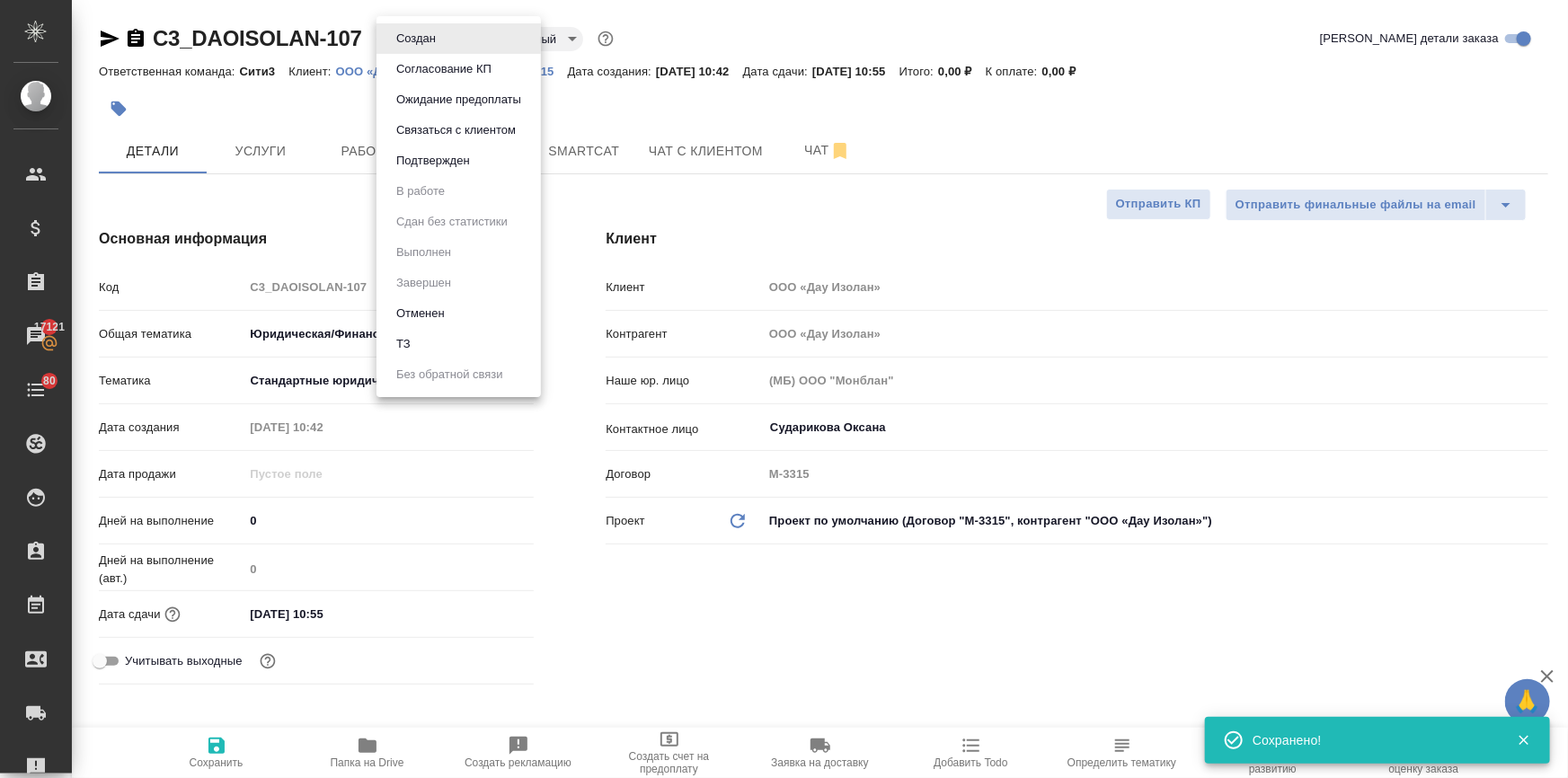
click at [407, 339] on button "ТЗ" at bounding box center [403, 344] width 25 height 20
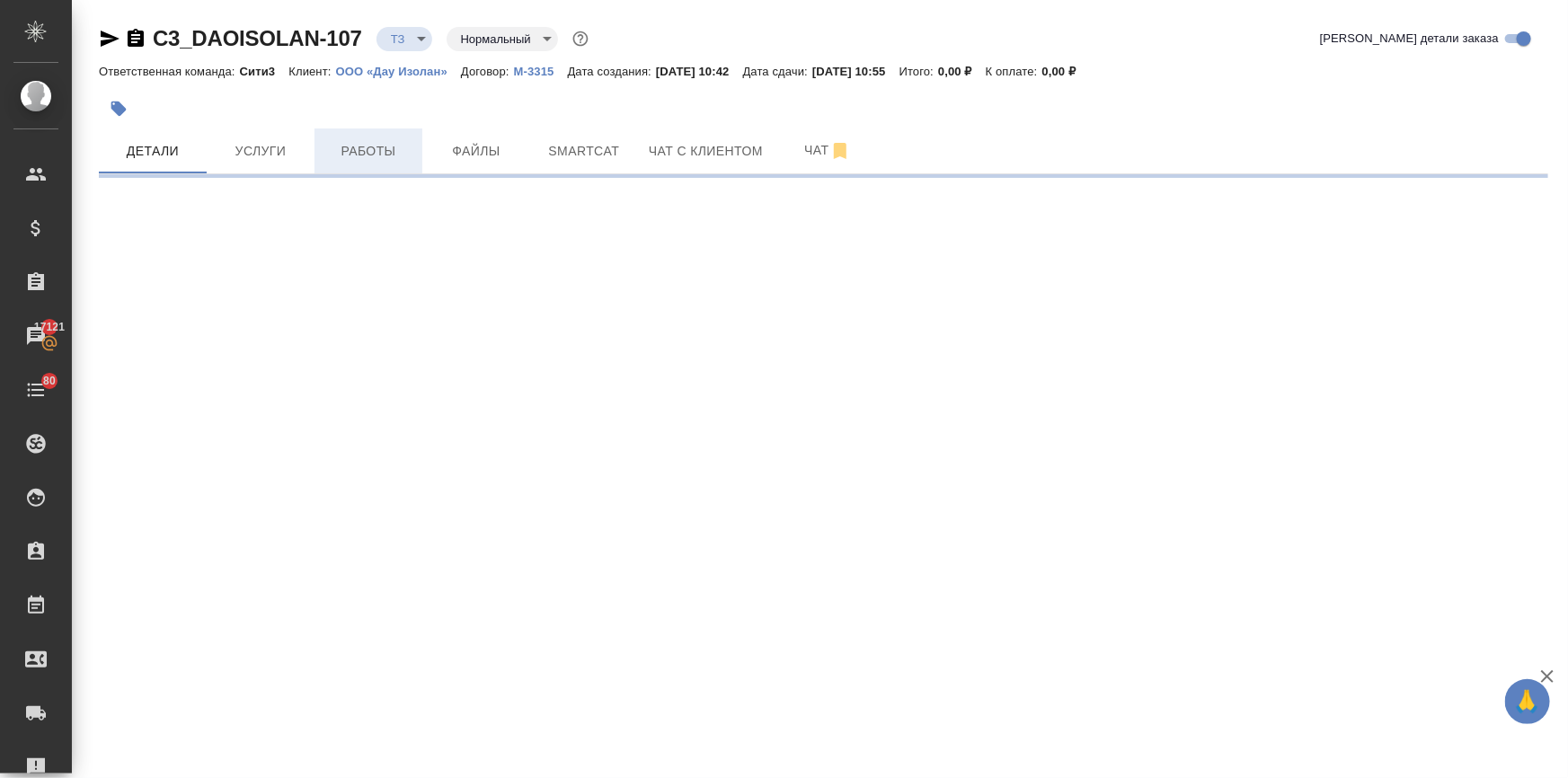
select select "RU"
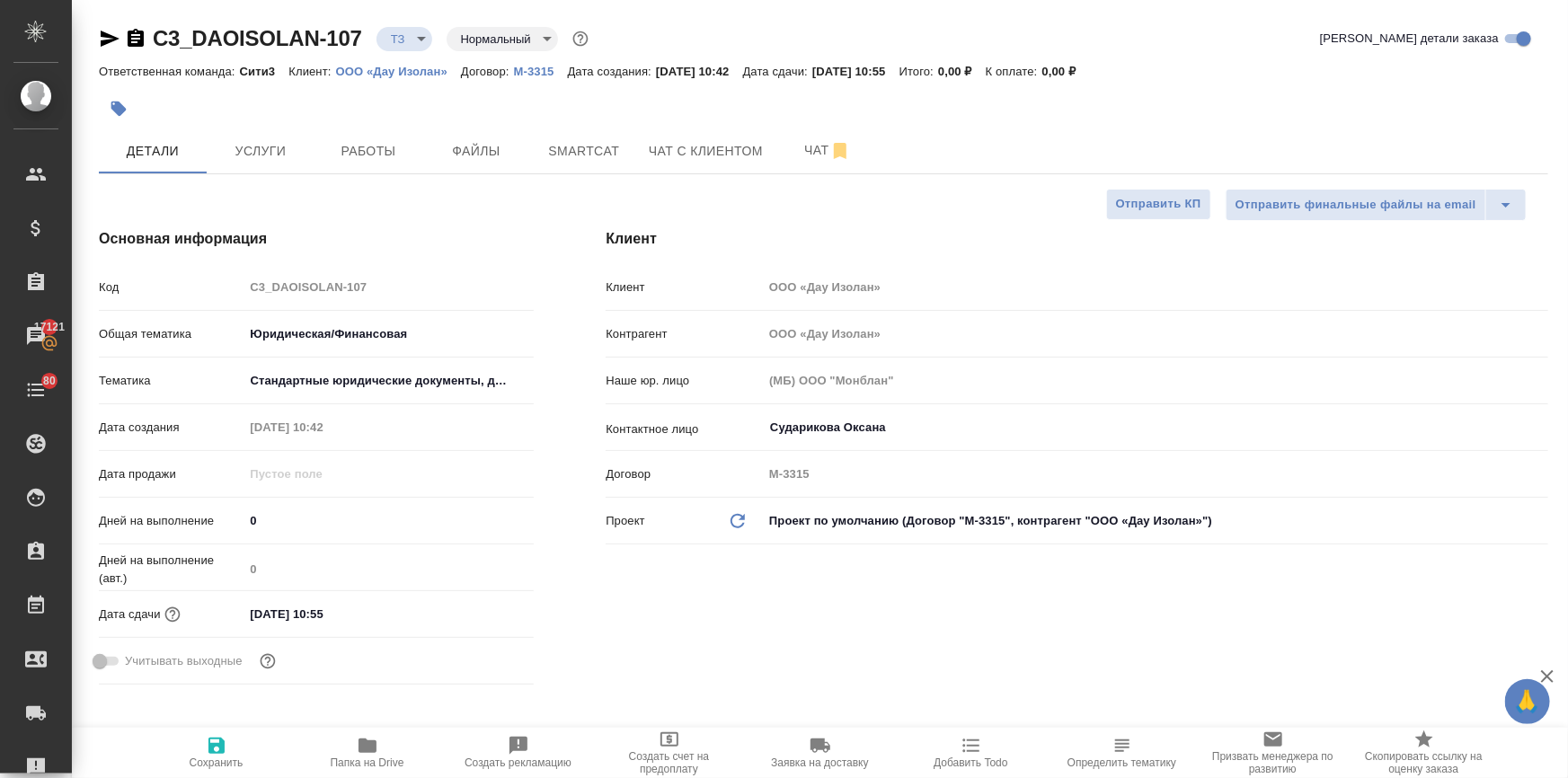
type textarea "x"
click at [261, 146] on span "Услуги" at bounding box center [260, 151] width 87 height 23
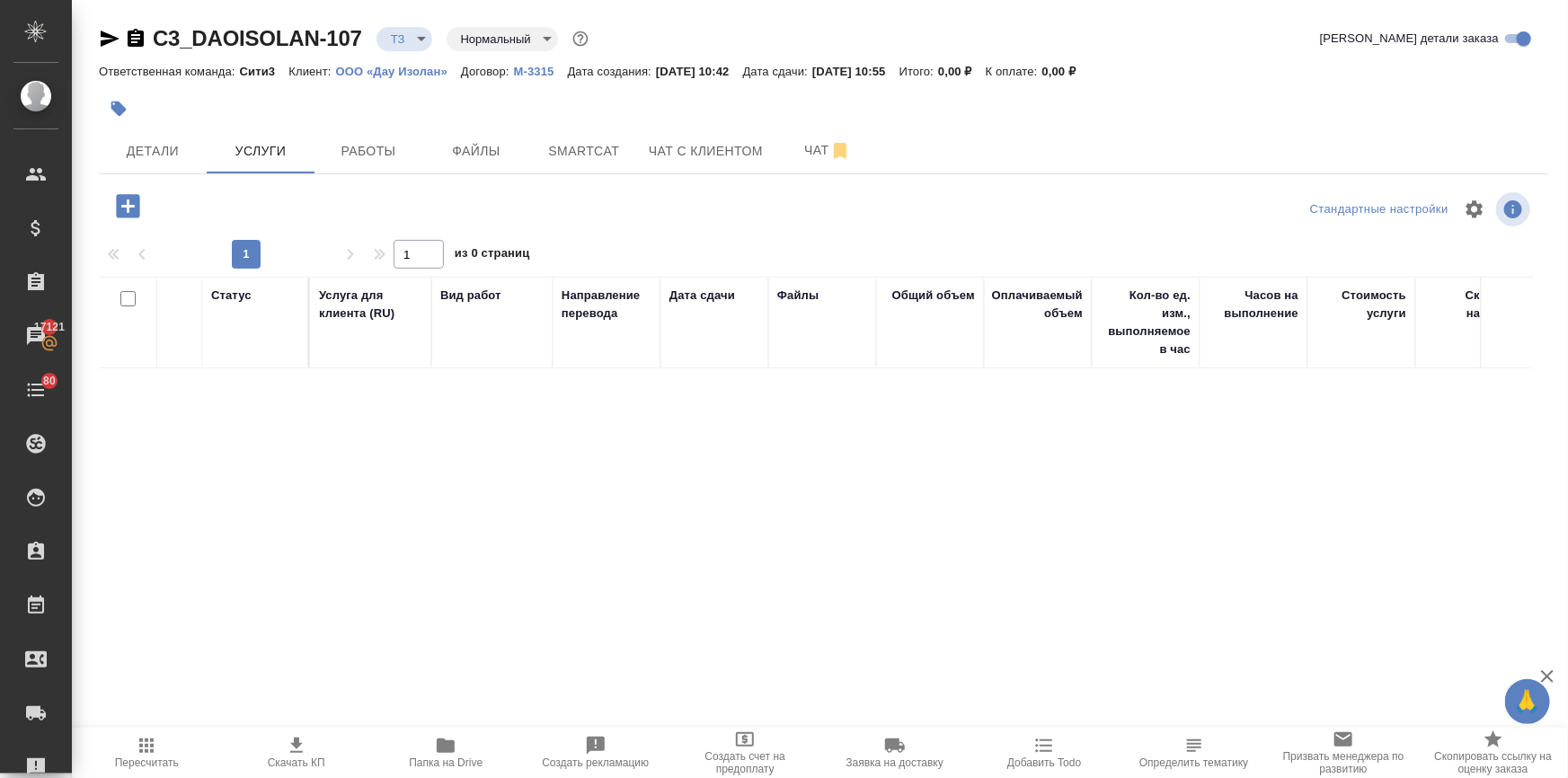
click at [123, 211] on icon "button" at bounding box center [128, 206] width 24 height 24
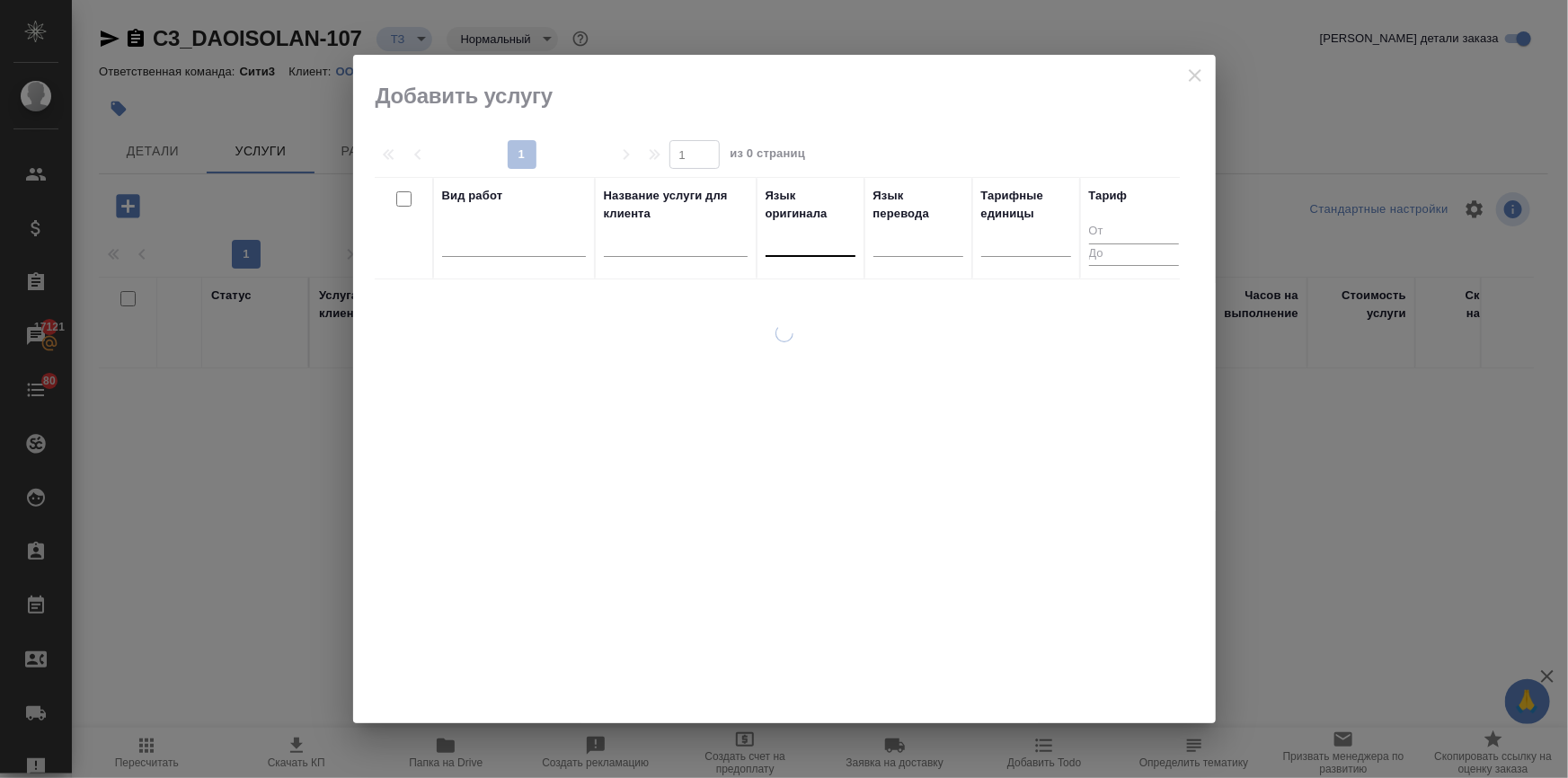
click at [809, 243] on div at bounding box center [811, 238] width 90 height 26
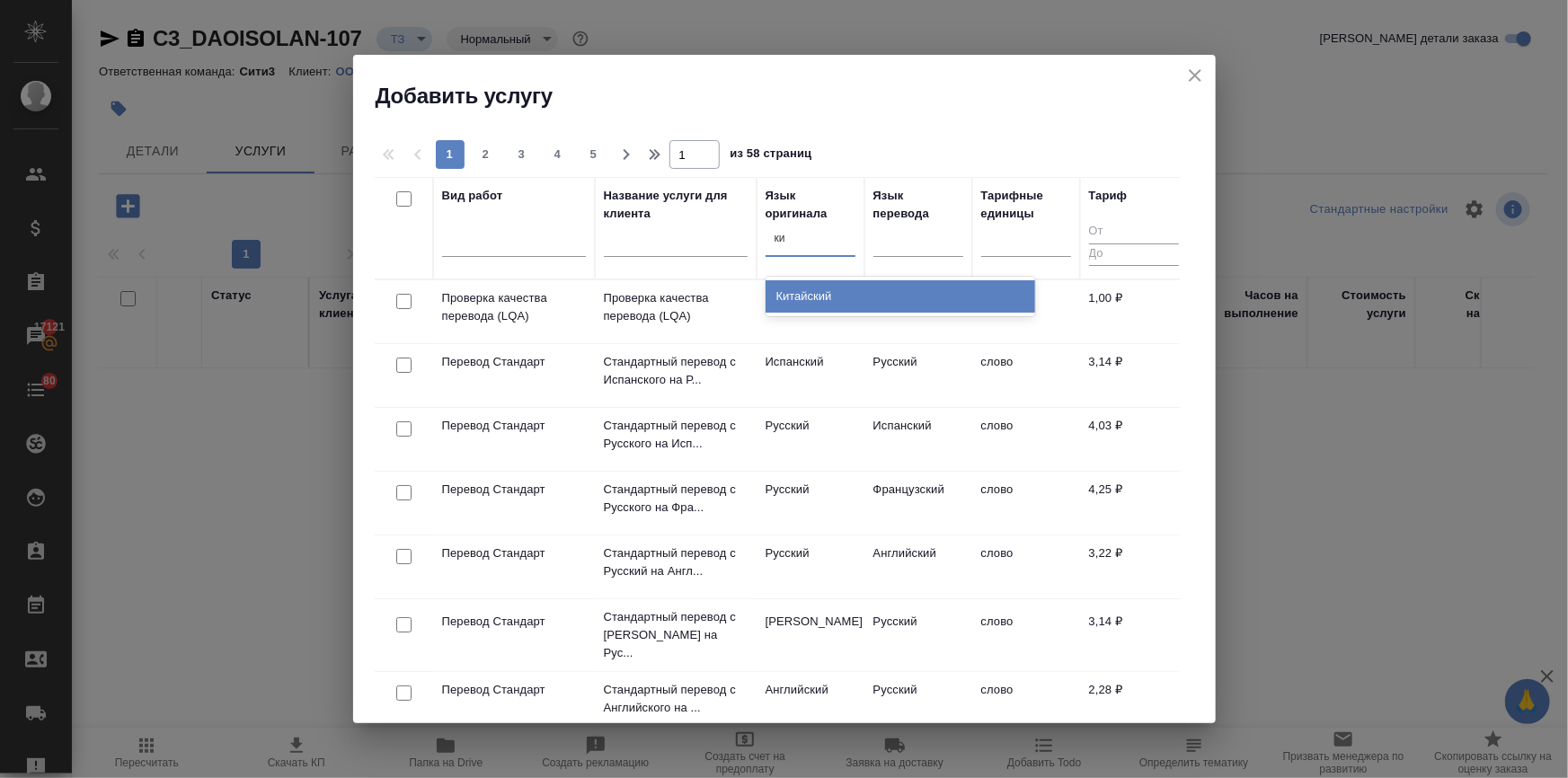
type input "кит"
click at [814, 288] on div "Китайский" at bounding box center [900, 296] width 270 height 32
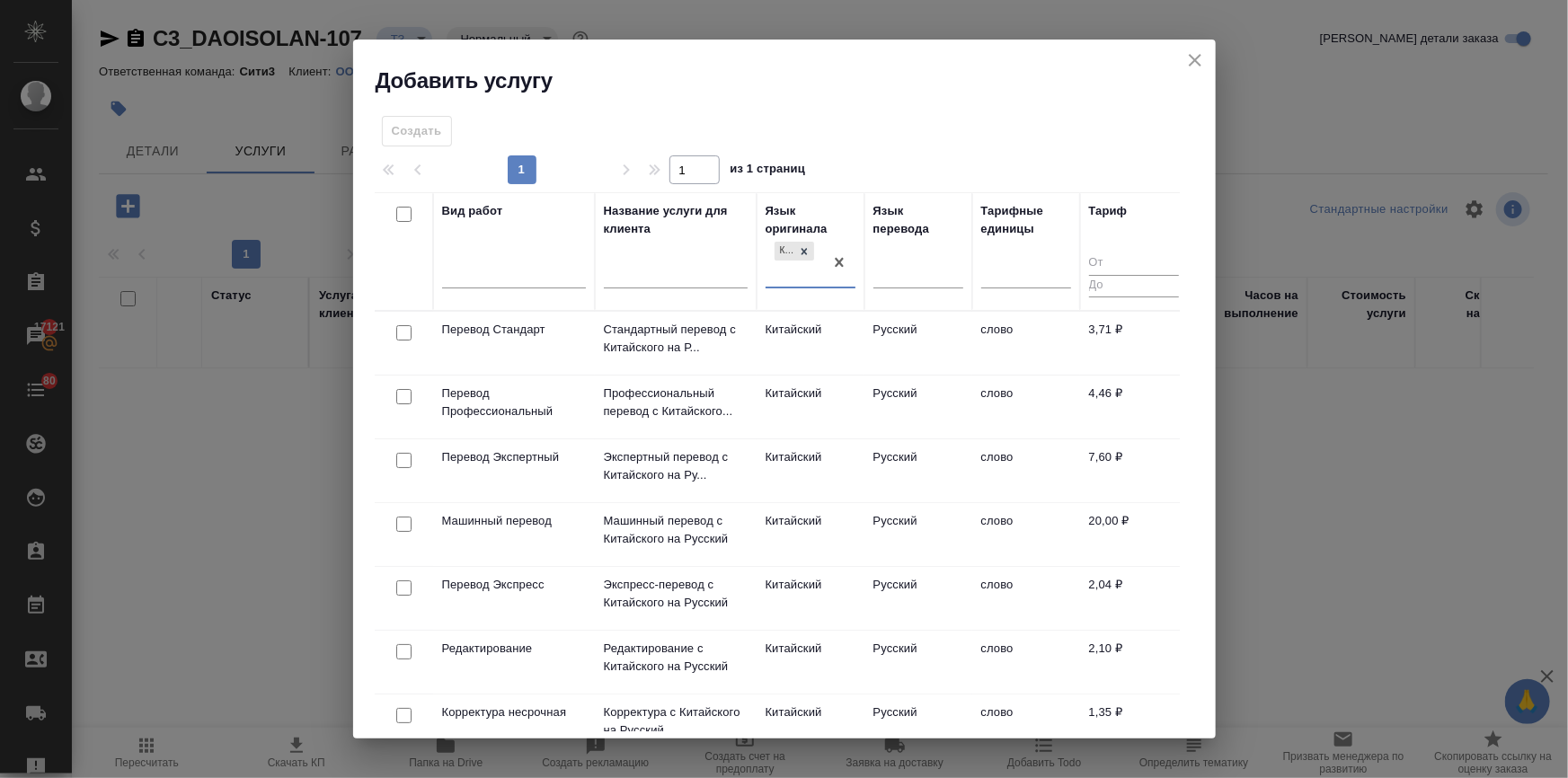
click at [398, 329] on input "checkbox" at bounding box center [404, 332] width 15 height 15
checkbox input "true"
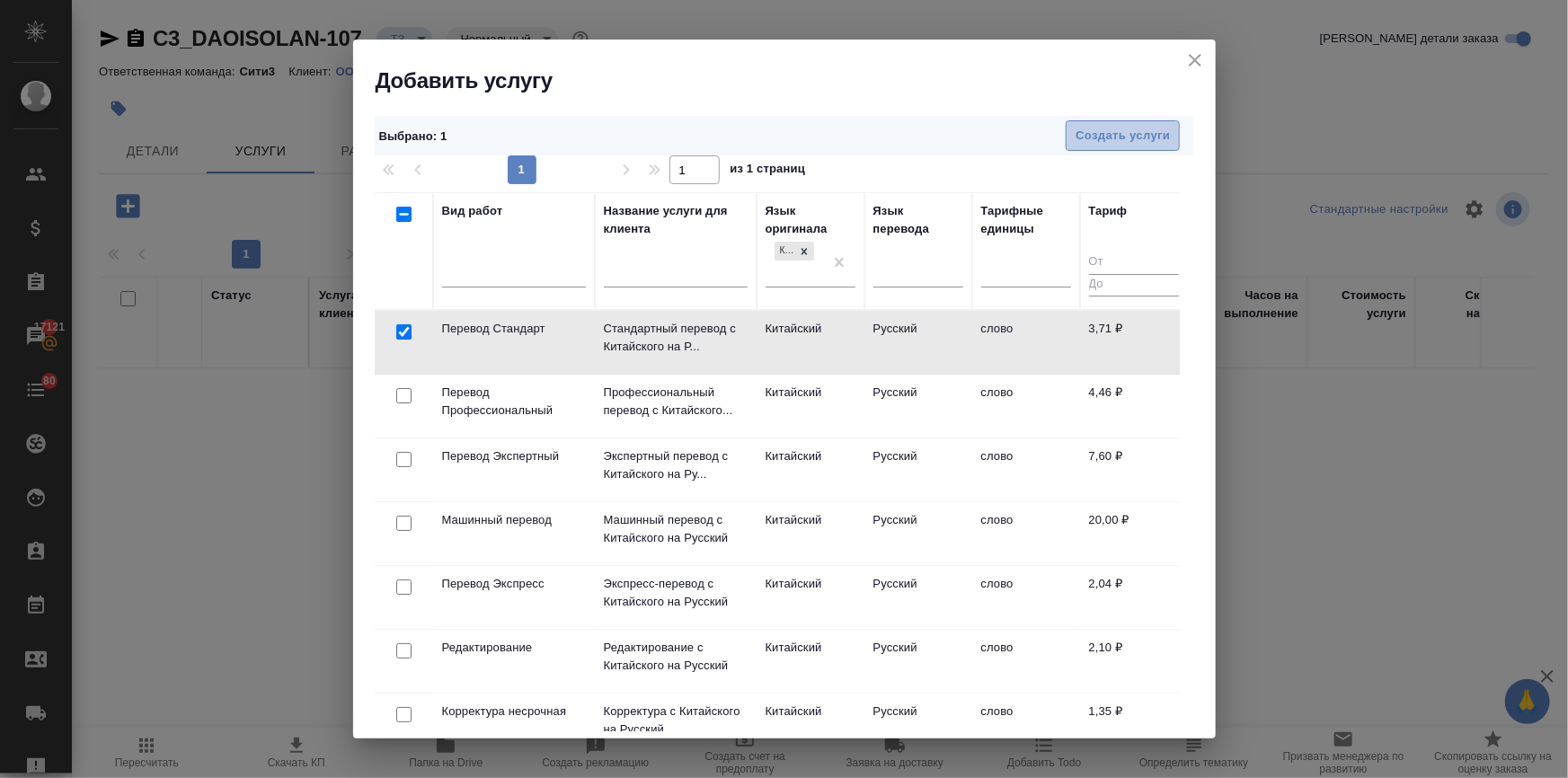
click at [1144, 126] on span "Создать услуги" at bounding box center [1122, 136] width 94 height 21
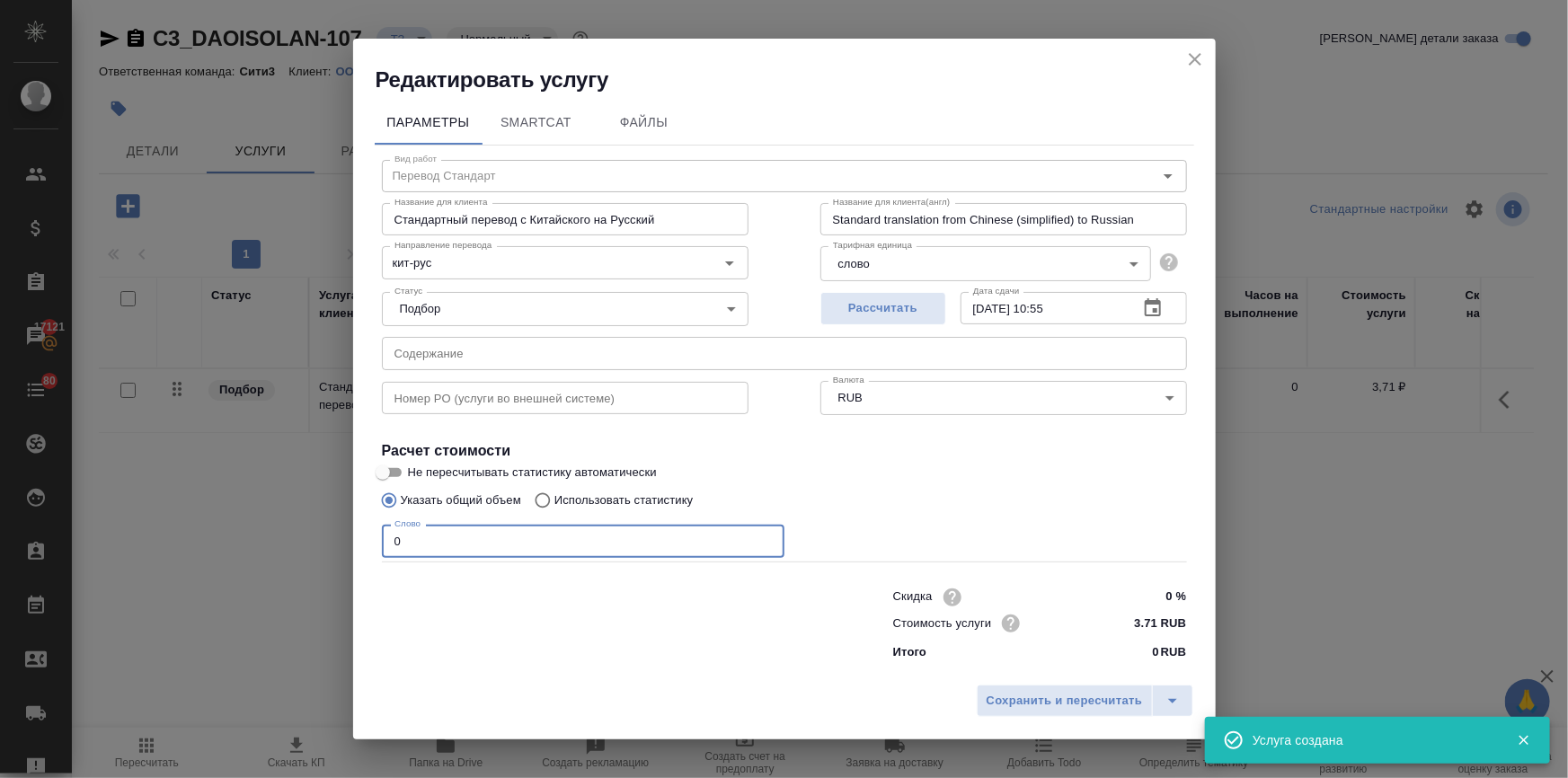
drag, startPoint x: 432, startPoint y: 528, endPoint x: 371, endPoint y: 539, distance: 62.0
click at [371, 539] on div "Параметры SmartCat Файлы Вид работ Перевод Стандарт Вид работ Название для клие…" at bounding box center [784, 385] width 862 height 582
type input "1"
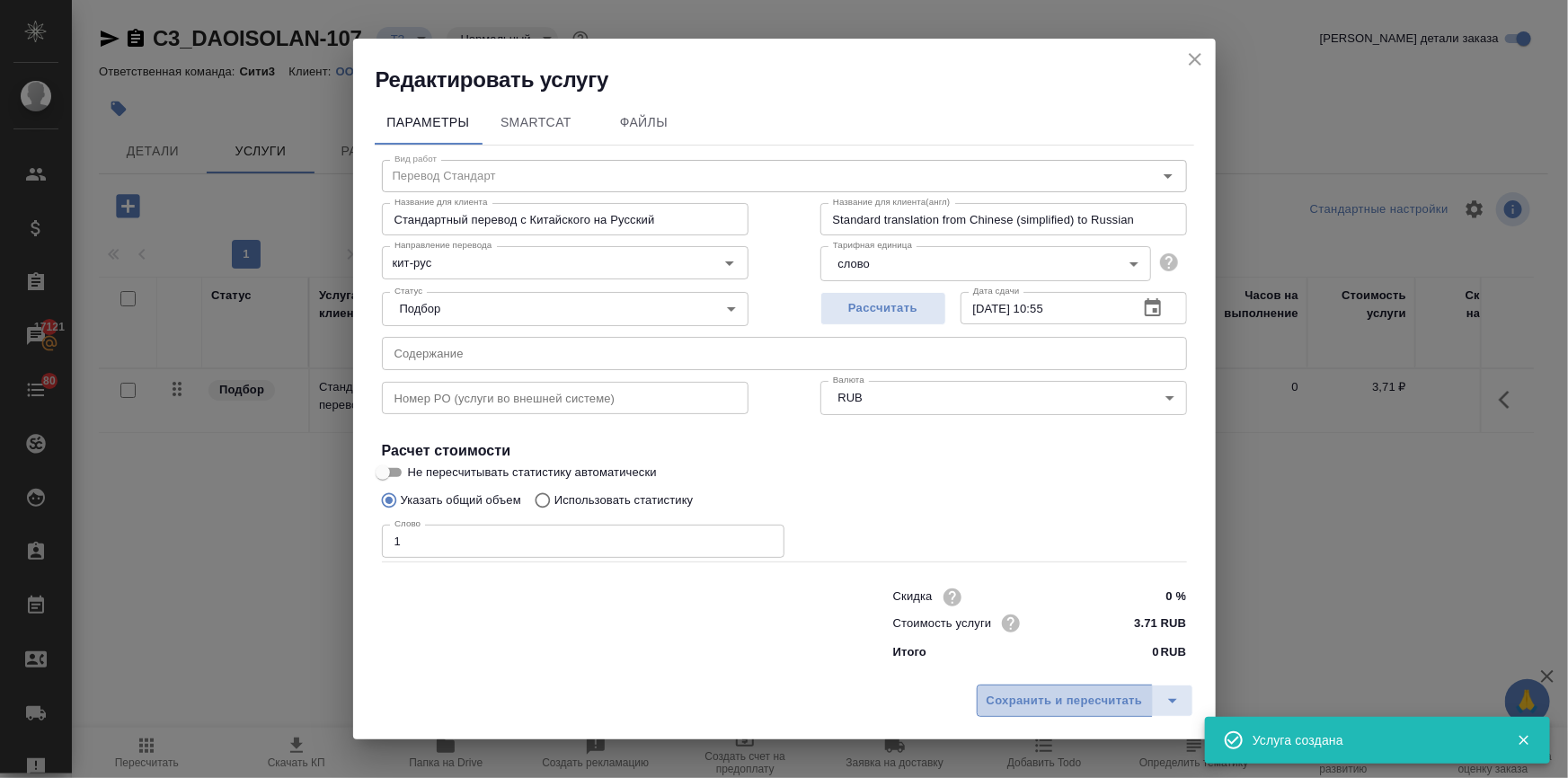
click at [1056, 708] on span "Сохранить и пересчитать" at bounding box center [1065, 701] width 156 height 21
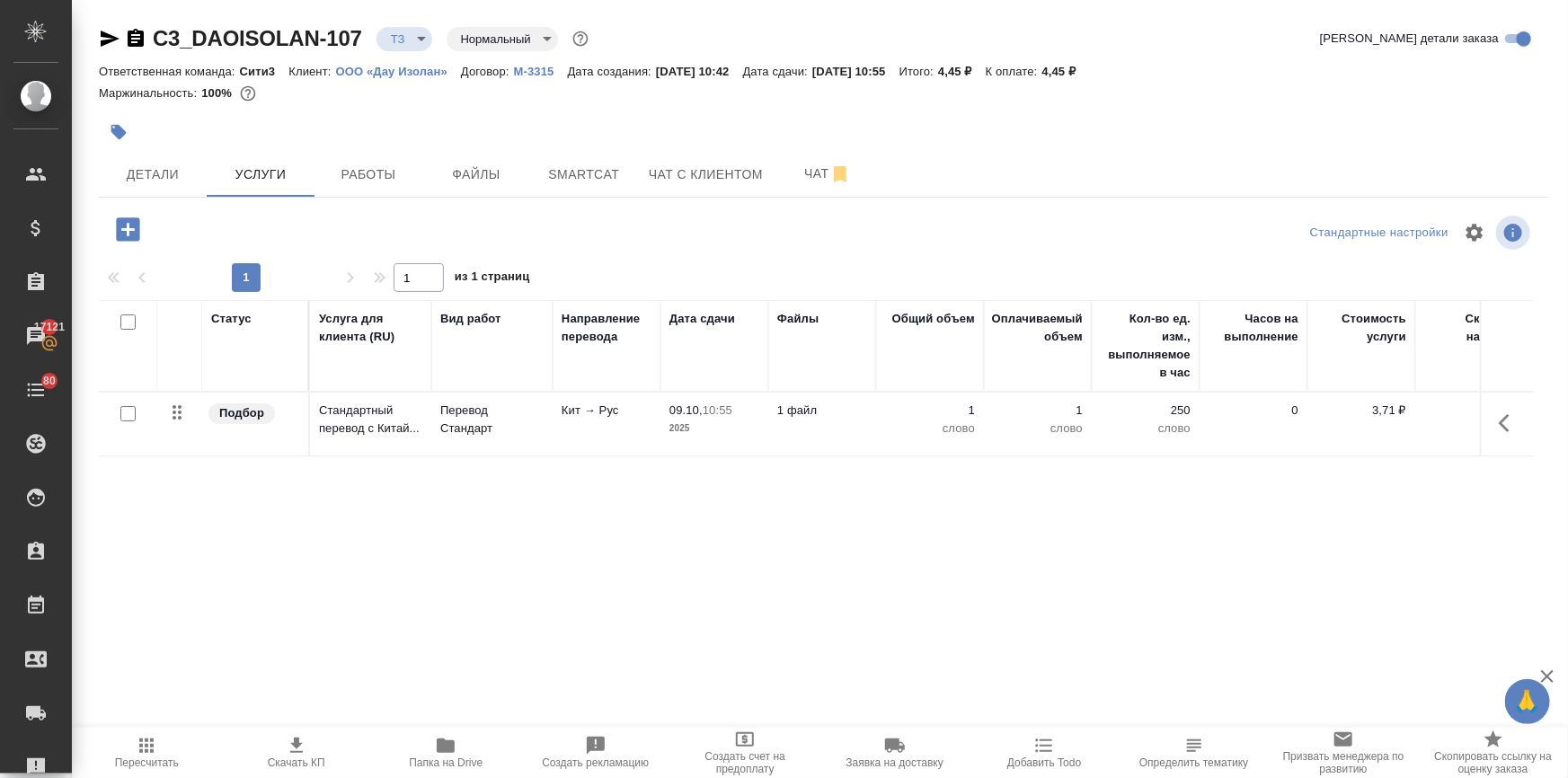
drag, startPoint x: 577, startPoint y: 539, endPoint x: 487, endPoint y: 528, distance: 90.7
click at [577, 539] on div "Статус Услуга для клиента (RU) Вид работ Направление перевода Дата сдачи Файлы …" at bounding box center [816, 493] width 1435 height 387
click at [1498, 423] on icon "button" at bounding box center [1503, 423] width 10 height 18
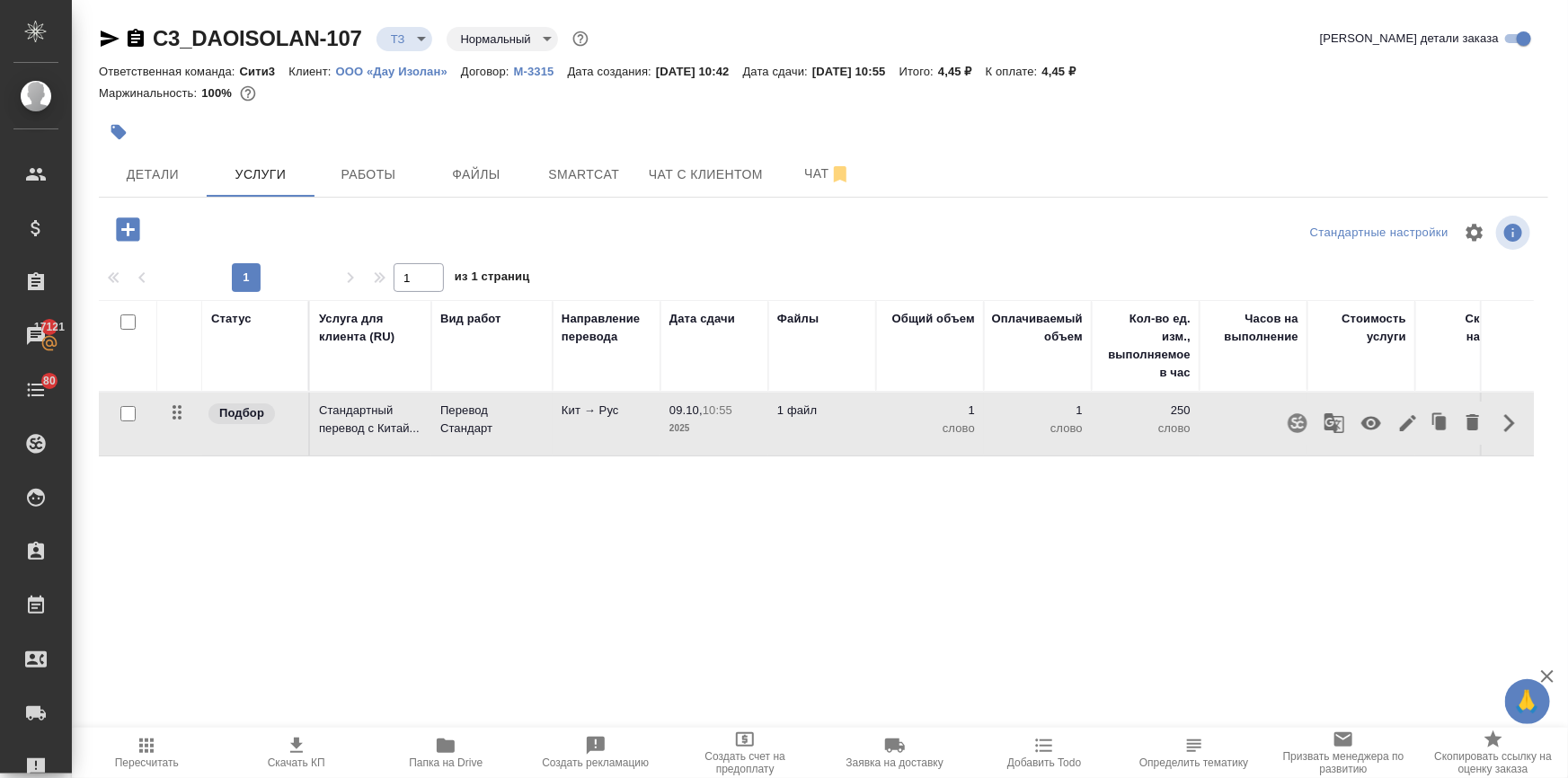
click at [1399, 421] on icon "button" at bounding box center [1407, 423] width 16 height 16
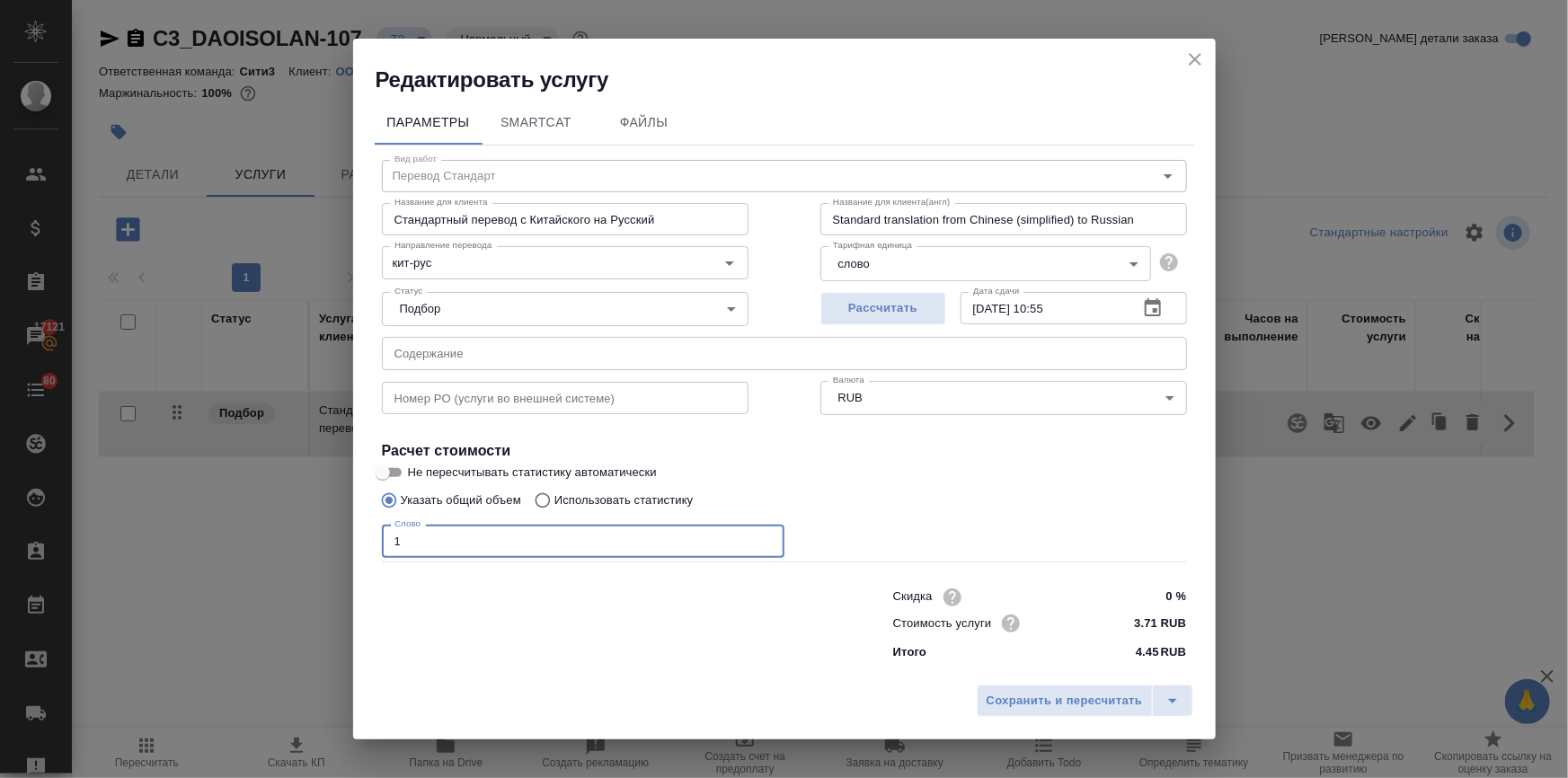
drag, startPoint x: 431, startPoint y: 529, endPoint x: 240, endPoint y: 549, distance: 192.0
click at [240, 549] on div "Редактировать услугу Параметры SmartCat Файлы Вид работ Перевод Стандарт Вид ра…" at bounding box center [784, 389] width 1568 height 778
type input "270"
click at [1024, 695] on span "Сохранить и пересчитать" at bounding box center [1065, 701] width 156 height 21
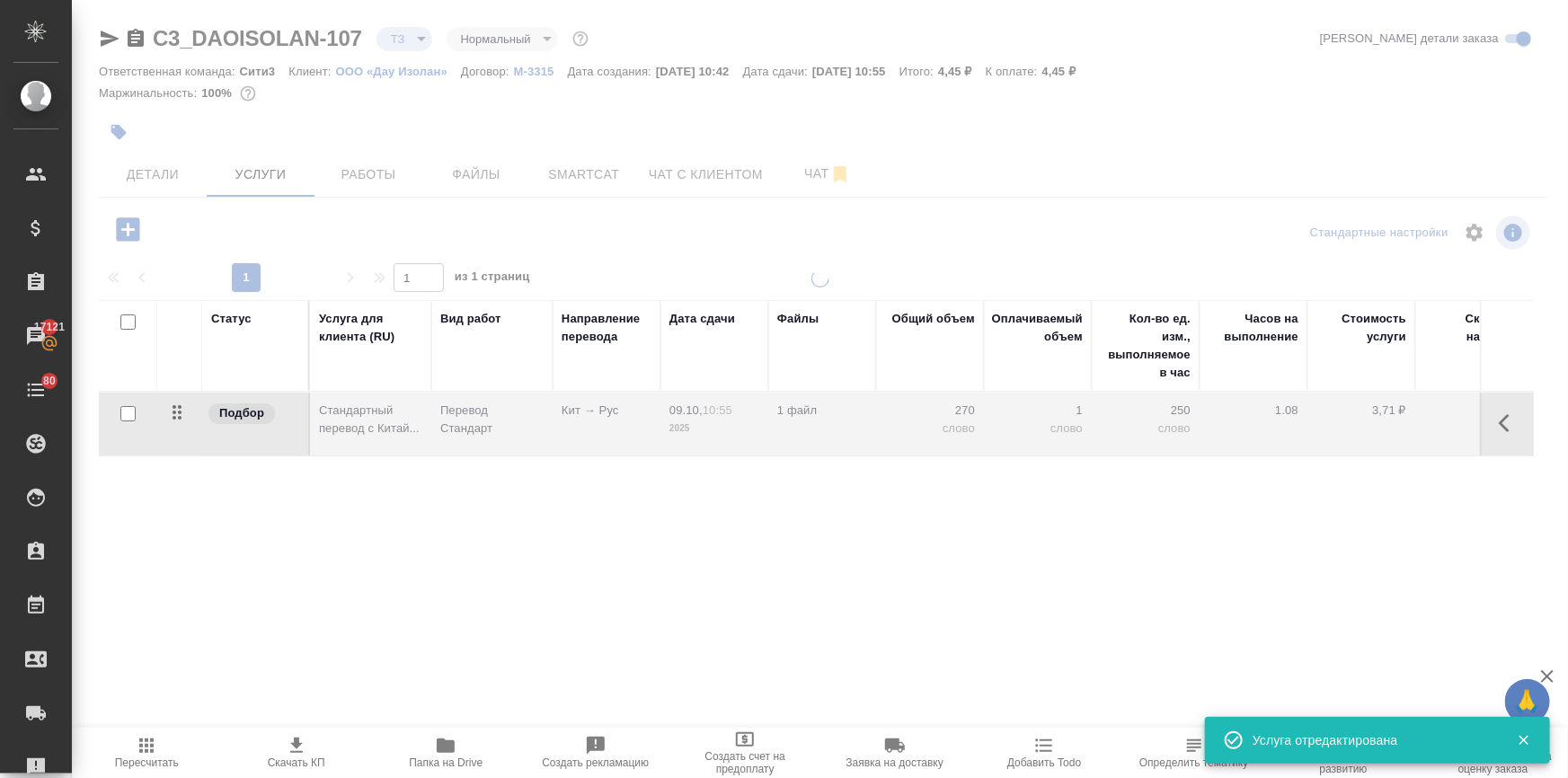
type input "urgent"
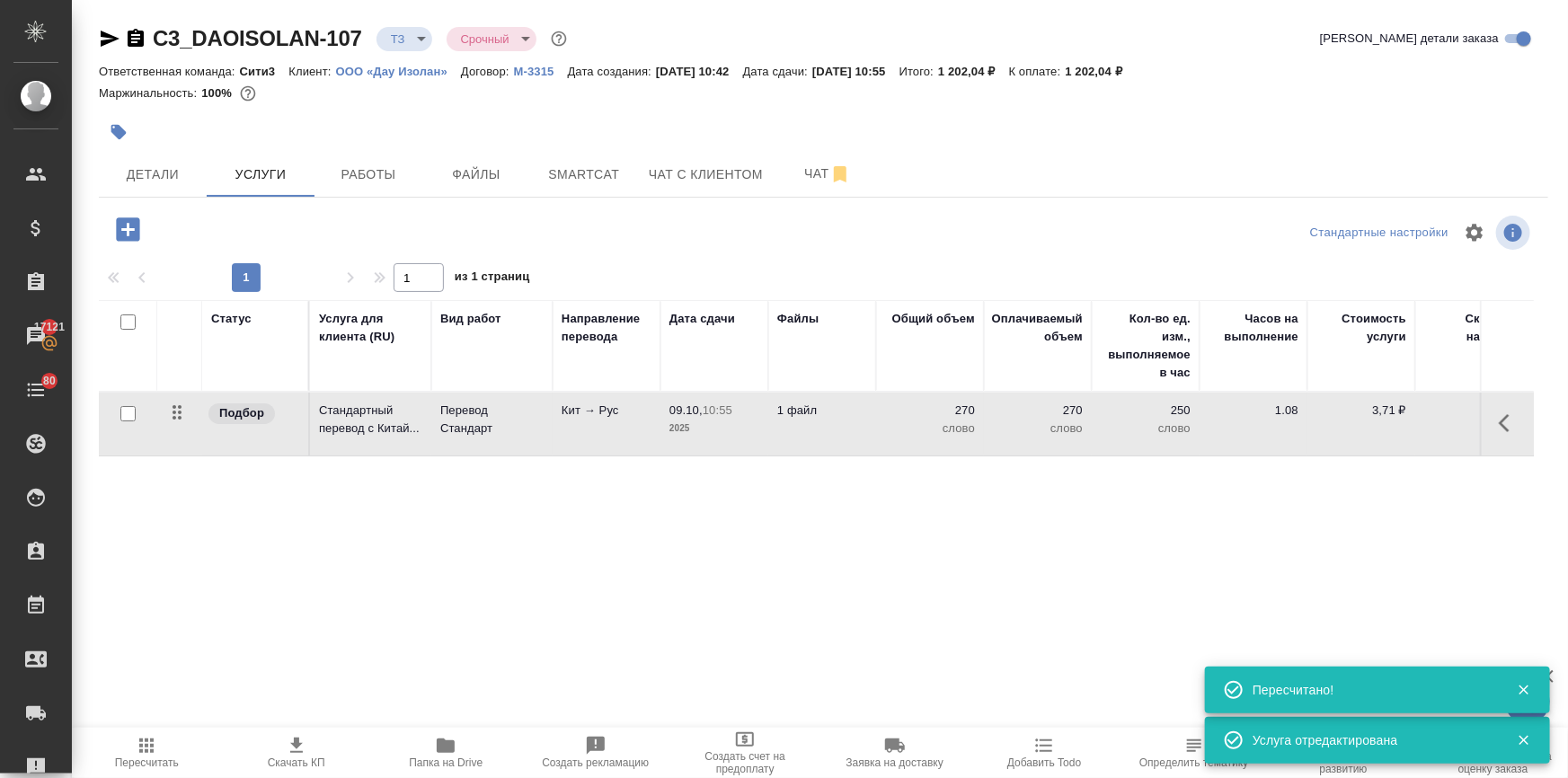
click at [129, 233] on icon "button" at bounding box center [128, 229] width 31 height 31
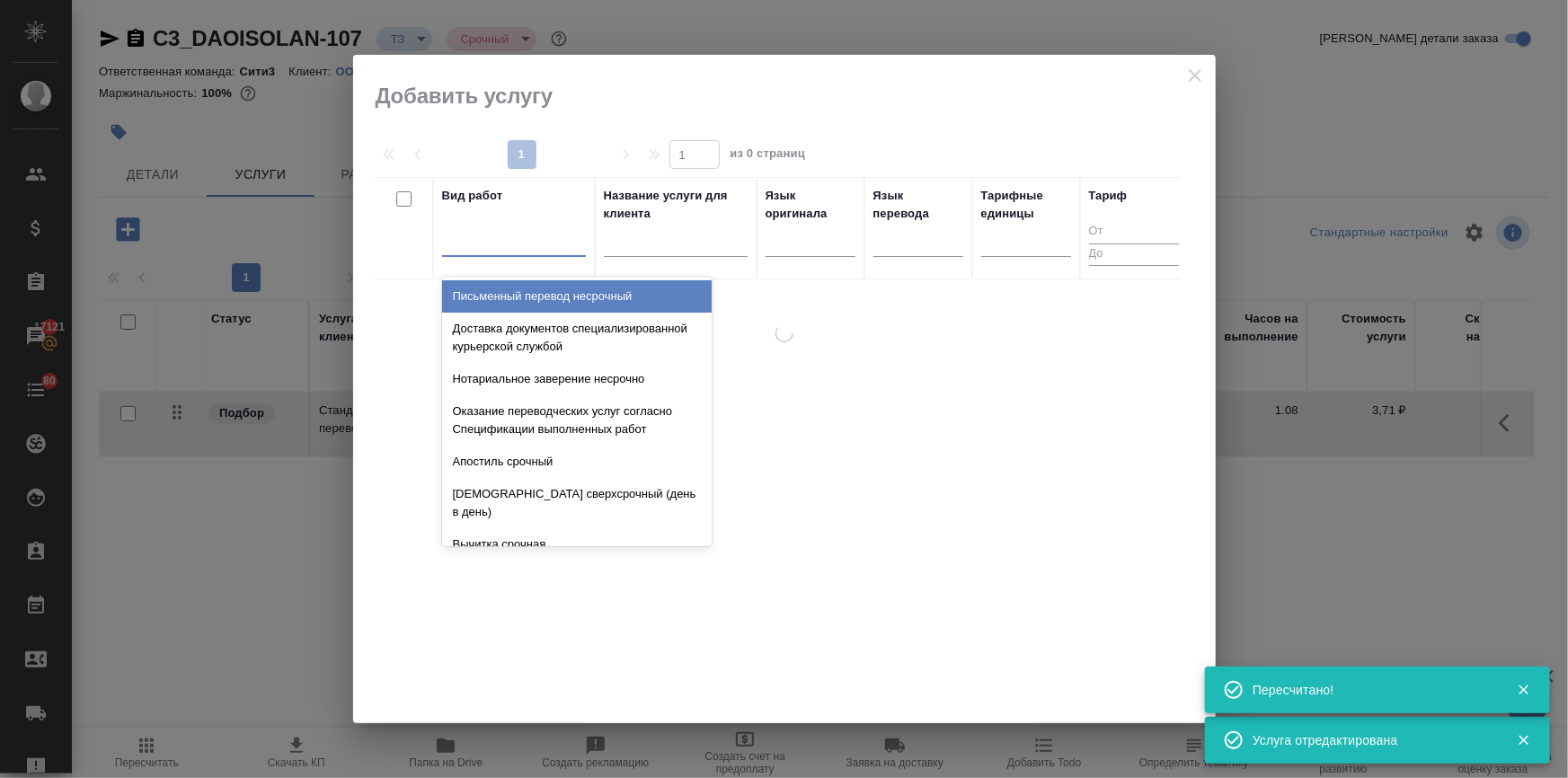
click at [482, 249] on div at bounding box center [513, 238] width 144 height 26
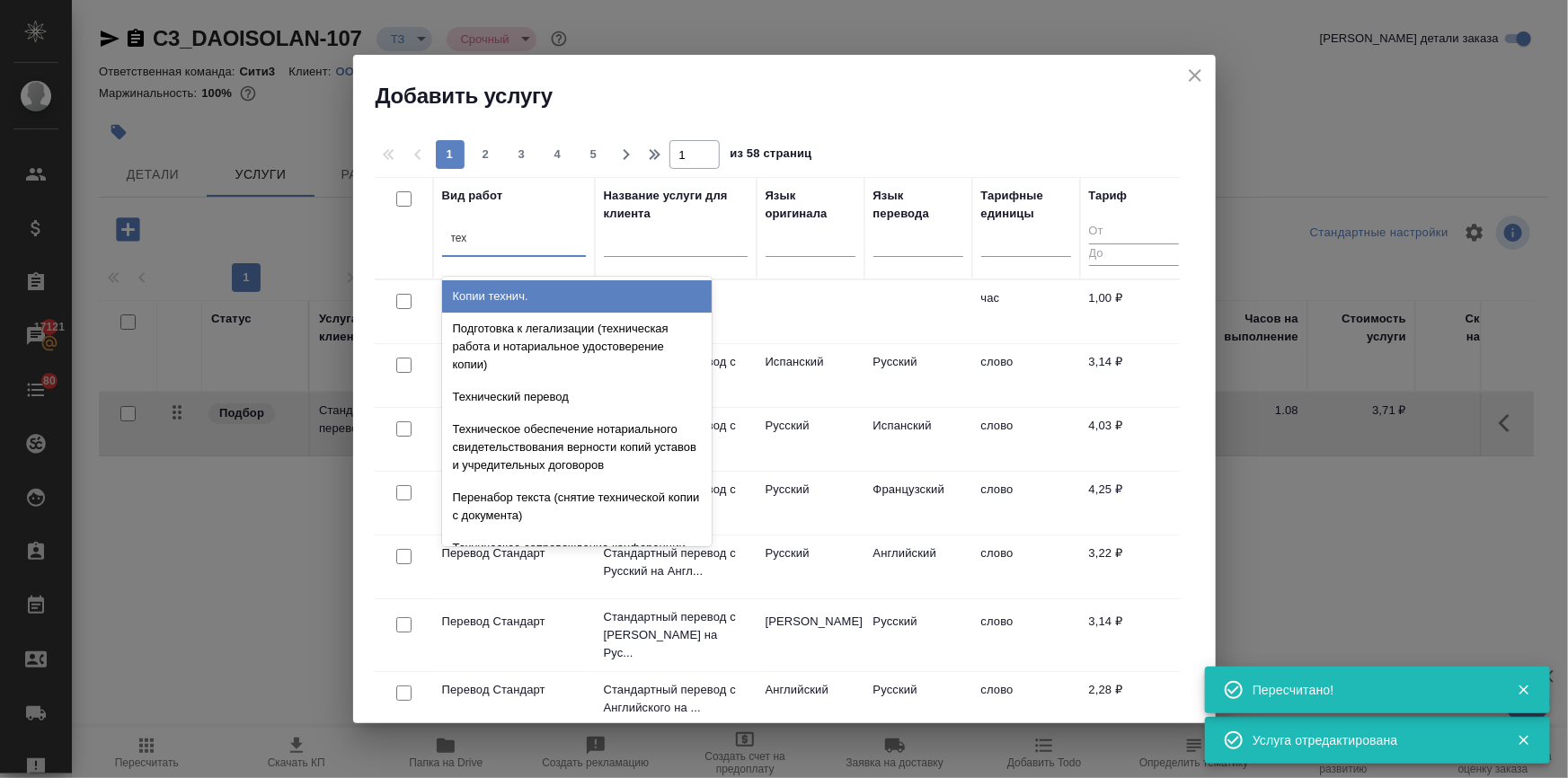
type input "тех"
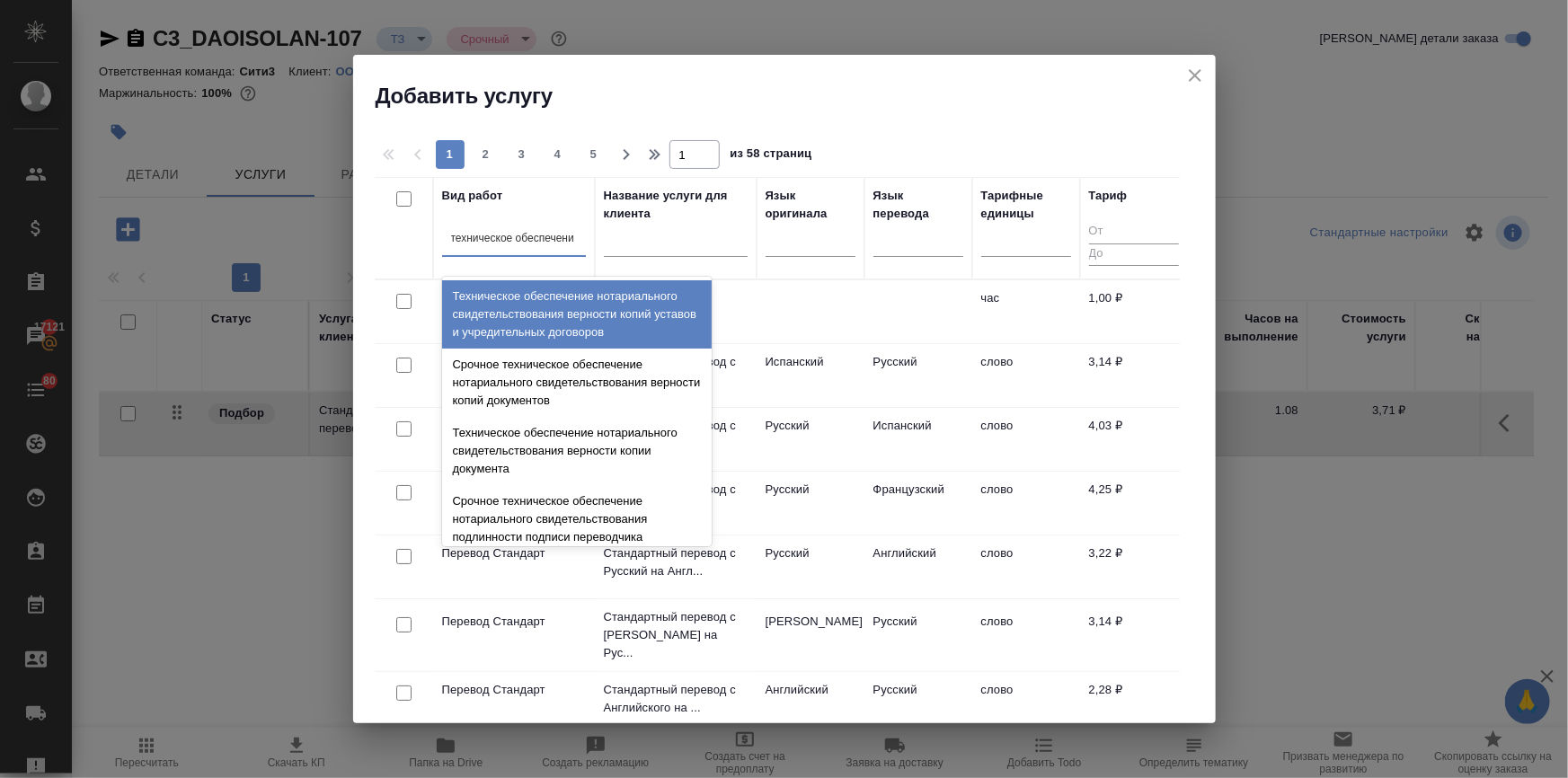
type input "техническое обеспечение"
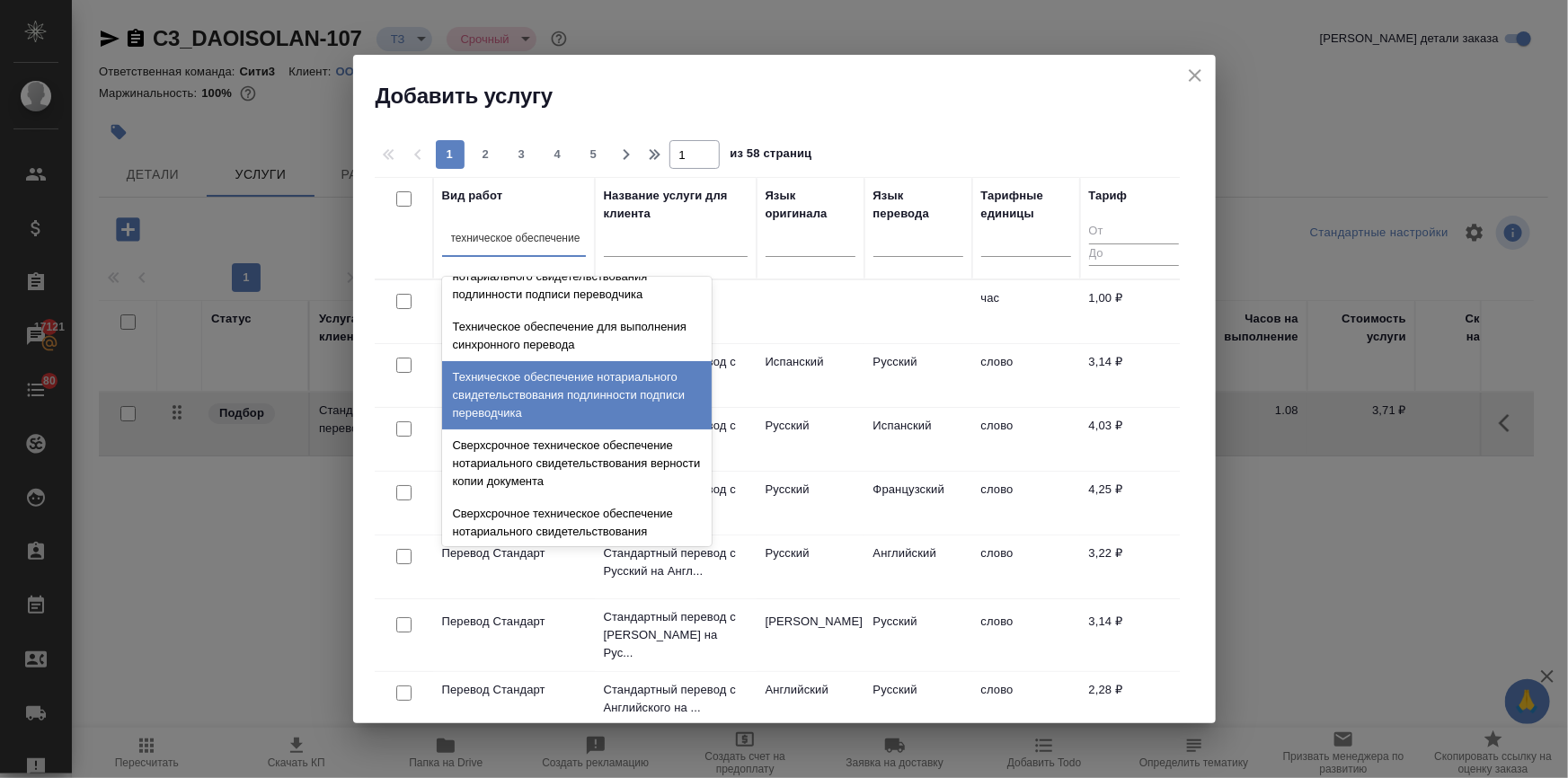
scroll to position [245, 0]
click at [518, 403] on div "Техническое обеспечение нотариального свидетельствования подлинности подписи пе…" at bounding box center [576, 393] width 270 height 69
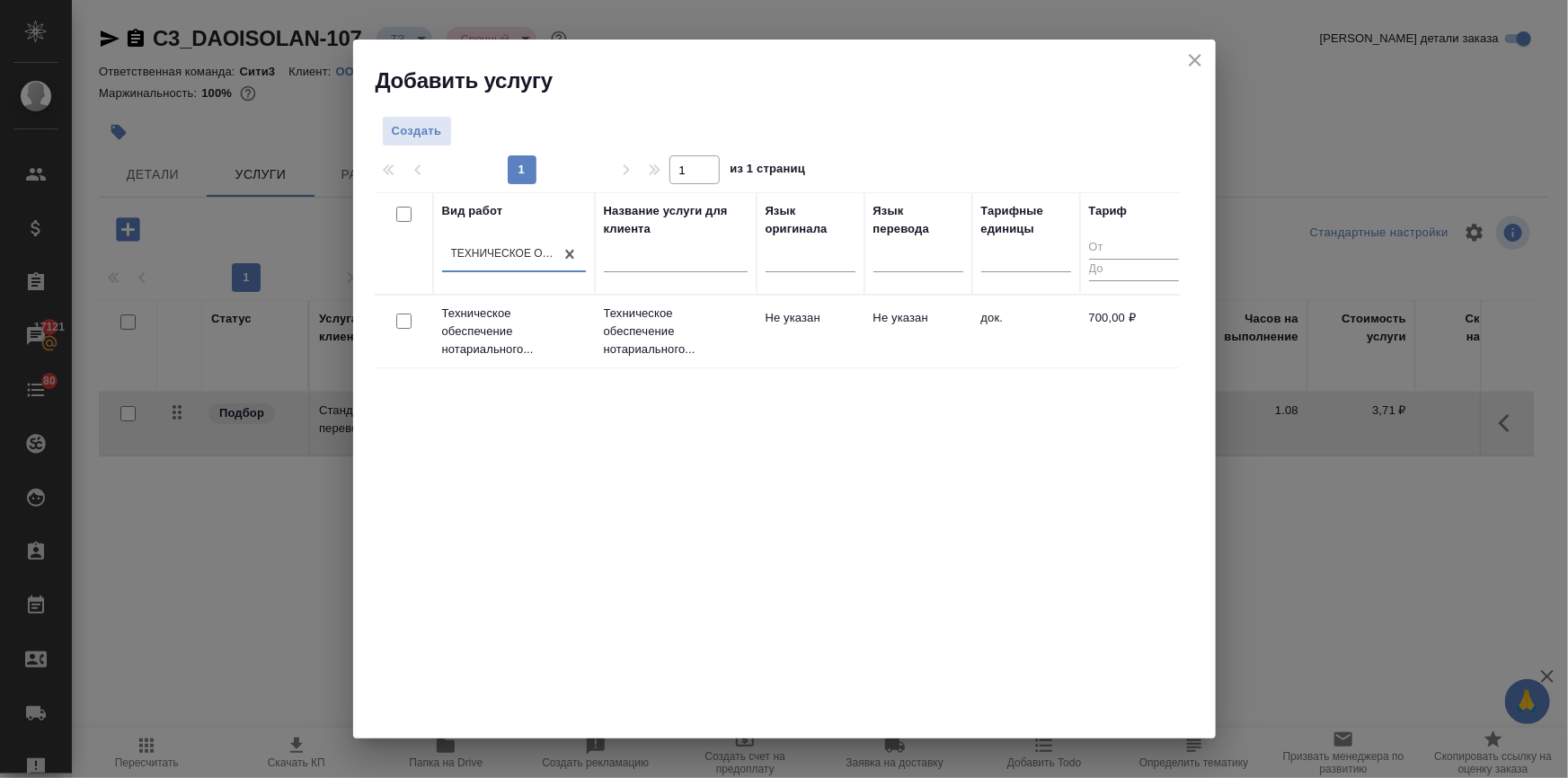
click at [396, 321] on input "checkbox" at bounding box center [404, 321] width 15 height 15
checkbox input "true"
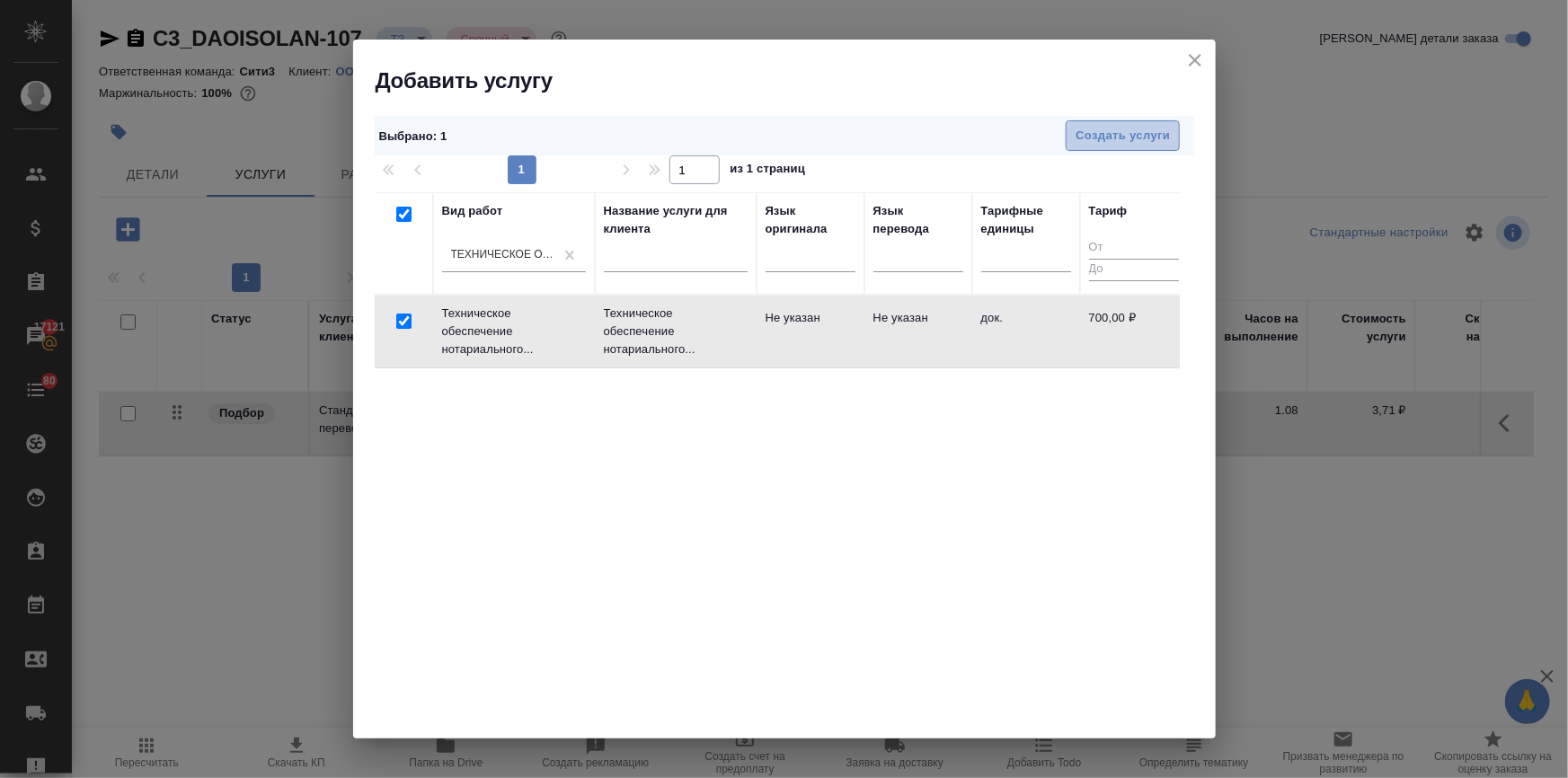
click at [1136, 133] on span "Создать услуги" at bounding box center [1122, 136] width 94 height 21
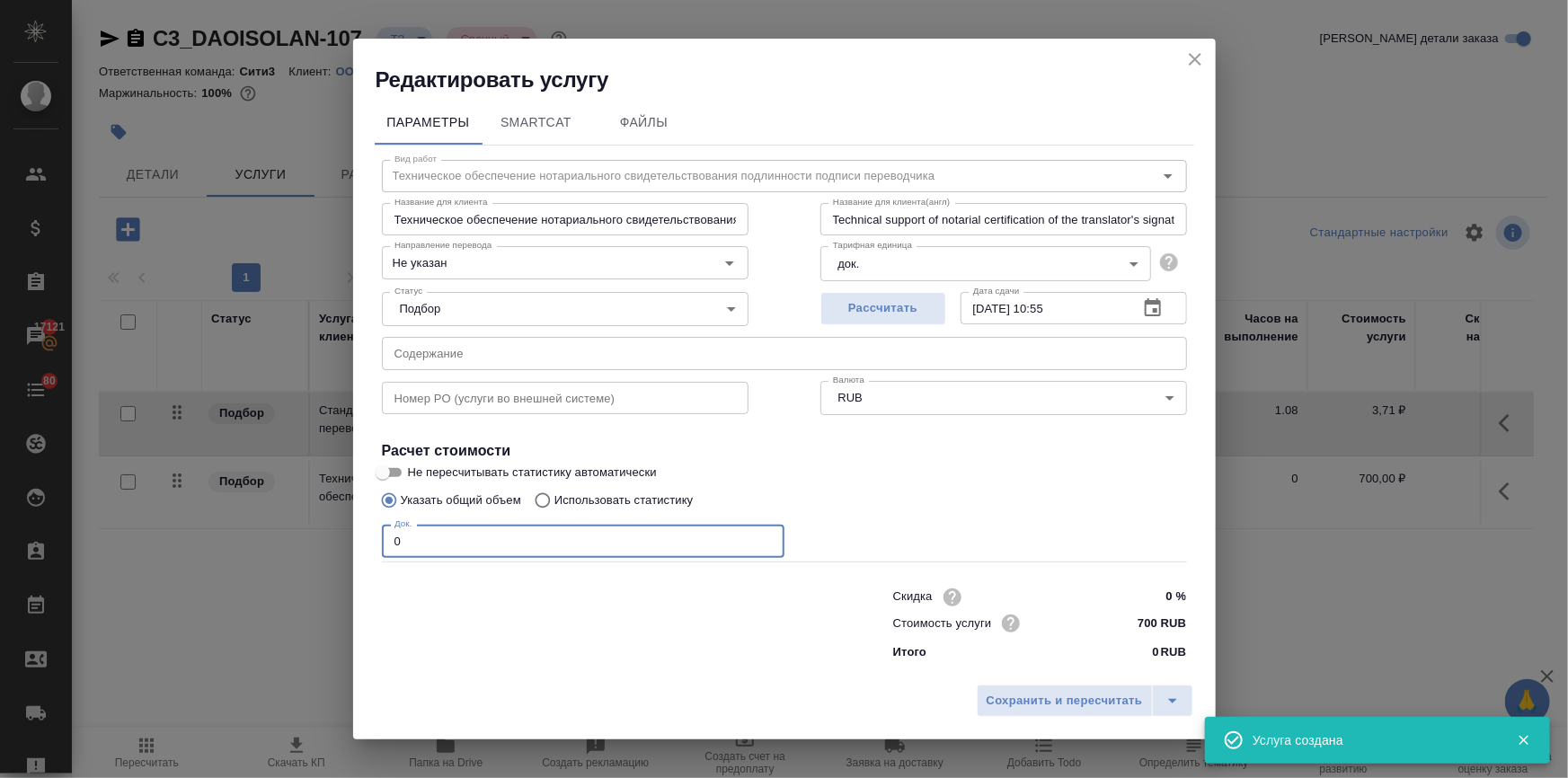
drag, startPoint x: 407, startPoint y: 547, endPoint x: 295, endPoint y: 543, distance: 112.1
click at [296, 543] on div "Редактировать услугу Параметры SmartCat Файлы Вид работ Техническое обеспечение…" at bounding box center [784, 389] width 1568 height 778
type input "1"
click at [992, 693] on span "Сохранить и пересчитать" at bounding box center [1065, 701] width 156 height 21
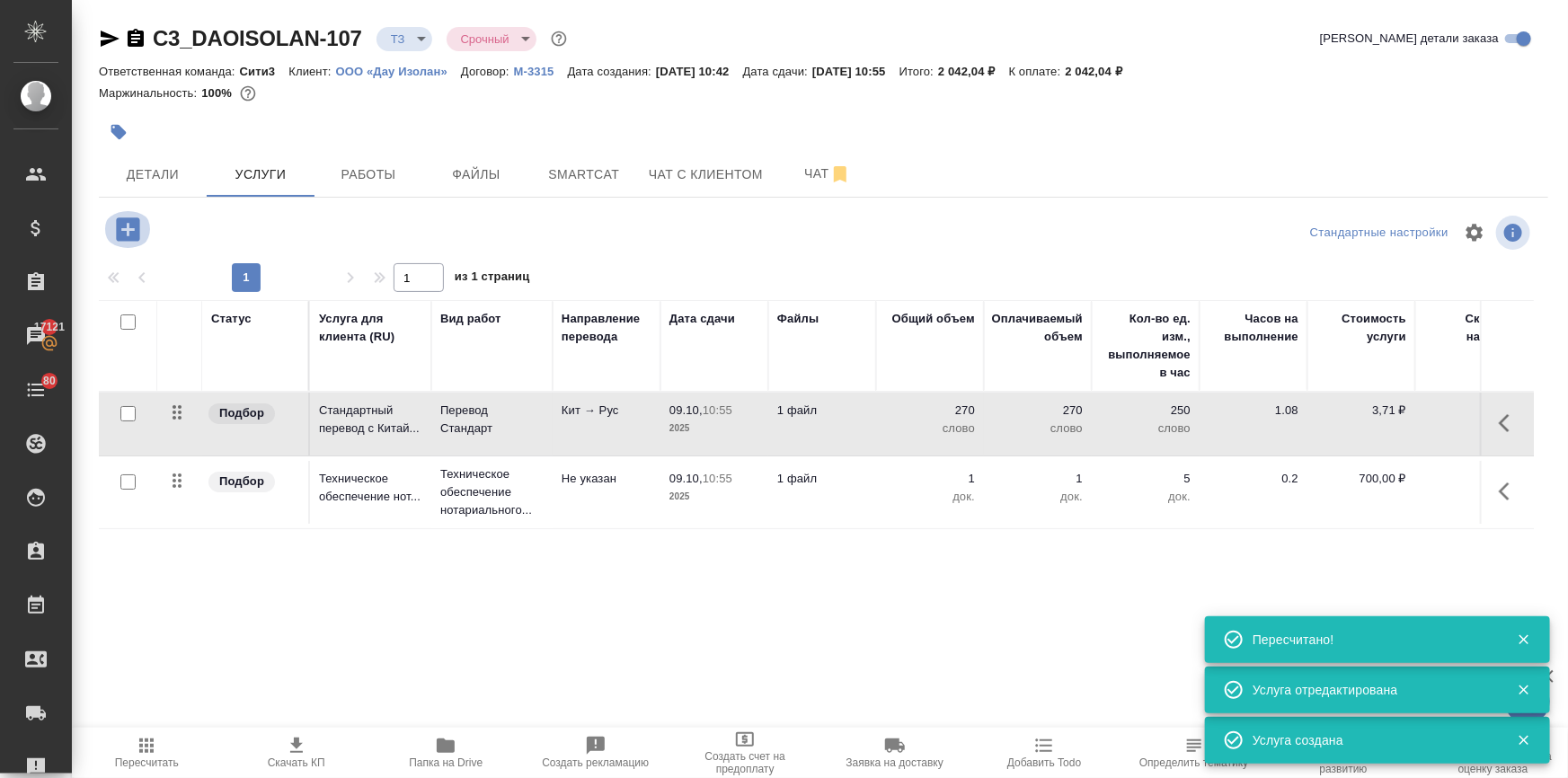
click at [125, 231] on icon "button" at bounding box center [128, 229] width 24 height 24
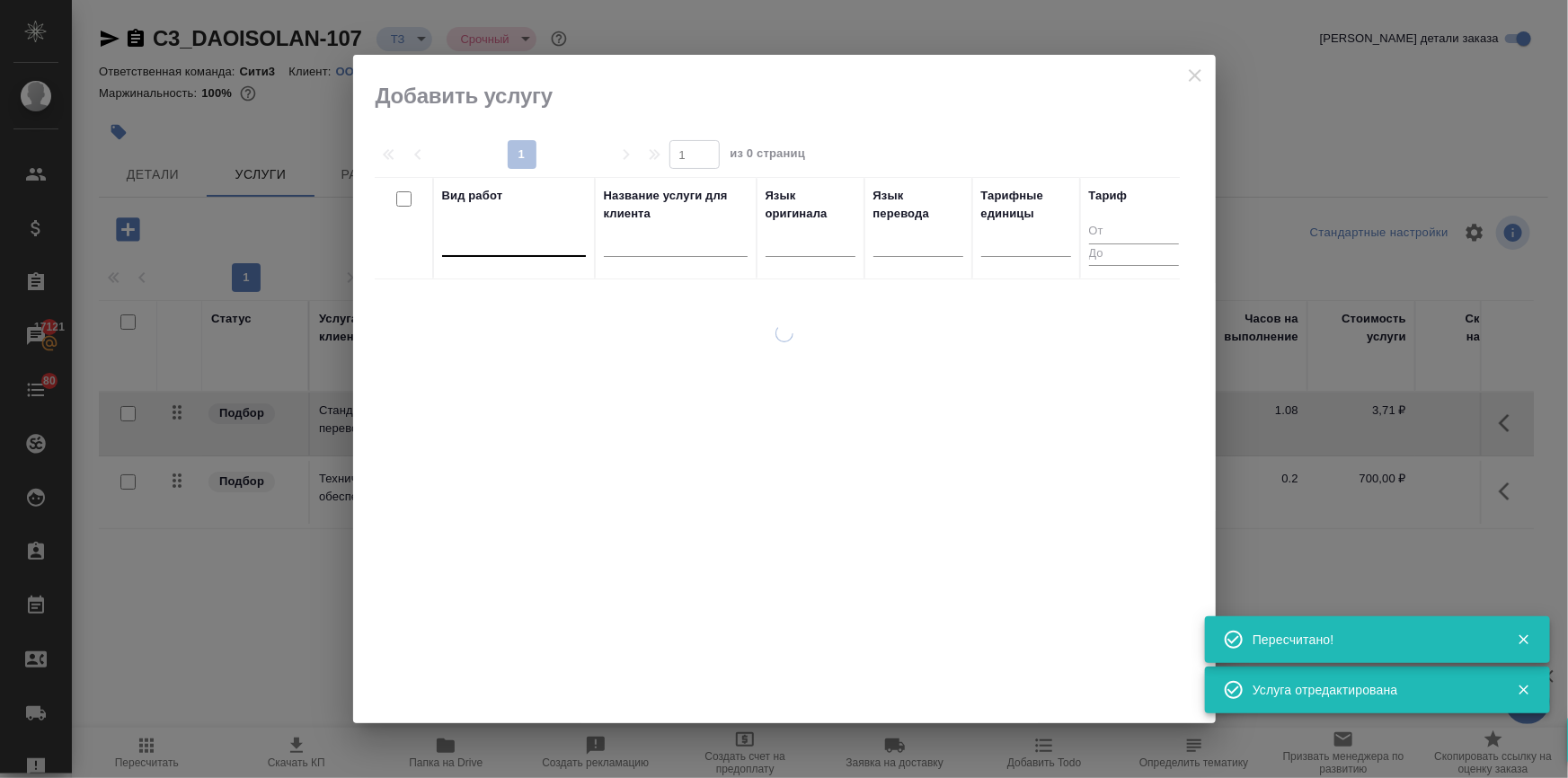
click at [503, 245] on div at bounding box center [513, 238] width 144 height 26
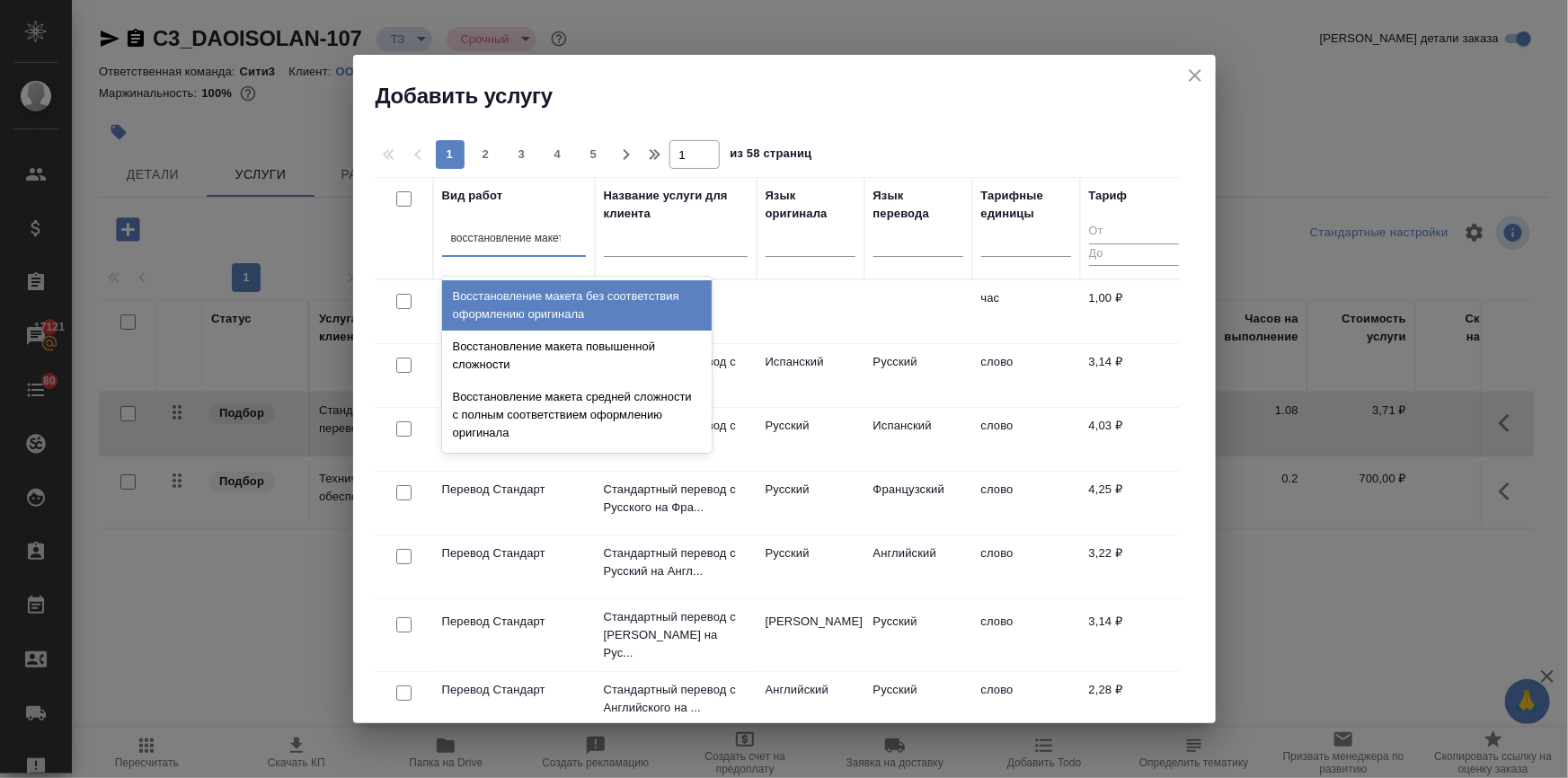
type input "восстановление макета"
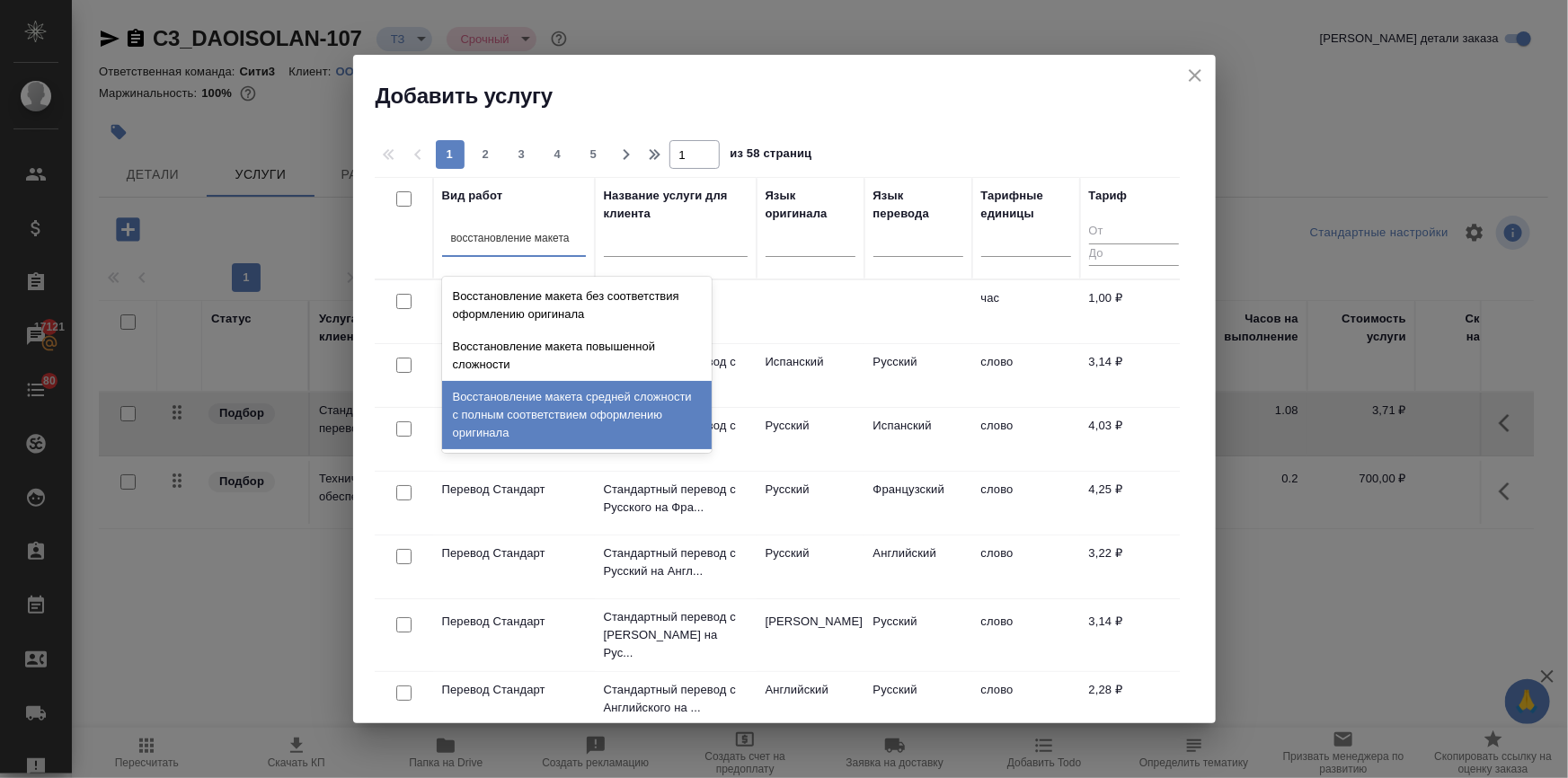
click at [543, 390] on div "Восстановление макета средней сложности с полным соответствием оформлению ориги…" at bounding box center [576, 415] width 270 height 69
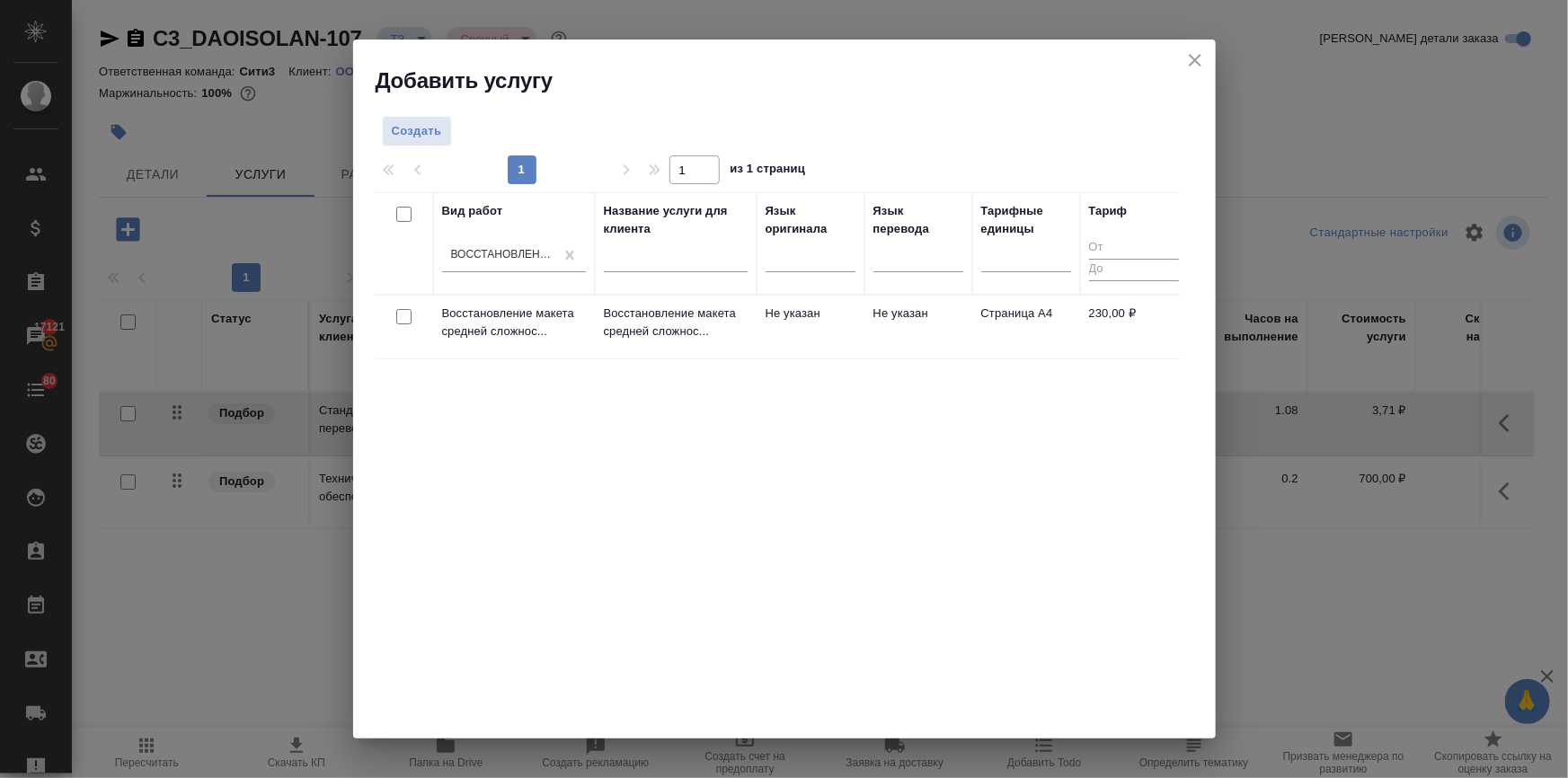
click at [408, 316] on input "checkbox" at bounding box center [404, 316] width 15 height 15
checkbox input "true"
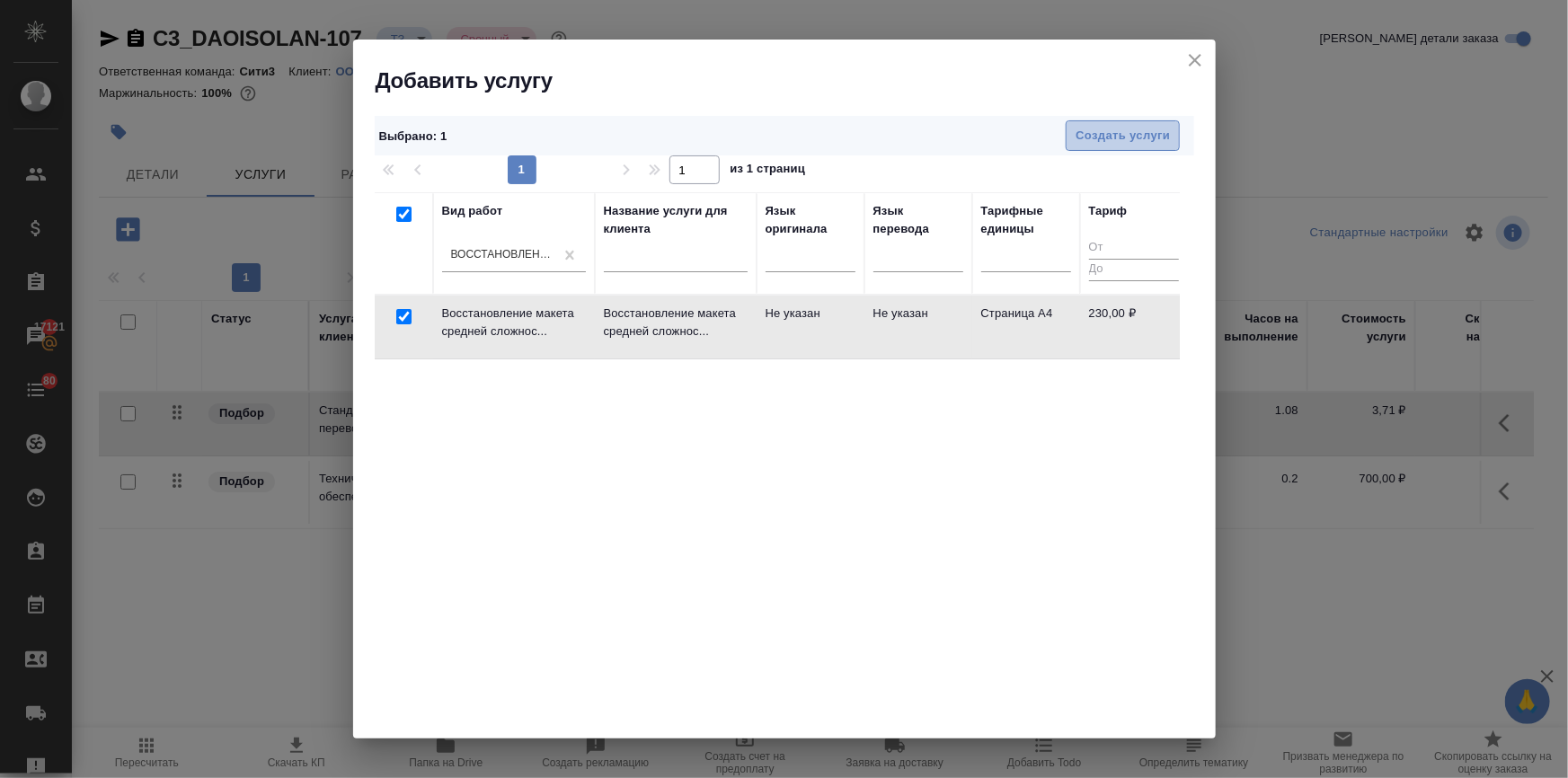
click at [1134, 142] on span "Создать услуги" at bounding box center [1122, 136] width 94 height 21
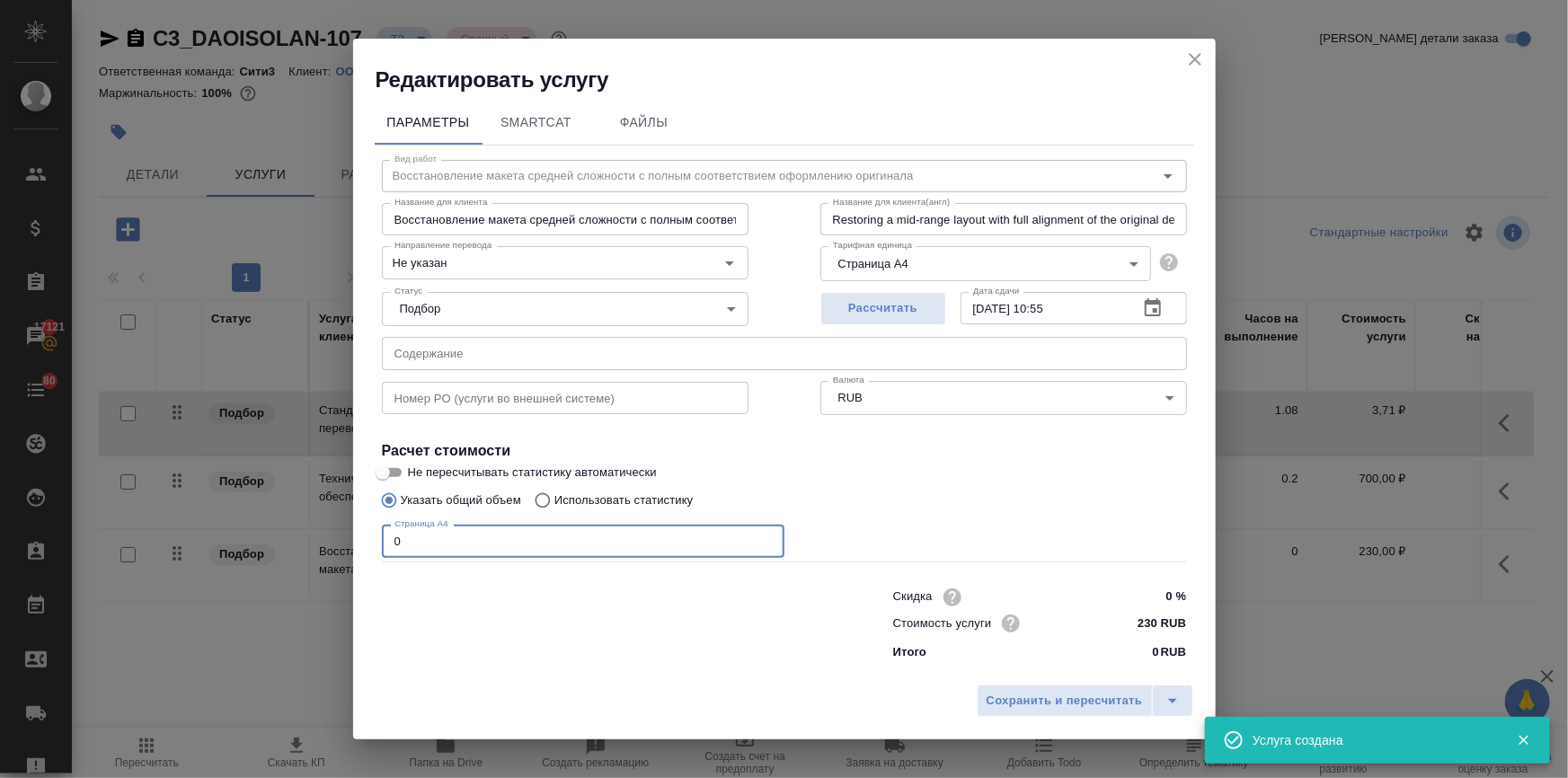
drag, startPoint x: 418, startPoint y: 537, endPoint x: 333, endPoint y: 541, distance: 85.1
click at [333, 539] on div "Редактировать услугу Параметры SmartCat Файлы Вид работ Восстановление макета с…" at bounding box center [784, 389] width 1568 height 778
type input "1"
click at [1071, 701] on span "Сохранить и пересчитать" at bounding box center [1065, 701] width 156 height 21
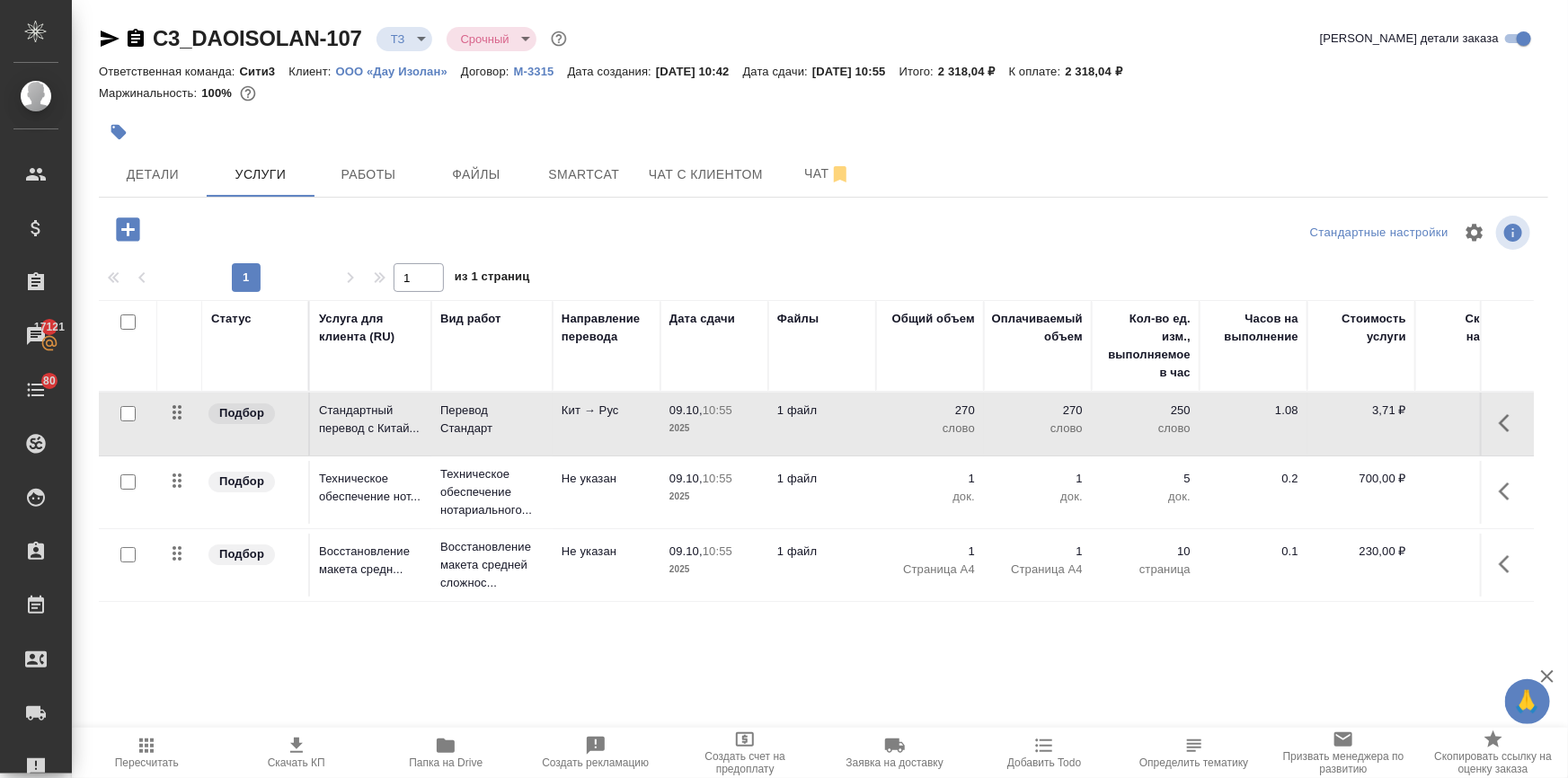
click at [100, 32] on icon "button" at bounding box center [110, 38] width 22 height 22
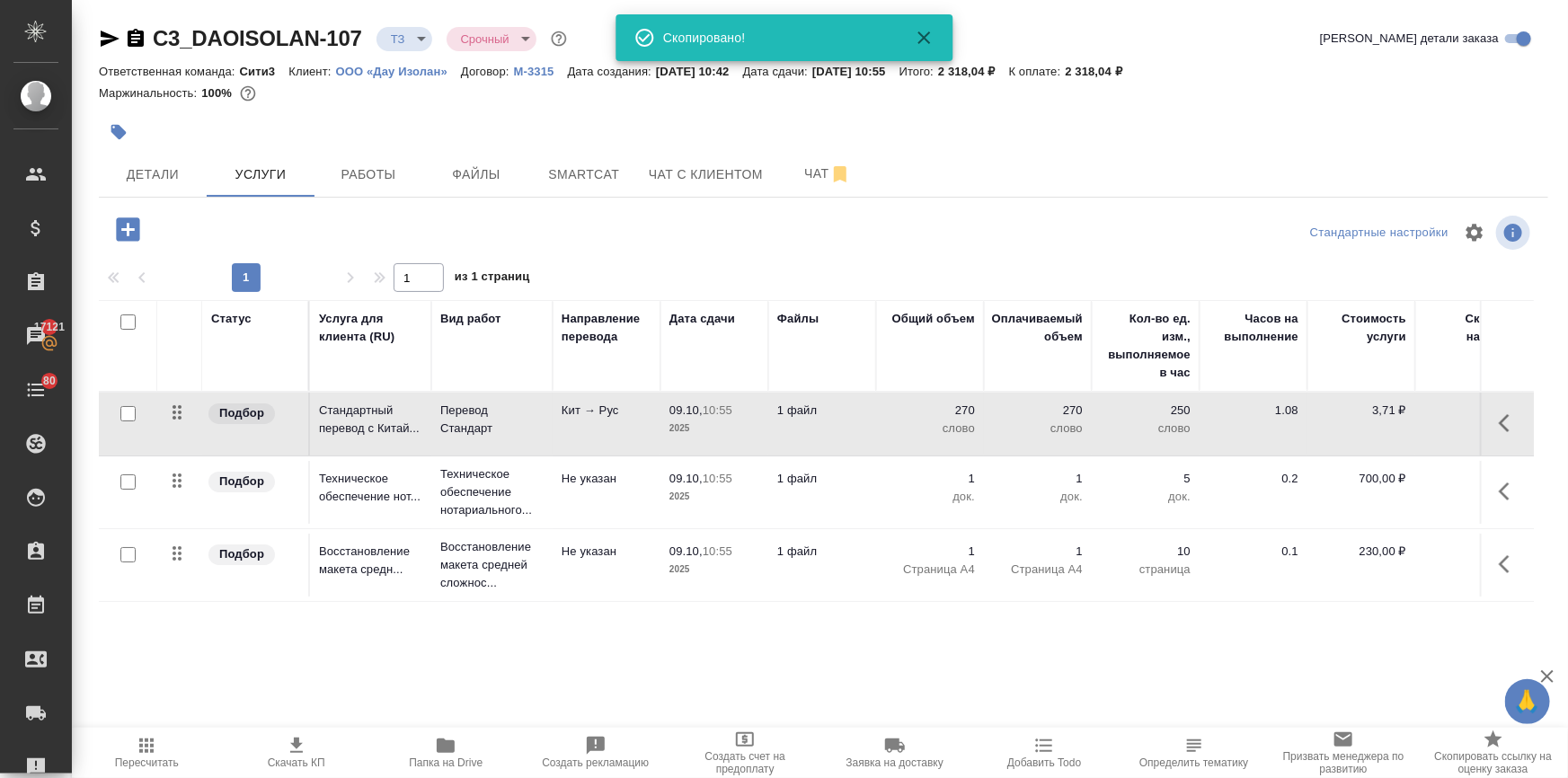
click at [100, 32] on icon "button" at bounding box center [110, 38] width 22 height 22
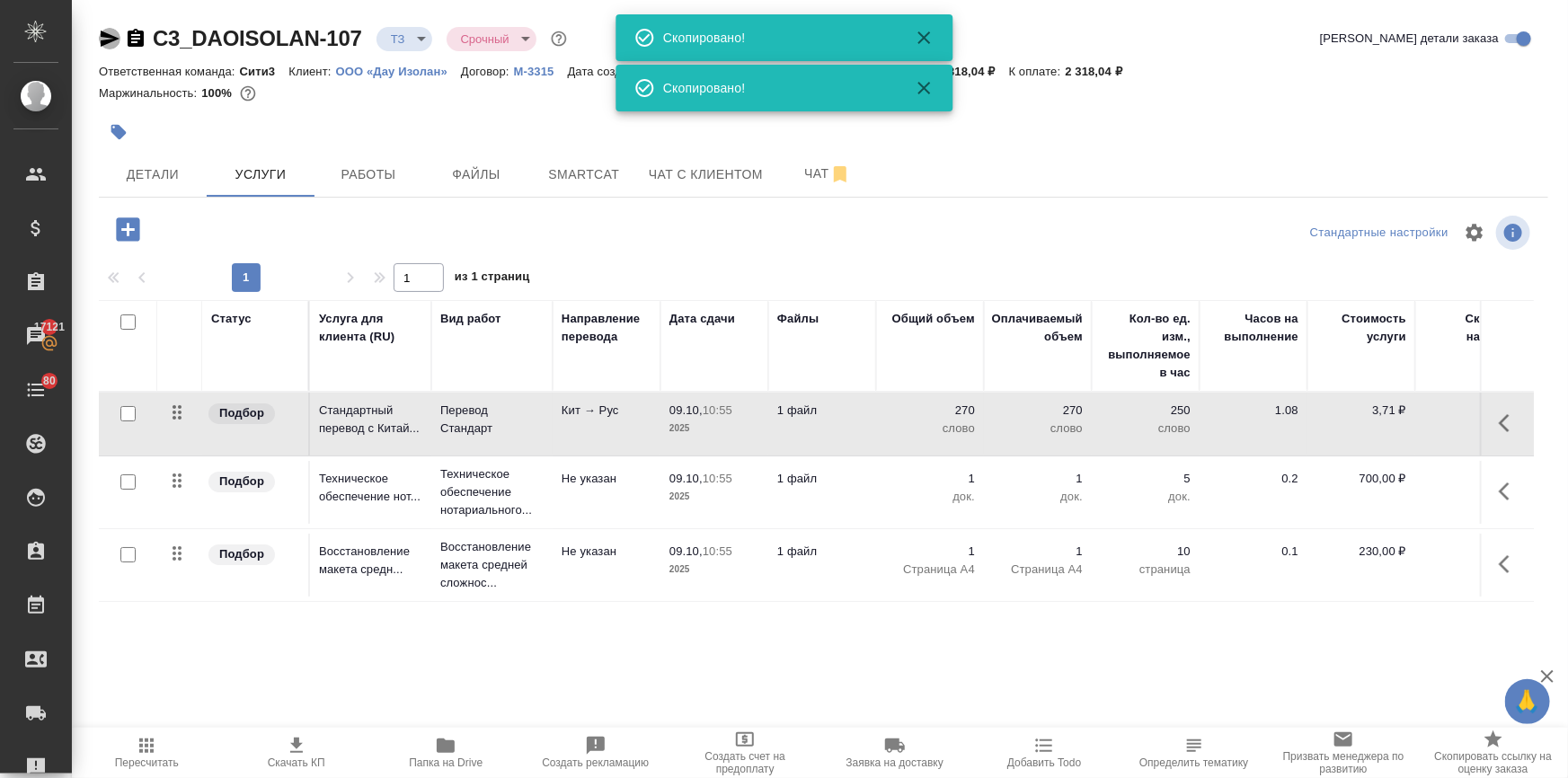
click at [100, 32] on icon "button" at bounding box center [110, 38] width 22 height 22
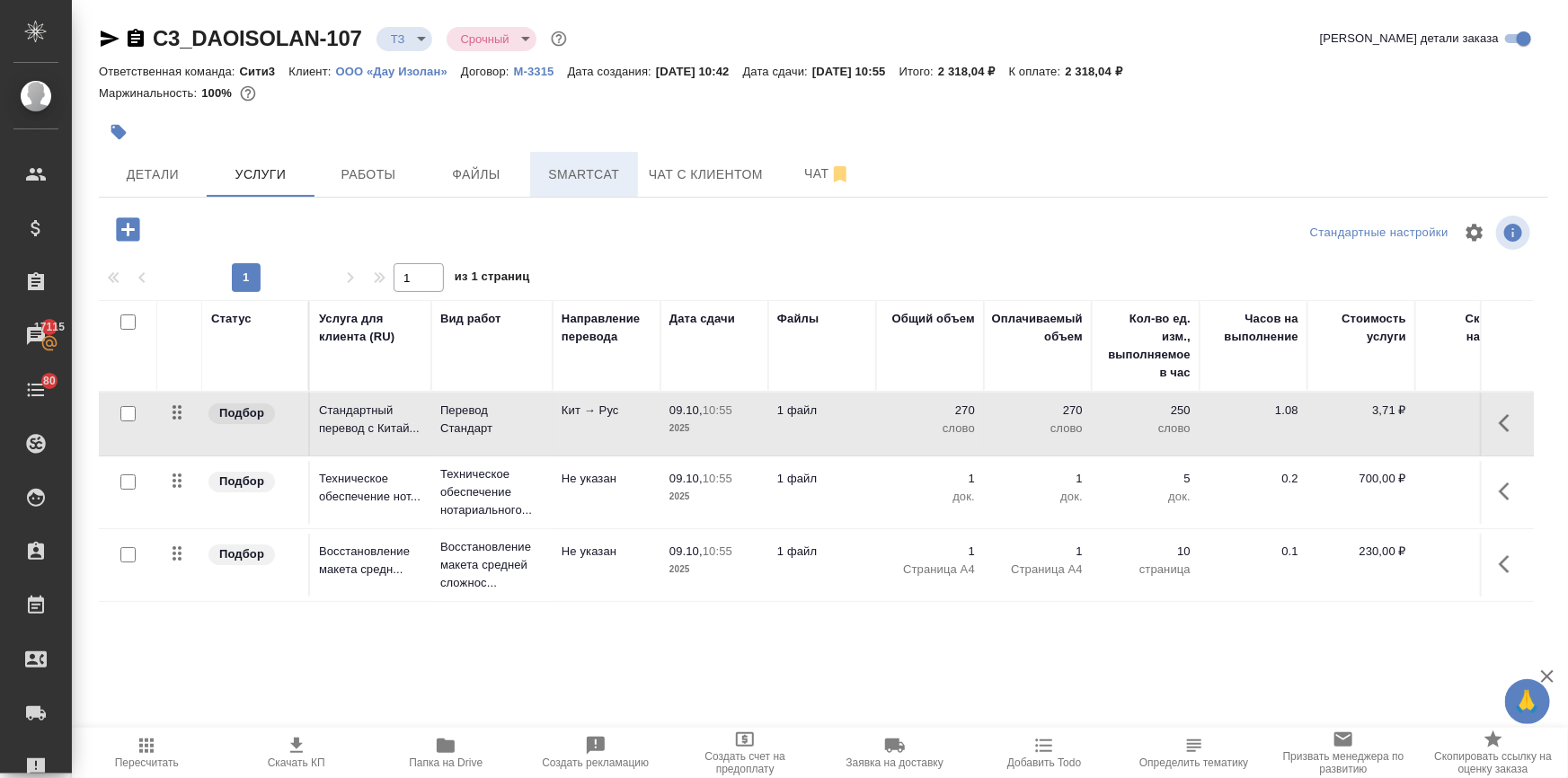
click at [542, 155] on button "Smartcat" at bounding box center [583, 173] width 108 height 45
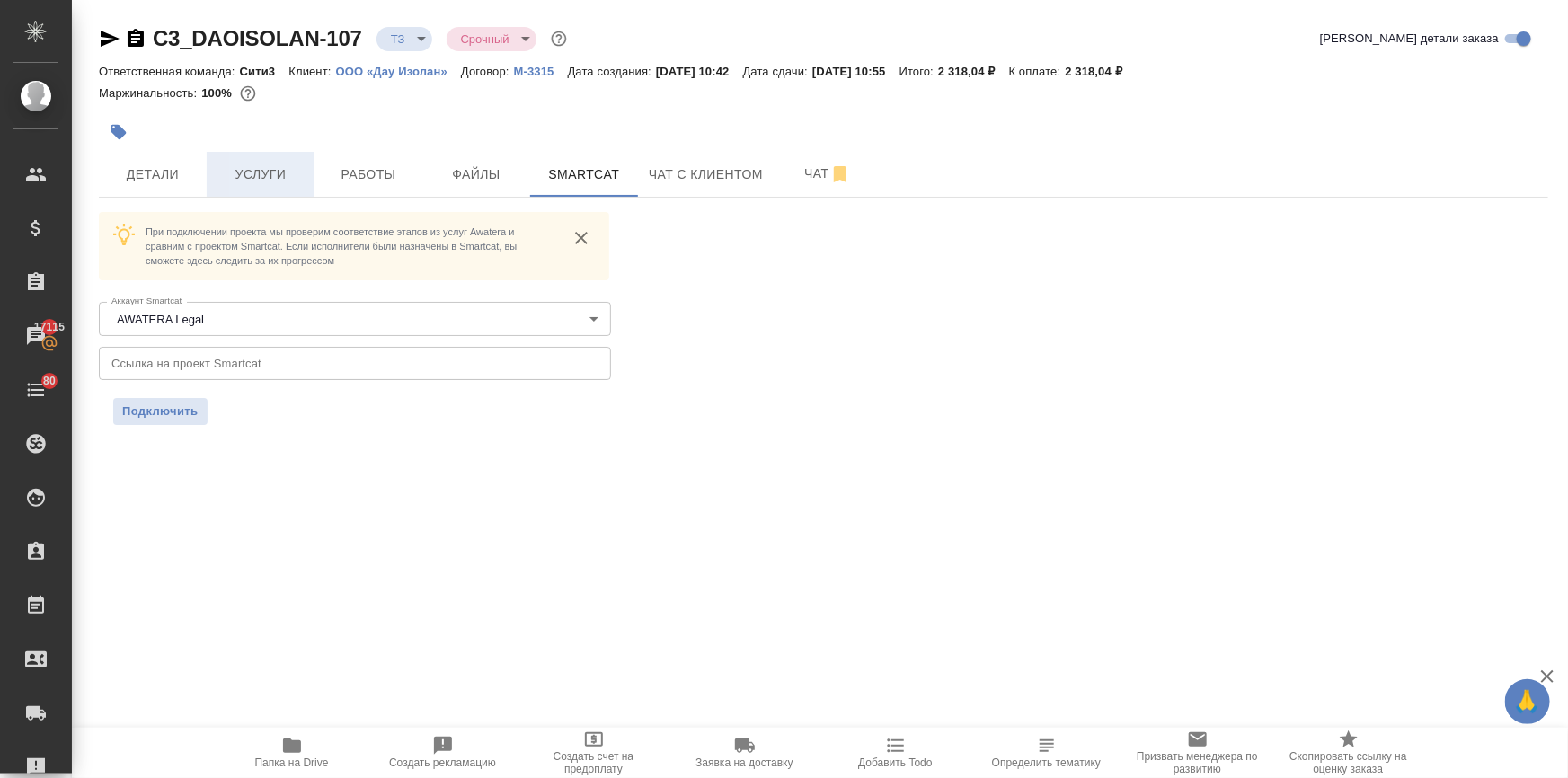
click at [261, 186] on button "Услуги" at bounding box center [260, 173] width 108 height 45
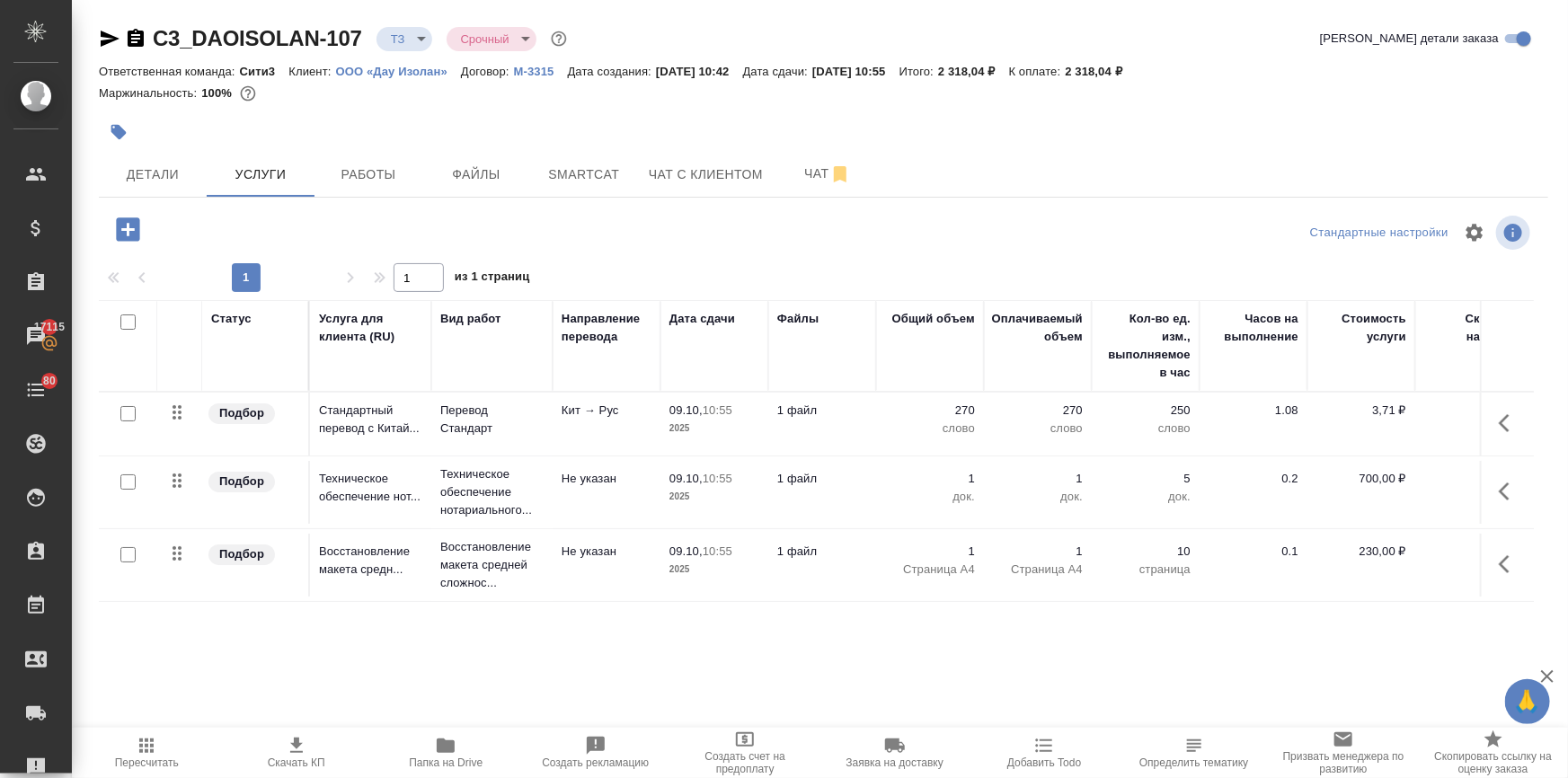
click at [130, 409] on input "checkbox" at bounding box center [128, 413] width 15 height 15
checkbox input "true"
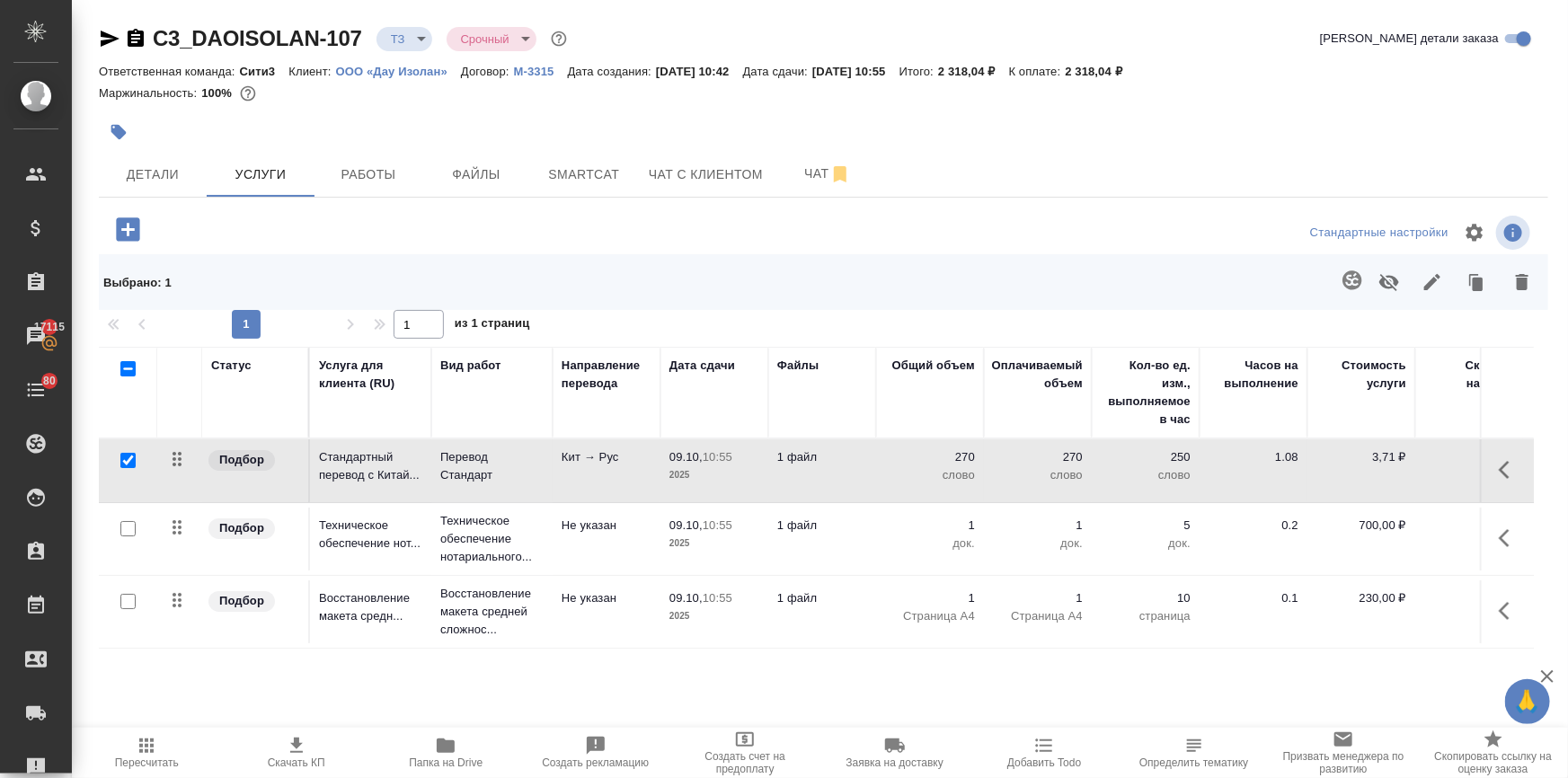
click at [1342, 288] on icon "button" at bounding box center [1352, 280] width 19 height 19
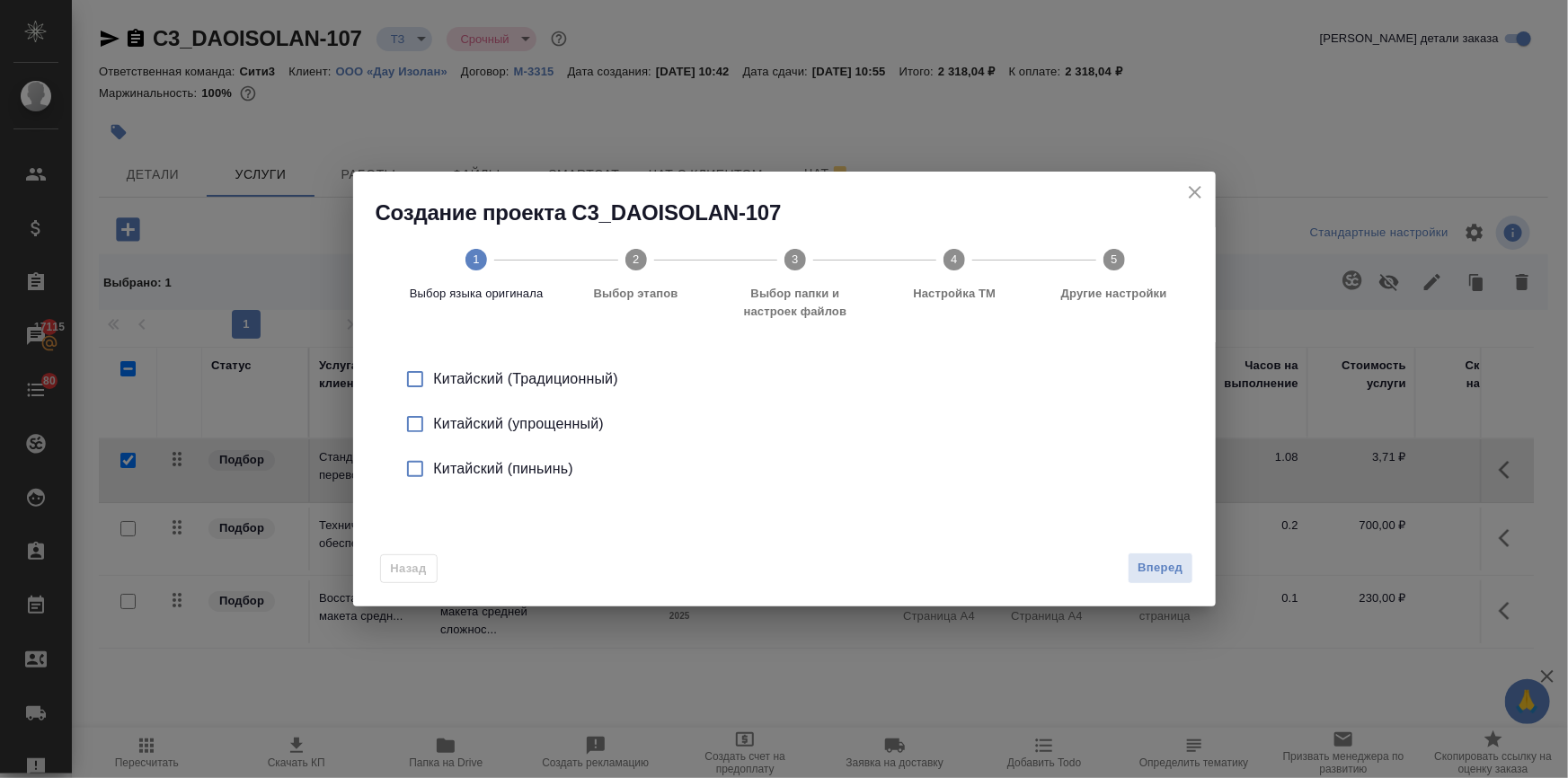
click at [502, 421] on div "Китайский (упрощенный)" at bounding box center [803, 424] width 738 height 22
click at [1168, 575] on span "Вперед" at bounding box center [1159, 569] width 45 height 21
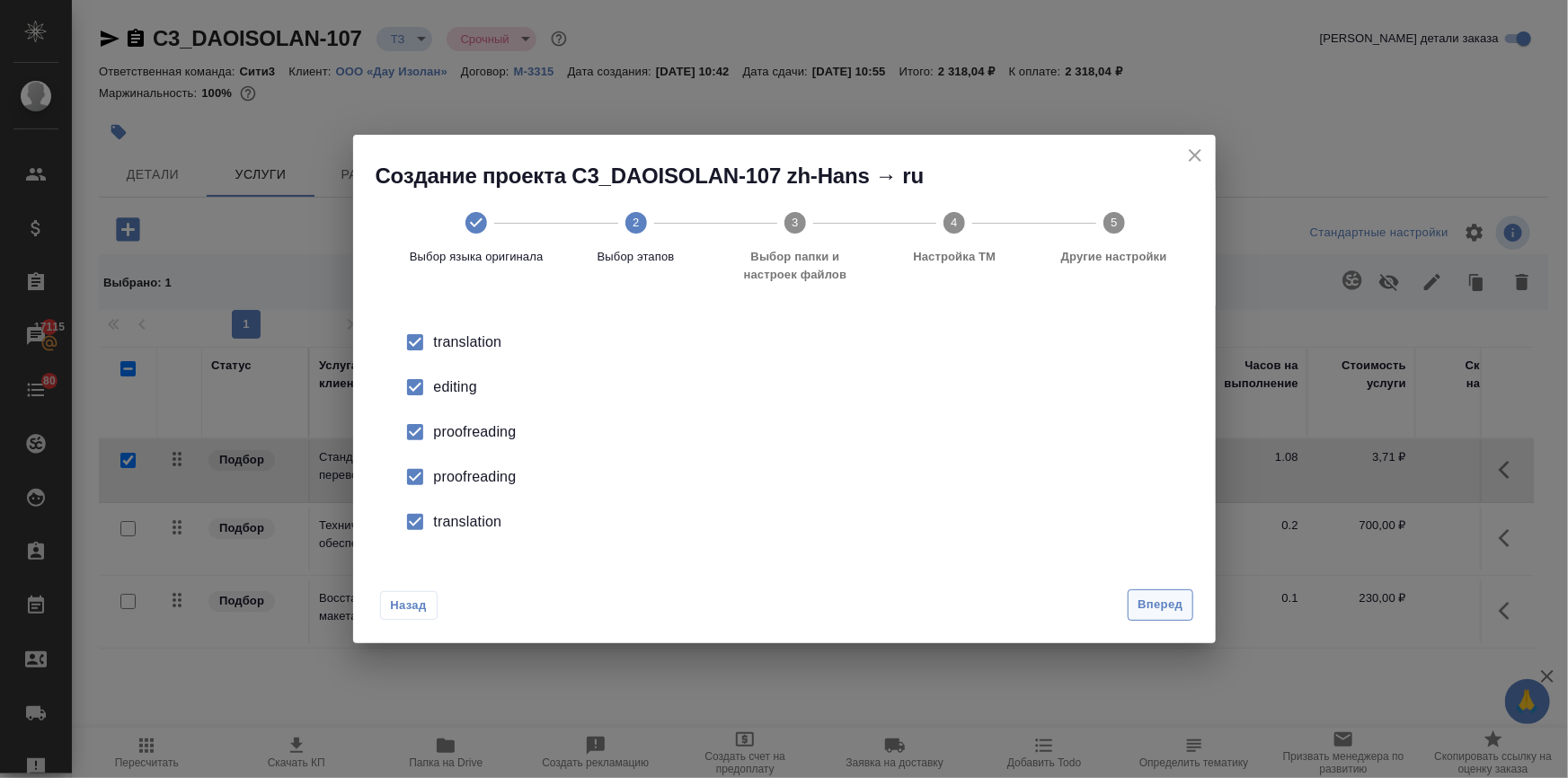
click at [1151, 592] on button "Вперед" at bounding box center [1160, 605] width 65 height 31
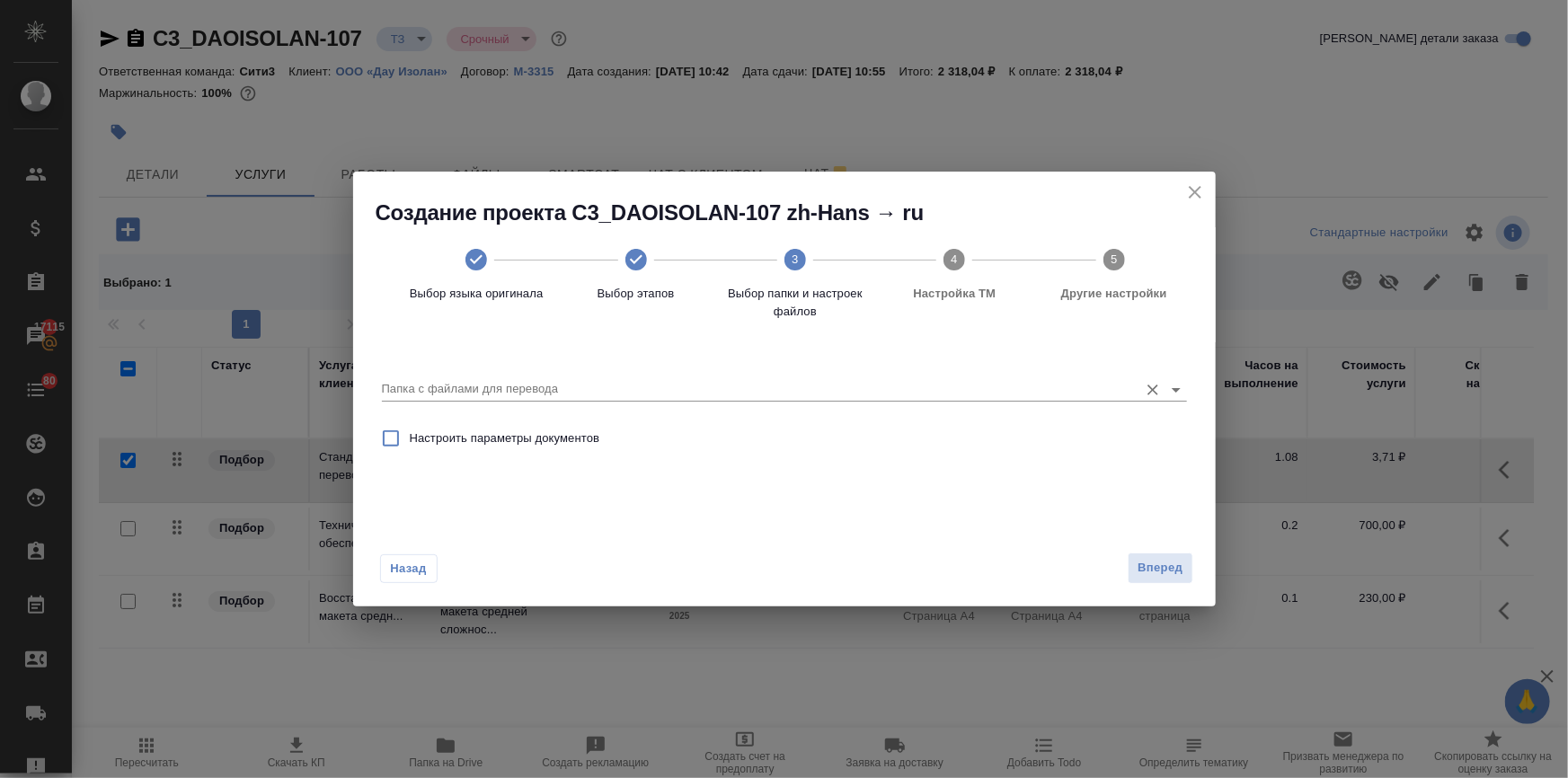
click at [549, 386] on input "Папка с файлами для перевода" at bounding box center [755, 389] width 748 height 22
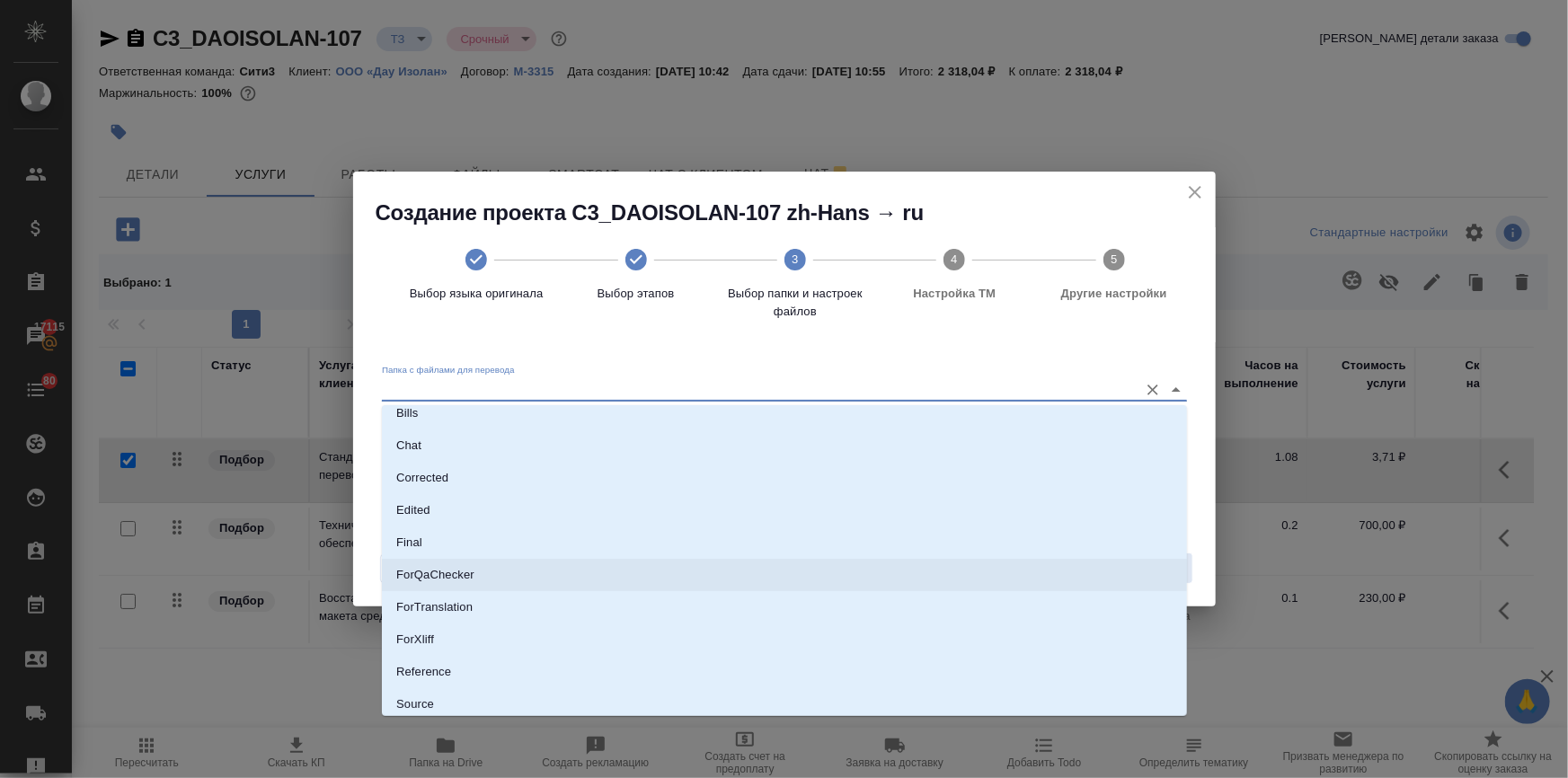
scroll to position [114, 0]
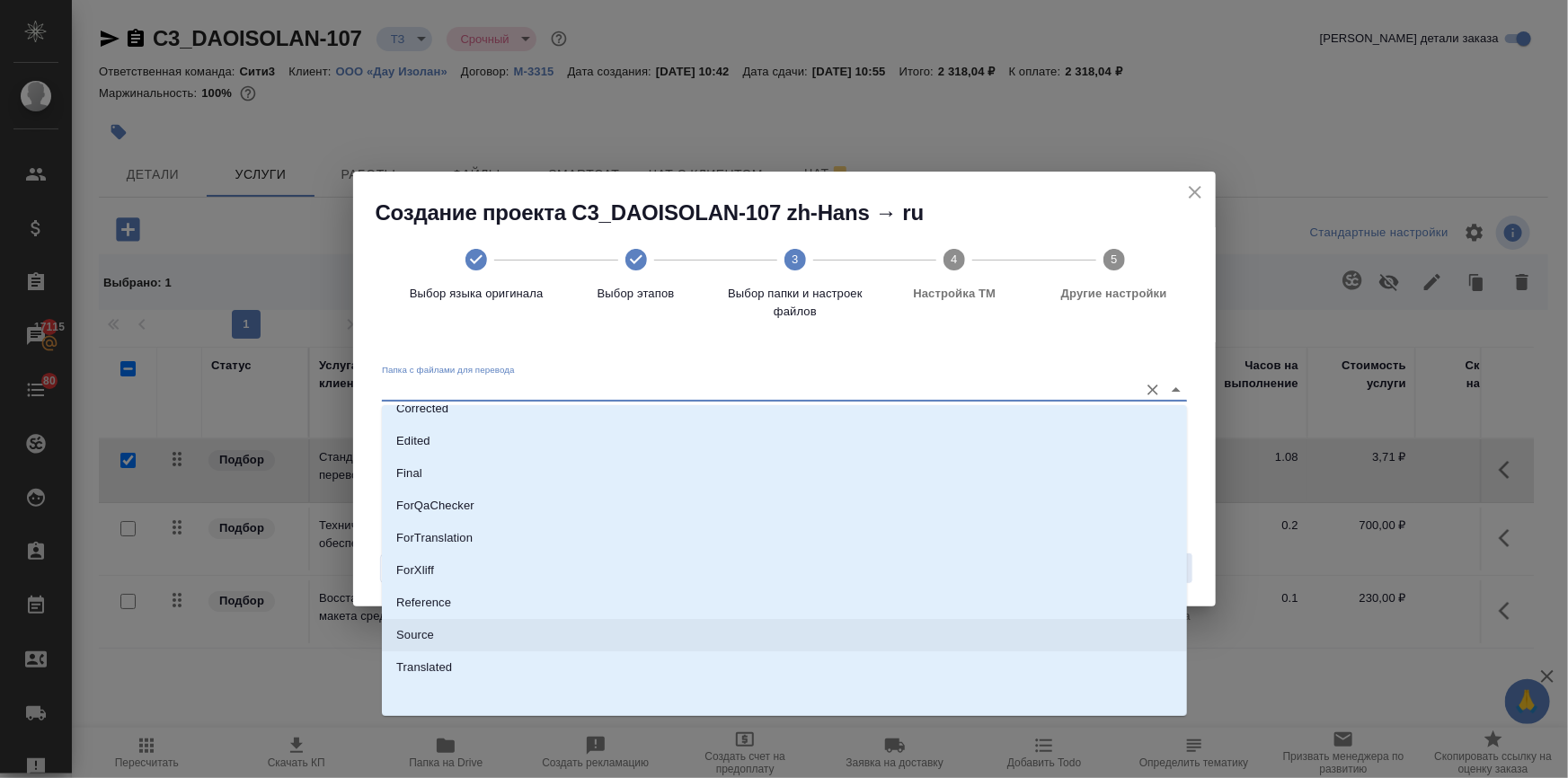
click at [430, 628] on p "Source" at bounding box center [415, 634] width 38 height 18
type input "Source"
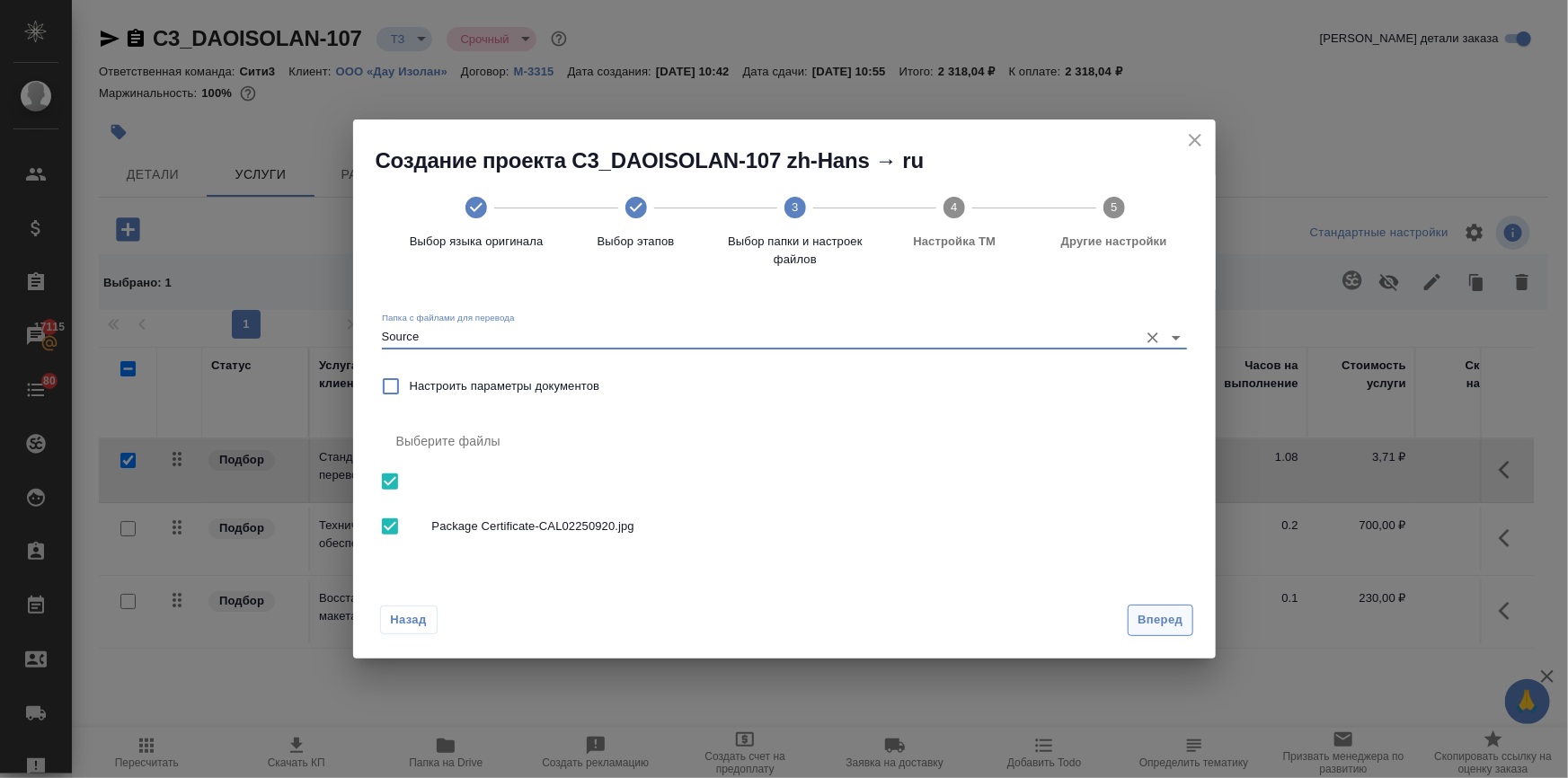
click at [1134, 618] on button "Вперед" at bounding box center [1160, 620] width 65 height 31
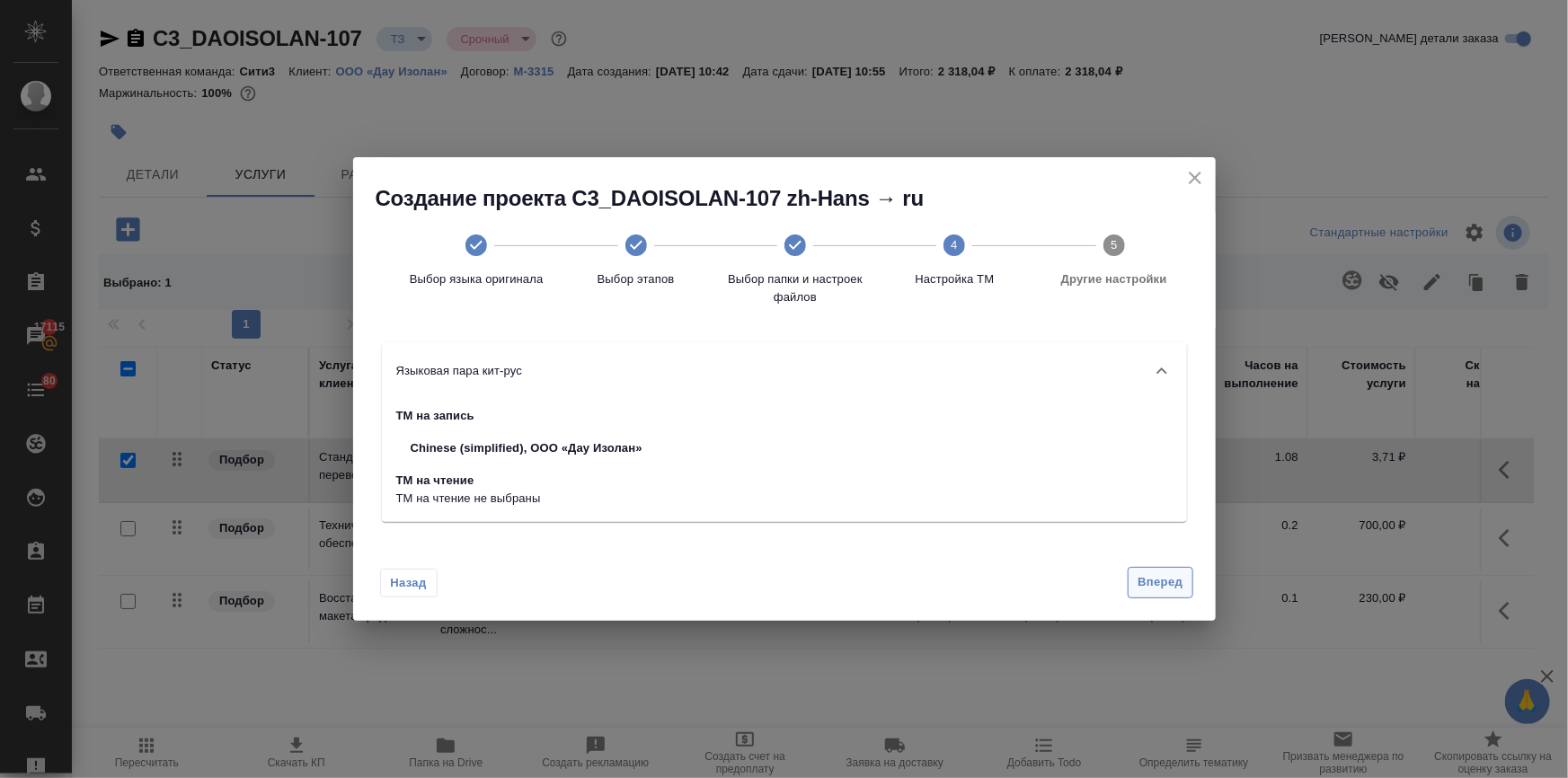
click at [1150, 585] on span "Вперед" at bounding box center [1159, 583] width 45 height 21
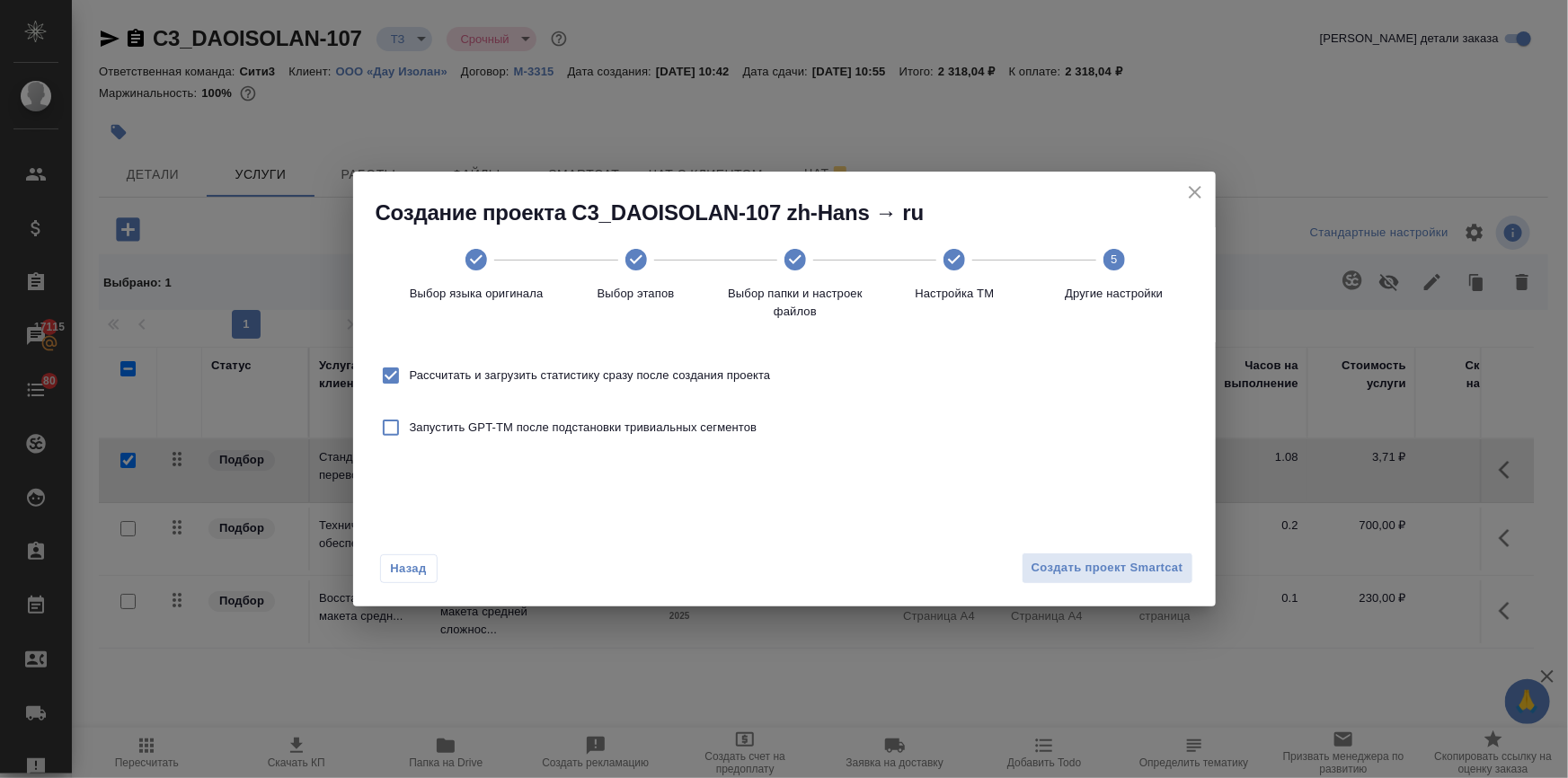
click at [403, 371] on input "Рассчитать и загрузить статистику сразу после создания проекта" at bounding box center [391, 375] width 38 height 38
checkbox input "false"
click at [1025, 557] on button "Создать проект Smartcat" at bounding box center [1107, 568] width 171 height 31
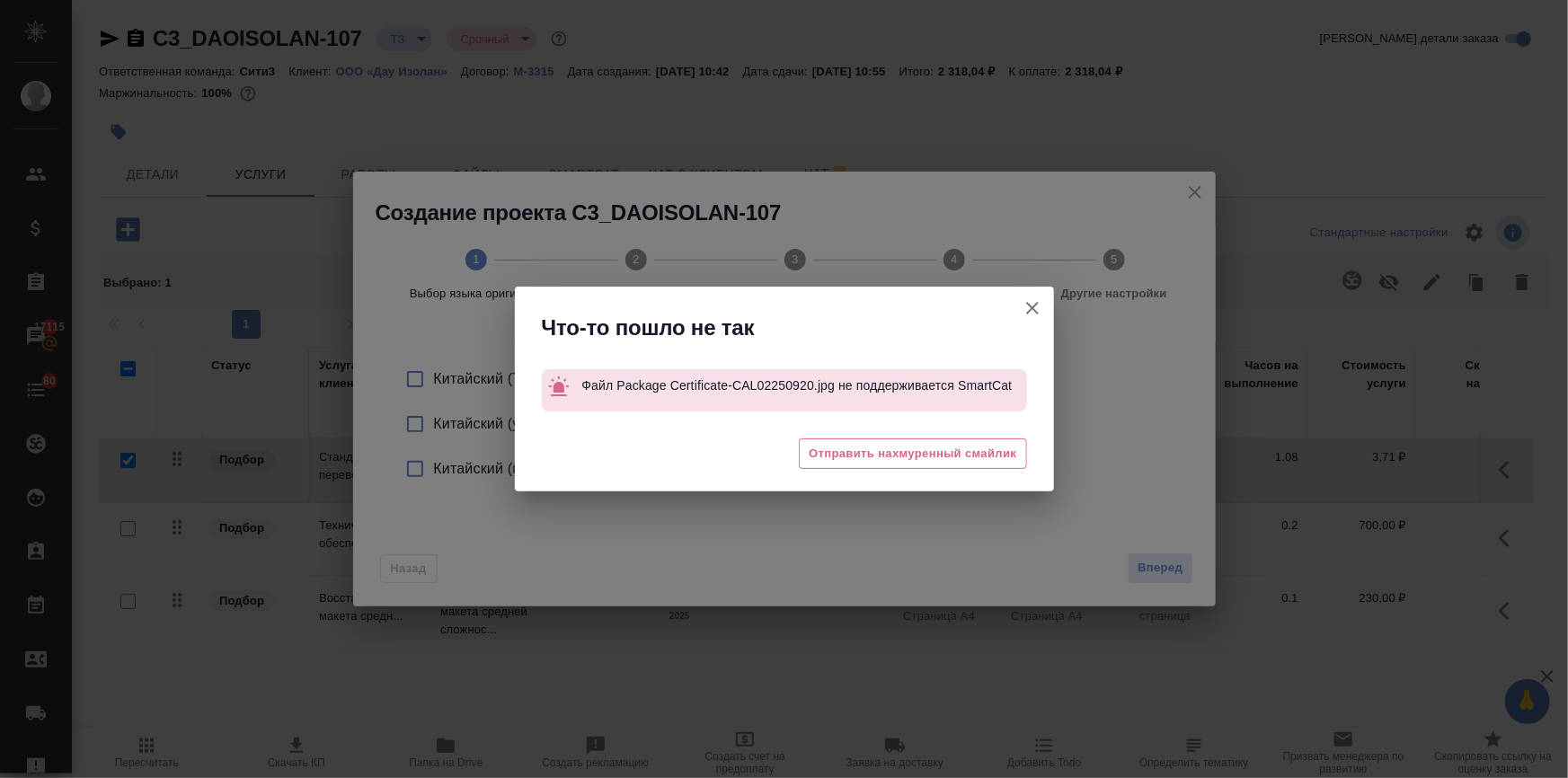
click at [1031, 295] on button "[PERSON_NAME] детали заказа" at bounding box center [1032, 308] width 43 height 43
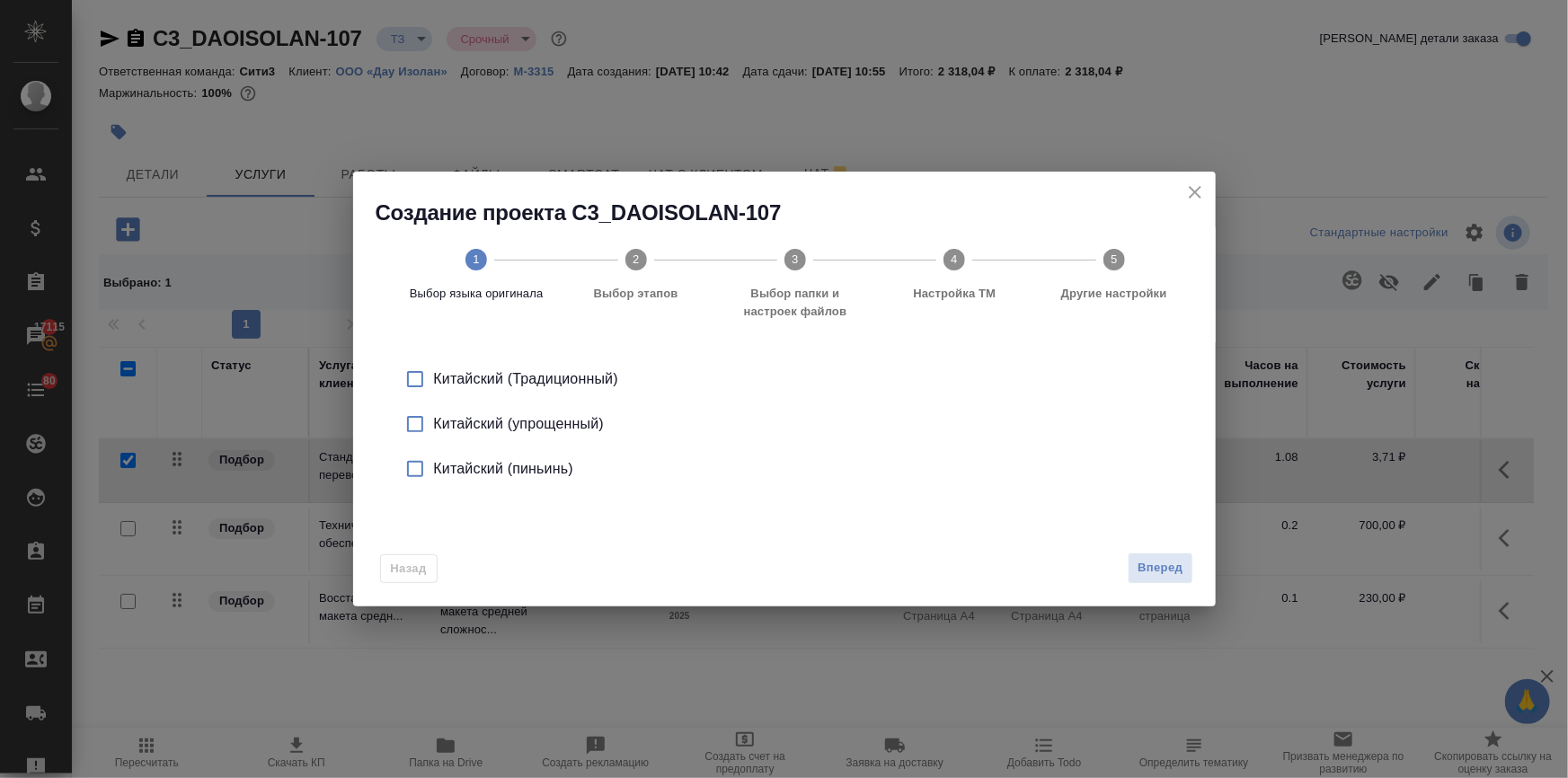
click at [1193, 186] on icon "close" at bounding box center [1195, 192] width 22 height 22
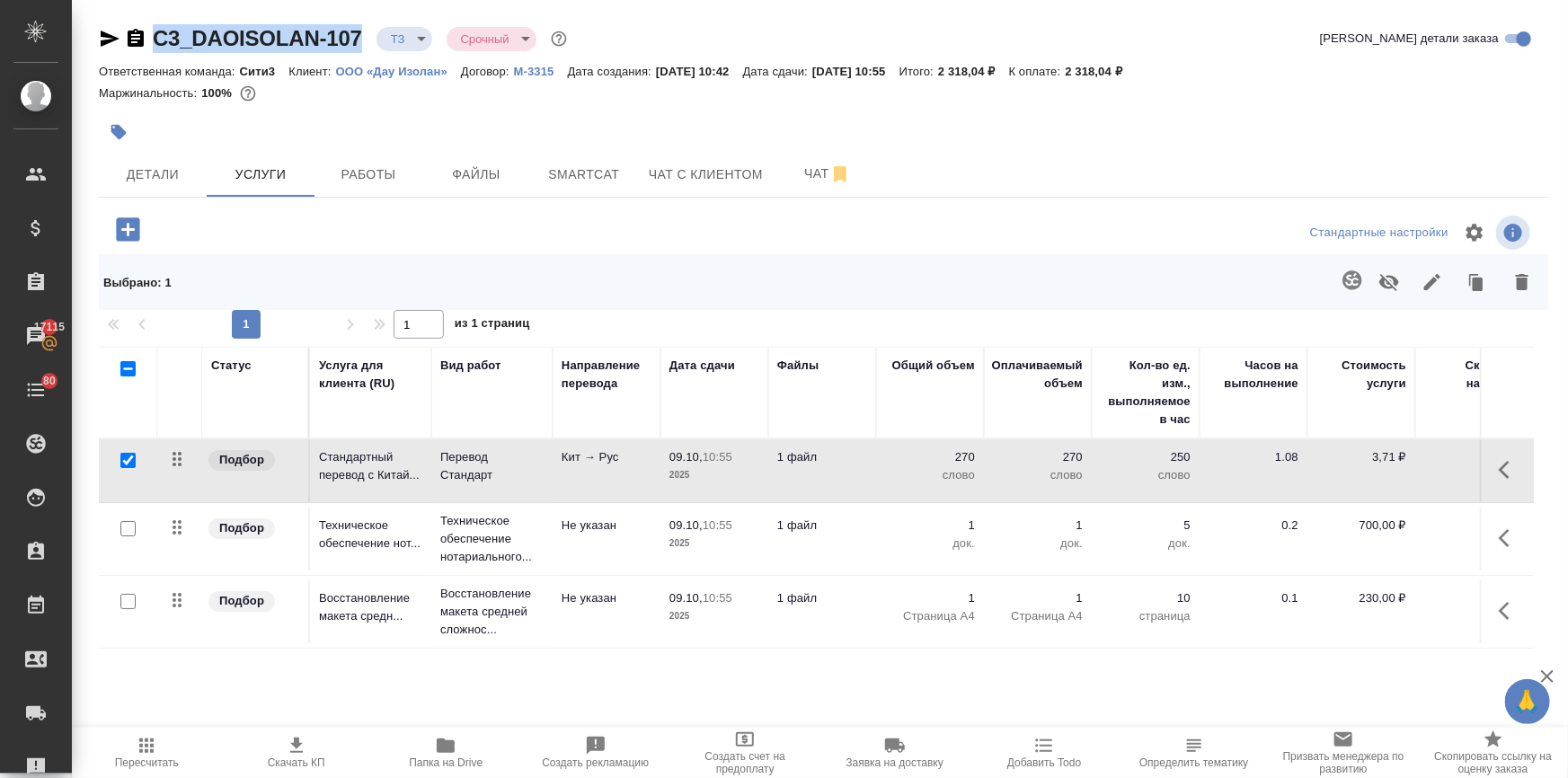
drag, startPoint x: 368, startPoint y: 34, endPoint x: 148, endPoint y: 47, distance: 220.4
click at [148, 47] on div "C3_DAOISOLAN-107 ТЗ tz Срочный urgent" at bounding box center [334, 38] width 472 height 29
copy link "C3_DAOISOLAN-107"
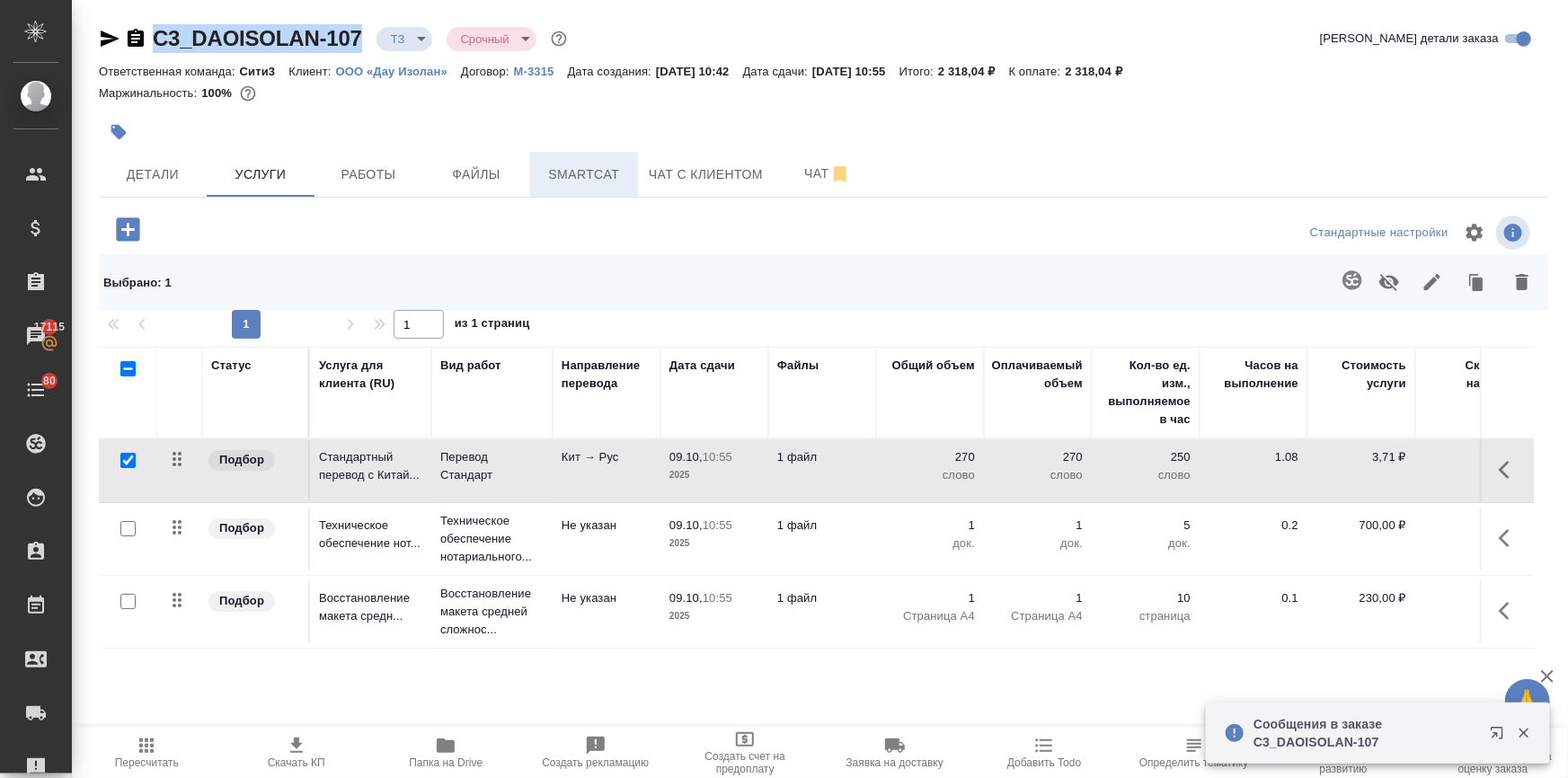
click at [561, 175] on span "Smartcat" at bounding box center [584, 175] width 87 height 23
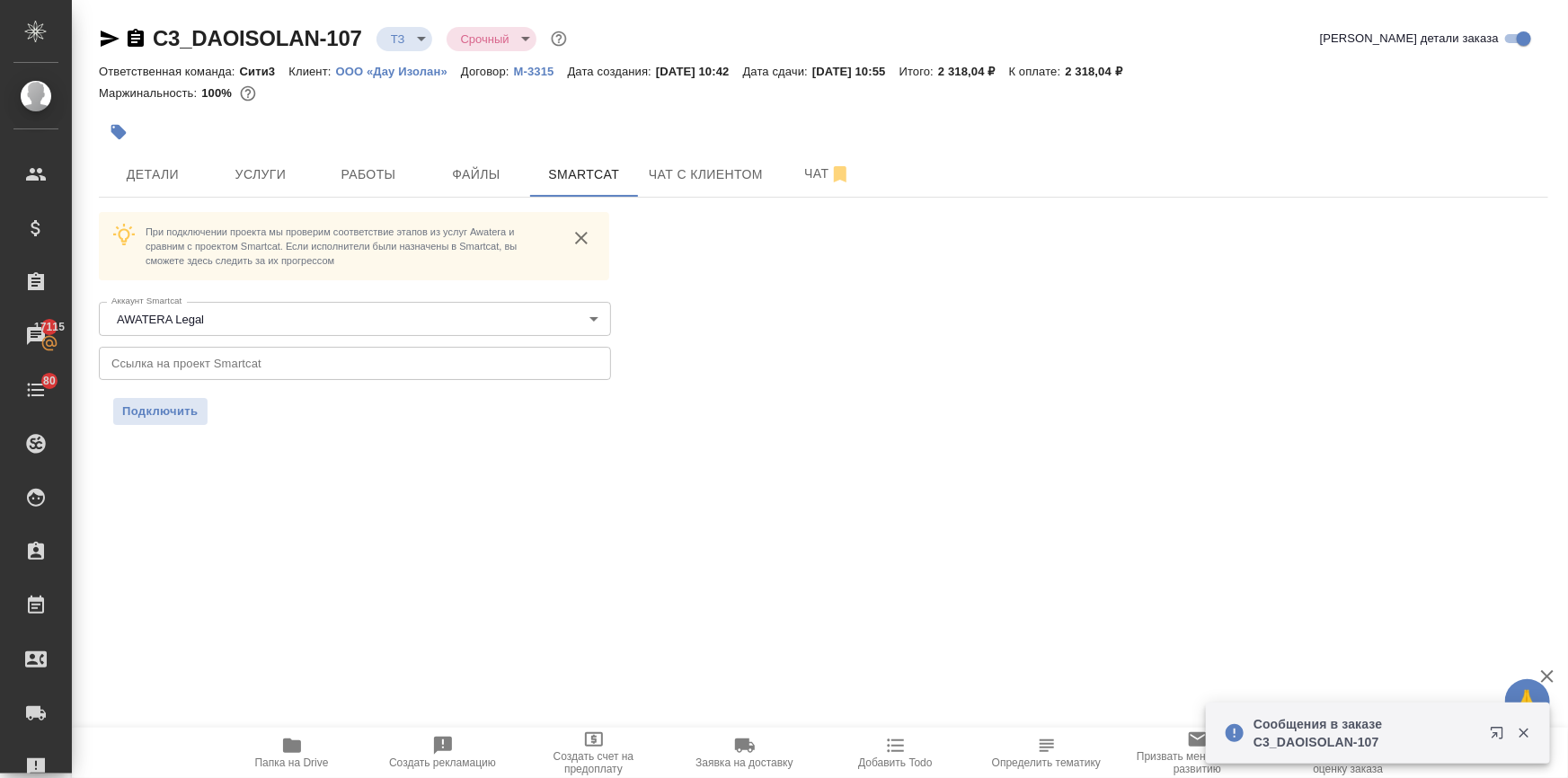
click at [247, 362] on input "text" at bounding box center [355, 363] width 513 height 32
click at [195, 401] on button "Подключить" at bounding box center [160, 411] width 94 height 27
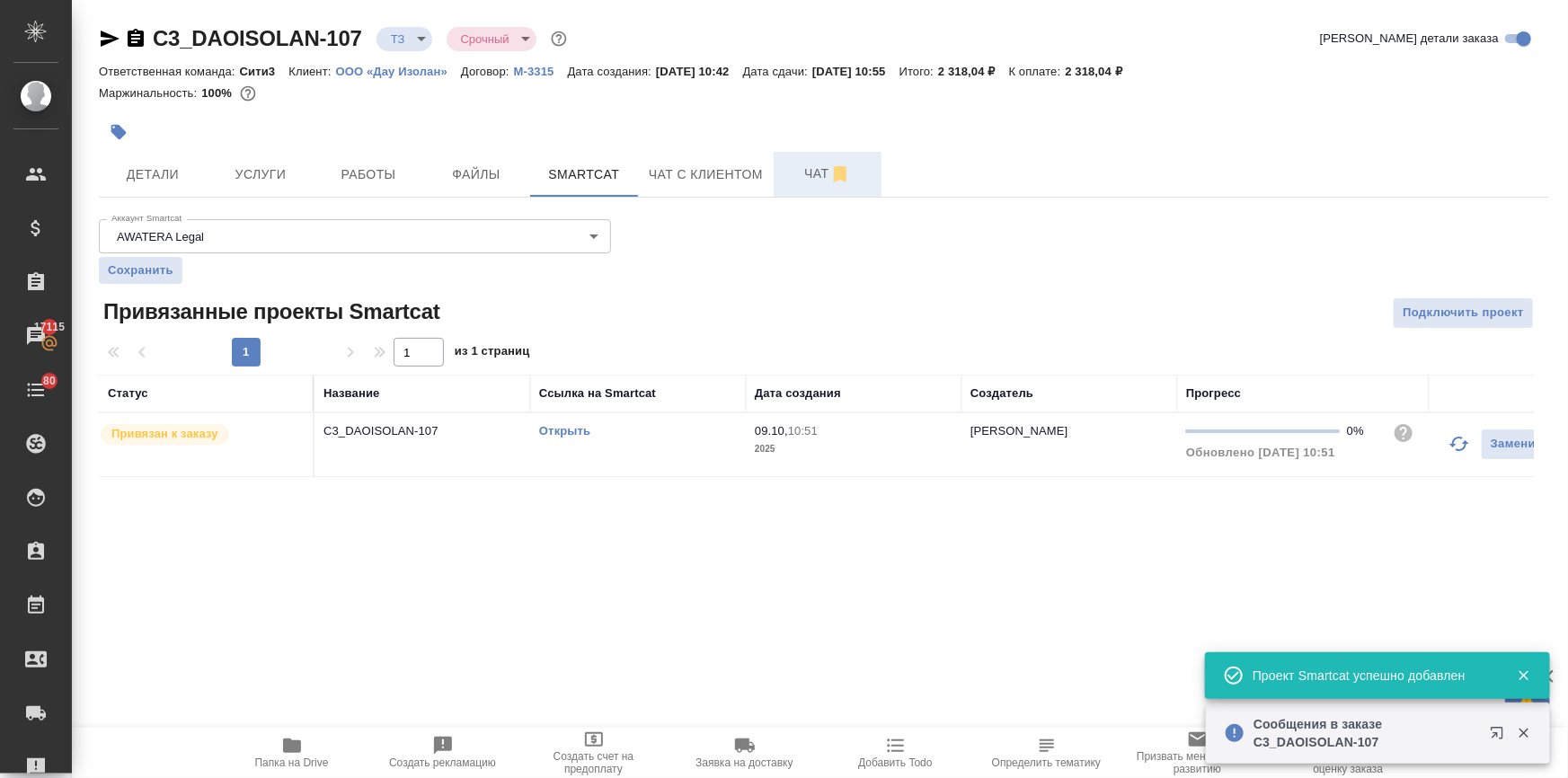
click at [795, 172] on span "Чат" at bounding box center [827, 174] width 87 height 23
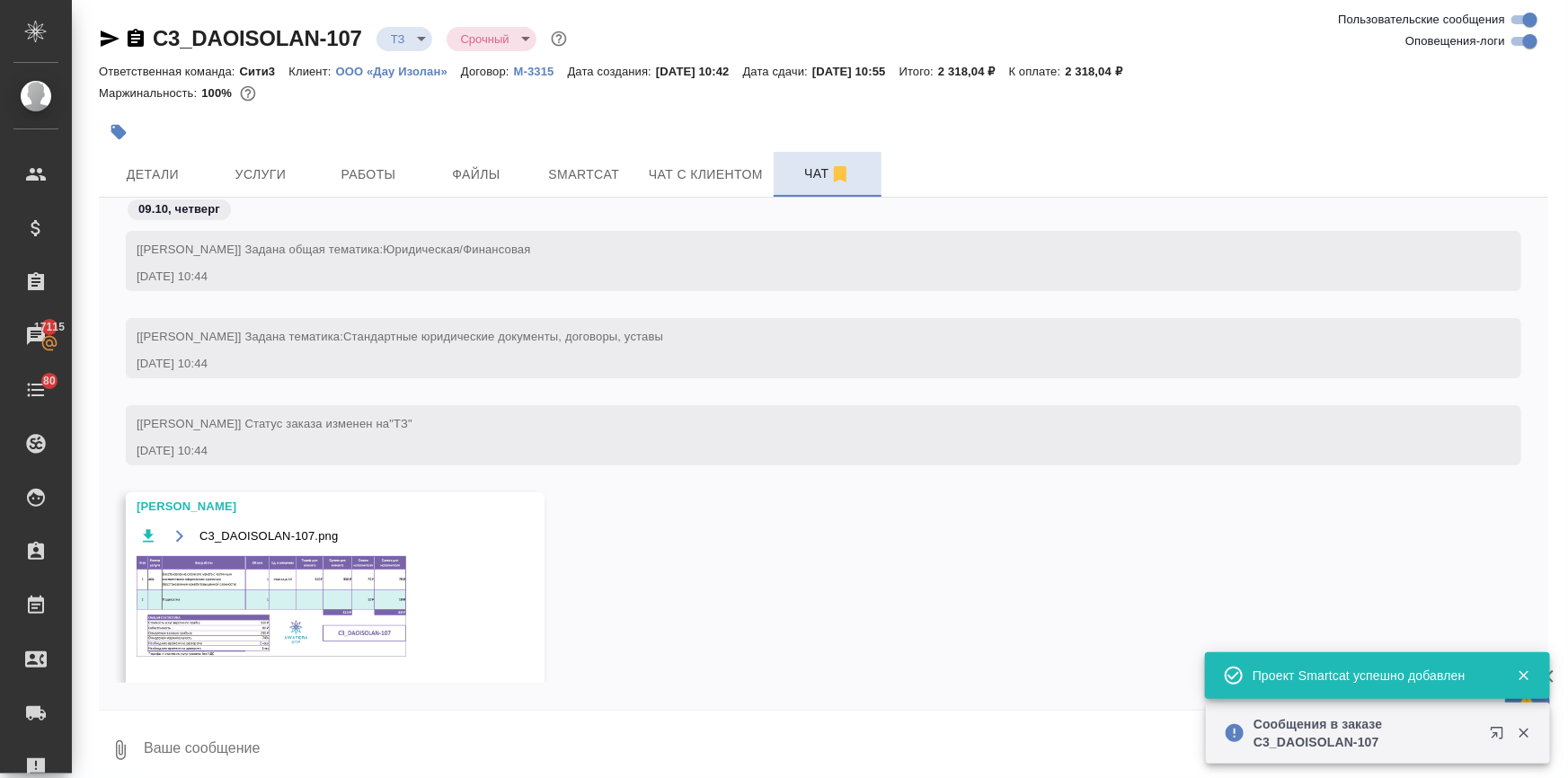
scroll to position [42, 0]
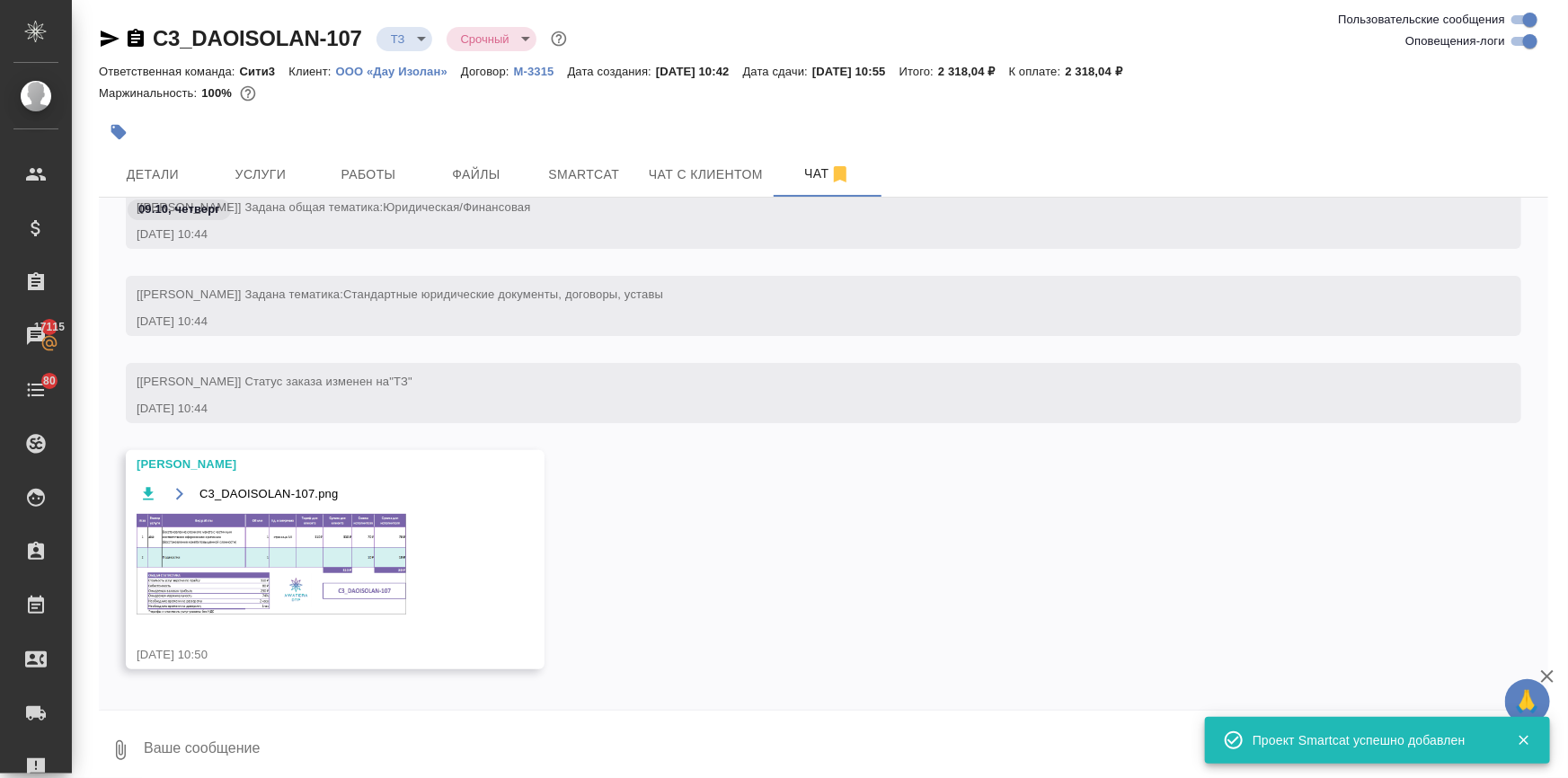
click at [346, 566] on img at bounding box center [271, 564] width 270 height 101
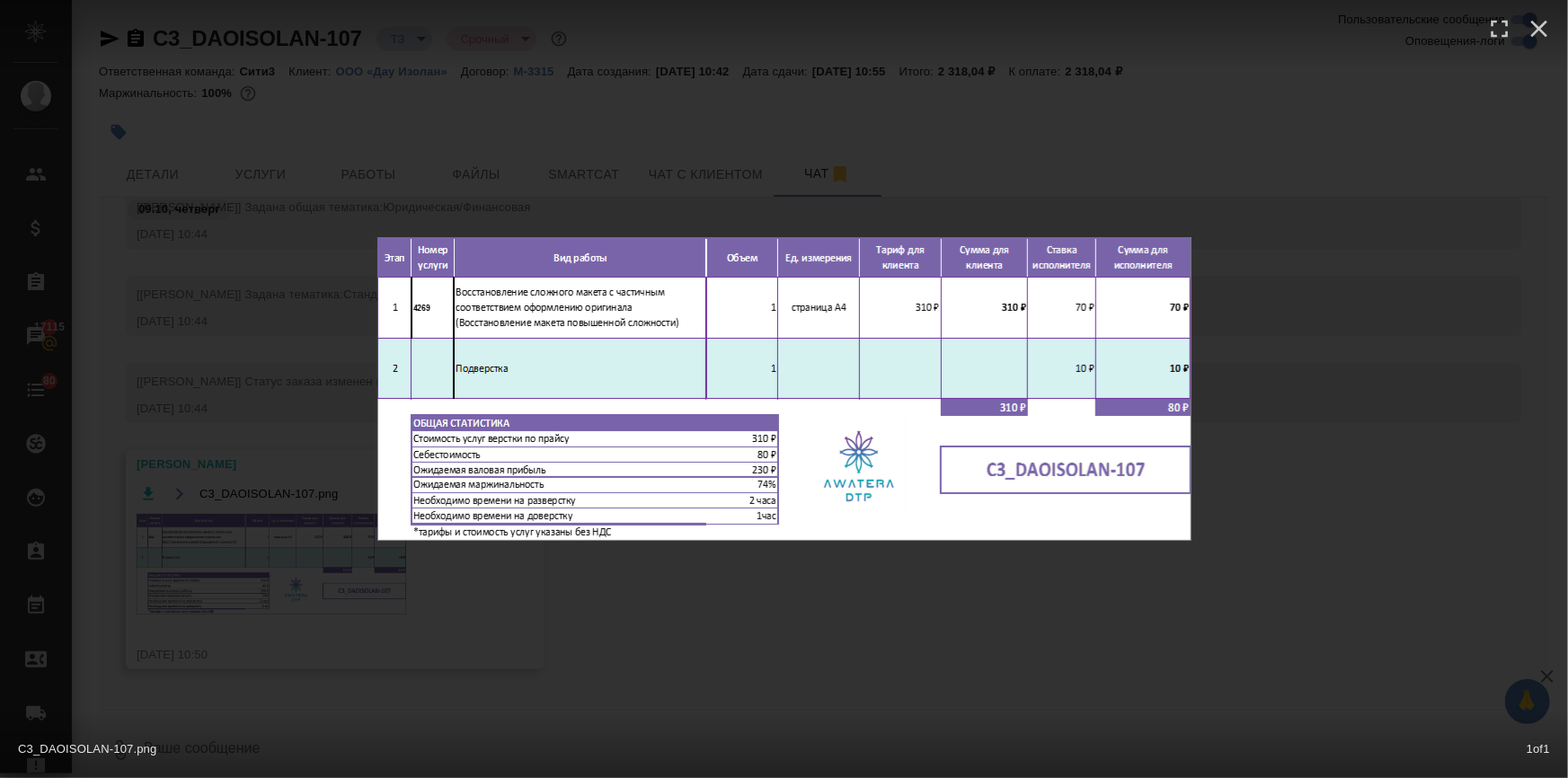
click at [643, 568] on div "C3_DAOISOLAN-107.png 1 of 1" at bounding box center [784, 389] width 1568 height 778
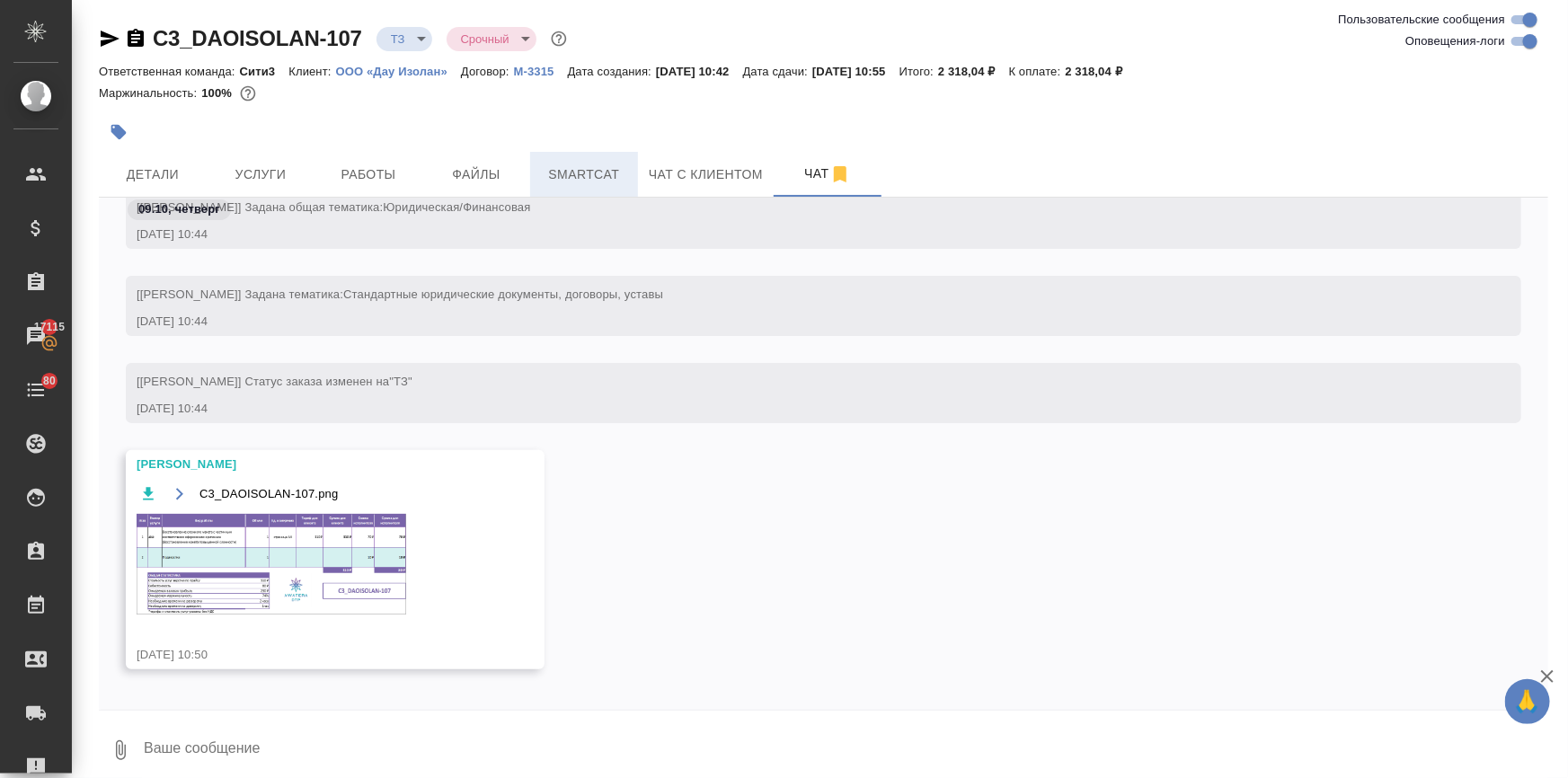
click at [563, 180] on span "Smartcat" at bounding box center [584, 175] width 87 height 23
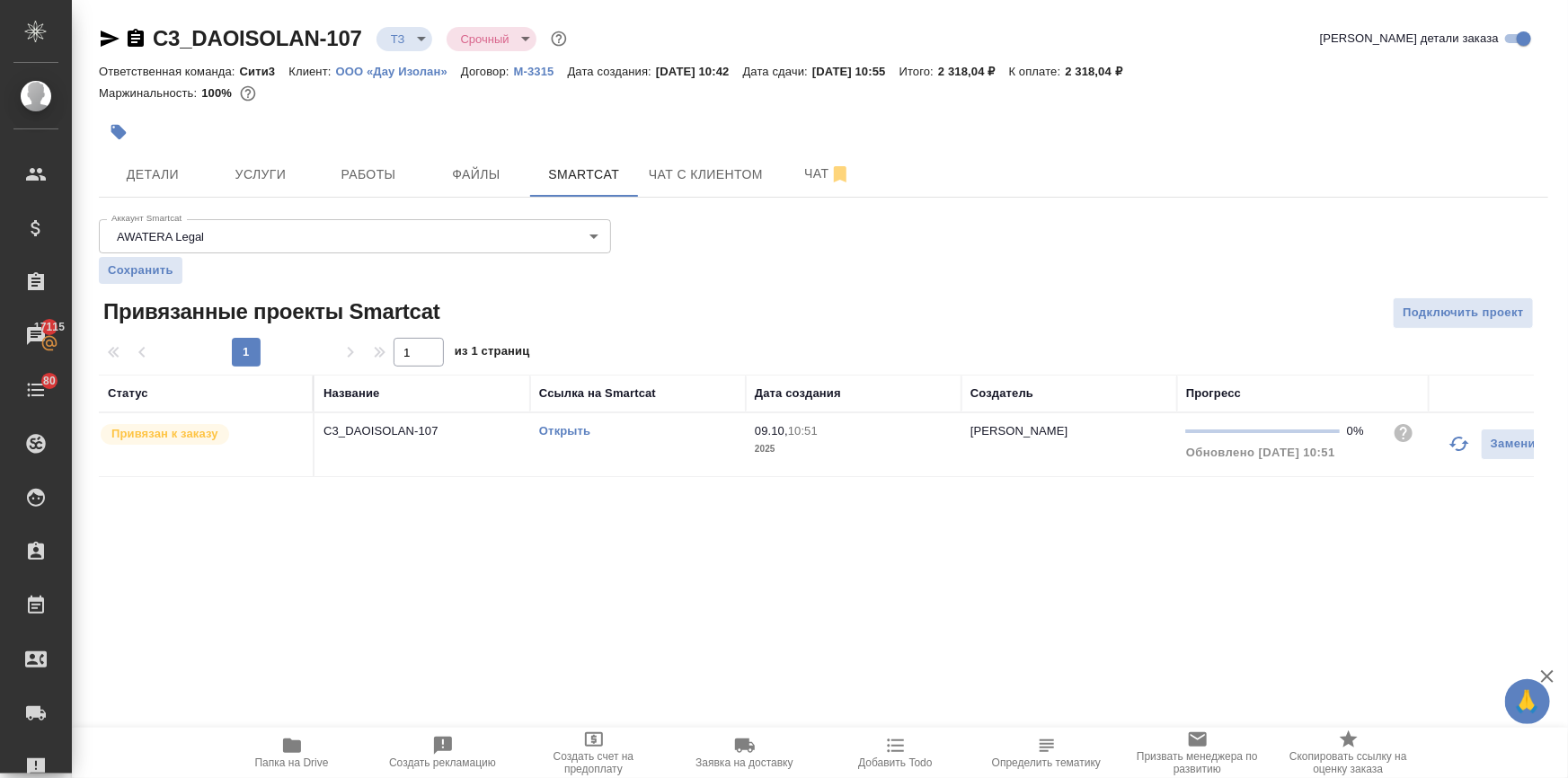
click at [545, 430] on link "Открыть" at bounding box center [565, 430] width 51 height 13
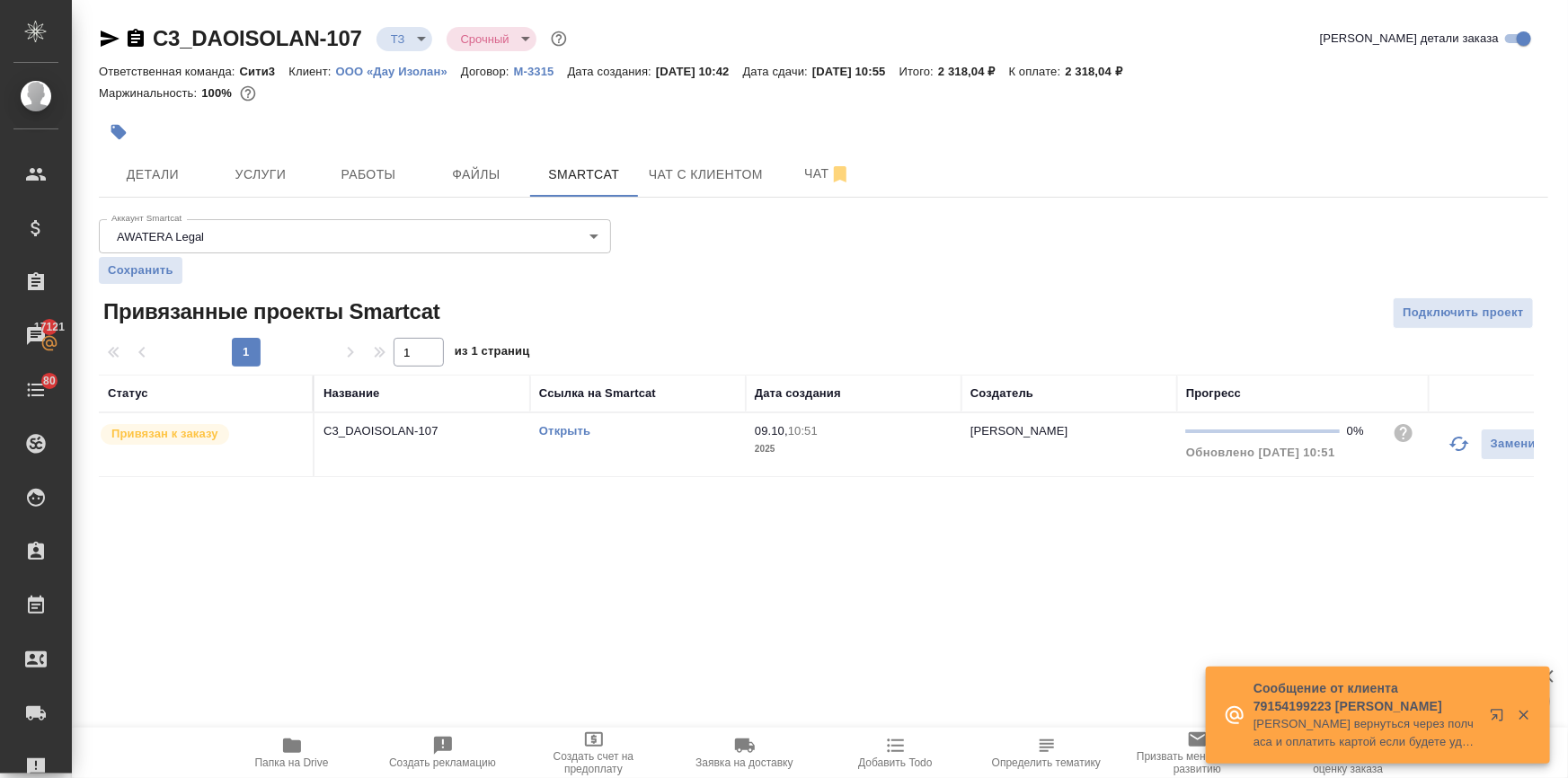
click at [567, 429] on link "Открыть" at bounding box center [565, 430] width 51 height 13
click at [276, 166] on span "Услуги" at bounding box center [260, 175] width 87 height 23
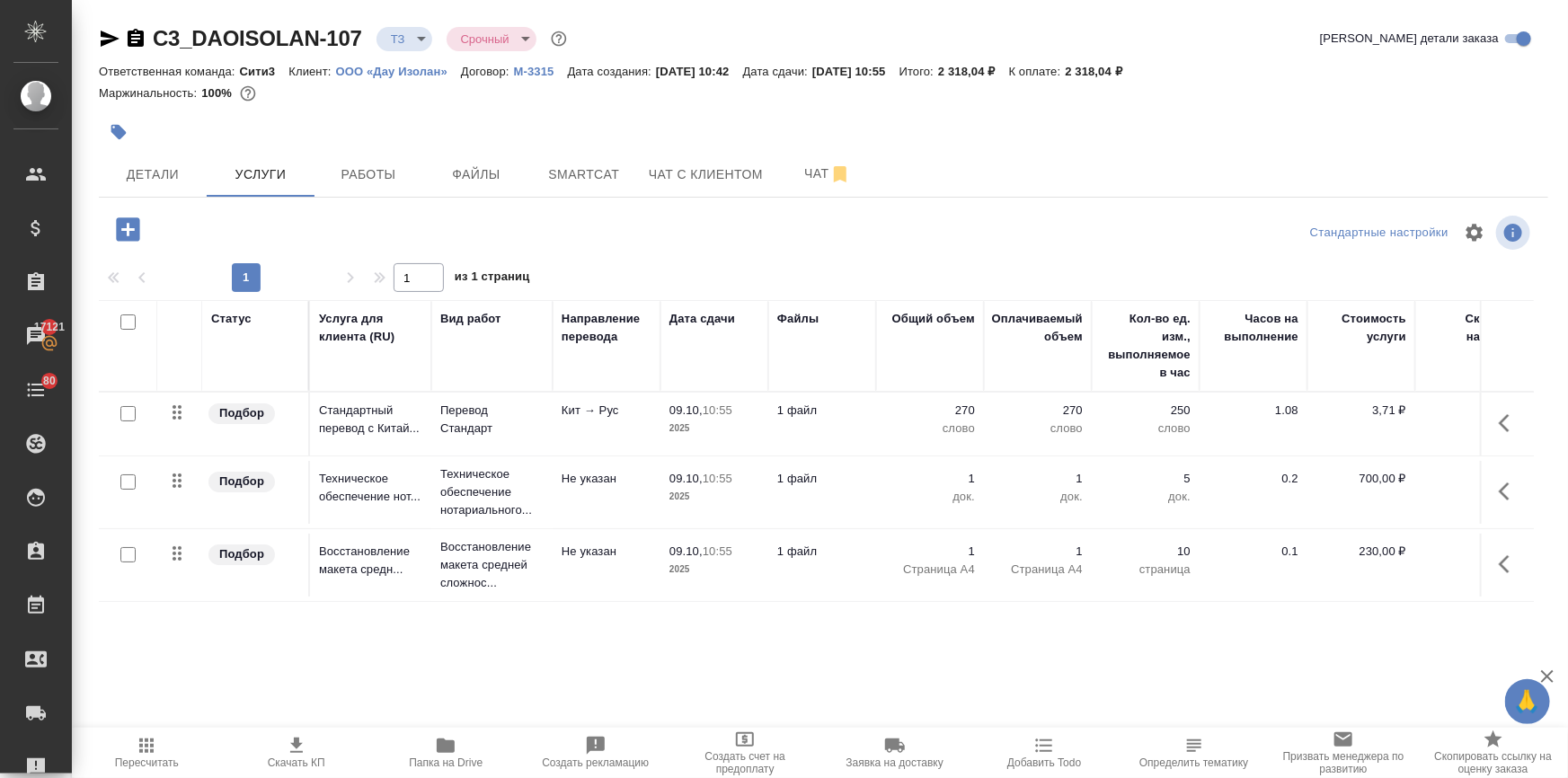
click at [305, 751] on icon "button" at bounding box center [296, 745] width 22 height 22
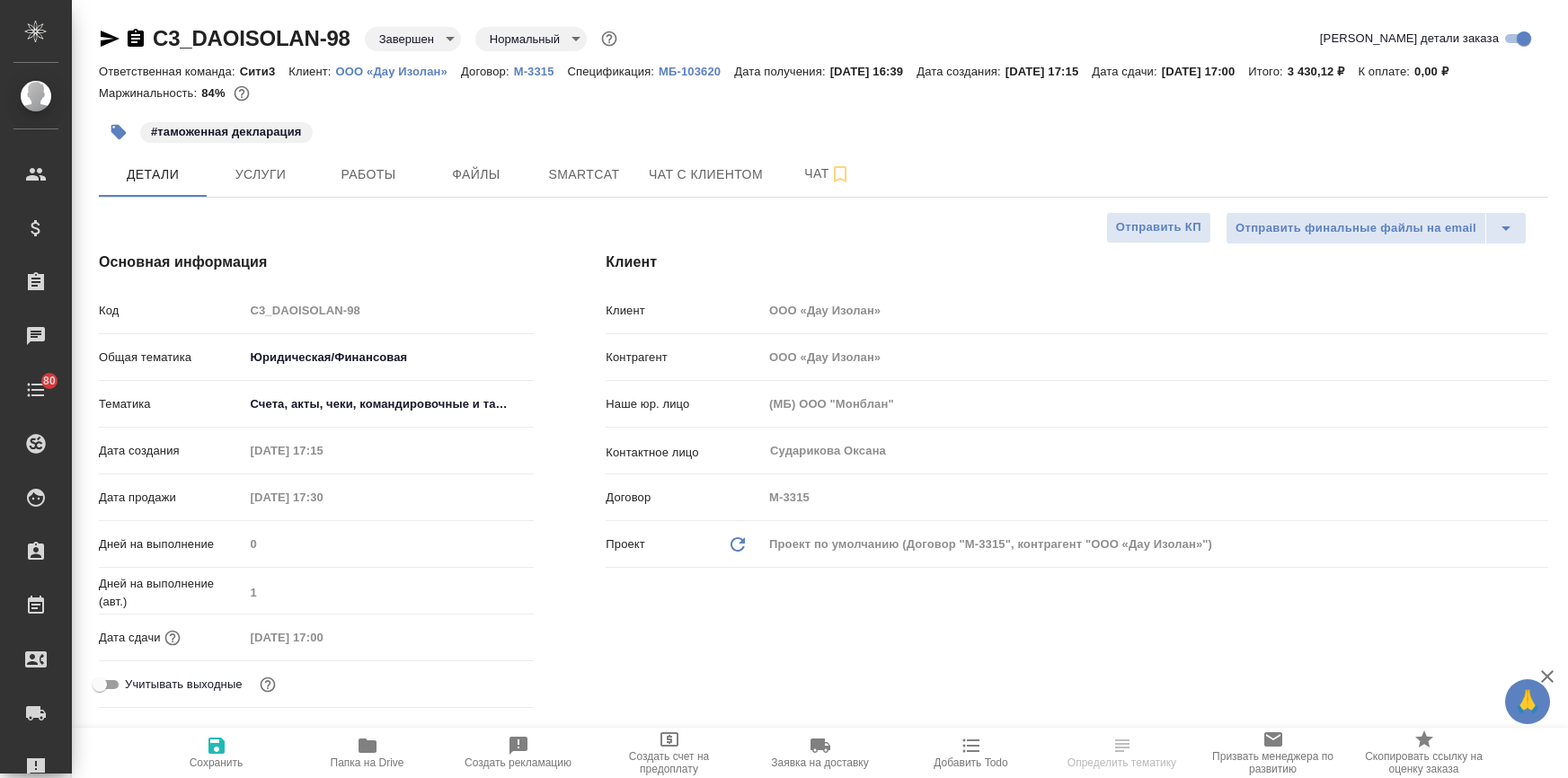
select select "RU"
click at [394, 170] on span "Работы" at bounding box center [368, 175] width 87 height 23
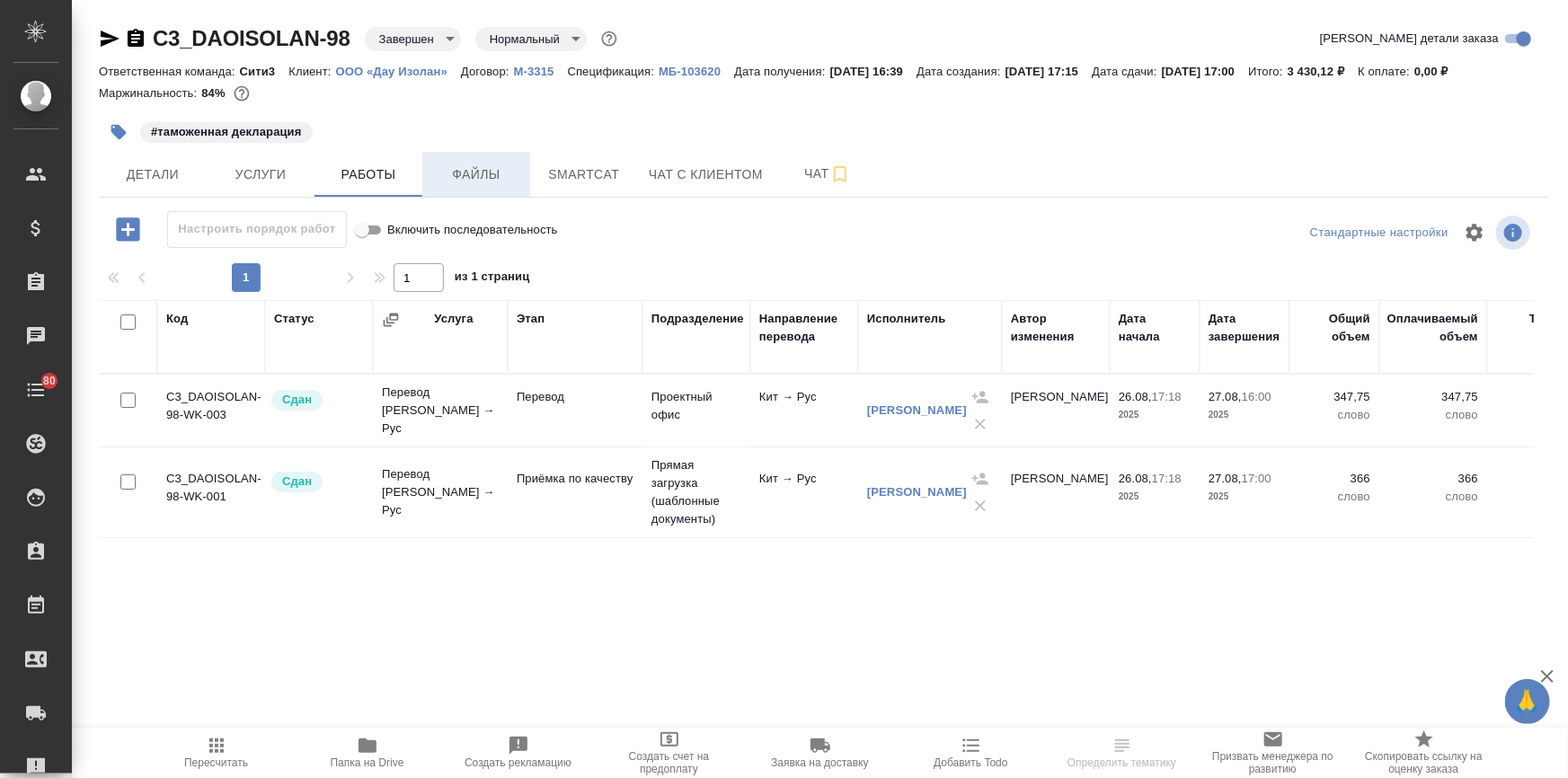
click at [465, 182] on span "Файлы" at bounding box center [476, 175] width 87 height 23
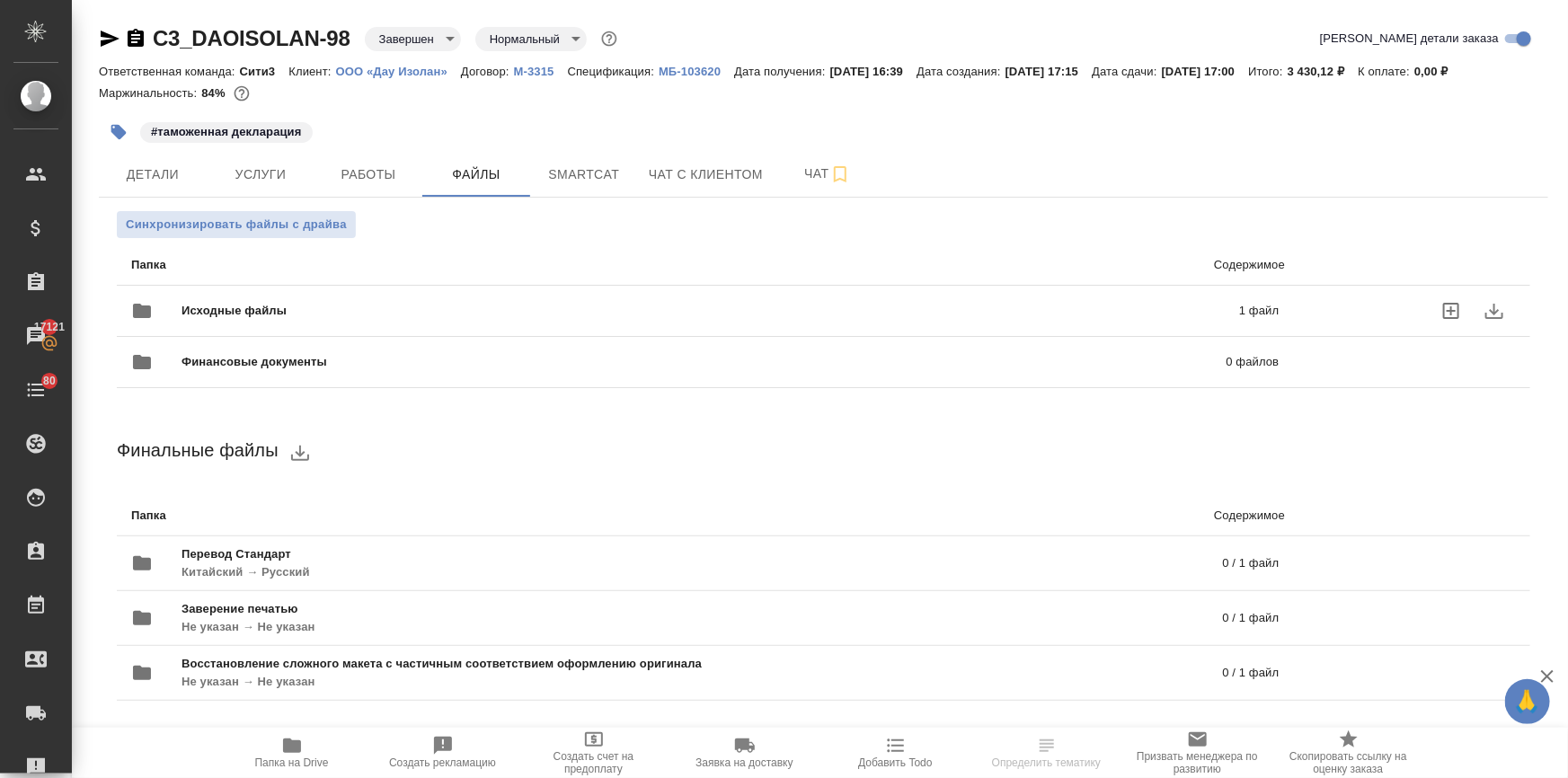
click at [255, 316] on span "Исходные файлы" at bounding box center [472, 310] width 581 height 18
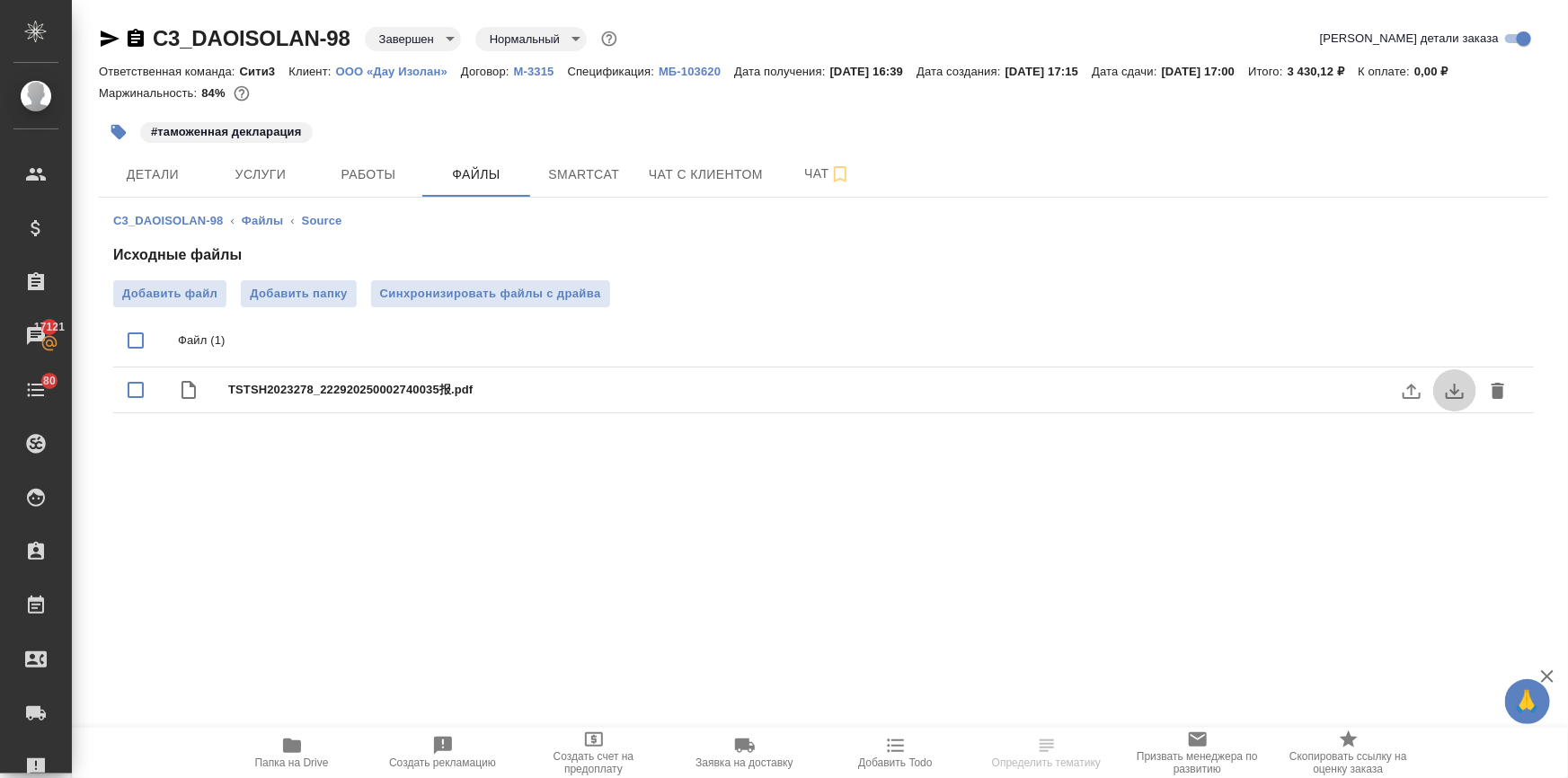
click at [1455, 387] on icon "download" at bounding box center [1455, 390] width 22 height 22
click at [180, 180] on span "Детали" at bounding box center [152, 175] width 87 height 23
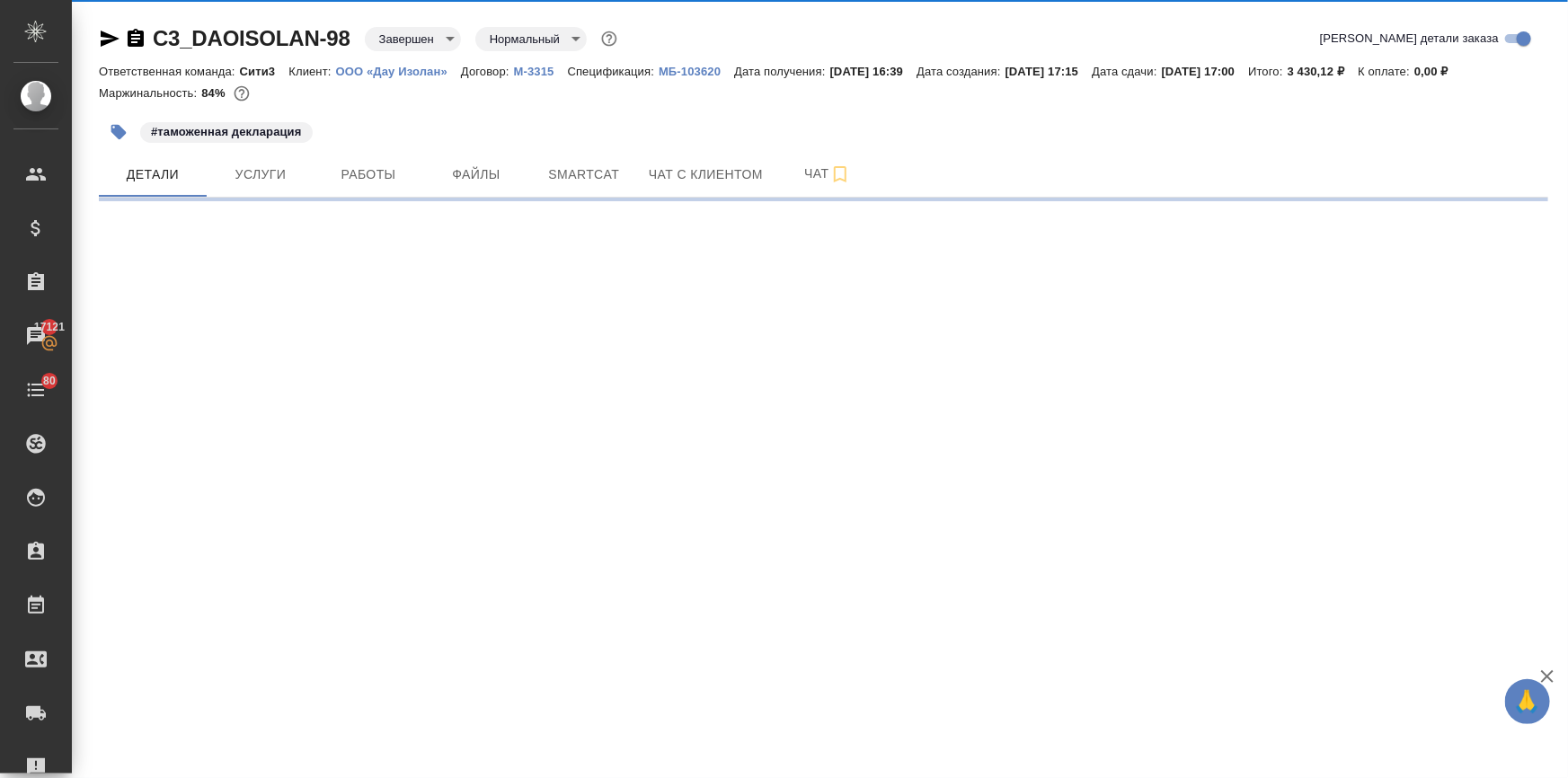
select select "RU"
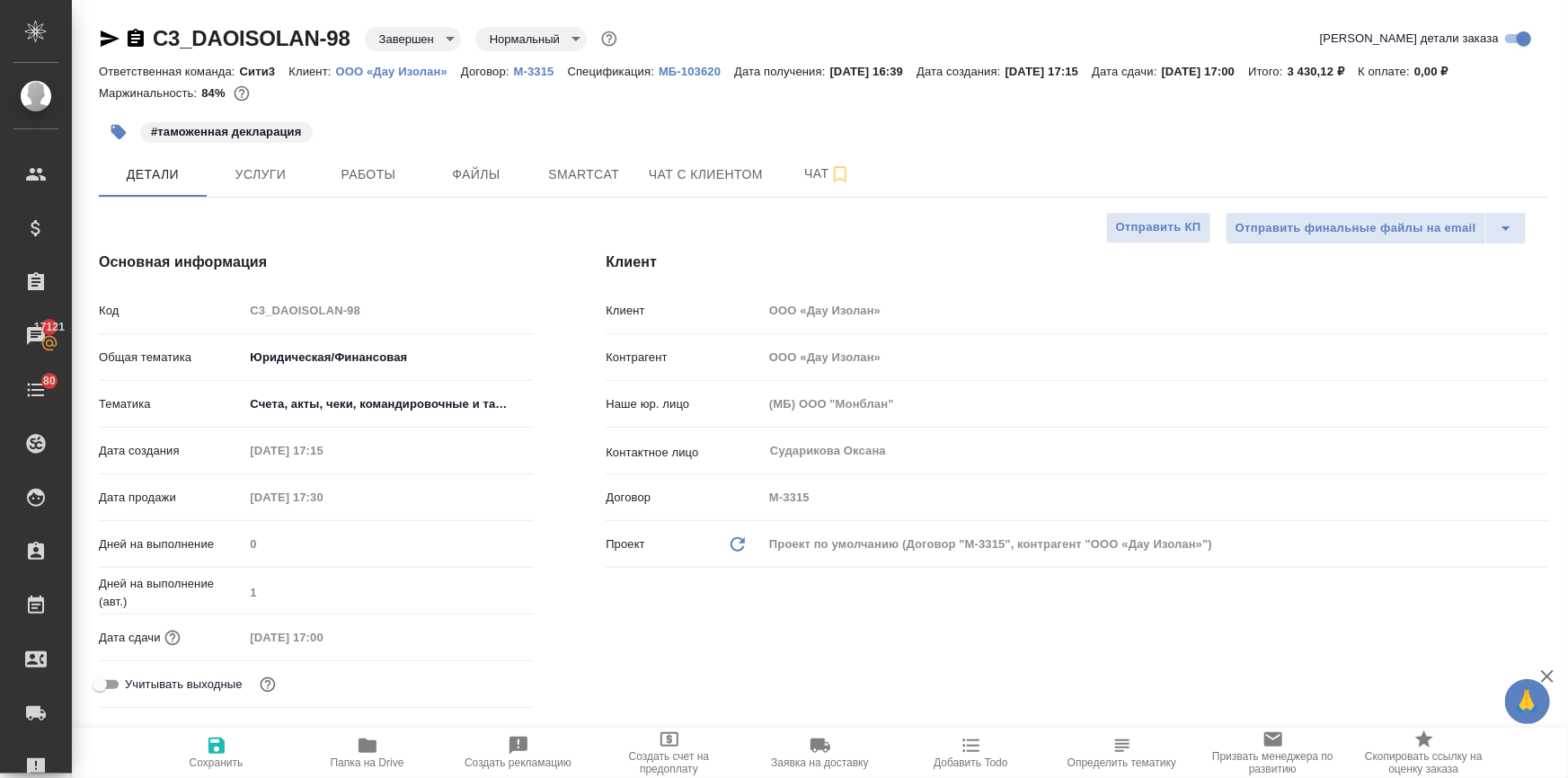
type textarea "x"
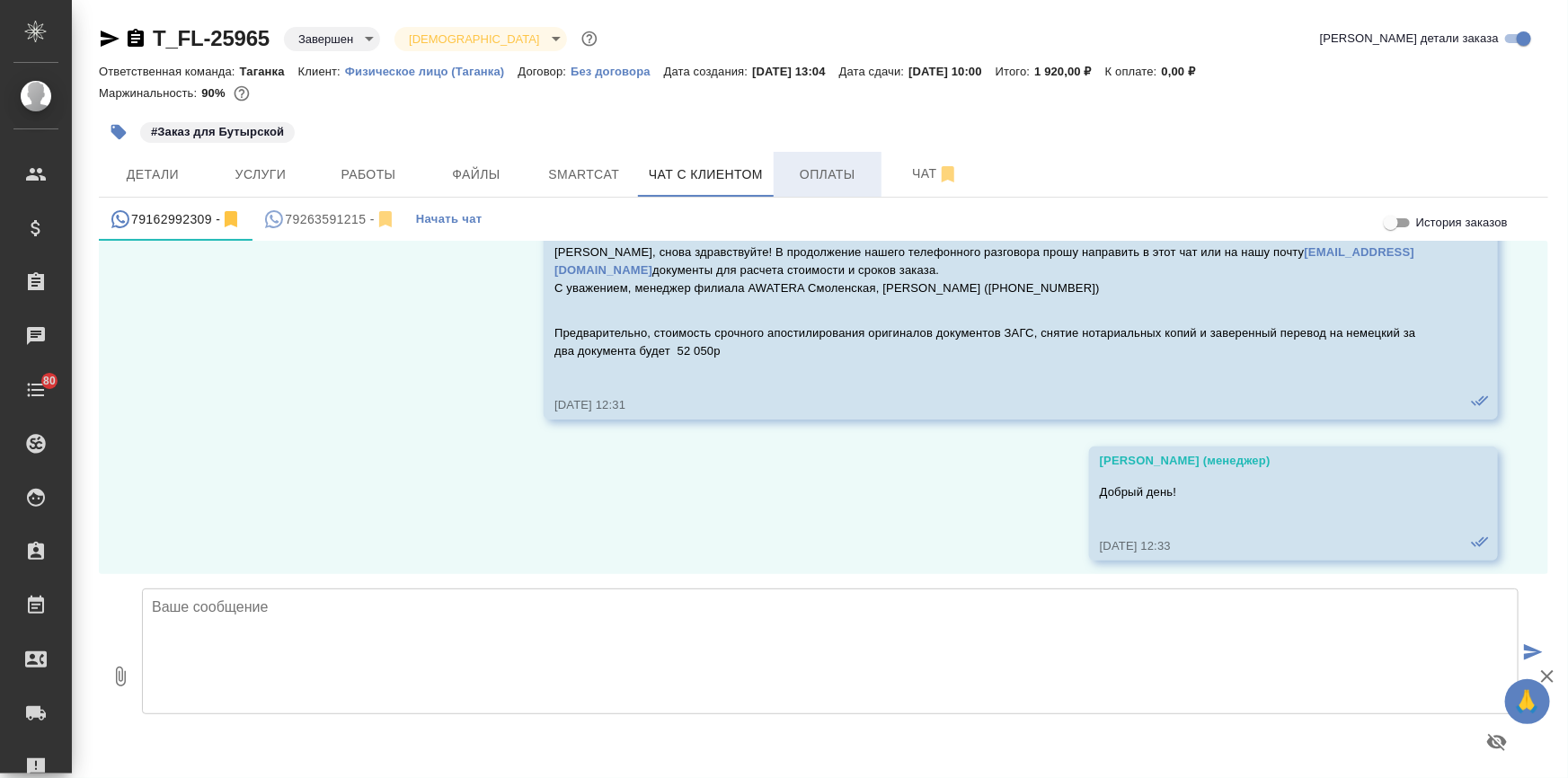
scroll to position [125, 0]
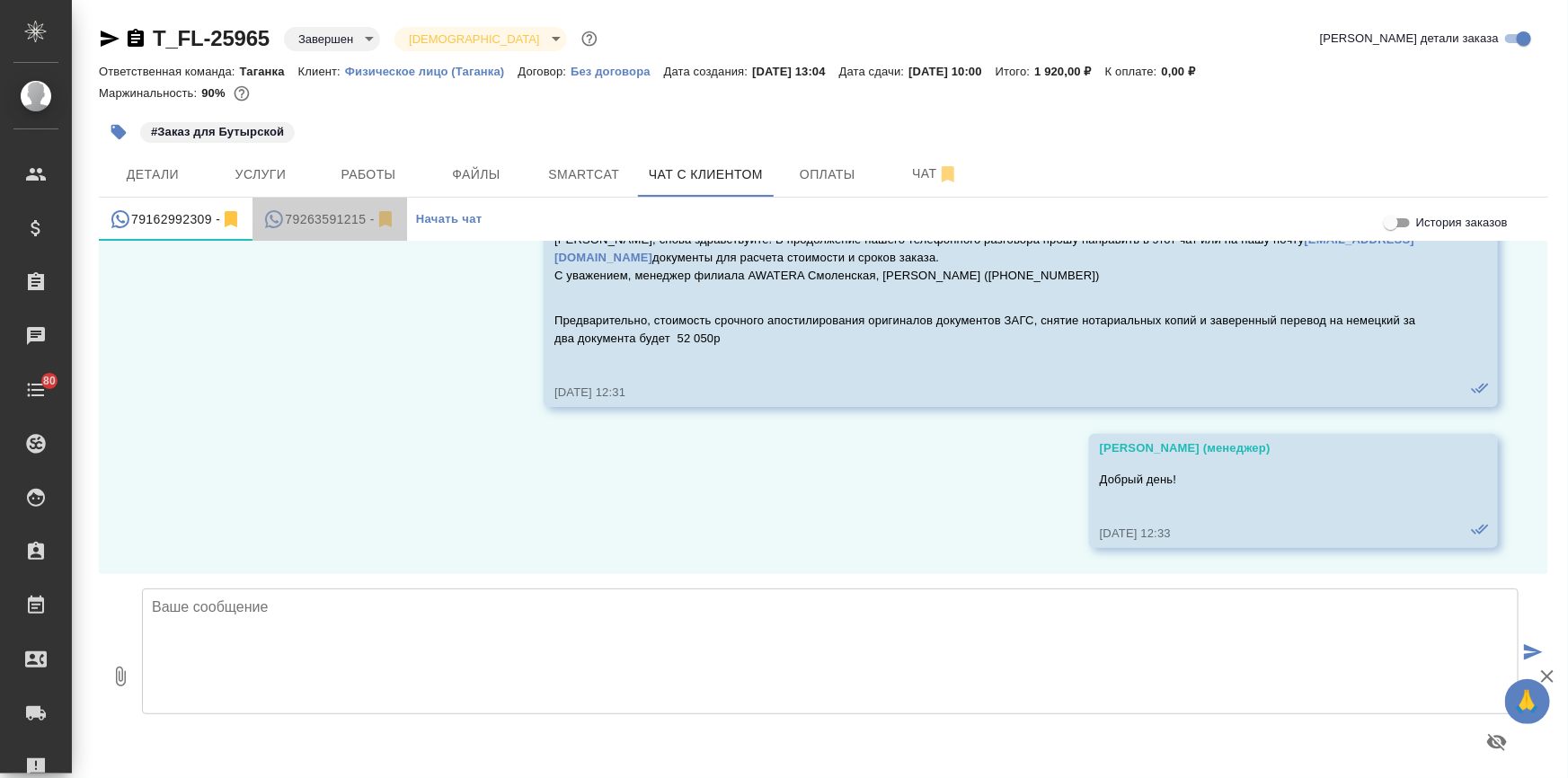
click at [311, 218] on div "79263591215 -" at bounding box center [329, 220] width 132 height 23
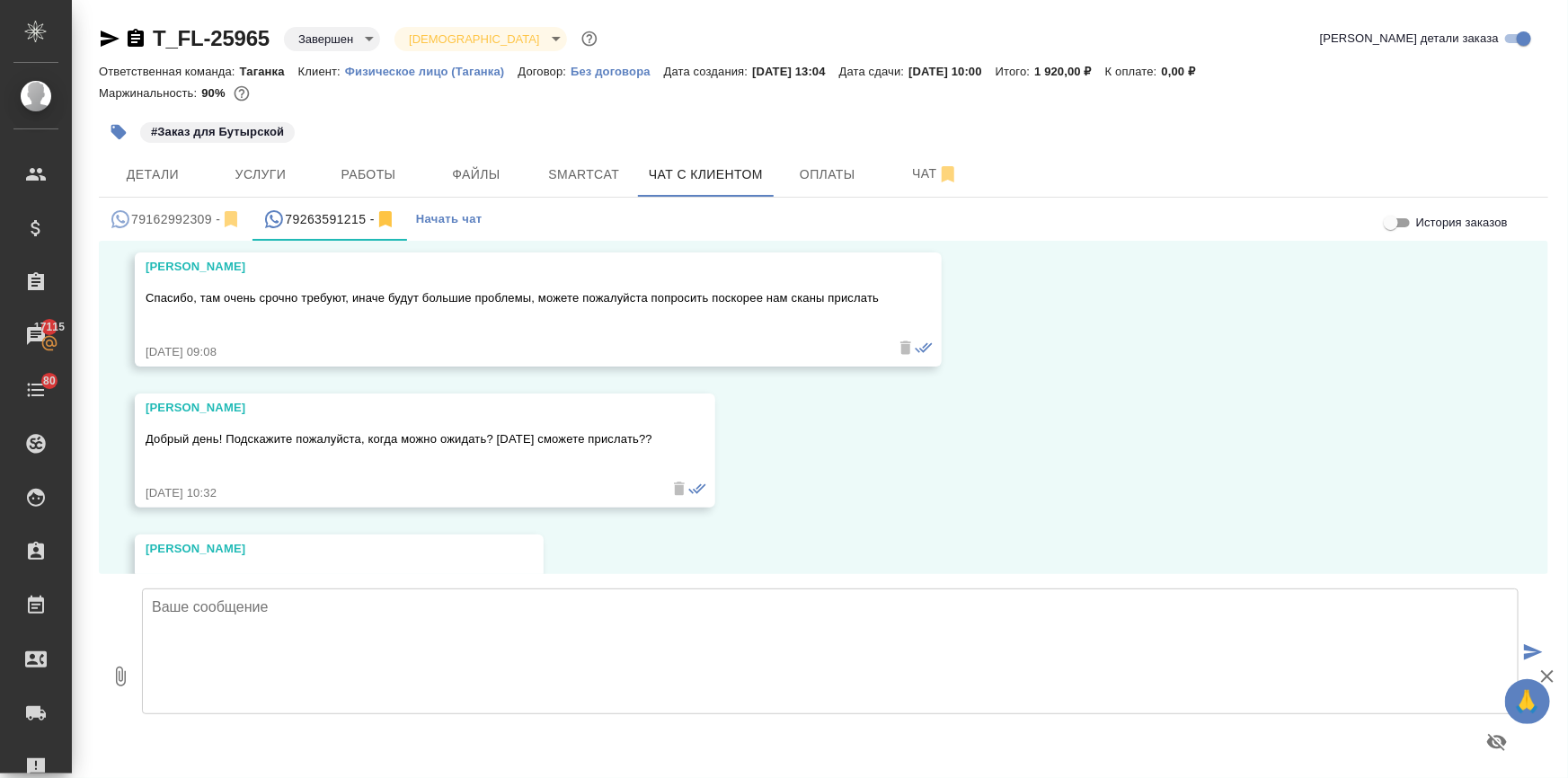
scroll to position [6697, 0]
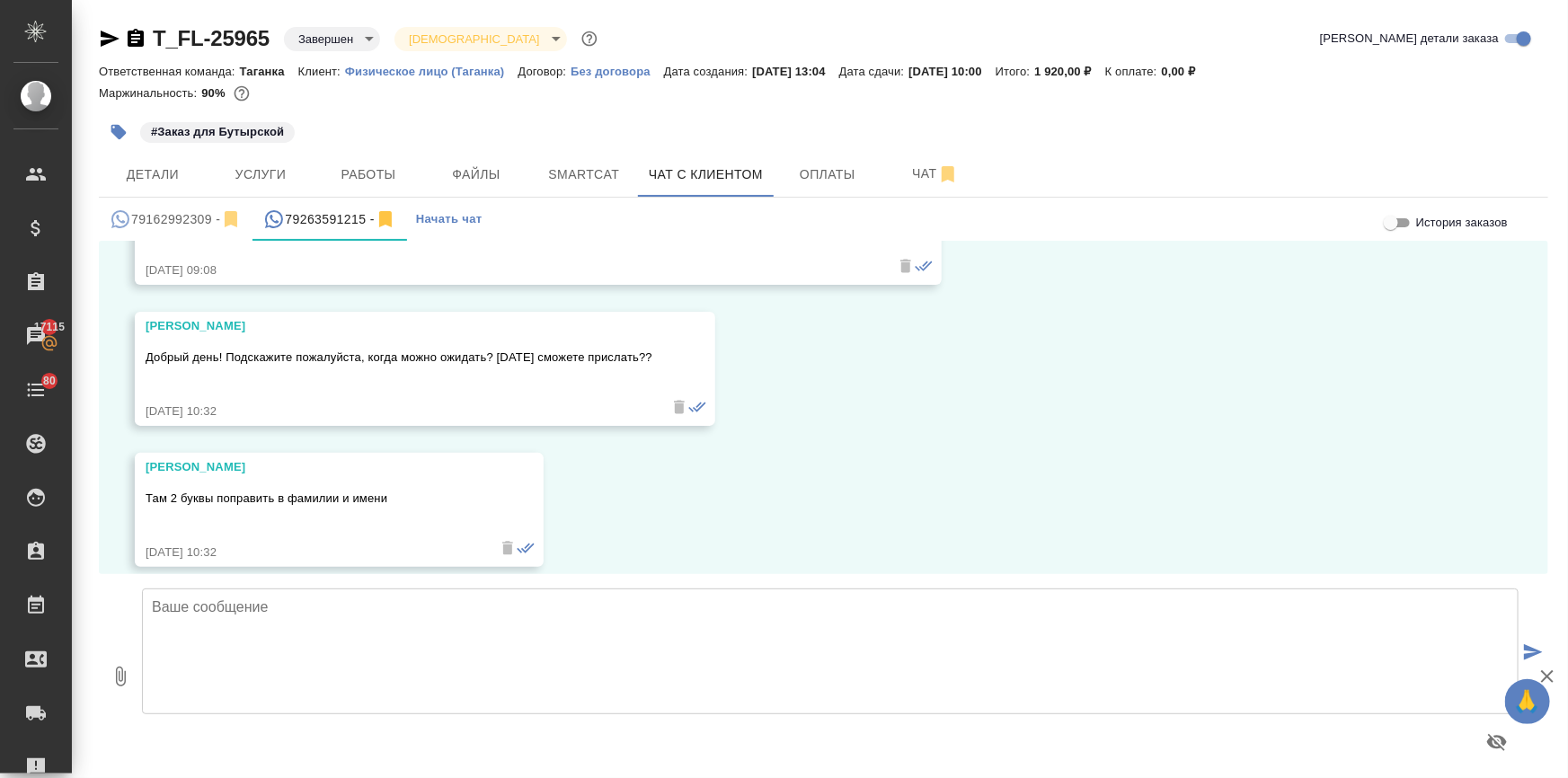
click at [242, 610] on textarea at bounding box center [830, 651] width 1377 height 126
type textarea "[PERSON_NAME], в ближайшее время направим Вам сканы готовых документов."
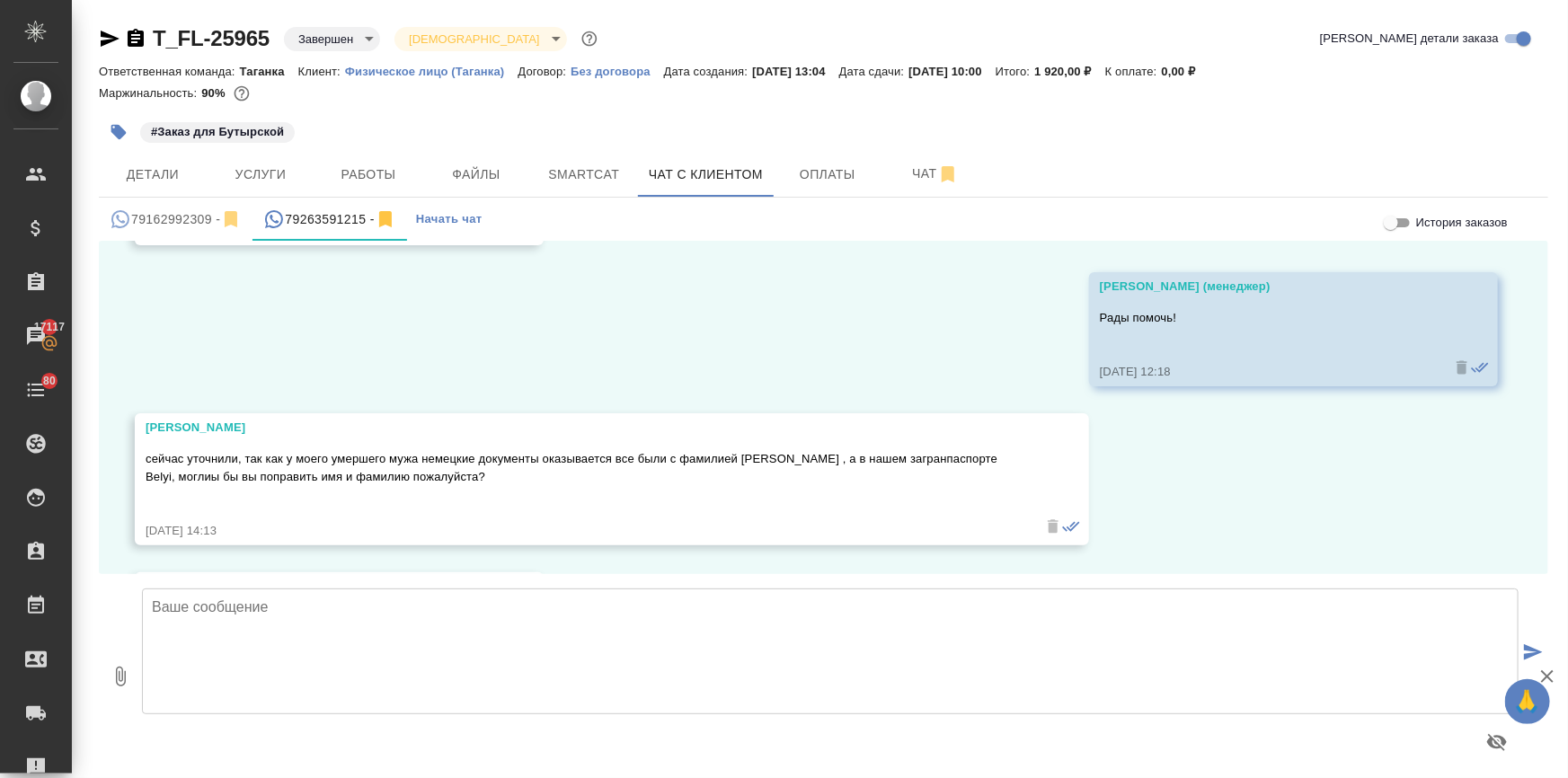
scroll to position [5123, 0]
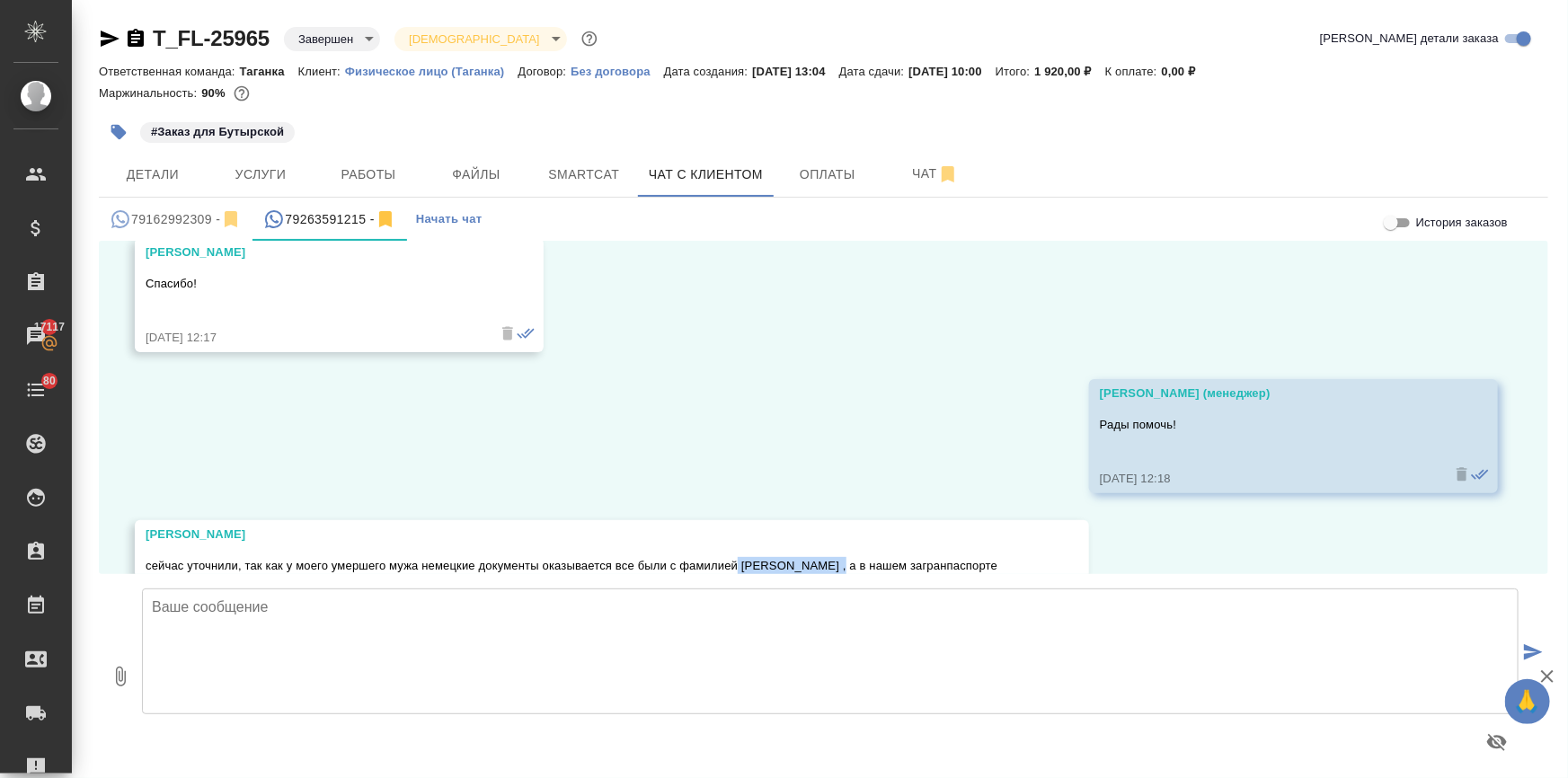
drag, startPoint x: 736, startPoint y: 543, endPoint x: 853, endPoint y: 545, distance: 117.0
click at [853, 557] on p "сейчас уточнили, так как у моего умершего мужа немецкие документы оказывается в…" at bounding box center [586, 575] width 880 height 36
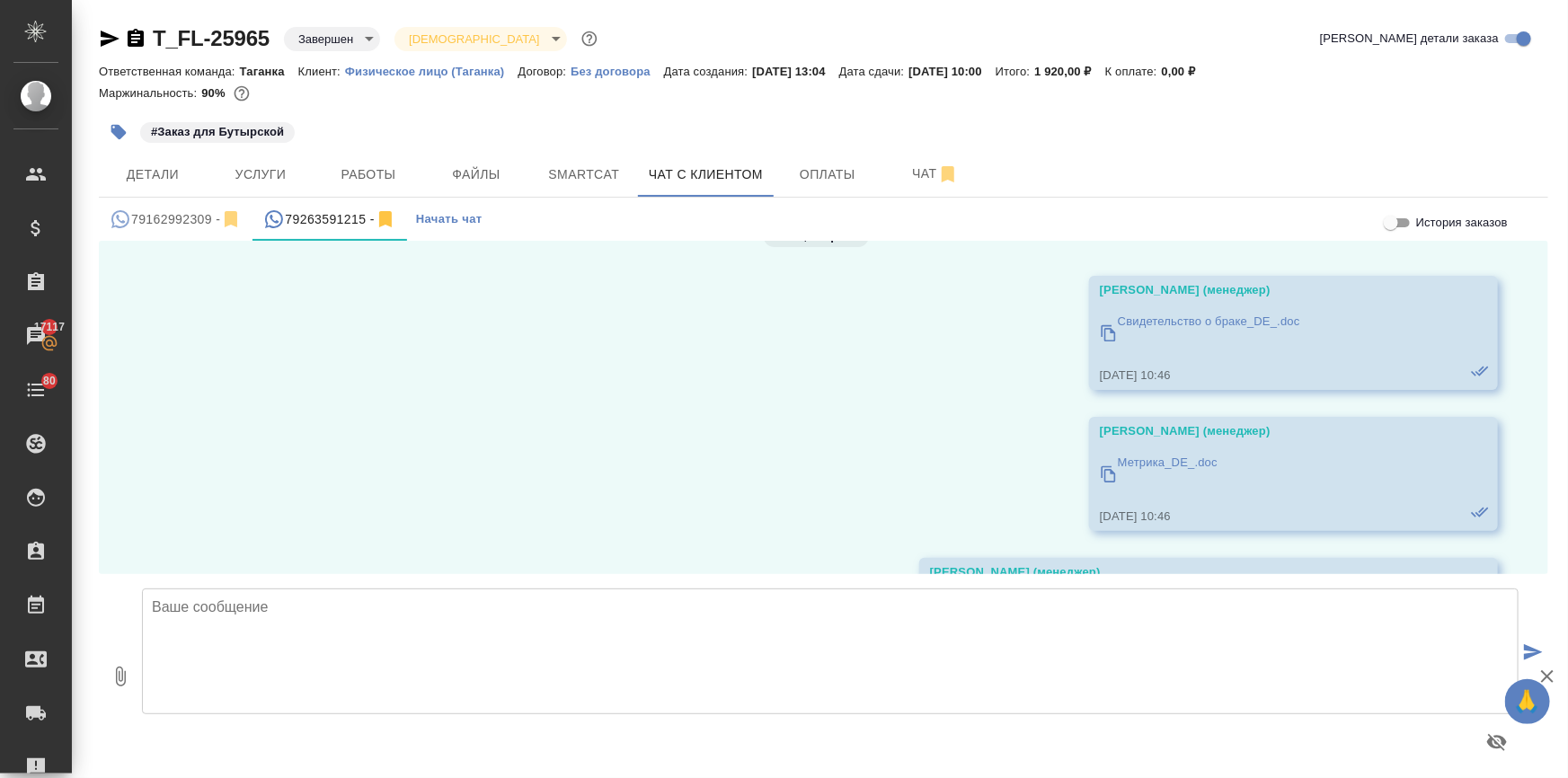
scroll to position [3655, 0]
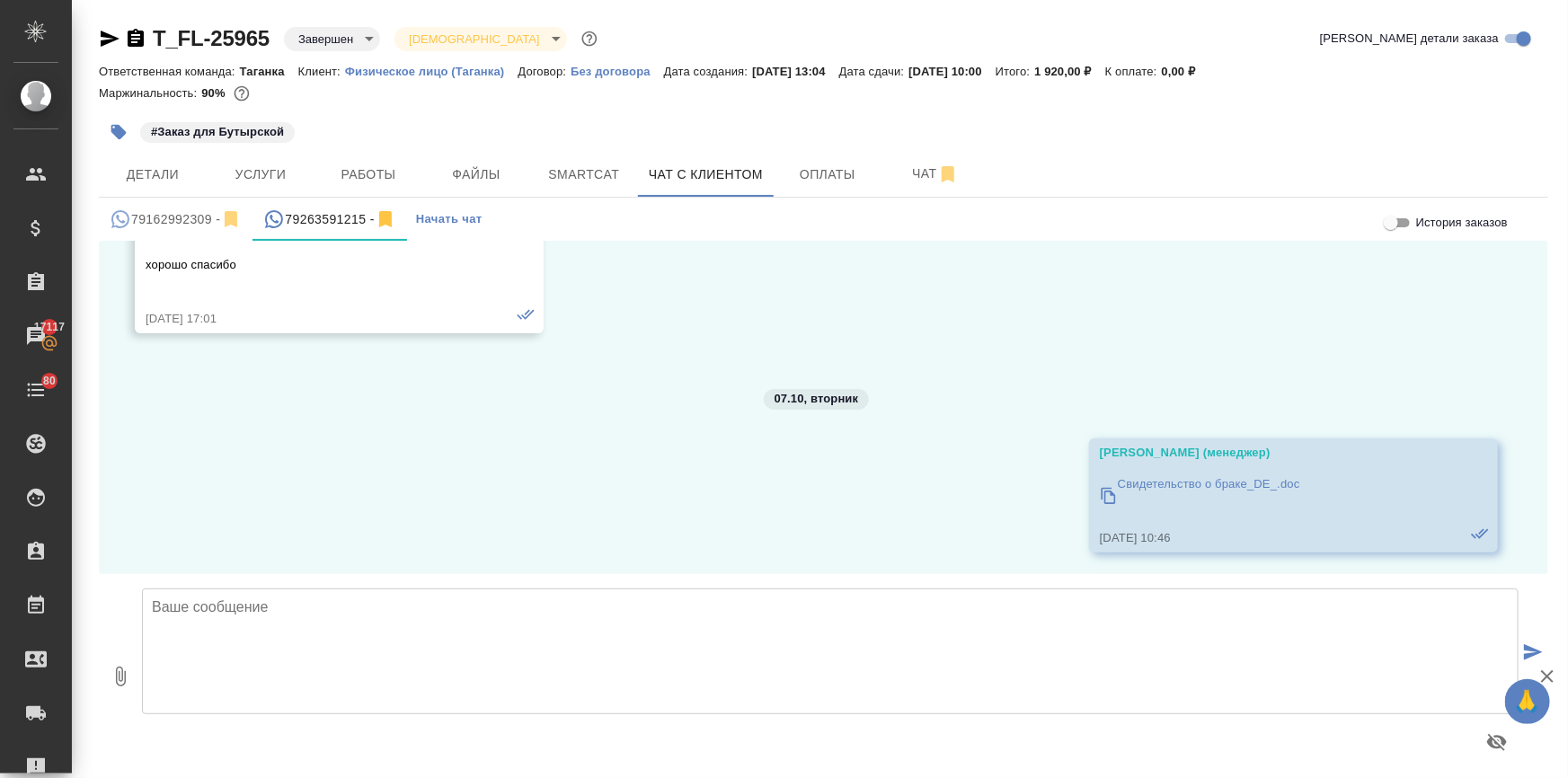
click at [1105, 487] on icon at bounding box center [1108, 495] width 18 height 18
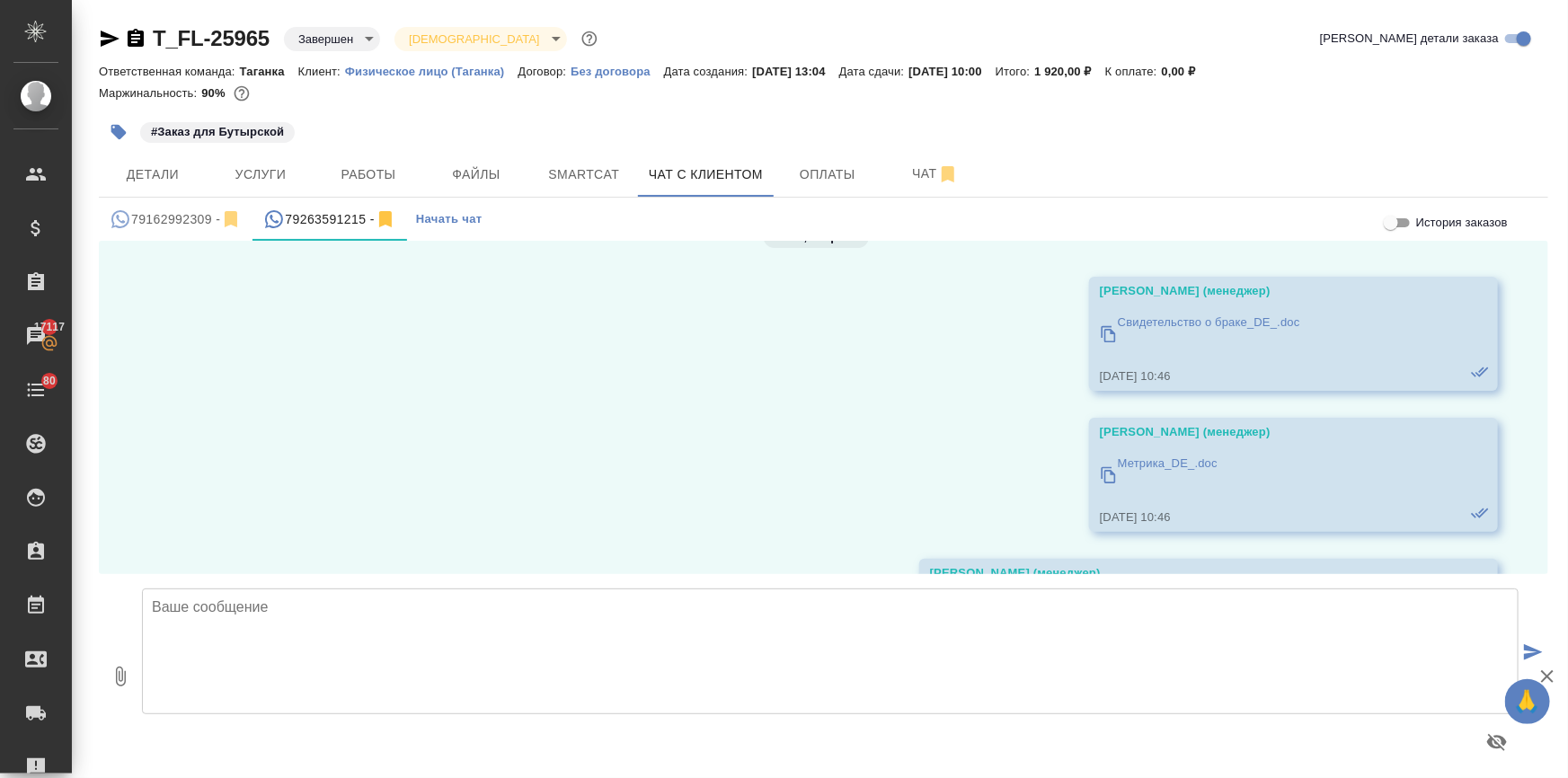
scroll to position [3817, 0]
click at [1099, 466] on icon at bounding box center [1108, 474] width 18 height 18
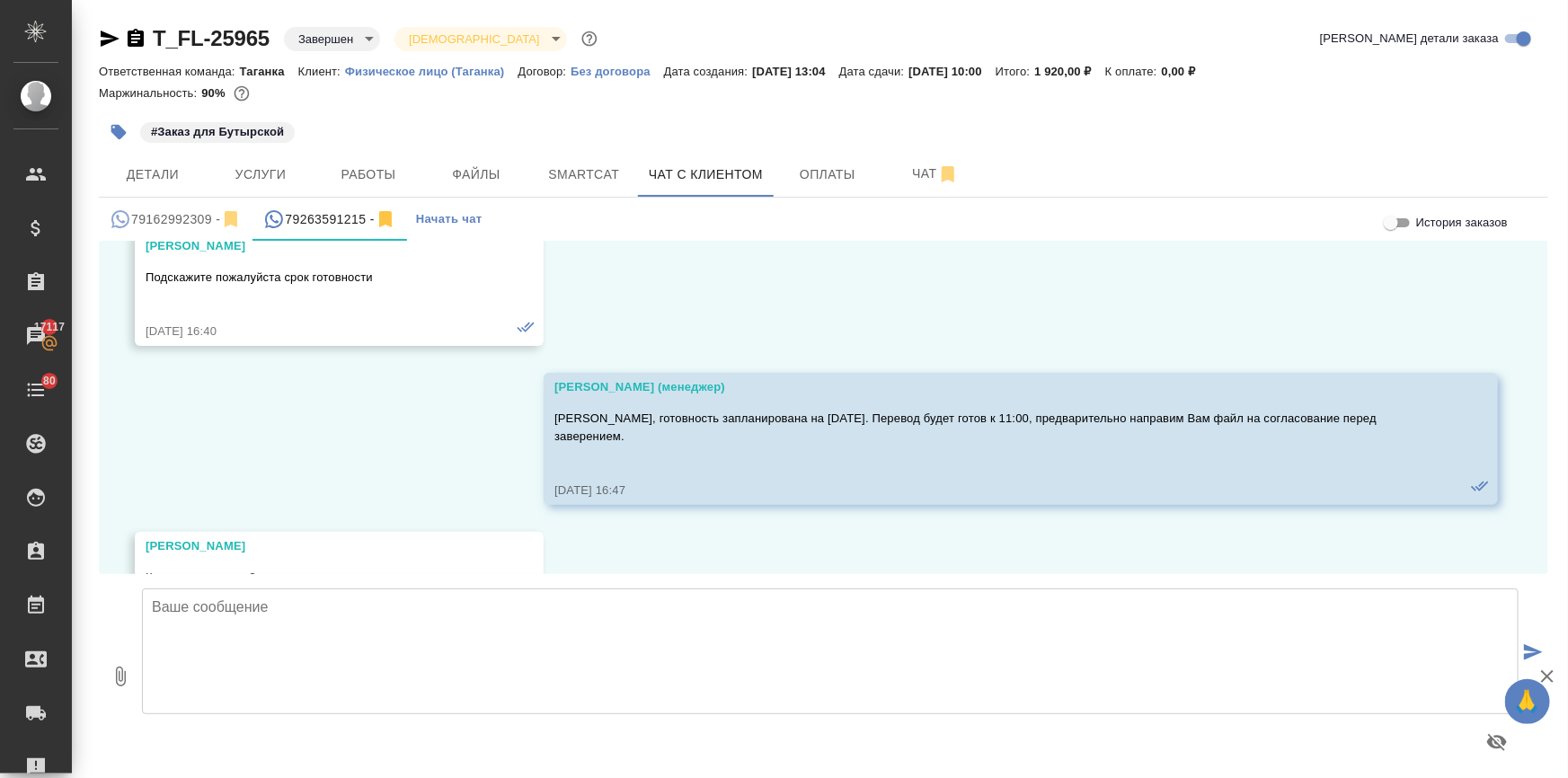
scroll to position [2675, 0]
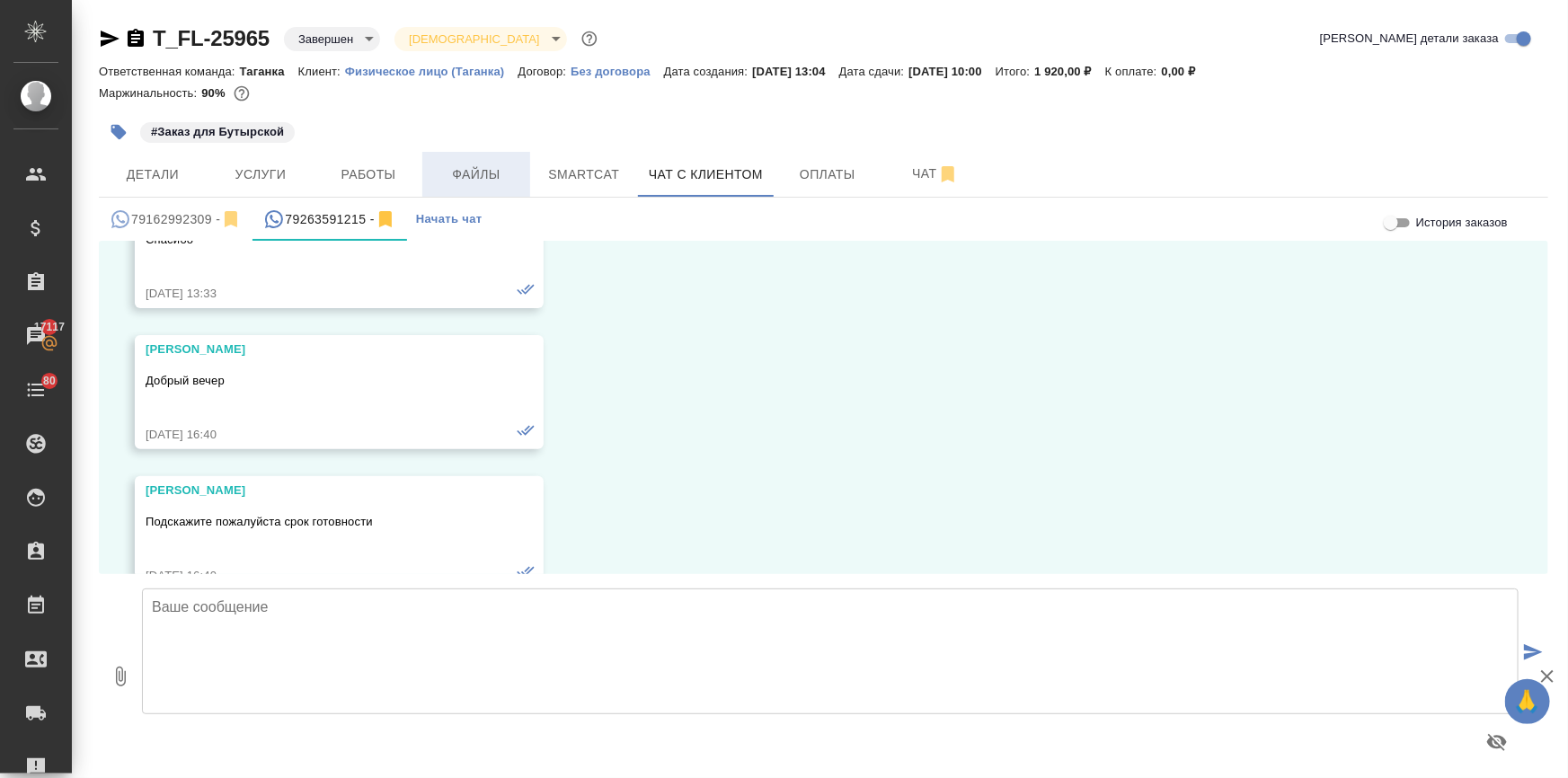
click at [466, 162] on button "Файлы" at bounding box center [475, 173] width 108 height 45
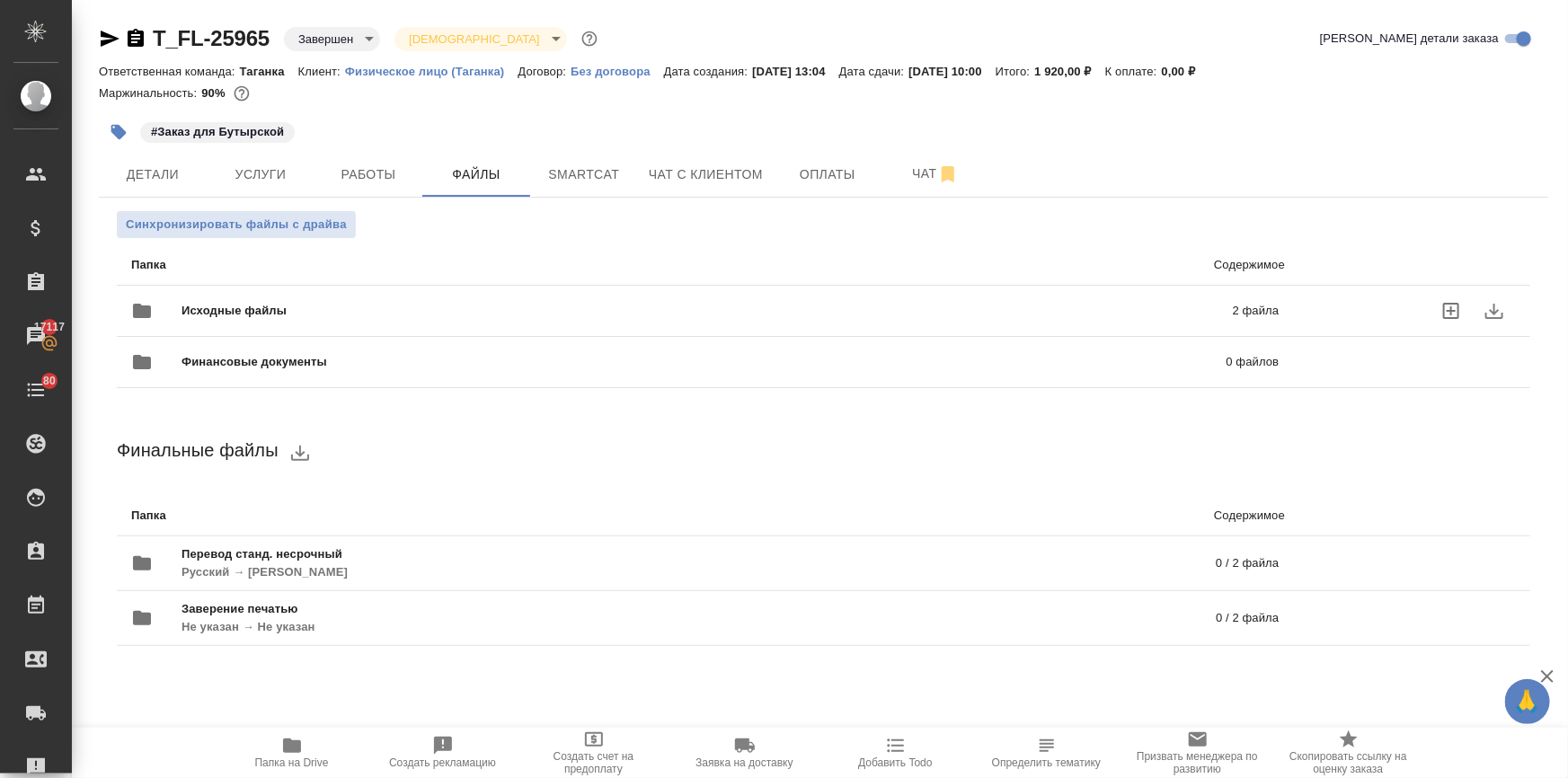
click at [269, 302] on span "Исходные файлы" at bounding box center [471, 310] width 577 height 18
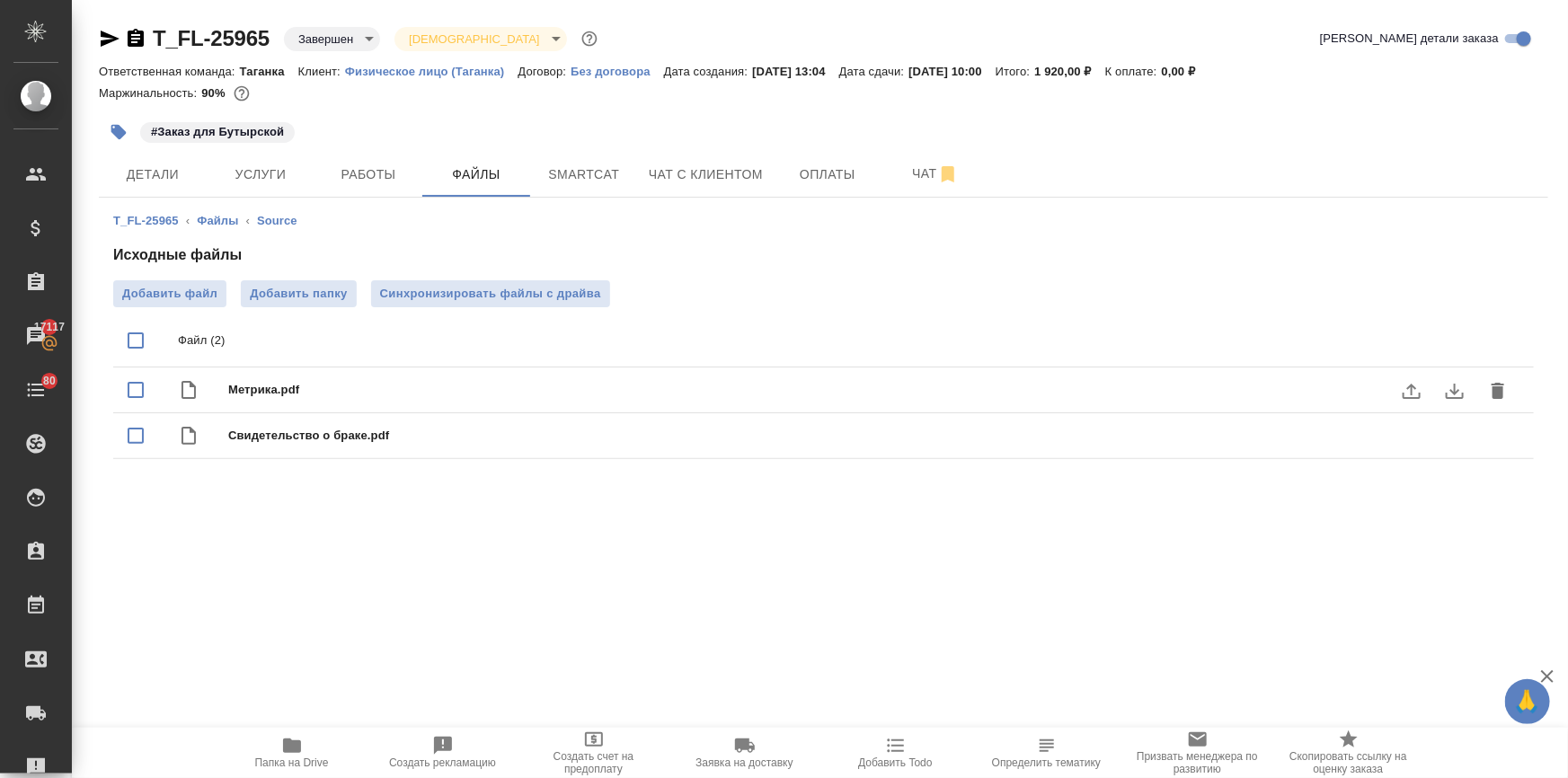
click at [1457, 389] on icon "download" at bounding box center [1455, 390] width 22 height 22
click at [1452, 435] on icon "download" at bounding box center [1454, 437] width 18 height 15
click at [686, 175] on span "Чат с клиентом" at bounding box center [706, 175] width 114 height 23
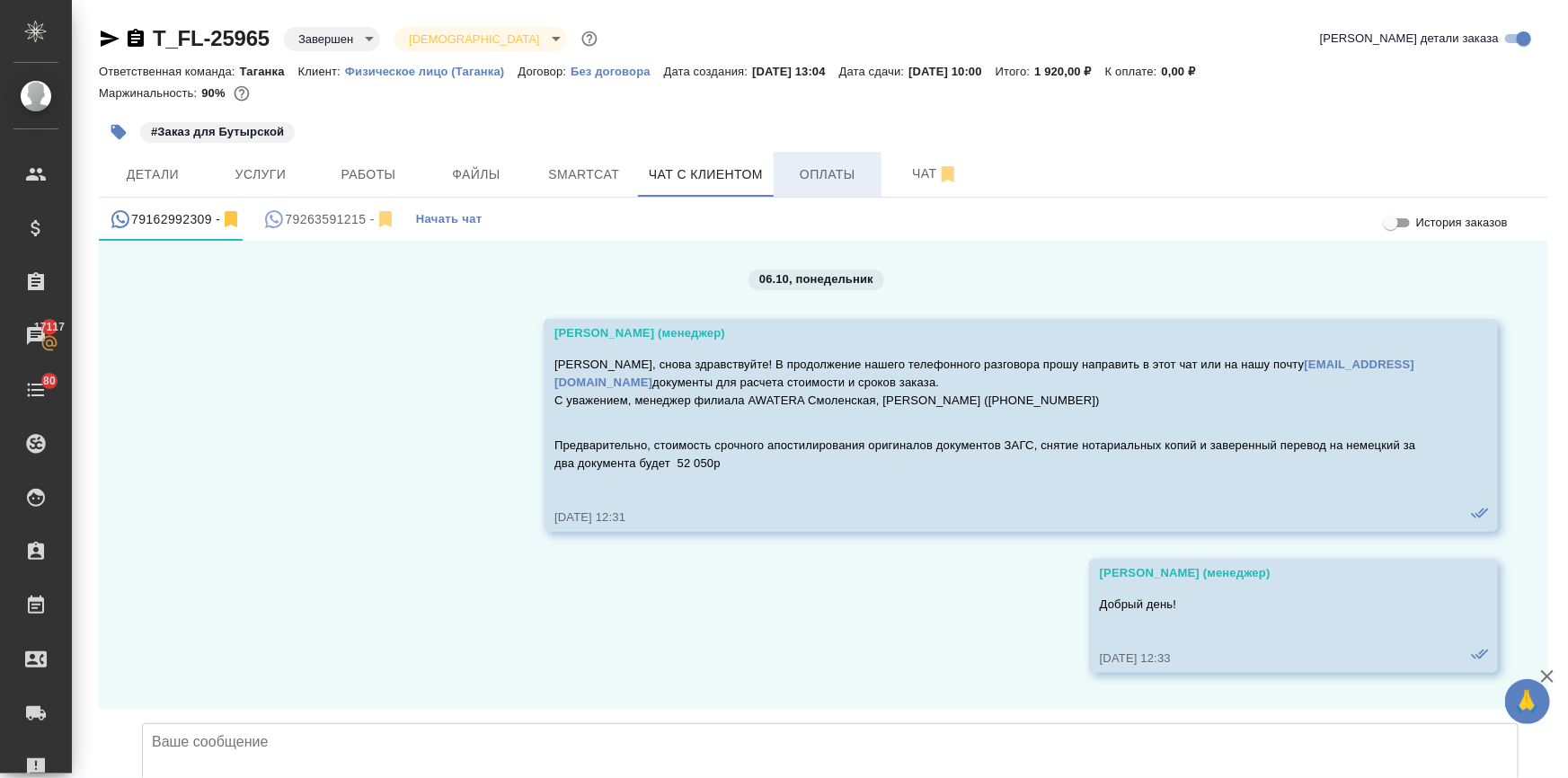
click at [816, 170] on span "Оплаты" at bounding box center [827, 175] width 87 height 23
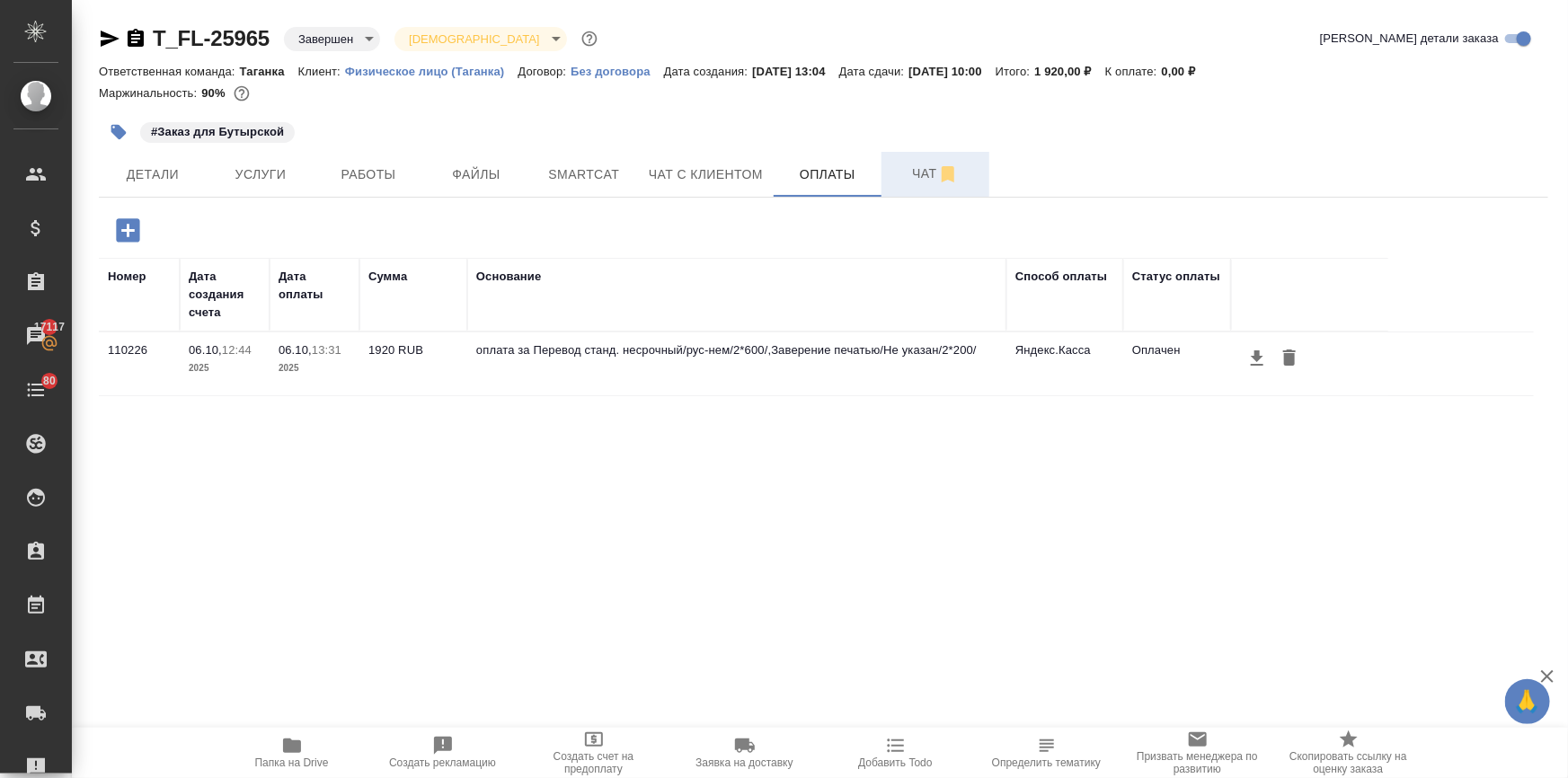
click at [921, 170] on span "Чат" at bounding box center [935, 174] width 87 height 23
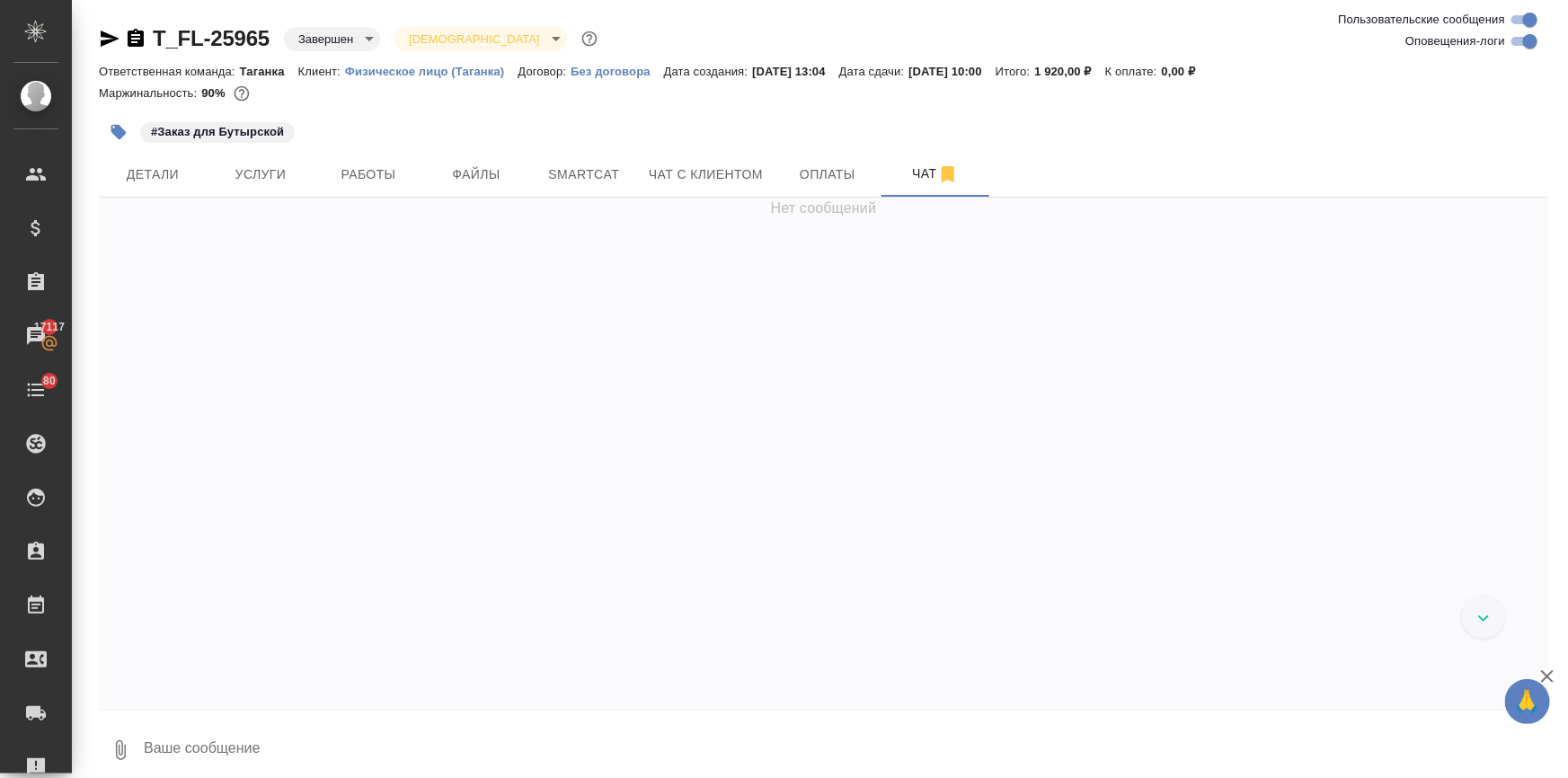
scroll to position [2997, 0]
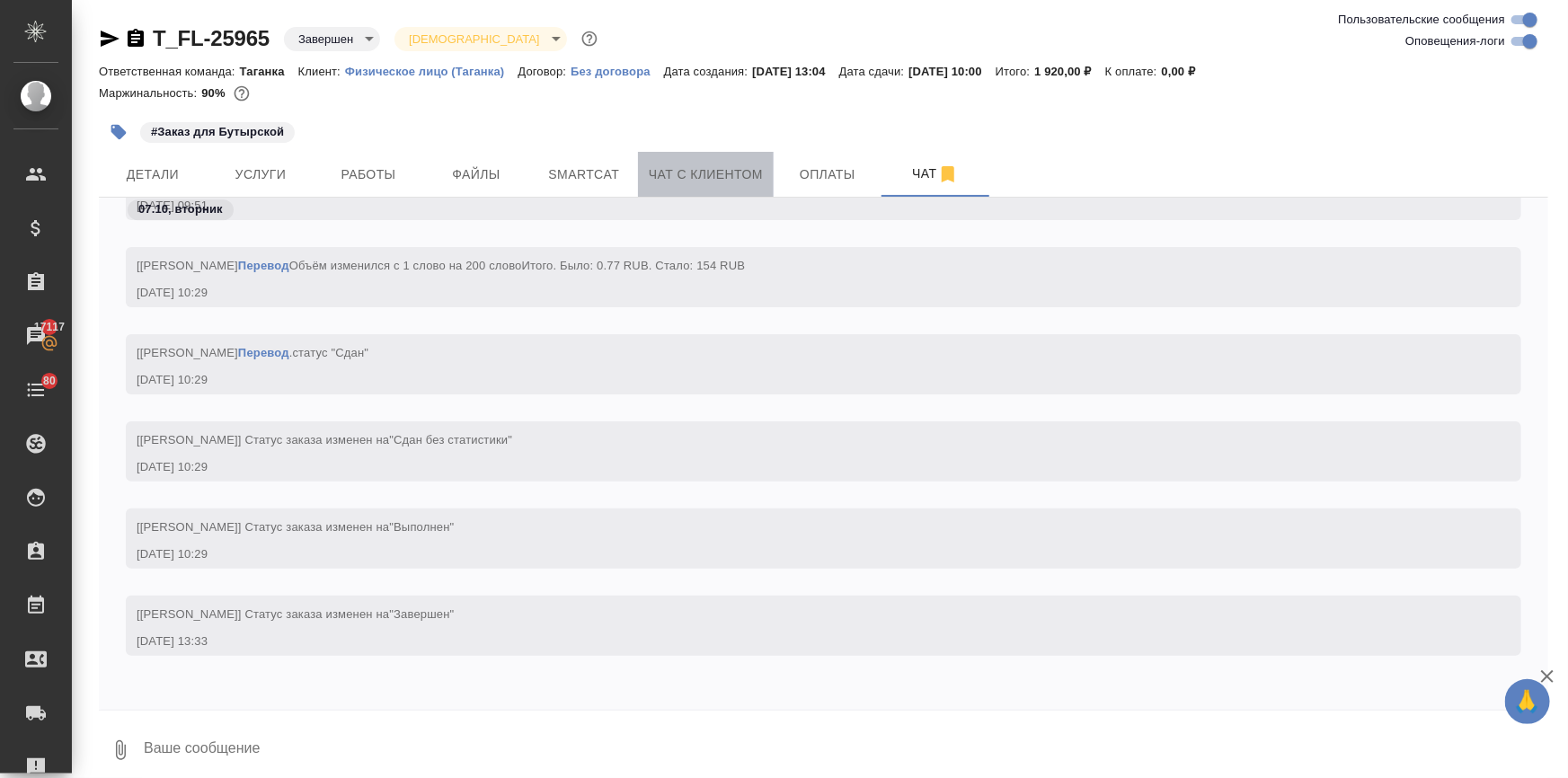
click at [734, 172] on span "Чат с клиентом" at bounding box center [706, 175] width 114 height 23
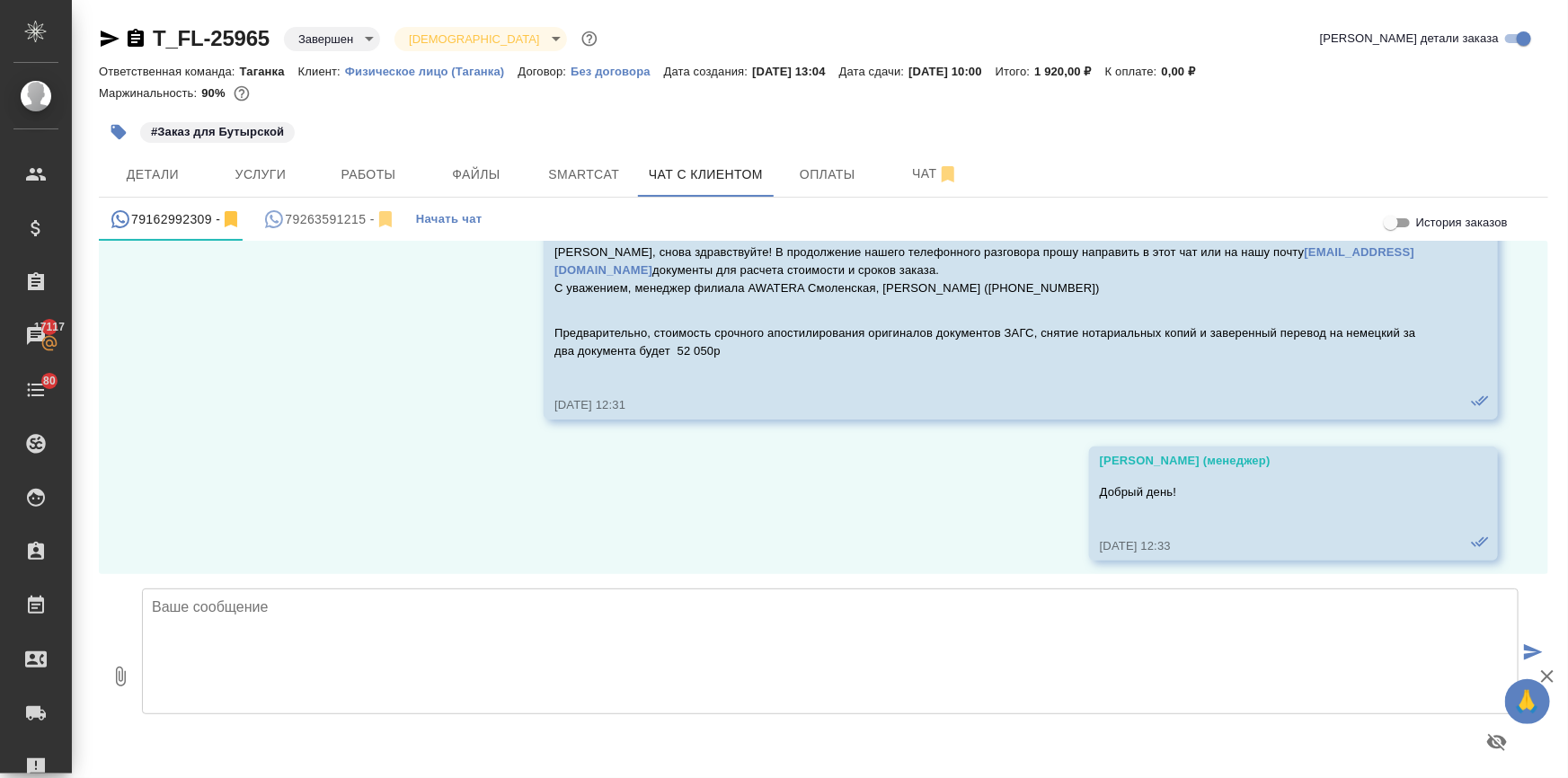
scroll to position [125, 0]
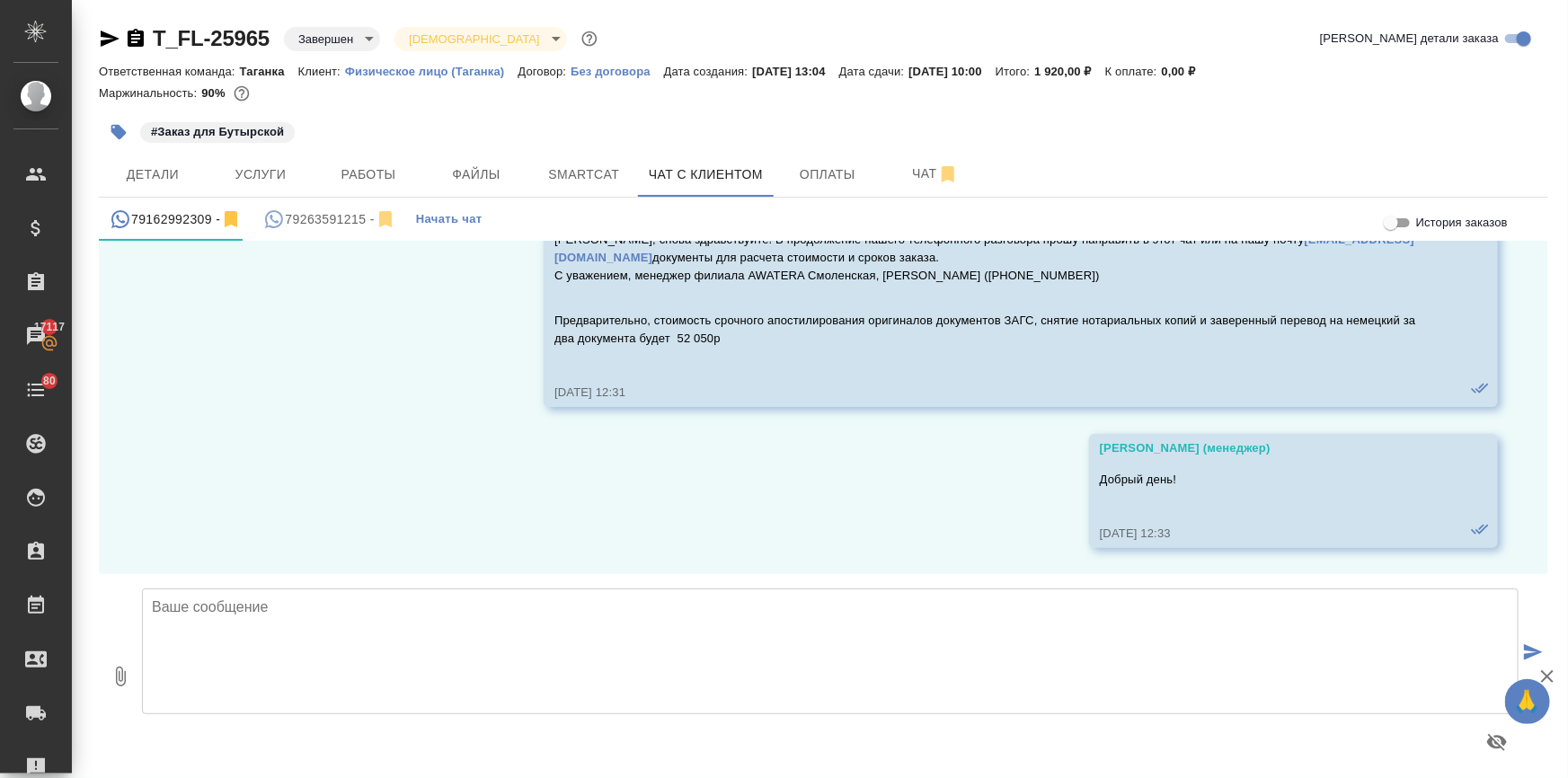
click at [322, 217] on div "79263591215 -" at bounding box center [329, 220] width 132 height 23
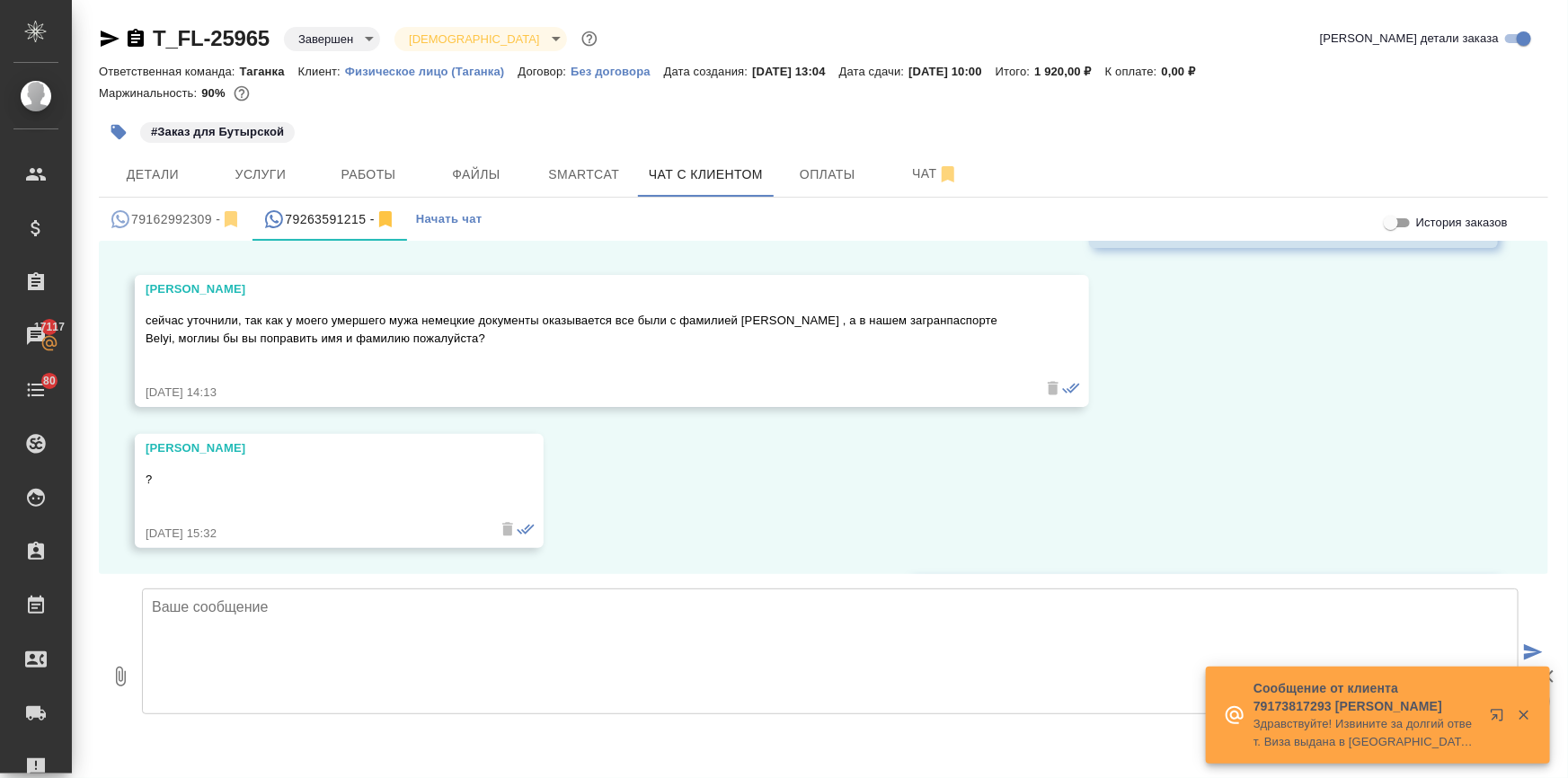
scroll to position [5123, 0]
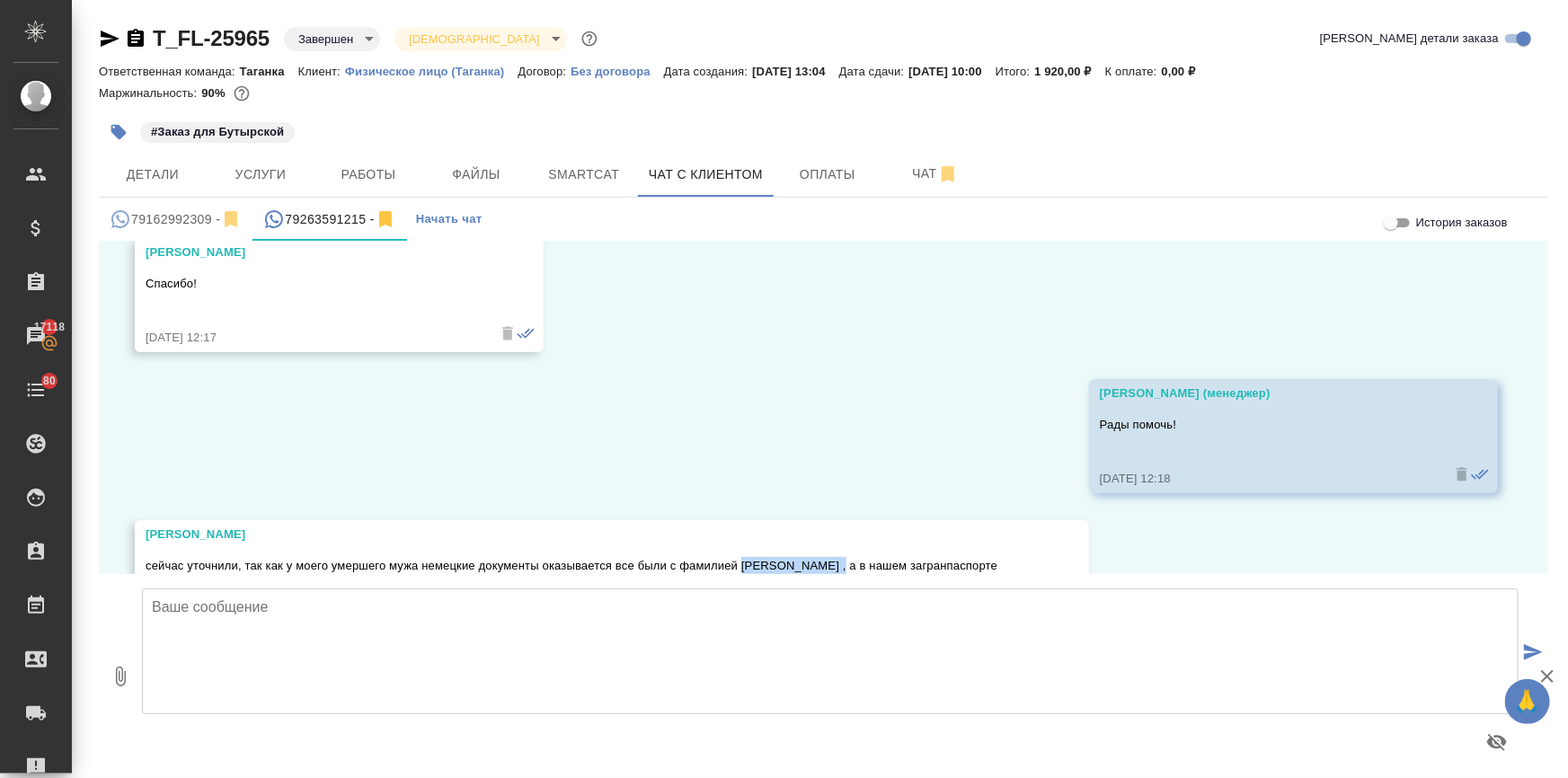
drag, startPoint x: 740, startPoint y: 549, endPoint x: 850, endPoint y: 548, distance: 110.0
click at [850, 557] on p "сейчас уточнили, так как у моего умершего мужа немецкие документы оказывается в…" at bounding box center [586, 575] width 880 height 36
copy p "[PERSON_NAME]"
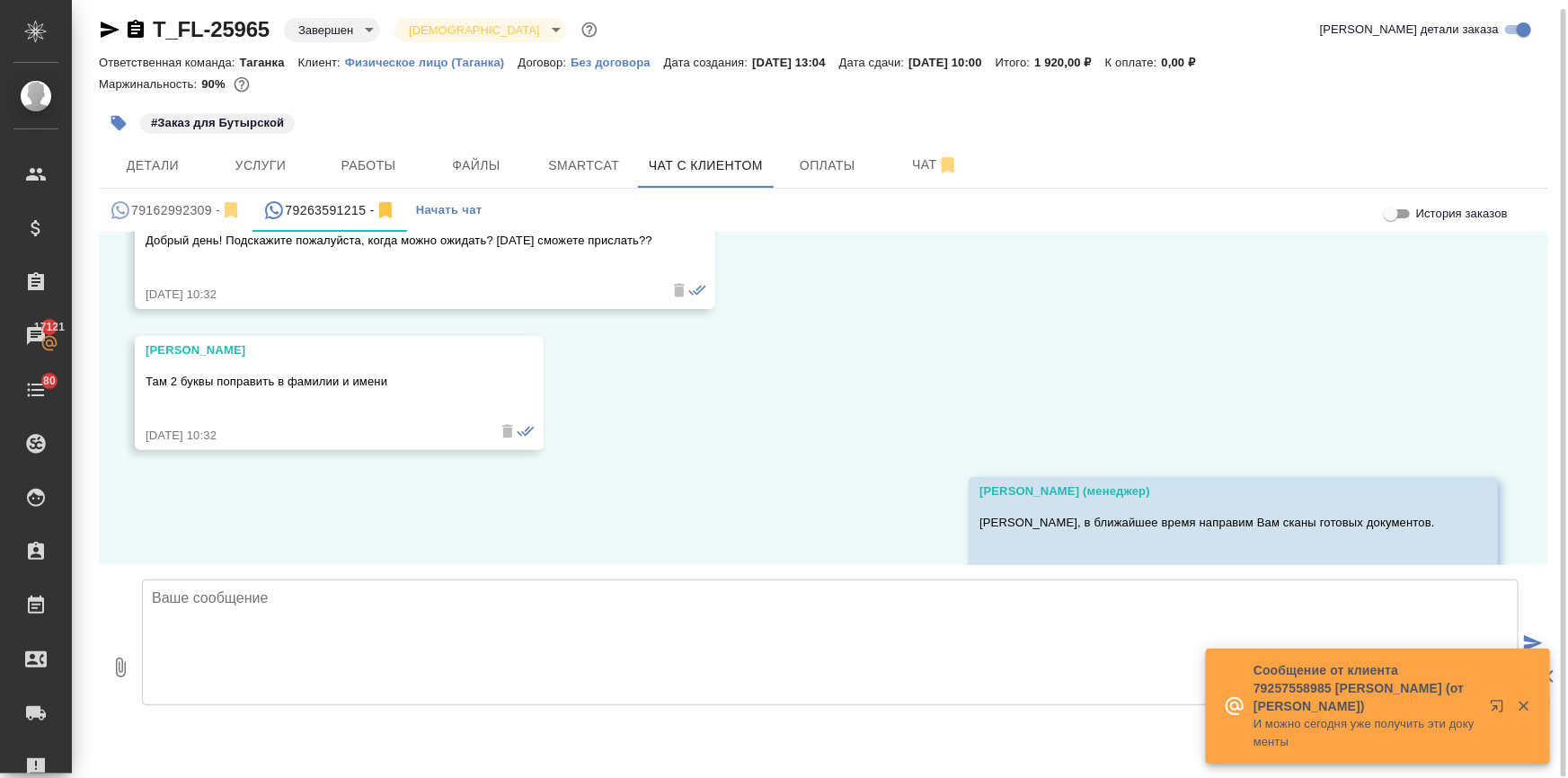
scroll to position [6838, 0]
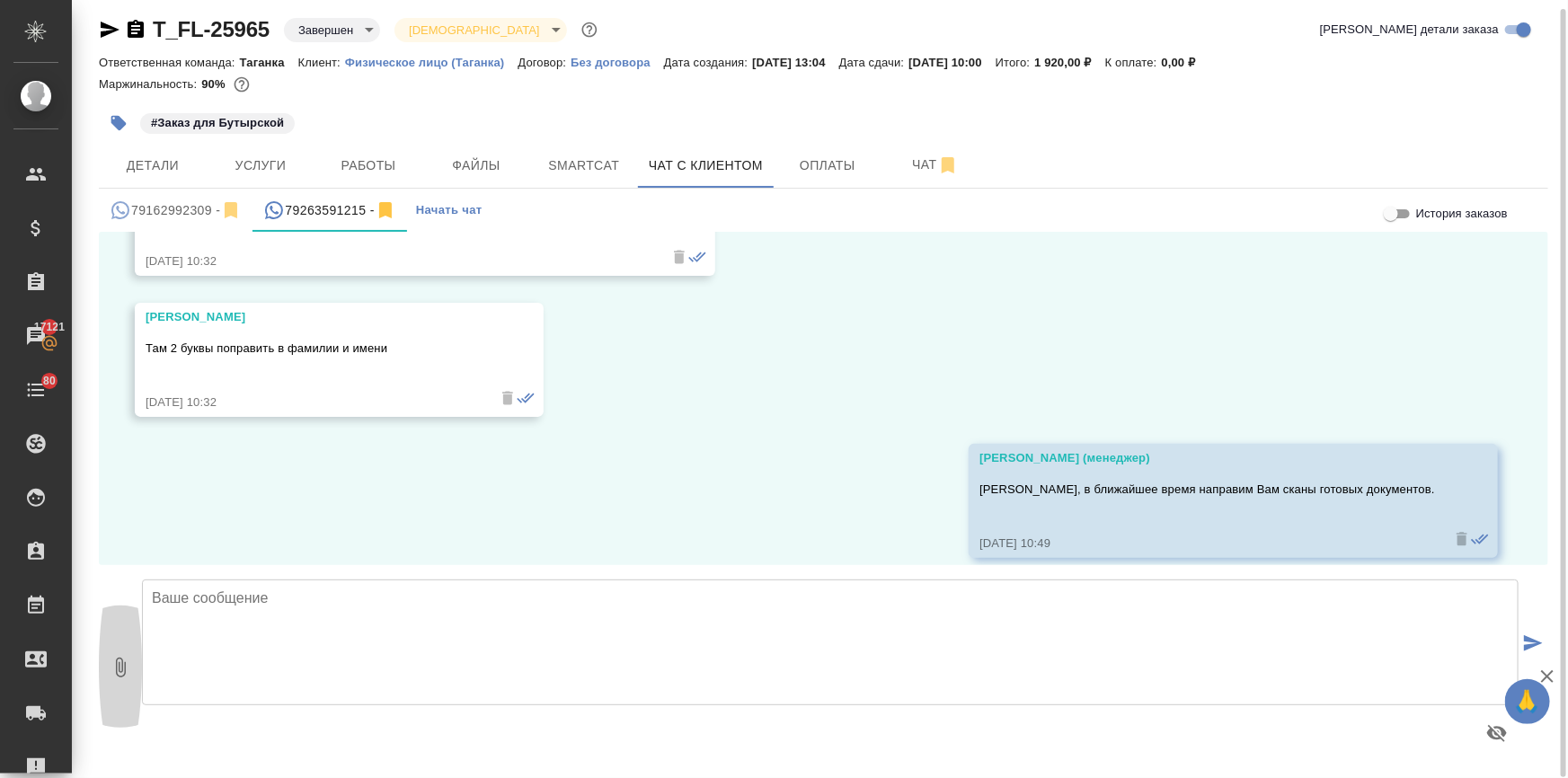
click at [110, 656] on icon "button" at bounding box center [120, 667] width 22 height 22
click at [104, 673] on button "0" at bounding box center [120, 667] width 43 height 204
type input "C:\fakepath\doc06883720251009111634.pdf"
click at [400, 588] on textarea at bounding box center [830, 642] width 1377 height 126
click at [150, 596] on textarea "Направляю Вам сканы готовых переводов во вложении." at bounding box center [830, 642] width 1377 height 126
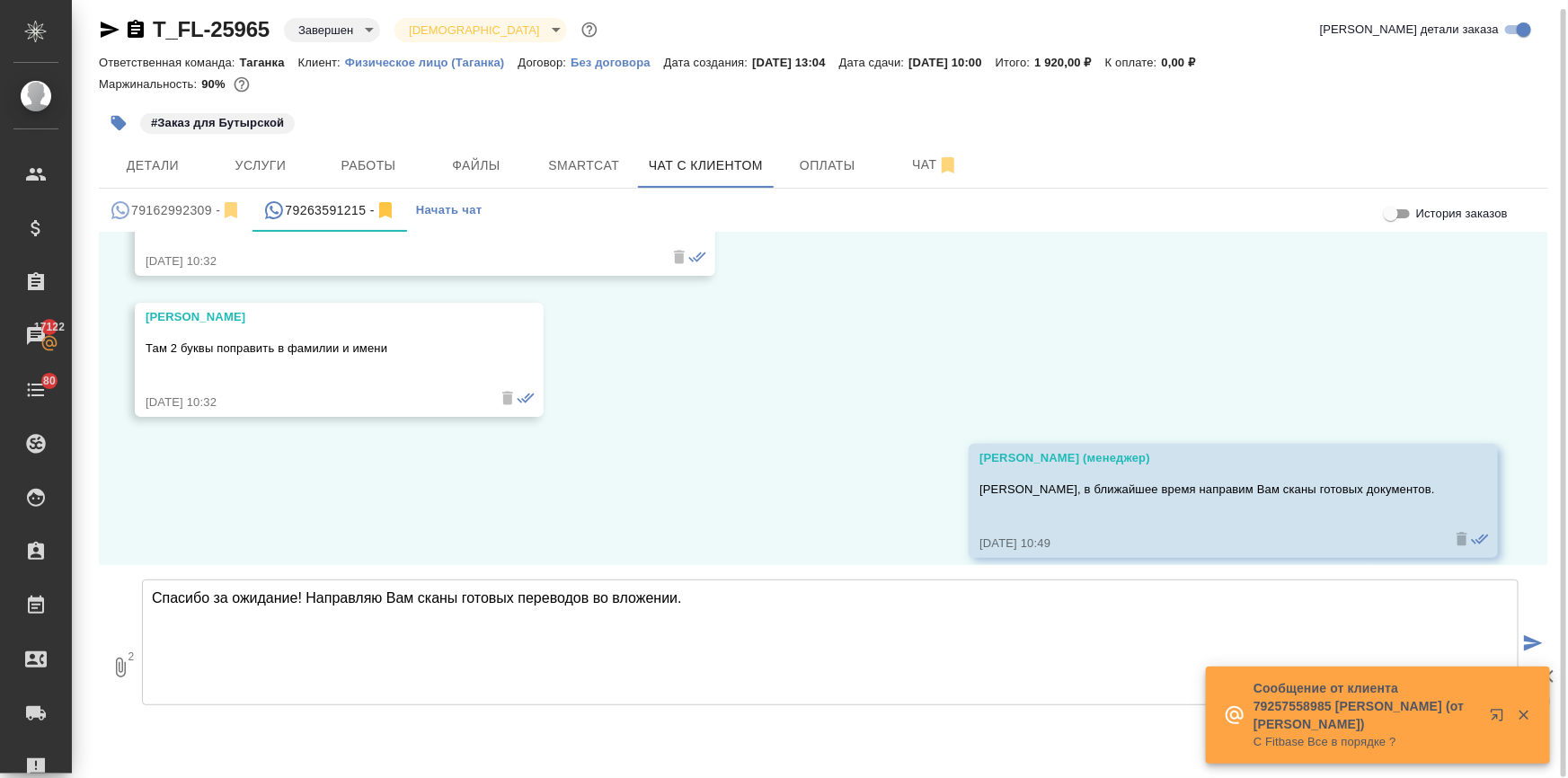
click at [735, 608] on textarea "Спасибо за ожидание! Направляю Вам сканы готовых переводов во вложении." at bounding box center [830, 642] width 1377 height 126
type textarea "Спасибо за ожидание! Направляю Вам сканы готовых переводов во вложении."
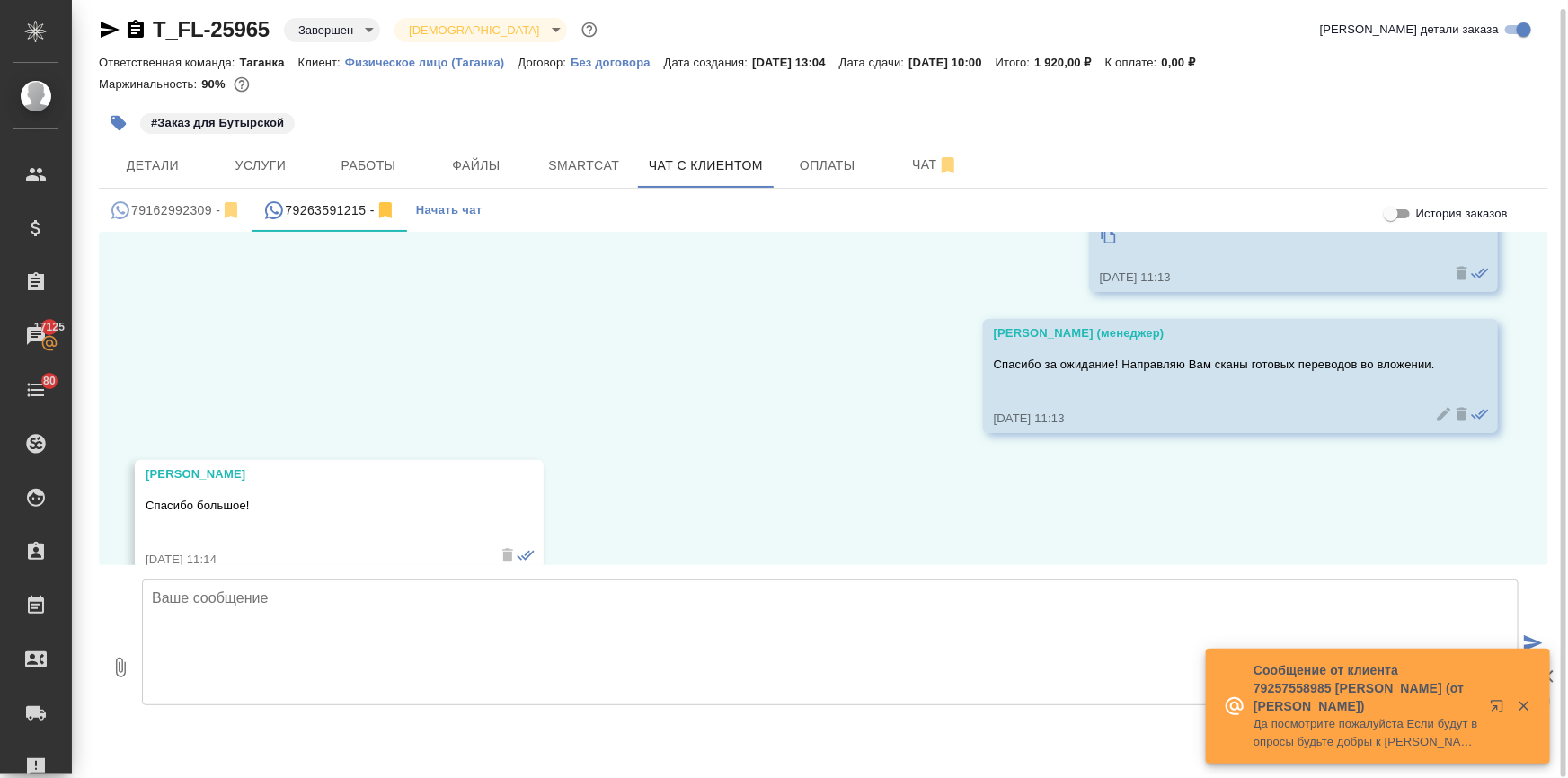
scroll to position [7402, 0]
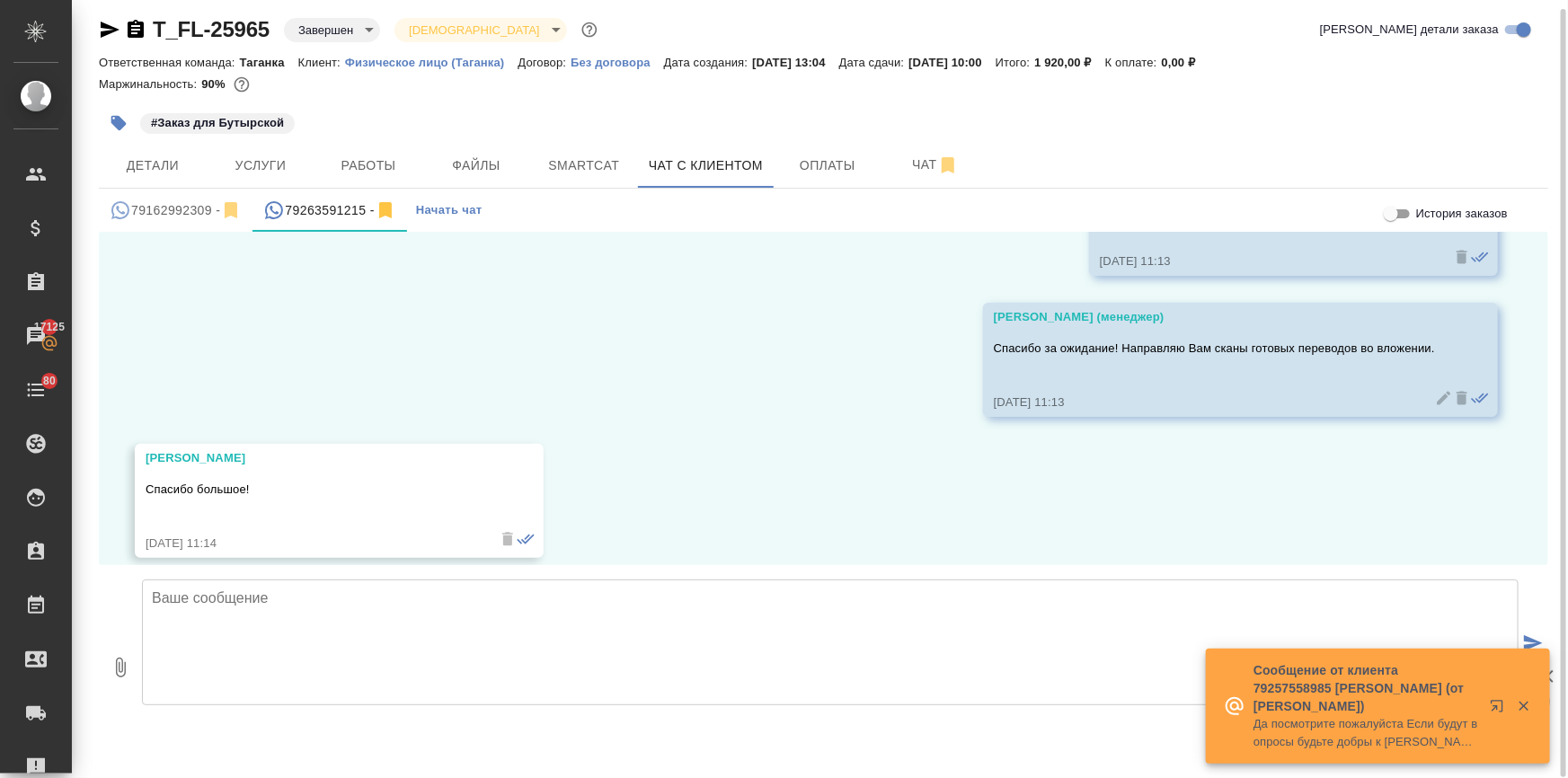
click at [282, 612] on textarea at bounding box center [830, 642] width 1377 height 126
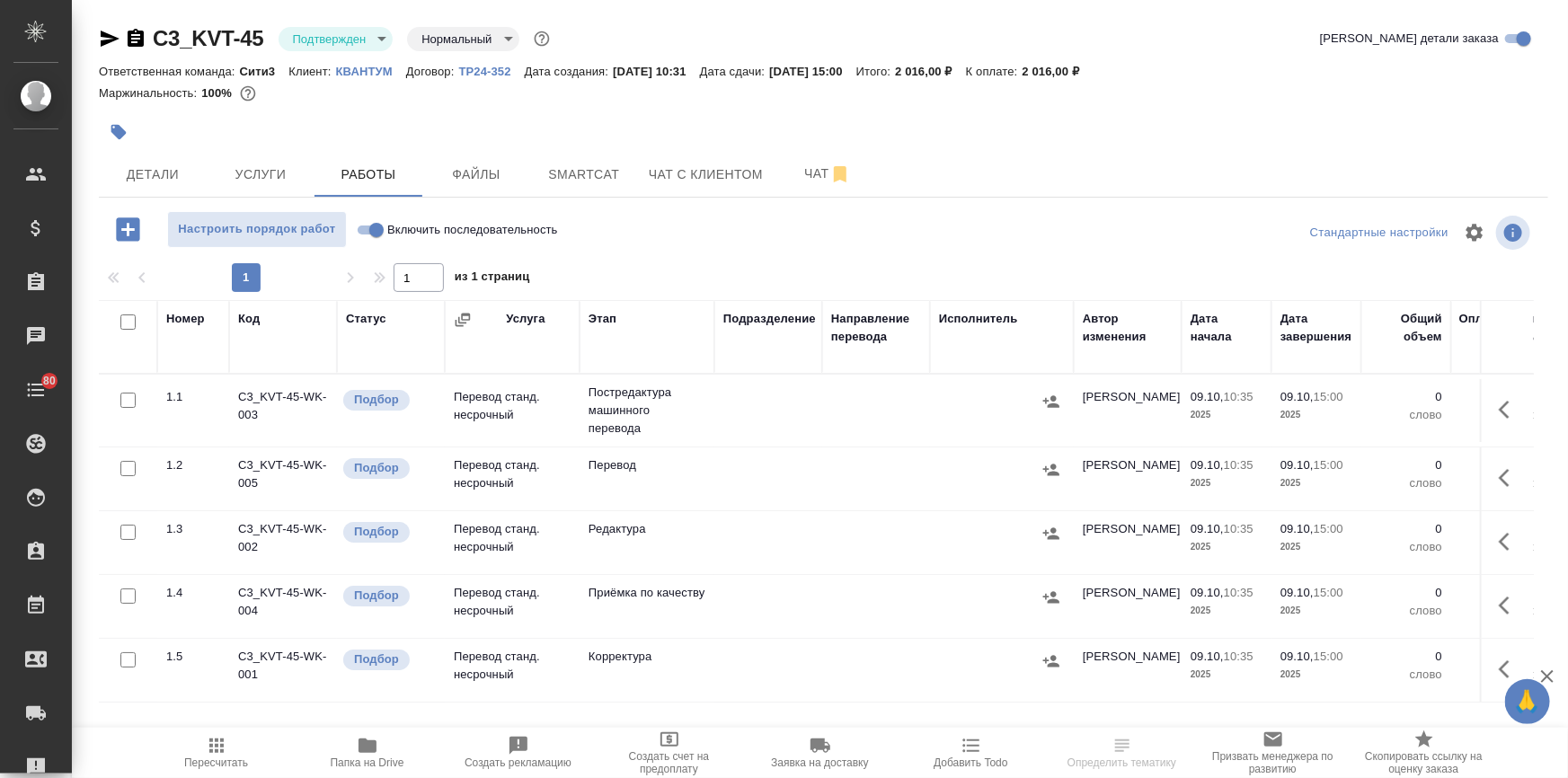
click at [125, 396] on input "checkbox" at bounding box center [128, 400] width 15 height 15
checkbox input "true"
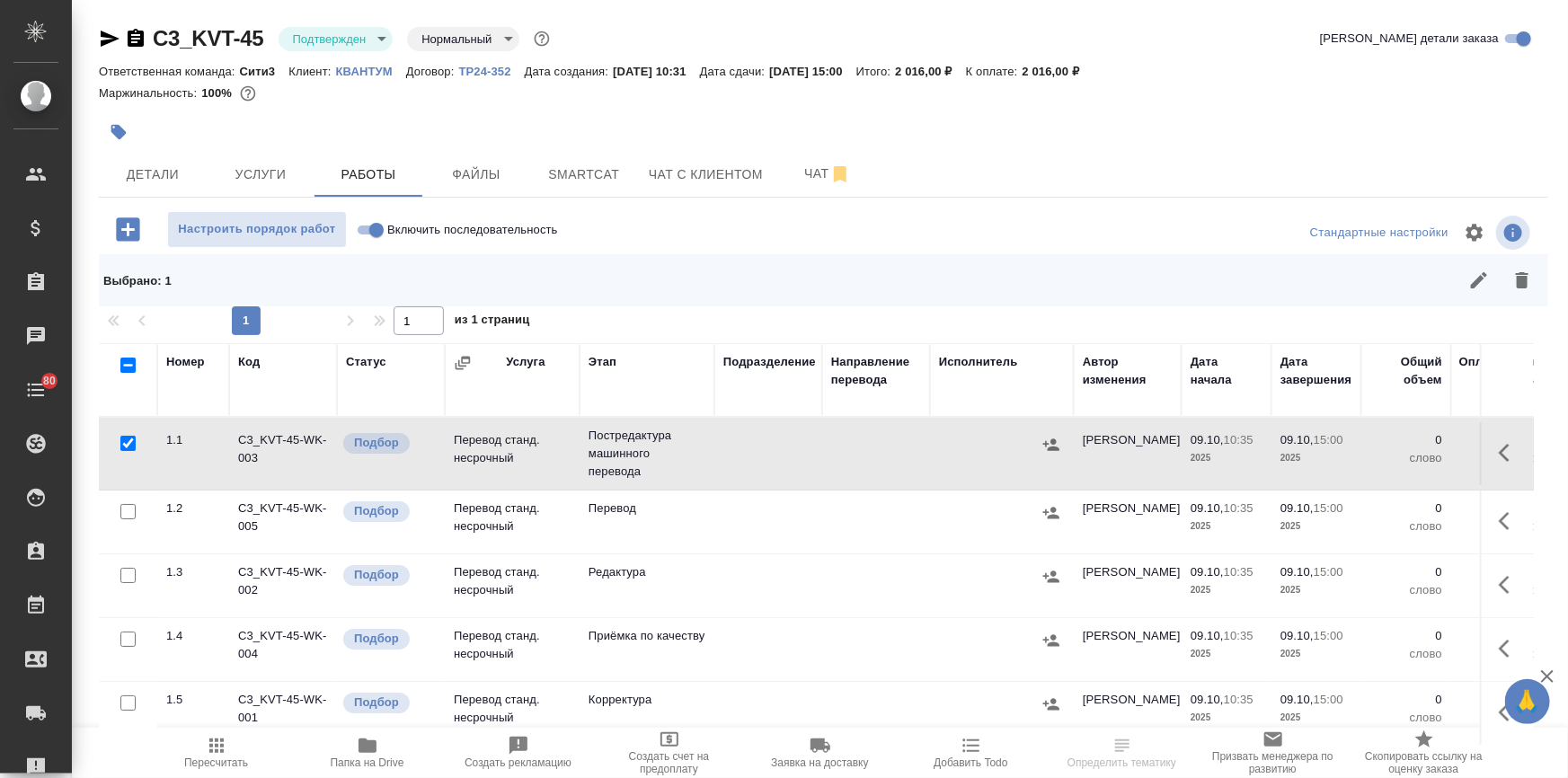
click at [122, 572] on input "checkbox" at bounding box center [128, 575] width 15 height 15
checkbox input "true"
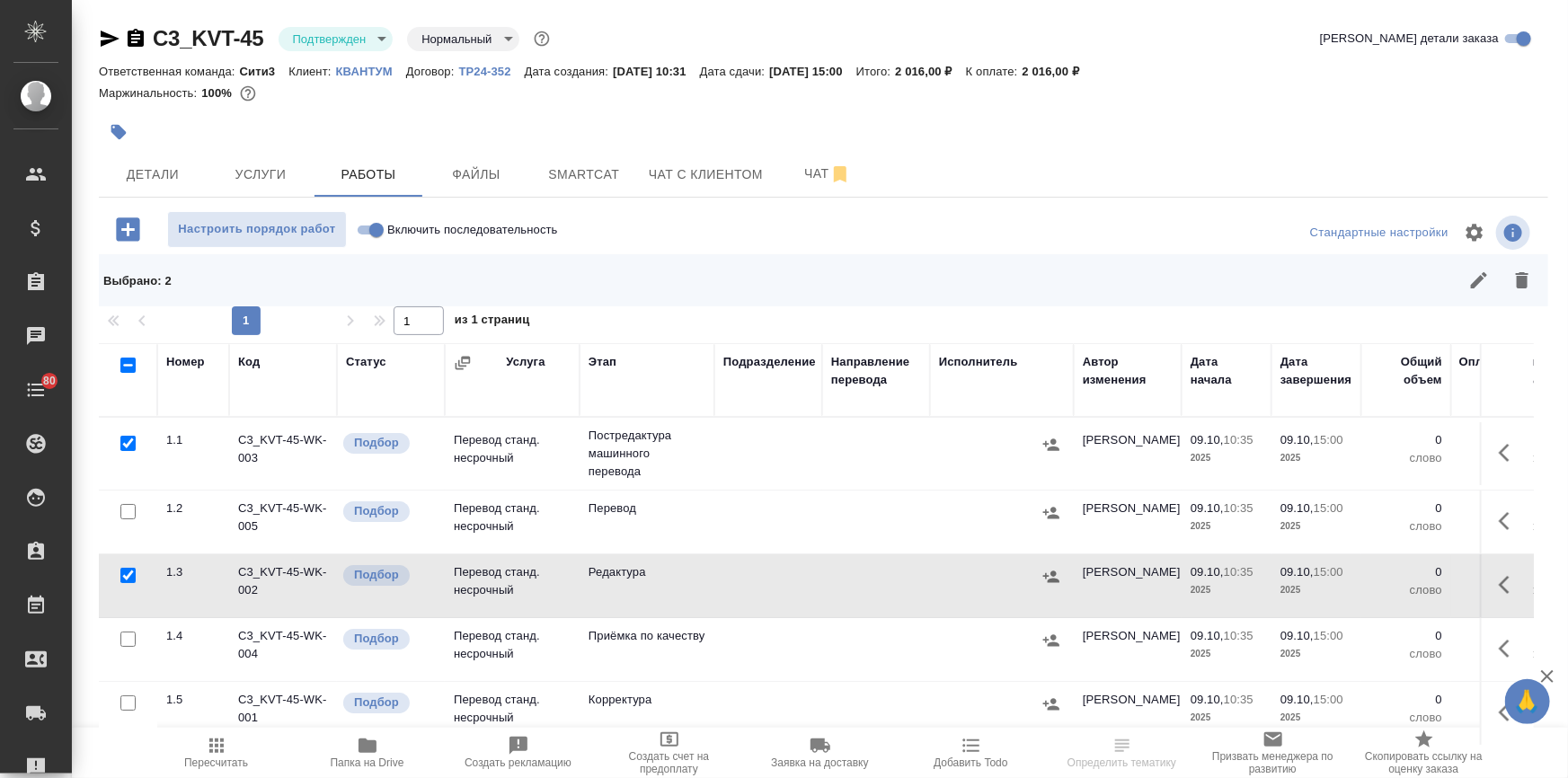
click at [123, 701] on input "checkbox" at bounding box center [128, 703] width 15 height 15
checkbox input "true"
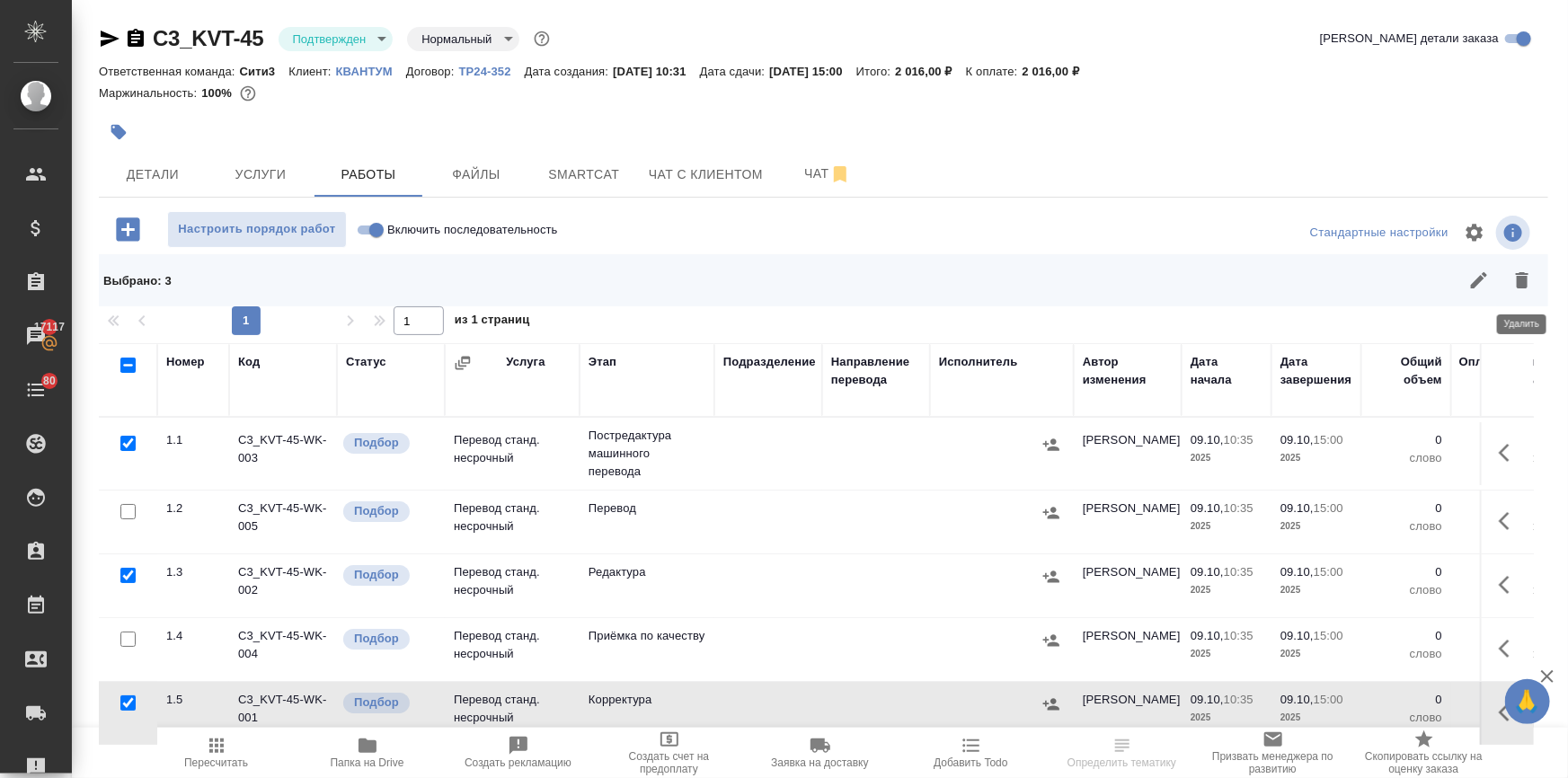
click at [1528, 291] on button "button" at bounding box center [1521, 280] width 43 height 43
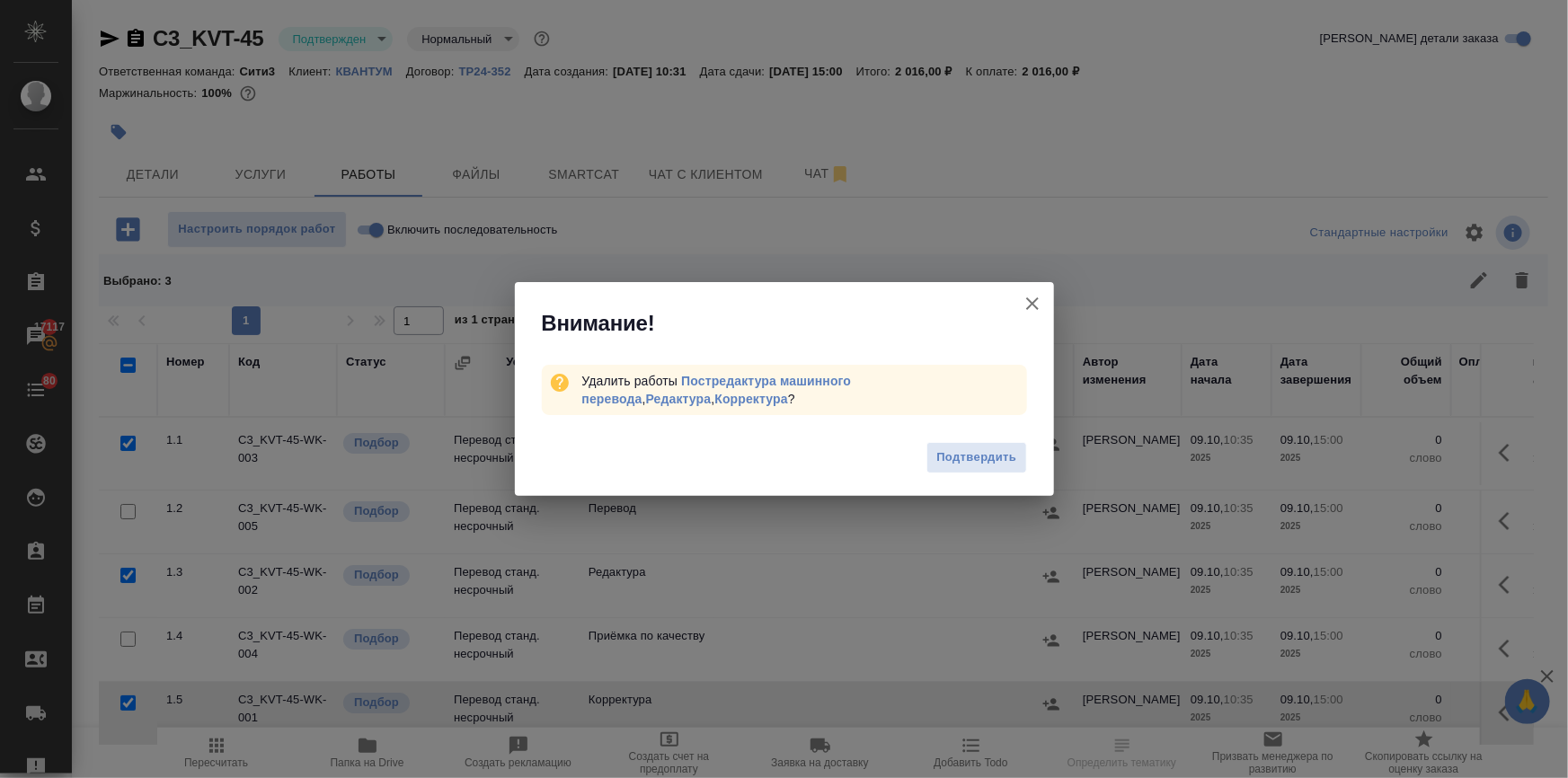
click at [997, 449] on span "Подтвердить" at bounding box center [976, 458] width 80 height 21
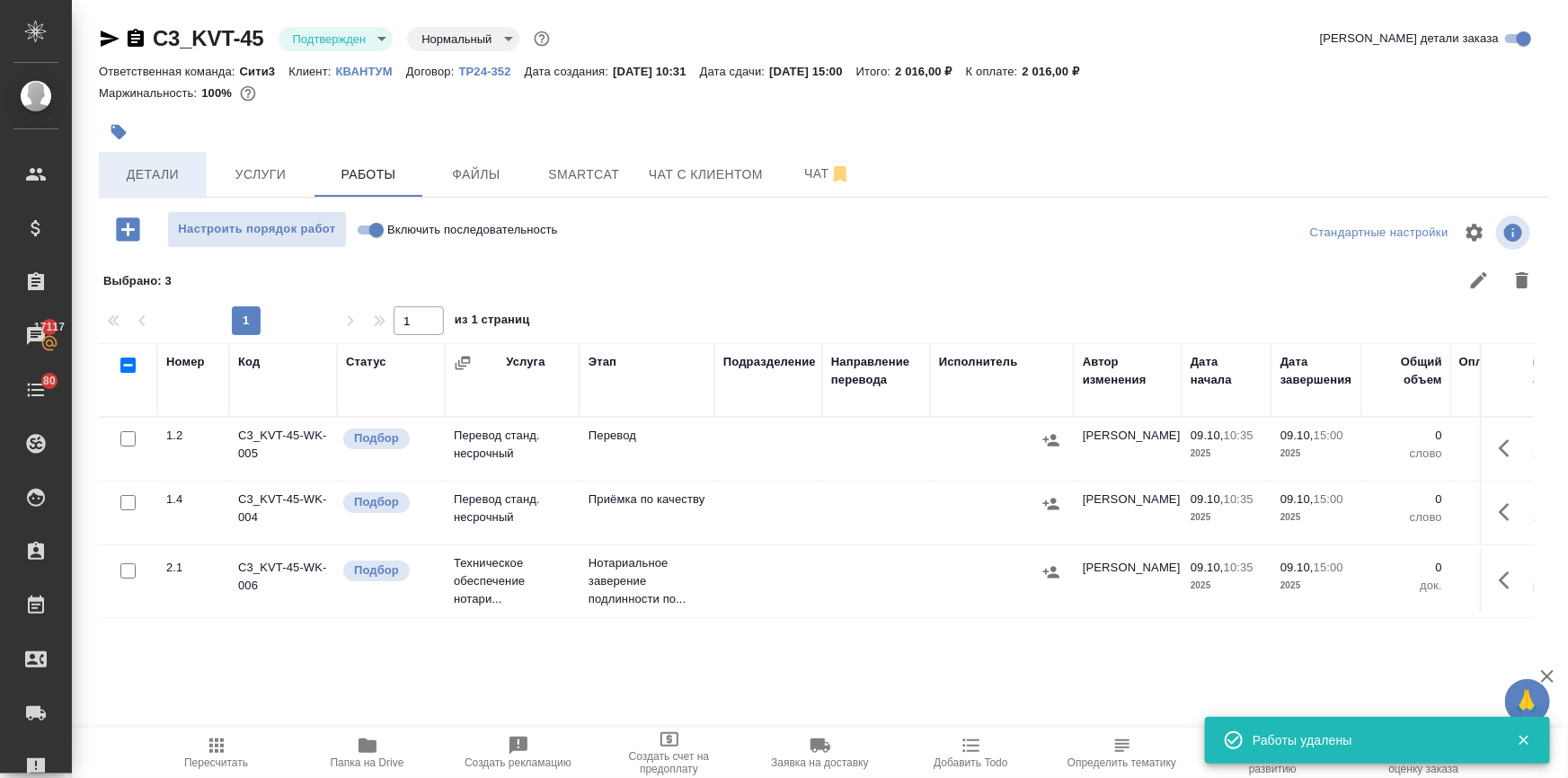
click at [139, 172] on span "Детали" at bounding box center [152, 175] width 87 height 23
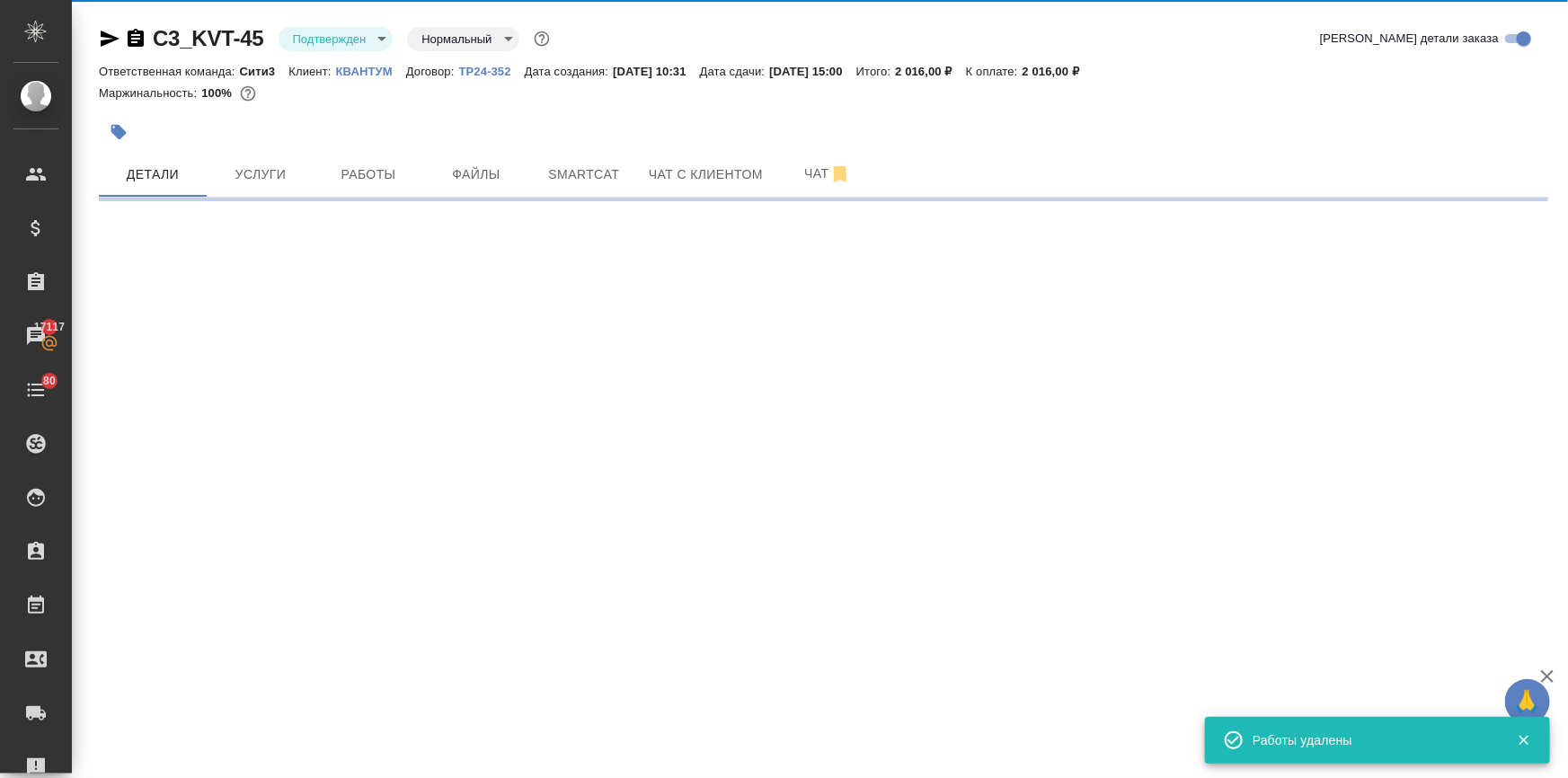
select select "RU"
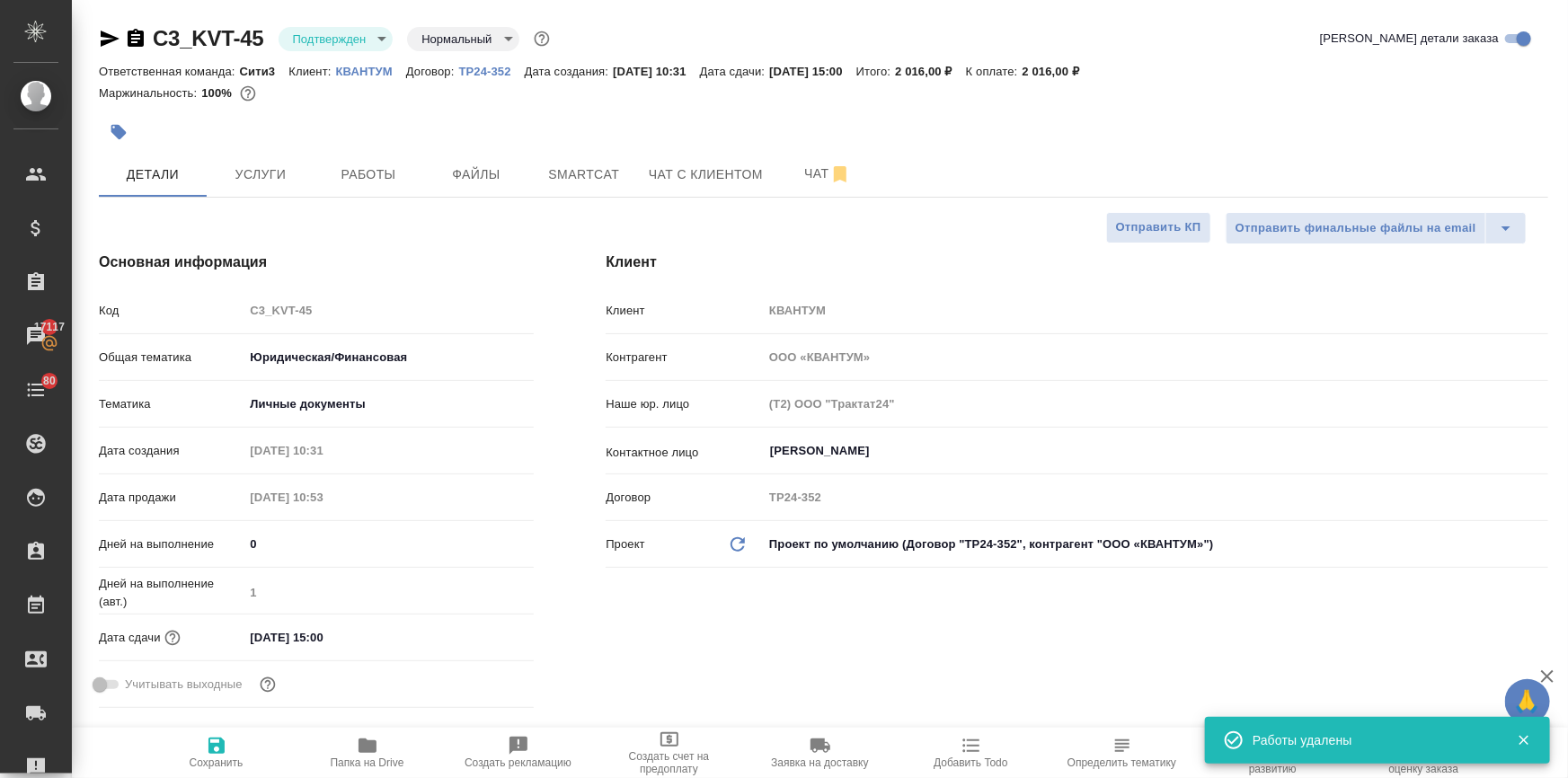
type textarea "x"
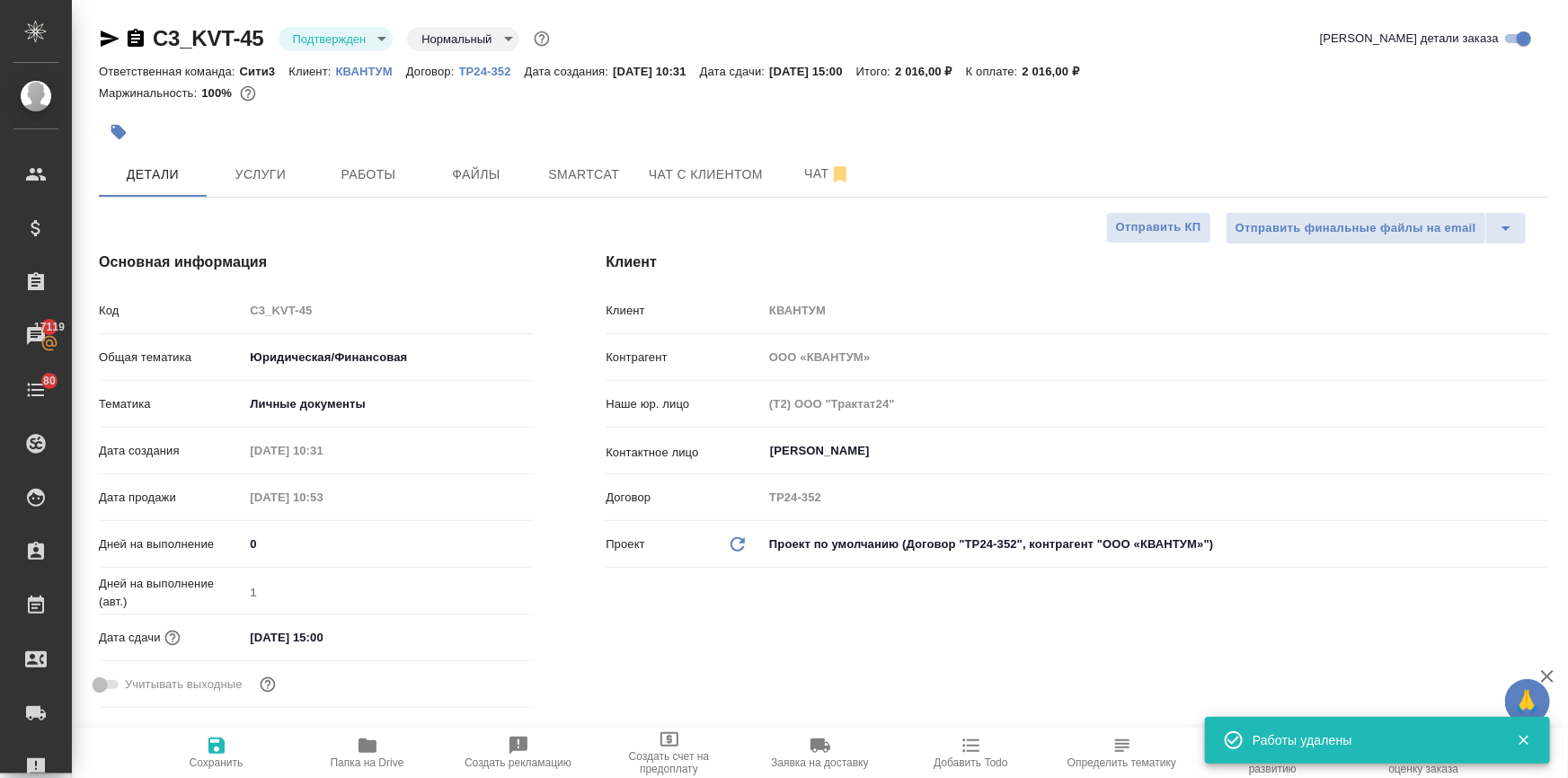
type textarea "x"
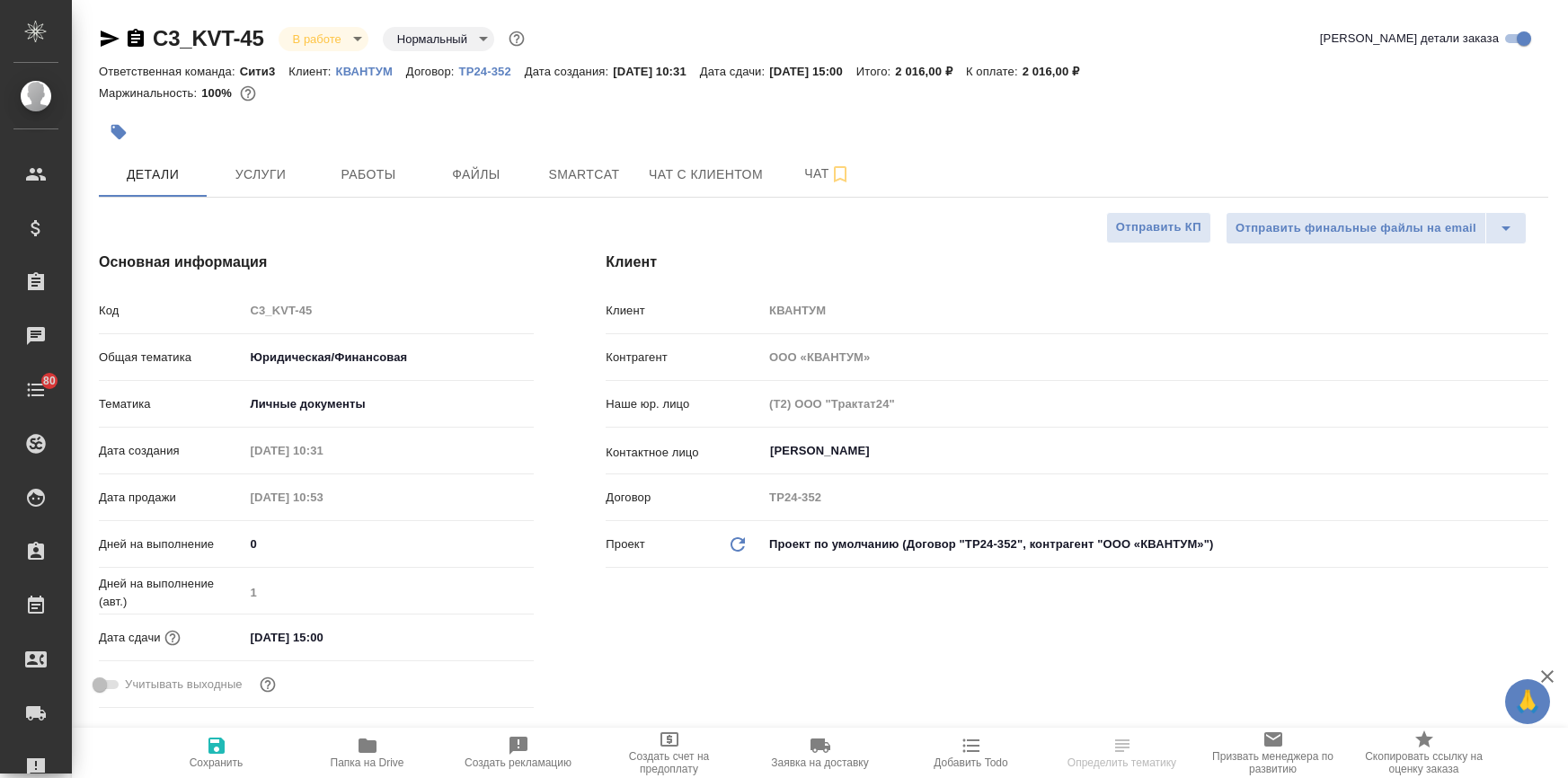
select select "RU"
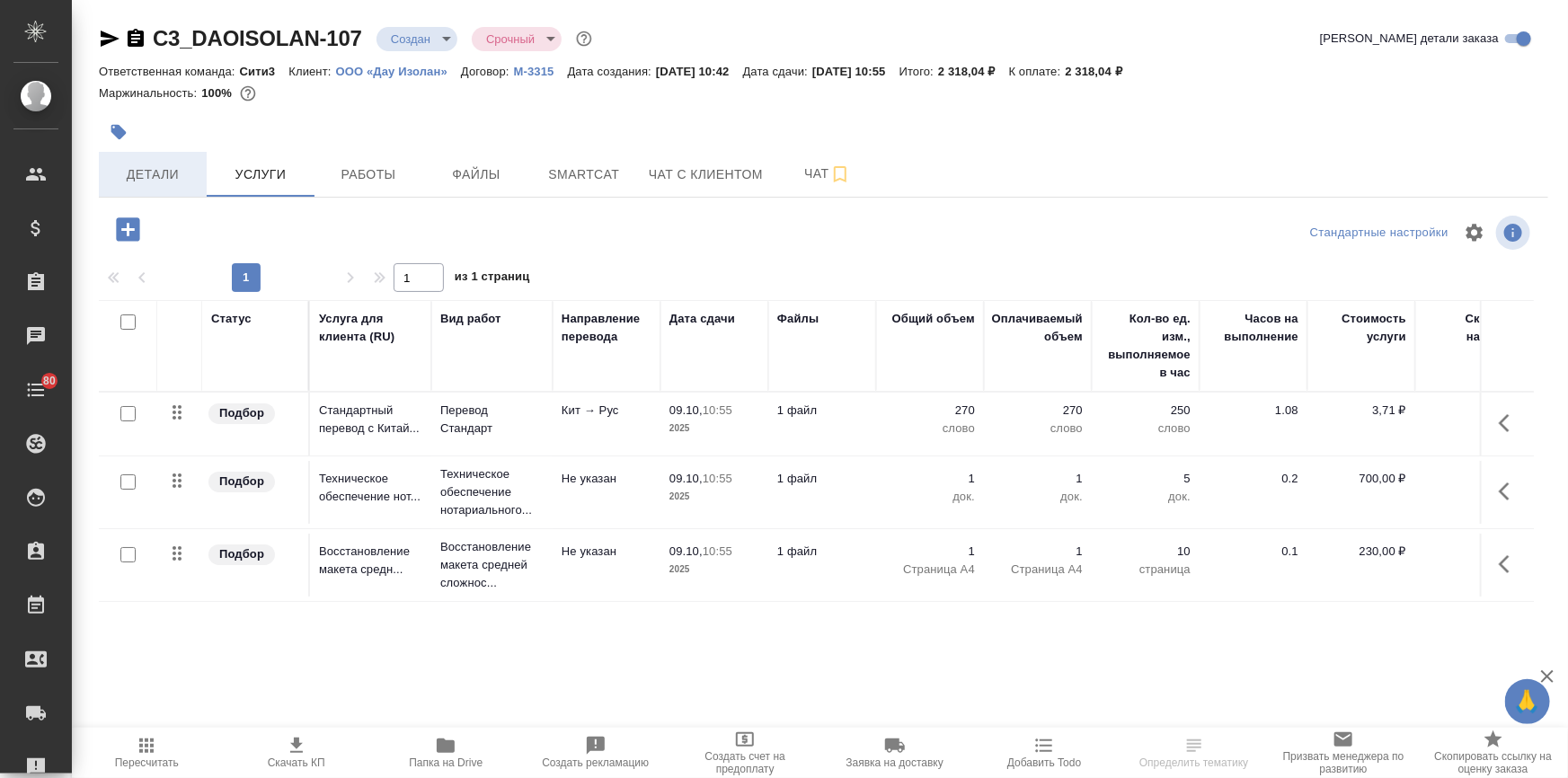
click at [135, 170] on span "Детали" at bounding box center [152, 175] width 87 height 23
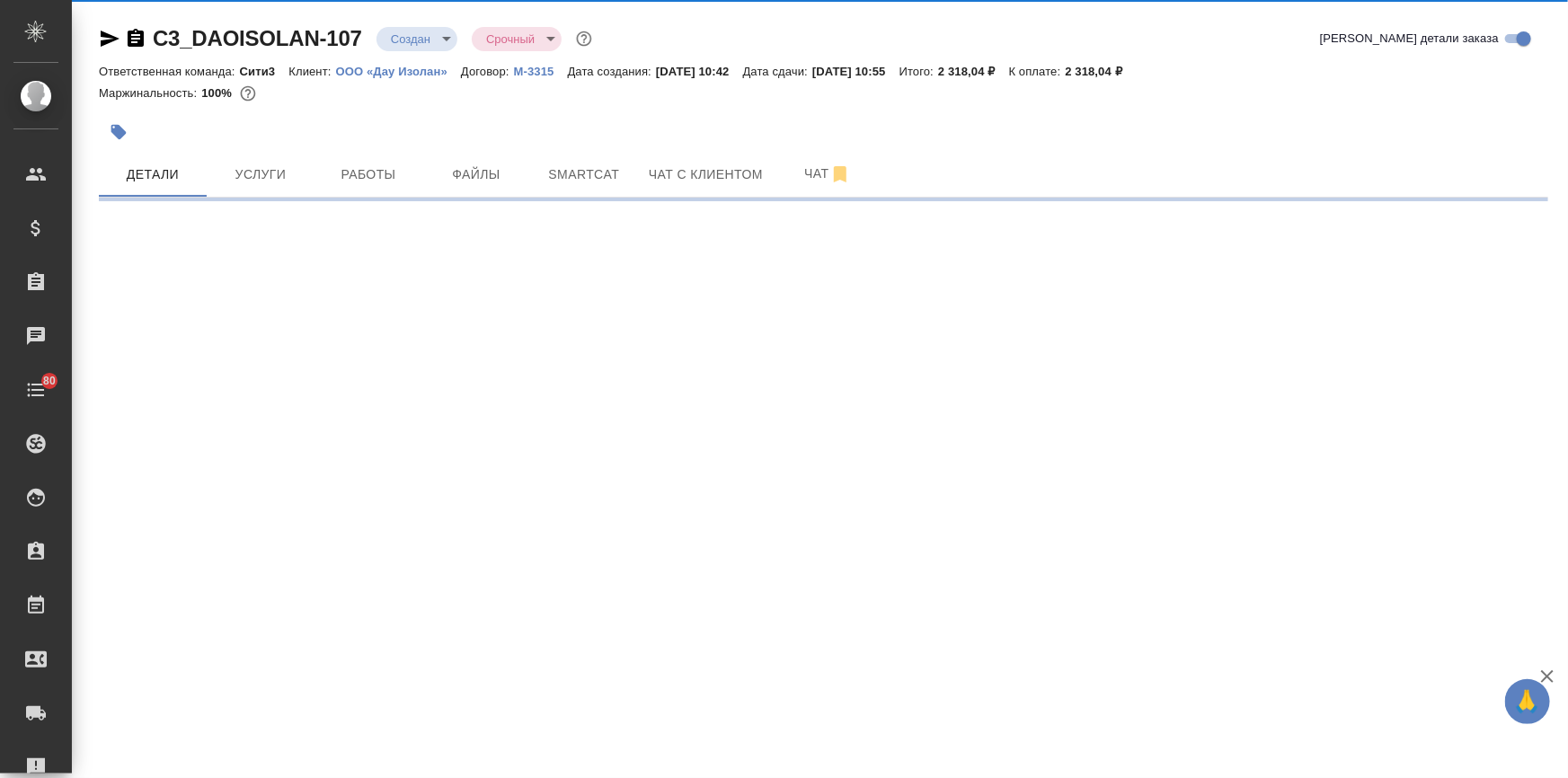
select select "RU"
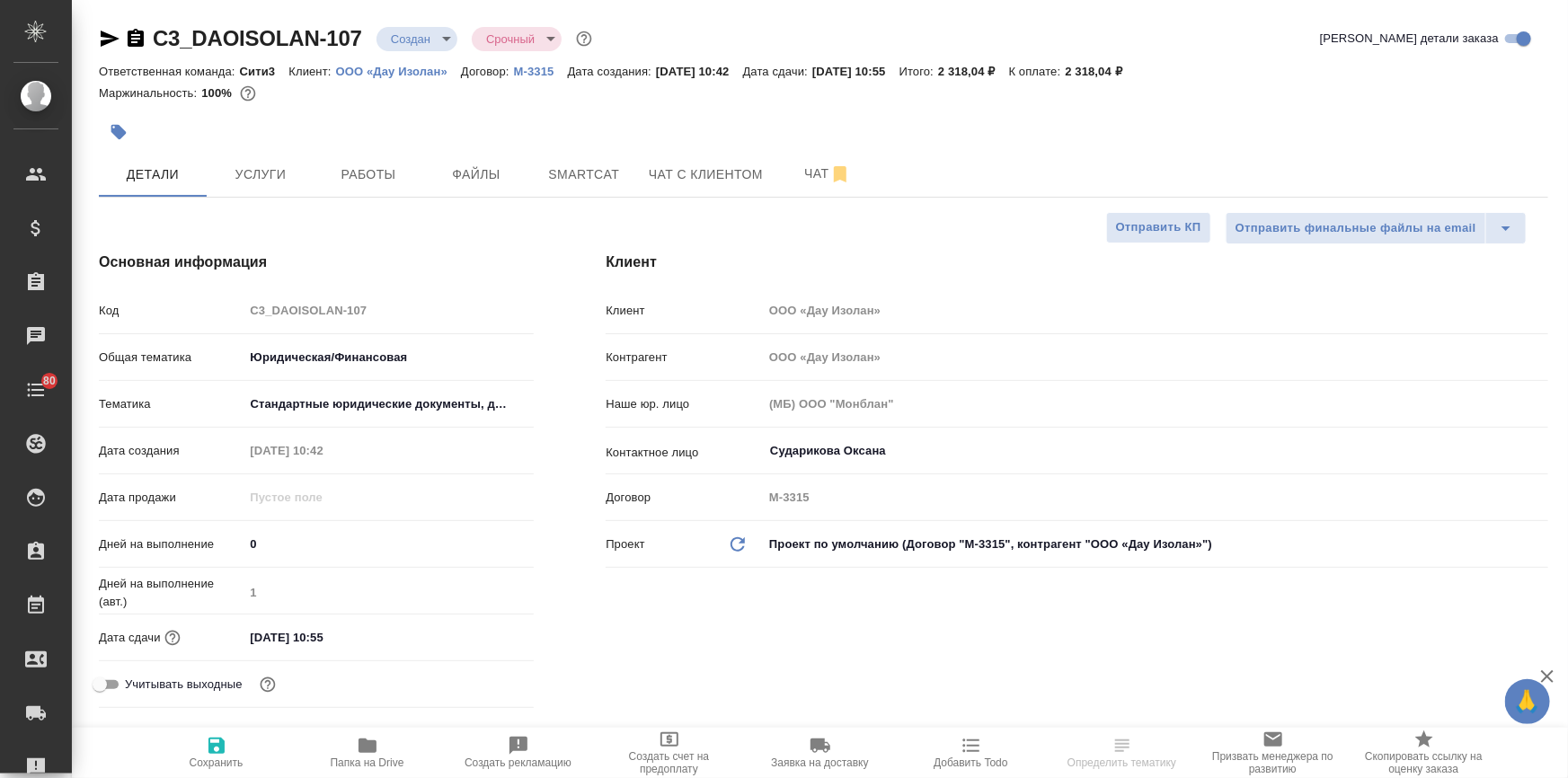
type textarea "x"
select select "RU"
type textarea "x"
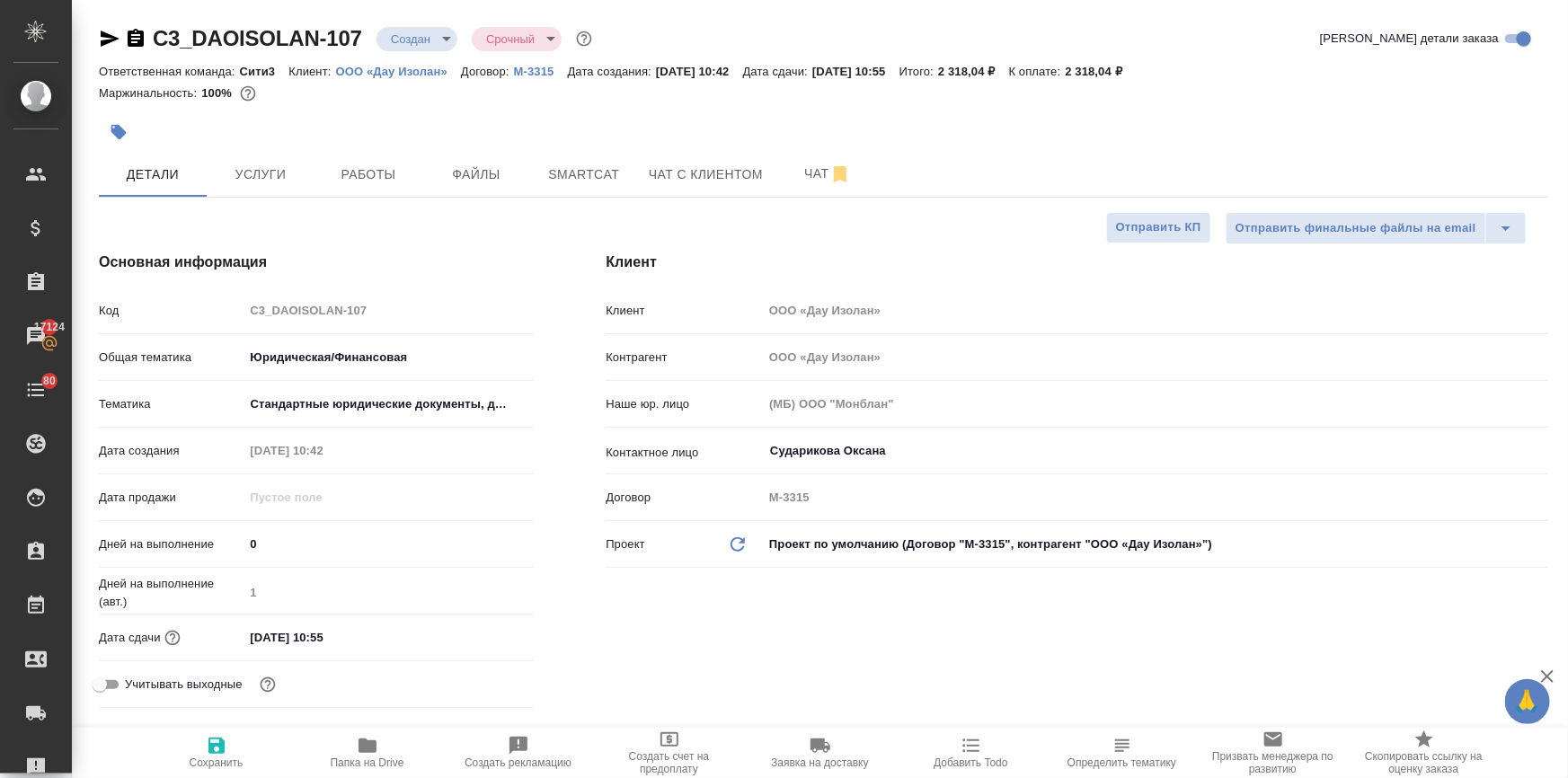
type textarea "x"
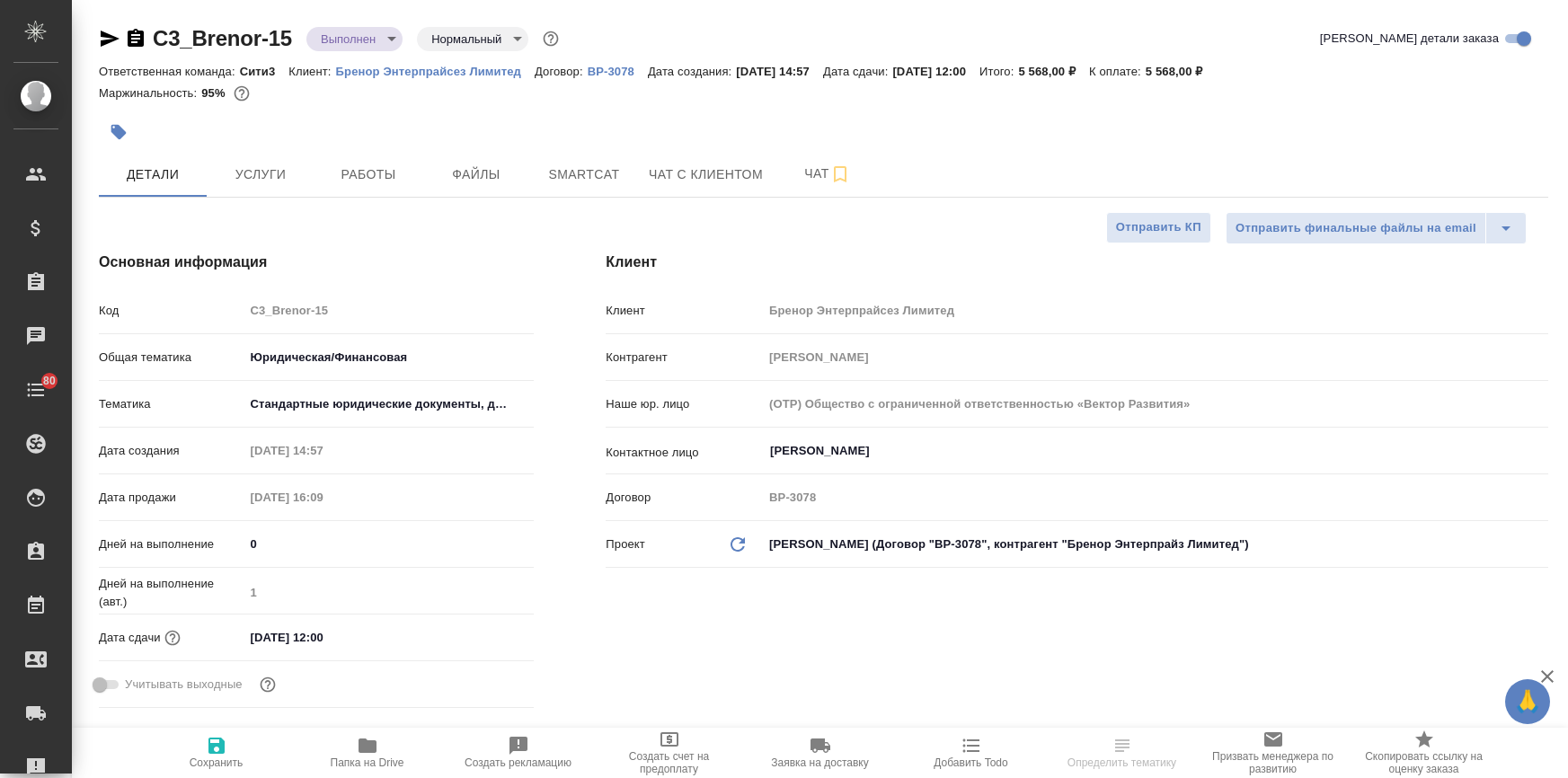
select select "RU"
click at [365, 645] on input "08.10.2025 12:00" at bounding box center [322, 636] width 157 height 26
click at [471, 637] on icon "button" at bounding box center [481, 635] width 22 height 22
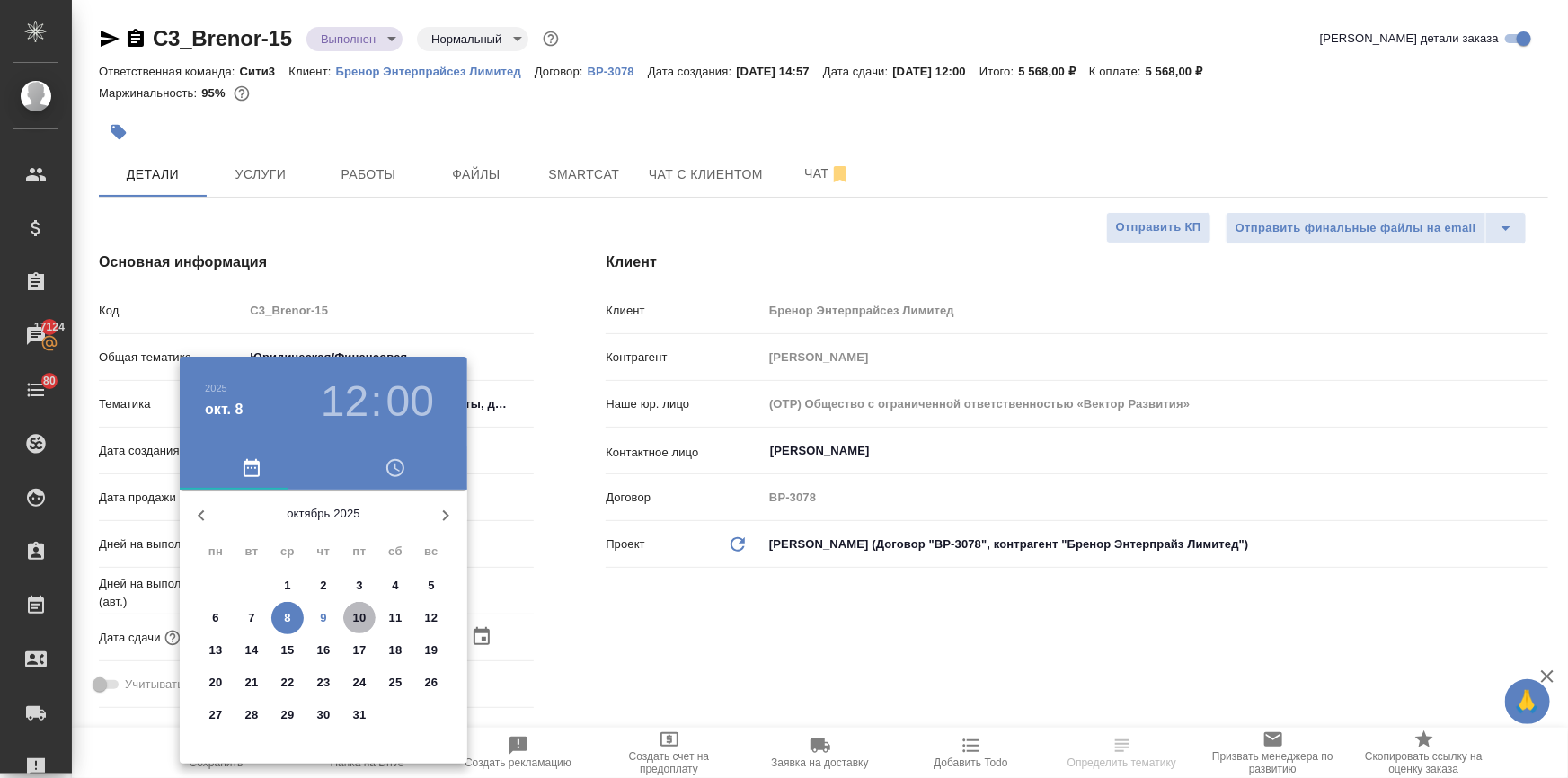
click at [351, 617] on span "10" at bounding box center [359, 617] width 32 height 18
type input "10.10.2025 12:00"
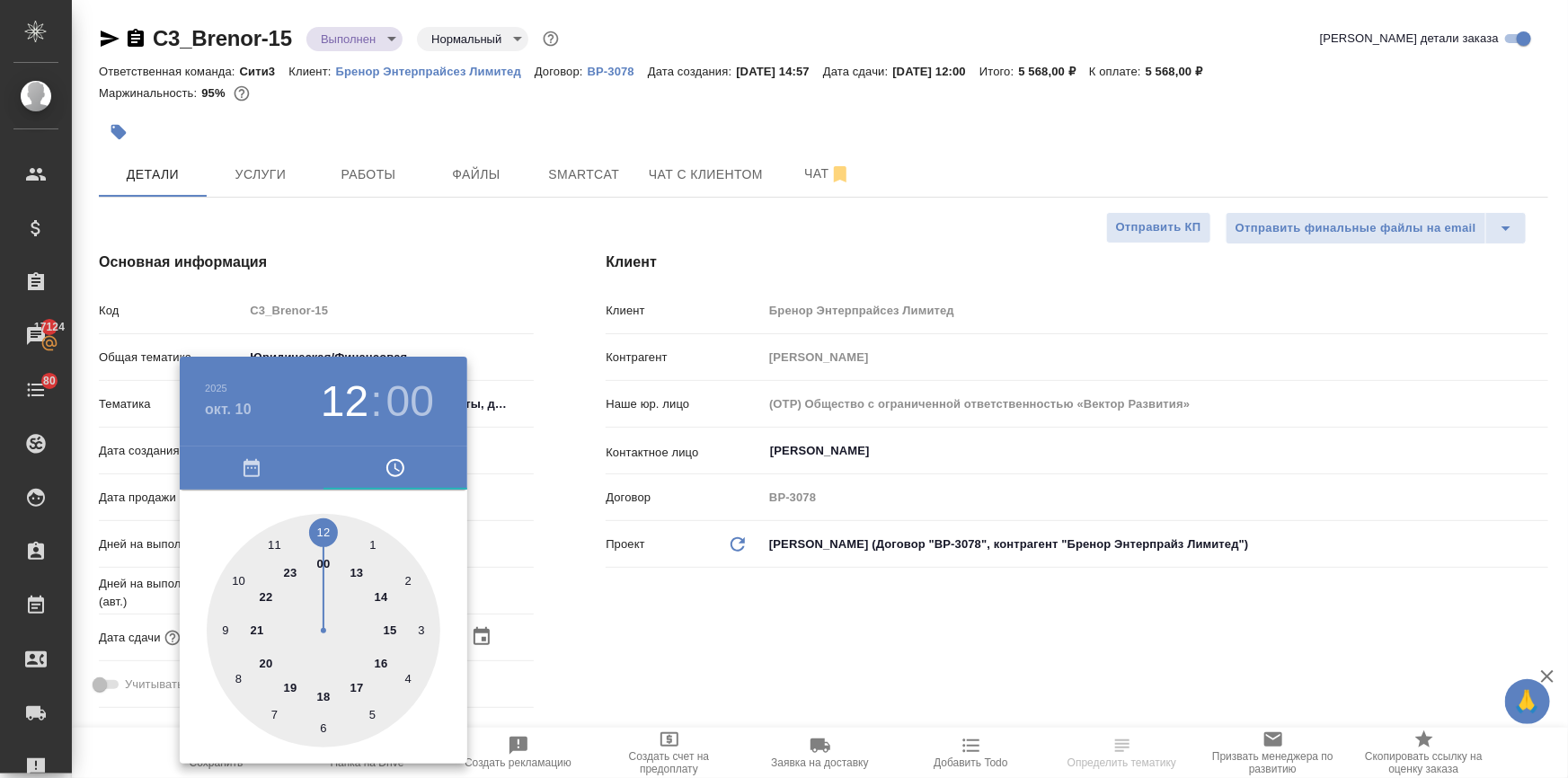
drag, startPoint x: 794, startPoint y: 677, endPoint x: 377, endPoint y: 691, distance: 417.2
click at [794, 678] on div at bounding box center [784, 389] width 1568 height 778
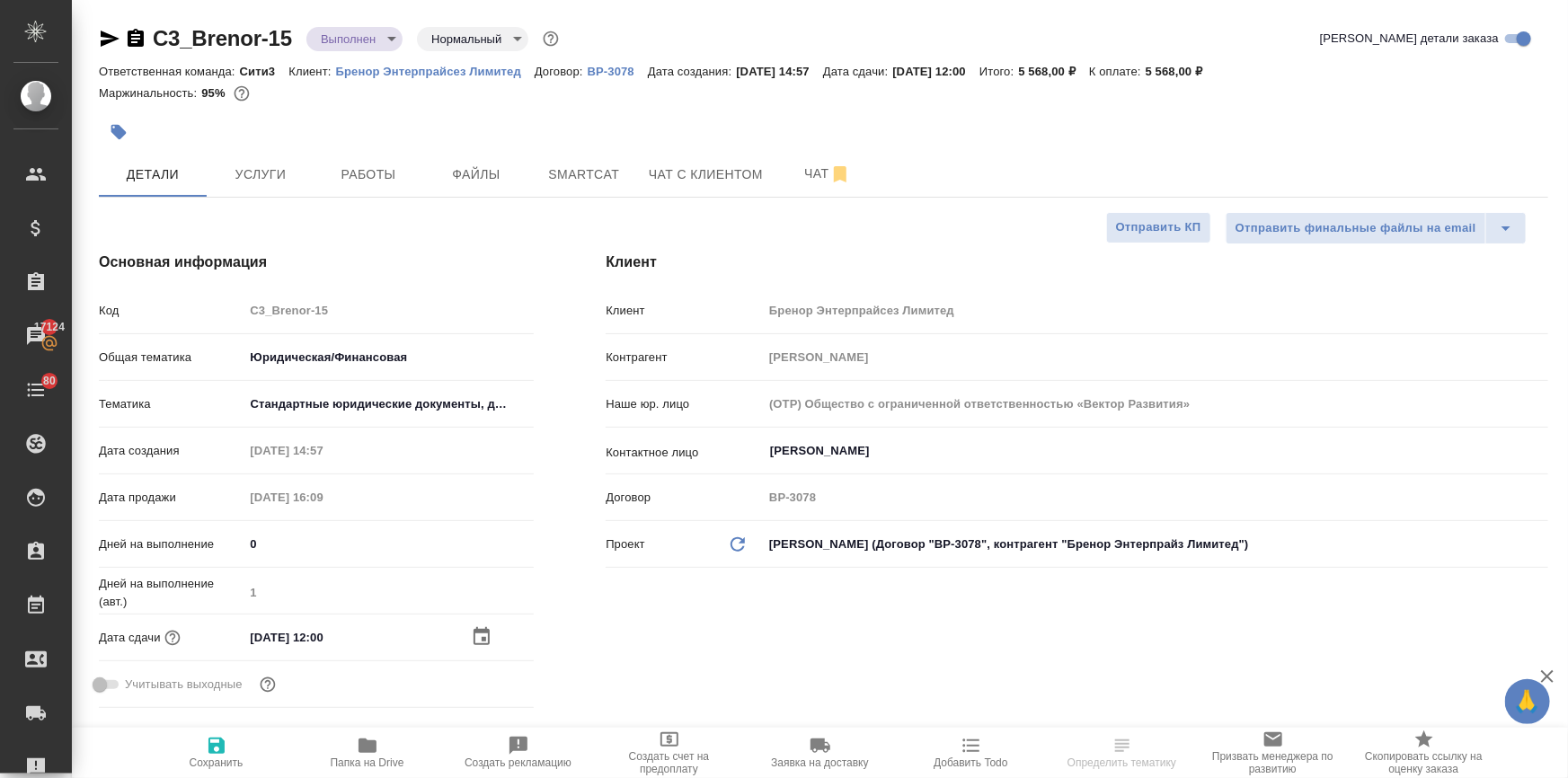
click at [218, 746] on icon "button" at bounding box center [216, 745] width 16 height 16
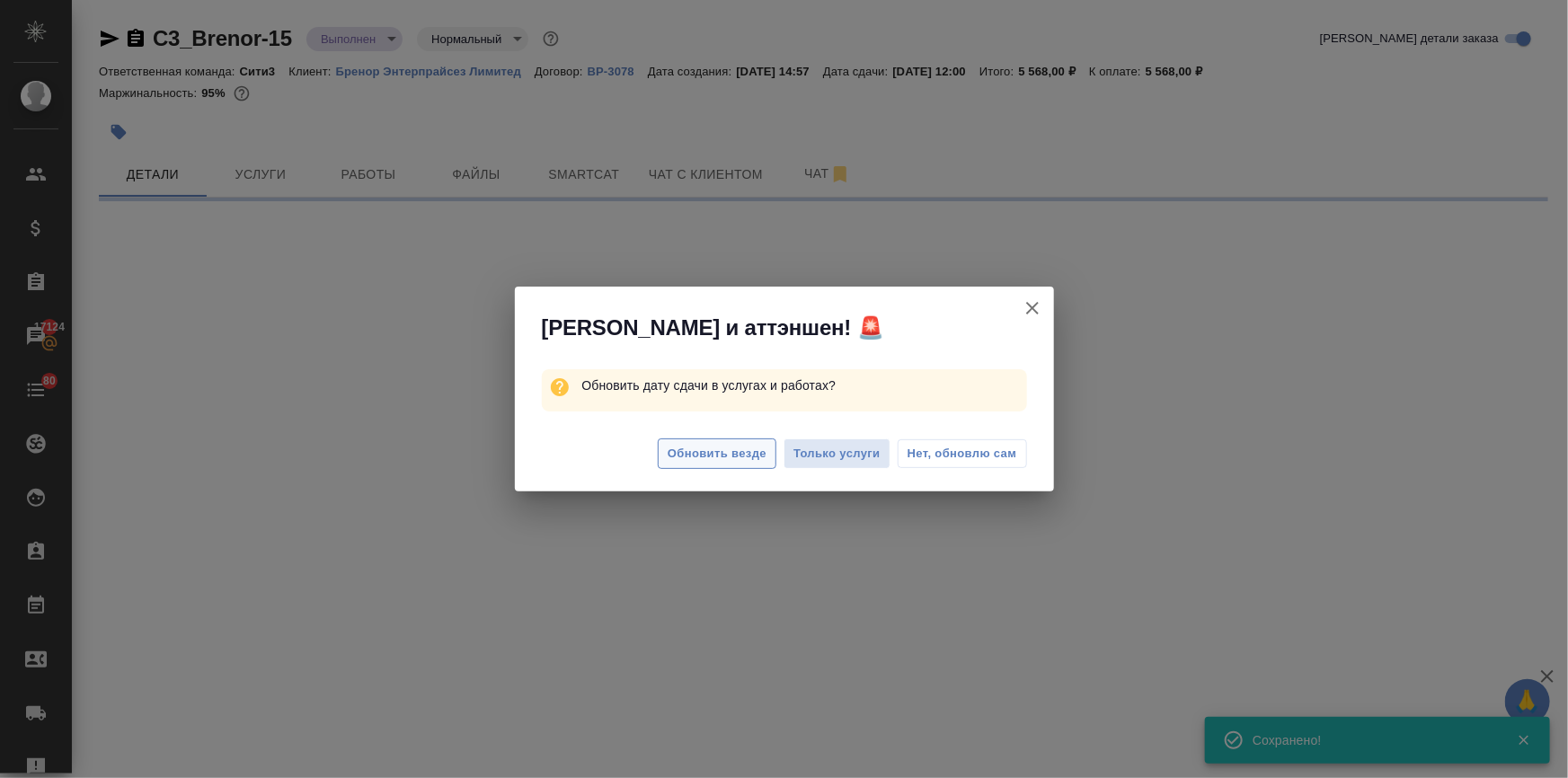
click at [734, 455] on span "Обновить везде" at bounding box center [717, 454] width 99 height 21
select select "RU"
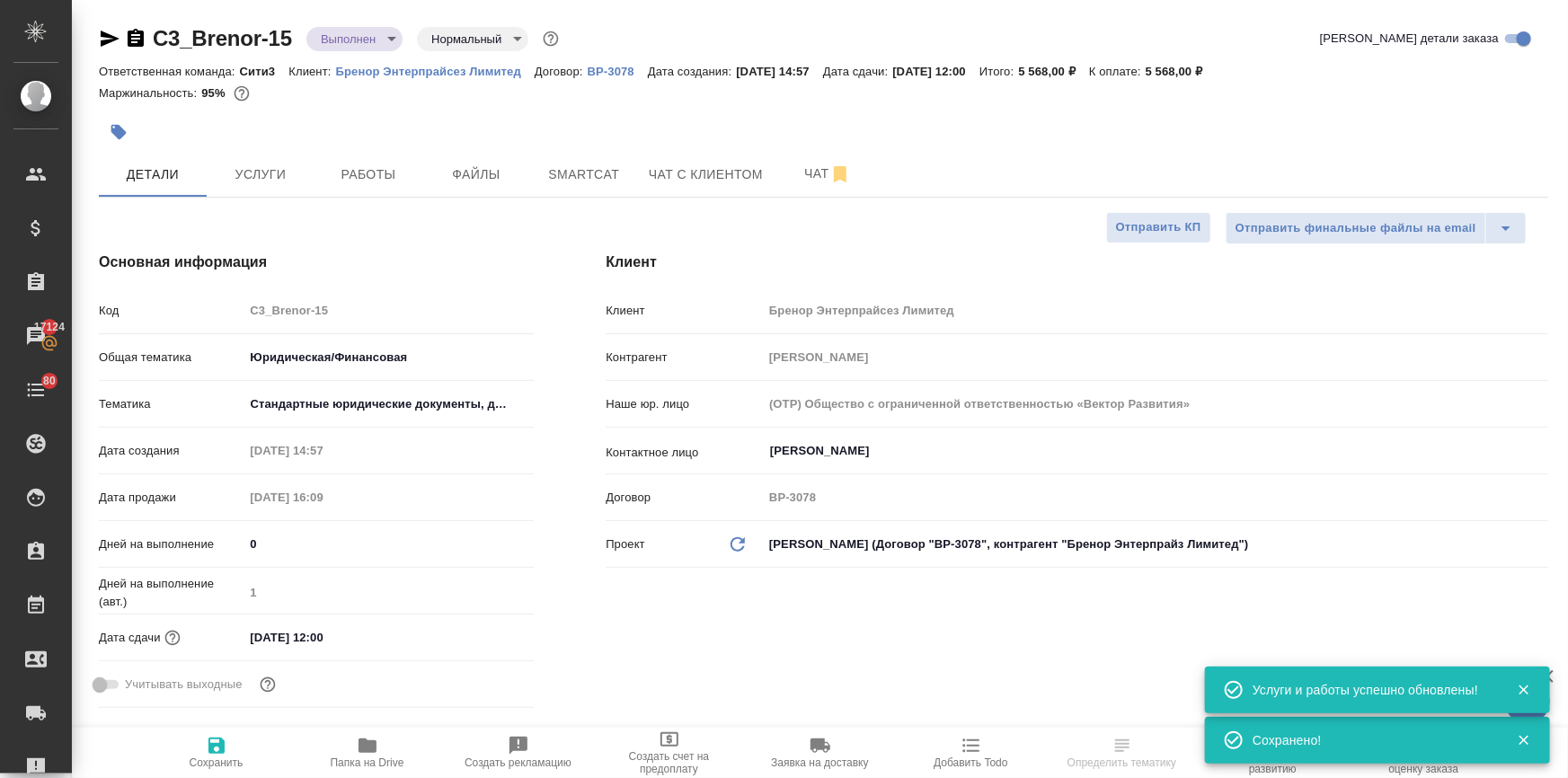
type textarea "x"
click at [120, 131] on icon "button" at bounding box center [119, 132] width 15 height 15
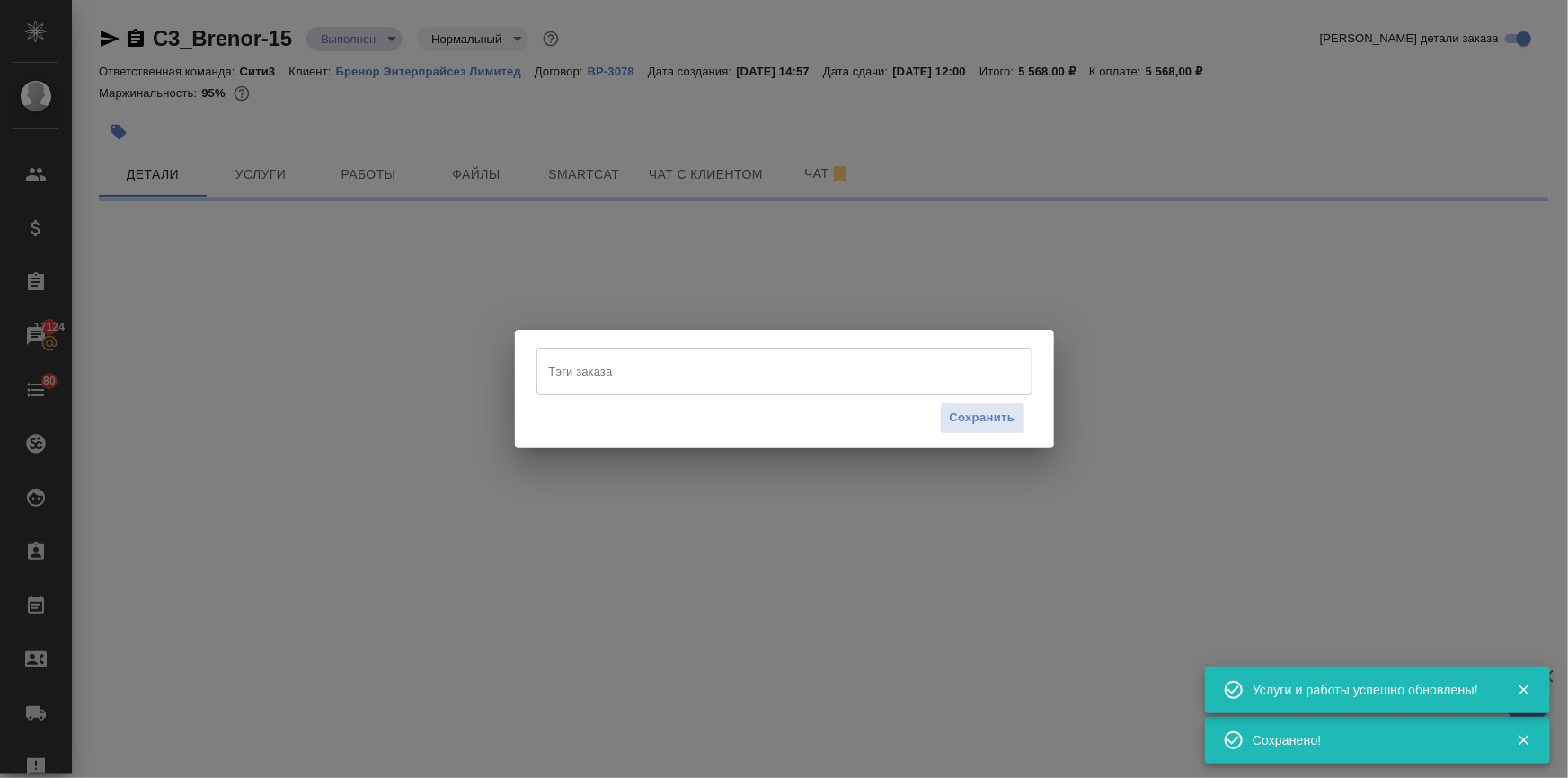
select select "RU"
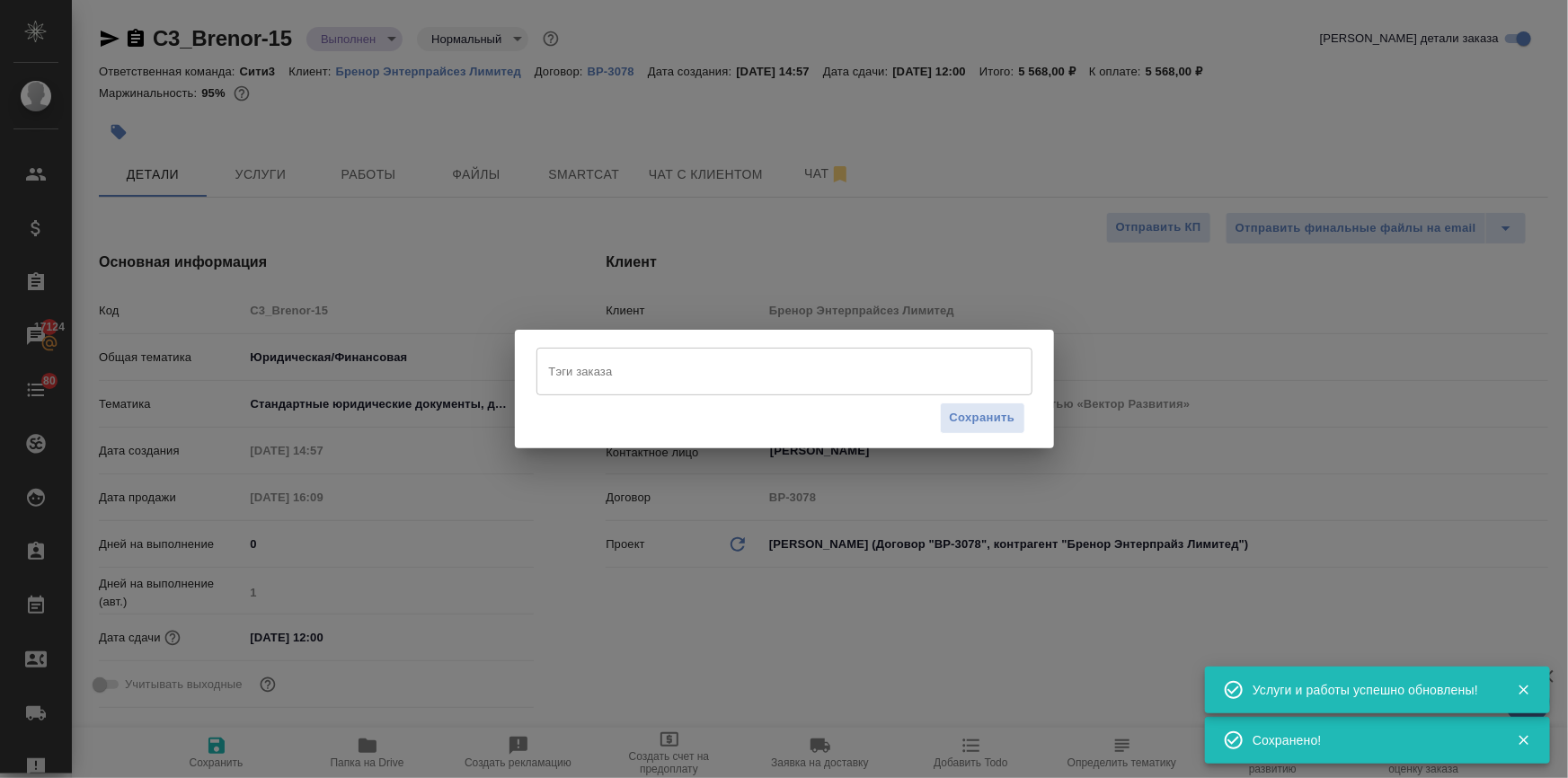
type textarea "x"
click at [549, 366] on input "Тэги заказа" at bounding box center [768, 370] width 446 height 30
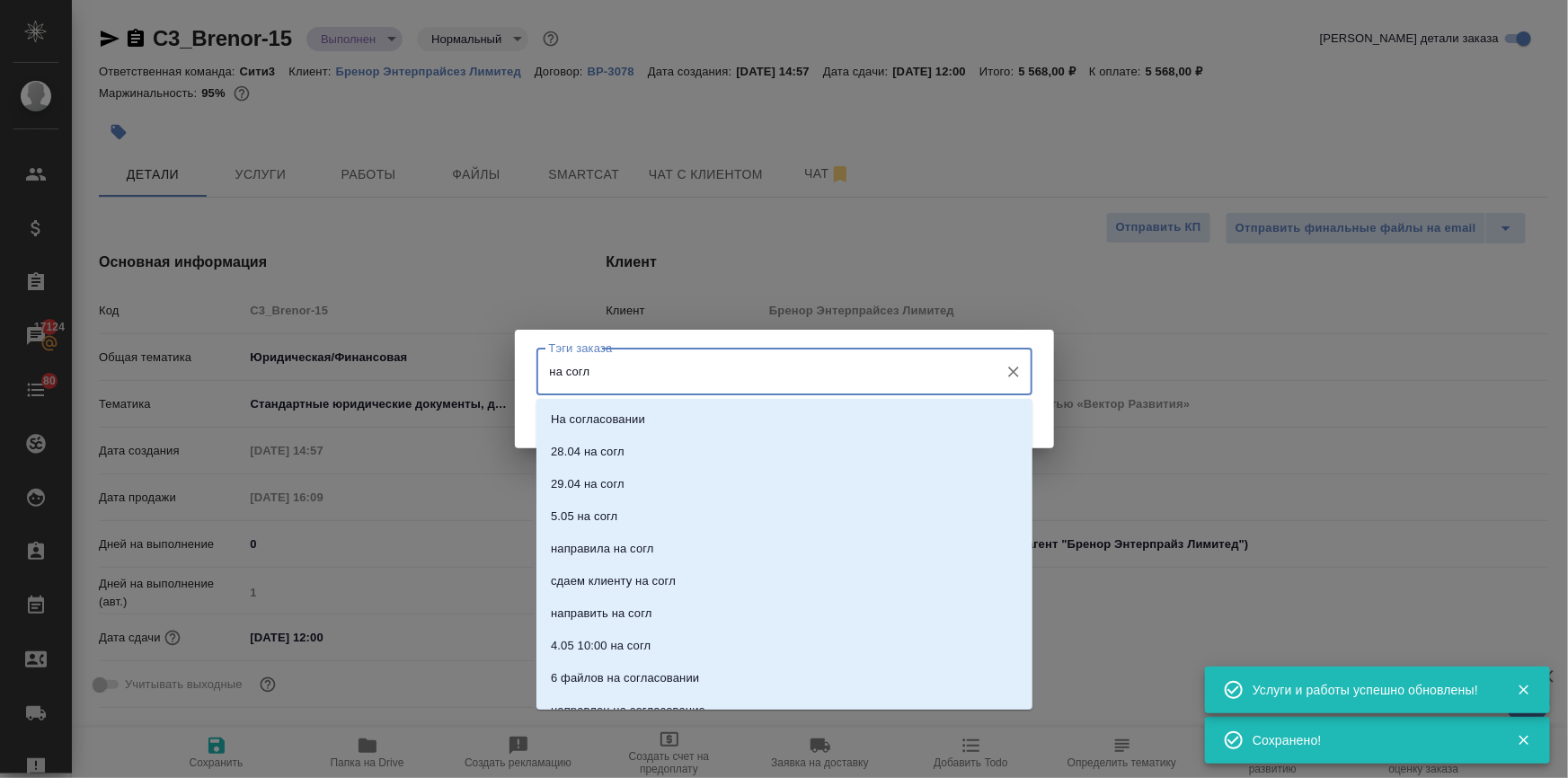
type input "на согла"
click at [583, 415] on p "На согласовании" at bounding box center [597, 419] width 94 height 18
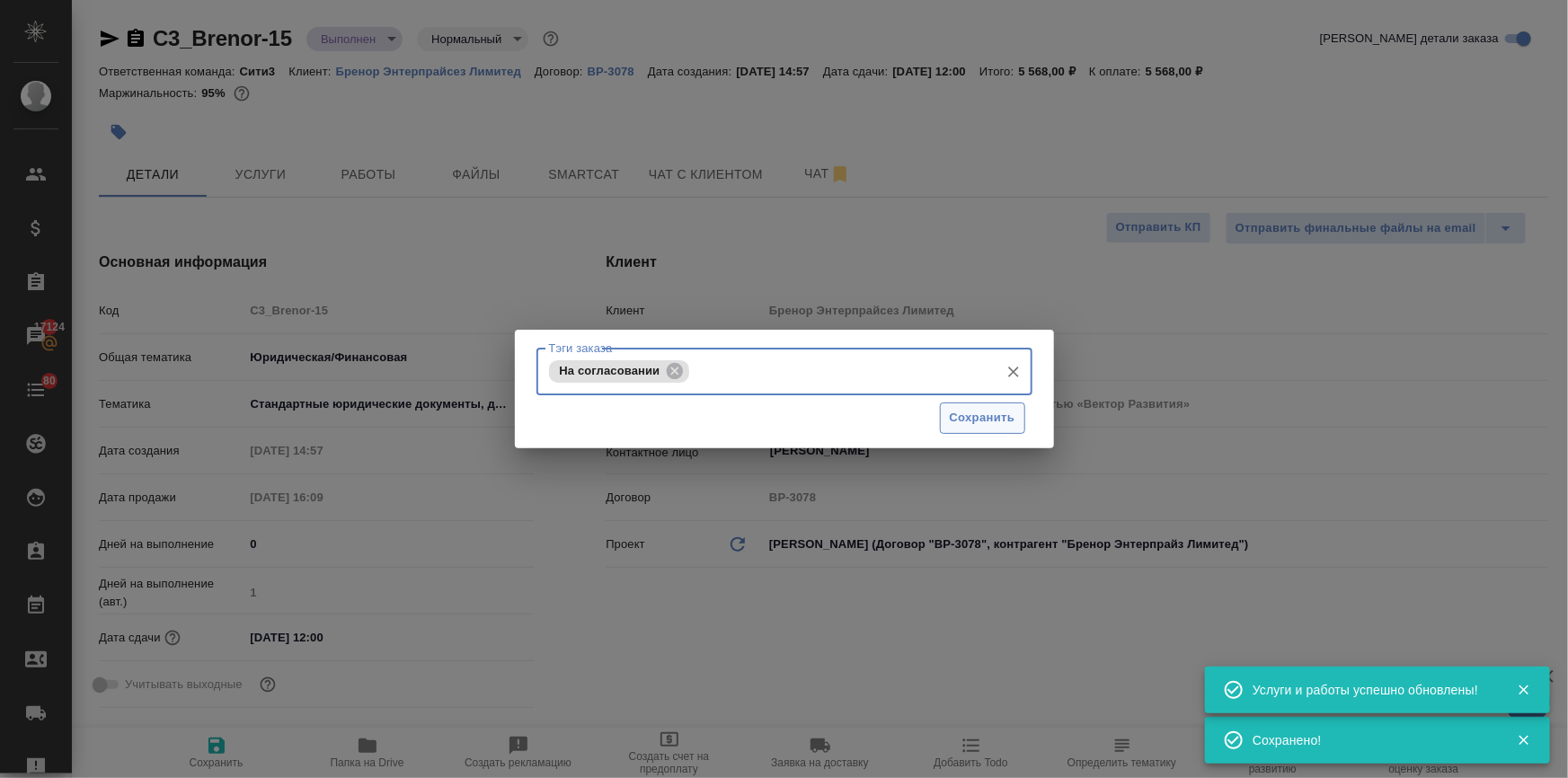
click at [993, 418] on span "Сохранить" at bounding box center [982, 418] width 66 height 21
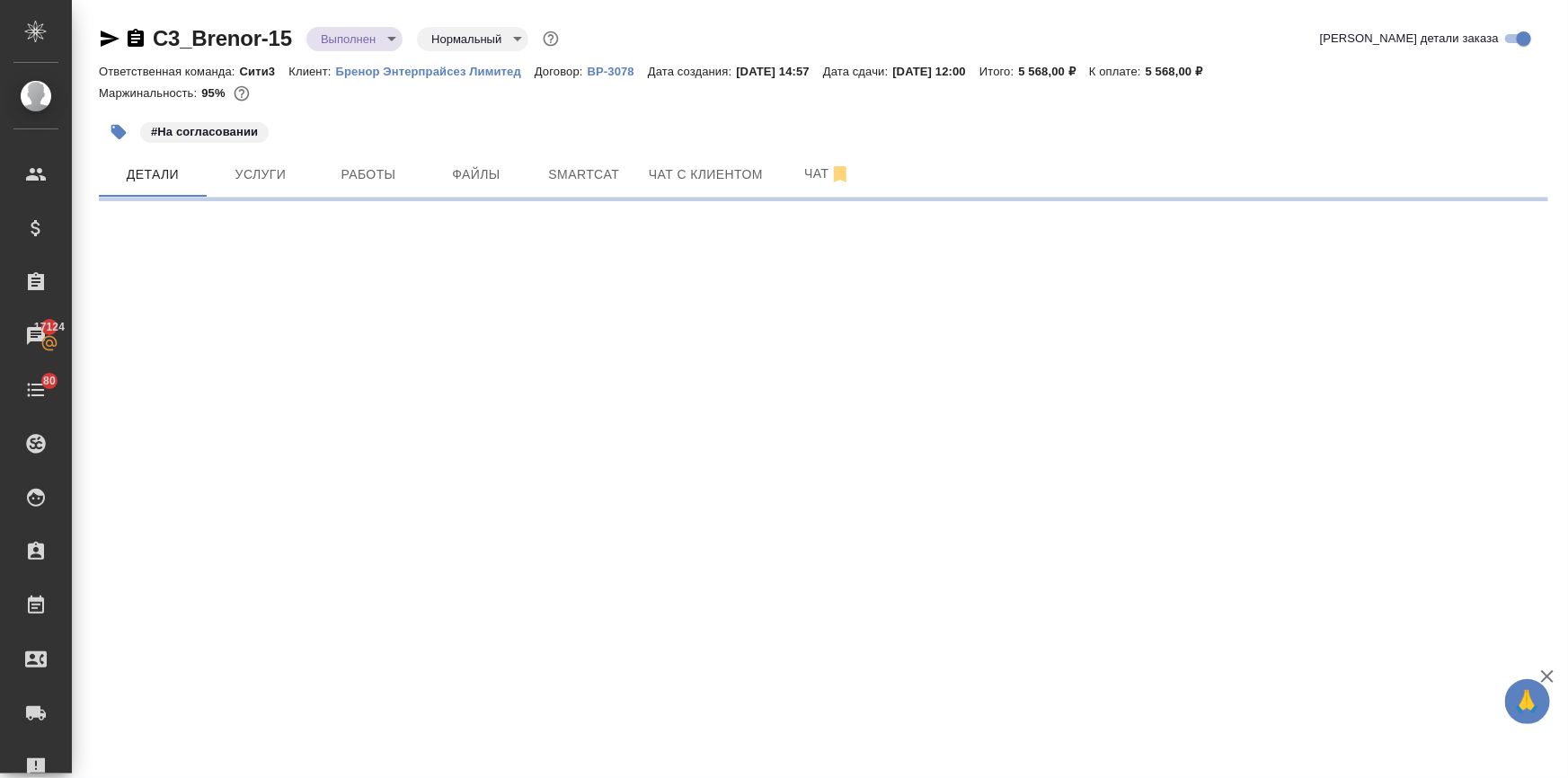
select select "RU"
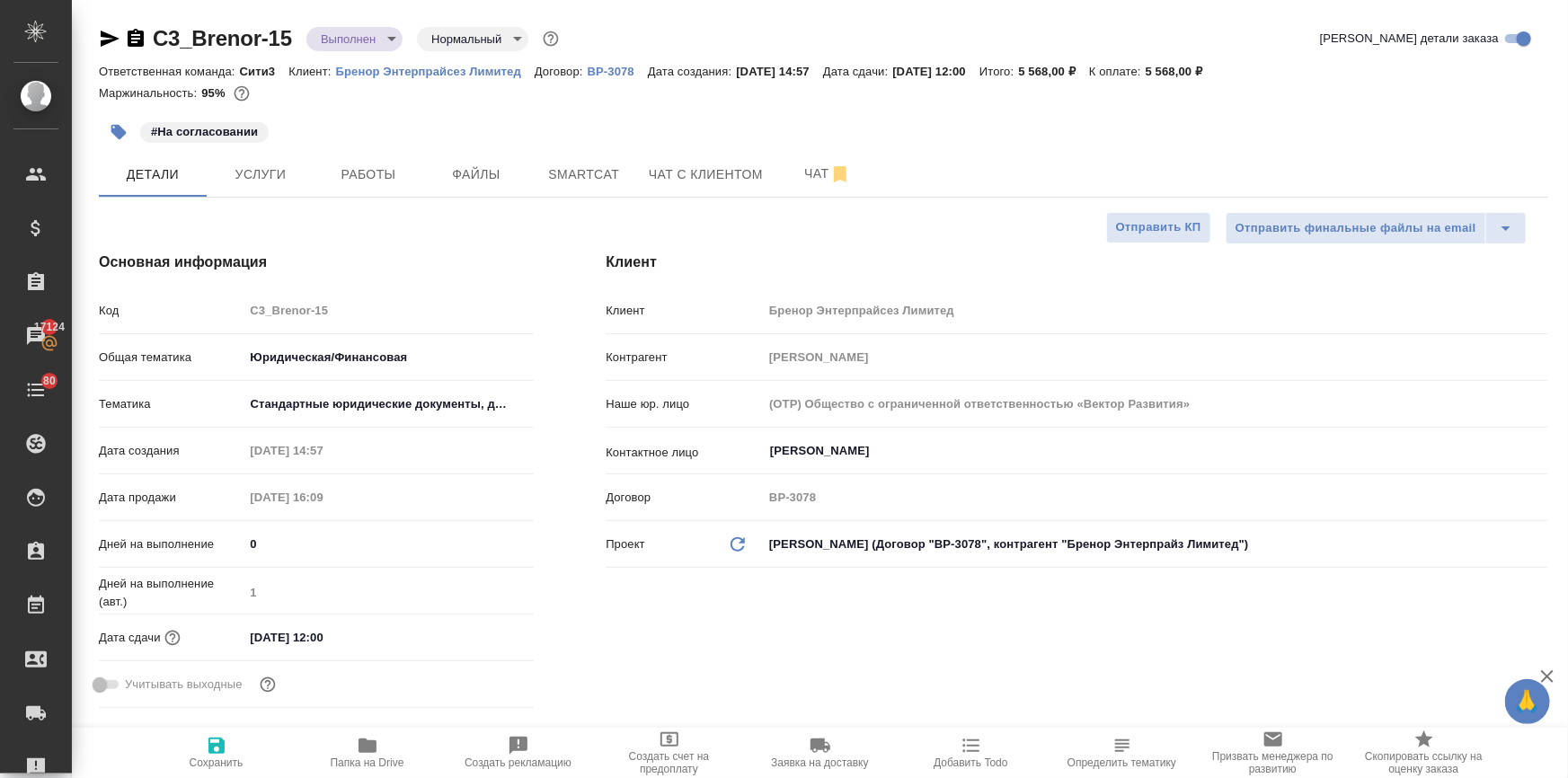
type textarea "x"
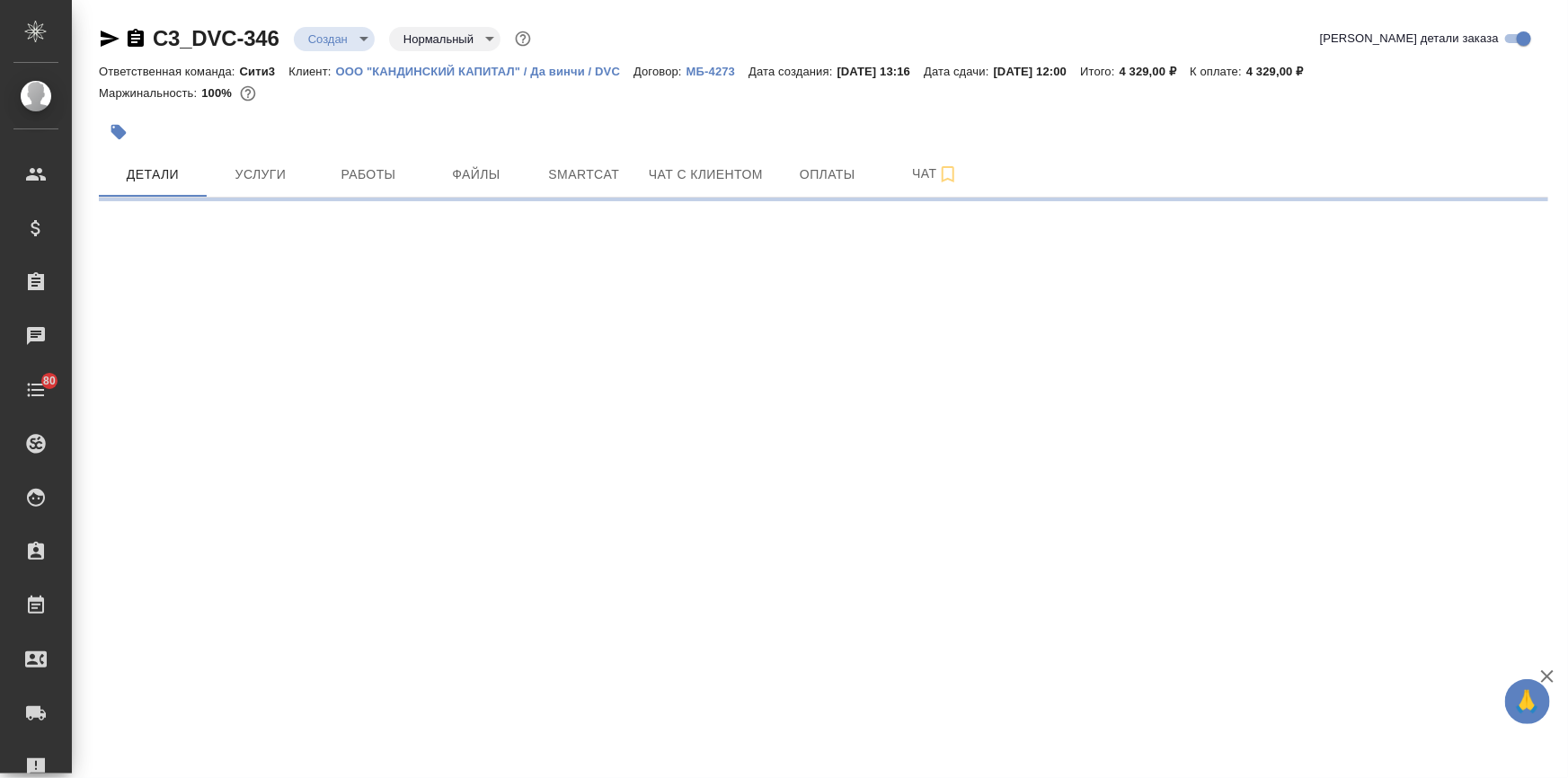
select select "RU"
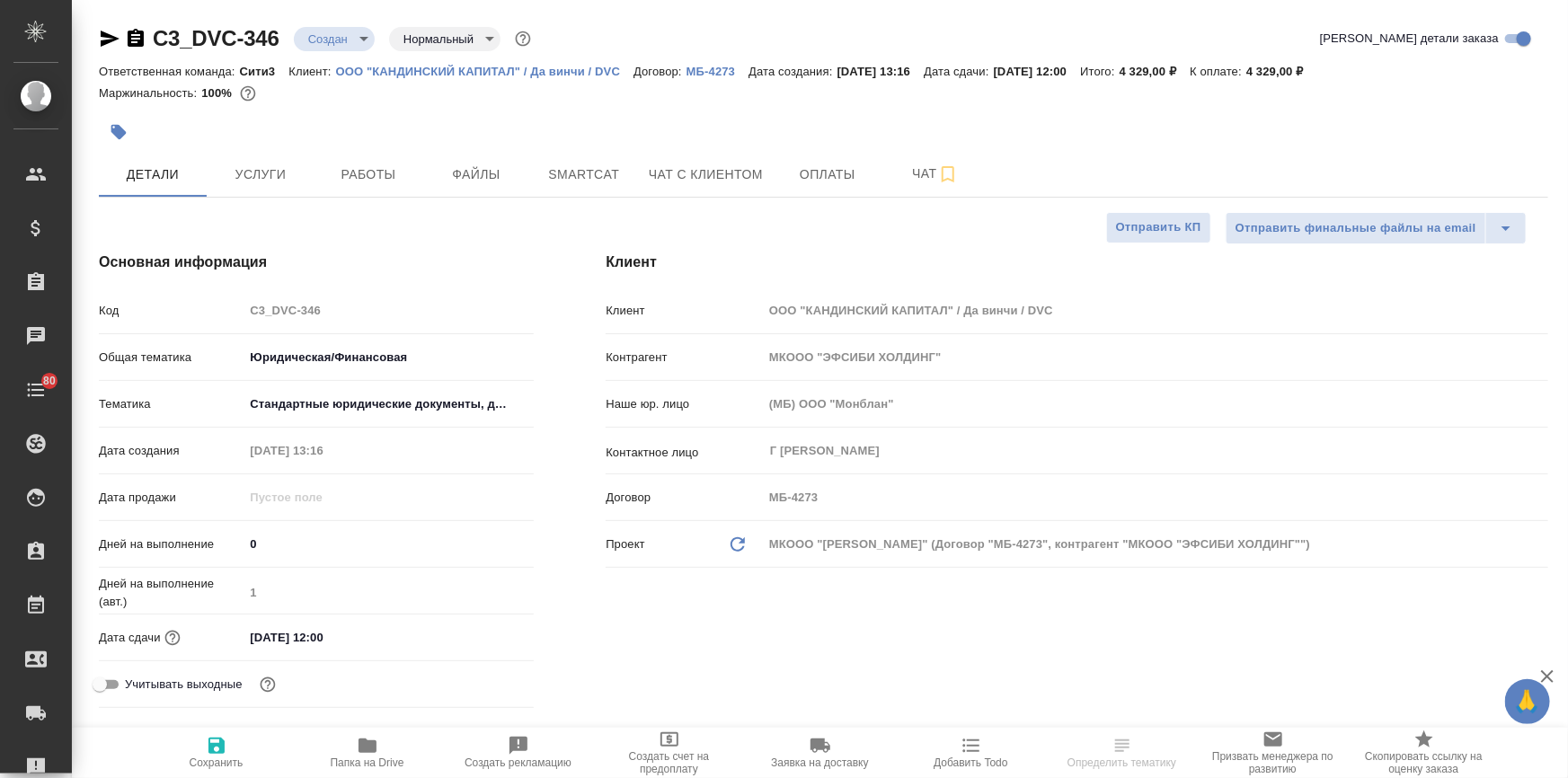
type textarea "x"
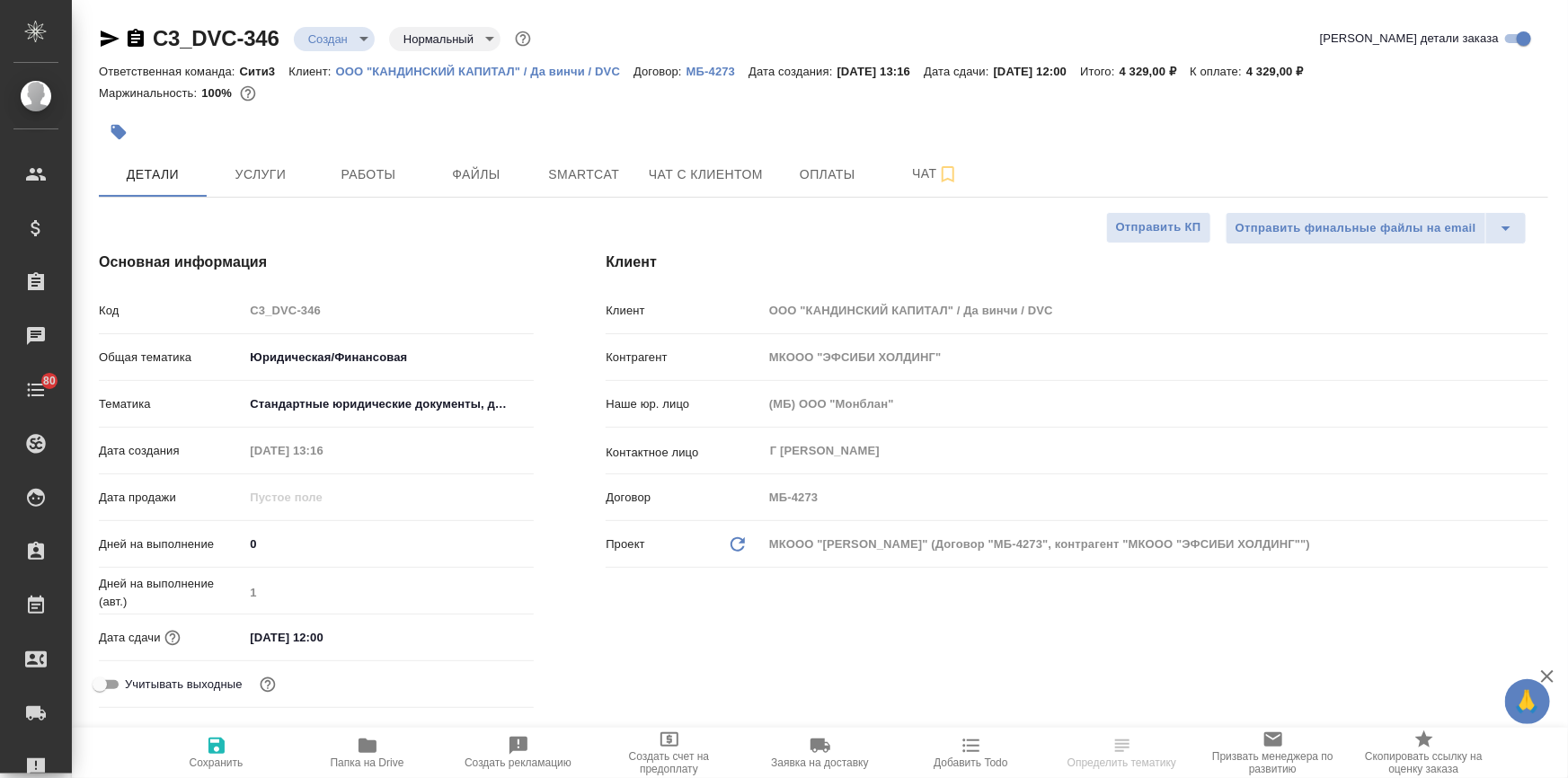
type textarea "x"
select select "RU"
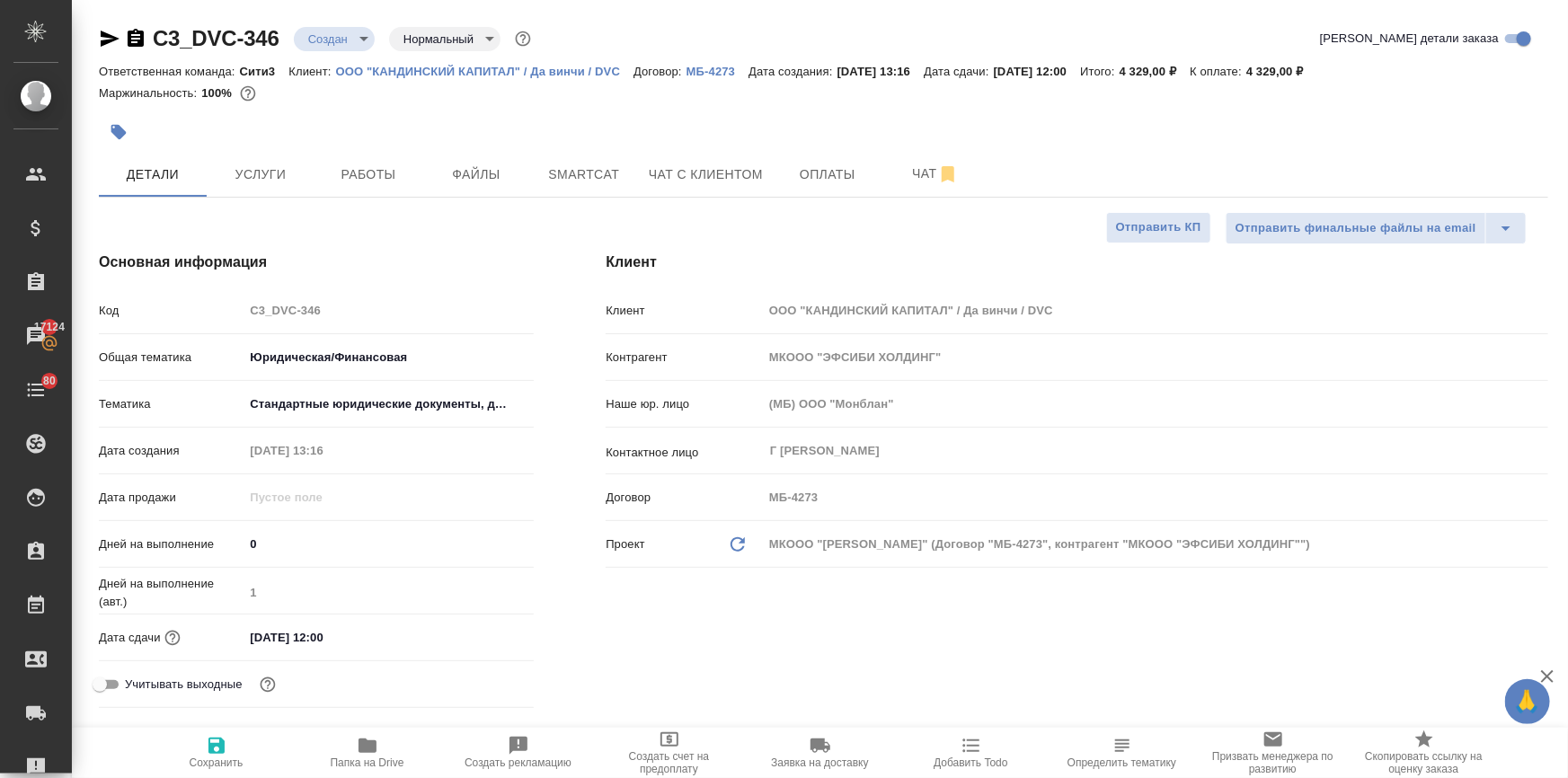
type textarea "x"
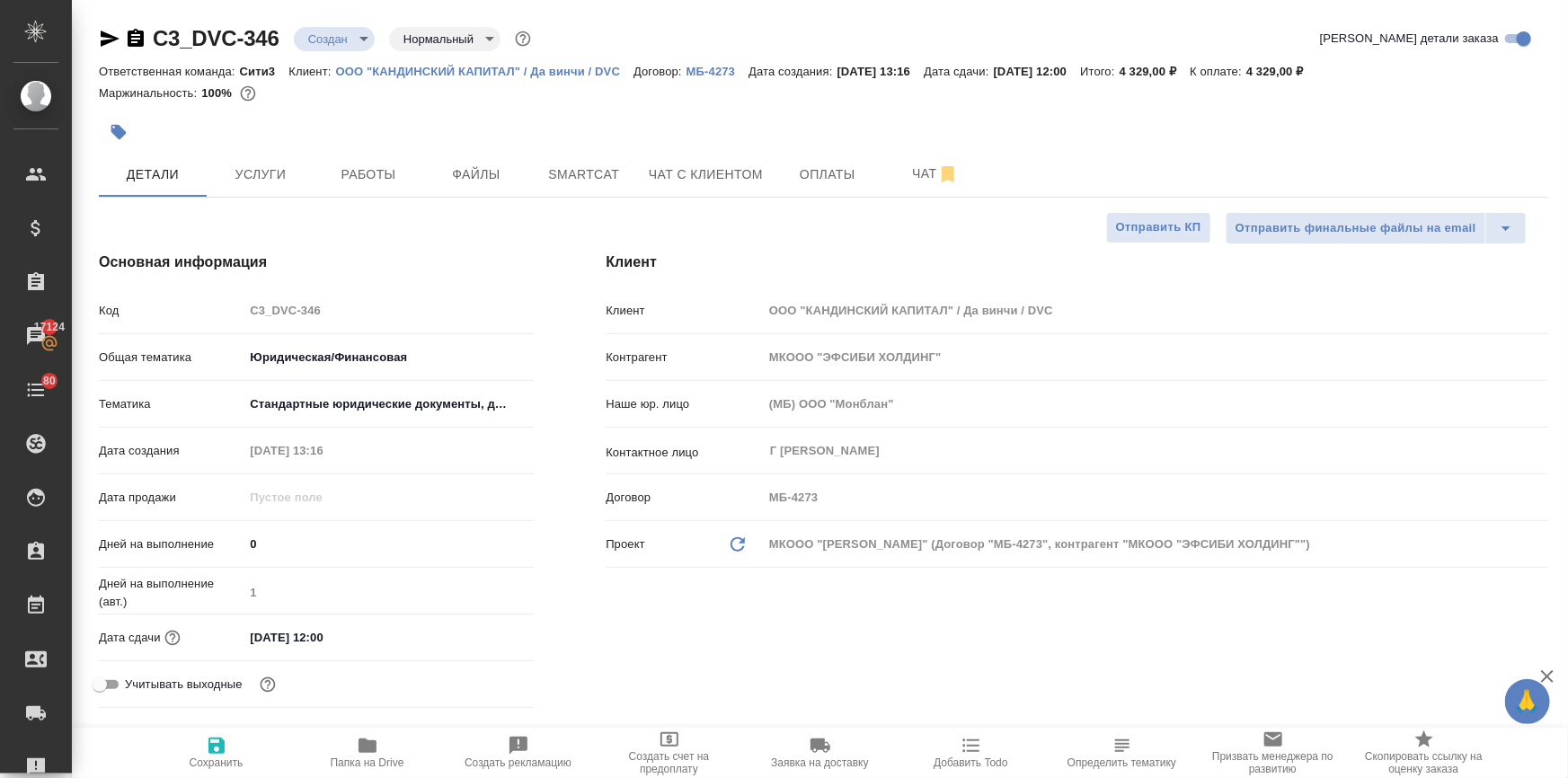
type textarea "x"
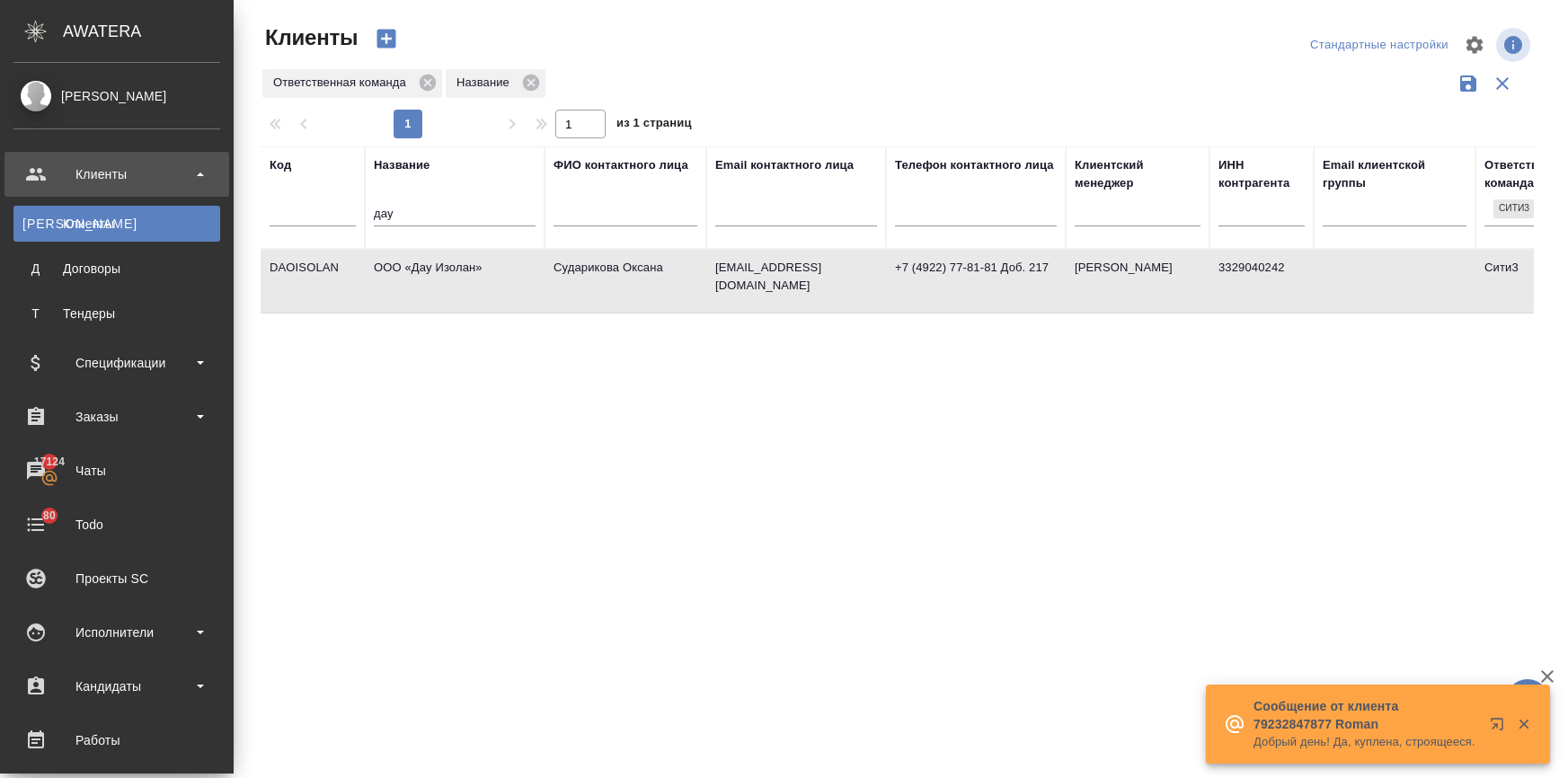
select select "RU"
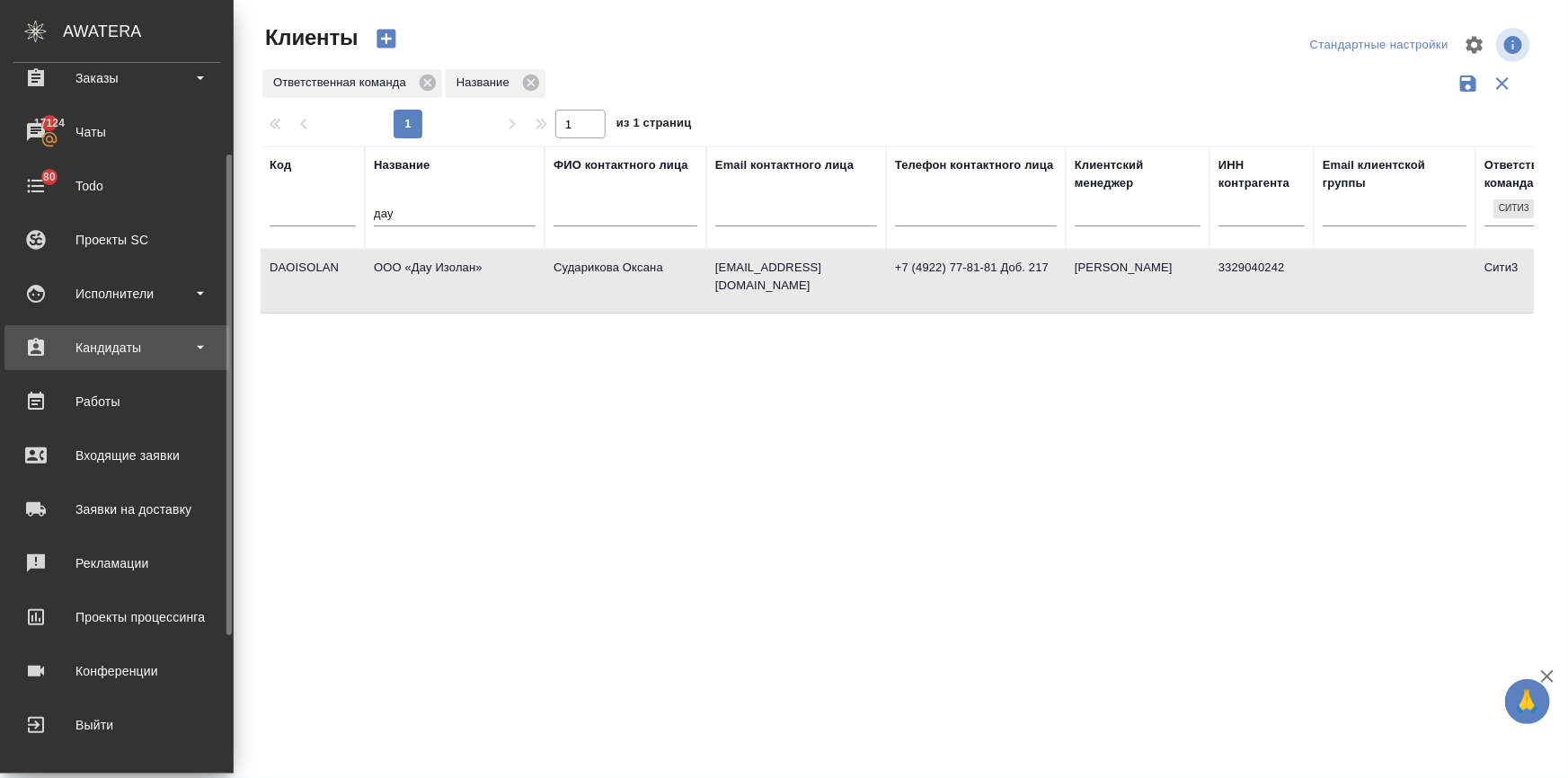
scroll to position [93, 0]
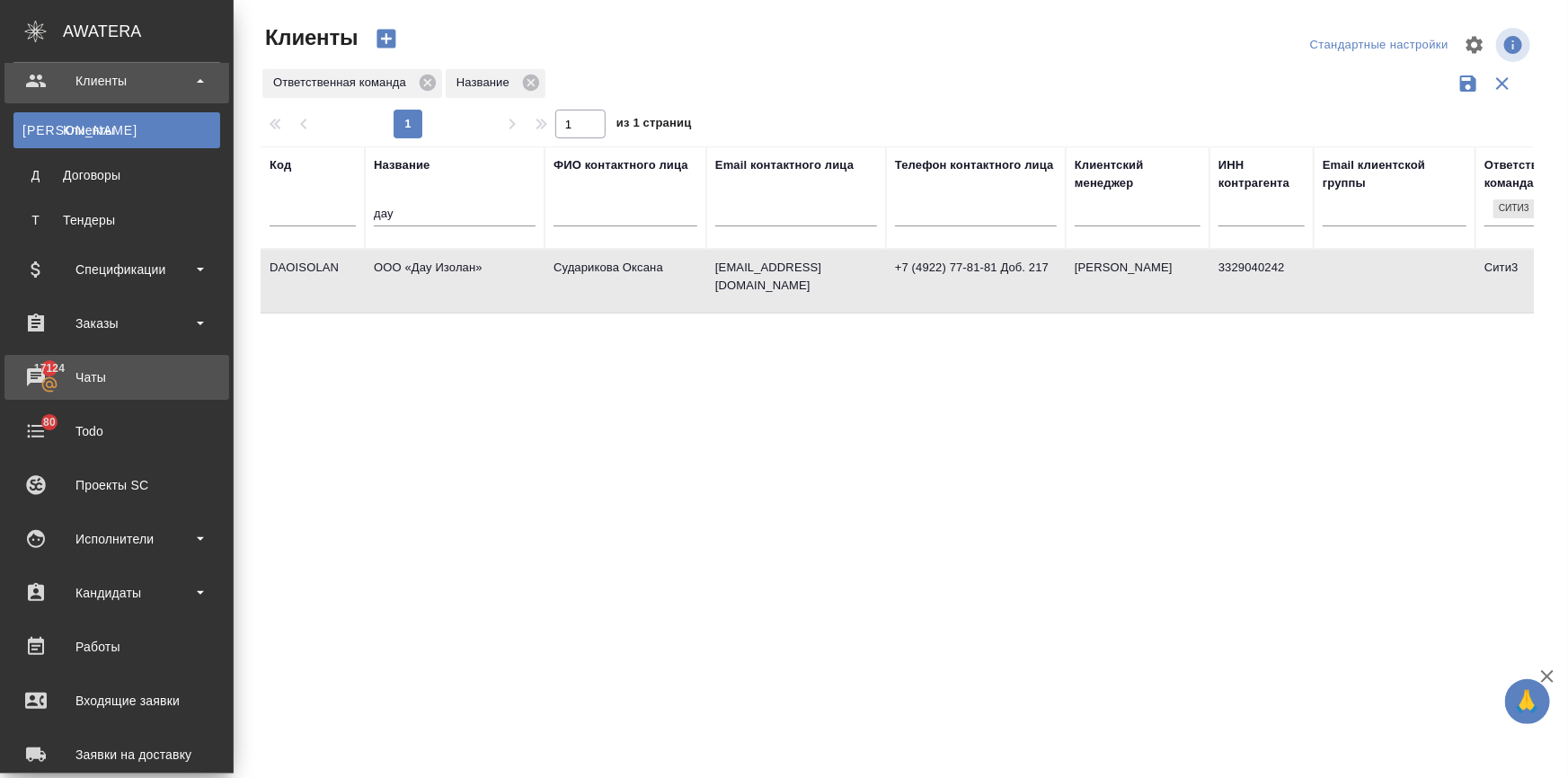
click at [90, 367] on div "Чаты" at bounding box center [116, 377] width 207 height 27
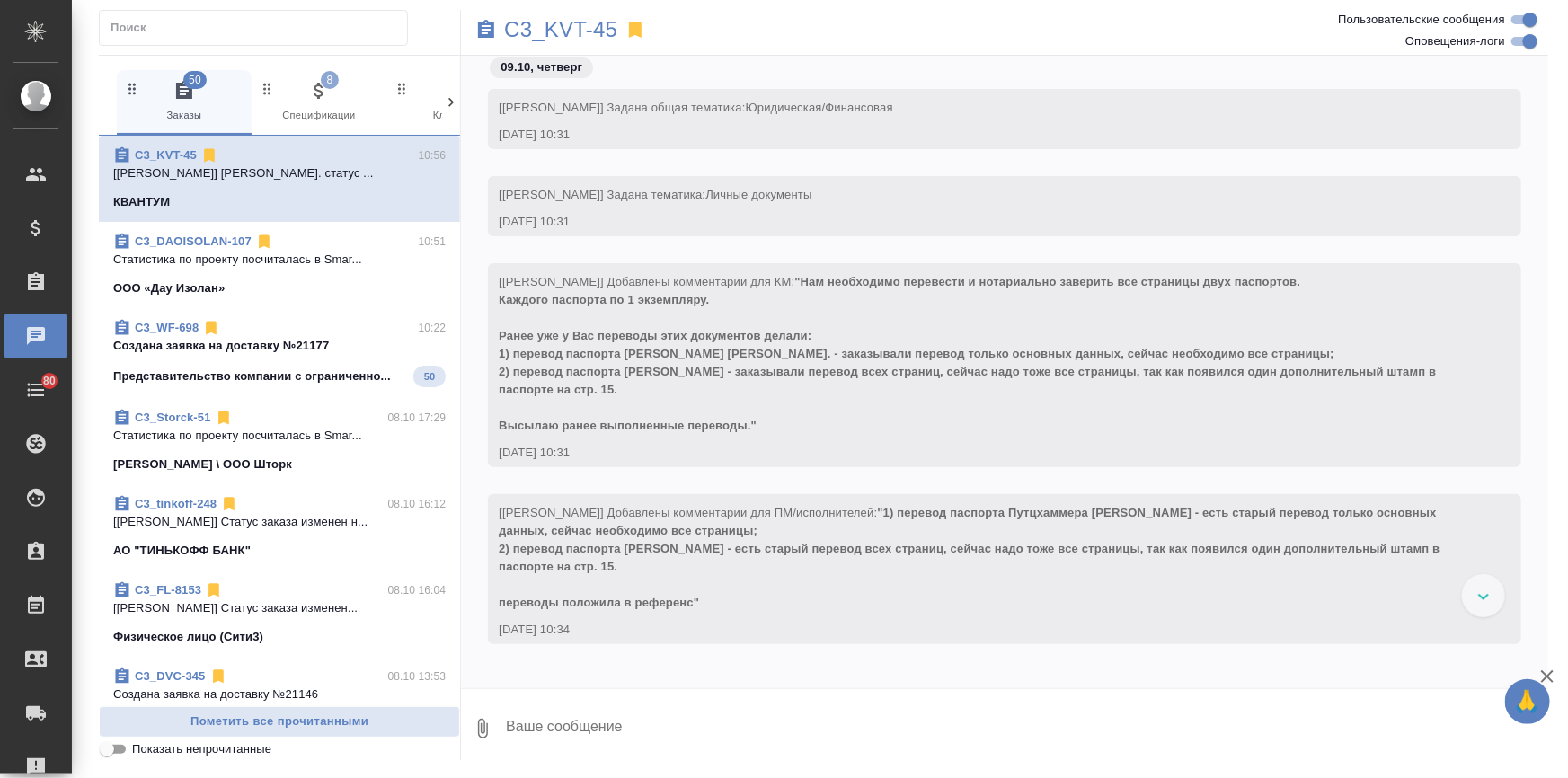
scroll to position [1466, 0]
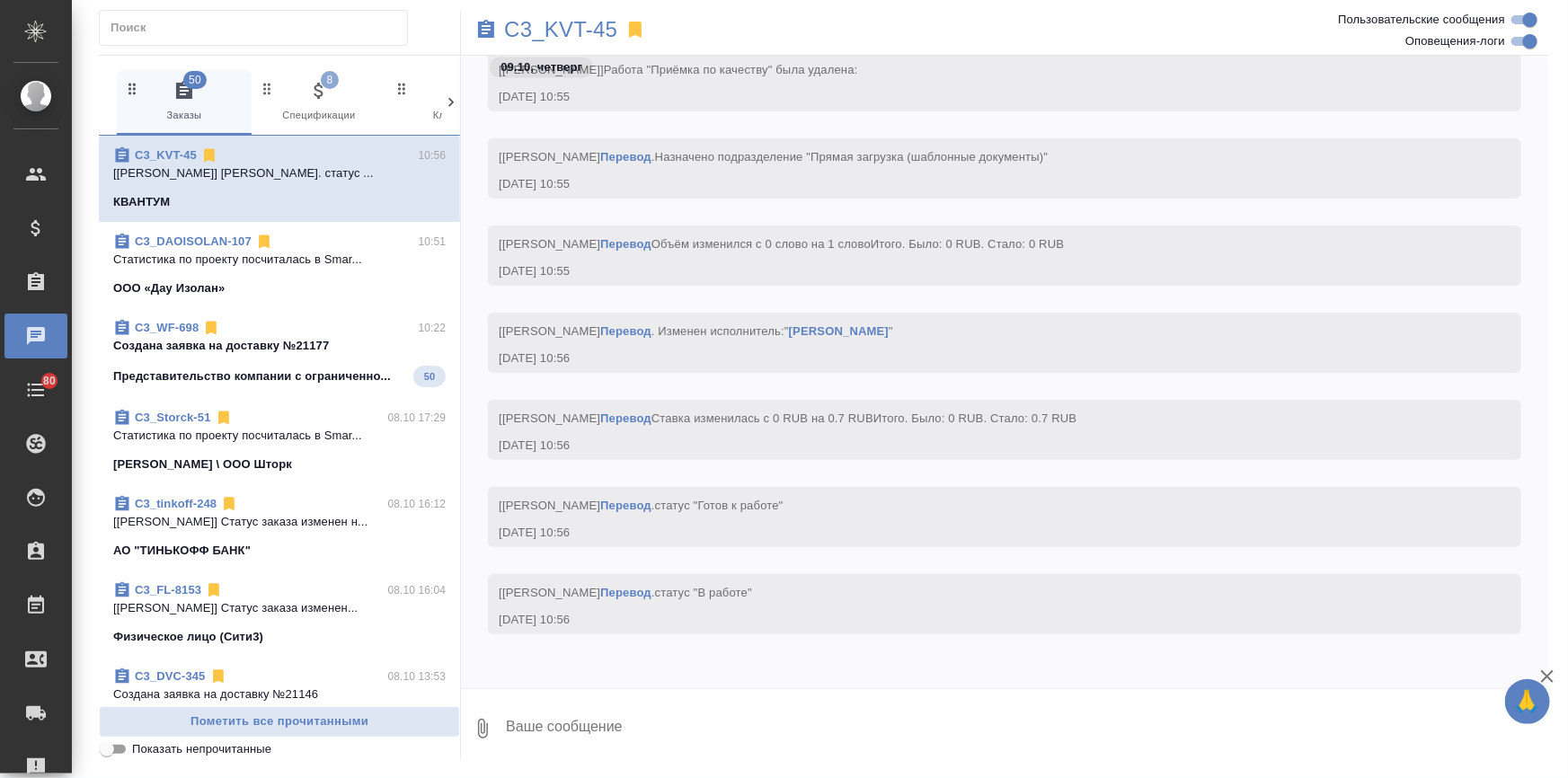
click at [446, 95] on icon at bounding box center [451, 102] width 18 height 18
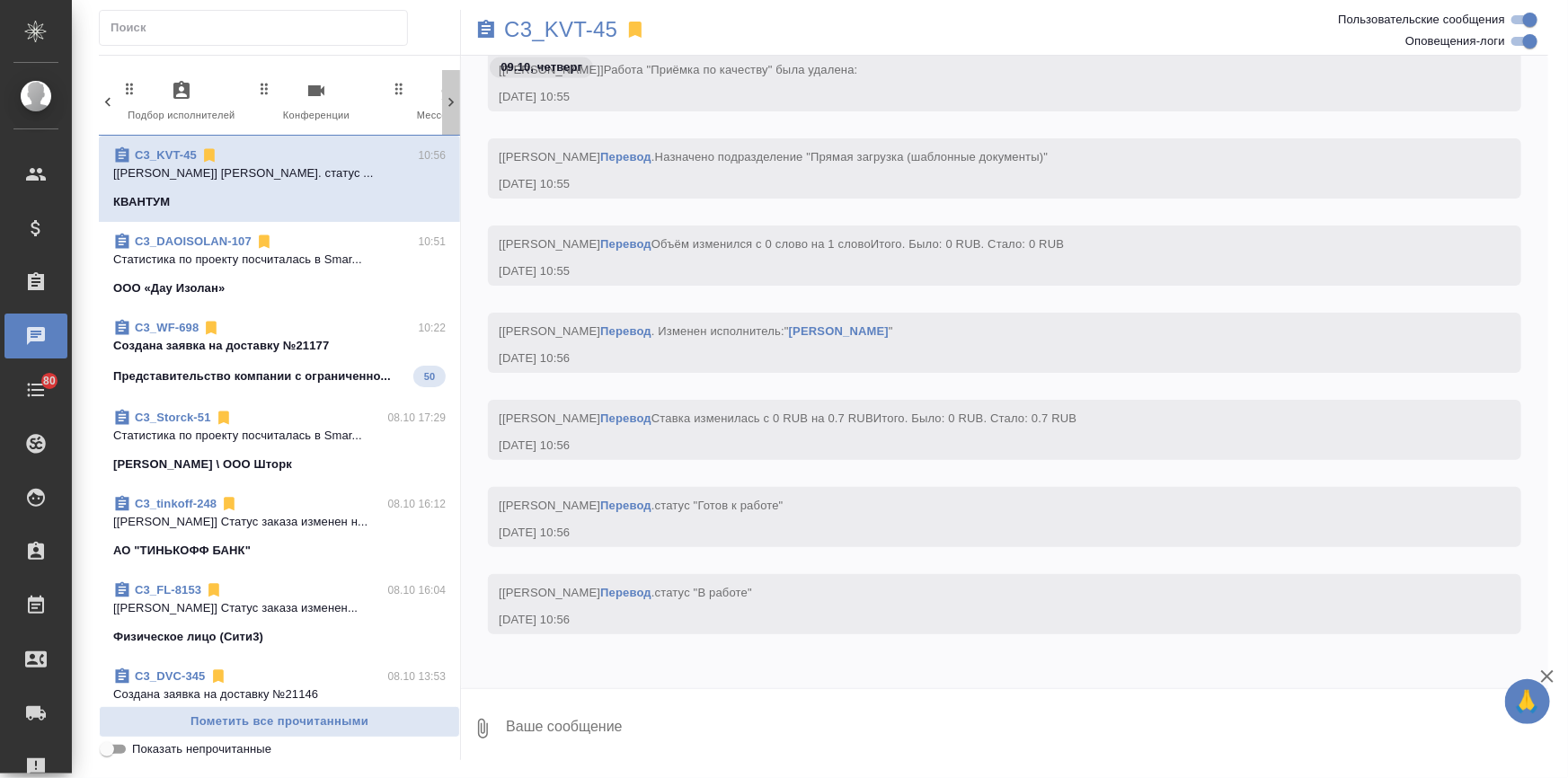
click at [446, 95] on icon at bounding box center [451, 102] width 18 height 18
click at [446, 95] on div "50 Заказы 8 Спецификации 0 Клиенты 0 Входящие 0 Тендеры 0 Исполнители 0 Подбор …" at bounding box center [279, 103] width 361 height 66
click at [387, 98] on span "99+ Мессенджеры" at bounding box center [375, 102] width 120 height 44
